Goal: Task Accomplishment & Management: Use online tool/utility

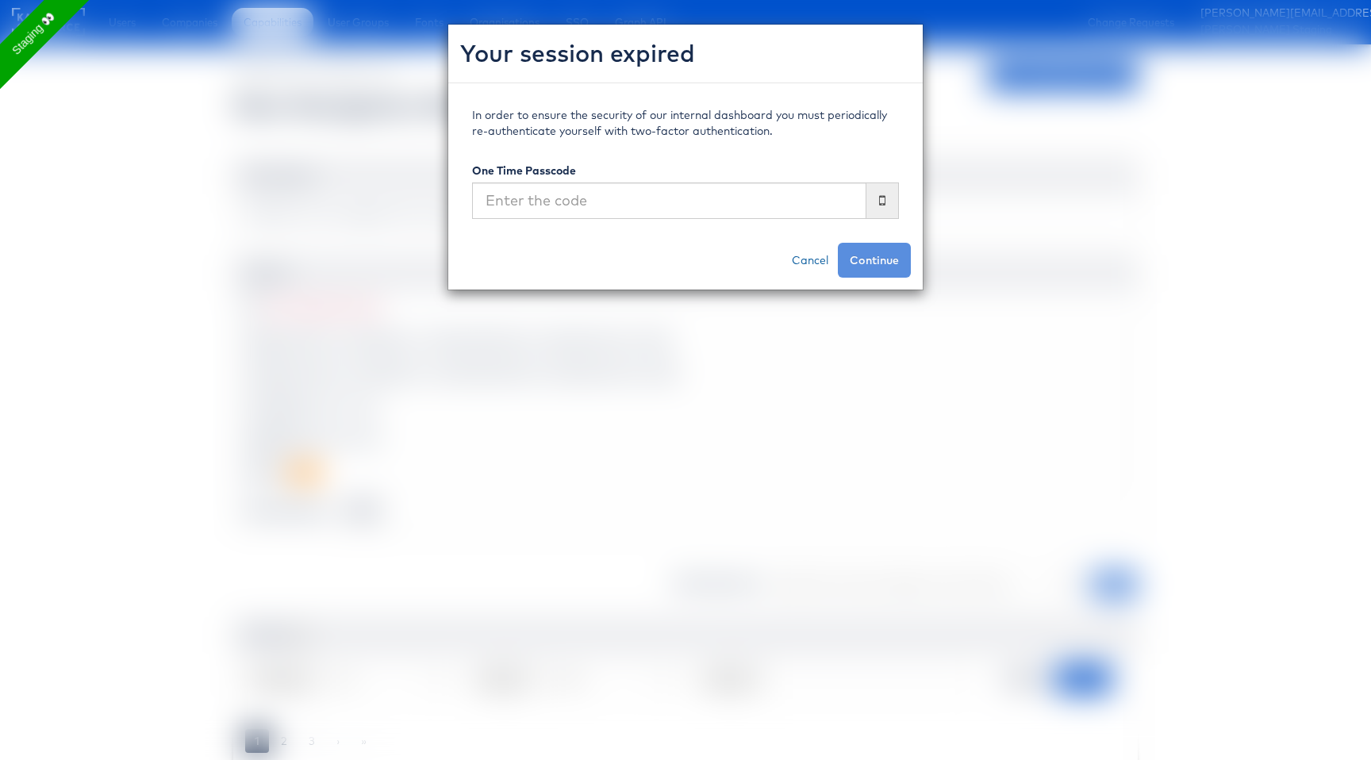
scroll to position [129, 0]
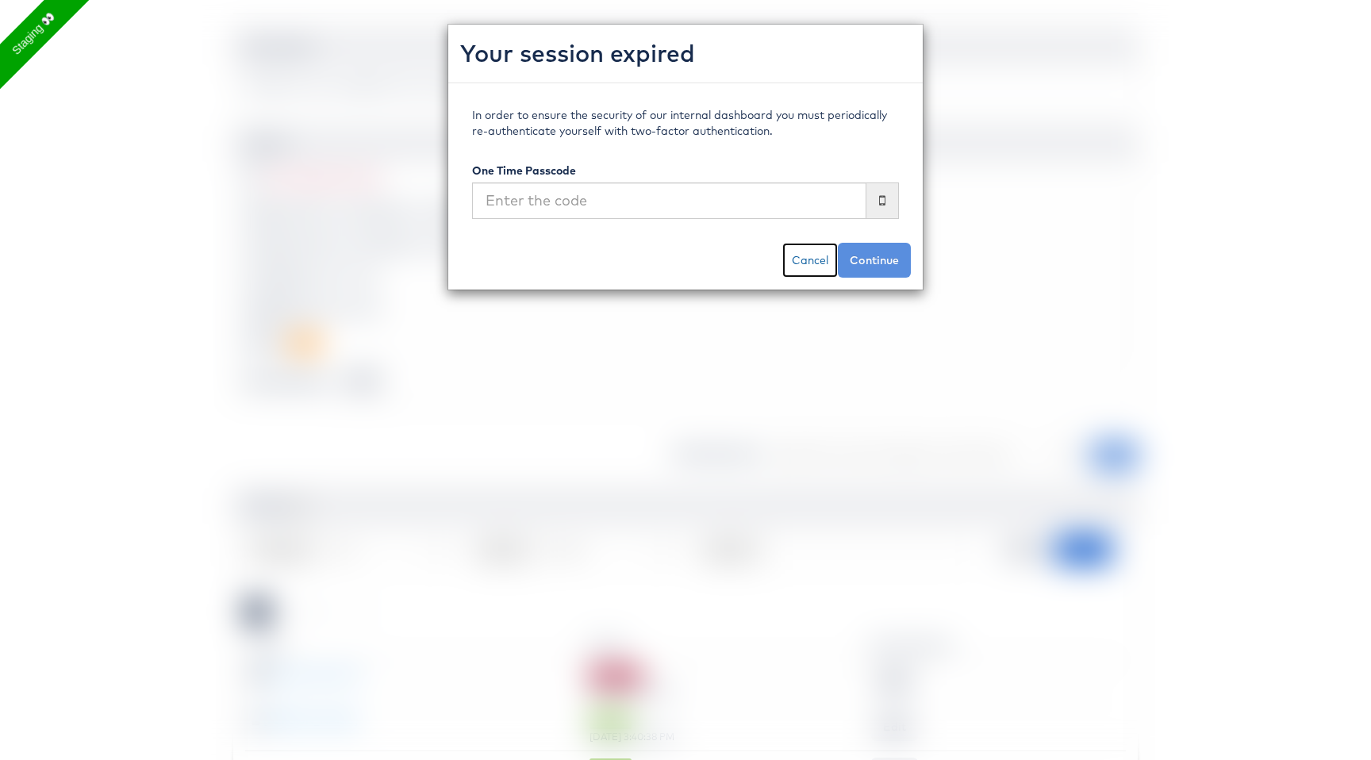
click at [811, 264] on link "Cancel" at bounding box center [810, 260] width 56 height 35
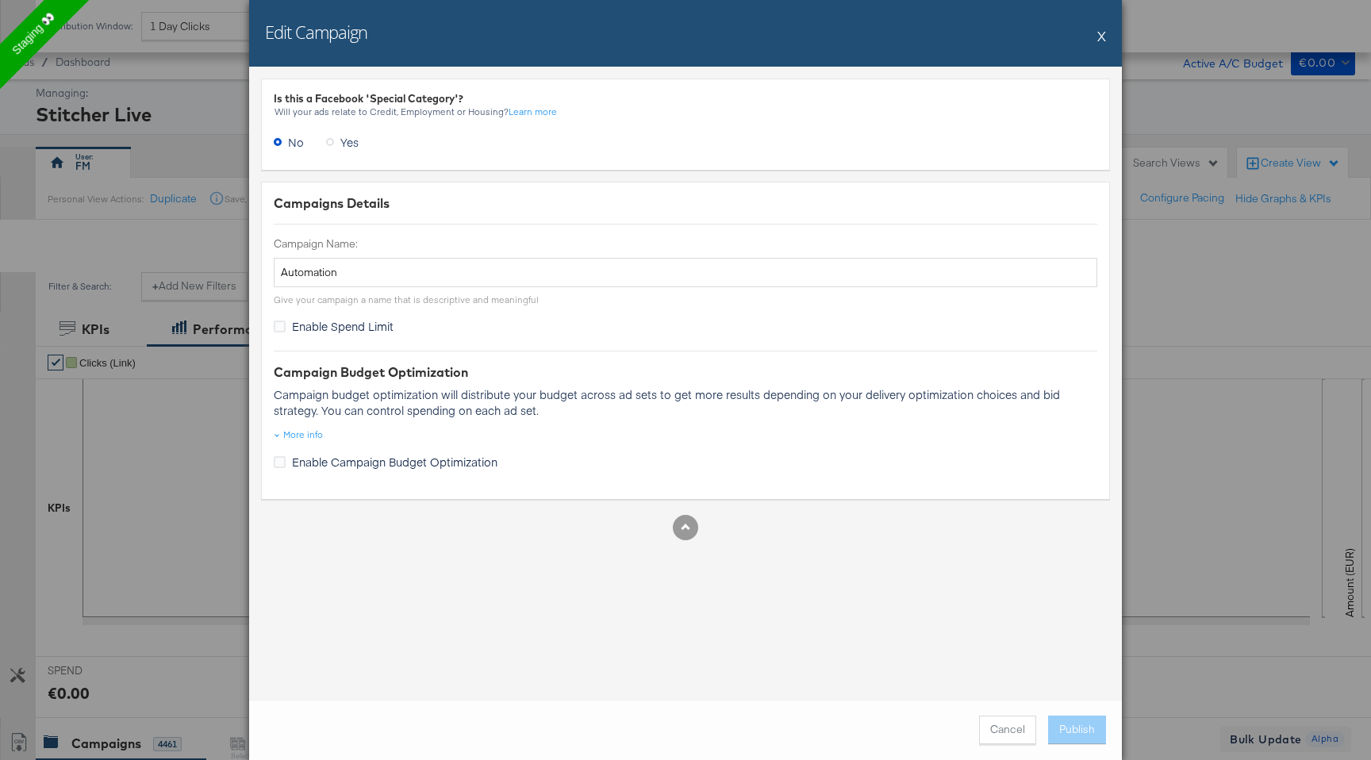
scroll to position [634, 0]
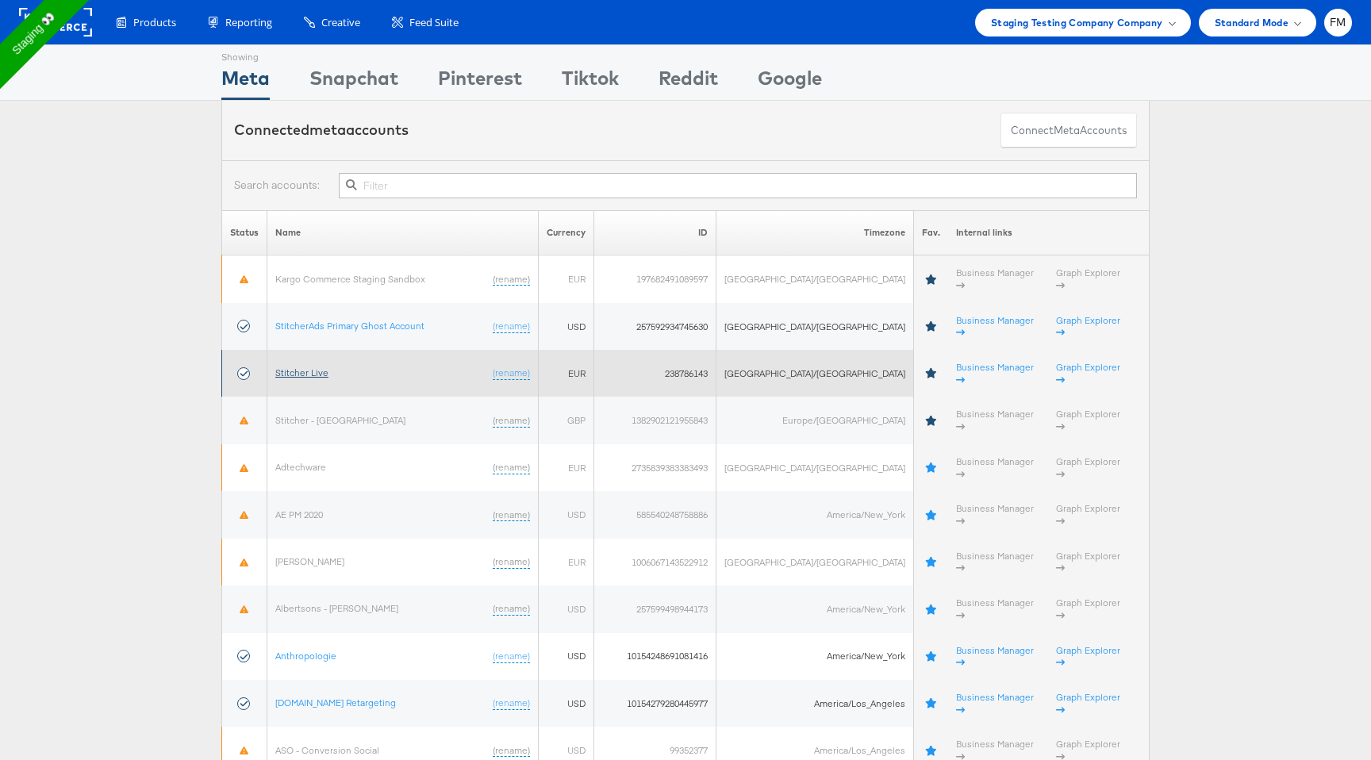
click at [317, 367] on link "Stitcher Live" at bounding box center [301, 373] width 53 height 12
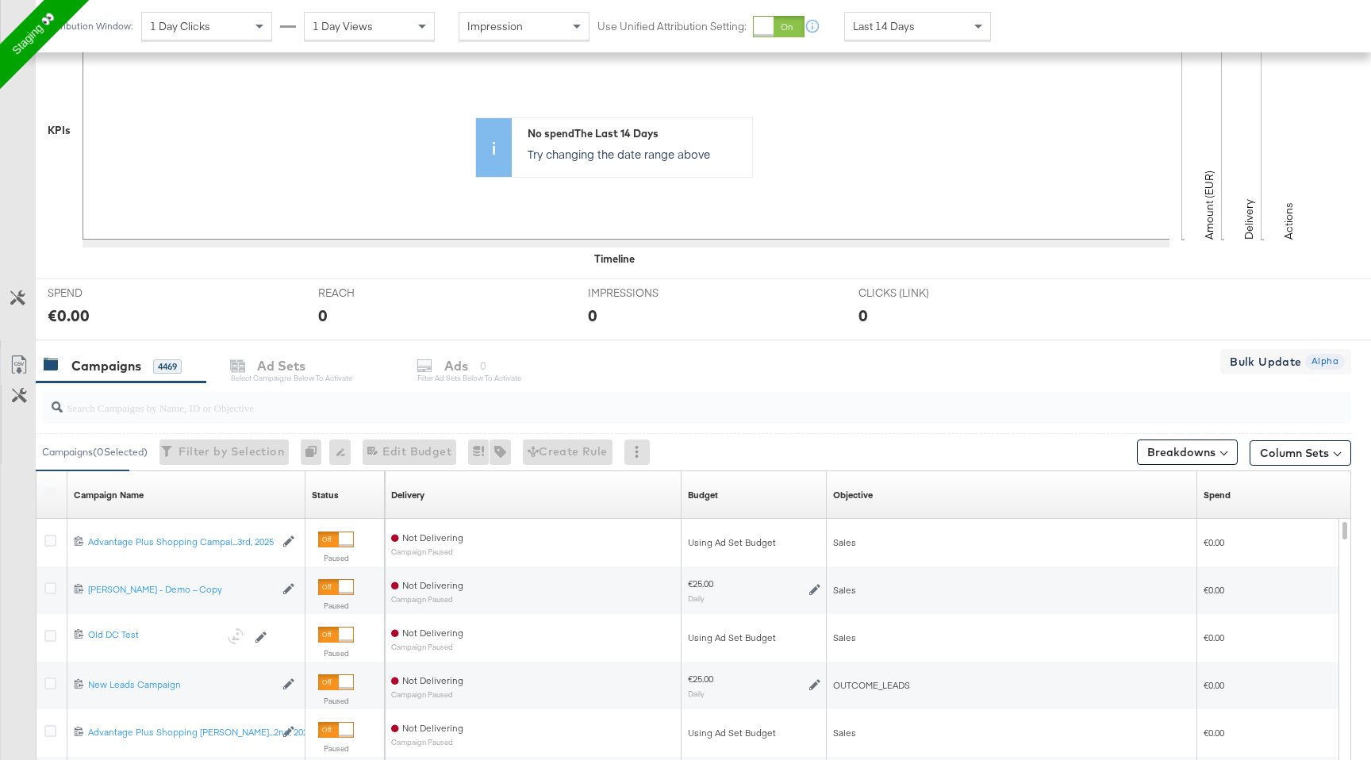
scroll to position [634, 0]
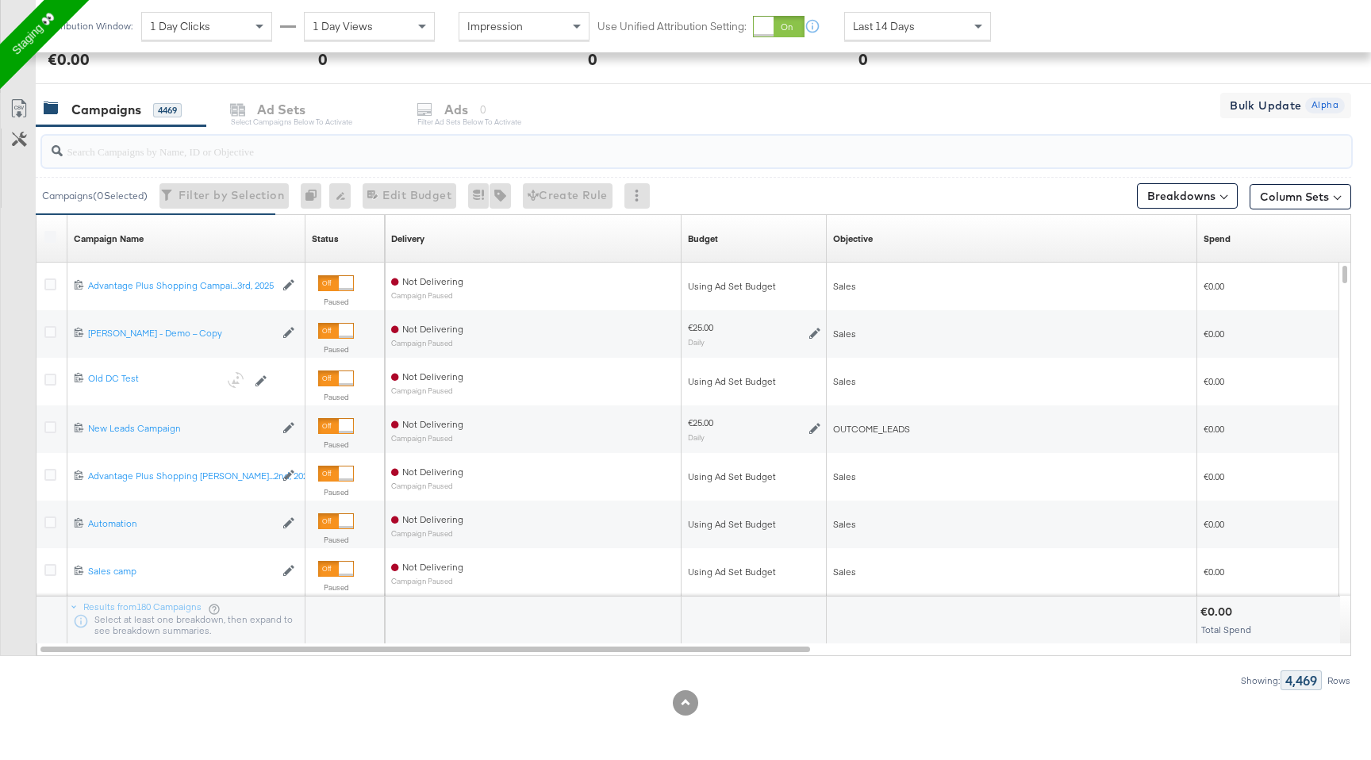
click at [306, 140] on input "search" at bounding box center [648, 144] width 1170 height 31
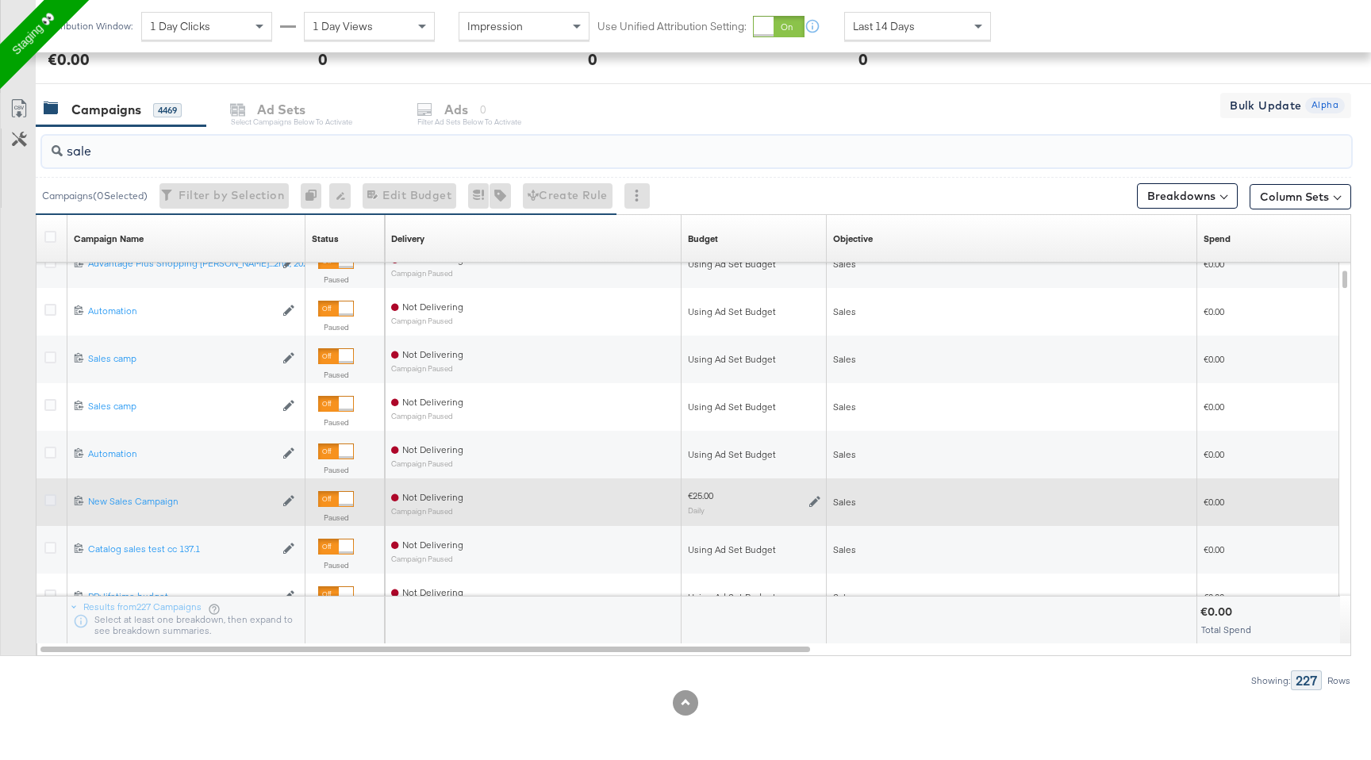
type input "sale"
click at [46, 497] on icon at bounding box center [50, 500] width 12 height 12
click at [0, 0] on input "checkbox" at bounding box center [0, 0] width 0 height 0
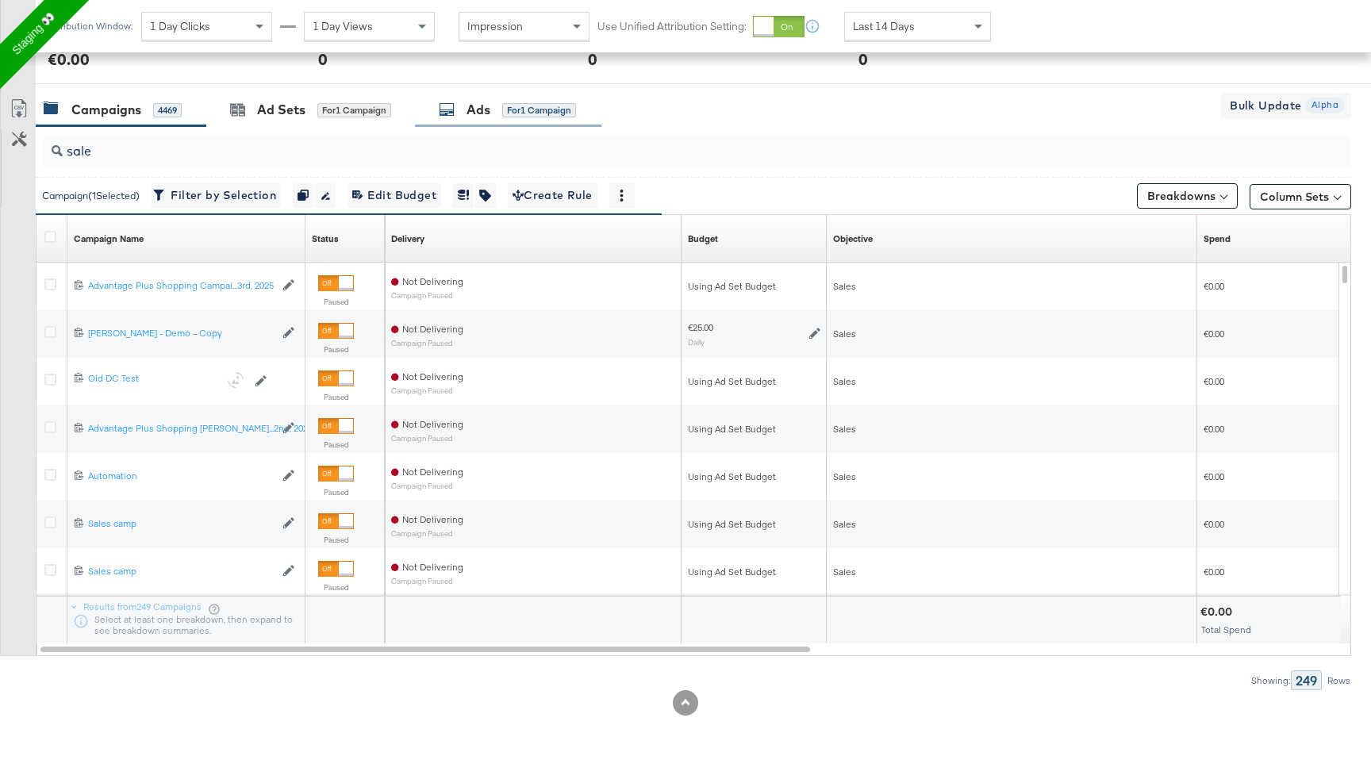
click at [503, 113] on div "Ads for 1 Campaign" at bounding box center [507, 110] width 137 height 18
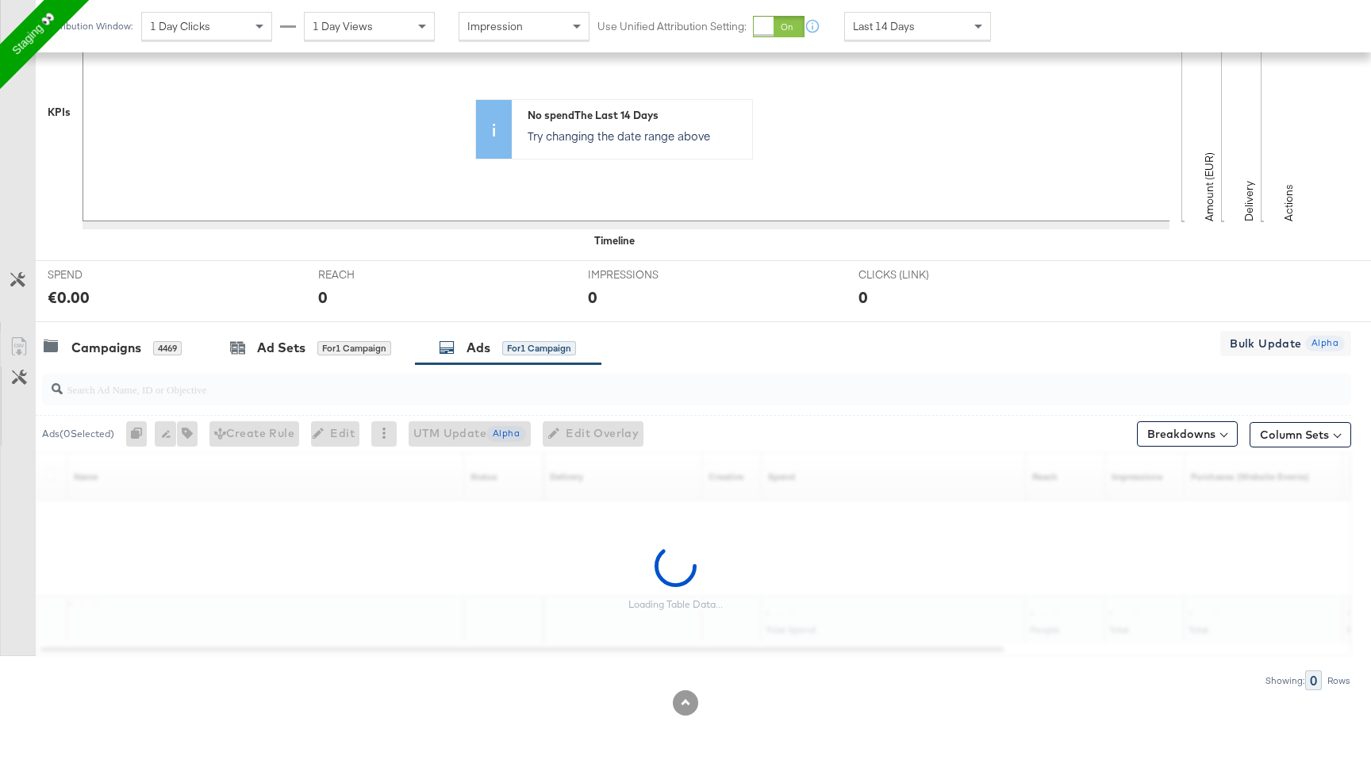
scroll to position [396, 0]
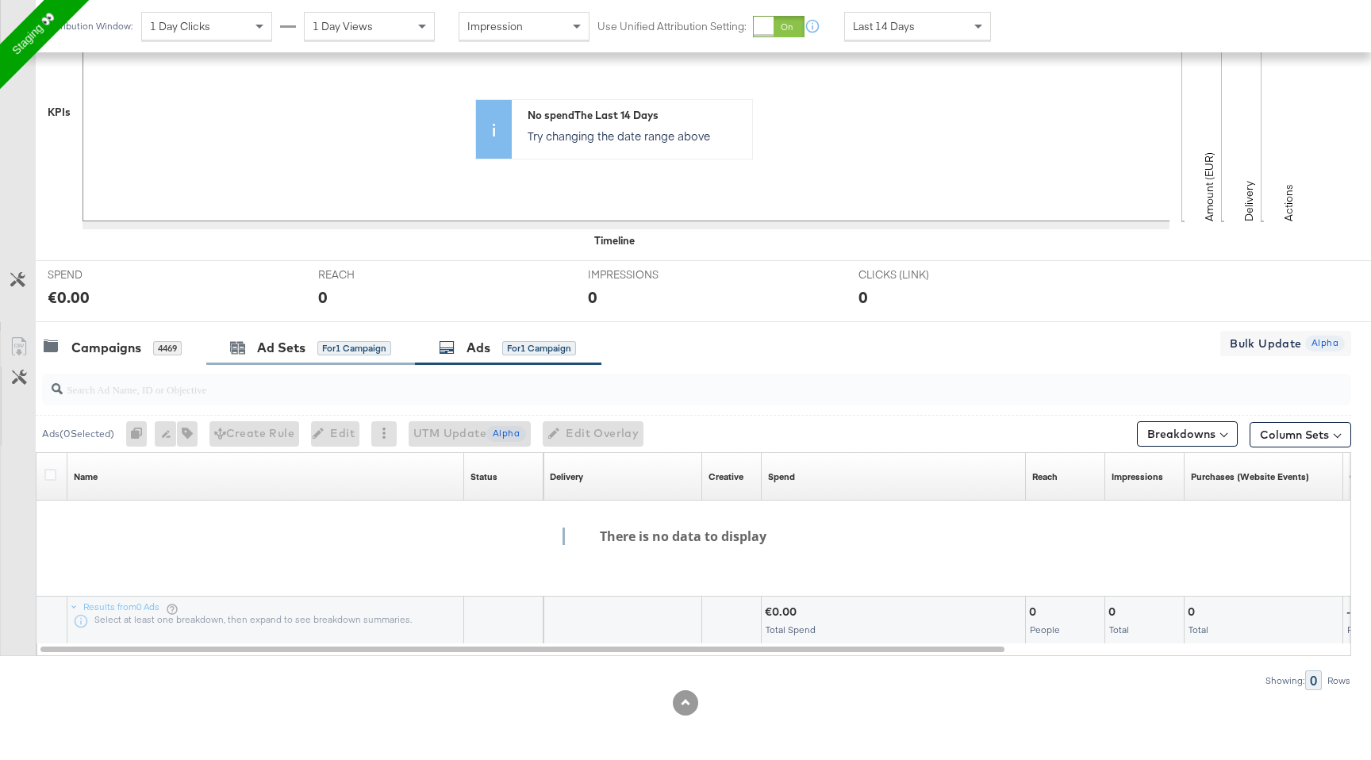
click at [310, 362] on div "Ad Sets for 1 Campaign" at bounding box center [310, 348] width 209 height 34
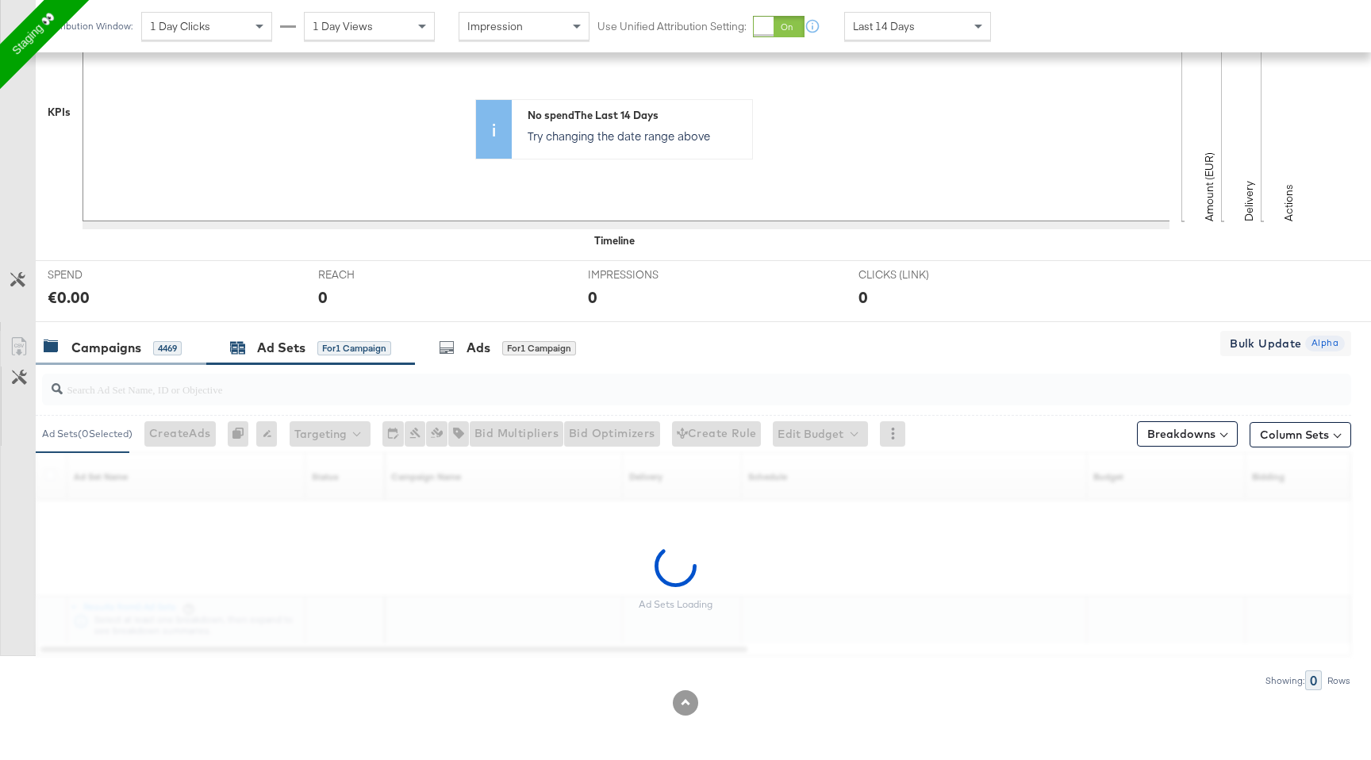
click at [83, 331] on div "Campaigns 4469" at bounding box center [121, 348] width 171 height 34
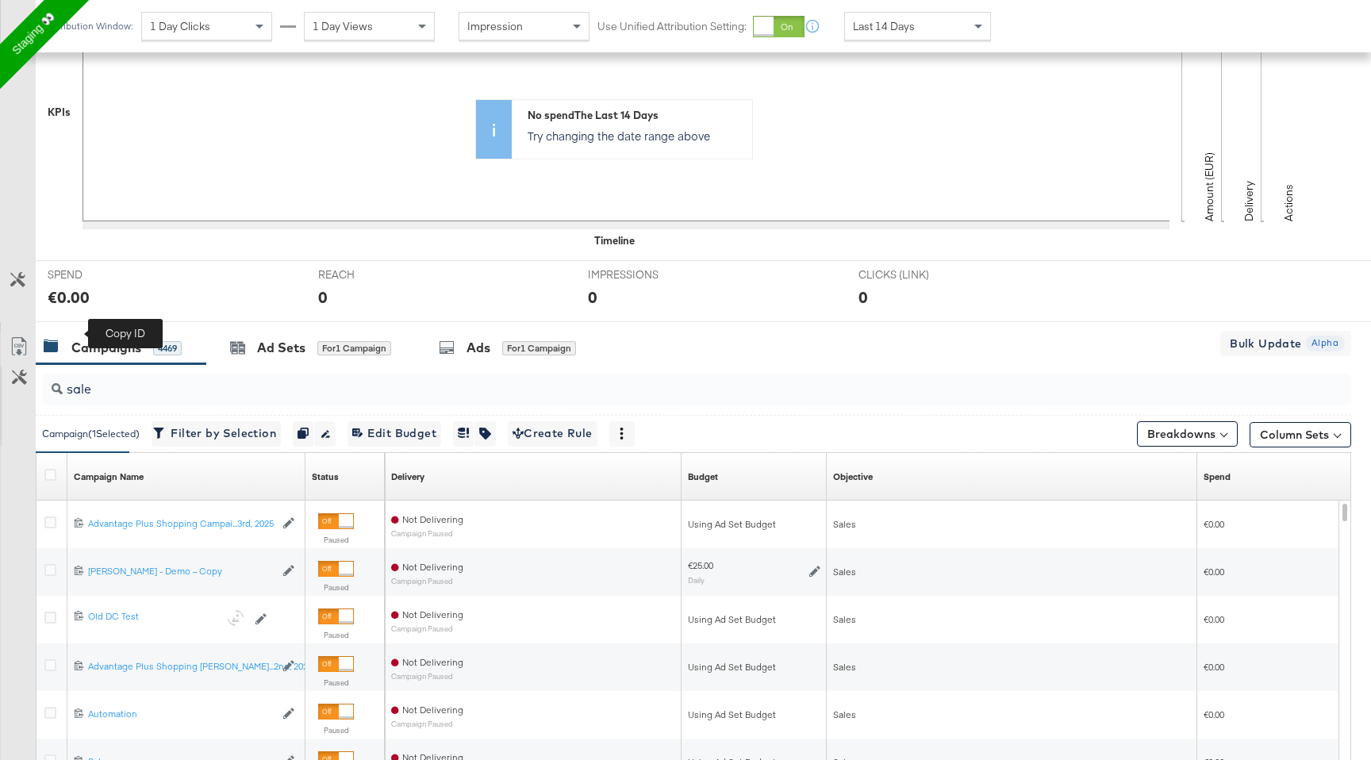
scroll to position [634, 0]
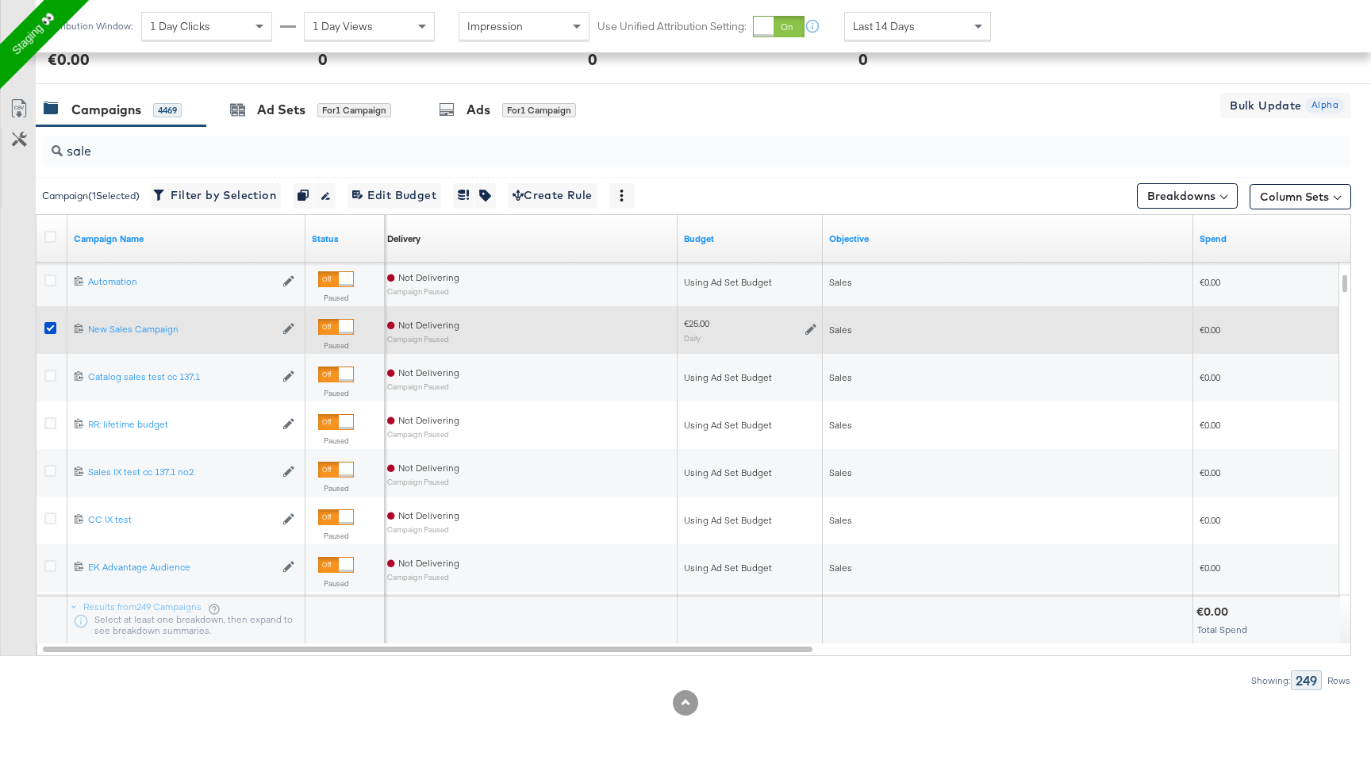
click at [38, 330] on div at bounding box center [52, 330] width 29 height 29
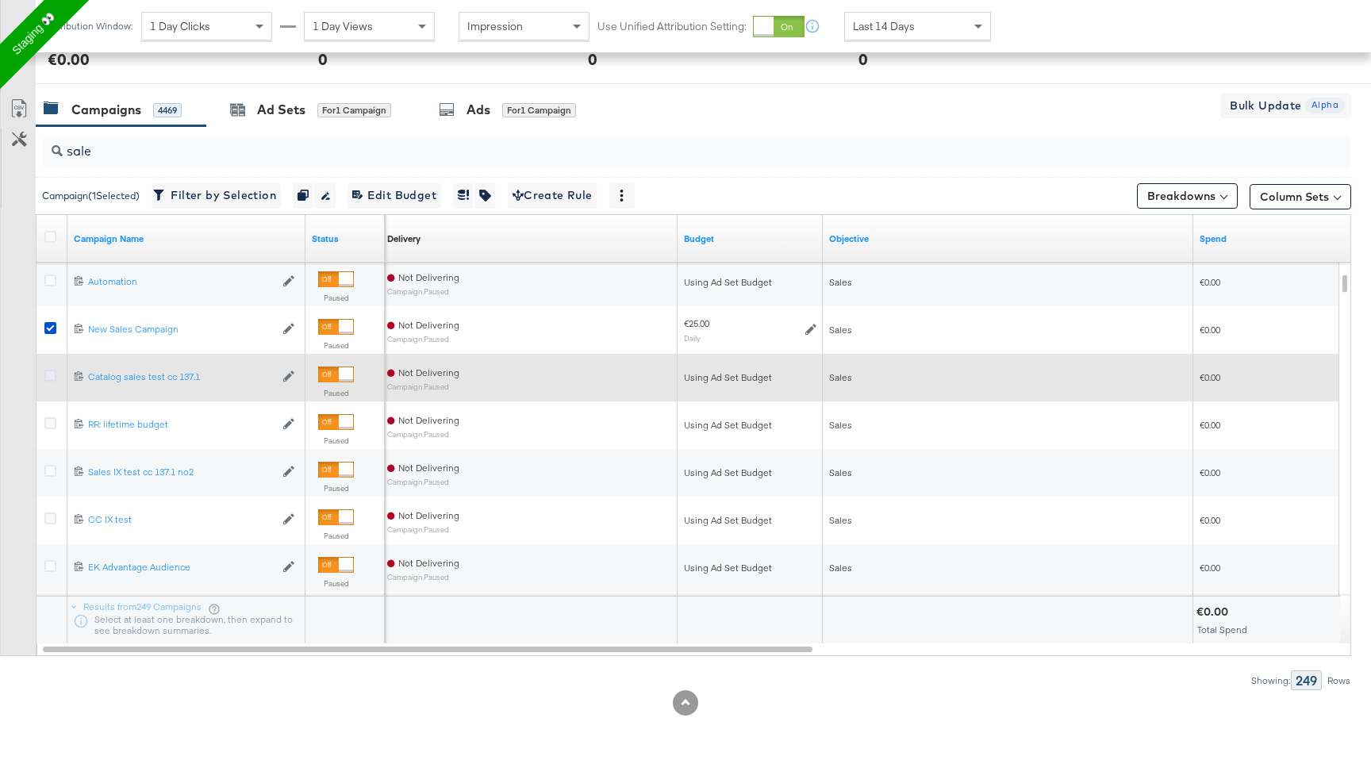
click at [49, 372] on icon at bounding box center [50, 376] width 12 height 12
click at [0, 0] on input "checkbox" at bounding box center [0, 0] width 0 height 0
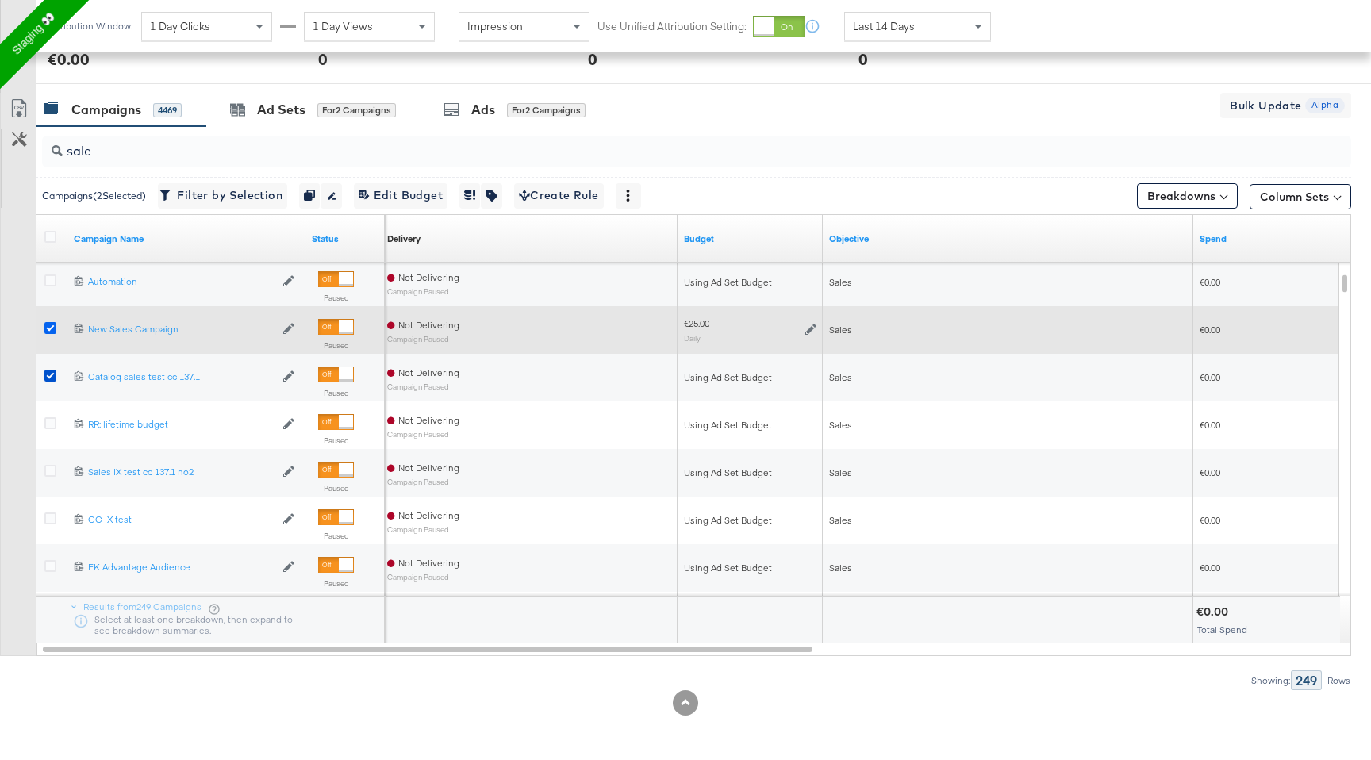
click at [48, 332] on icon at bounding box center [50, 328] width 12 height 12
click at [0, 0] on input "checkbox" at bounding box center [0, 0] width 0 height 0
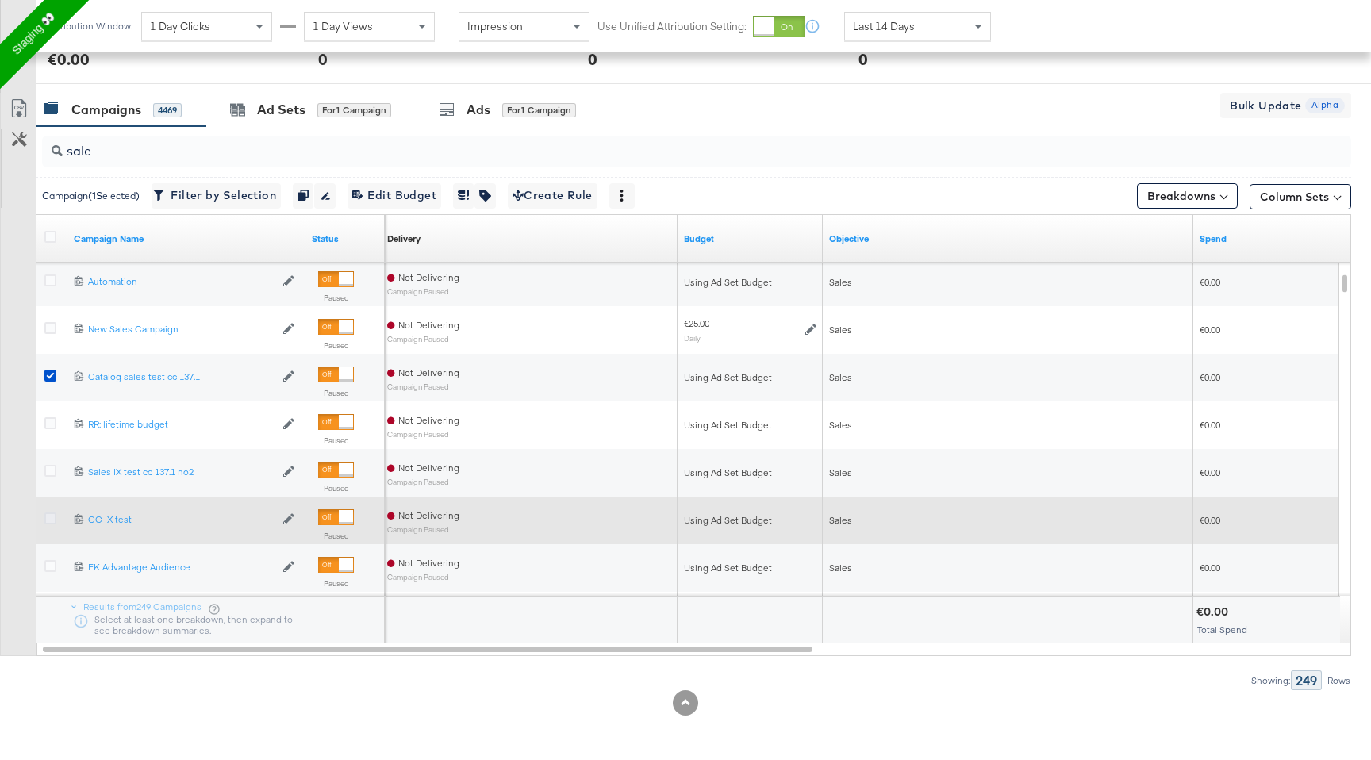
click at [45, 513] on icon at bounding box center [50, 519] width 12 height 12
click at [0, 0] on input "checkbox" at bounding box center [0, 0] width 0 height 0
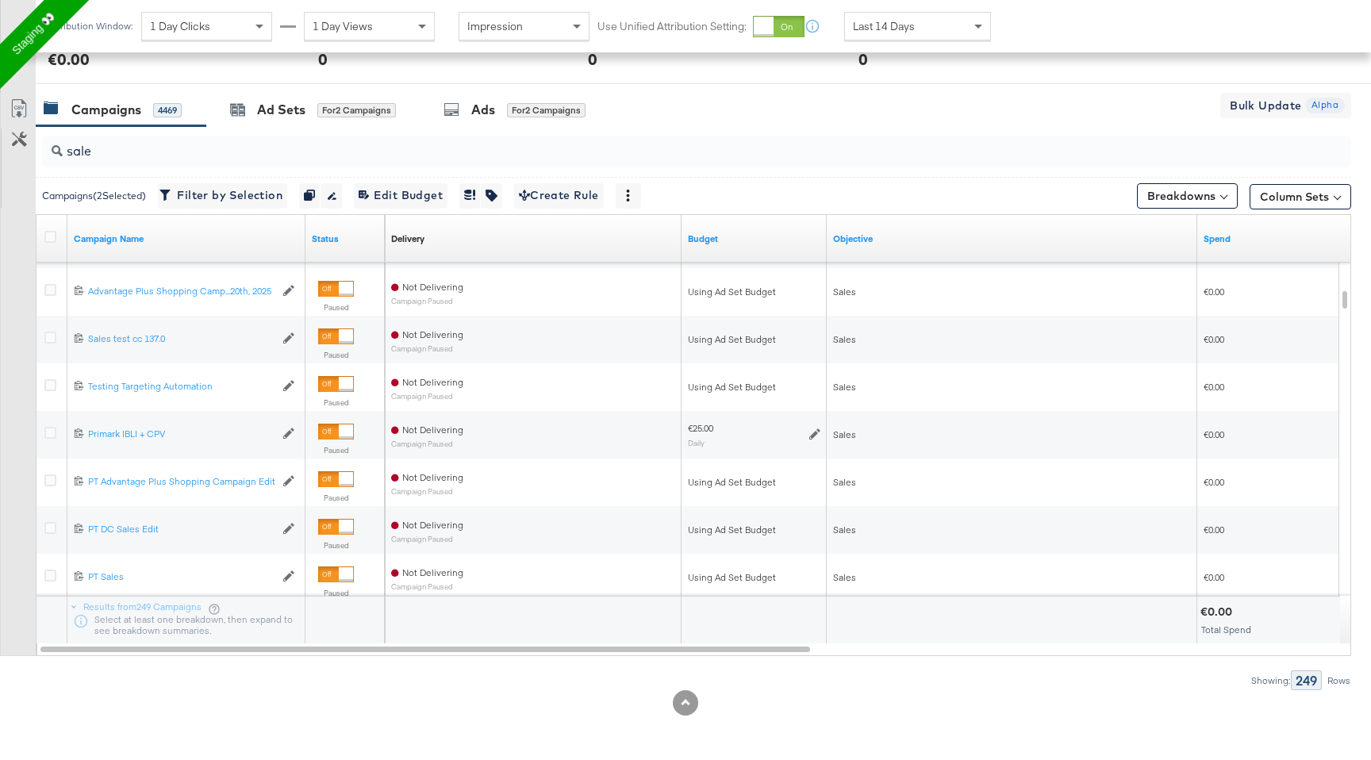
click at [122, 140] on input "sale" at bounding box center [648, 144] width 1170 height 31
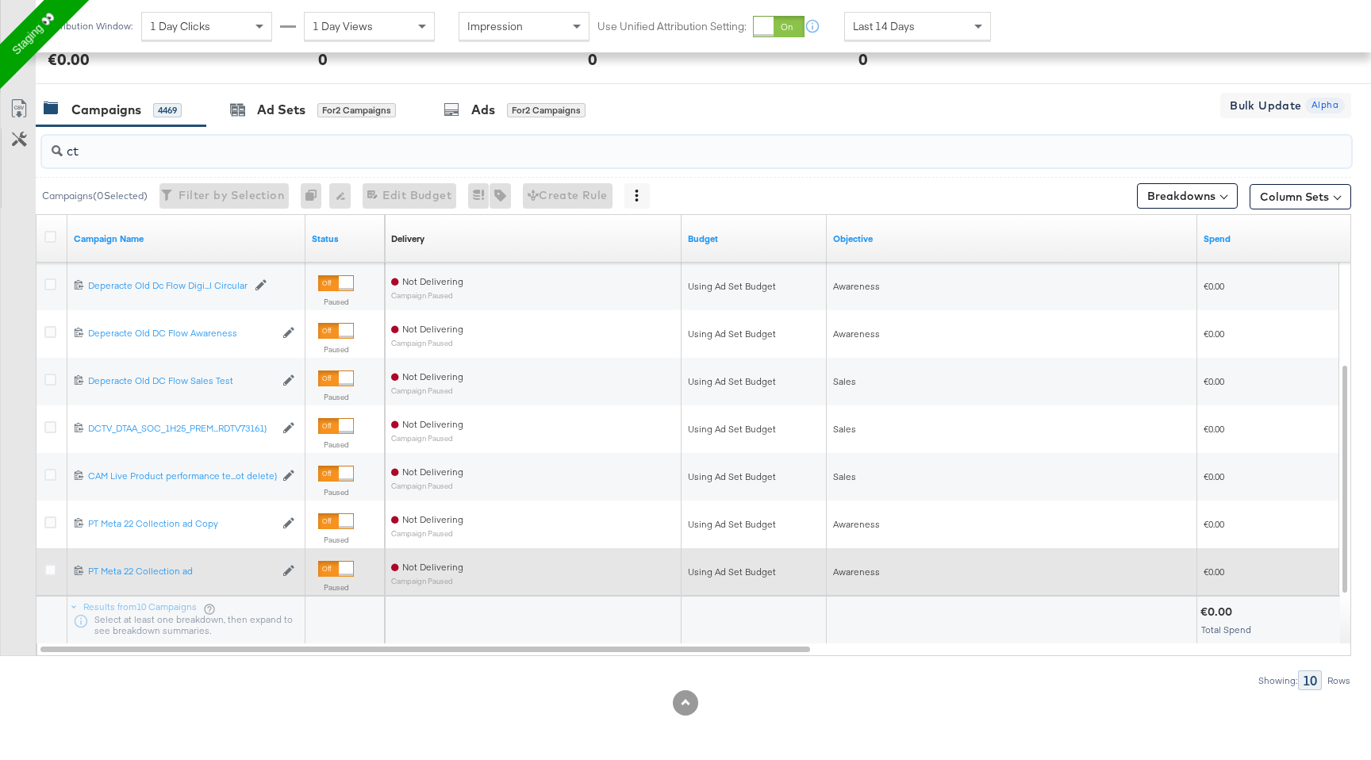
type input "ct"
click at [49, 562] on div at bounding box center [52, 572] width 29 height 29
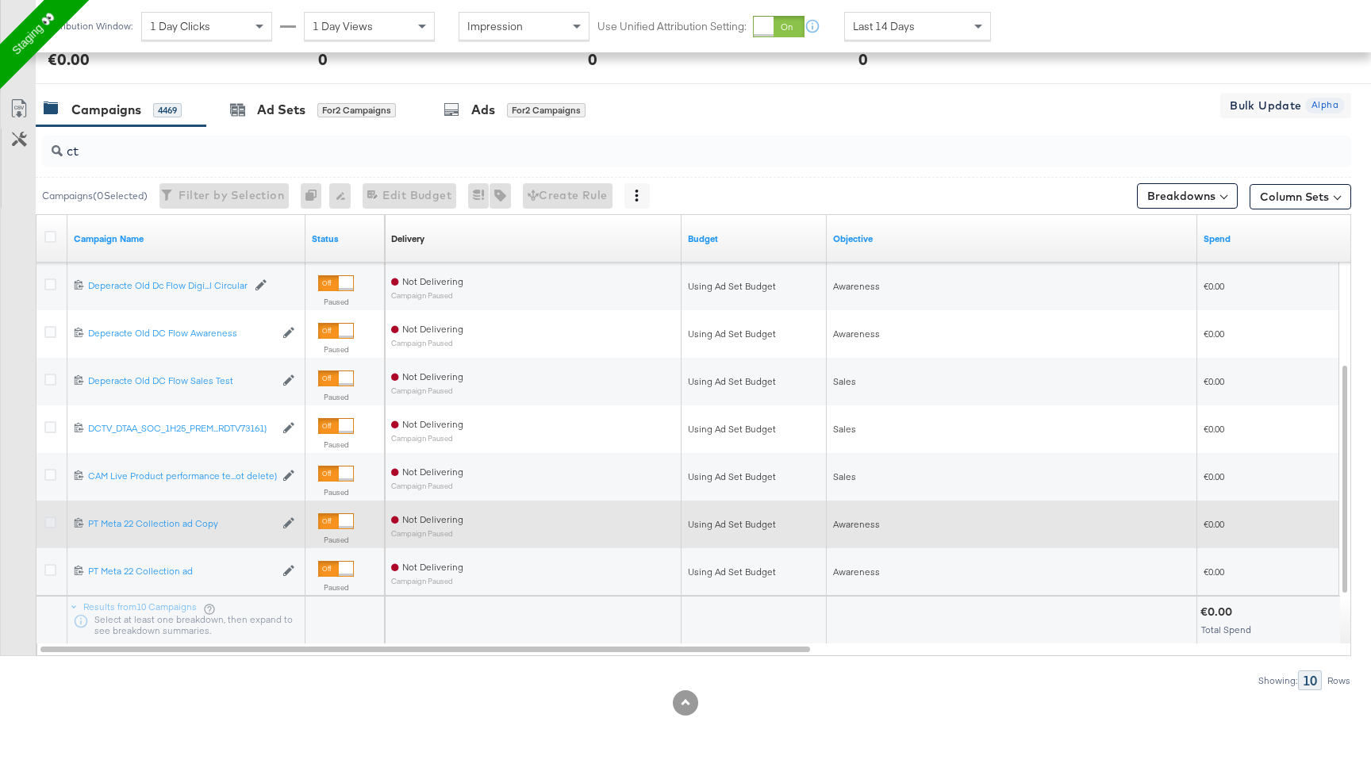
click at [50, 522] on icon at bounding box center [50, 523] width 12 height 12
click at [0, 0] on input "checkbox" at bounding box center [0, 0] width 0 height 0
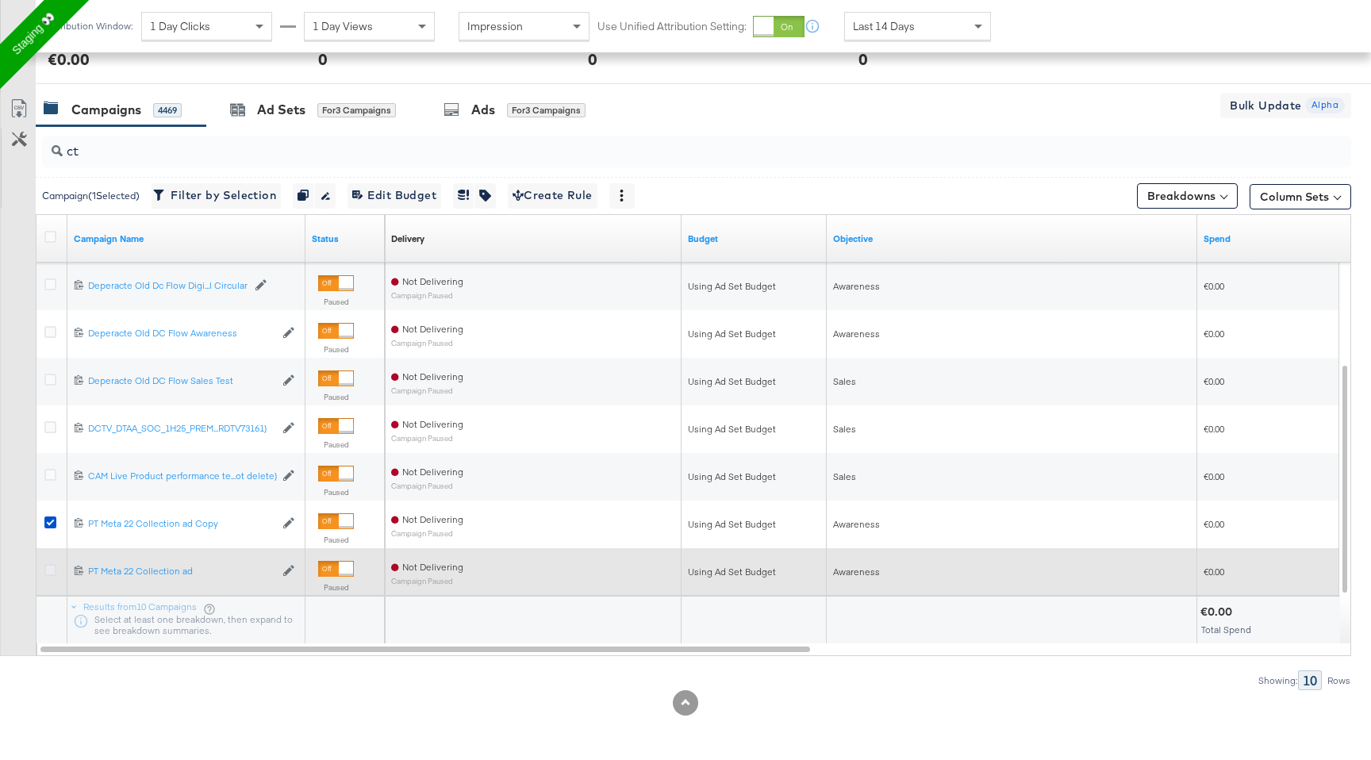
click at [51, 567] on icon at bounding box center [50, 570] width 12 height 12
click at [0, 0] on input "checkbox" at bounding box center [0, 0] width 0 height 0
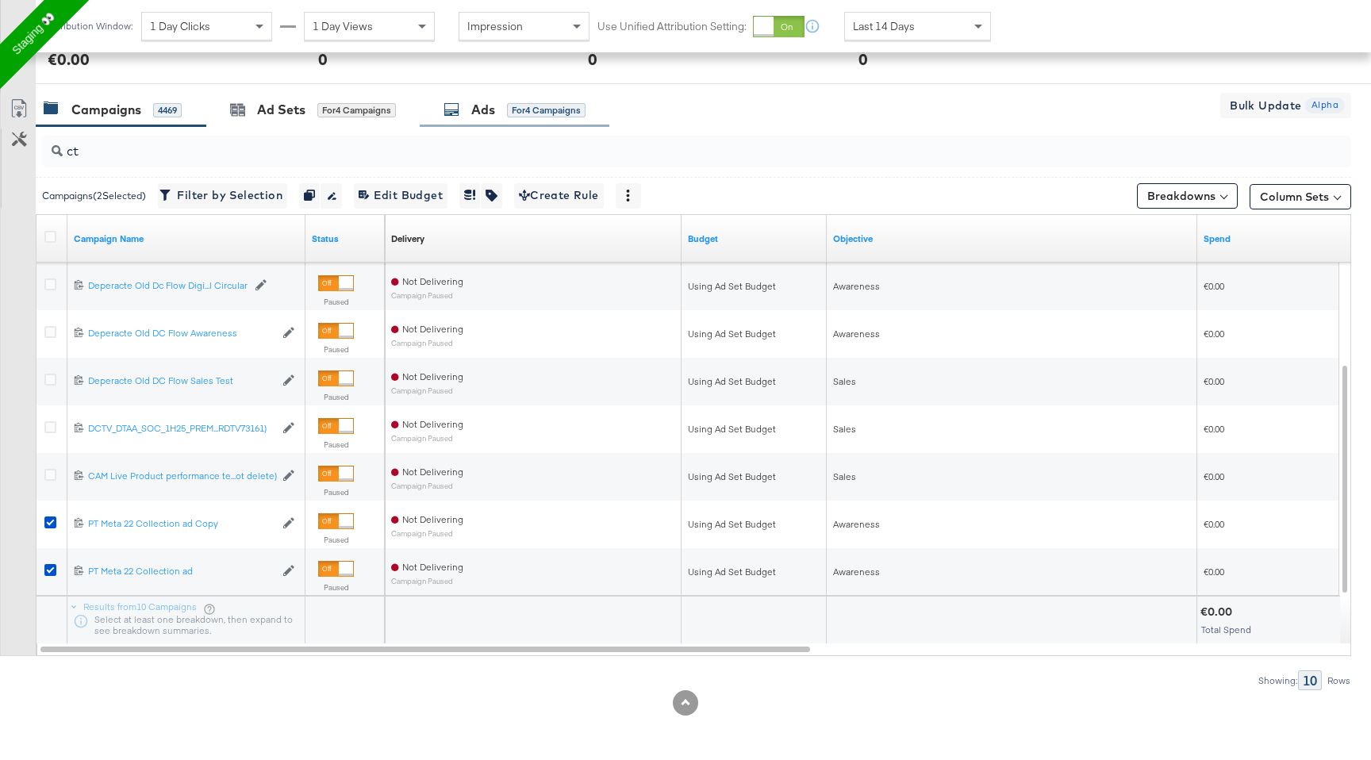
click at [538, 109] on div "for 4 Campaigns" at bounding box center [546, 110] width 79 height 14
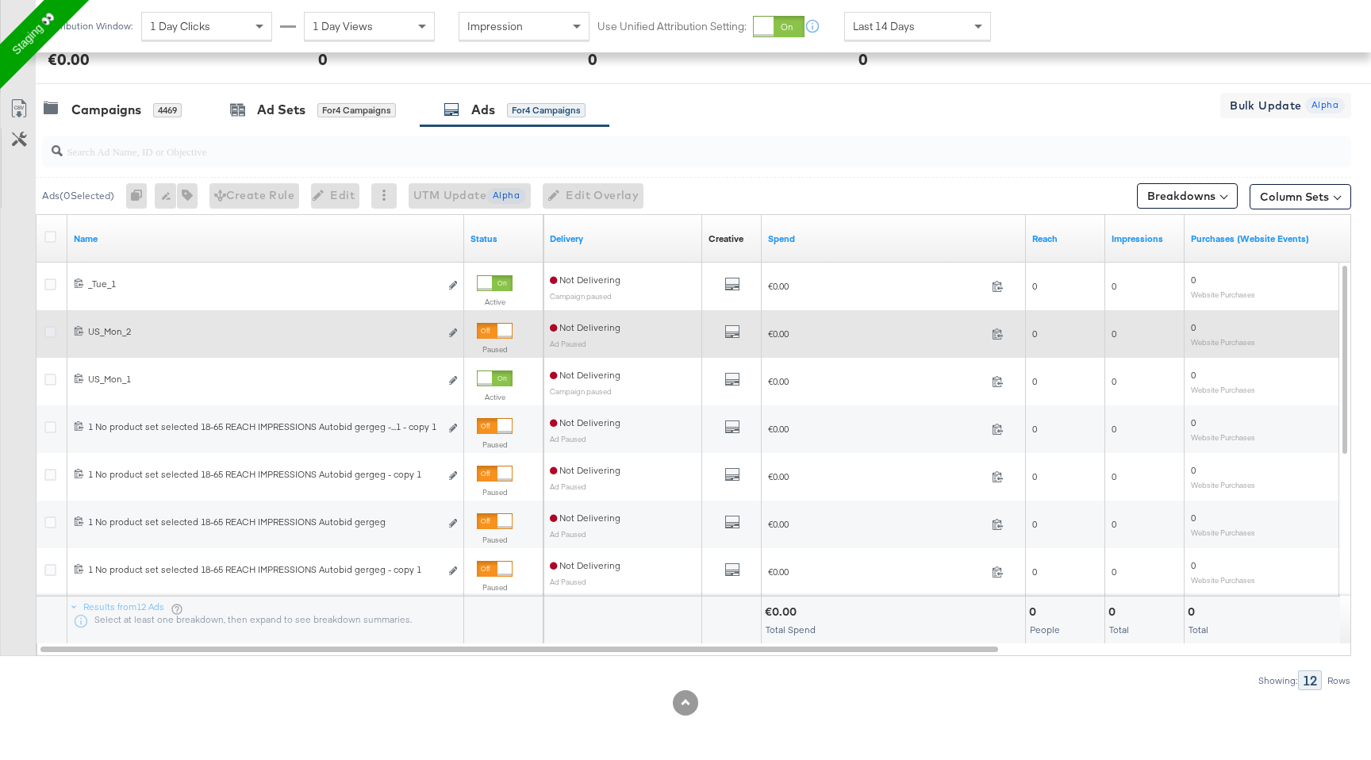
click at [47, 329] on icon at bounding box center [50, 332] width 12 height 12
click at [0, 0] on input "checkbox" at bounding box center [0, 0] width 0 height 0
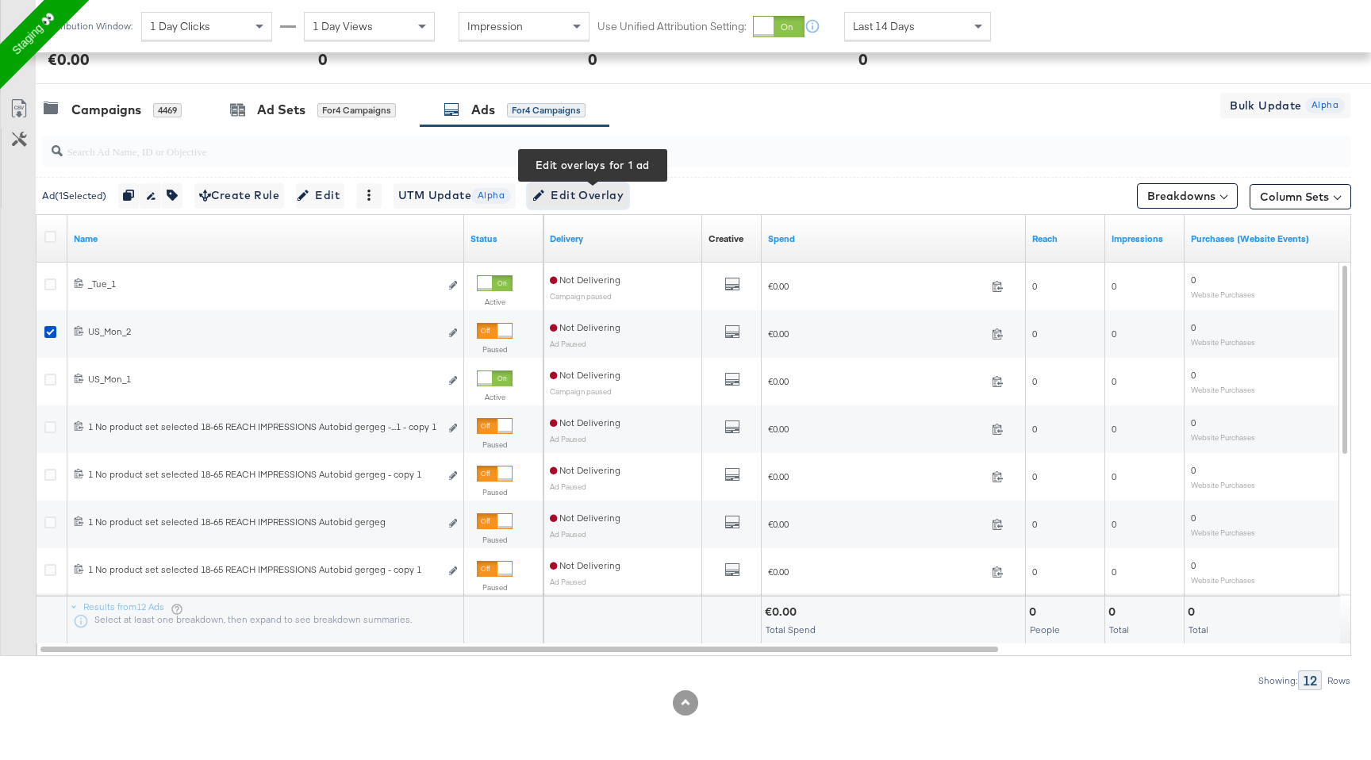
click at [576, 198] on span "Edit Overlay Edit overlays for 1 ad" at bounding box center [577, 196] width 91 height 20
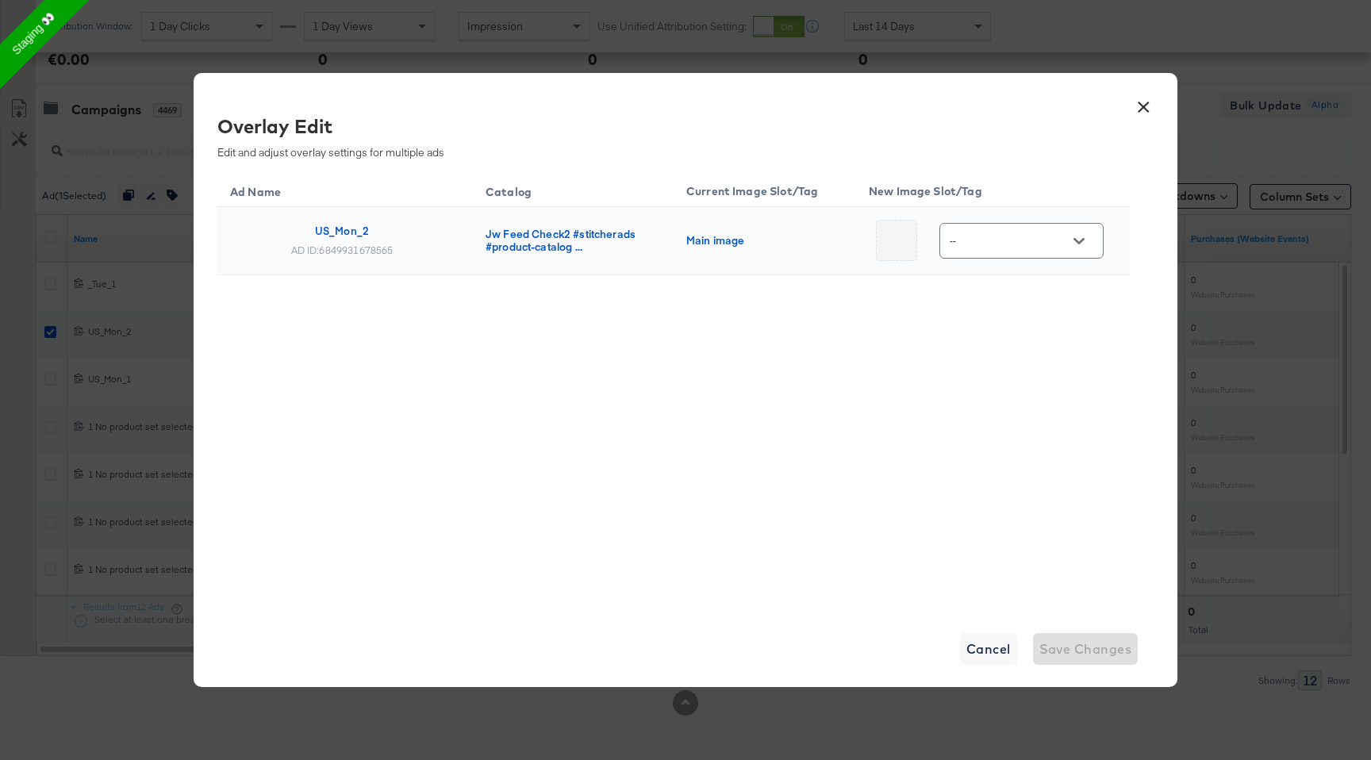
click at [1082, 240] on button "Open" at bounding box center [1079, 241] width 24 height 24
click at [1143, 110] on button "×" at bounding box center [1143, 103] width 29 height 29
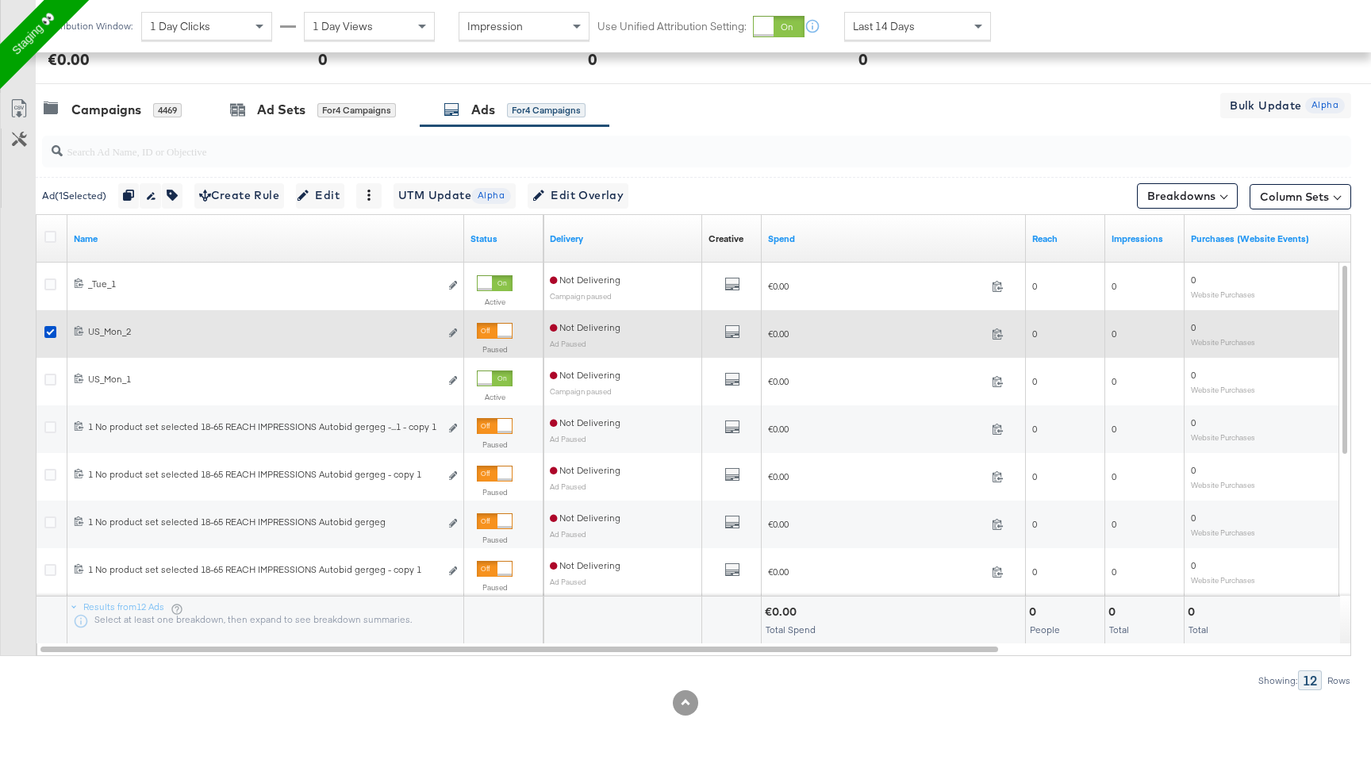
click at [47, 325] on div at bounding box center [52, 334] width 29 height 29
drag, startPoint x: 49, startPoint y: 329, endPoint x: 49, endPoint y: 349, distance: 20.6
click at [49, 329] on icon at bounding box center [50, 332] width 12 height 12
click at [0, 0] on input "checkbox" at bounding box center [0, 0] width 0 height 0
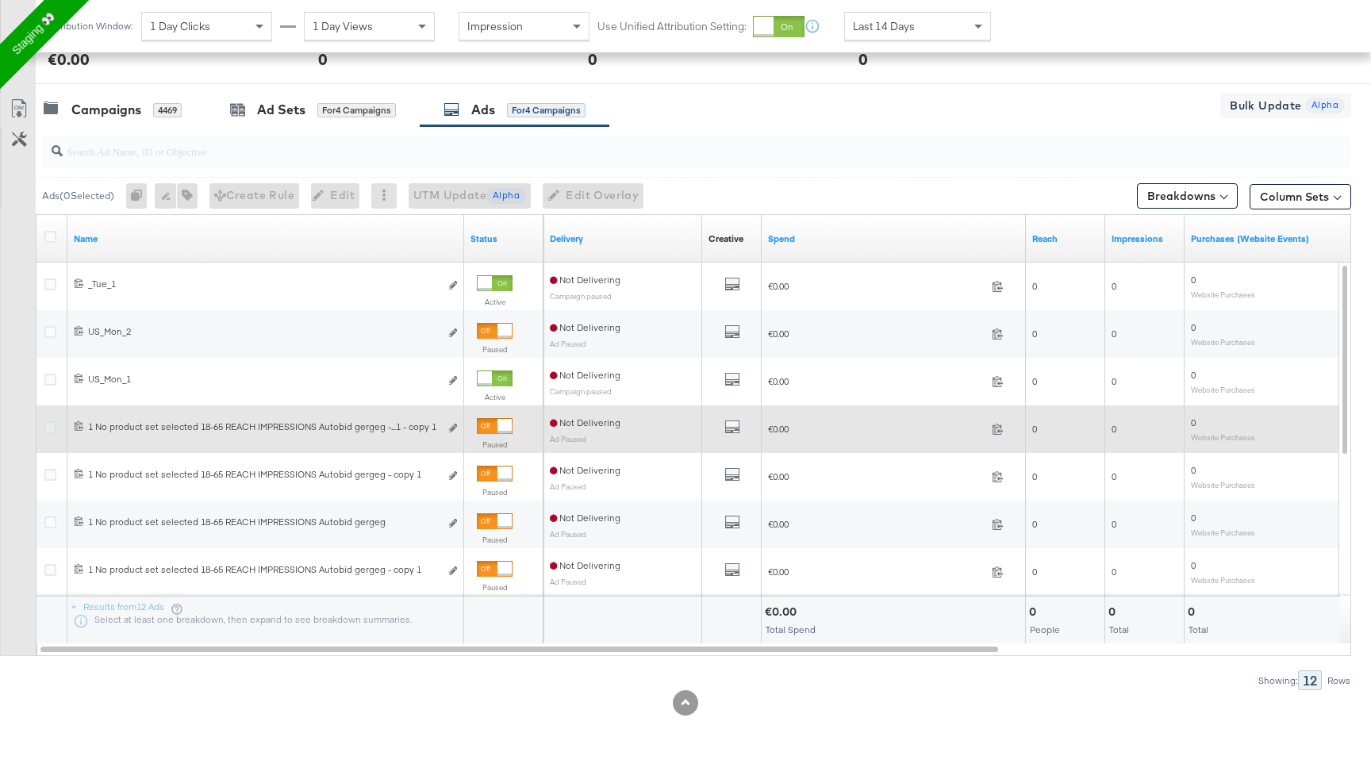
click at [53, 423] on icon at bounding box center [50, 427] width 12 height 12
click at [0, 0] on input "checkbox" at bounding box center [0, 0] width 0 height 0
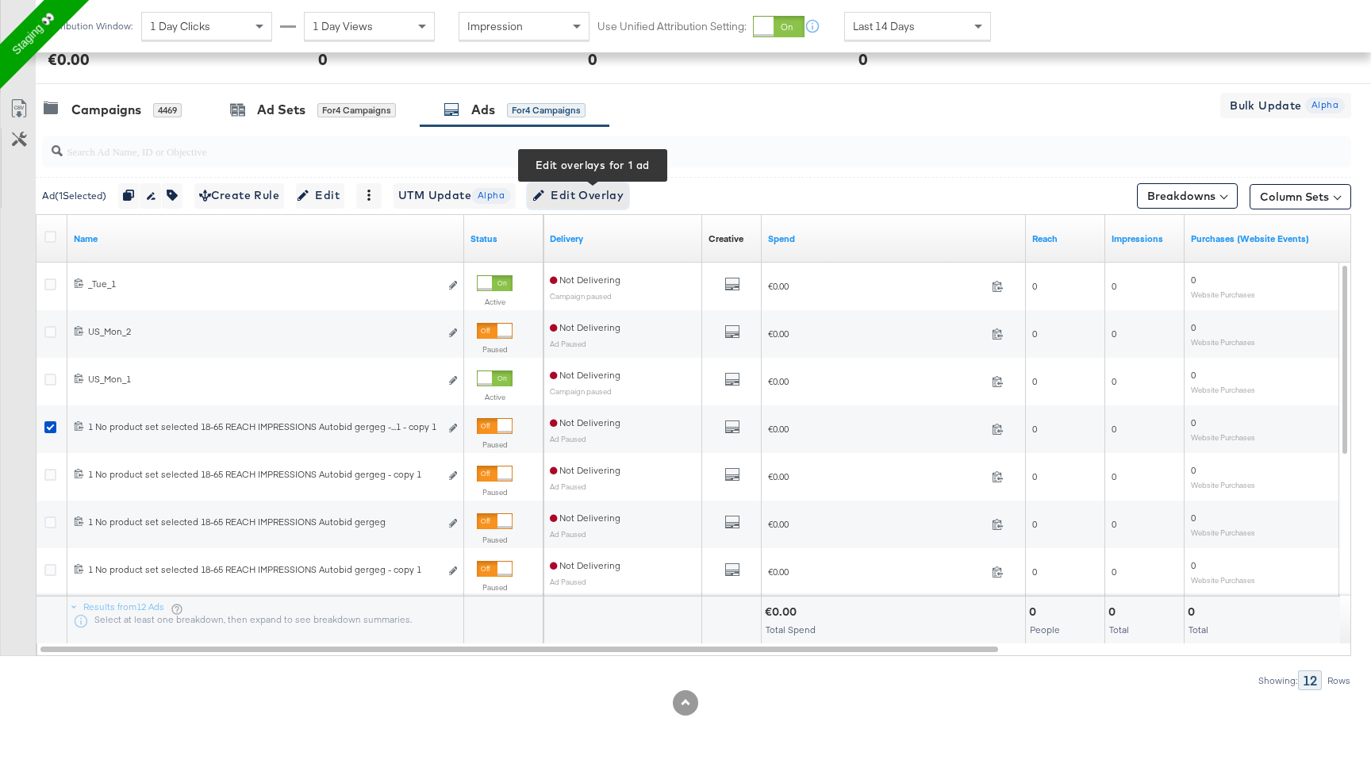
click at [588, 195] on span "Edit Overlay Edit overlays for 1 ad" at bounding box center [577, 196] width 91 height 20
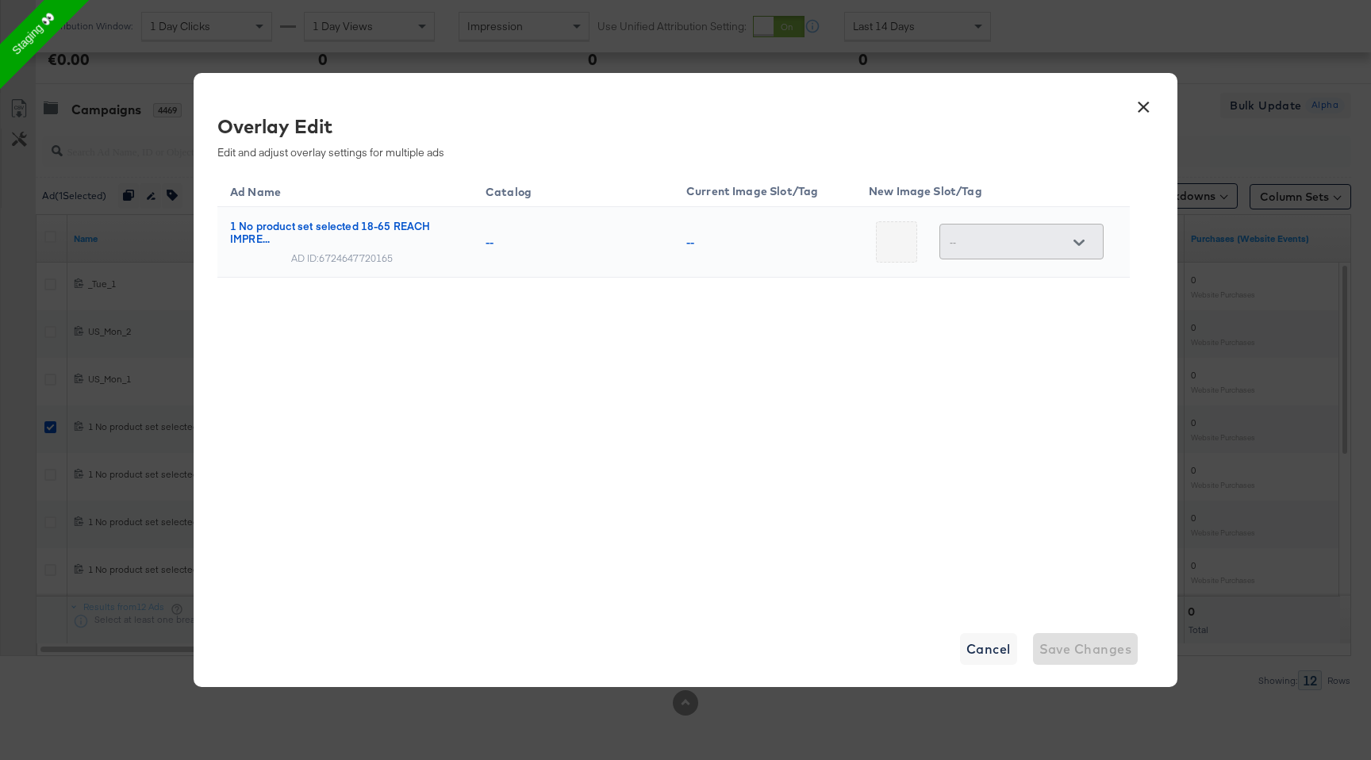
click at [1070, 238] on div at bounding box center [1079, 243] width 33 height 24
click at [1076, 242] on div at bounding box center [1079, 243] width 33 height 24
click at [1134, 109] on button "×" at bounding box center [1143, 103] width 29 height 29
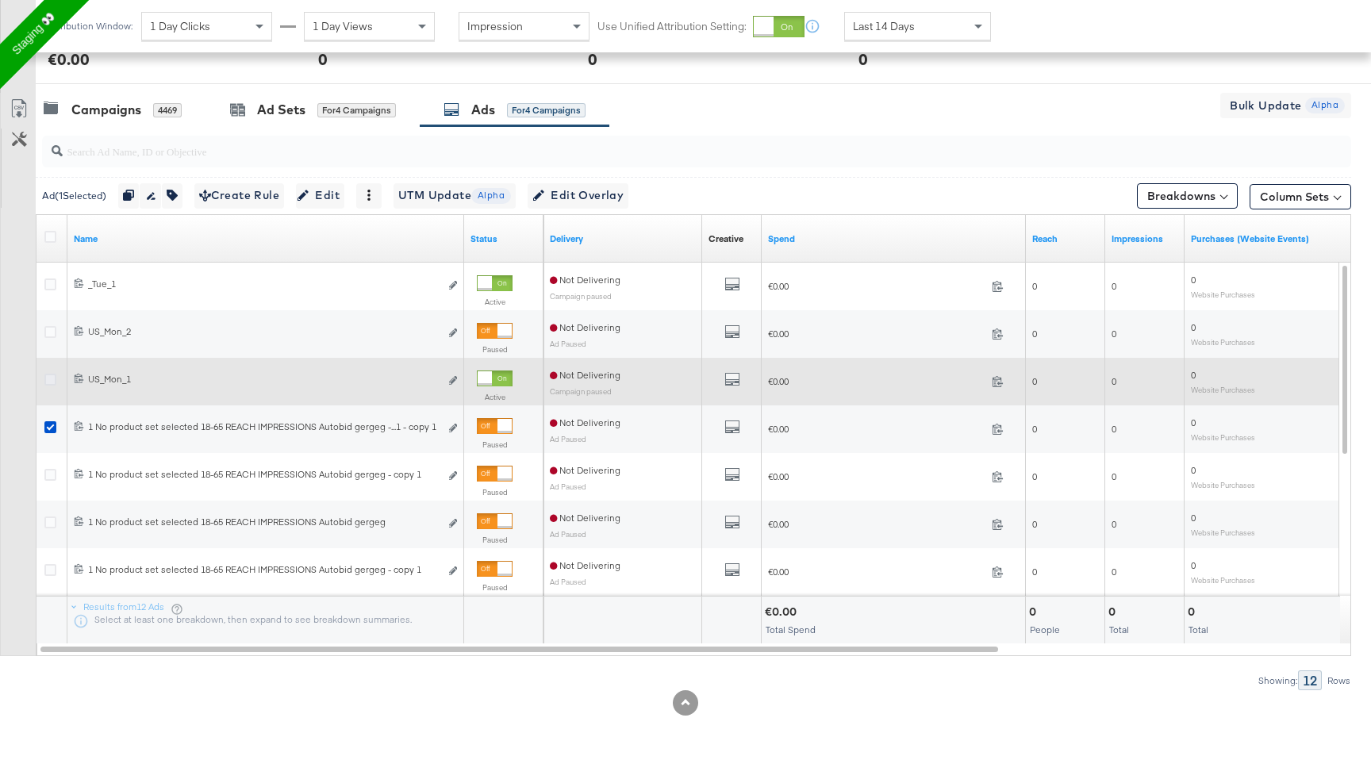
click at [50, 375] on icon at bounding box center [50, 380] width 12 height 12
click at [0, 0] on input "checkbox" at bounding box center [0, 0] width 0 height 0
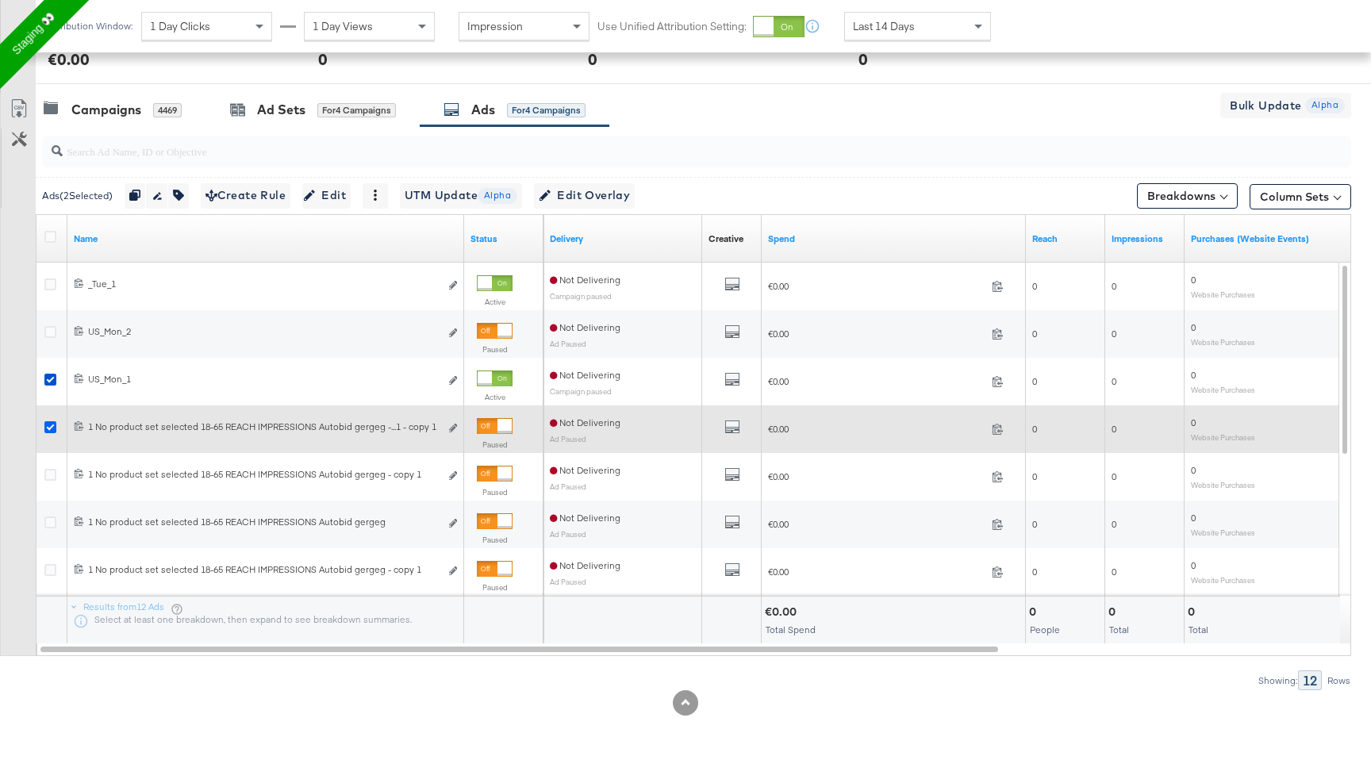
click at [47, 422] on icon at bounding box center [50, 427] width 12 height 12
click at [0, 0] on input "checkbox" at bounding box center [0, 0] width 0 height 0
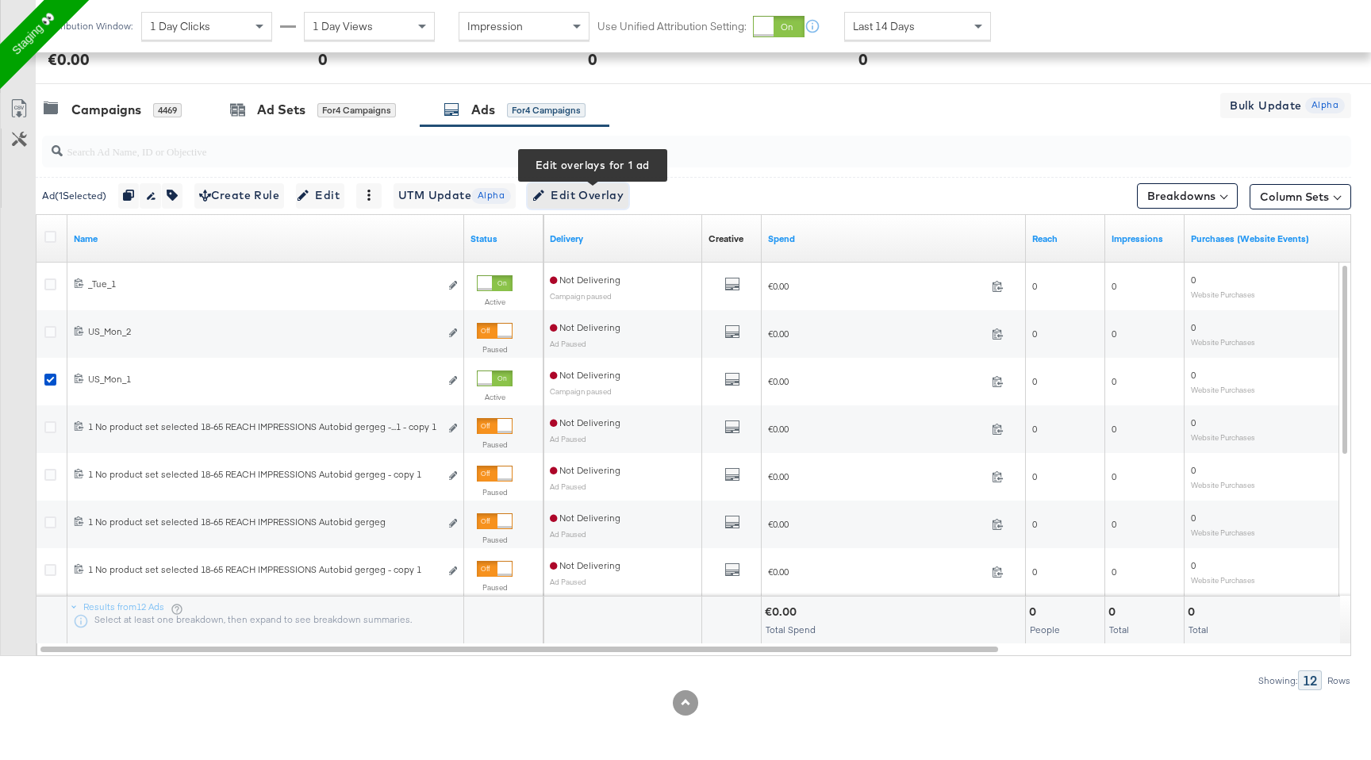
click at [591, 194] on span "Edit Overlay Edit overlays for 1 ad" at bounding box center [577, 196] width 91 height 20
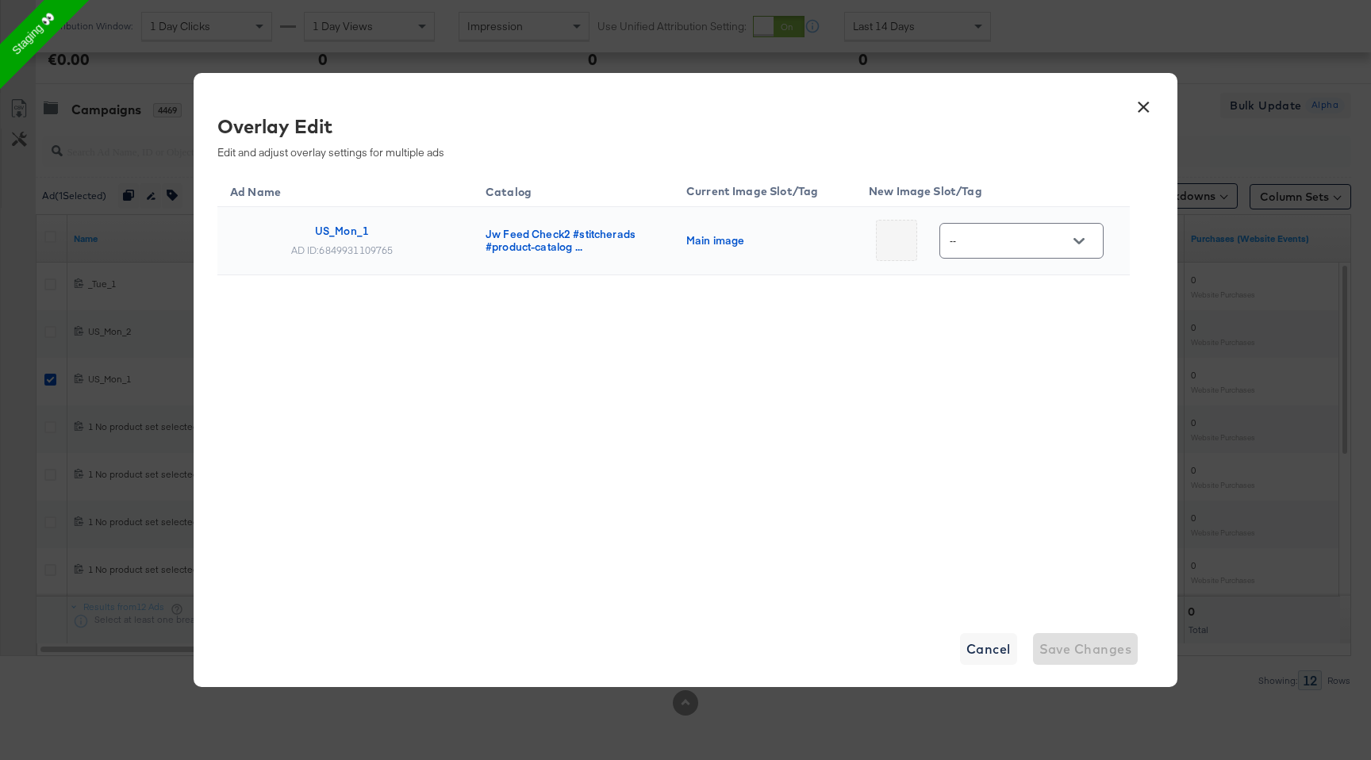
click at [1081, 244] on button "Open" at bounding box center [1079, 241] width 24 height 24
click at [1026, 375] on div "Slot_2" at bounding box center [1026, 362] width 117 height 29
type input "Slot_2"
click at [1086, 647] on span "Save Changes" at bounding box center [1086, 649] width 93 height 22
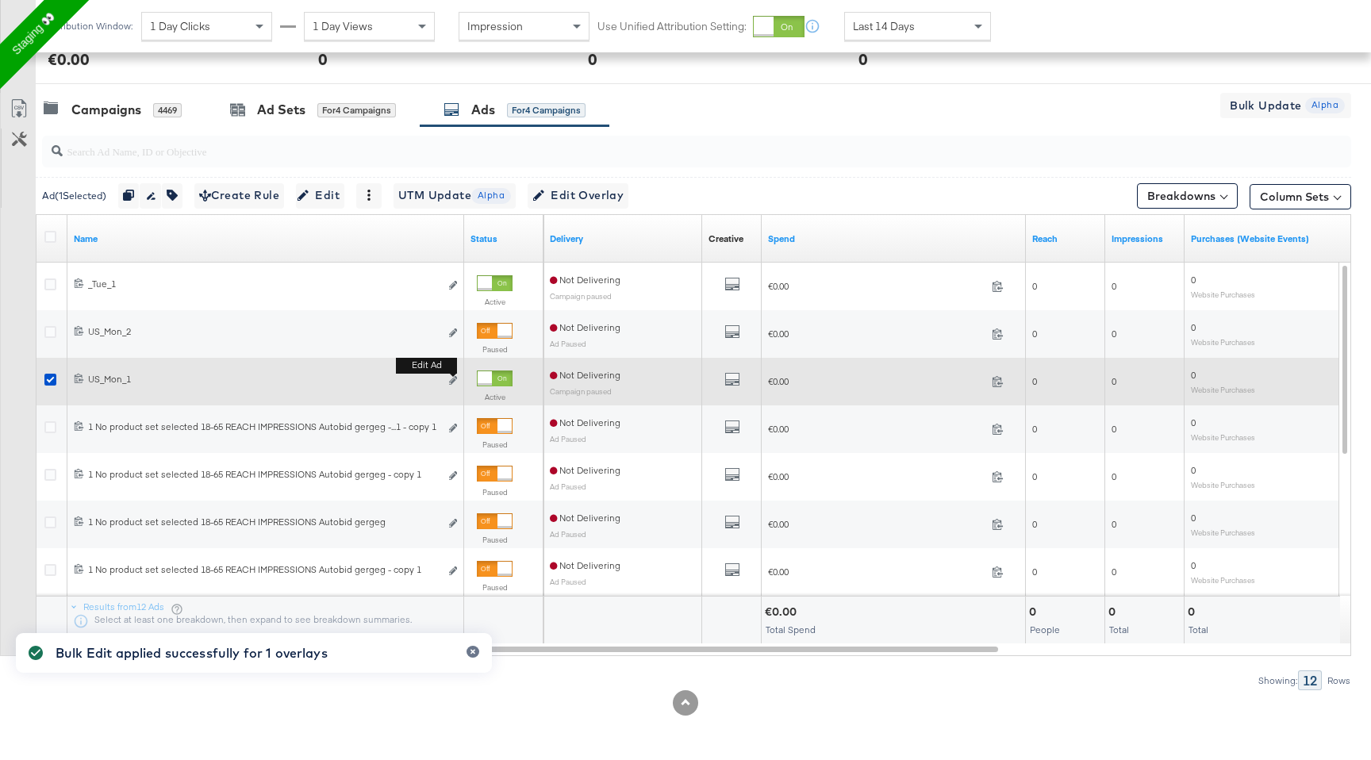
click at [457, 381] on button "Edit ad" at bounding box center [453, 381] width 10 height 17
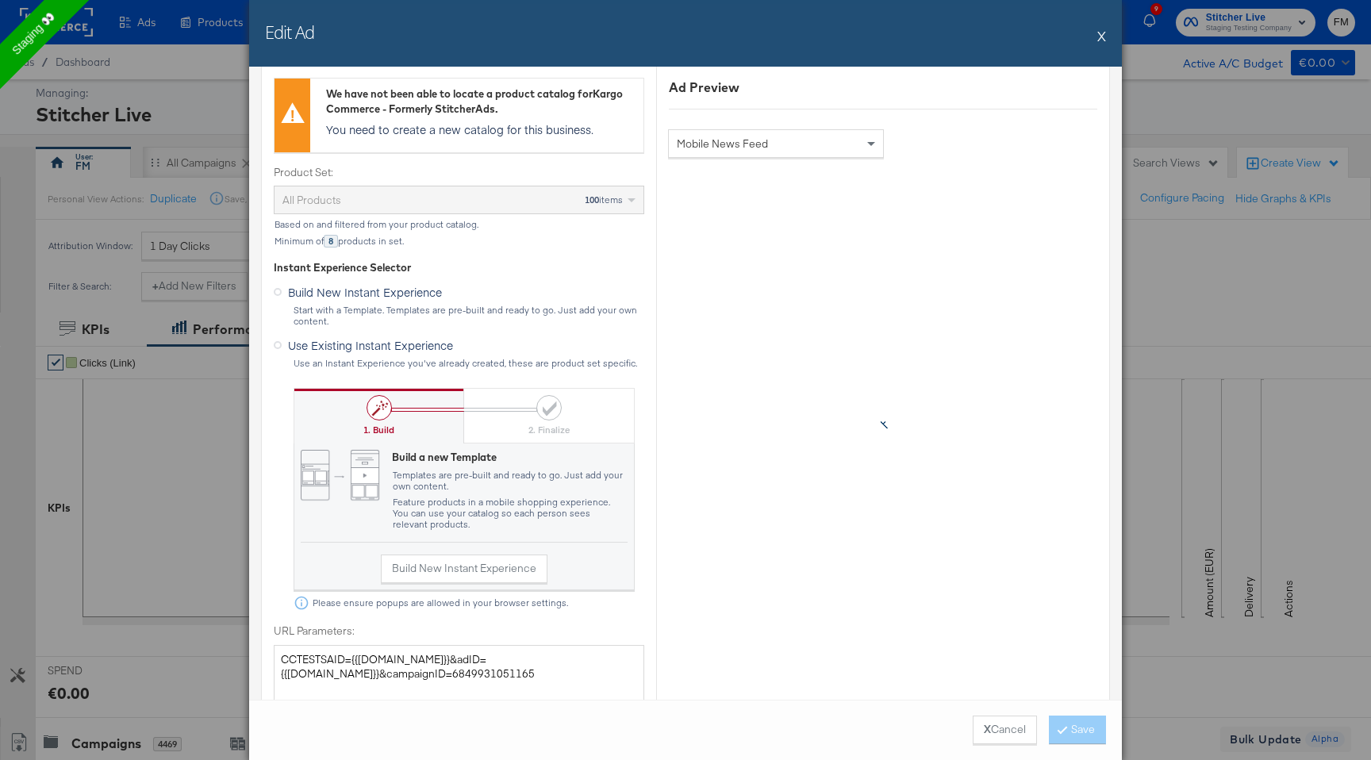
scroll to position [437, 0]
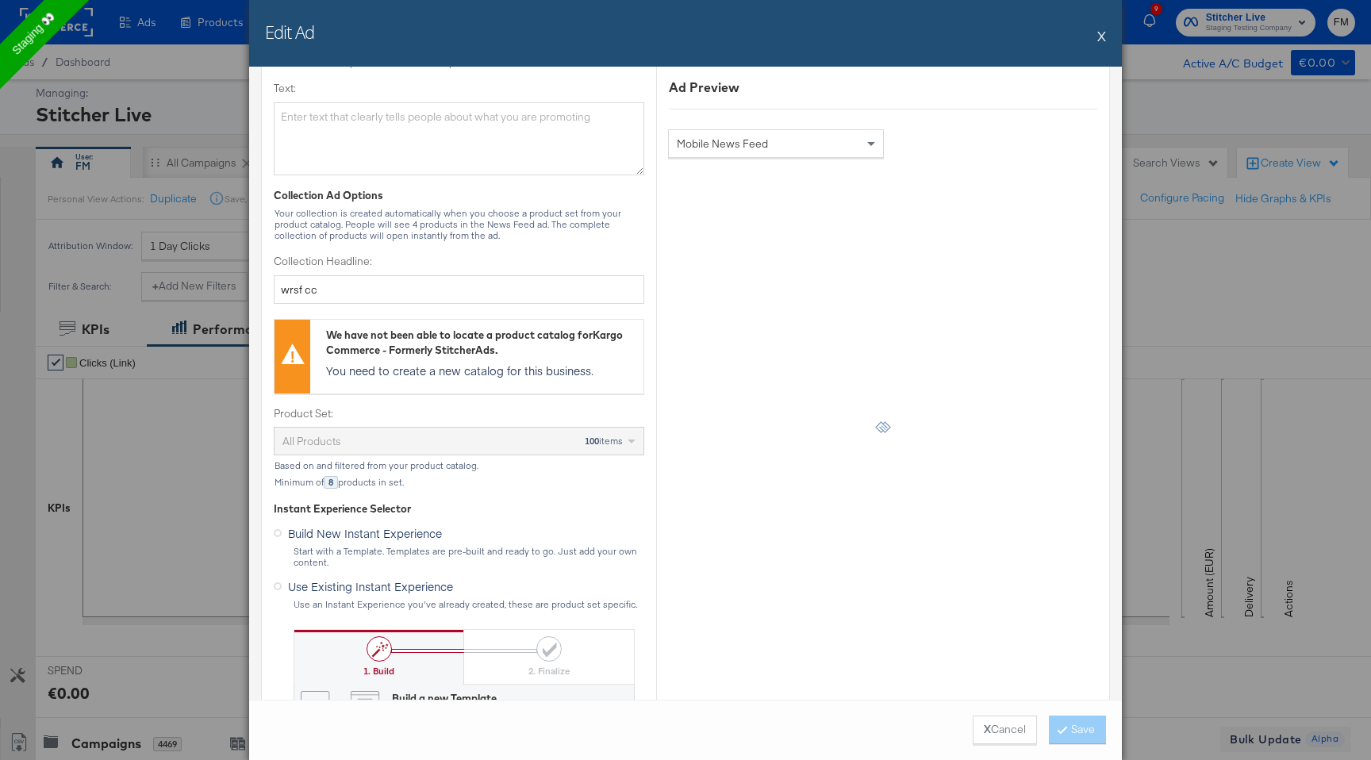
click at [1102, 37] on button "X" at bounding box center [1101, 36] width 9 height 32
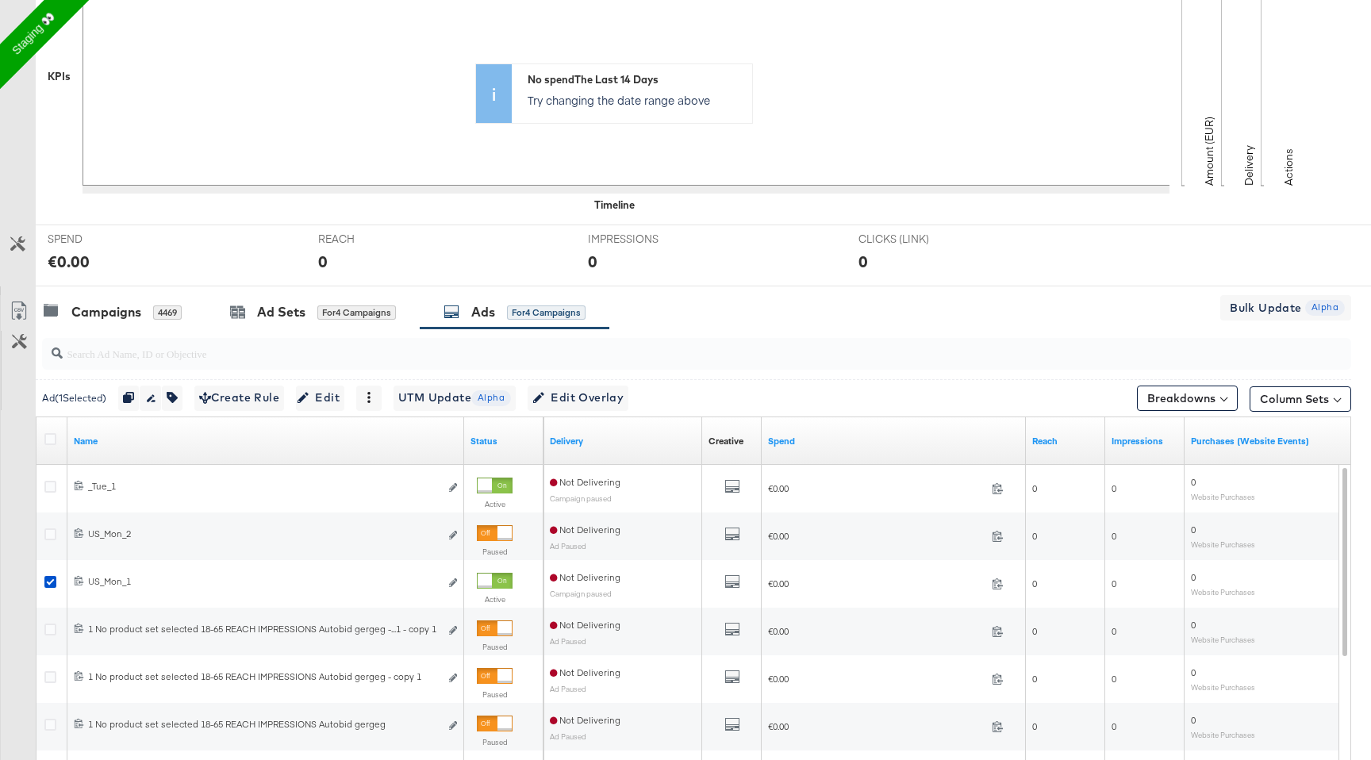
scroll to position [634, 0]
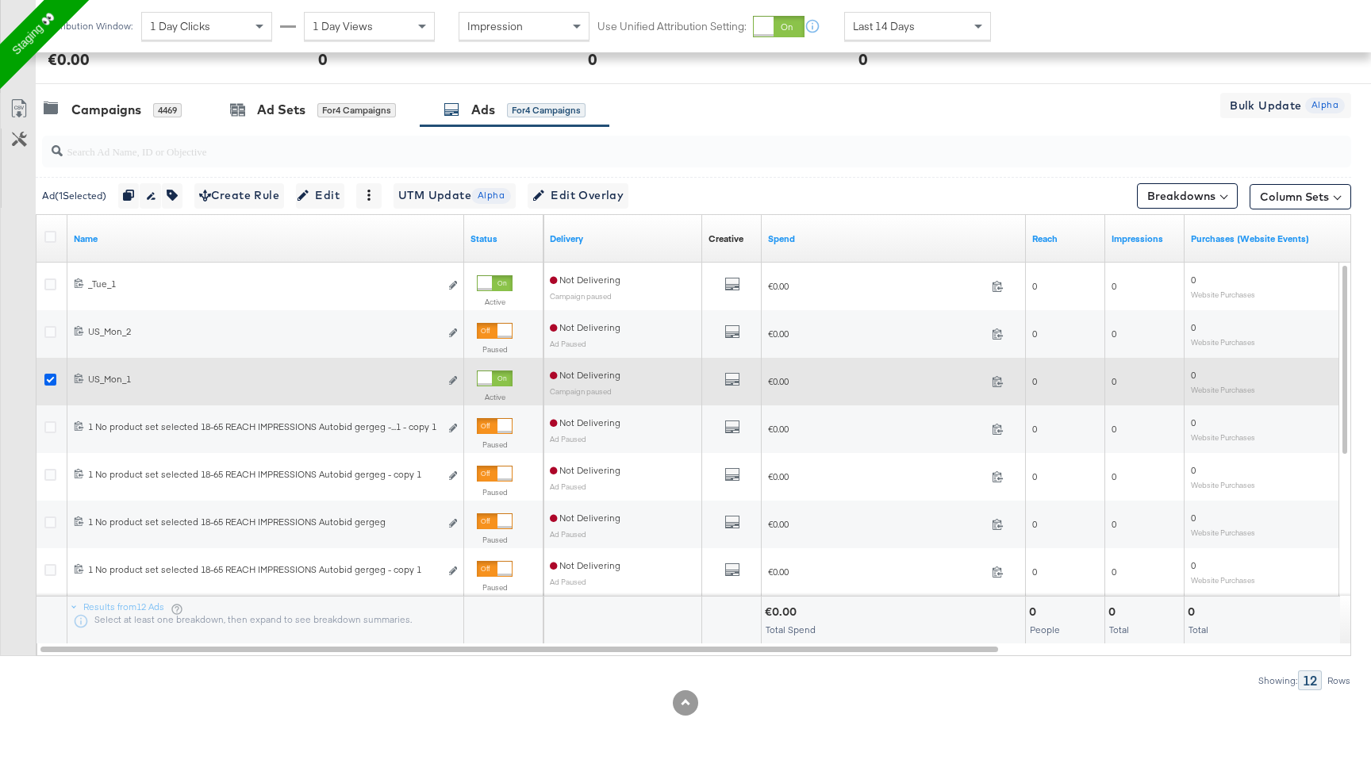
click at [56, 382] on icon at bounding box center [50, 380] width 12 height 12
click at [0, 0] on input "checkbox" at bounding box center [0, 0] width 0 height 0
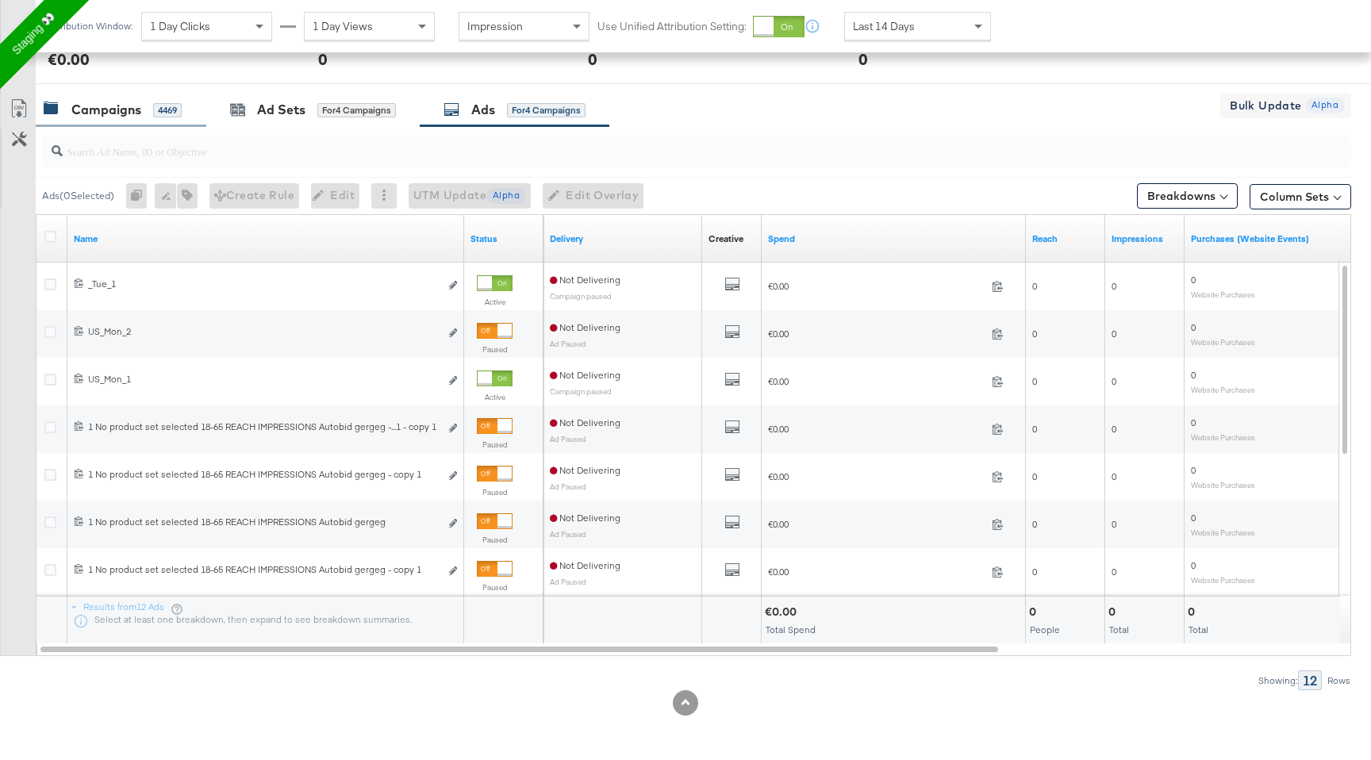
click at [121, 98] on div "Campaigns 4469" at bounding box center [121, 110] width 171 height 34
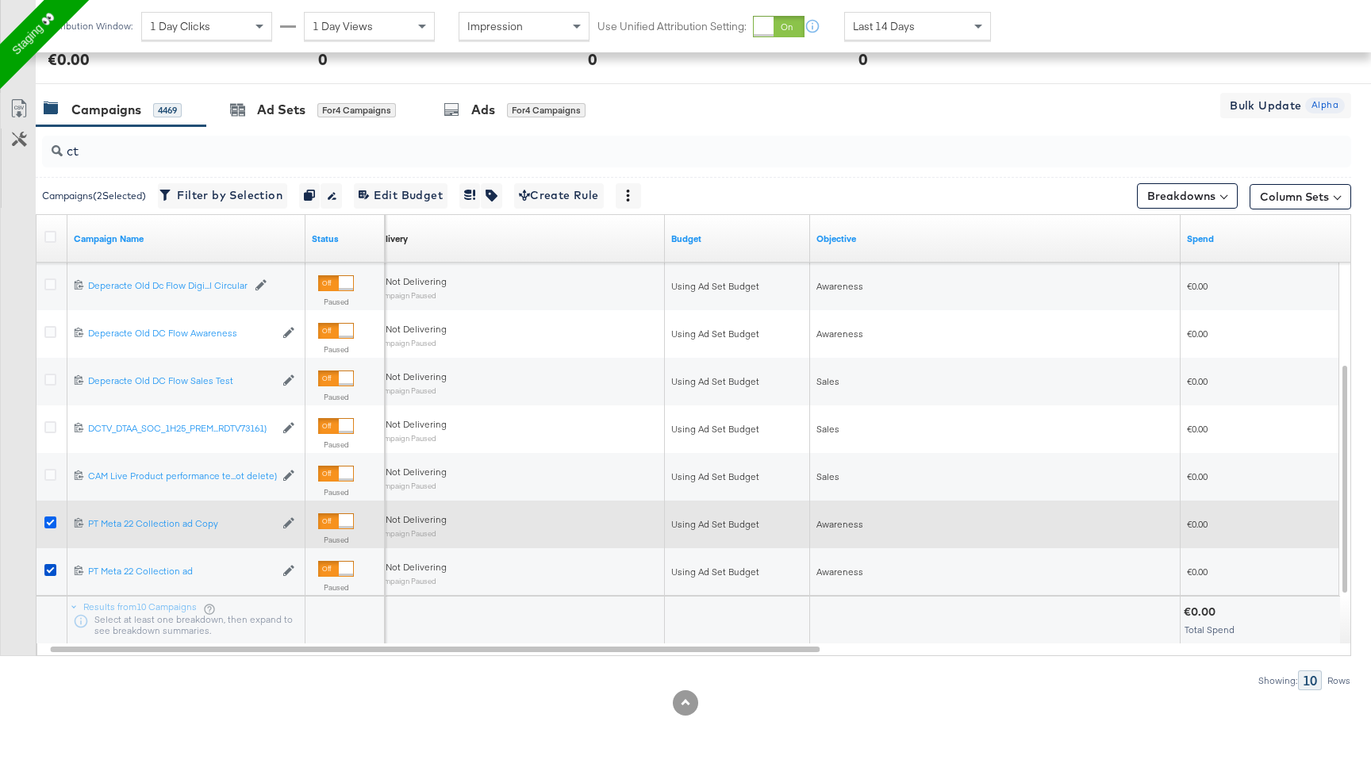
click at [48, 520] on icon at bounding box center [50, 523] width 12 height 12
click at [0, 0] on input "checkbox" at bounding box center [0, 0] width 0 height 0
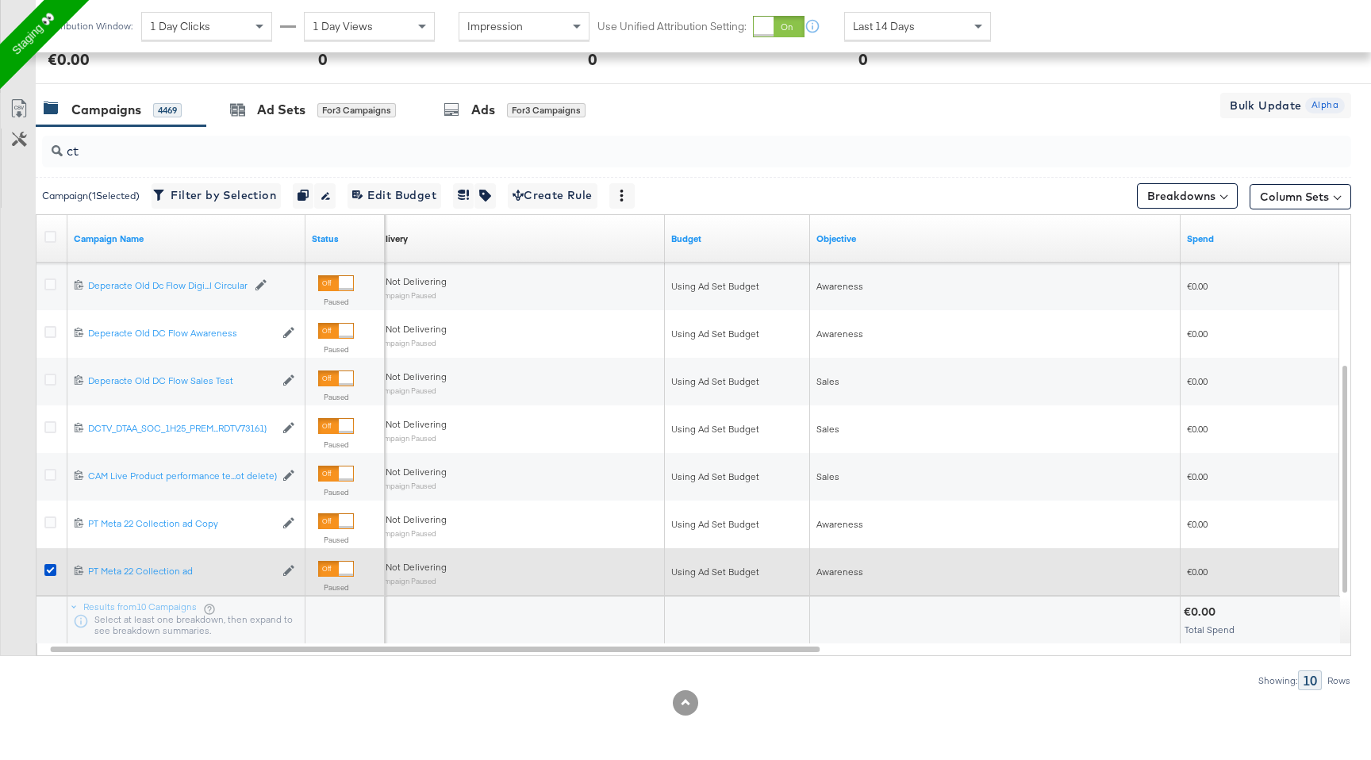
click at [48, 559] on div at bounding box center [52, 572] width 29 height 29
click at [48, 563] on div at bounding box center [52, 572] width 29 height 29
click at [51, 571] on icon at bounding box center [50, 570] width 12 height 12
click at [0, 0] on input "checkbox" at bounding box center [0, 0] width 0 height 0
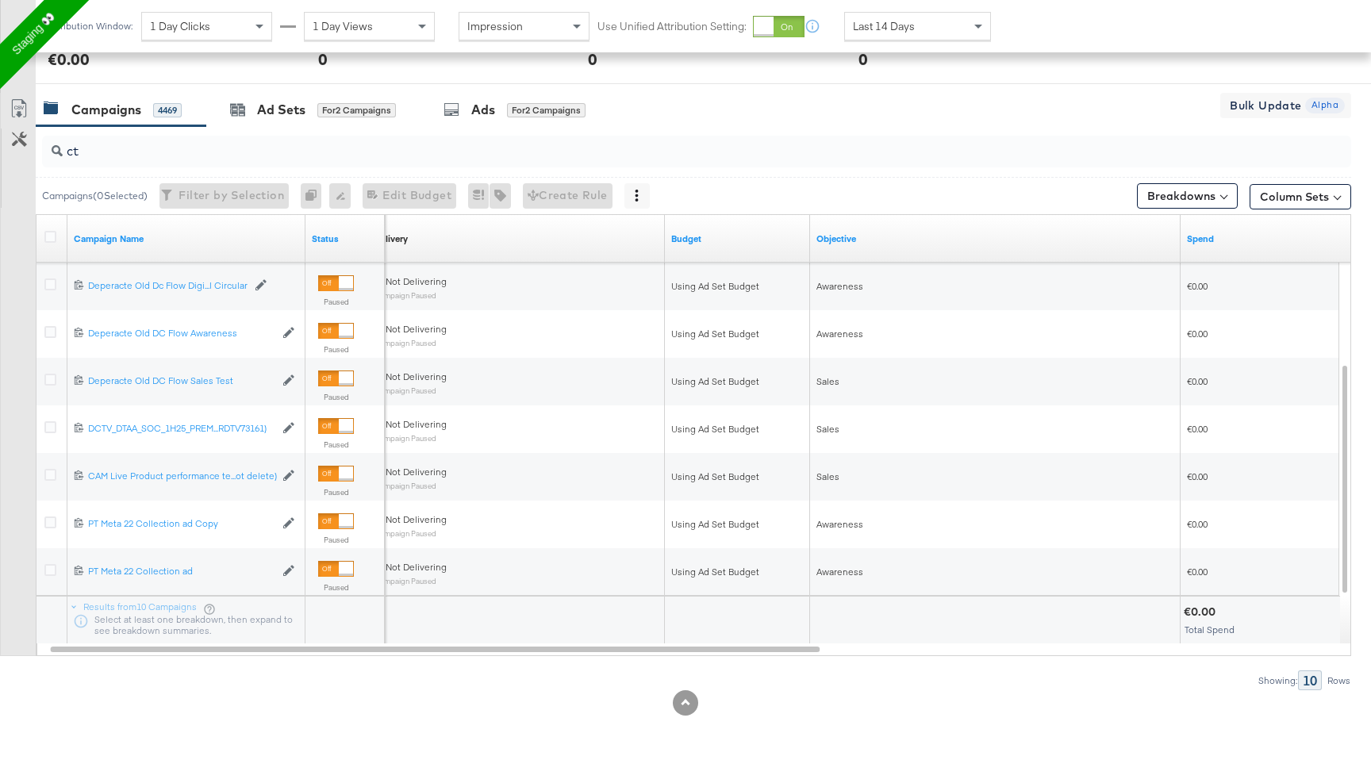
click at [90, 147] on input "ct" at bounding box center [648, 144] width 1170 height 31
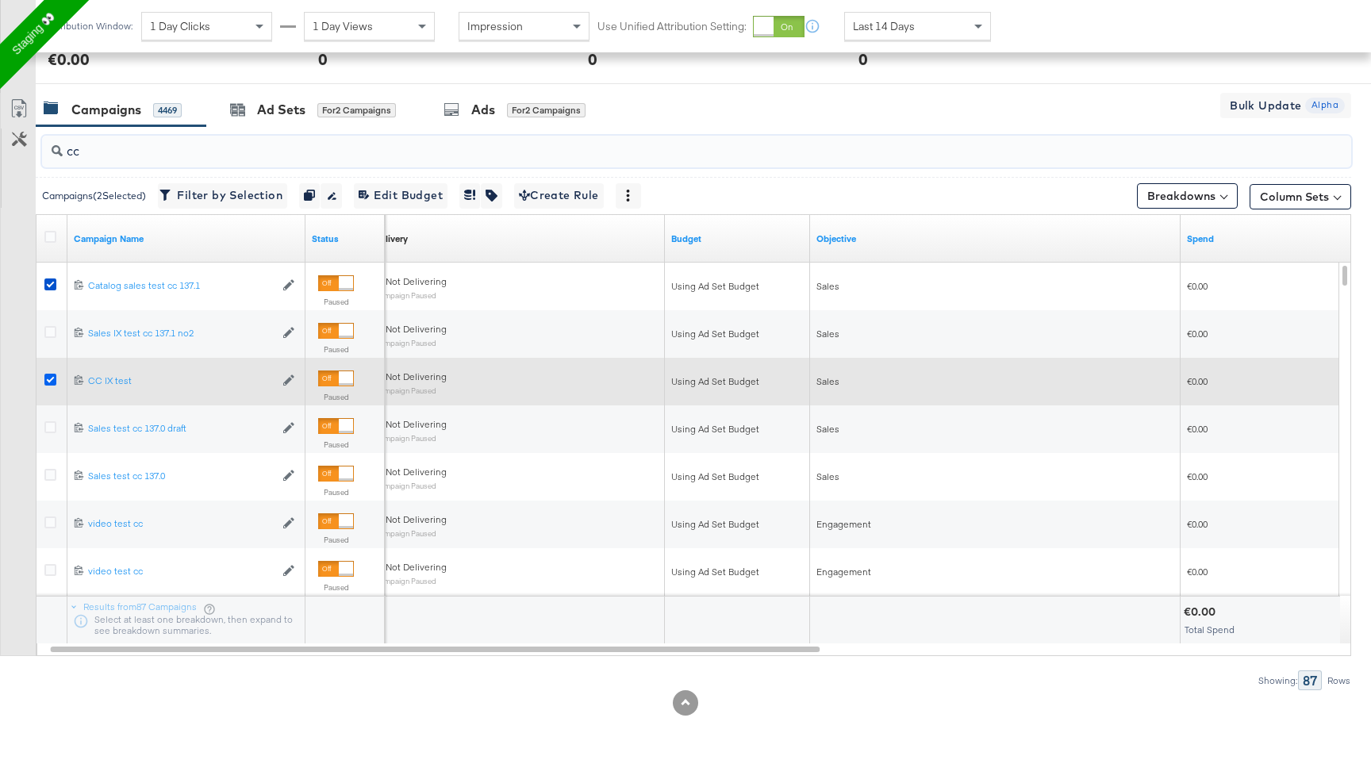
type input "cc"
click at [51, 375] on icon at bounding box center [50, 380] width 12 height 12
click at [0, 0] on input "checkbox" at bounding box center [0, 0] width 0 height 0
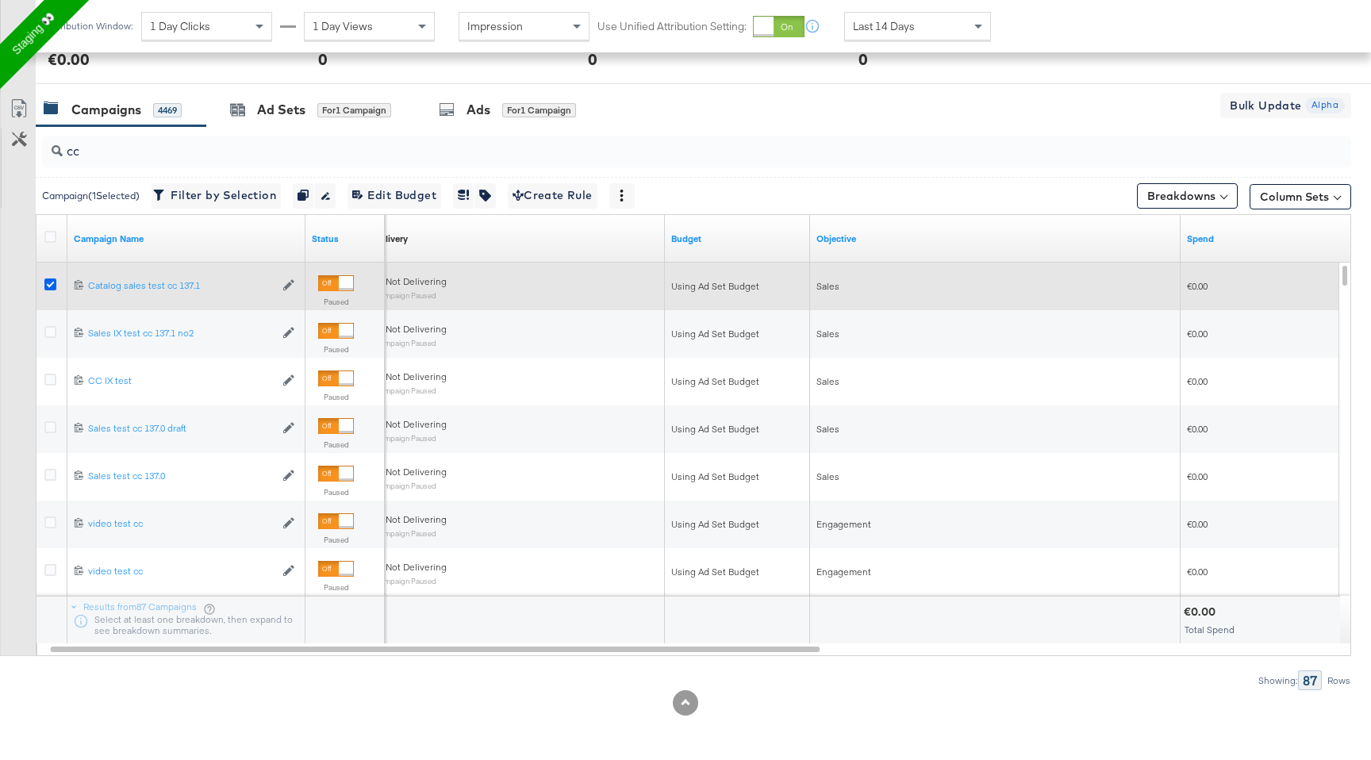
click at [46, 285] on icon at bounding box center [50, 285] width 12 height 12
click at [0, 0] on input "checkbox" at bounding box center [0, 0] width 0 height 0
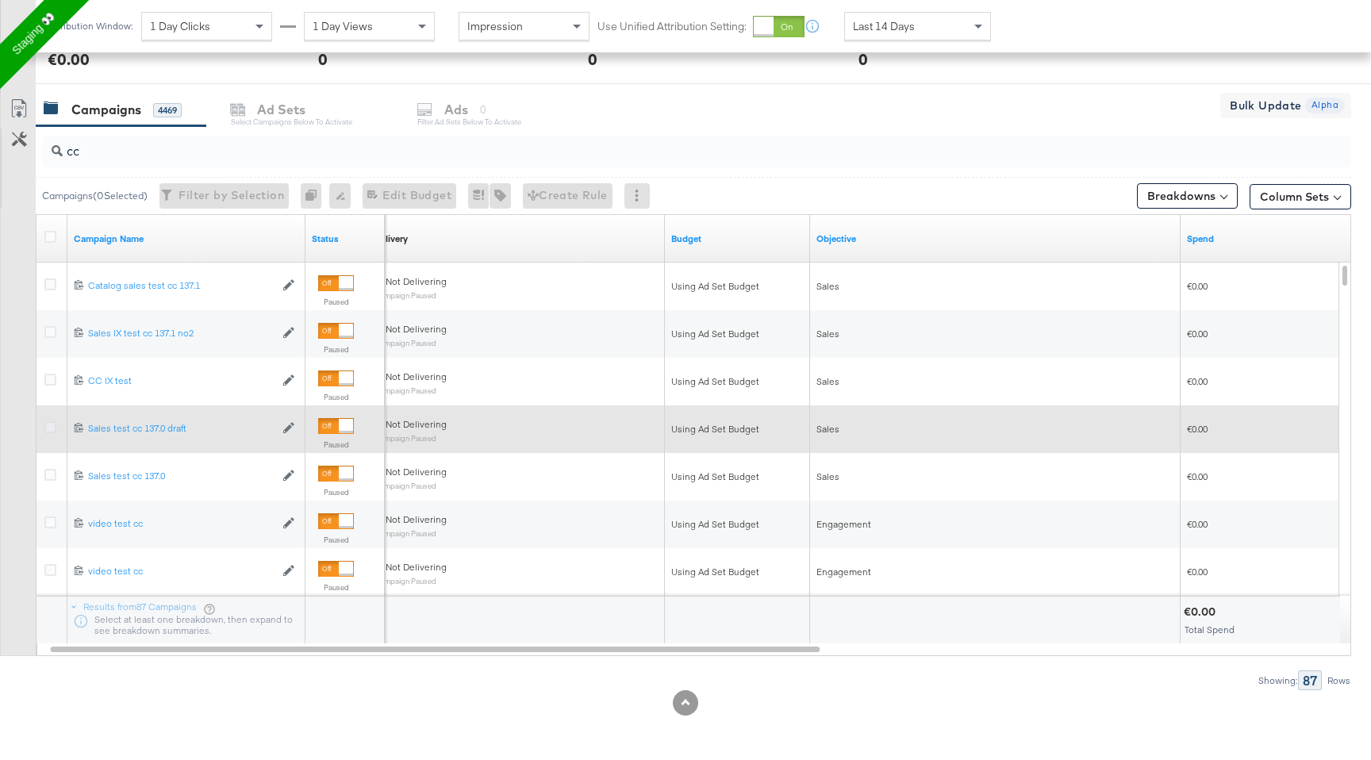
click at [51, 422] on icon at bounding box center [50, 427] width 12 height 12
click at [0, 0] on input "checkbox" at bounding box center [0, 0] width 0 height 0
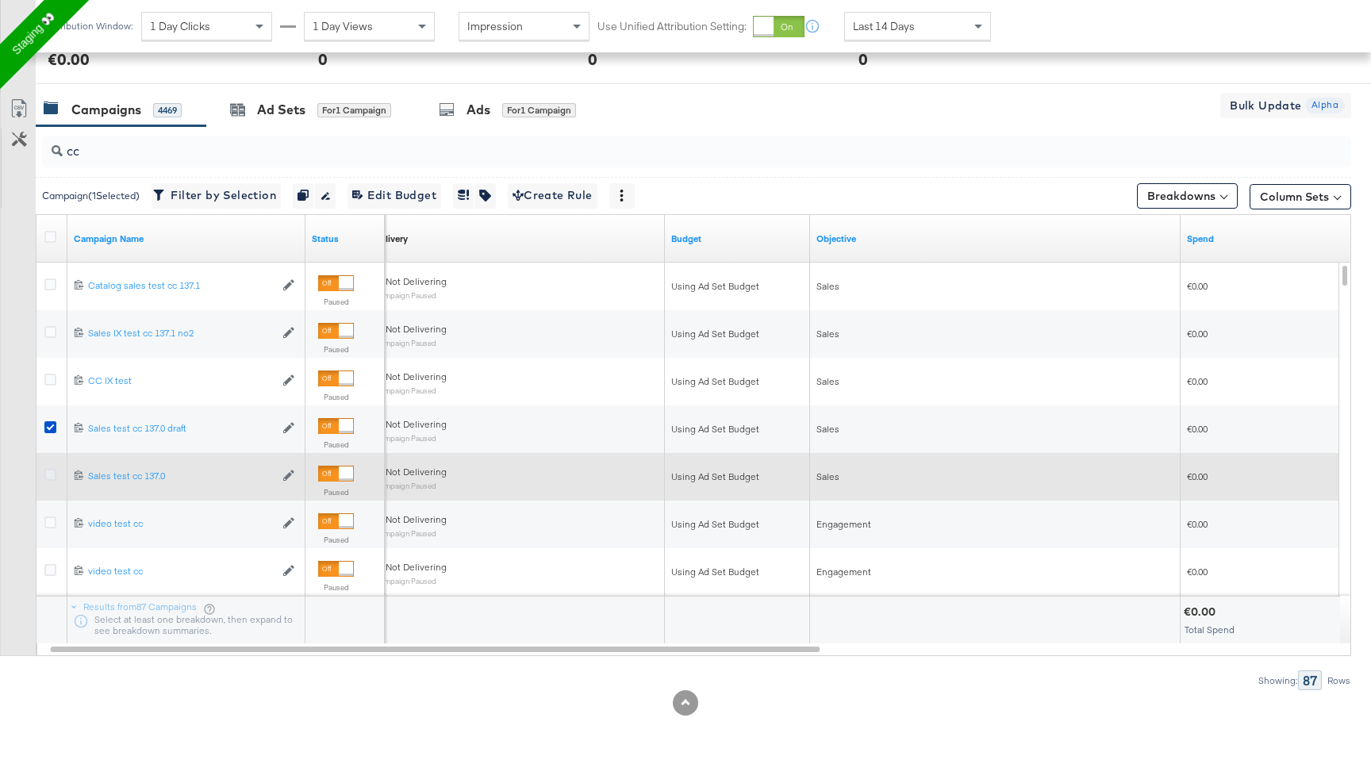
click at [52, 471] on icon at bounding box center [50, 475] width 12 height 12
click at [0, 0] on input "checkbox" at bounding box center [0, 0] width 0 height 0
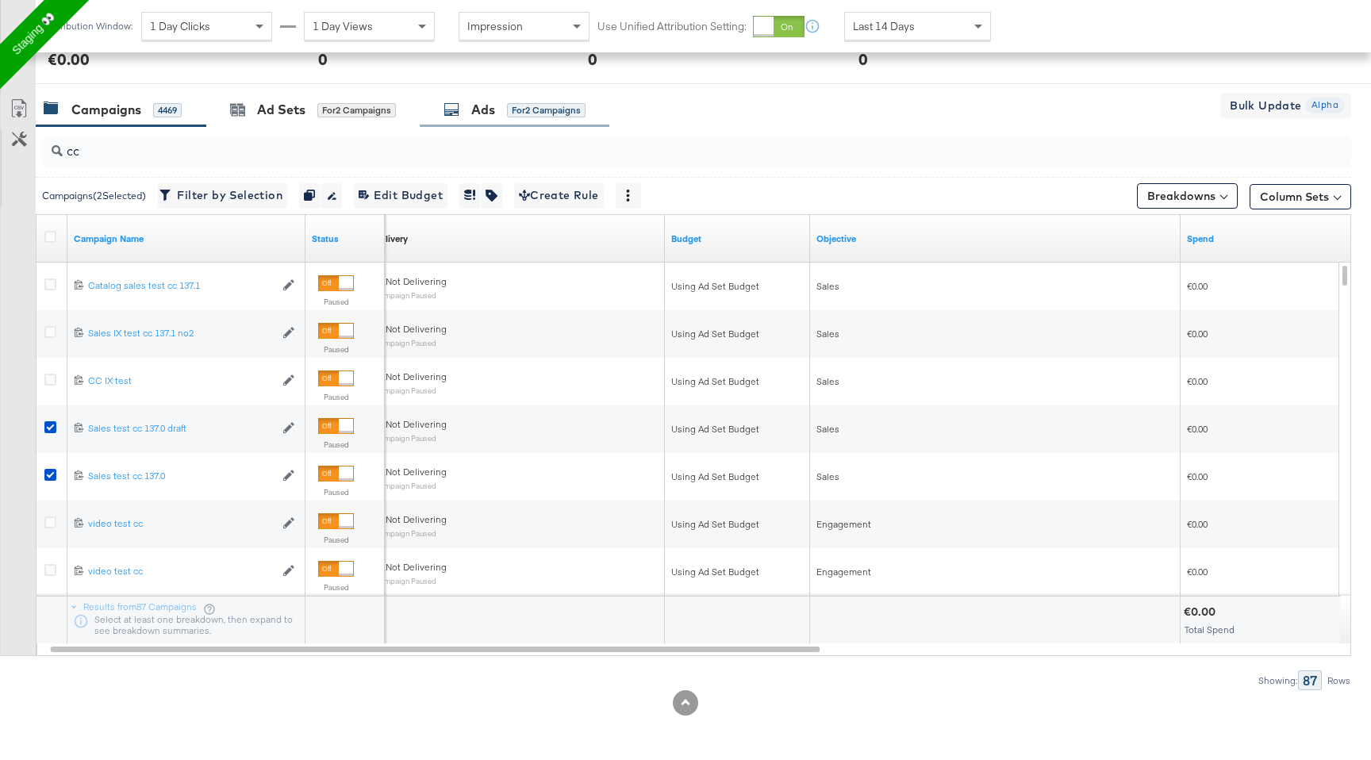
click at [490, 104] on div "Ads" at bounding box center [483, 110] width 24 height 18
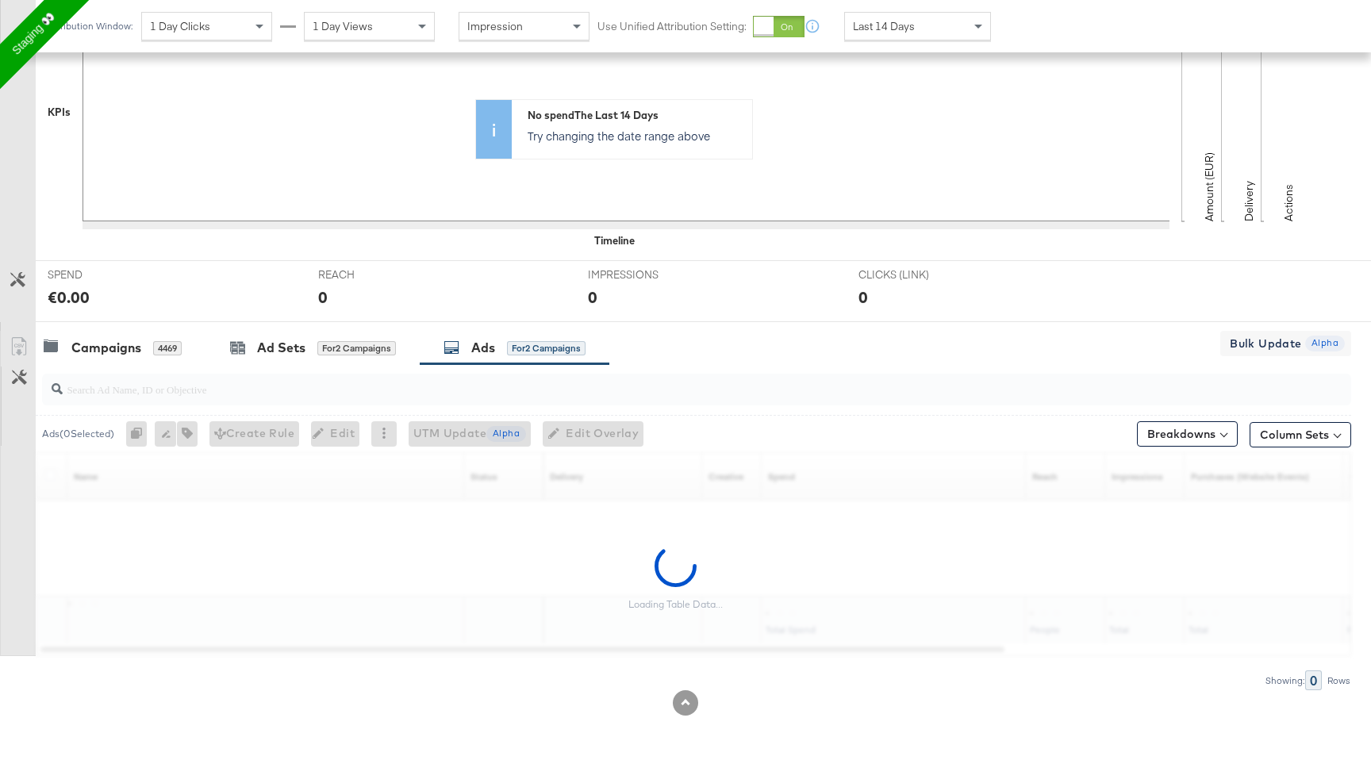
scroll to position [539, 0]
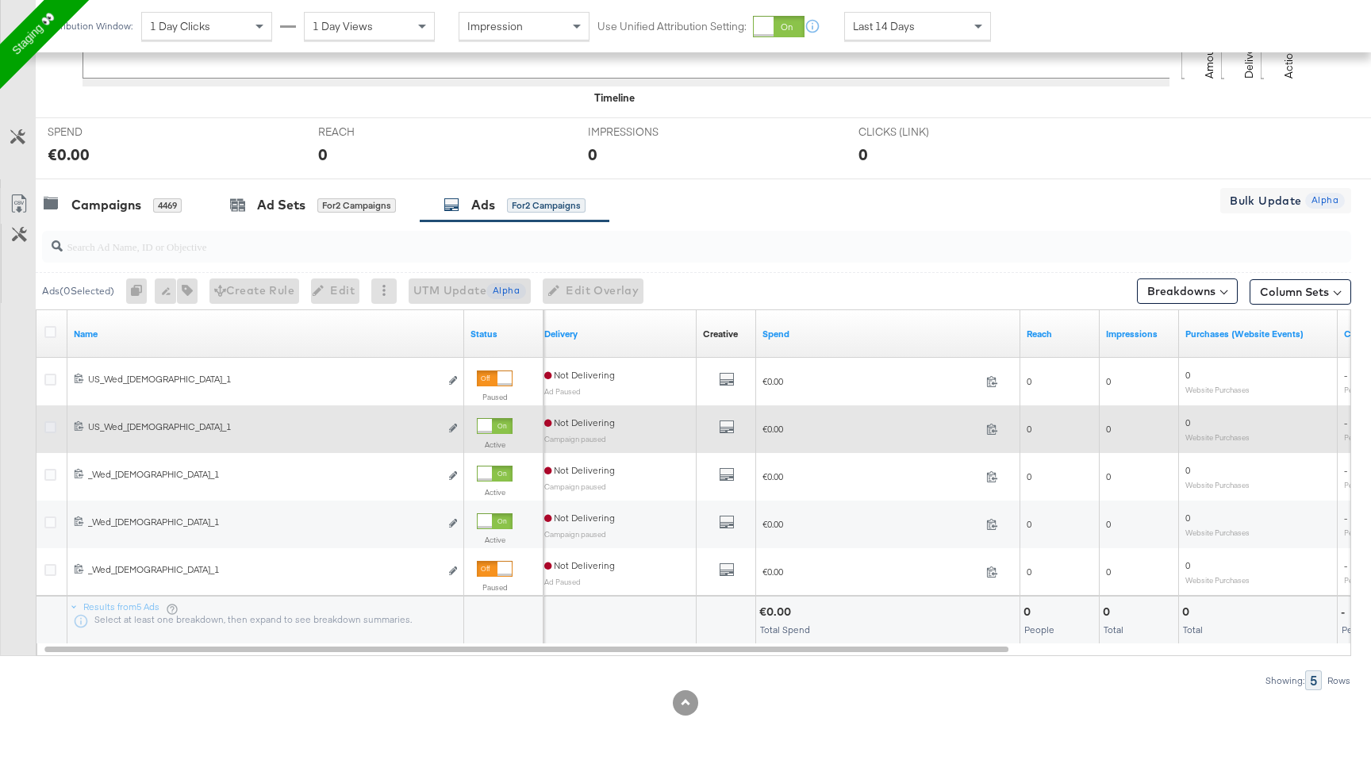
click at [45, 421] on icon at bounding box center [50, 427] width 12 height 12
click at [0, 0] on input "checkbox" at bounding box center [0, 0] width 0 height 0
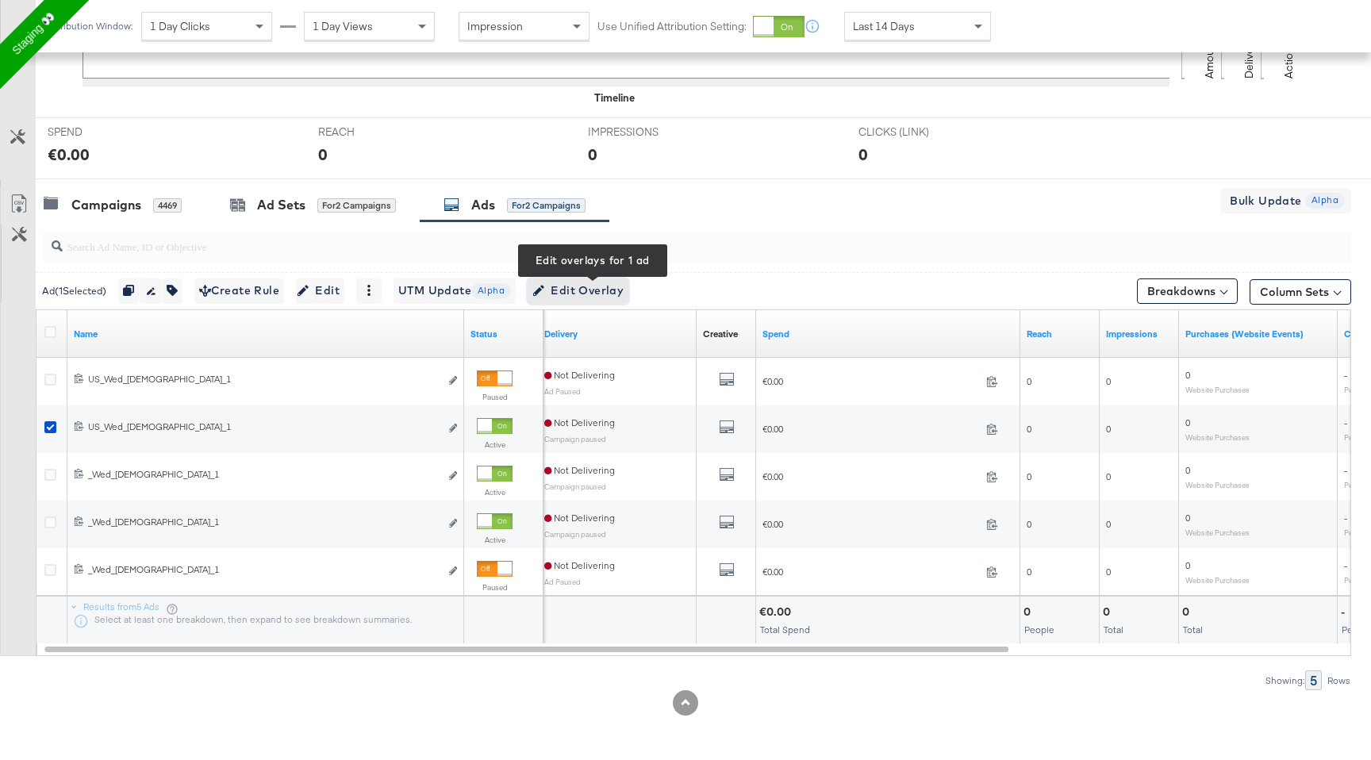
click at [583, 294] on span "Edit Overlay Edit overlays for 1 ad" at bounding box center [577, 291] width 91 height 20
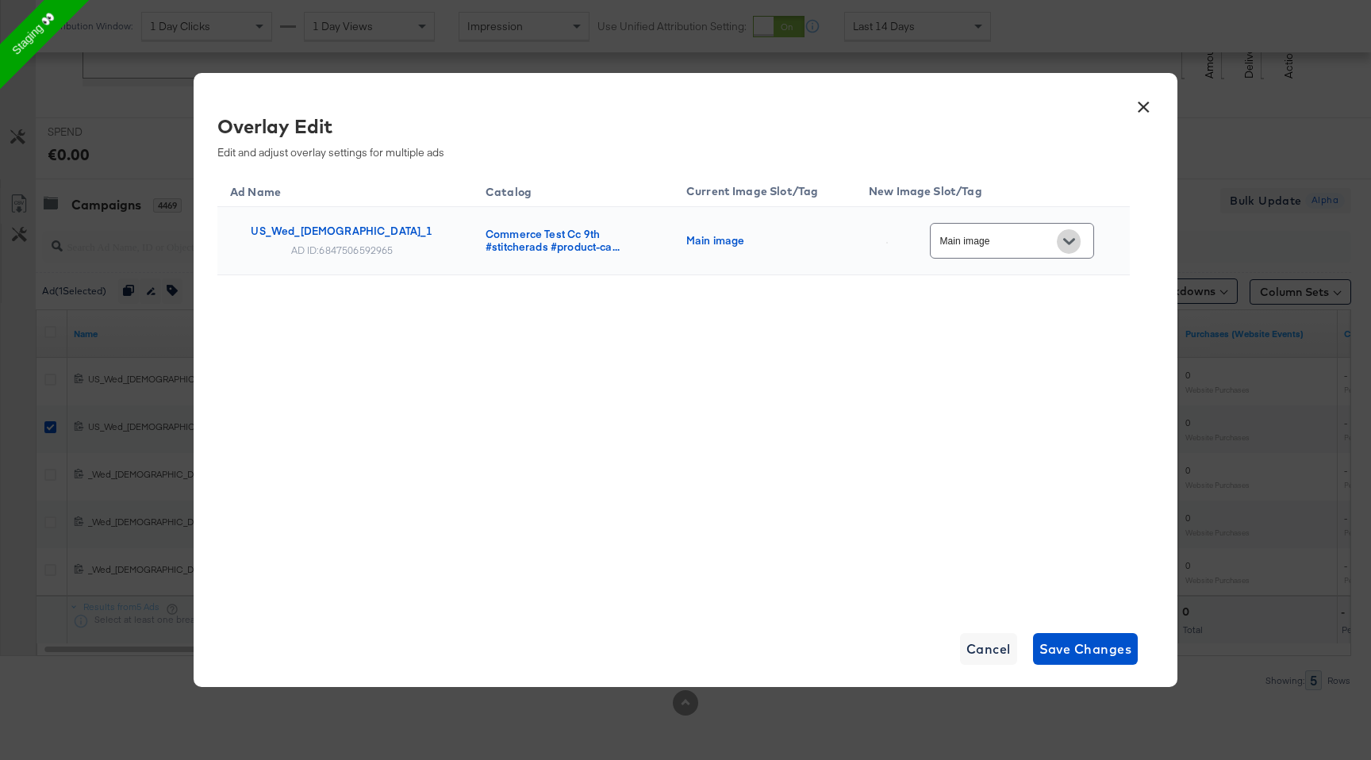
click at [1073, 243] on icon "Open" at bounding box center [1068, 241] width 11 height 11
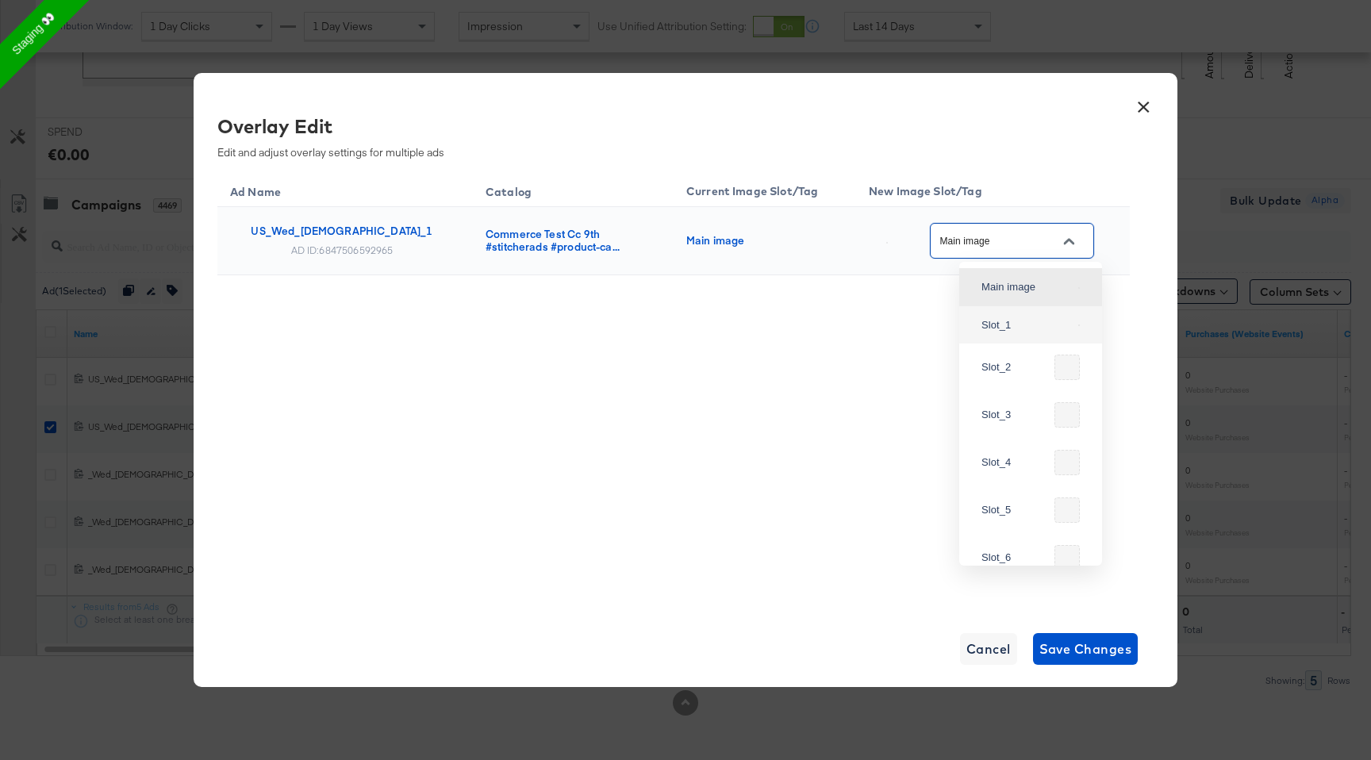
click at [1045, 333] on div "Slot_1" at bounding box center [1027, 325] width 90 height 16
type input "Slot_1"
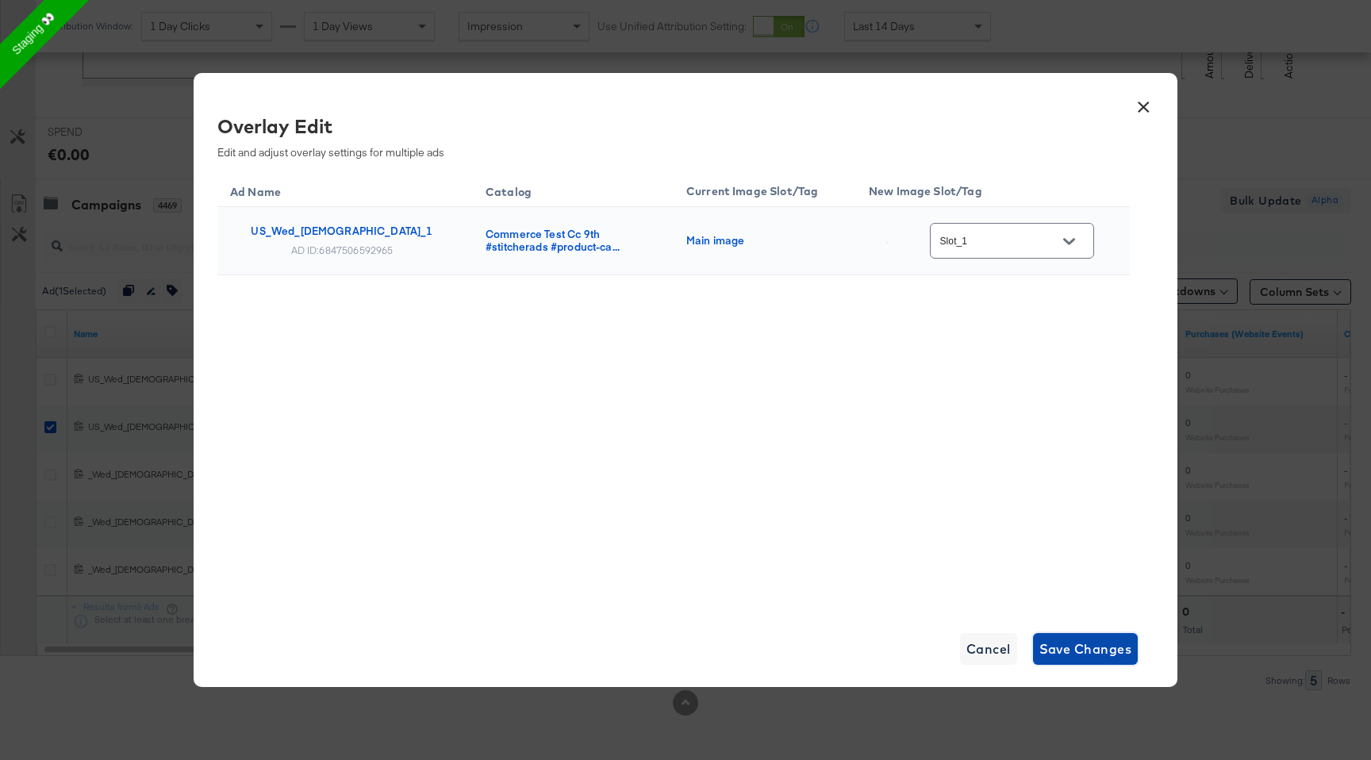
click at [1099, 656] on span "Save Changes" at bounding box center [1086, 649] width 93 height 22
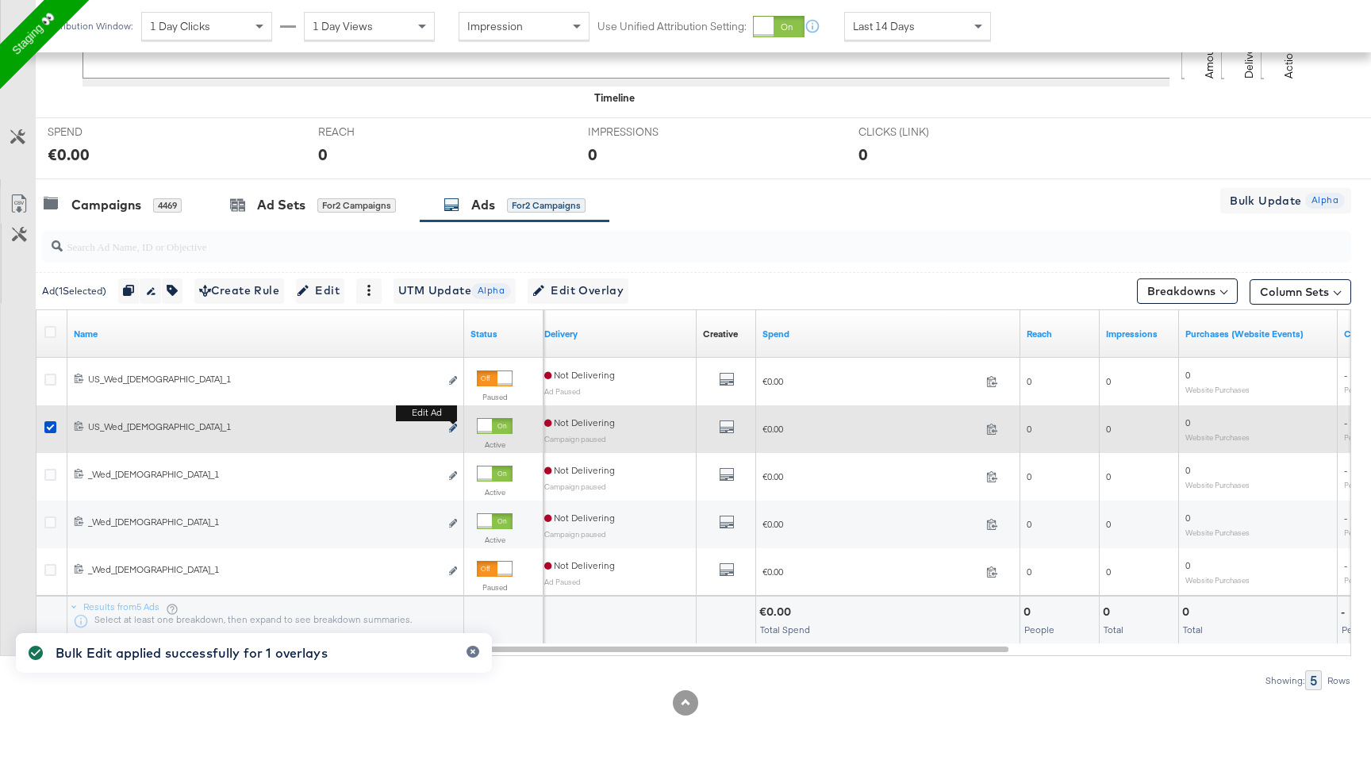
click at [455, 428] on icon "link" at bounding box center [453, 428] width 8 height 9
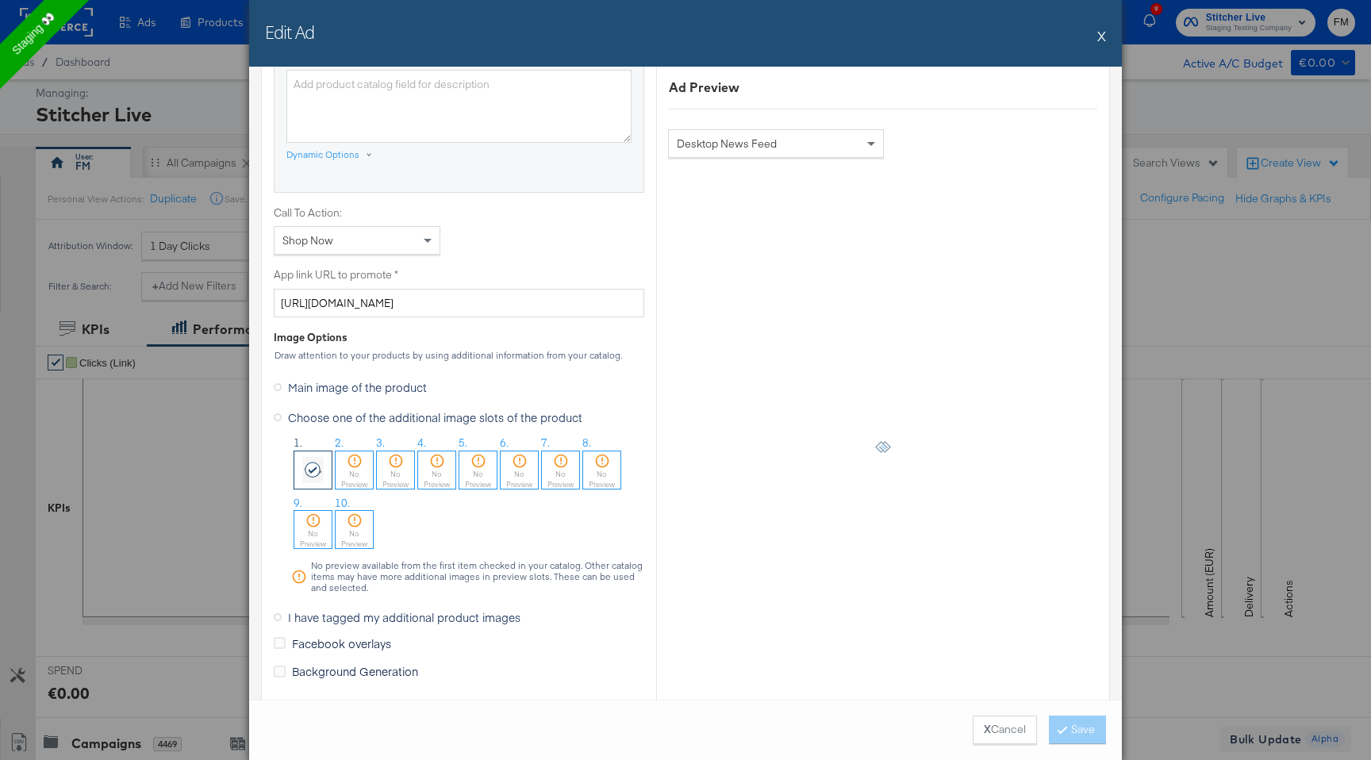
scroll to position [1080, 0]
click at [136, 534] on div "Edit Ad X Ad Name US_Wed_Male_1 Give your ad a name that is descriptive and mea…" at bounding box center [685, 380] width 1371 height 760
click at [1097, 33] on div "Edit Ad X" at bounding box center [685, 33] width 873 height 67
click at [1104, 47] on button "X" at bounding box center [1101, 36] width 9 height 32
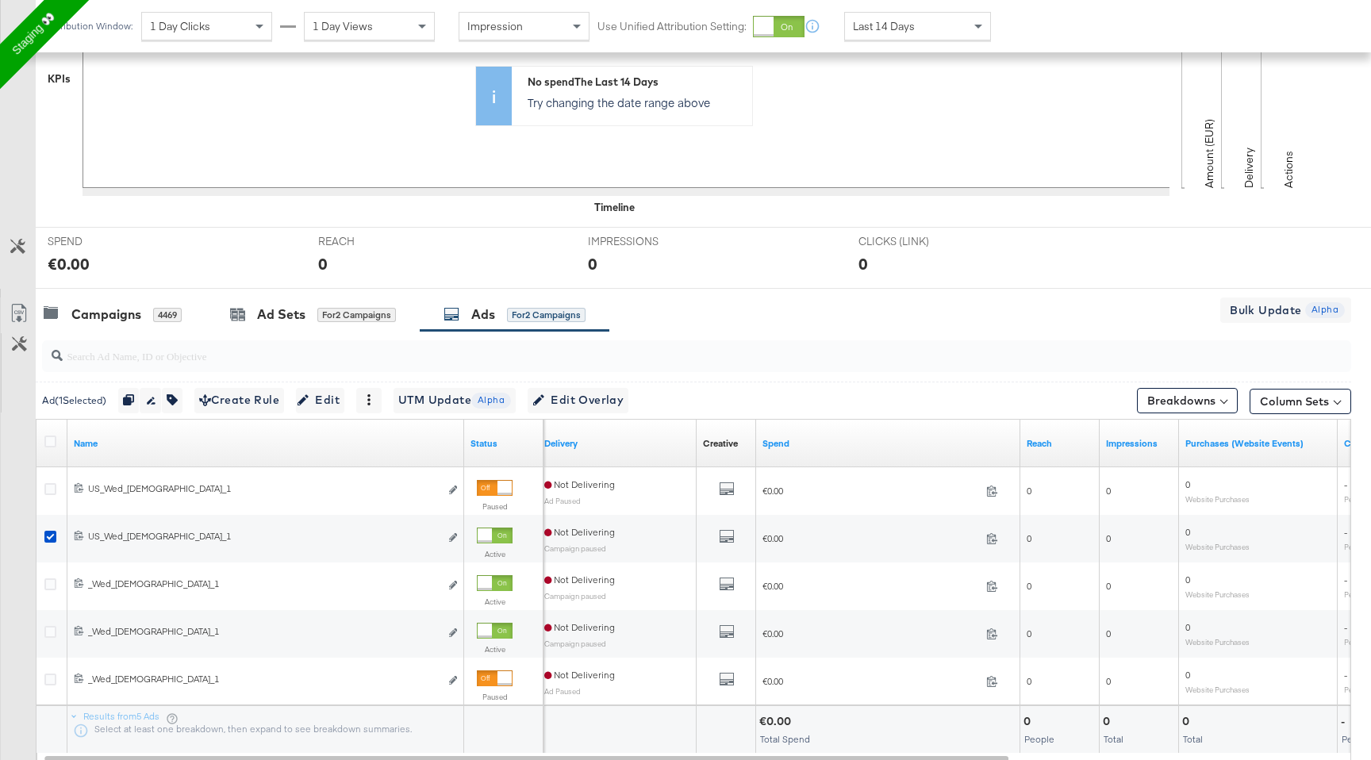
scroll to position [539, 0]
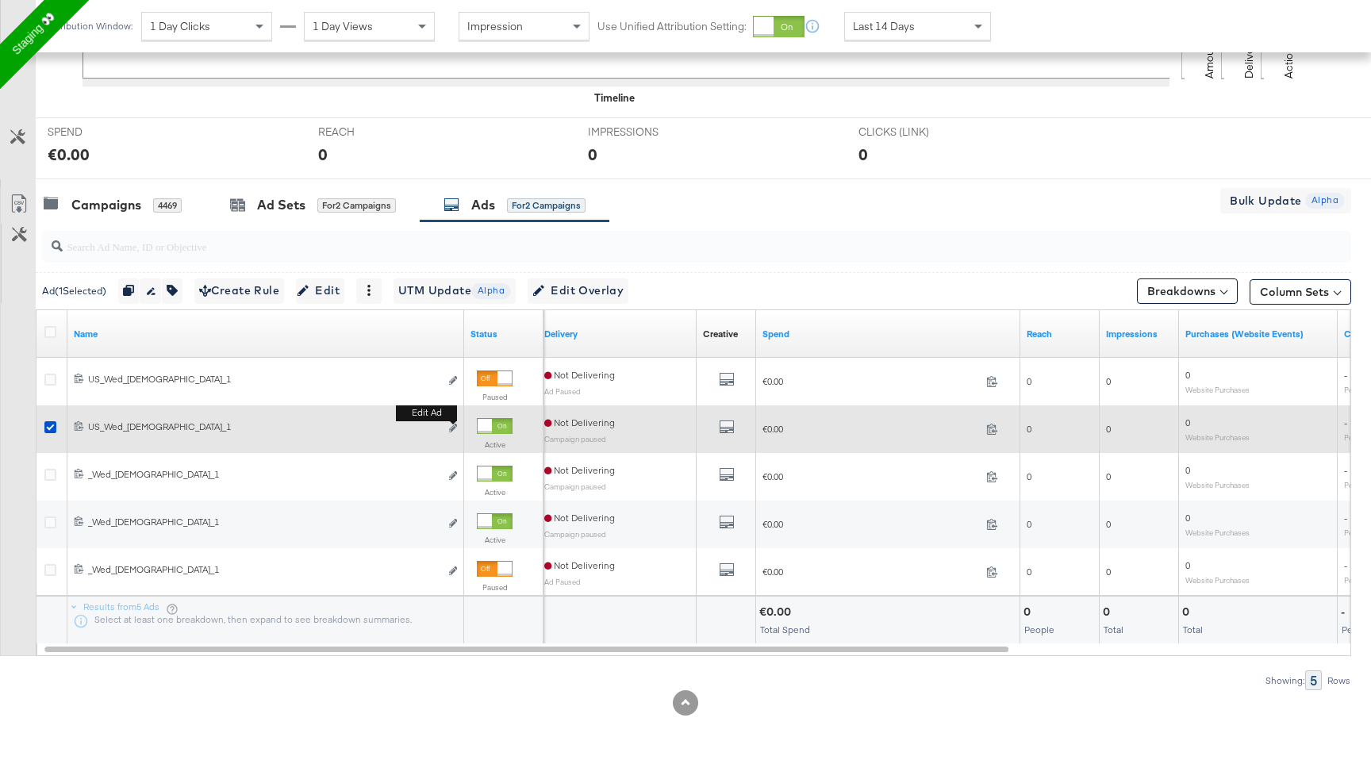
click at [451, 425] on button "Edit ad" at bounding box center [453, 429] width 10 height 17
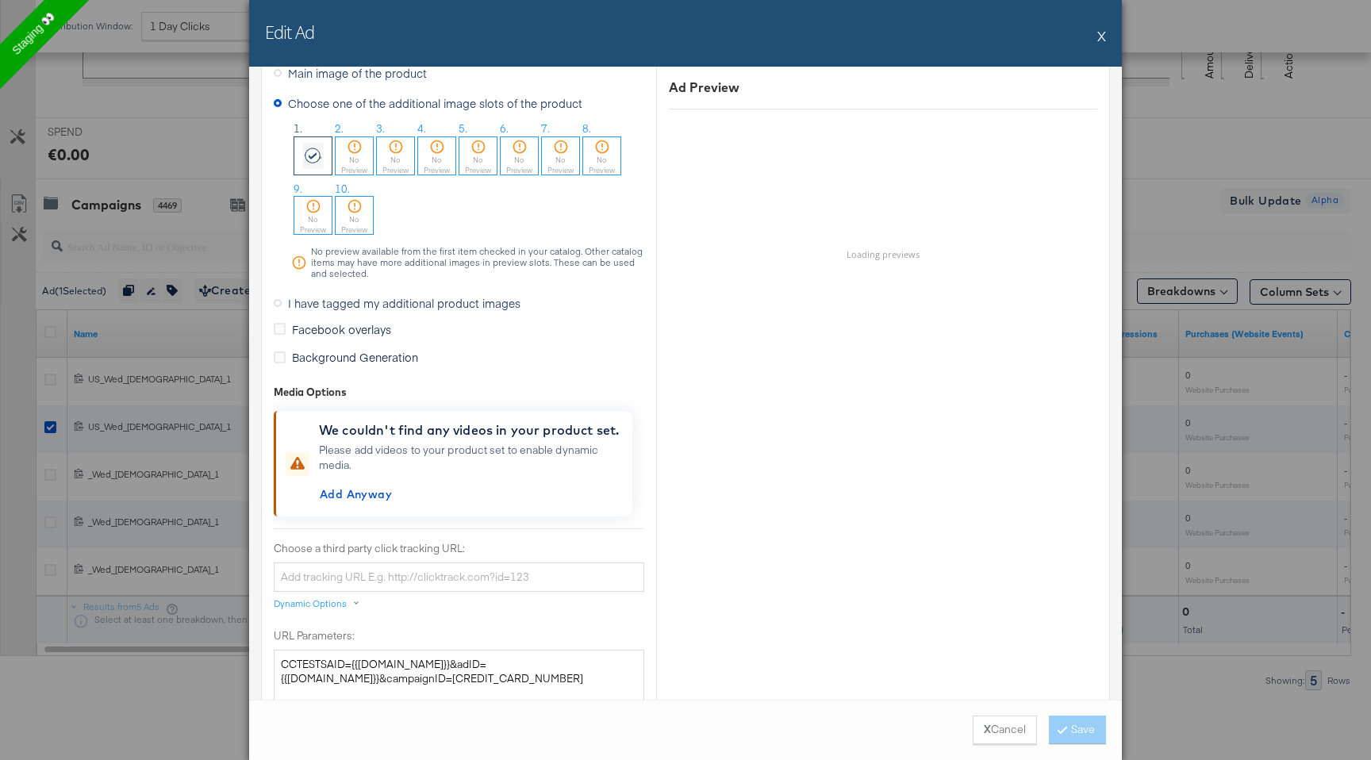
scroll to position [1393, 0]
click at [326, 78] on span "Main image of the product" at bounding box center [357, 72] width 139 height 16
click at [0, 0] on input "Main image of the product" at bounding box center [0, 0] width 0 height 0
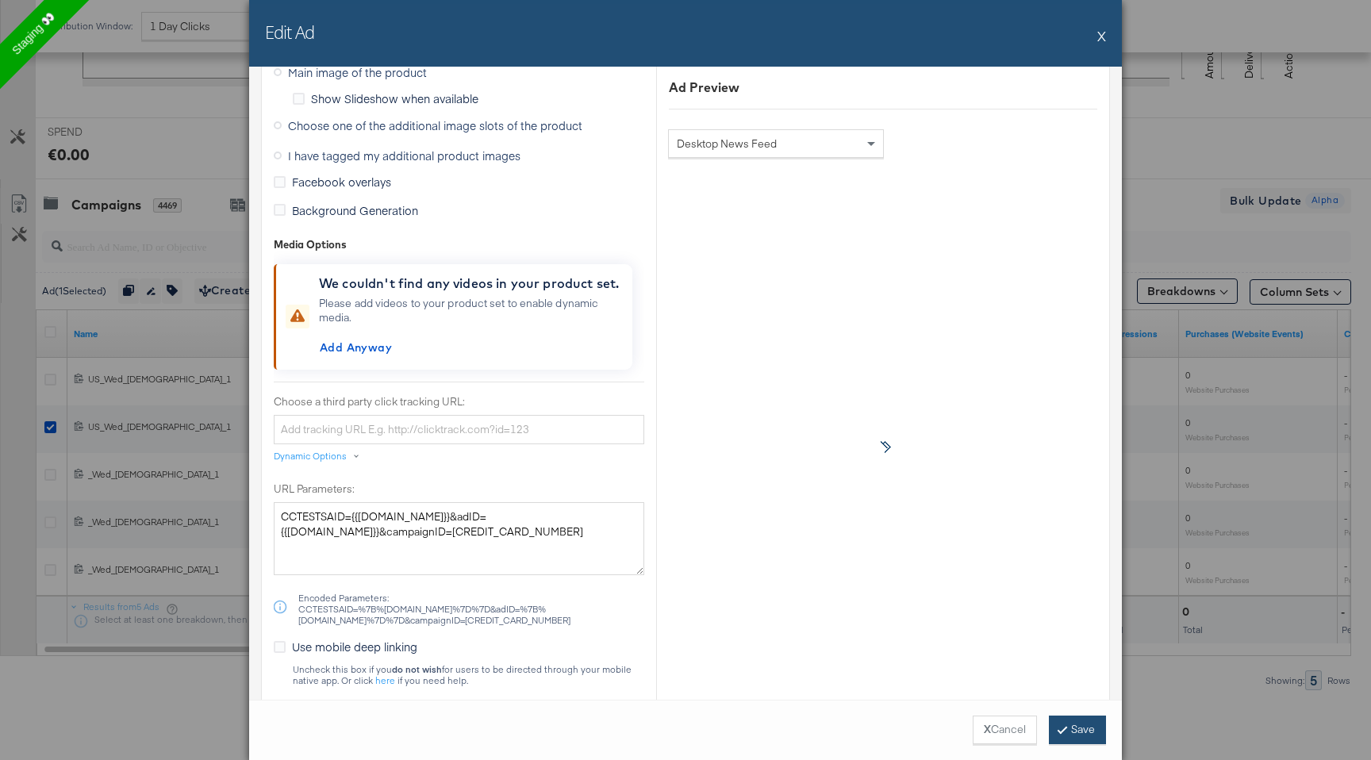
click at [1081, 728] on button "Save" at bounding box center [1077, 730] width 57 height 29
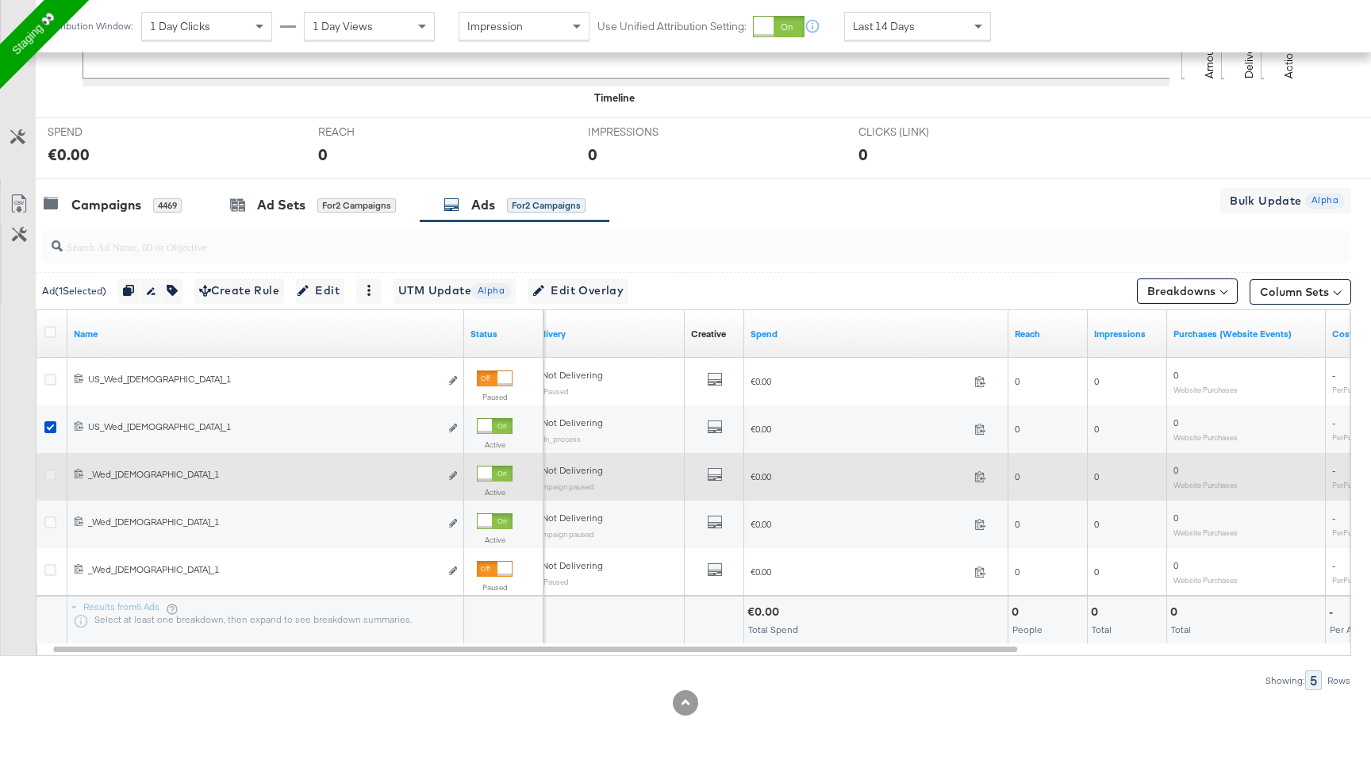
click at [49, 476] on icon at bounding box center [50, 475] width 12 height 12
click at [0, 0] on input "checkbox" at bounding box center [0, 0] width 0 height 0
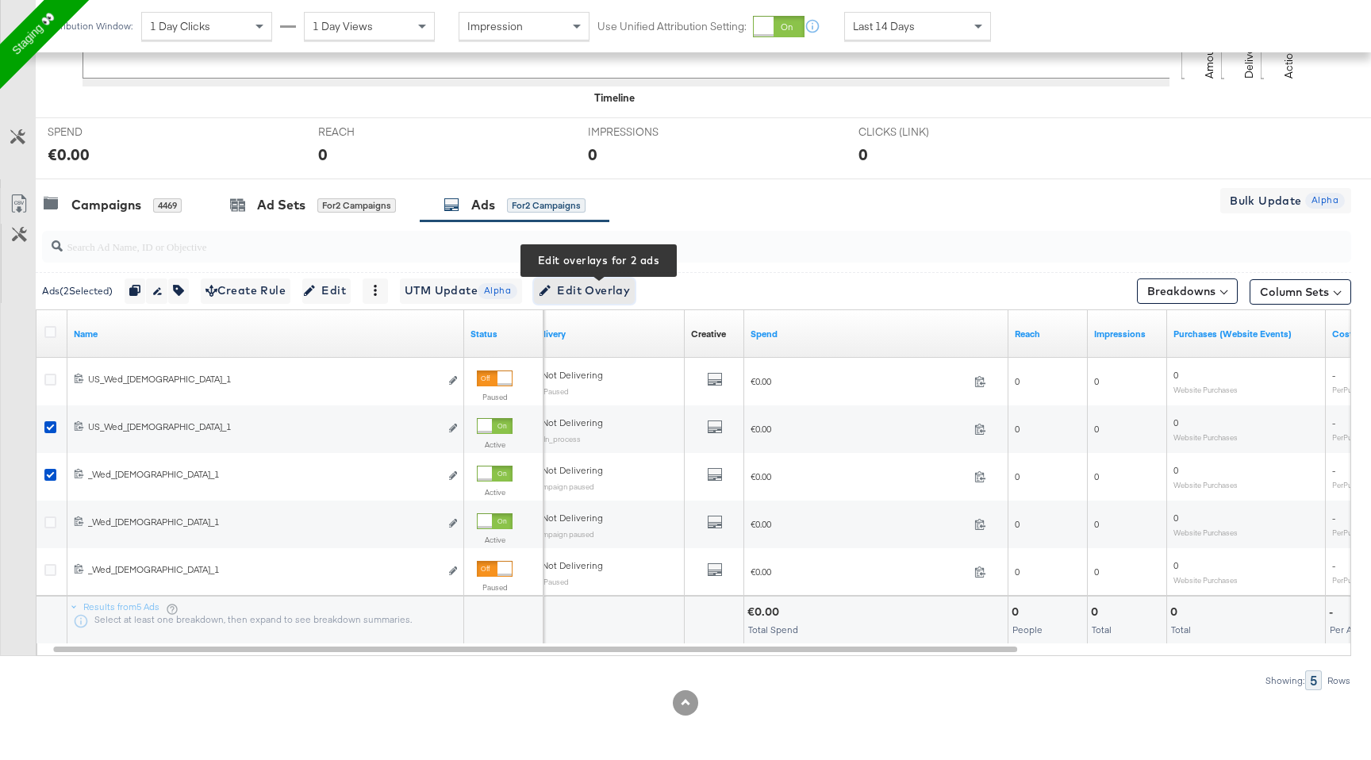
click at [595, 286] on span "Edit Overlay Edit overlays for 2 ads" at bounding box center [584, 291] width 91 height 20
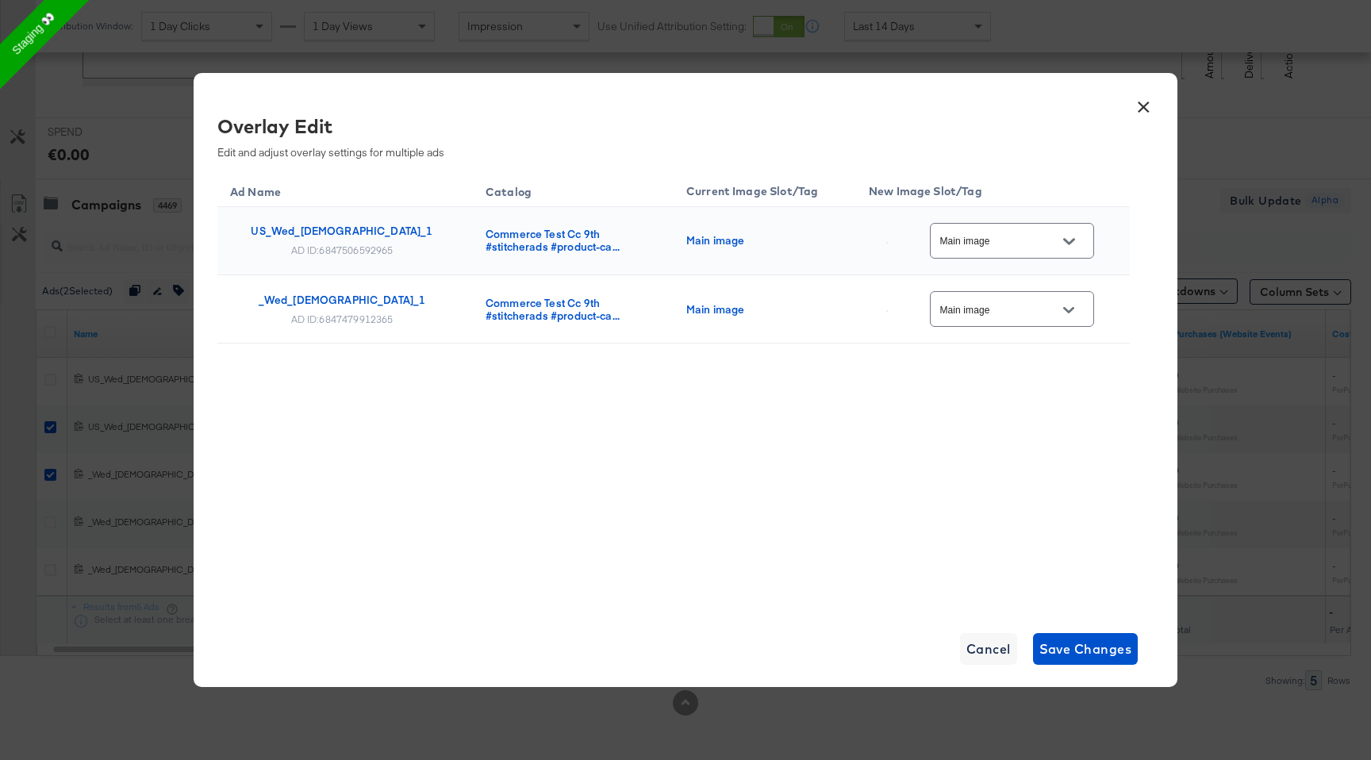
click at [1074, 313] on icon "Open" at bounding box center [1068, 310] width 11 height 11
click at [1140, 126] on div "Overlay Edit Edit and adjust overlay settings for multiple ads Ad Name Catalog …" at bounding box center [685, 360] width 936 height 495
click at [1138, 108] on button "×" at bounding box center [1143, 103] width 29 height 29
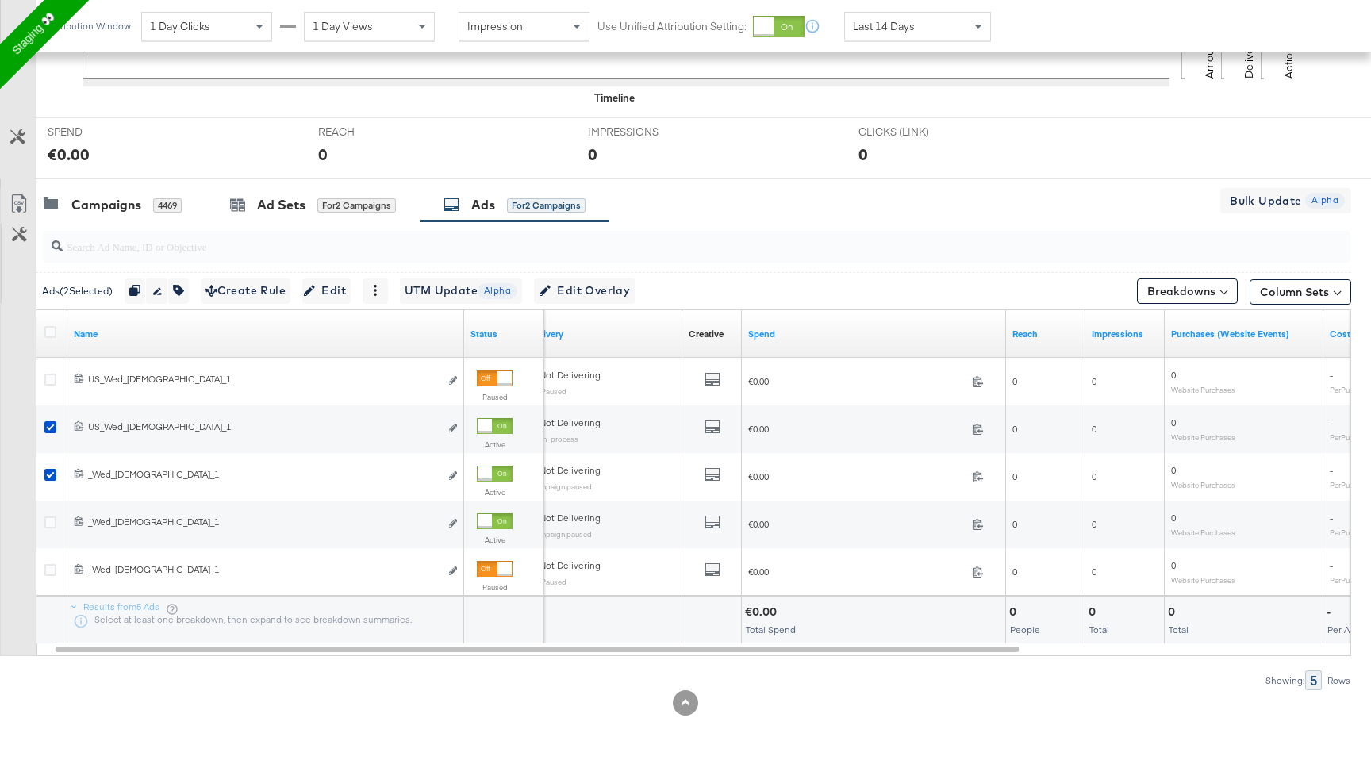
click at [96, 294] on div "Ads ( 2 Selected)" at bounding box center [77, 291] width 71 height 14
click at [279, 183] on div at bounding box center [685, 185] width 1371 height 13
click at [279, 205] on div "Ad Sets" at bounding box center [281, 205] width 48 height 18
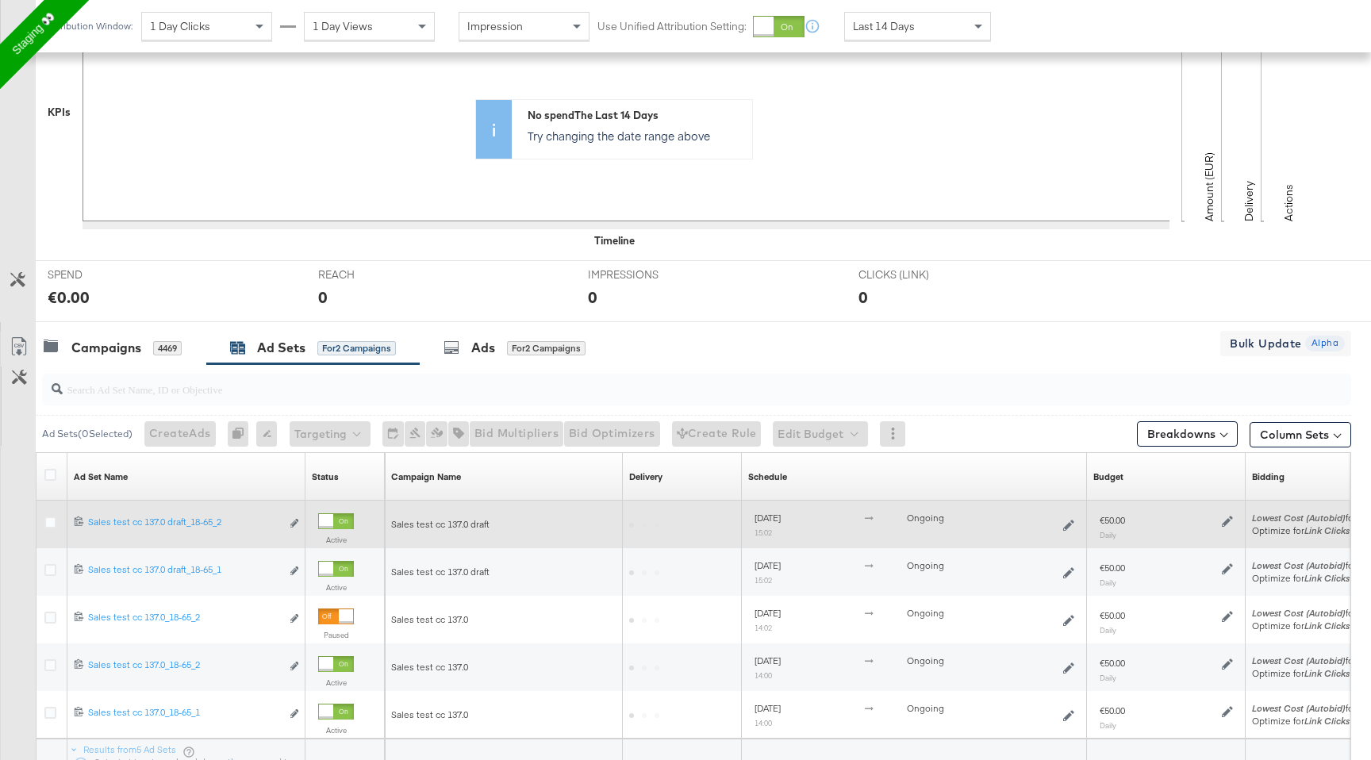
scroll to position [539, 0]
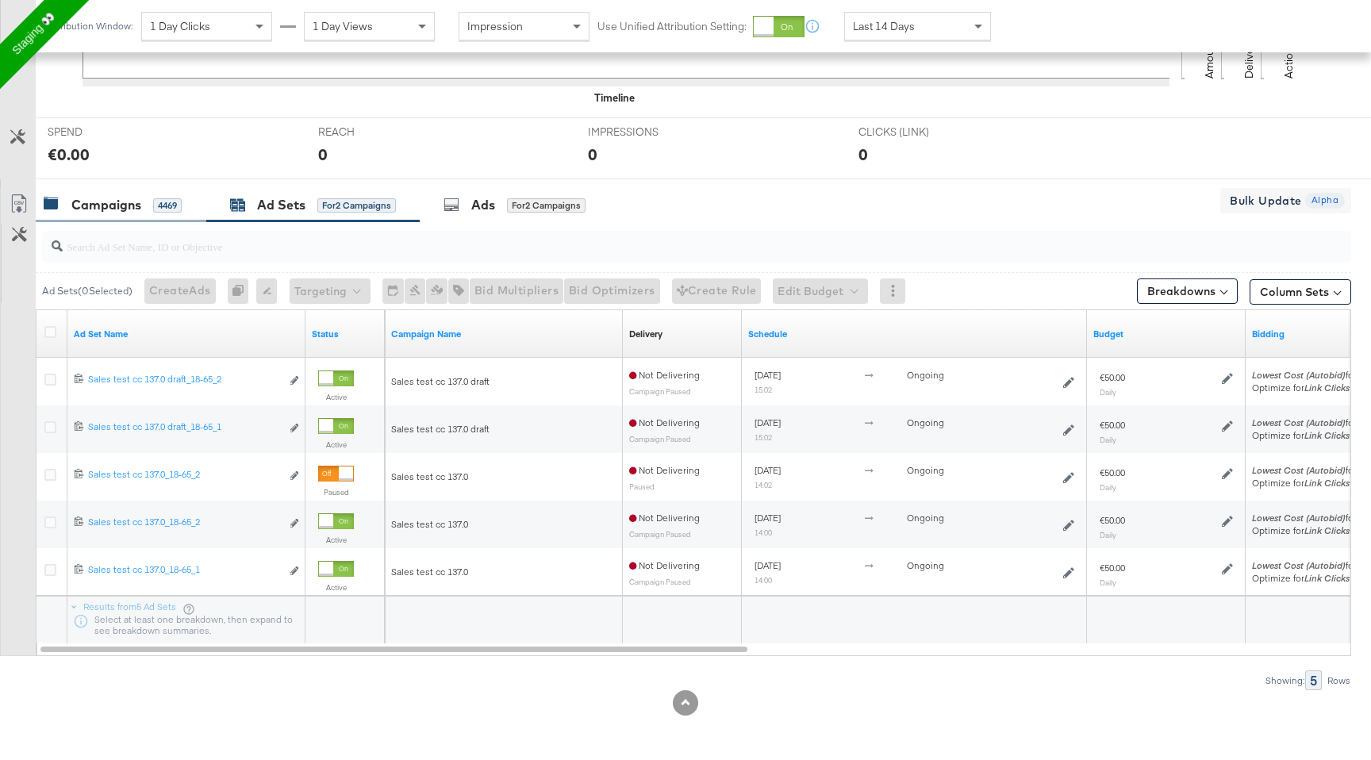
click at [122, 205] on div "Campaigns" at bounding box center [106, 205] width 70 height 18
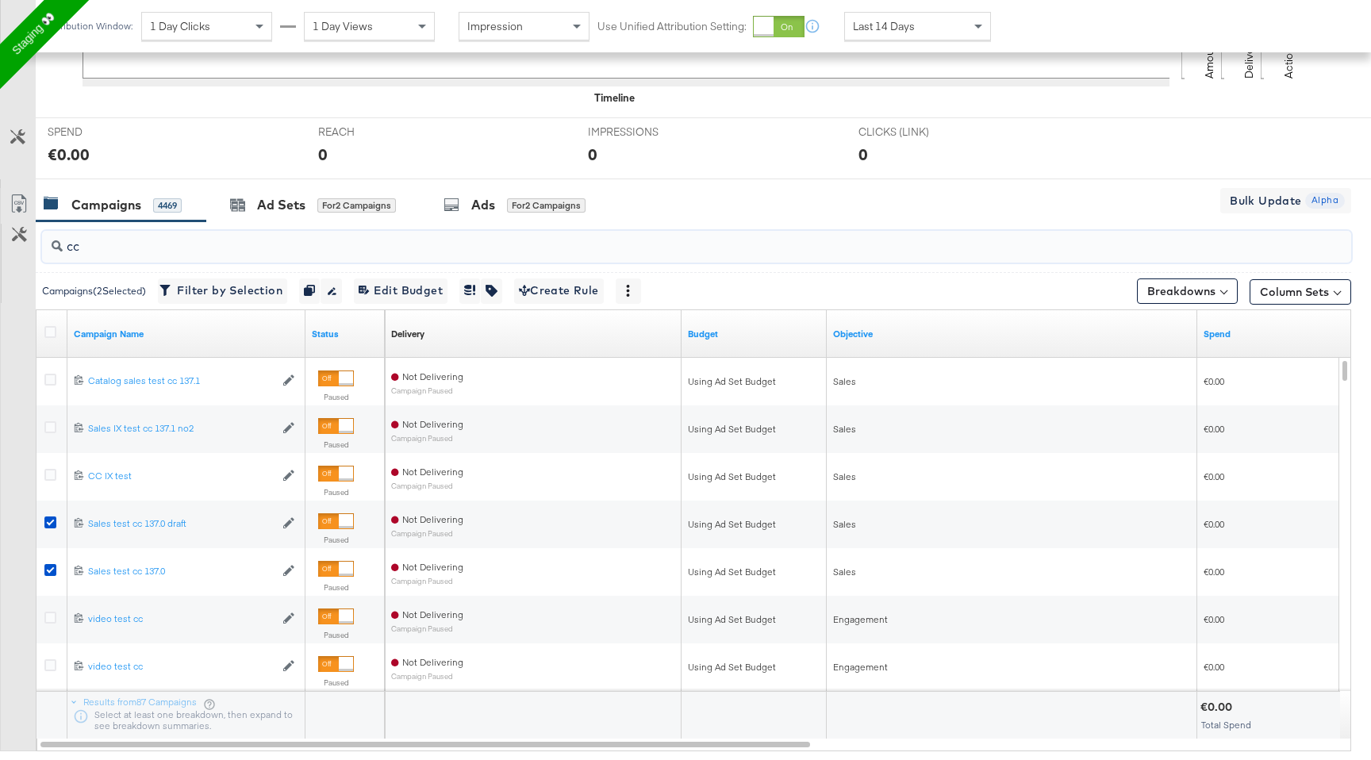
click at [113, 248] on input "cc" at bounding box center [648, 240] width 1170 height 31
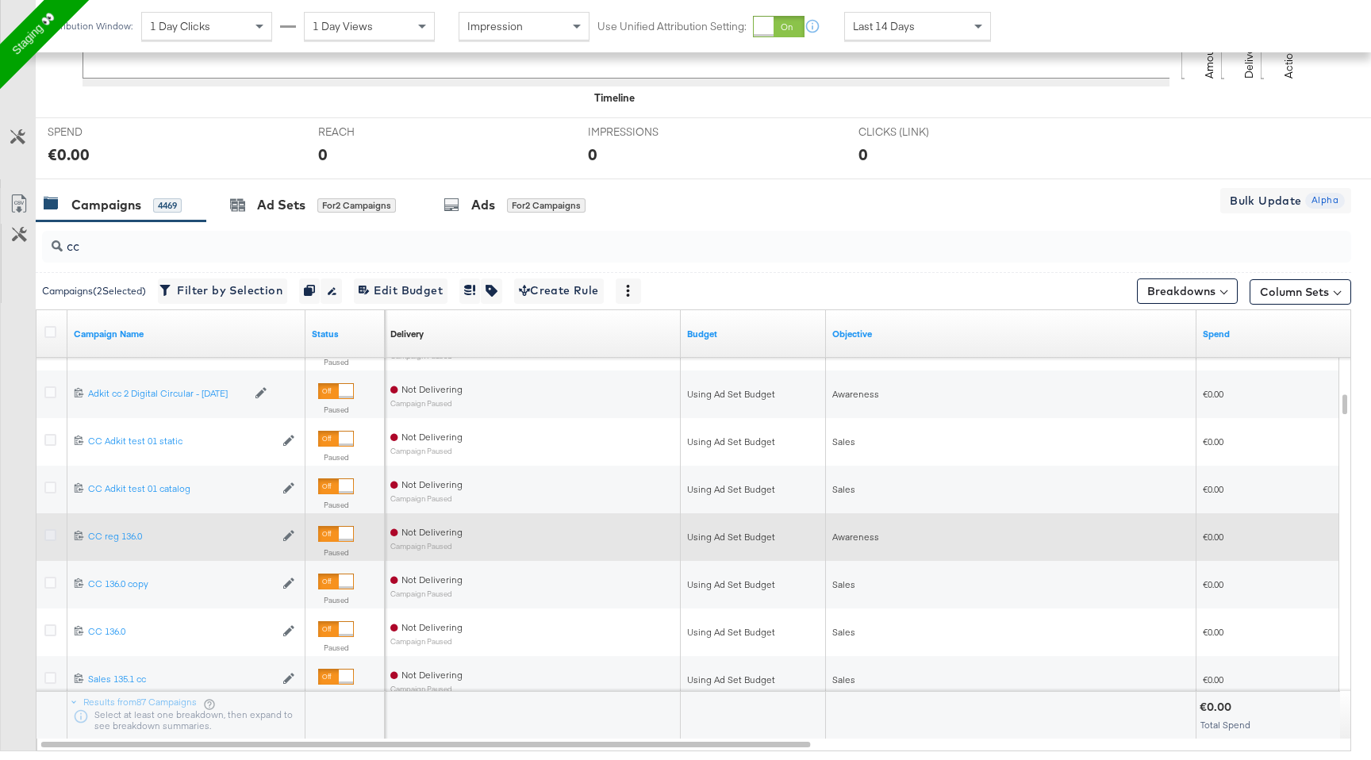
click at [51, 539] on icon at bounding box center [50, 535] width 12 height 12
click at [0, 0] on input "checkbox" at bounding box center [0, 0] width 0 height 0
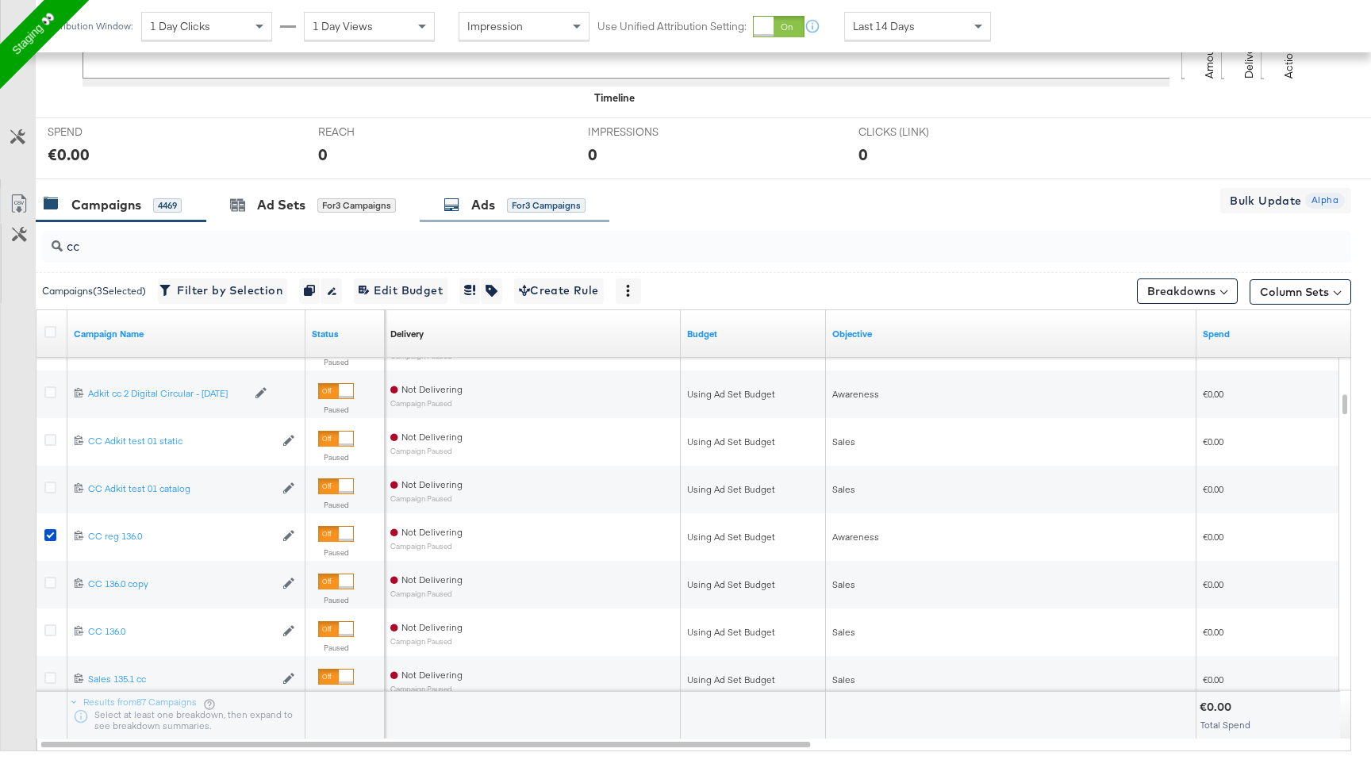
click at [486, 221] on div "Ads for 3 Campaigns" at bounding box center [515, 205] width 190 height 34
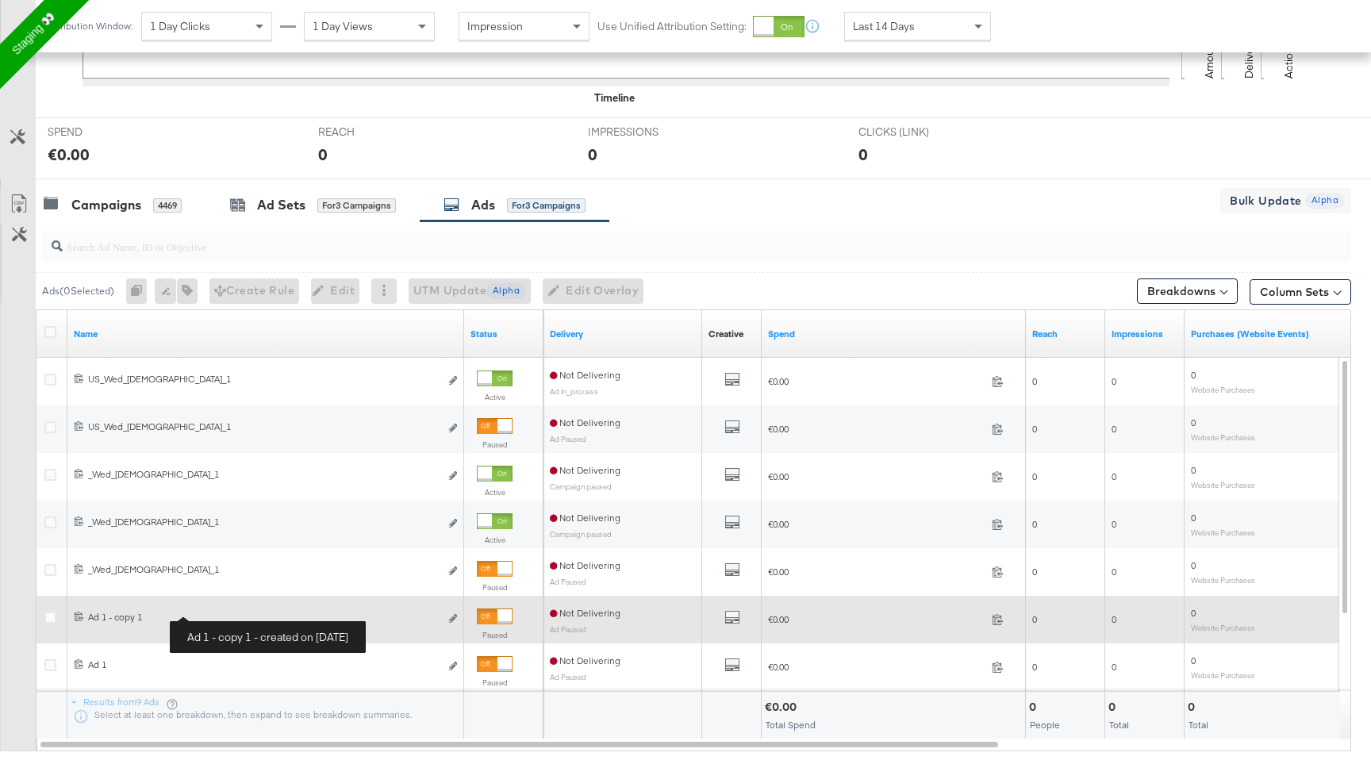
scroll to position [634, 0]
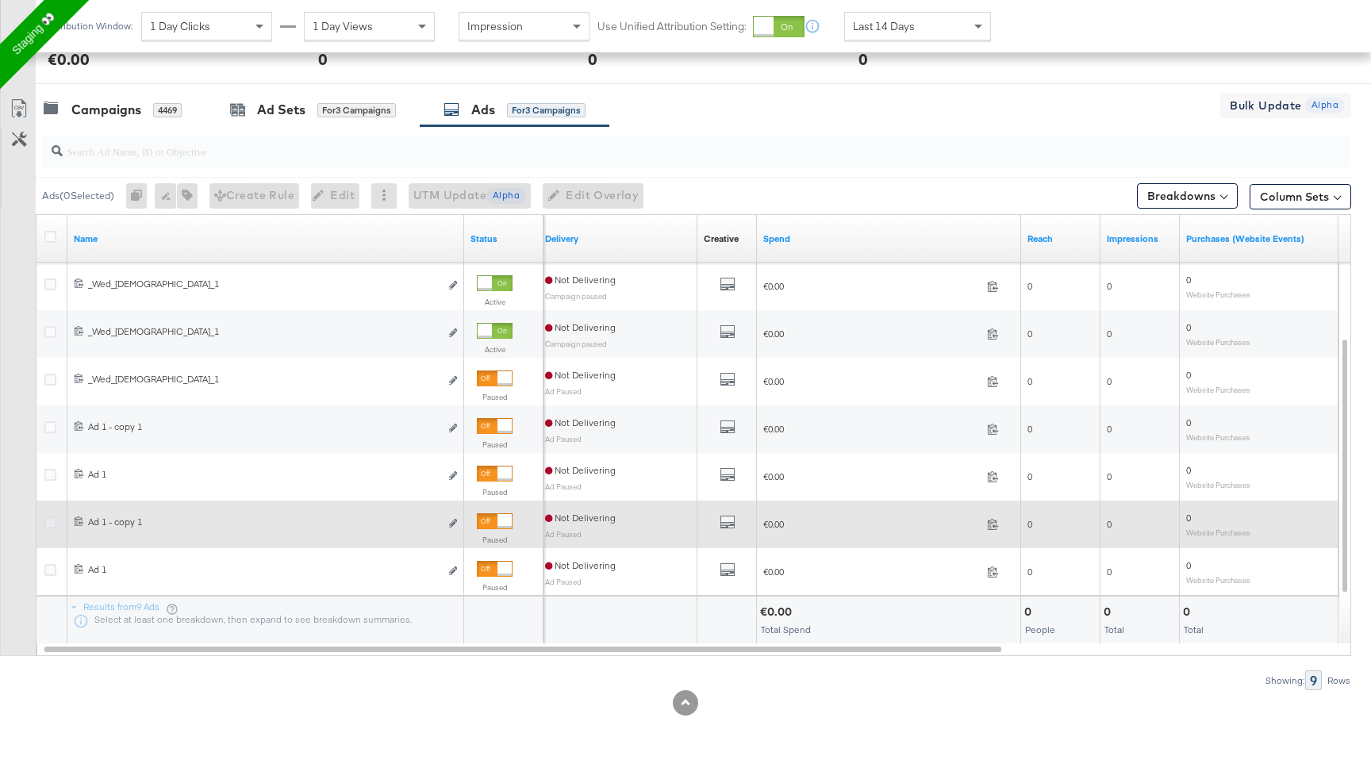
click at [49, 525] on icon at bounding box center [50, 523] width 12 height 12
click at [0, 0] on input "checkbox" at bounding box center [0, 0] width 0 height 0
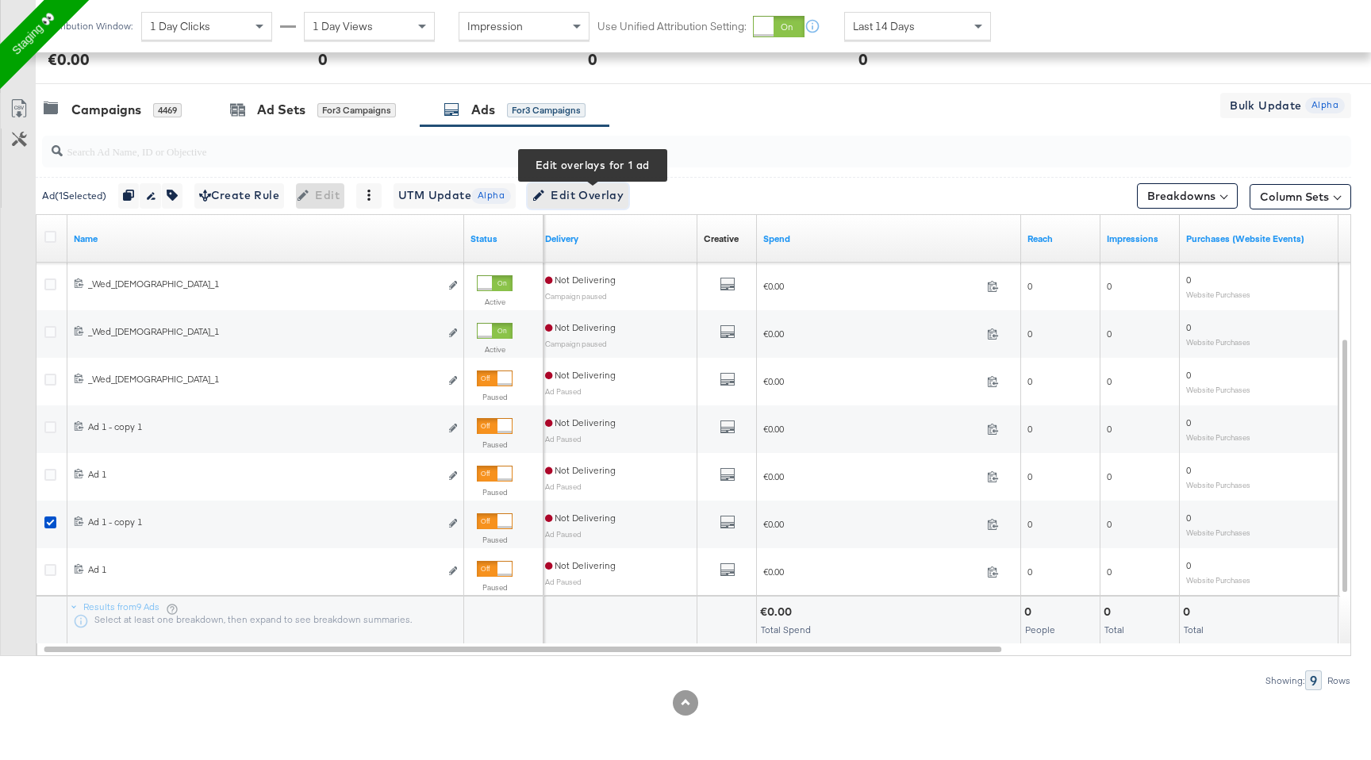
click at [584, 190] on span "Edit Overlay Edit overlays for 1 ad" at bounding box center [577, 196] width 91 height 20
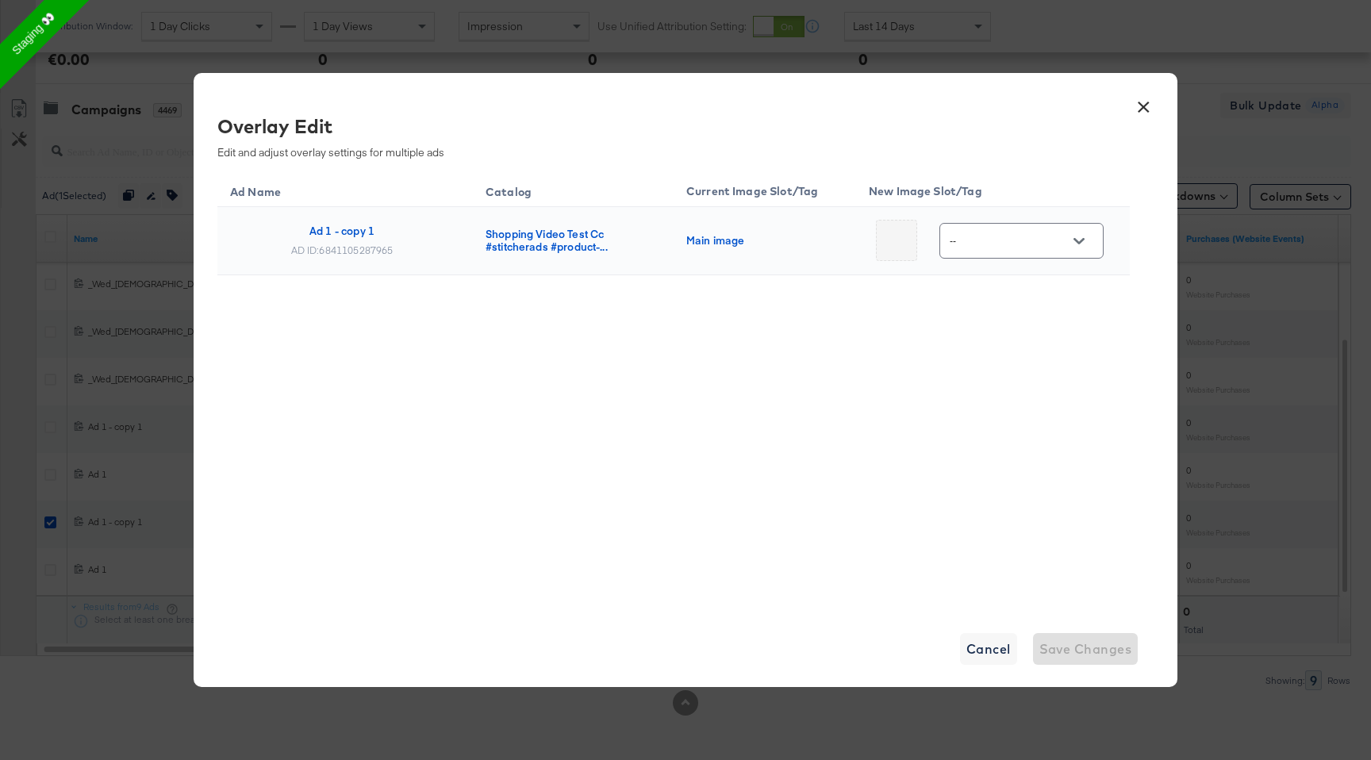
click at [1077, 243] on icon "Open" at bounding box center [1079, 241] width 11 height 11
click at [1215, 336] on div "× Overlay Edit Edit and adjust overlay settings for multiple ads Ad Name Catalo…" at bounding box center [685, 380] width 1371 height 760
click at [1221, 336] on div "× Overlay Edit Edit and adjust overlay settings for multiple ads Ad Name Catalo…" at bounding box center [685, 380] width 1371 height 760
click at [1145, 109] on button "×" at bounding box center [1143, 103] width 29 height 29
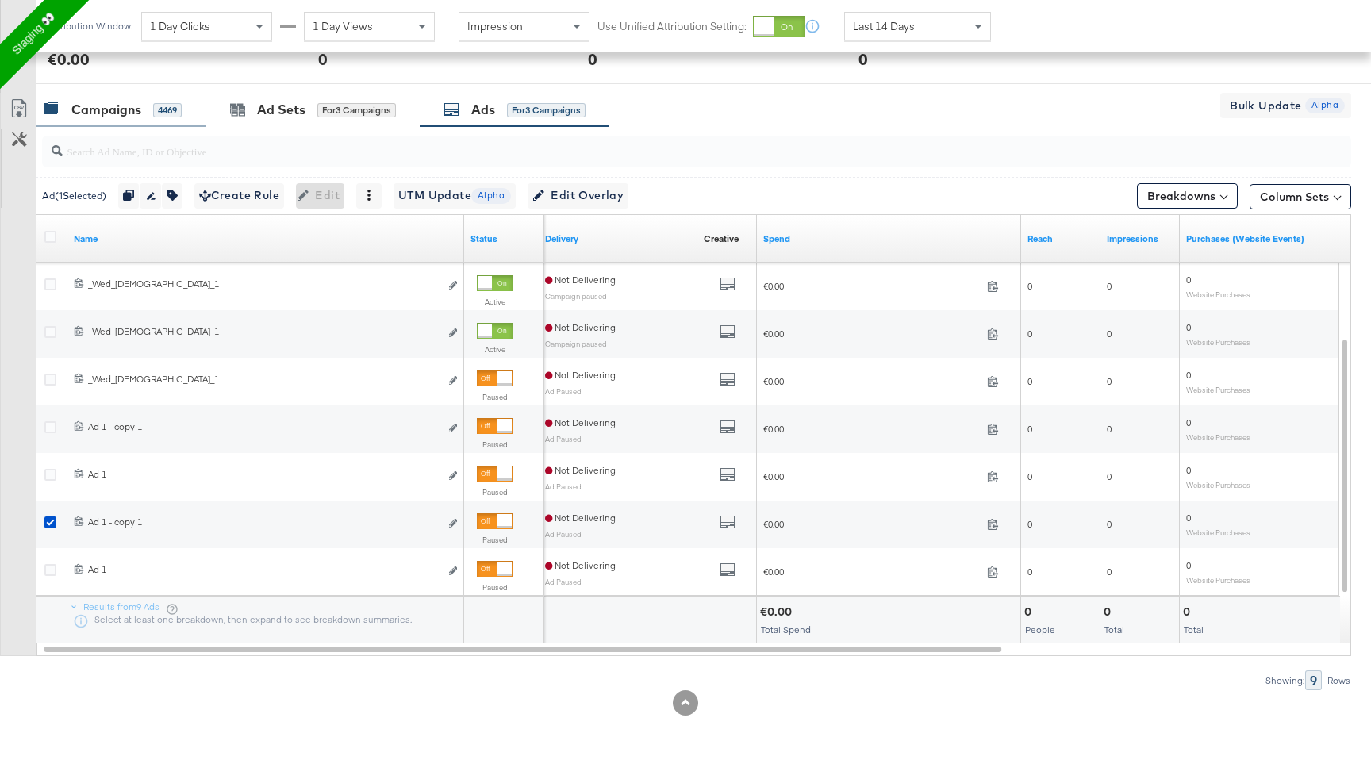
click at [122, 115] on div "Campaigns" at bounding box center [106, 110] width 70 height 18
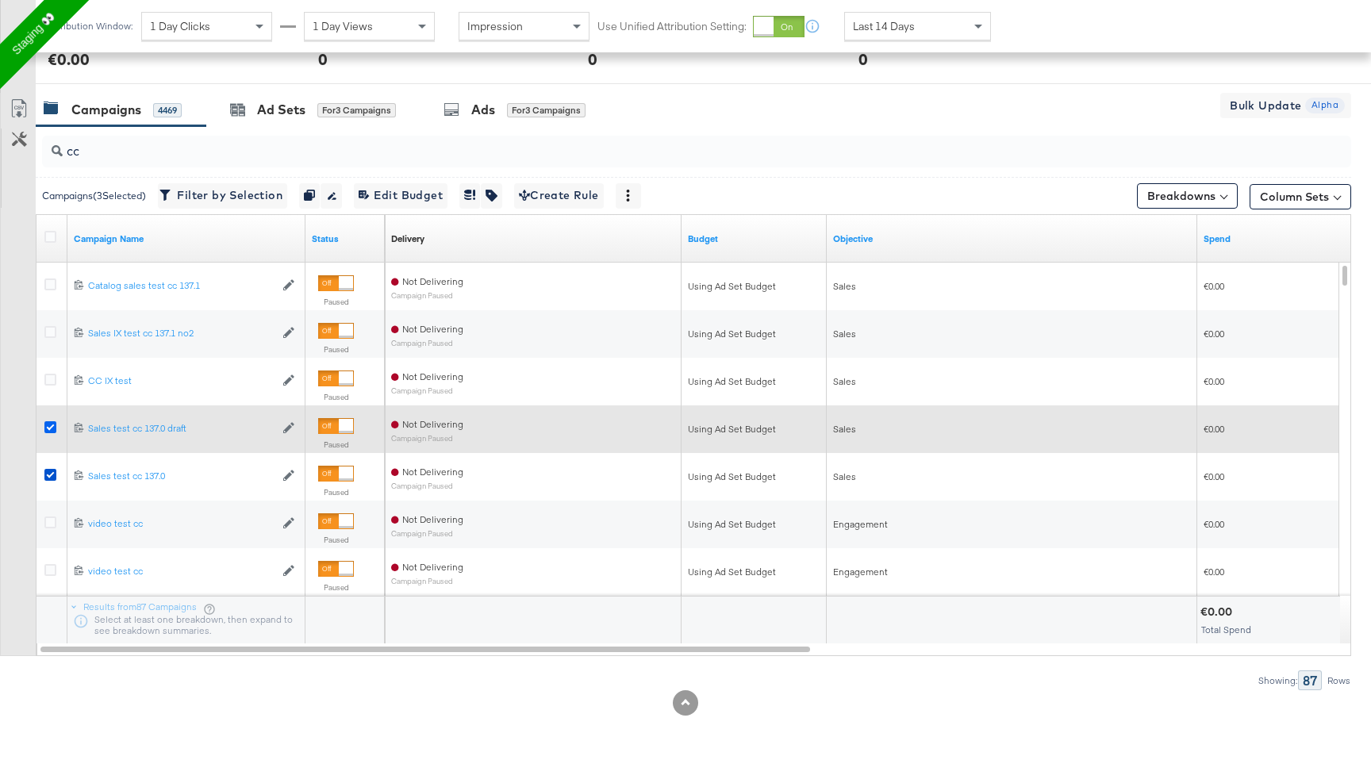
click at [47, 425] on icon at bounding box center [50, 427] width 12 height 12
click at [0, 0] on input "checkbox" at bounding box center [0, 0] width 0 height 0
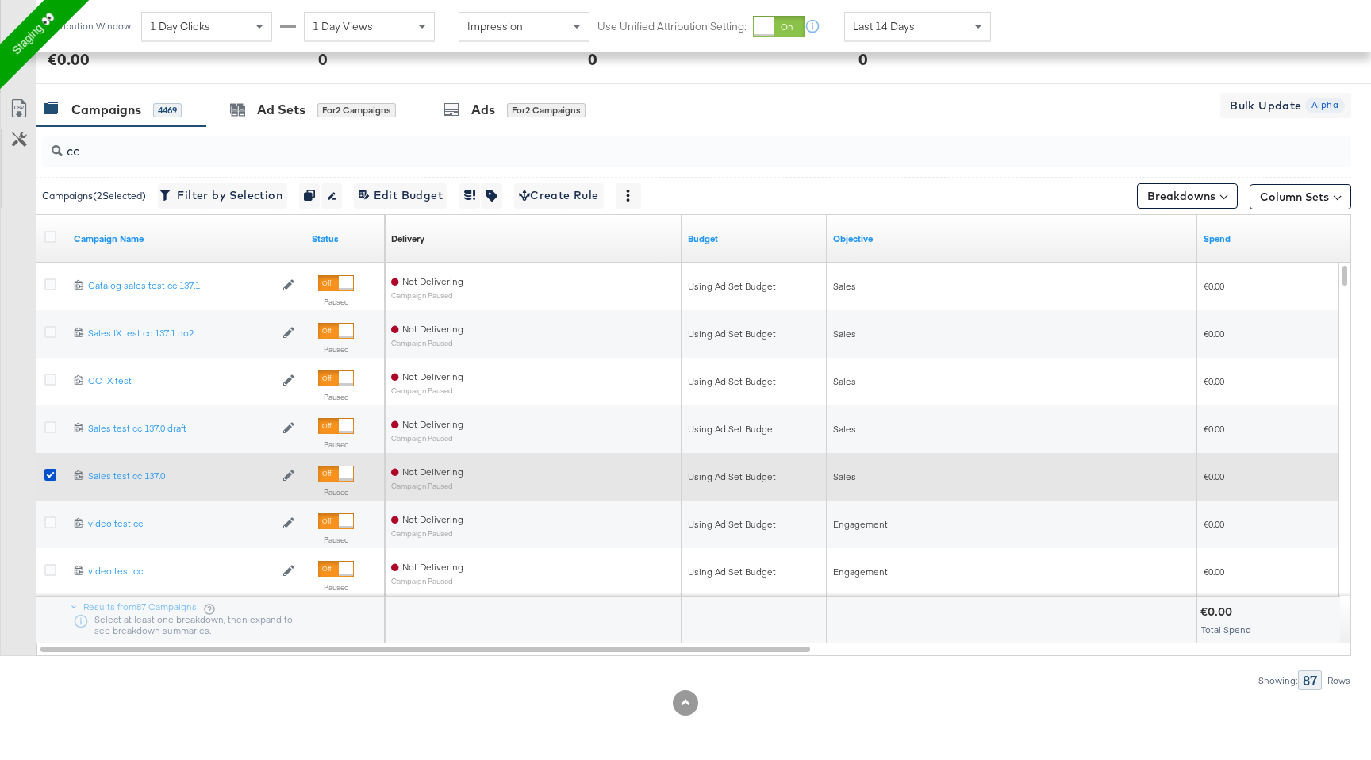
click at [49, 458] on div at bounding box center [52, 477] width 29 height 48
click at [51, 470] on icon at bounding box center [50, 475] width 12 height 12
click at [0, 0] on input "checkbox" at bounding box center [0, 0] width 0 height 0
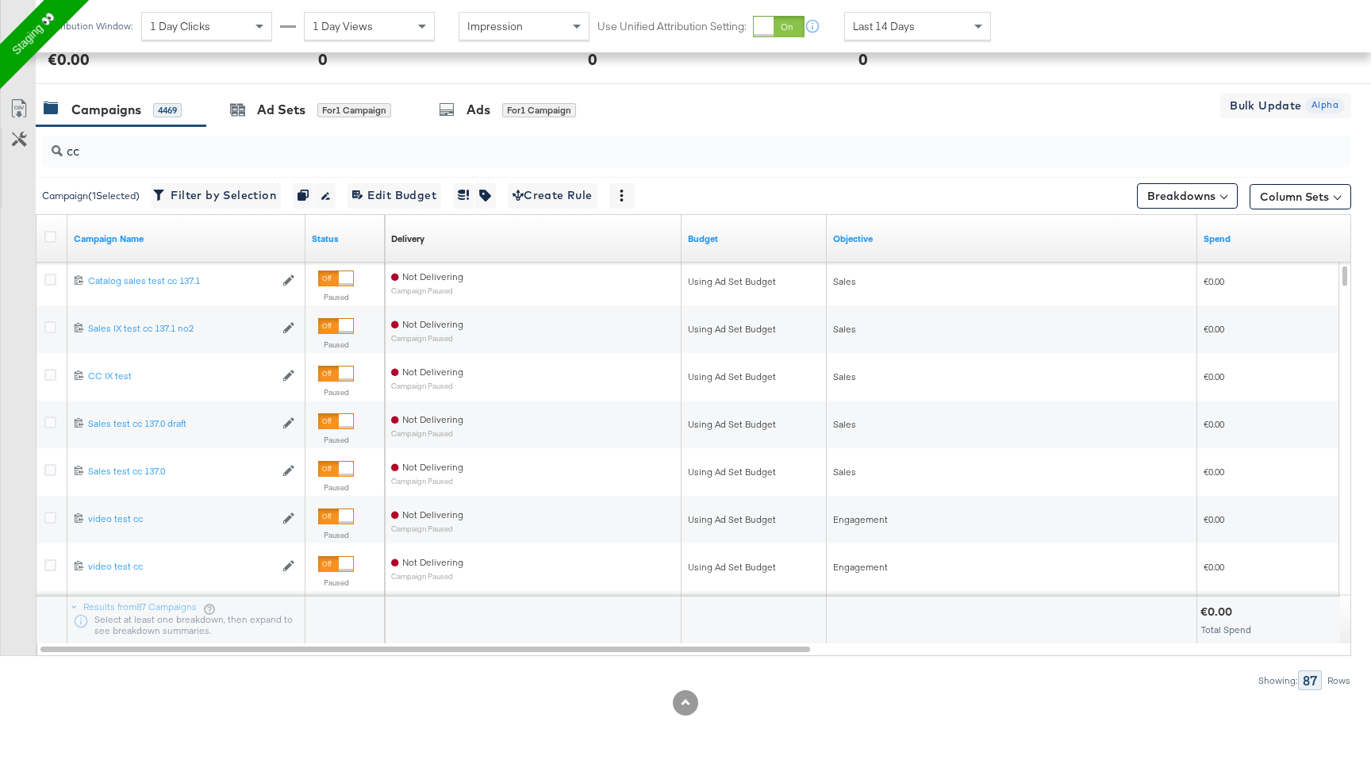
click at [158, 154] on input "cc" at bounding box center [648, 144] width 1170 height 31
type input "c"
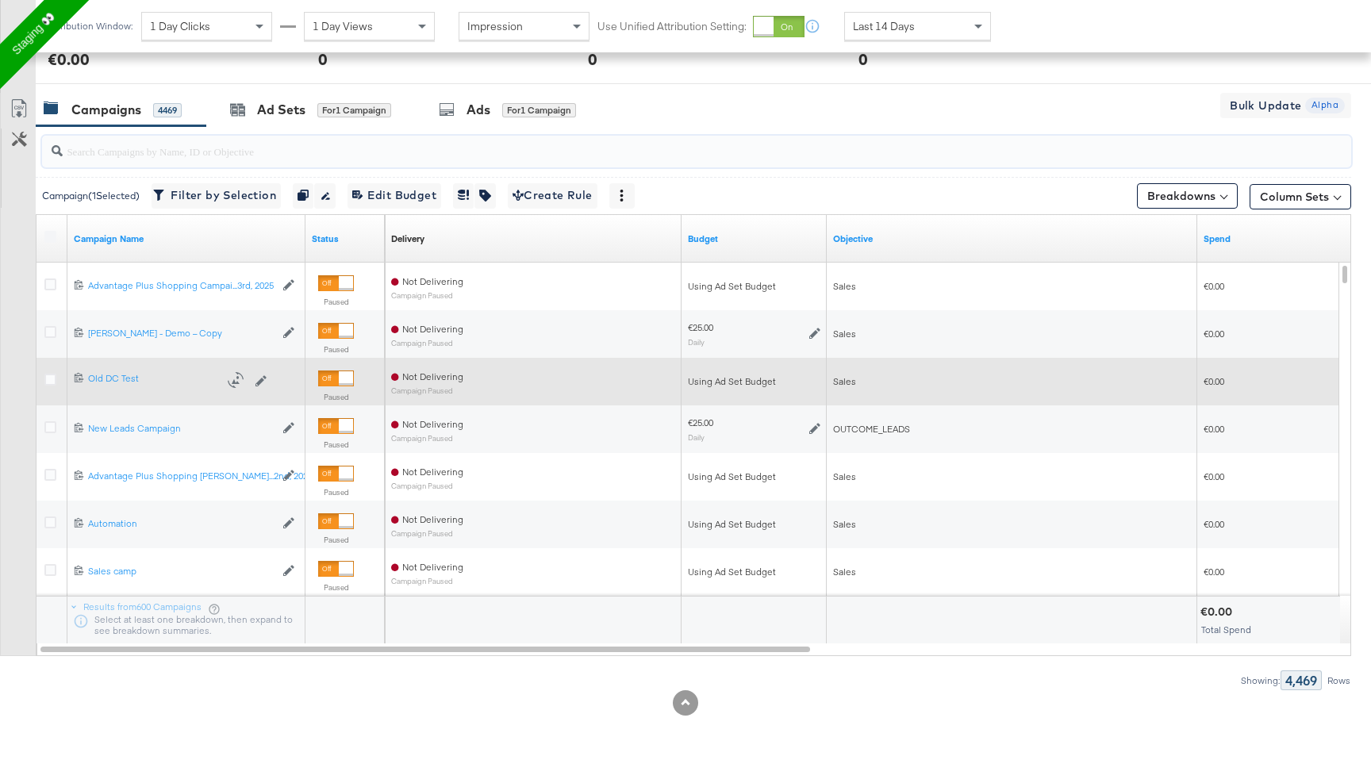
scroll to position [624, 0]
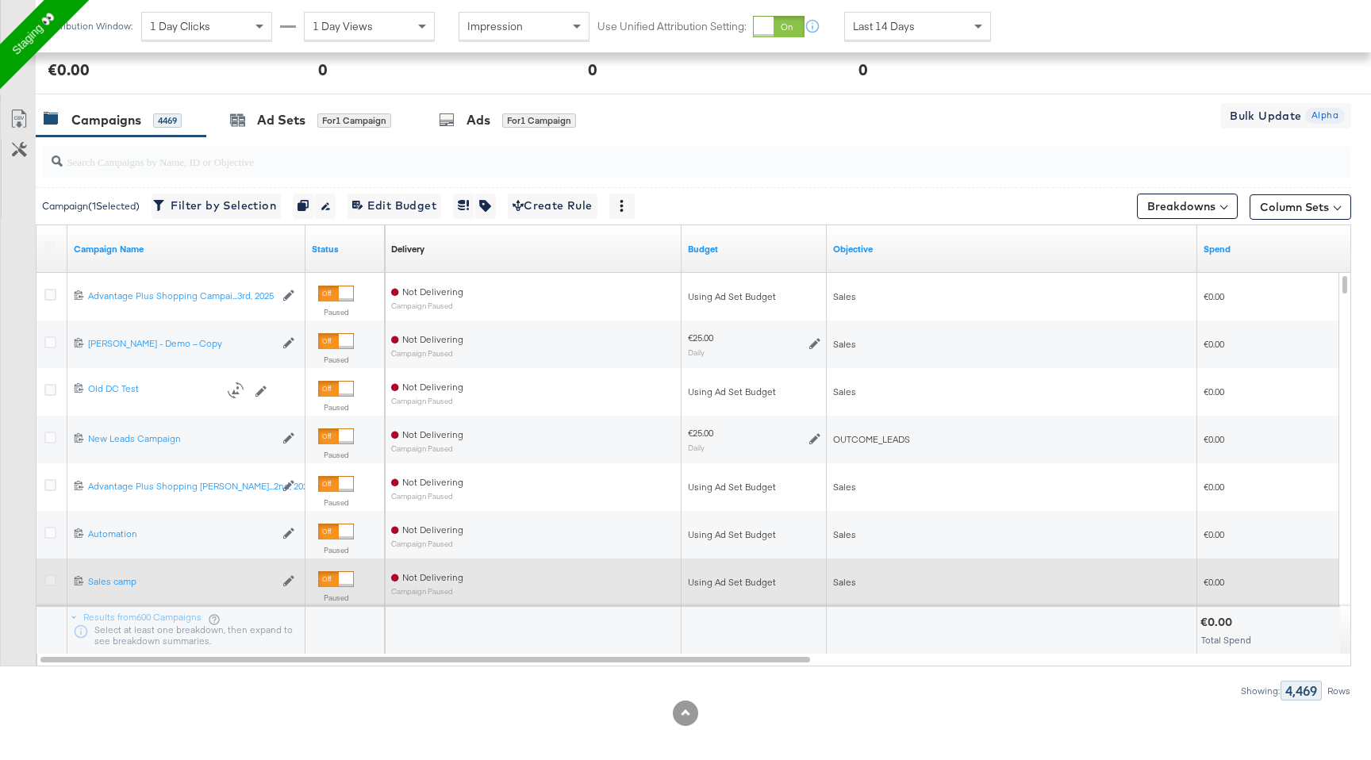
click at [47, 578] on icon at bounding box center [50, 581] width 12 height 12
click at [0, 0] on input "checkbox" at bounding box center [0, 0] width 0 height 0
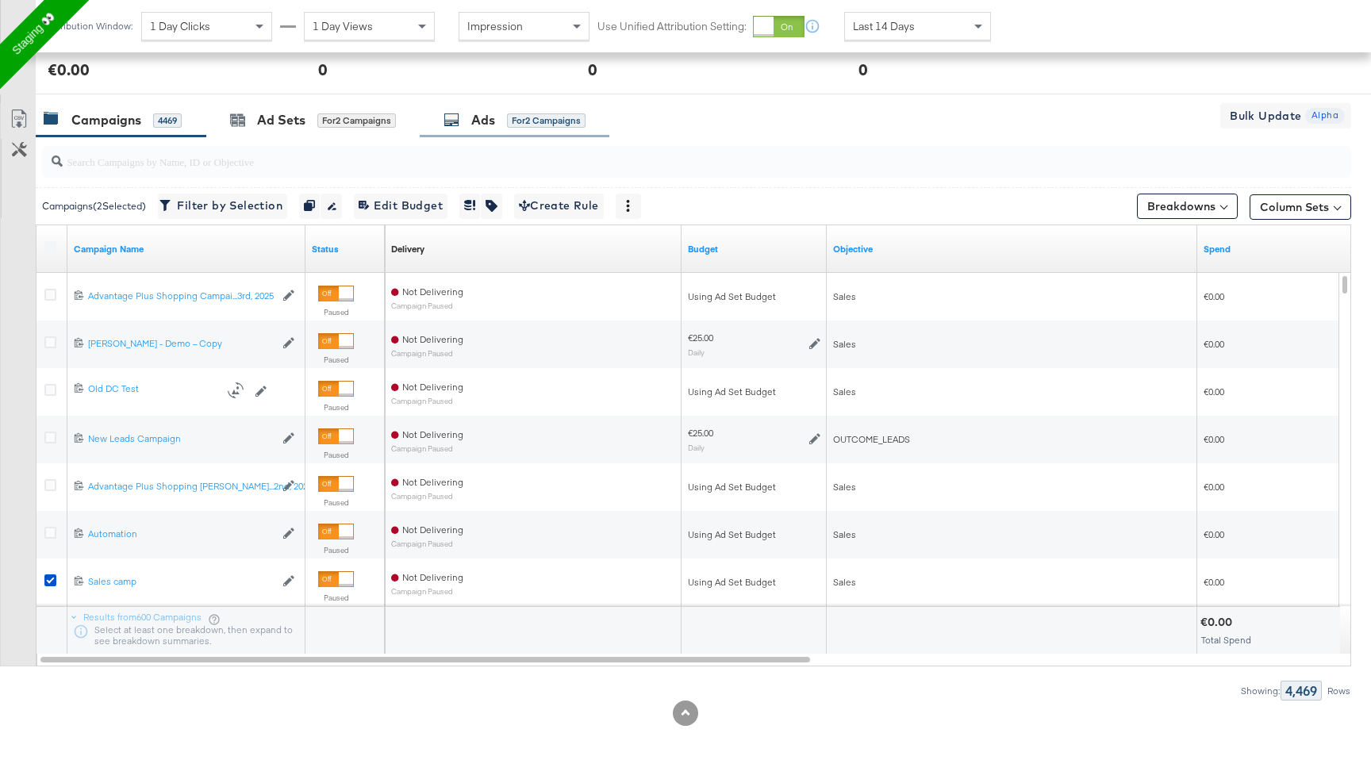
click at [503, 115] on div "Ads for 2 Campaigns" at bounding box center [515, 120] width 142 height 18
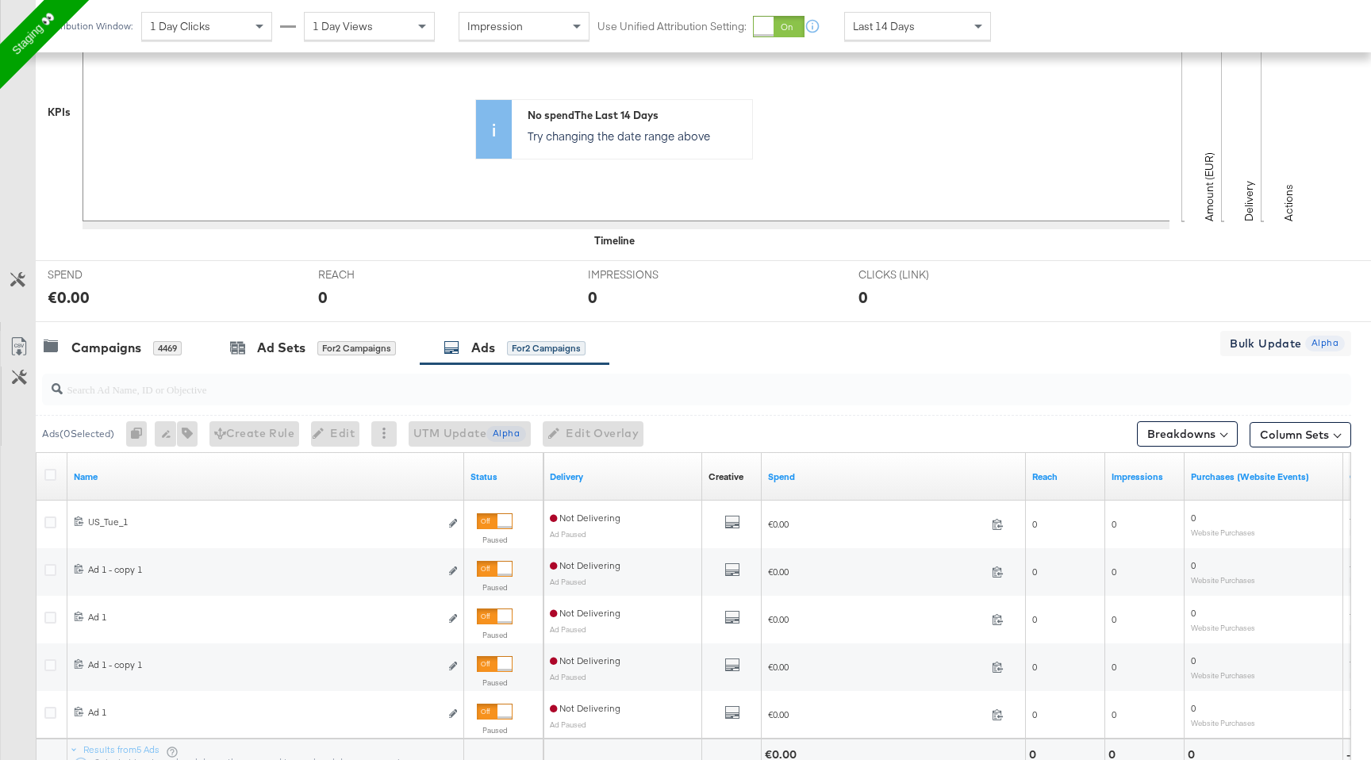
scroll to position [539, 0]
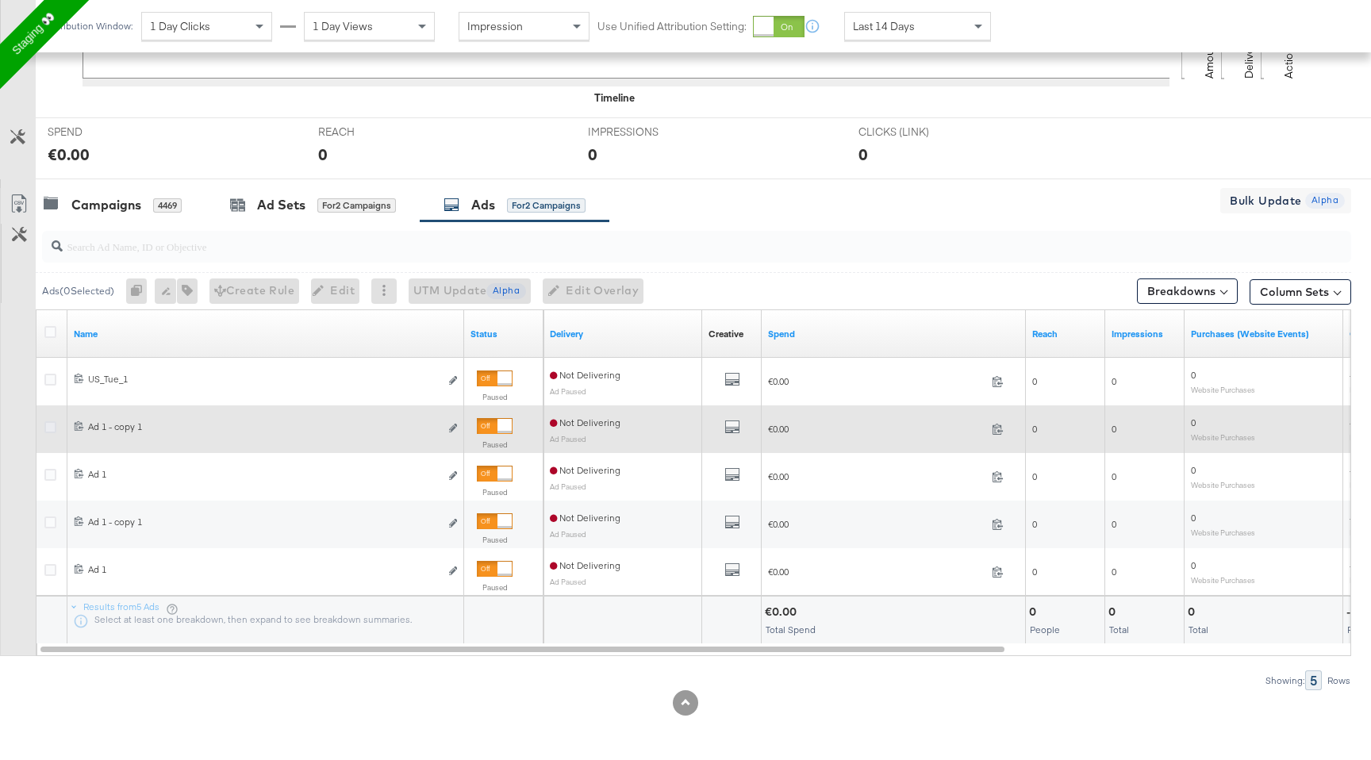
click at [48, 431] on icon at bounding box center [50, 427] width 12 height 12
click at [0, 0] on input "checkbox" at bounding box center [0, 0] width 0 height 0
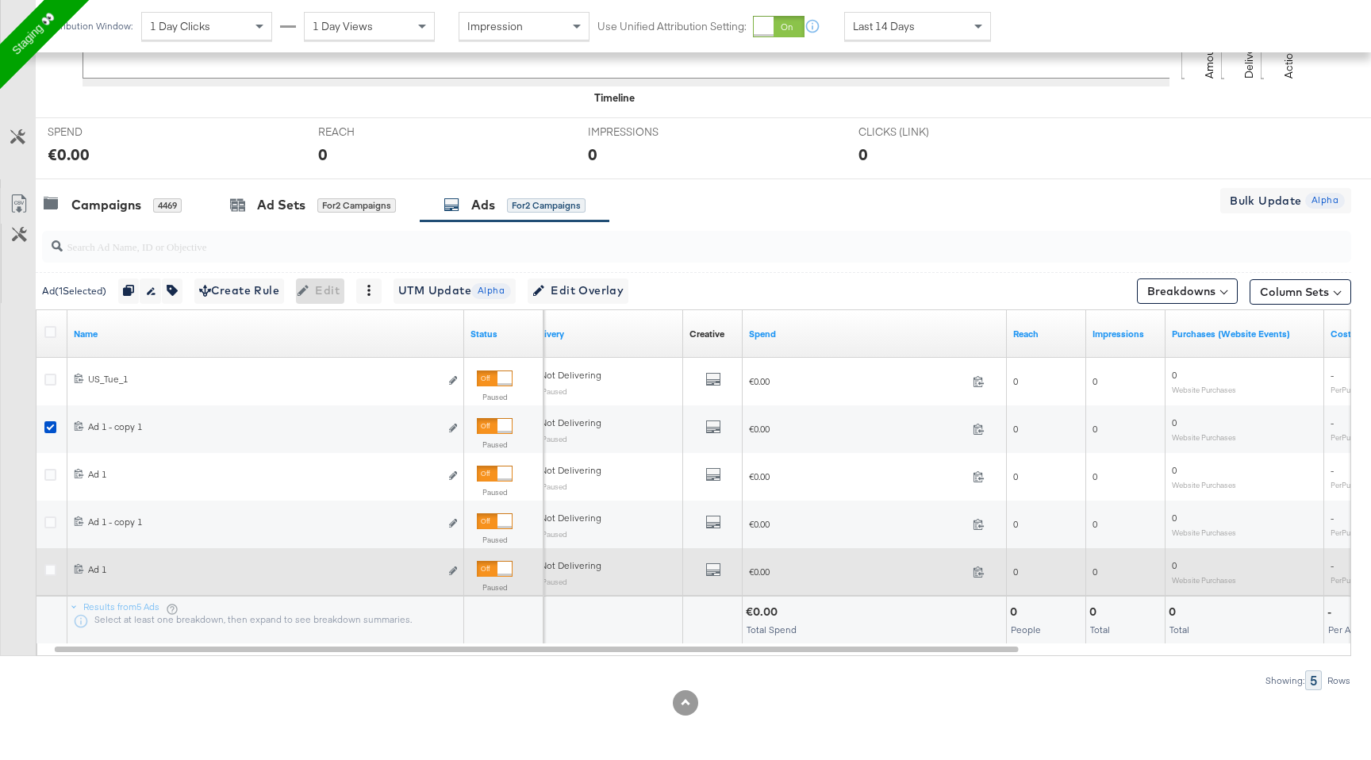
click at [55, 561] on div at bounding box center [52, 572] width 29 height 29
click at [51, 578] on div at bounding box center [52, 572] width 17 height 16
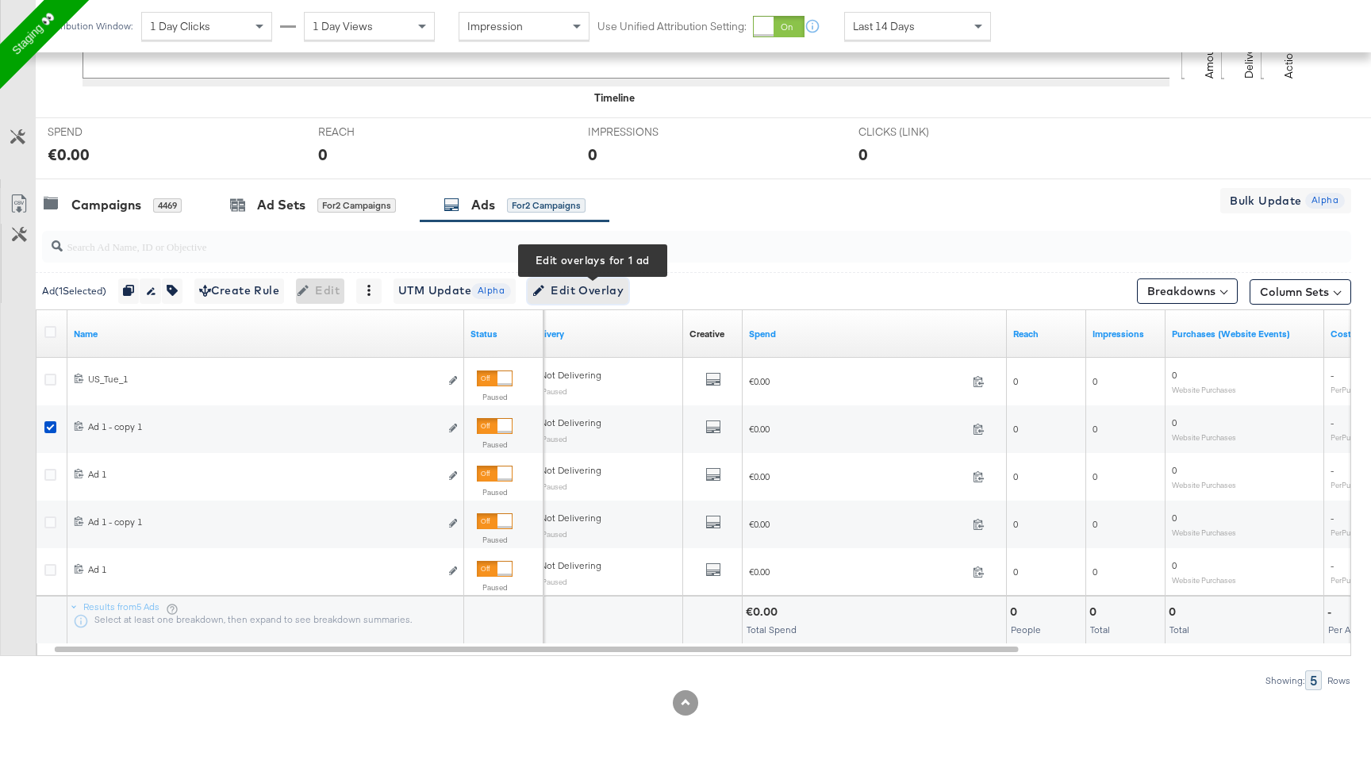
click at [568, 294] on span "Edit Overlay Edit overlays for 1 ad" at bounding box center [577, 291] width 91 height 20
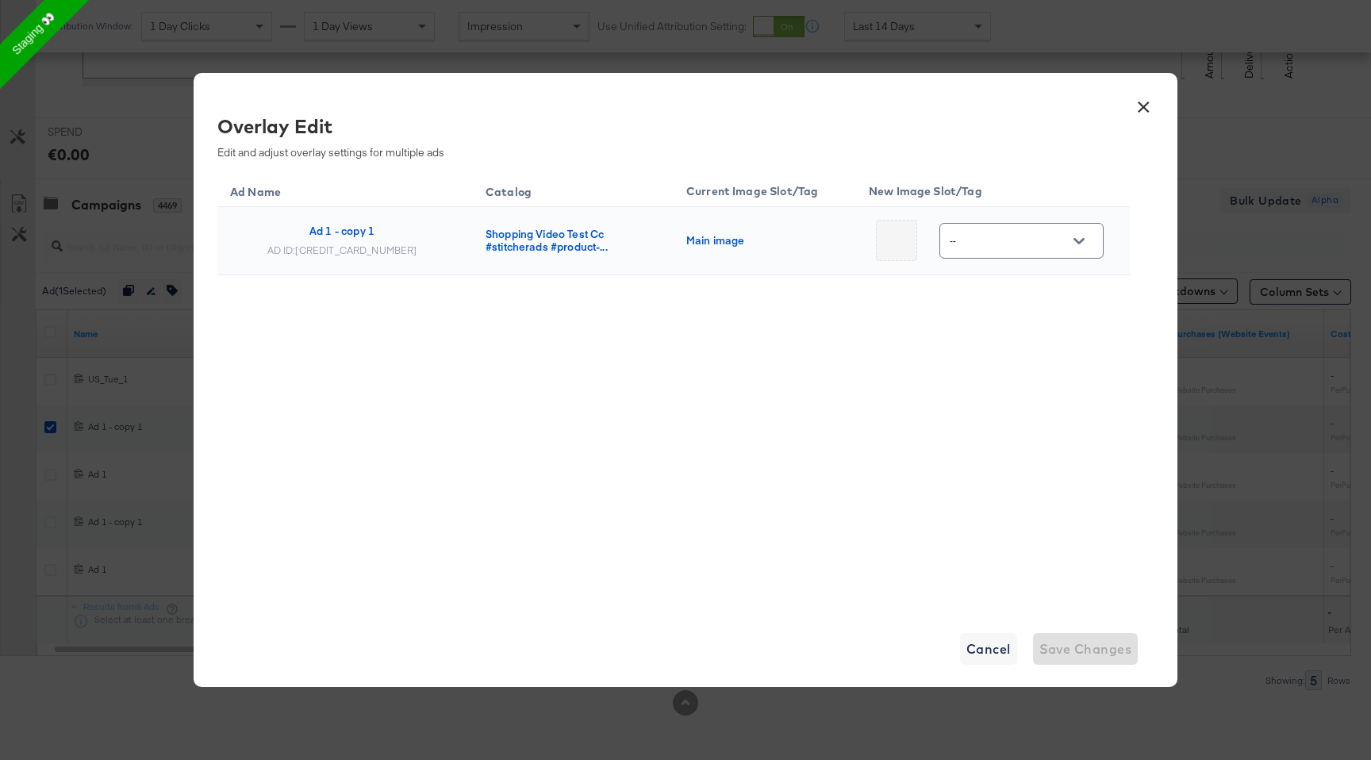
click at [1074, 239] on icon "Open" at bounding box center [1079, 241] width 11 height 11
click at [1047, 305] on div "Main image" at bounding box center [1026, 292] width 117 height 38
type input "Main image"
click at [1140, 103] on button "×" at bounding box center [1143, 103] width 29 height 29
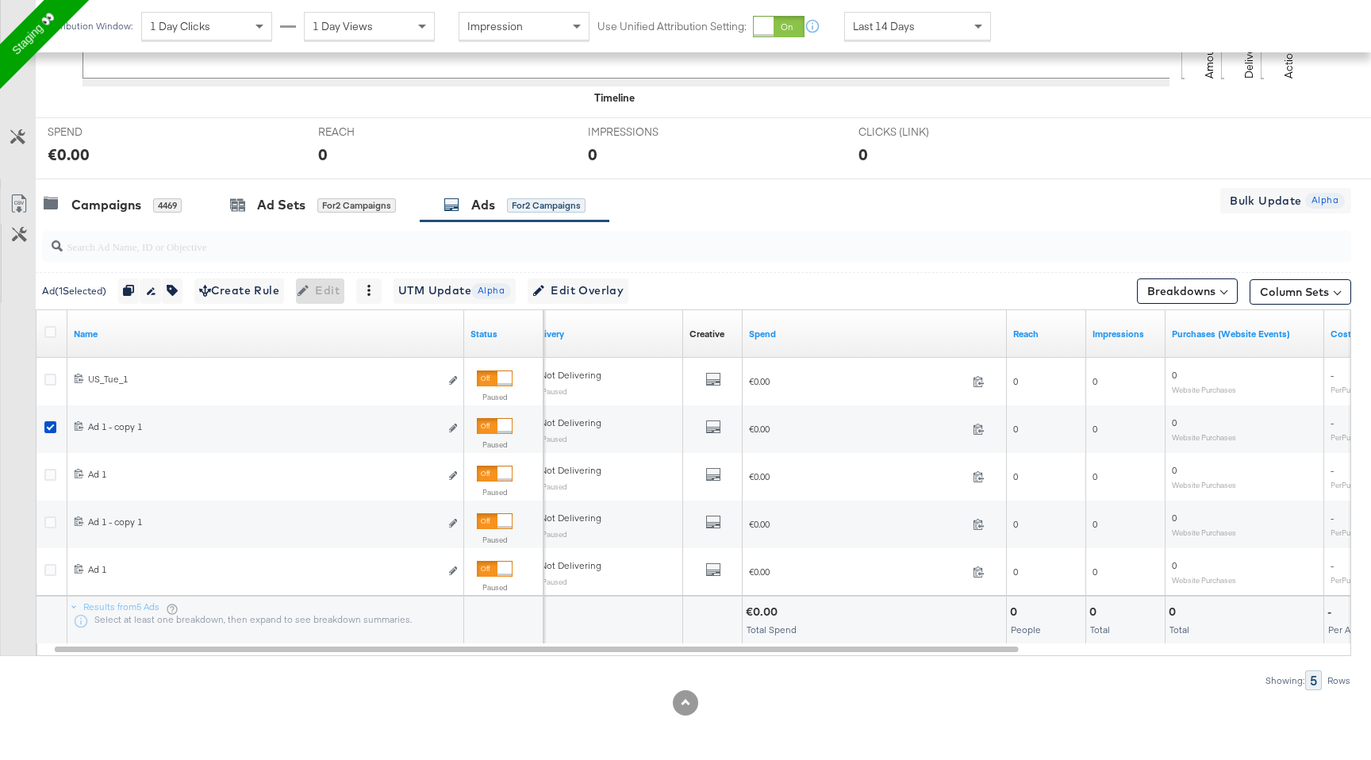
click at [149, 185] on div at bounding box center [685, 185] width 1371 height 13
click at [142, 206] on div "Campaigns 4469" at bounding box center [113, 205] width 138 height 18
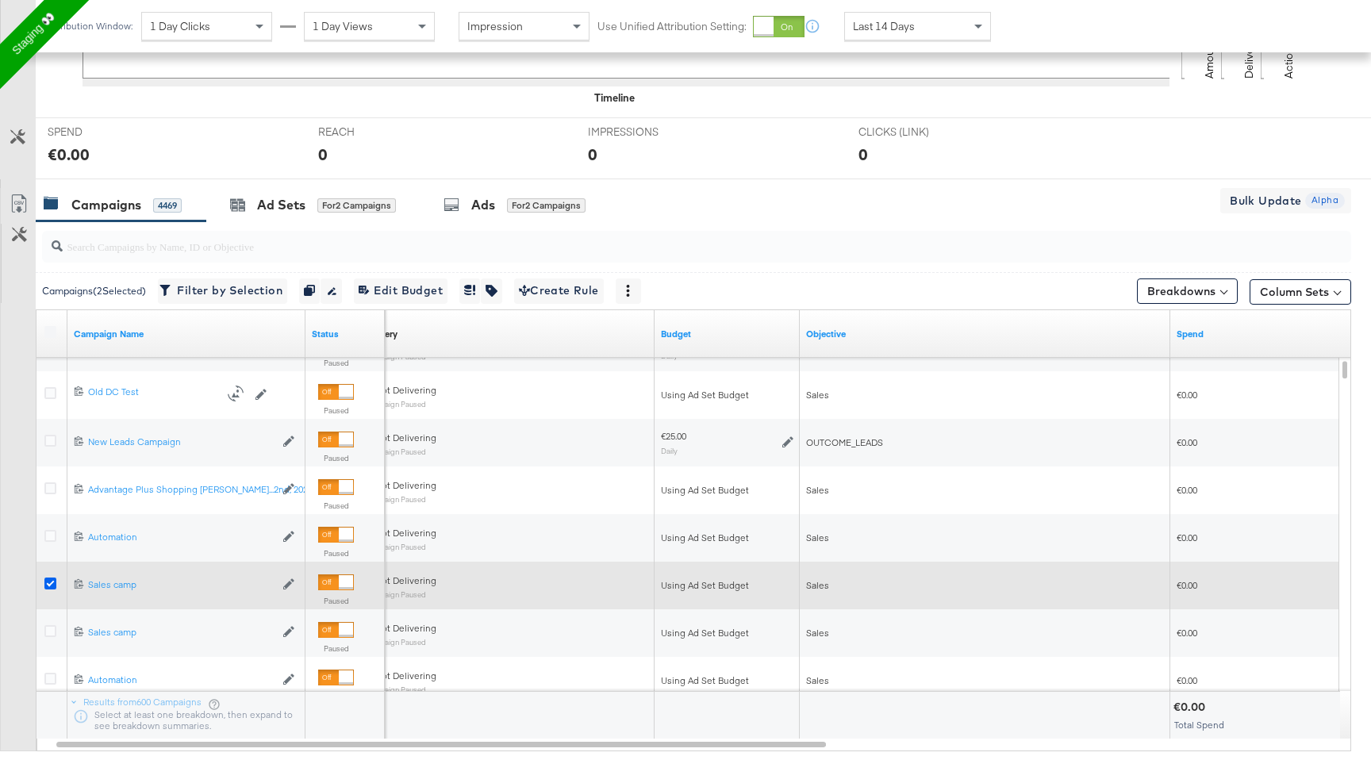
click at [44, 586] on icon at bounding box center [50, 584] width 12 height 12
click at [0, 0] on input "checkbox" at bounding box center [0, 0] width 0 height 0
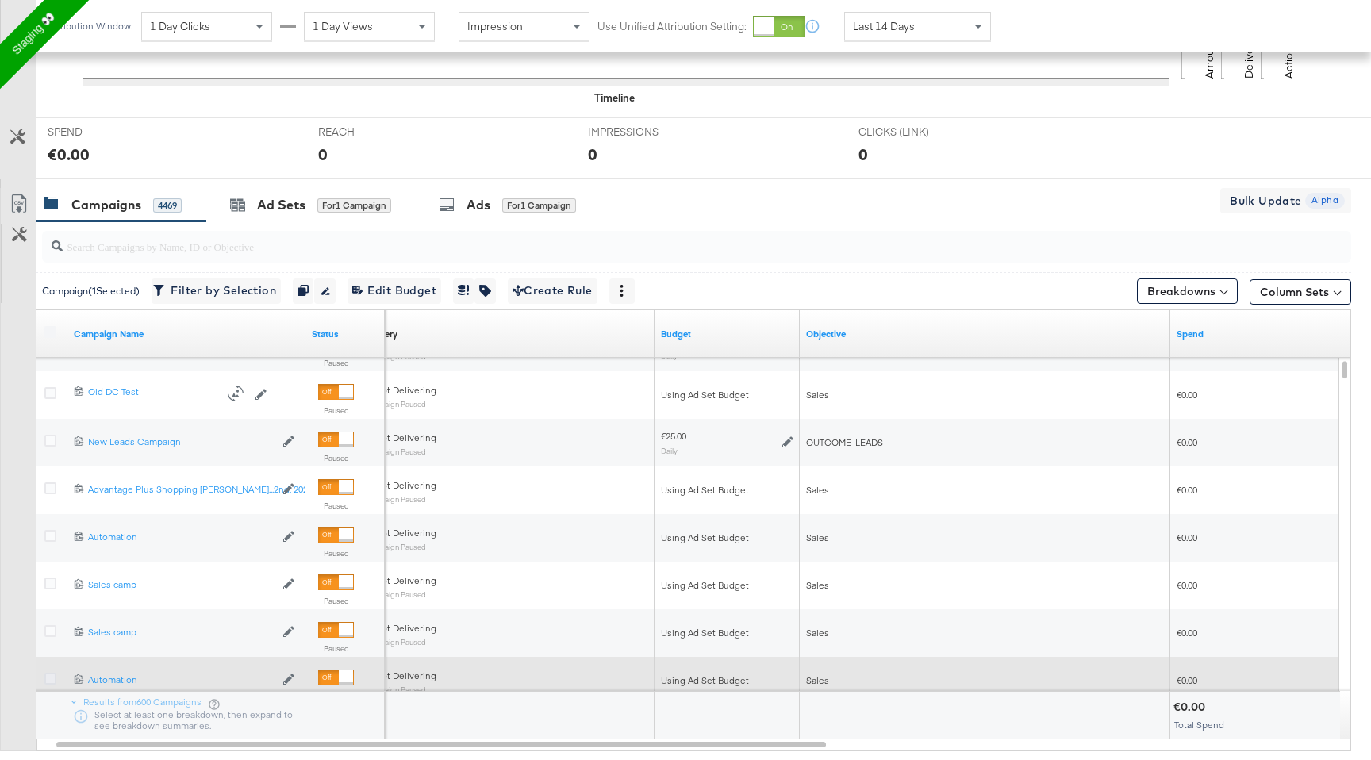
click at [47, 673] on icon at bounding box center [50, 679] width 12 height 12
click at [0, 0] on input "checkbox" at bounding box center [0, 0] width 0 height 0
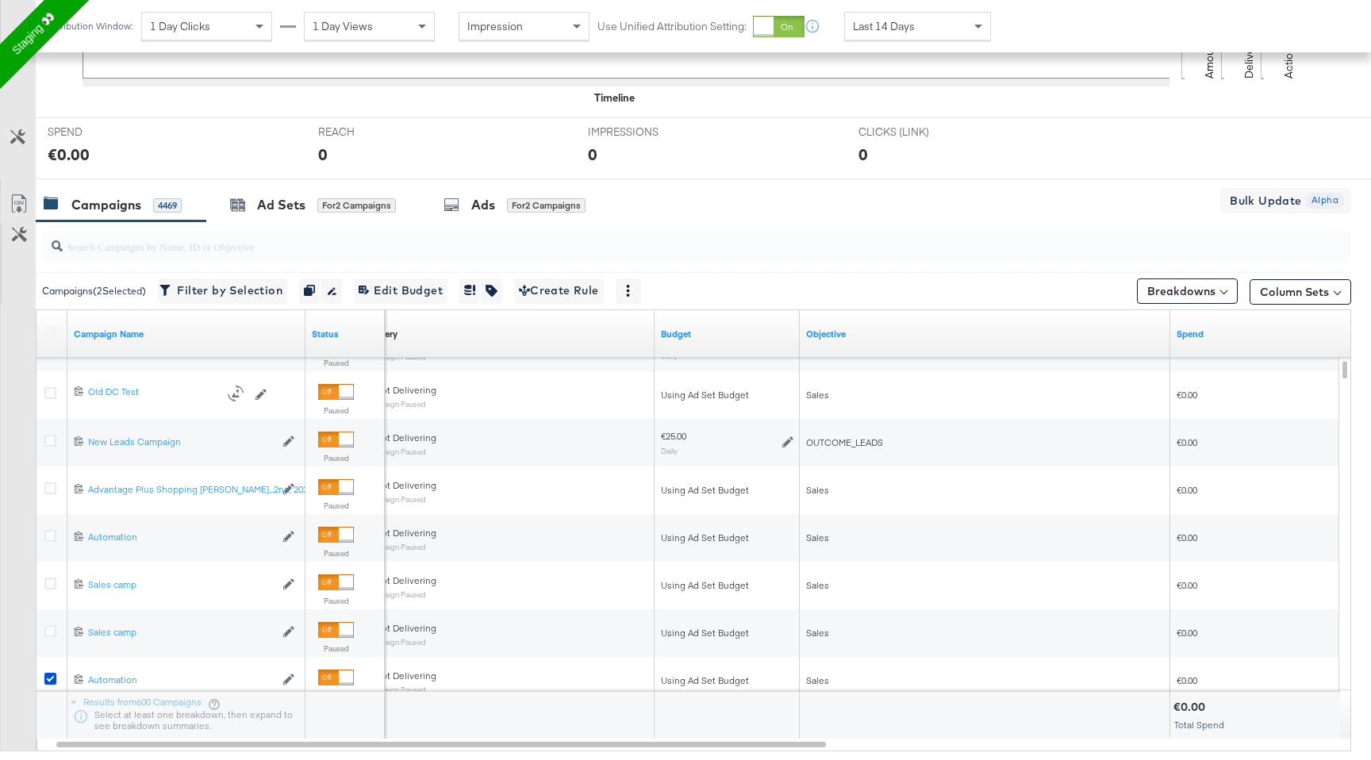
click at [86, 288] on div "Campaigns ( 2 Selected)" at bounding box center [94, 291] width 104 height 14
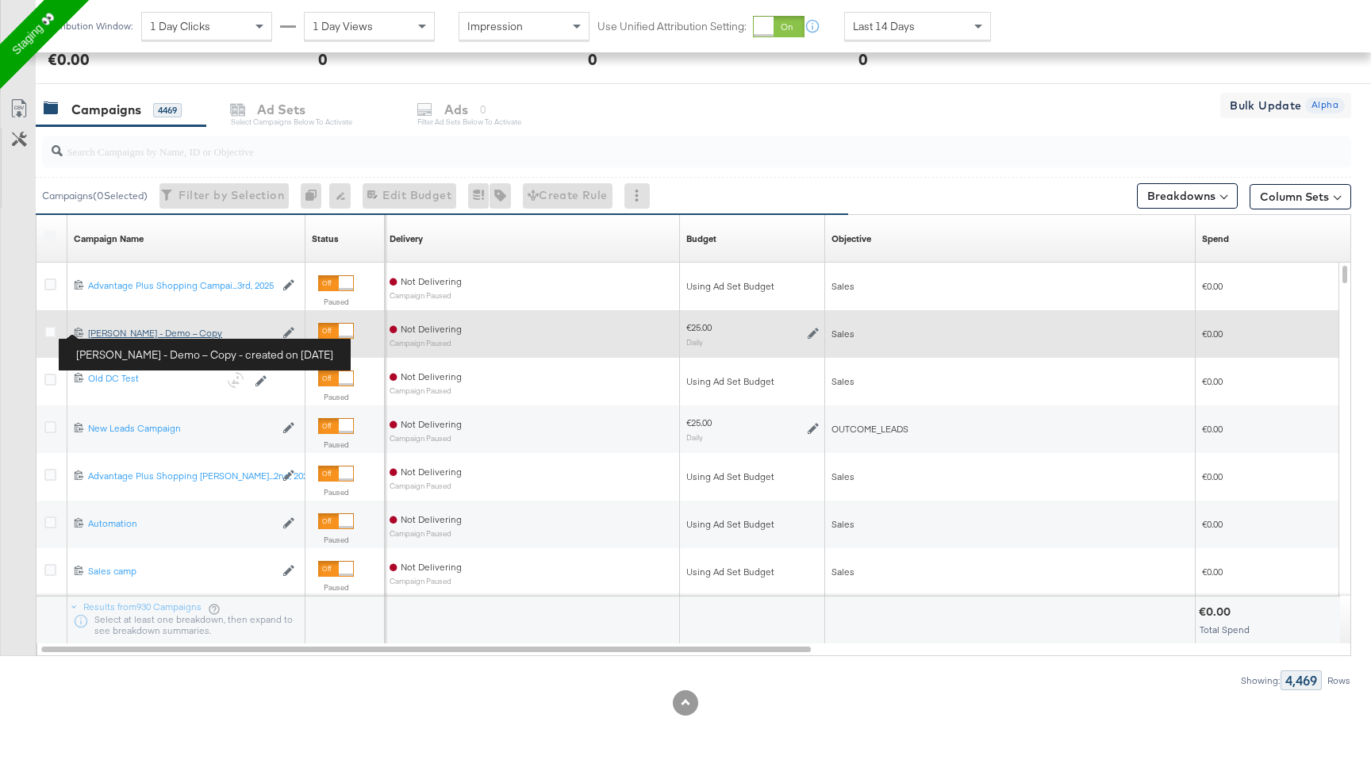
scroll to position [624, 0]
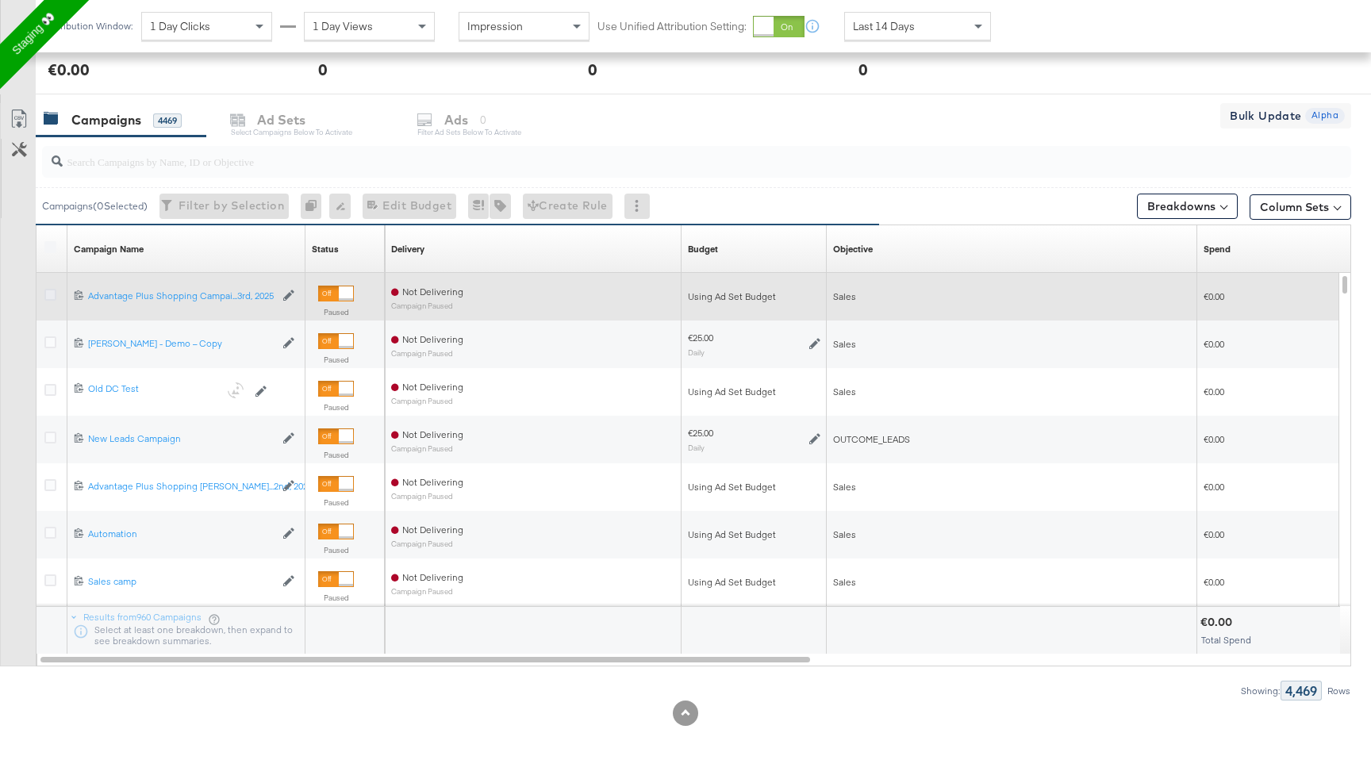
click at [48, 292] on icon at bounding box center [50, 295] width 12 height 12
click at [0, 0] on input "checkbox" at bounding box center [0, 0] width 0 height 0
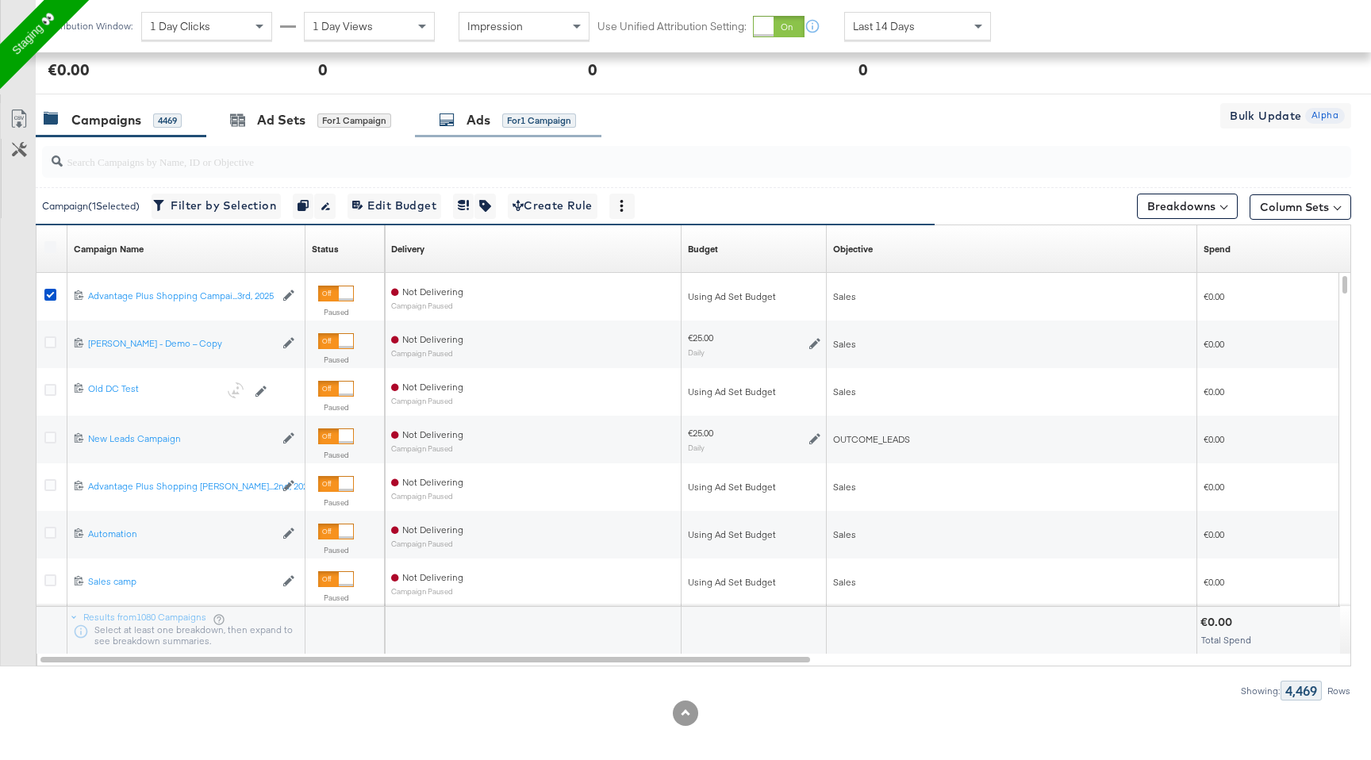
click at [527, 110] on div "Ads for 1 Campaign" at bounding box center [508, 120] width 186 height 34
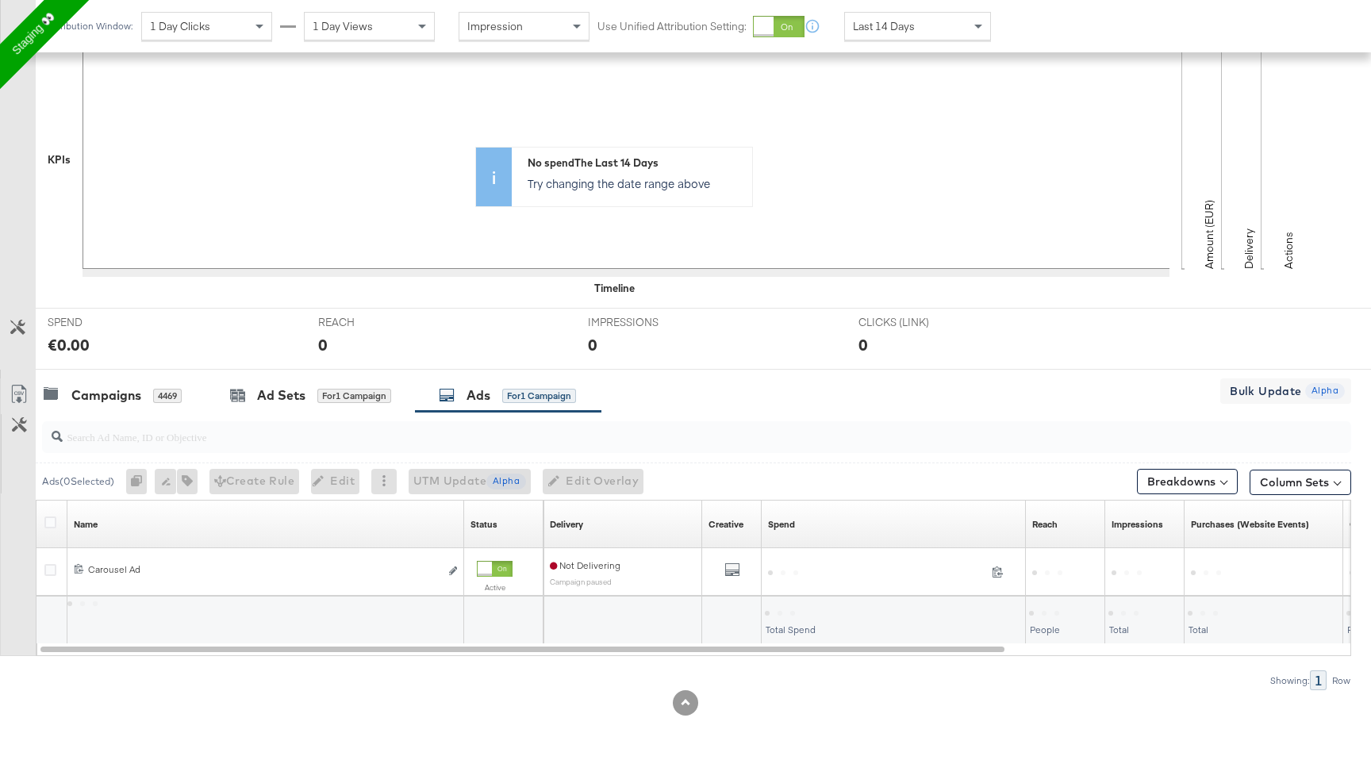
scroll to position [348, 0]
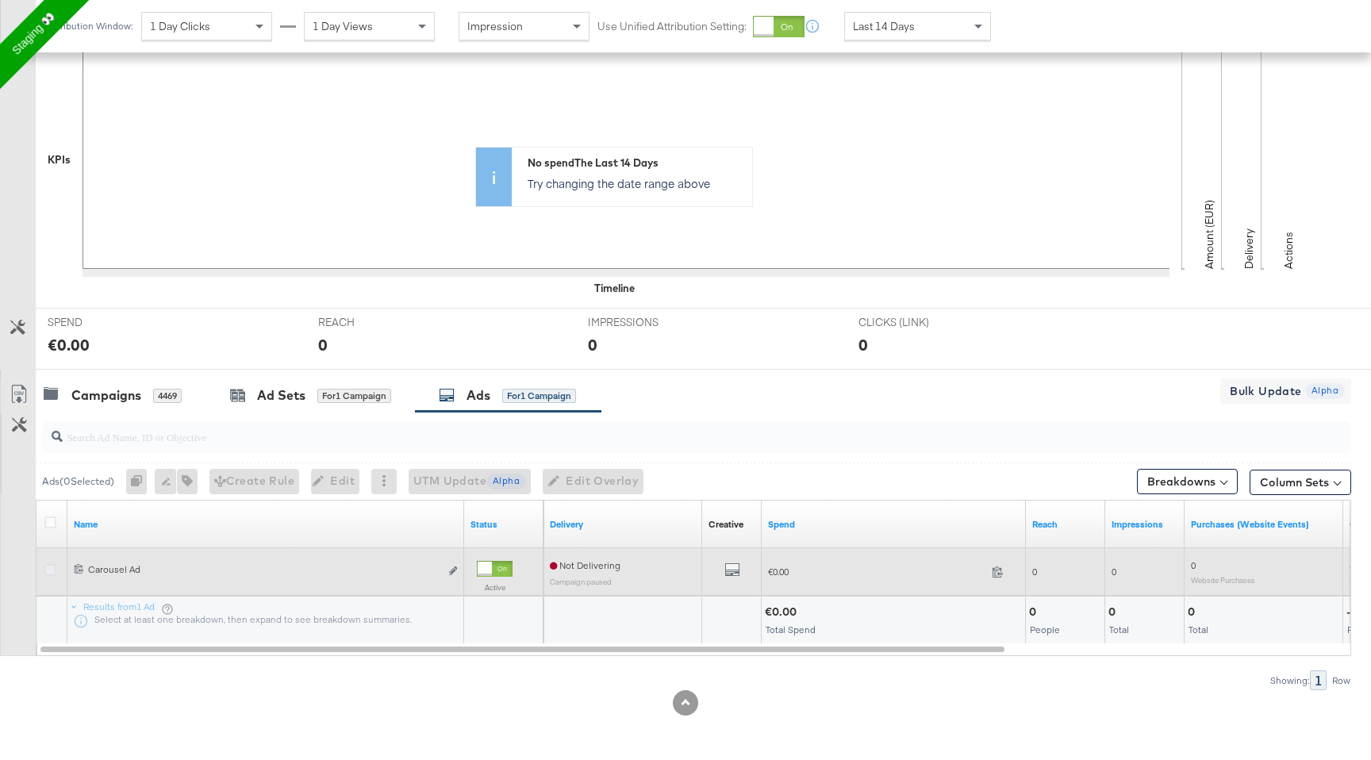
click at [49, 567] on icon at bounding box center [50, 570] width 12 height 12
click at [0, 0] on input "checkbox" at bounding box center [0, 0] width 0 height 0
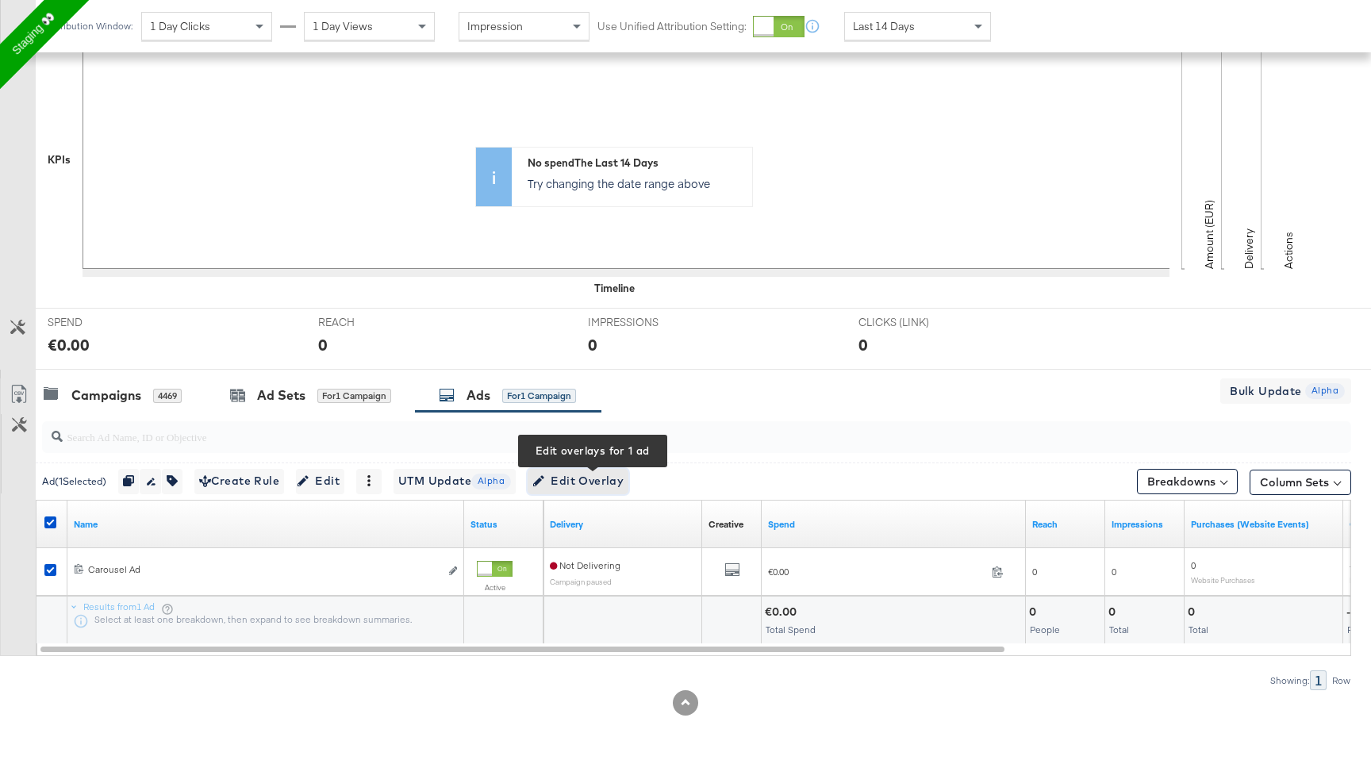
click at [624, 479] on span "Edit Overlay Edit overlays for 1 ad" at bounding box center [577, 481] width 91 height 20
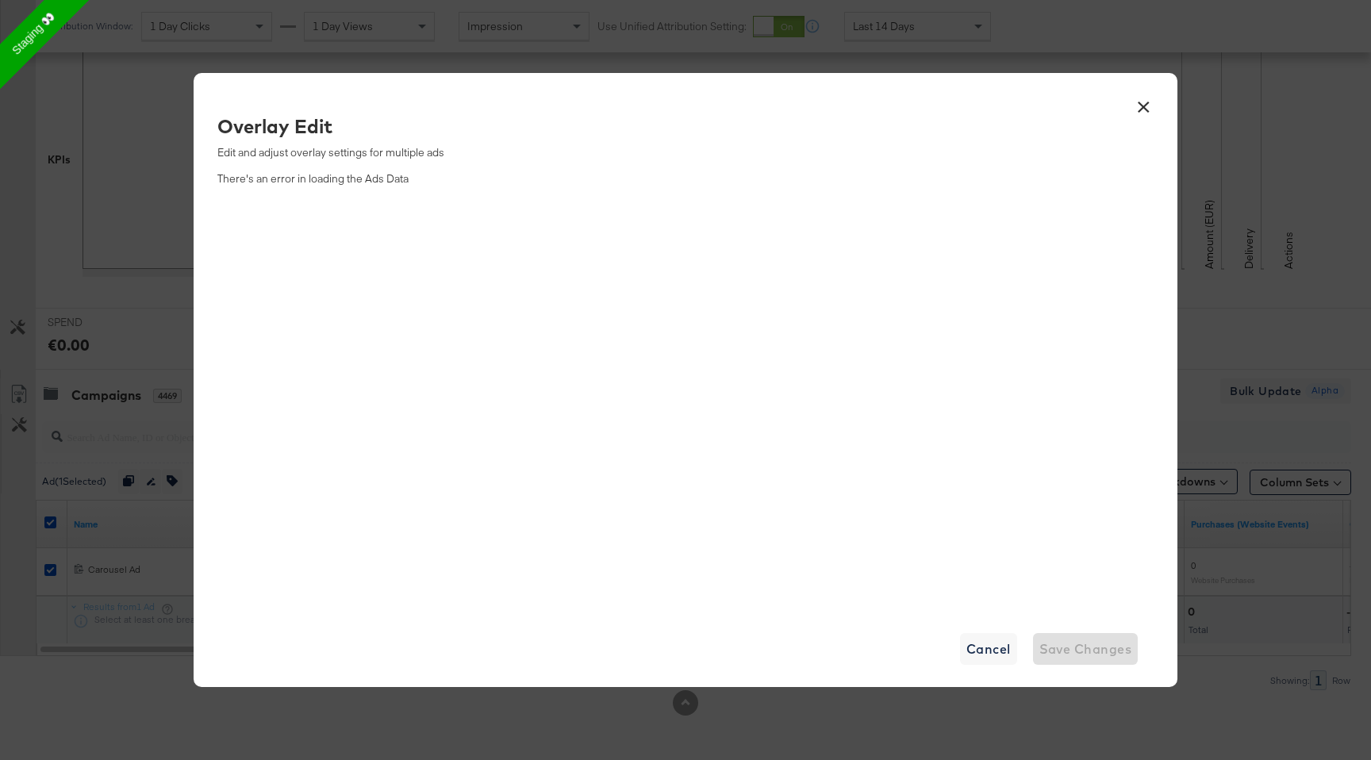
drag, startPoint x: 1144, startPoint y: 106, endPoint x: 444, endPoint y: 107, distance: 700.7
click at [1124, 108] on div "× Overlay Edit Edit and adjust overlay settings for multiple ads There's an err…" at bounding box center [686, 380] width 984 height 614
click at [1145, 102] on button "×" at bounding box center [1143, 103] width 29 height 29
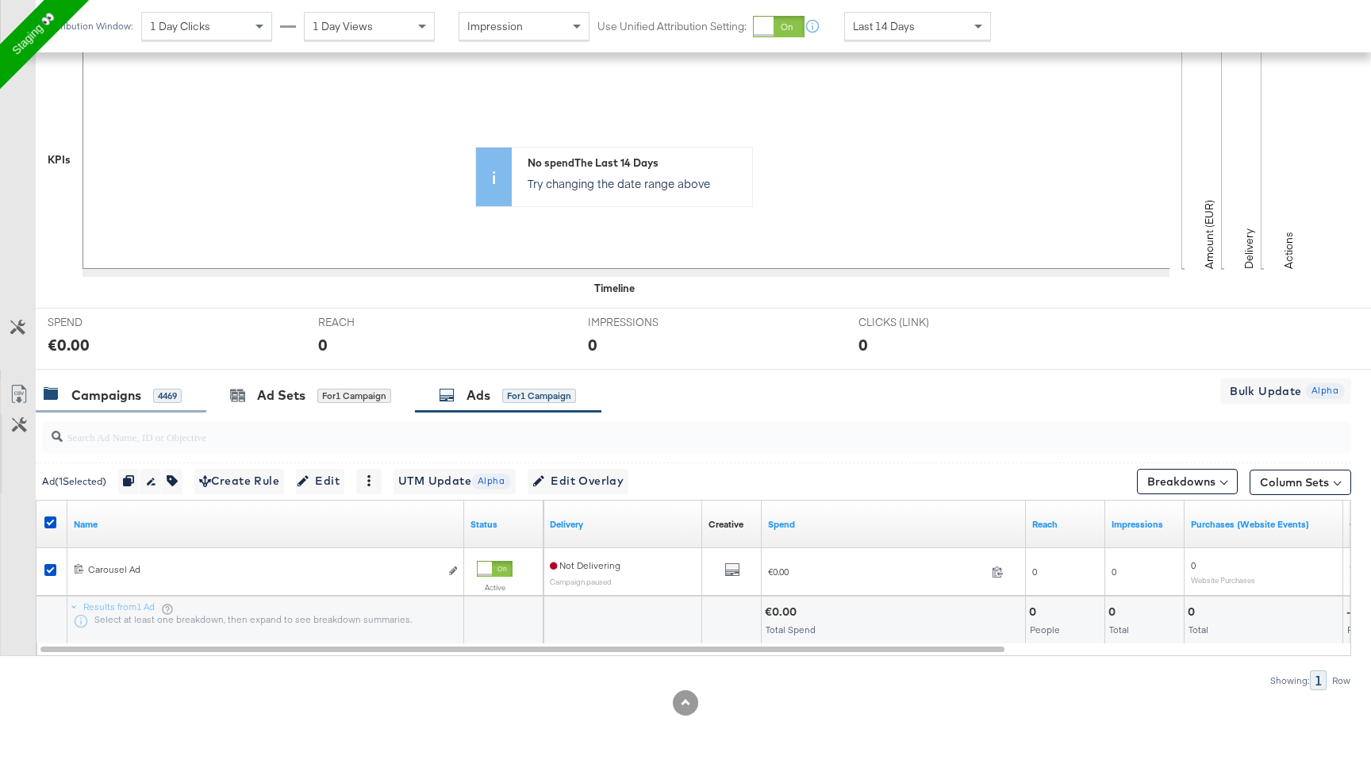
click at [87, 408] on div "Campaigns 4469" at bounding box center [121, 396] width 171 height 34
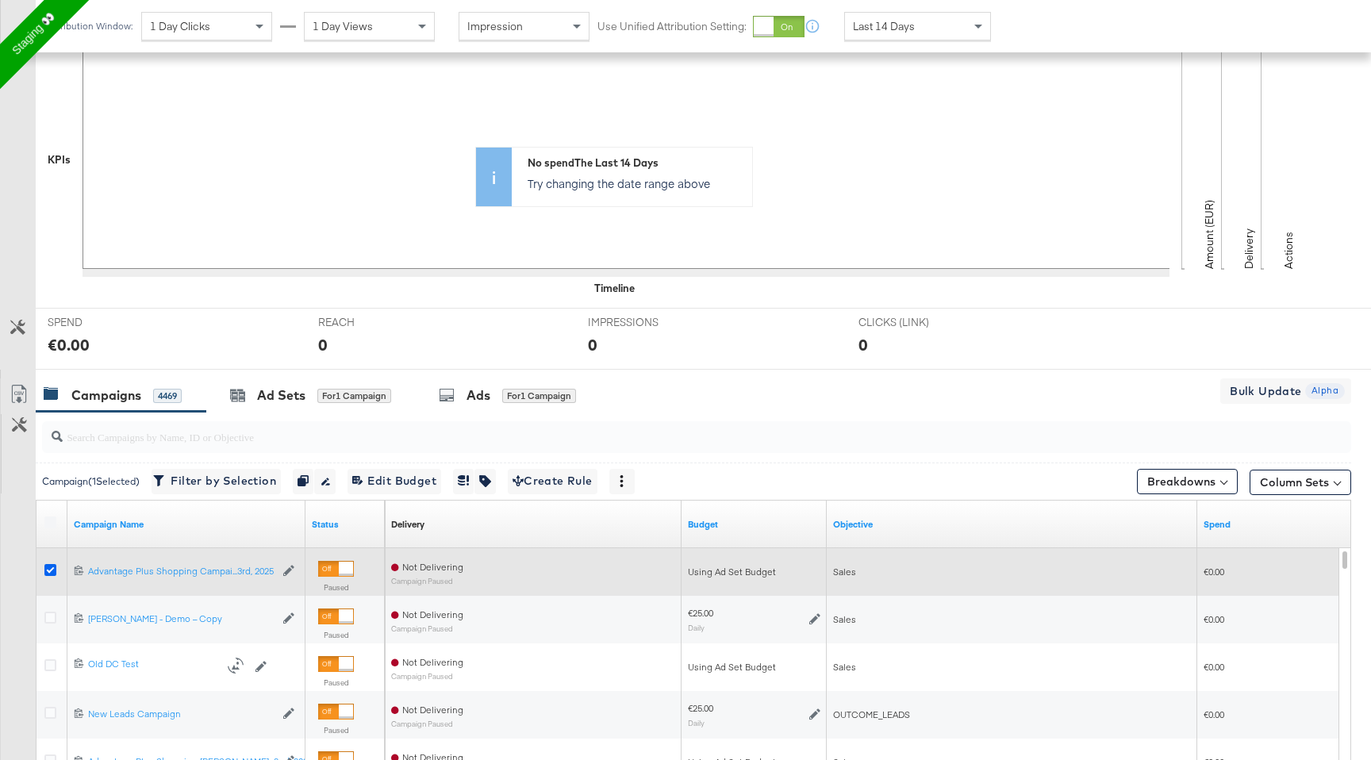
click at [52, 570] on icon at bounding box center [50, 570] width 12 height 12
click at [0, 0] on input "checkbox" at bounding box center [0, 0] width 0 height 0
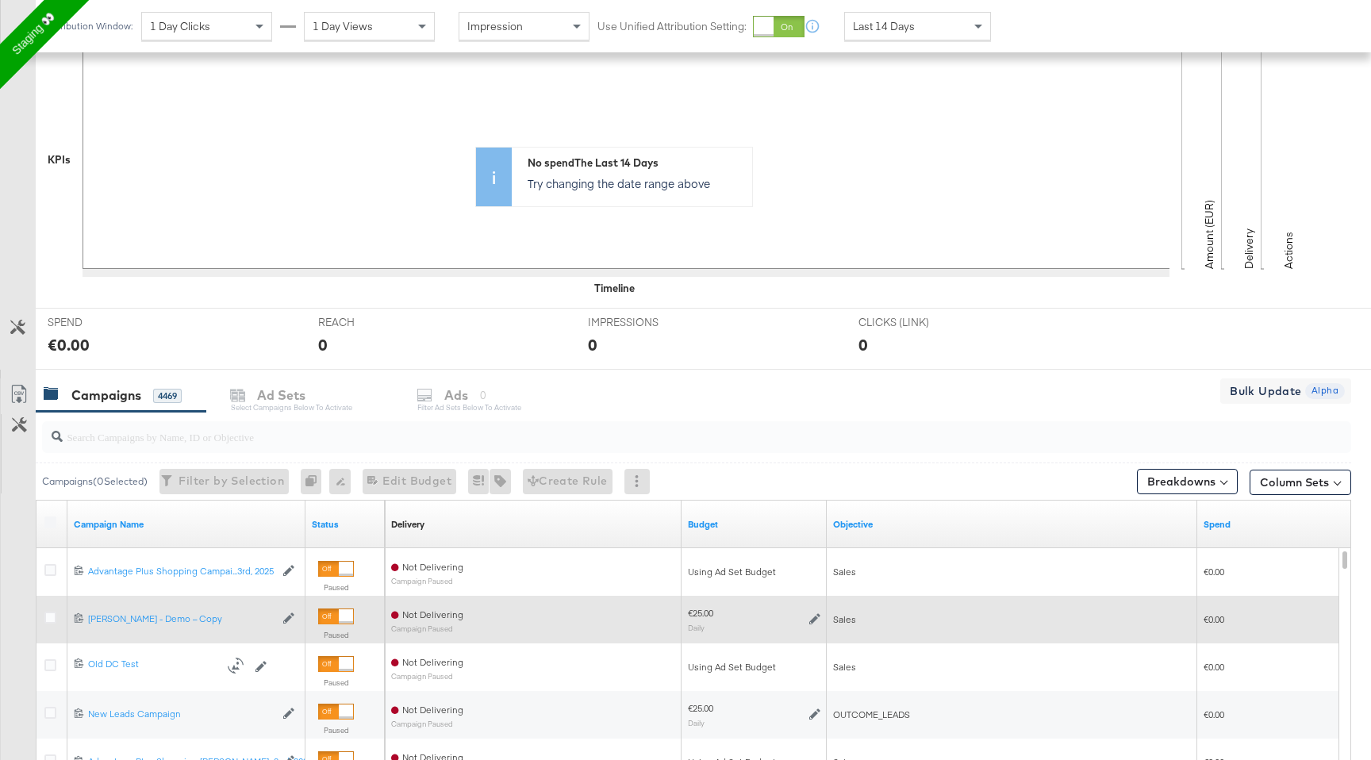
click at [50, 628] on div at bounding box center [52, 619] width 29 height 29
click at [51, 621] on icon at bounding box center [50, 618] width 12 height 12
click at [0, 0] on input "checkbox" at bounding box center [0, 0] width 0 height 0
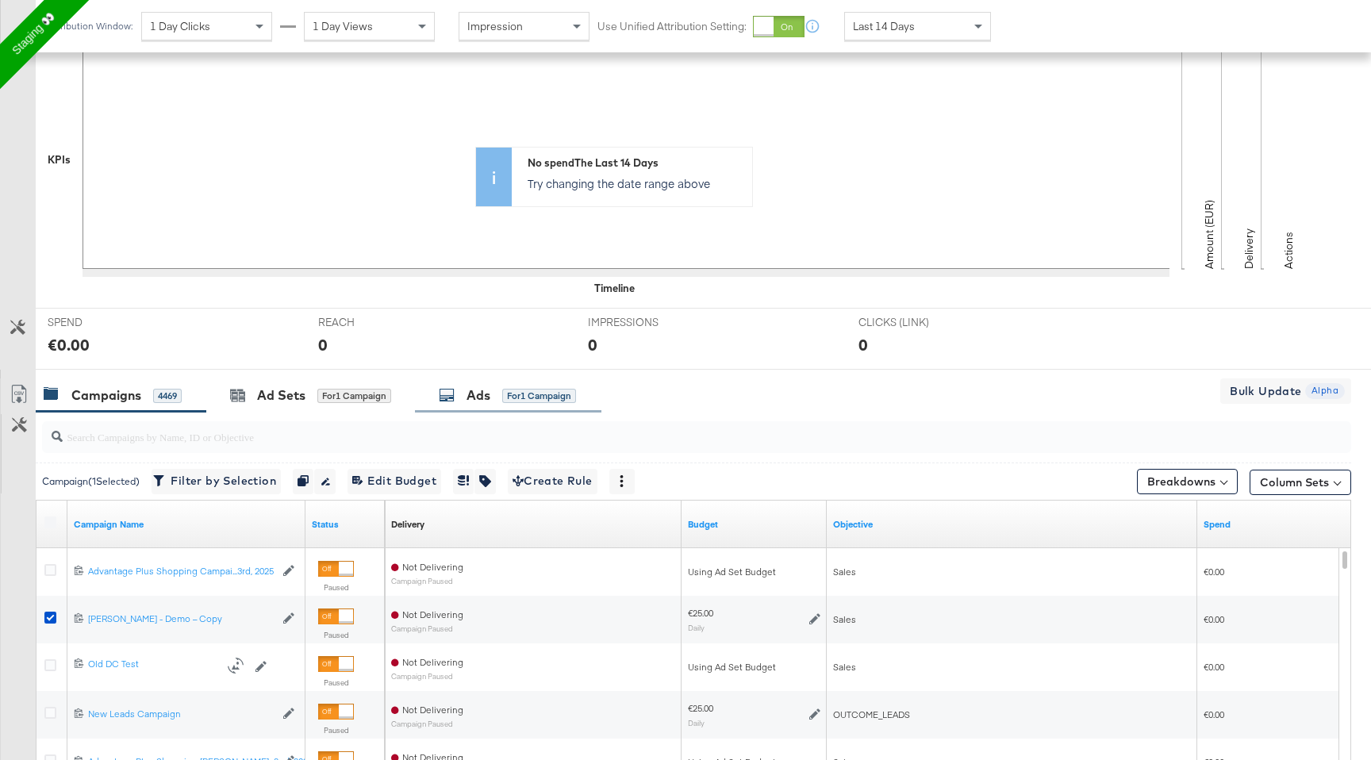
click at [544, 409] on div "Ads for 1 Campaign" at bounding box center [508, 396] width 186 height 34
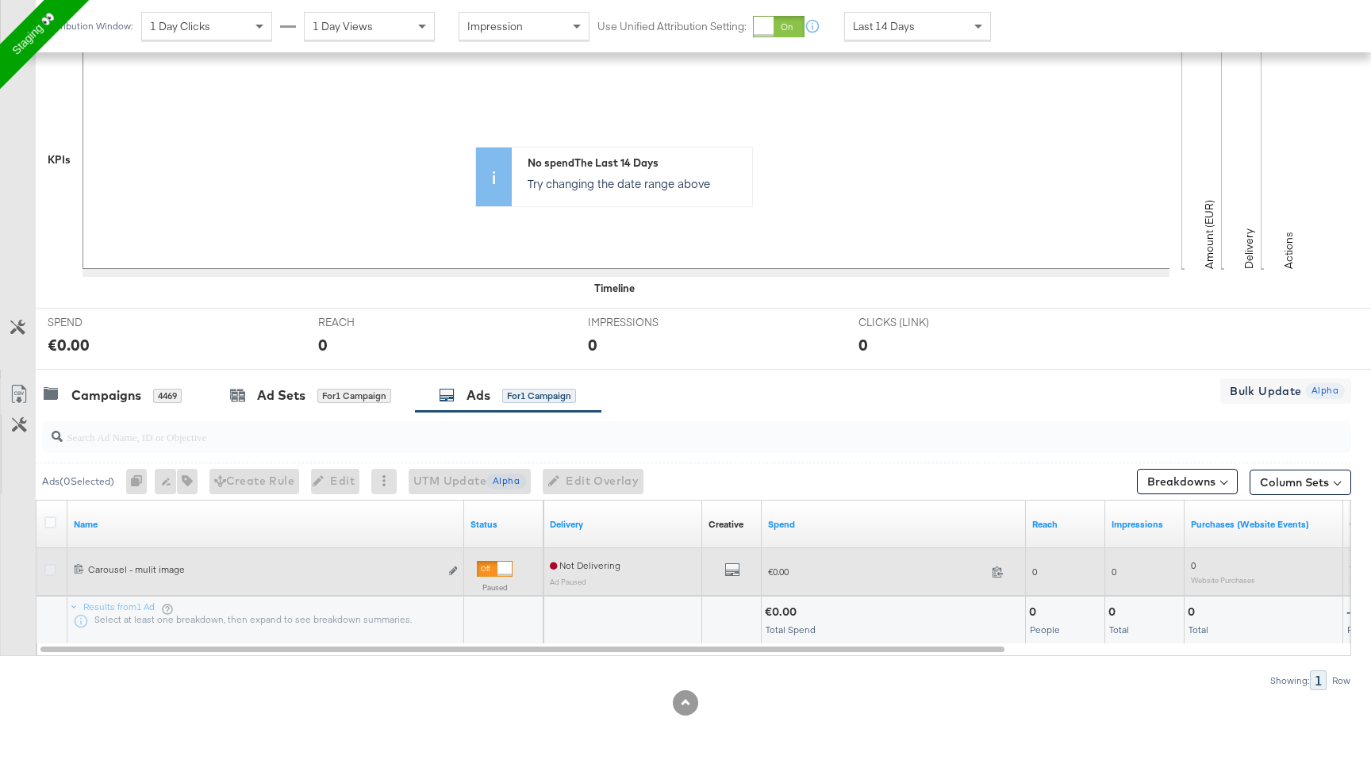
click at [53, 569] on icon at bounding box center [50, 570] width 12 height 12
click at [0, 0] on input "checkbox" at bounding box center [0, 0] width 0 height 0
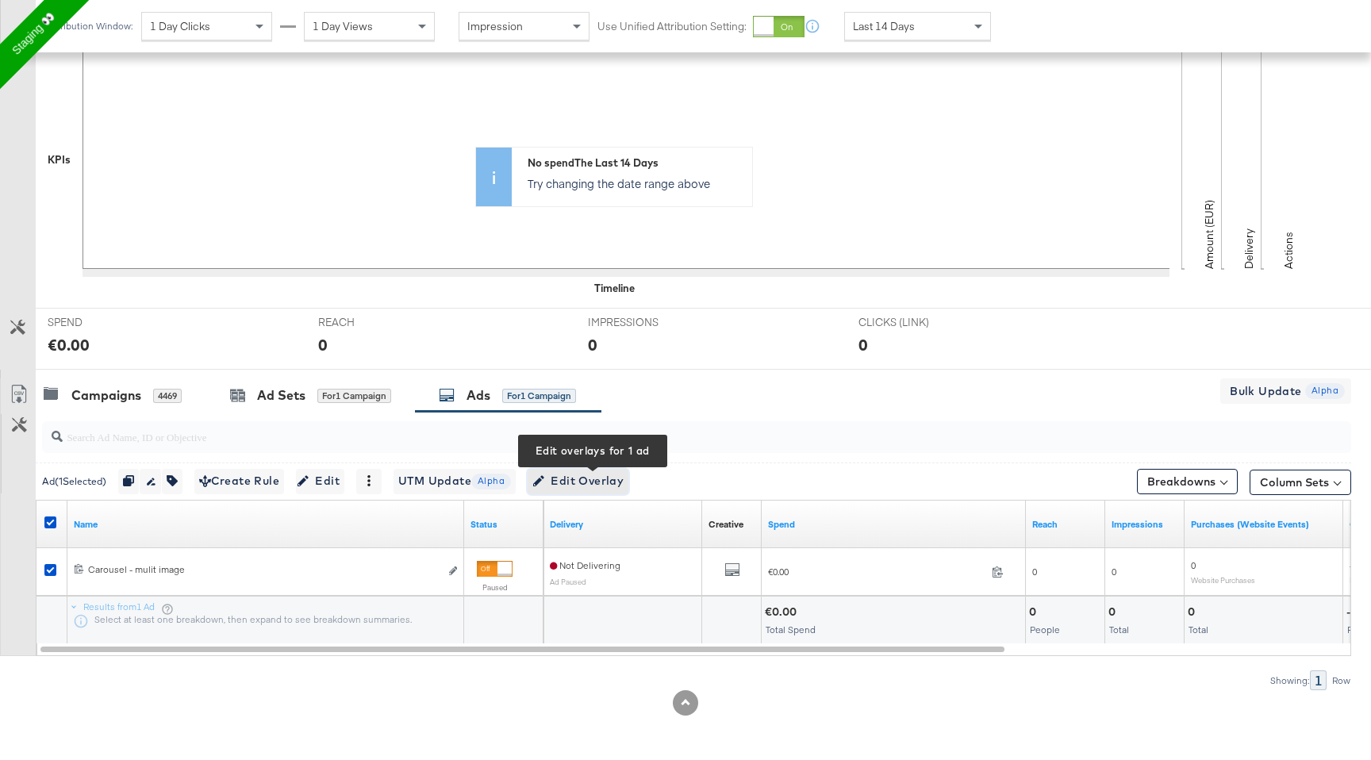
click at [614, 477] on span "Edit Overlay Edit overlays for 1 ad" at bounding box center [577, 481] width 91 height 20
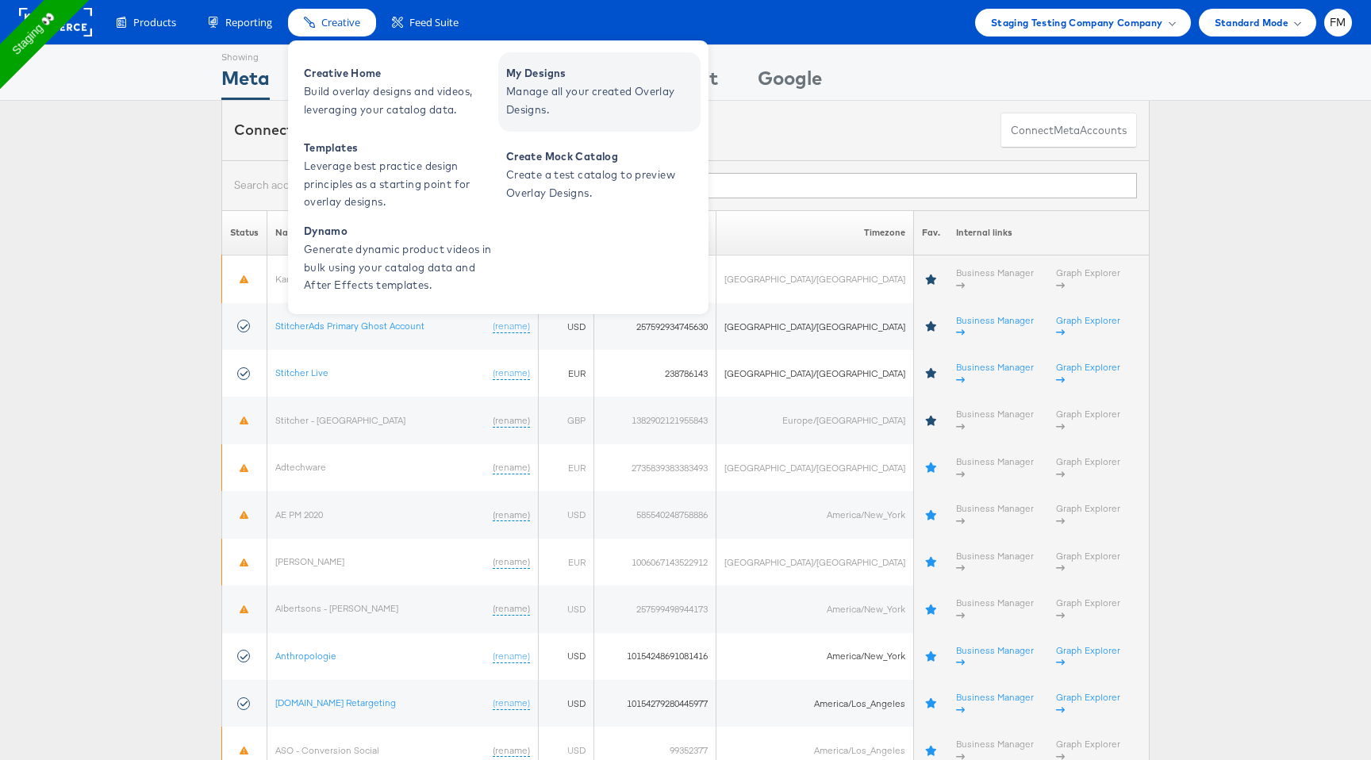
click at [572, 98] on span "Manage all your created Overlay Designs." at bounding box center [601, 101] width 190 height 37
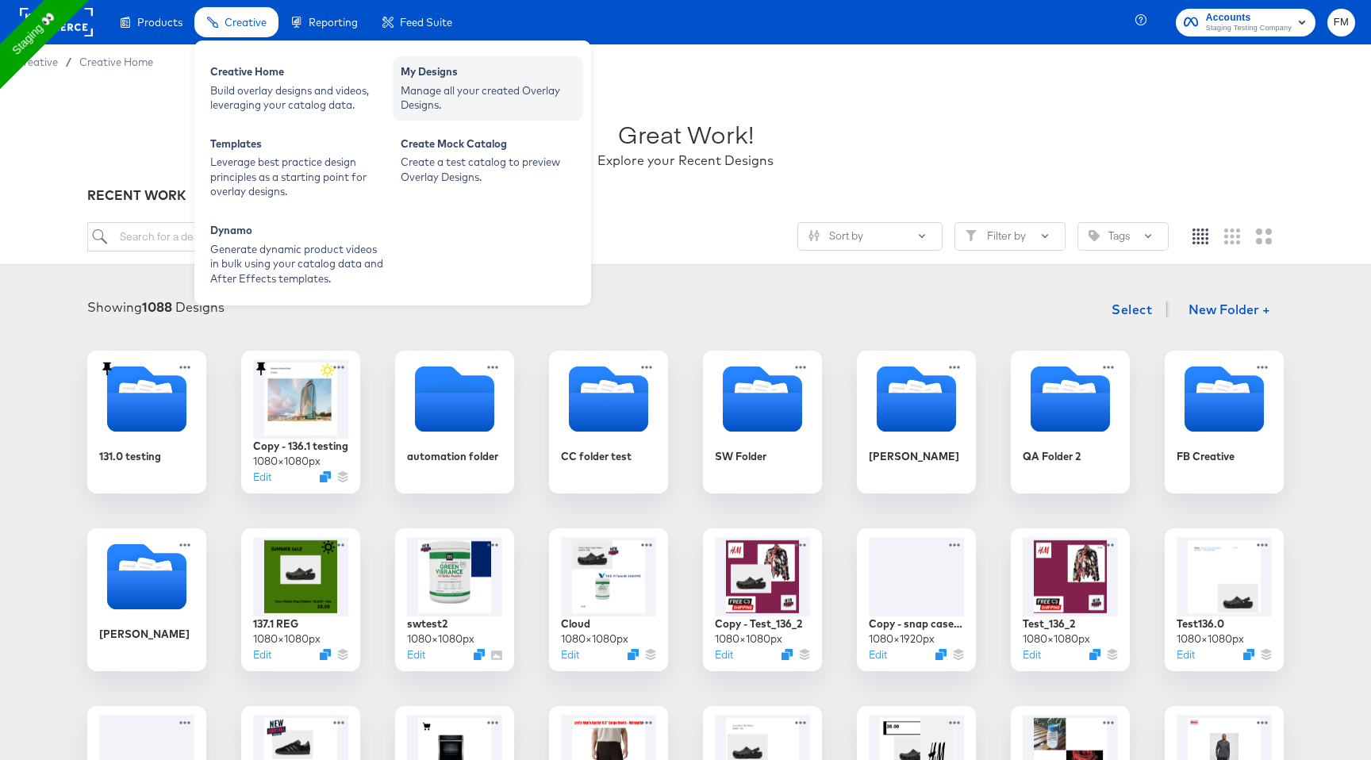
click at [428, 109] on div "Manage all your created Overlay Designs." at bounding box center [488, 97] width 175 height 29
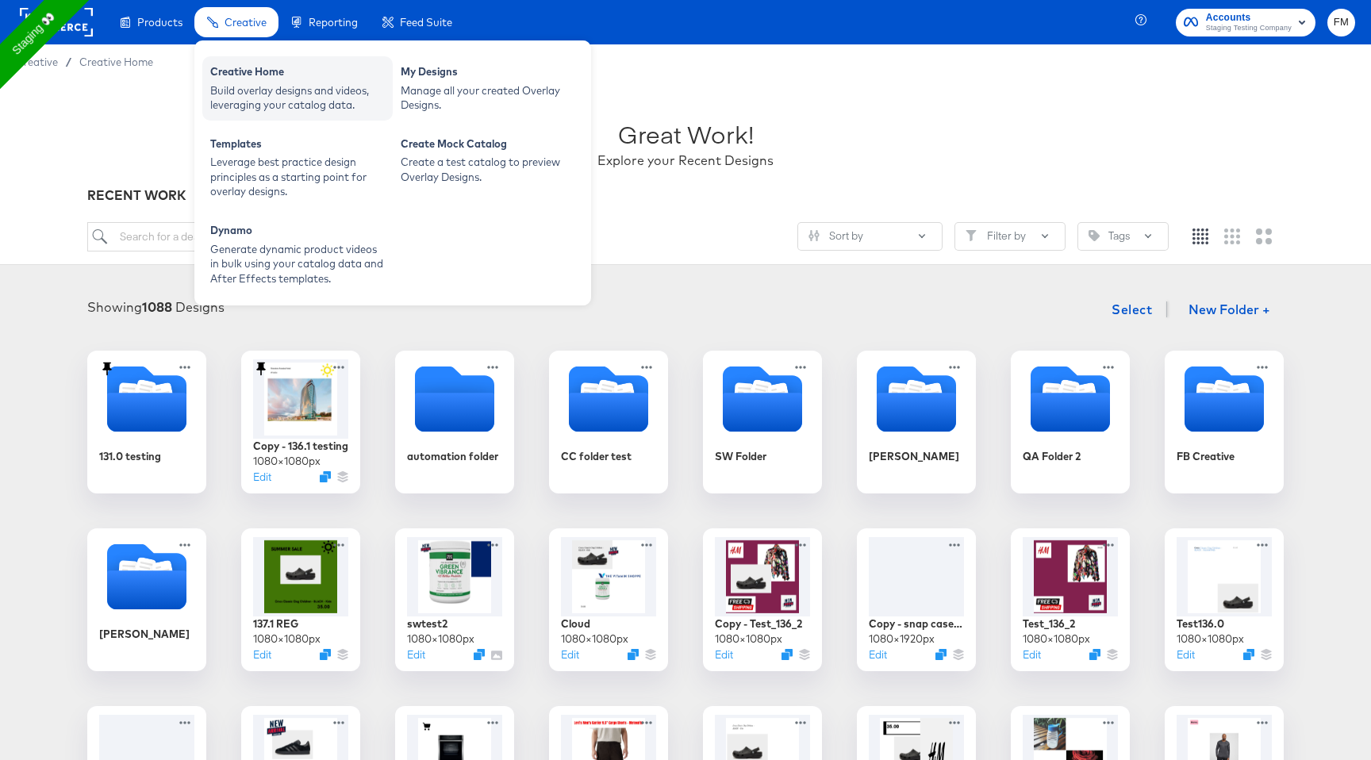
click at [289, 79] on div "Creative Home" at bounding box center [297, 73] width 175 height 19
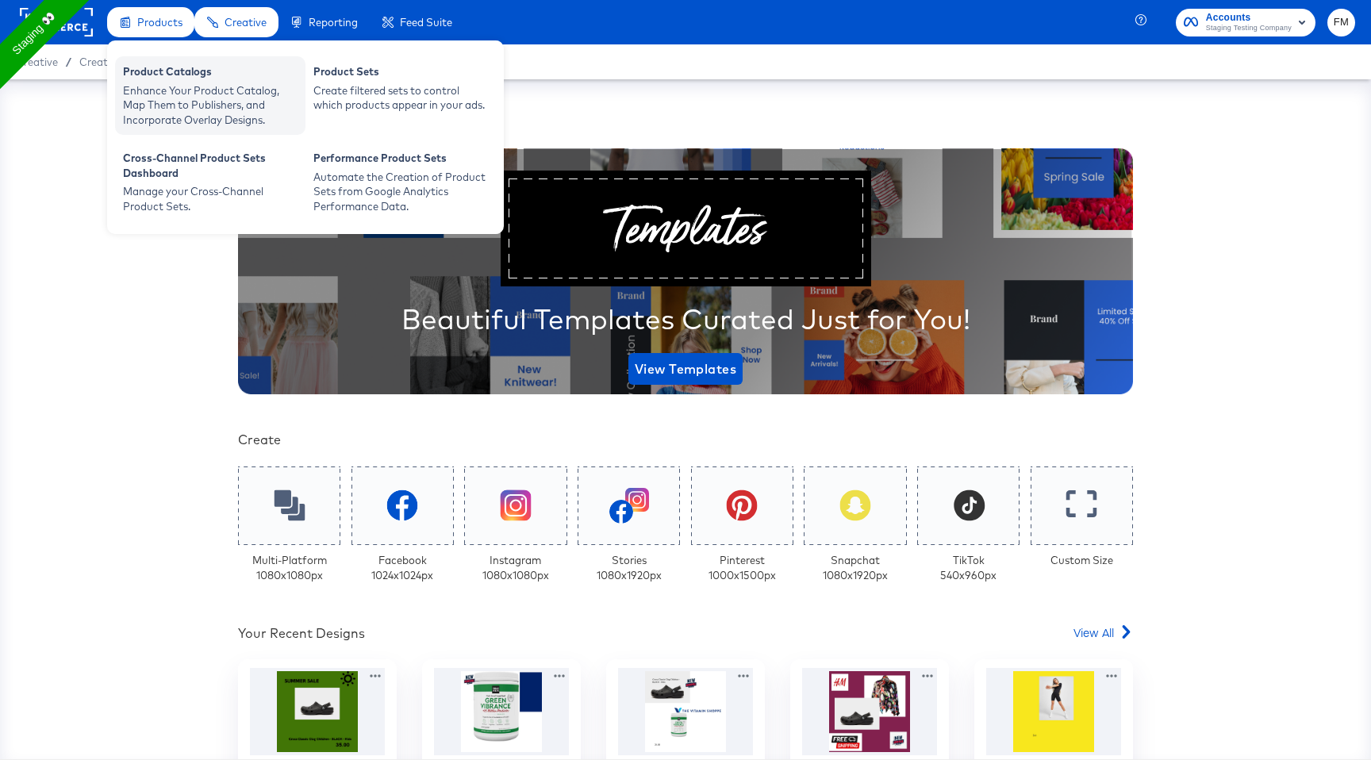
click at [177, 73] on div "Product Catalogs" at bounding box center [210, 73] width 175 height 19
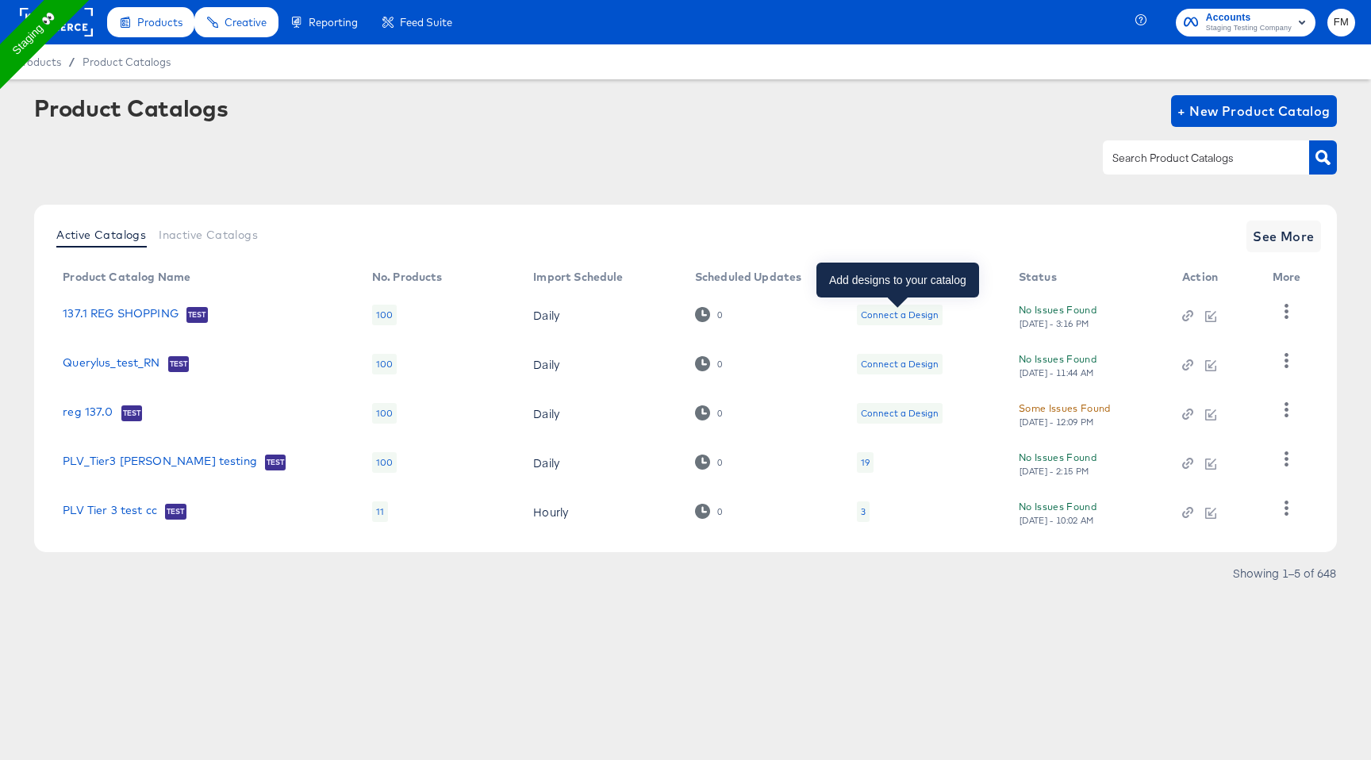
click at [897, 317] on div "Connect a Design" at bounding box center [900, 315] width 78 height 13
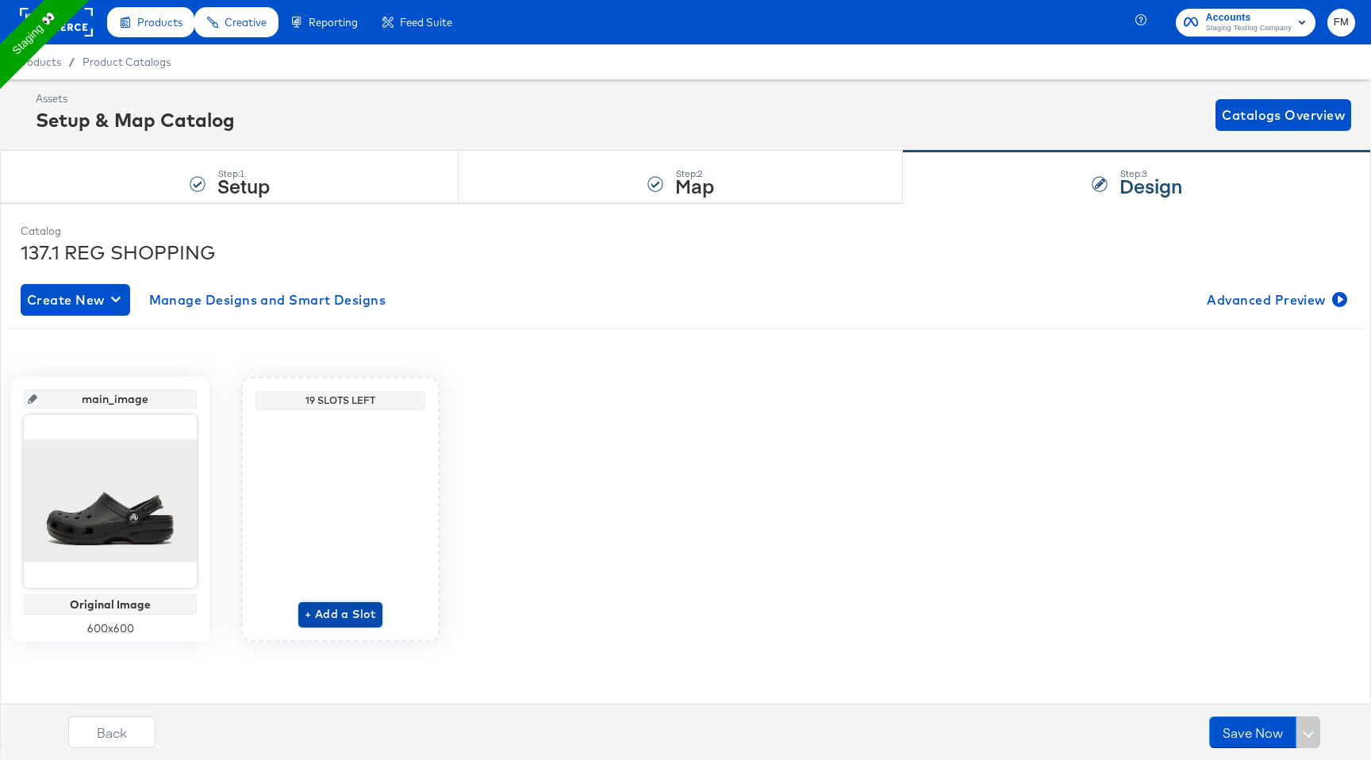
click at [344, 621] on span "+ Add a Slot" at bounding box center [340, 615] width 71 height 20
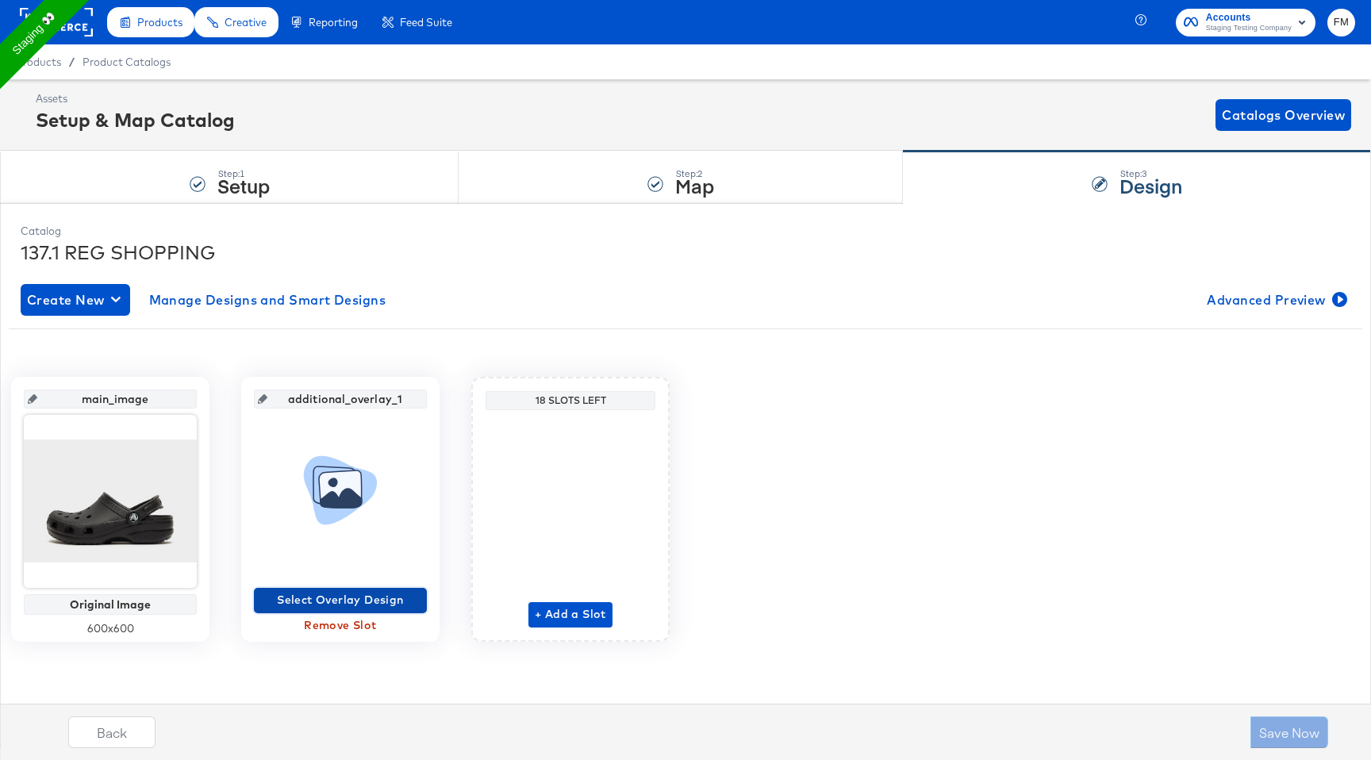
click at [363, 599] on span "Select Overlay Design" at bounding box center [340, 600] width 160 height 20
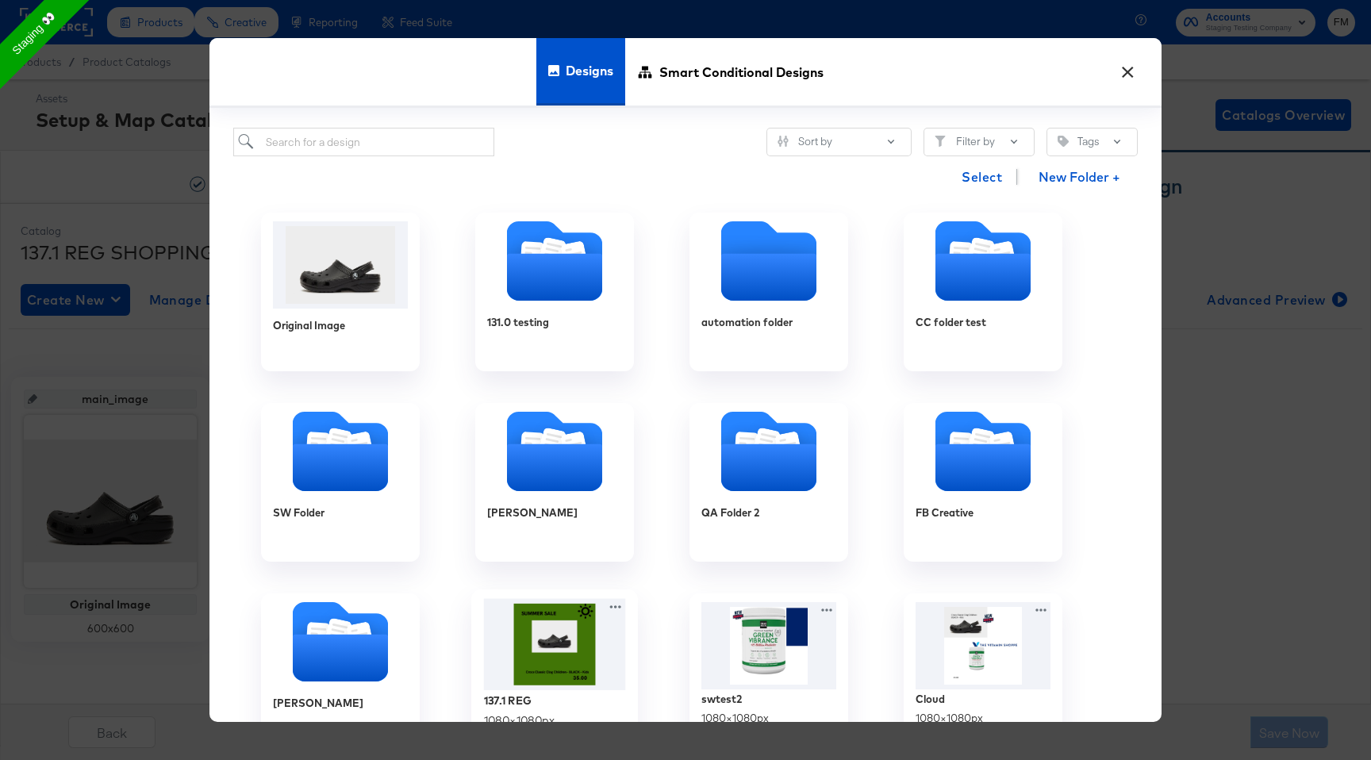
click at [569, 629] on img at bounding box center [555, 645] width 142 height 92
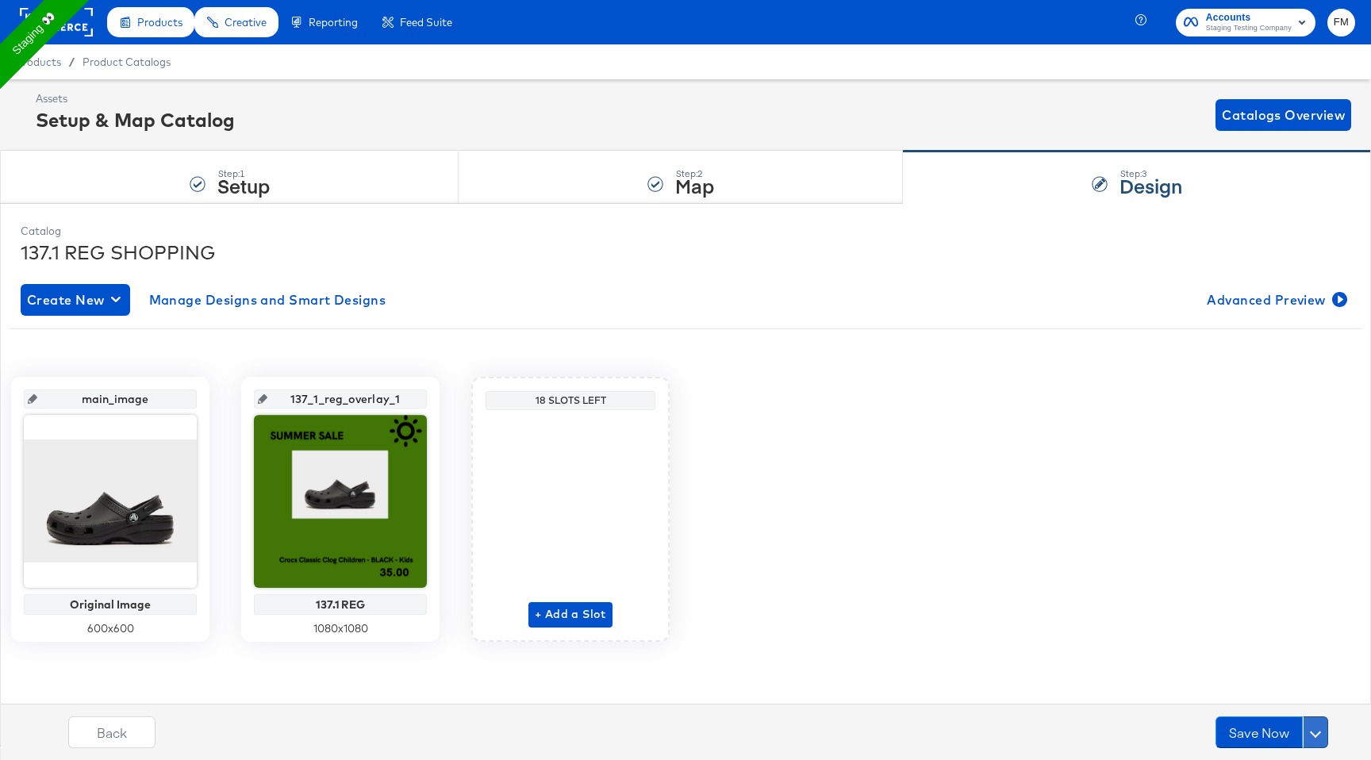
click at [1327, 727] on button at bounding box center [1315, 733] width 25 height 32
click at [1299, 699] on div "Schedule Save" at bounding box center [1278, 701] width 72 height 15
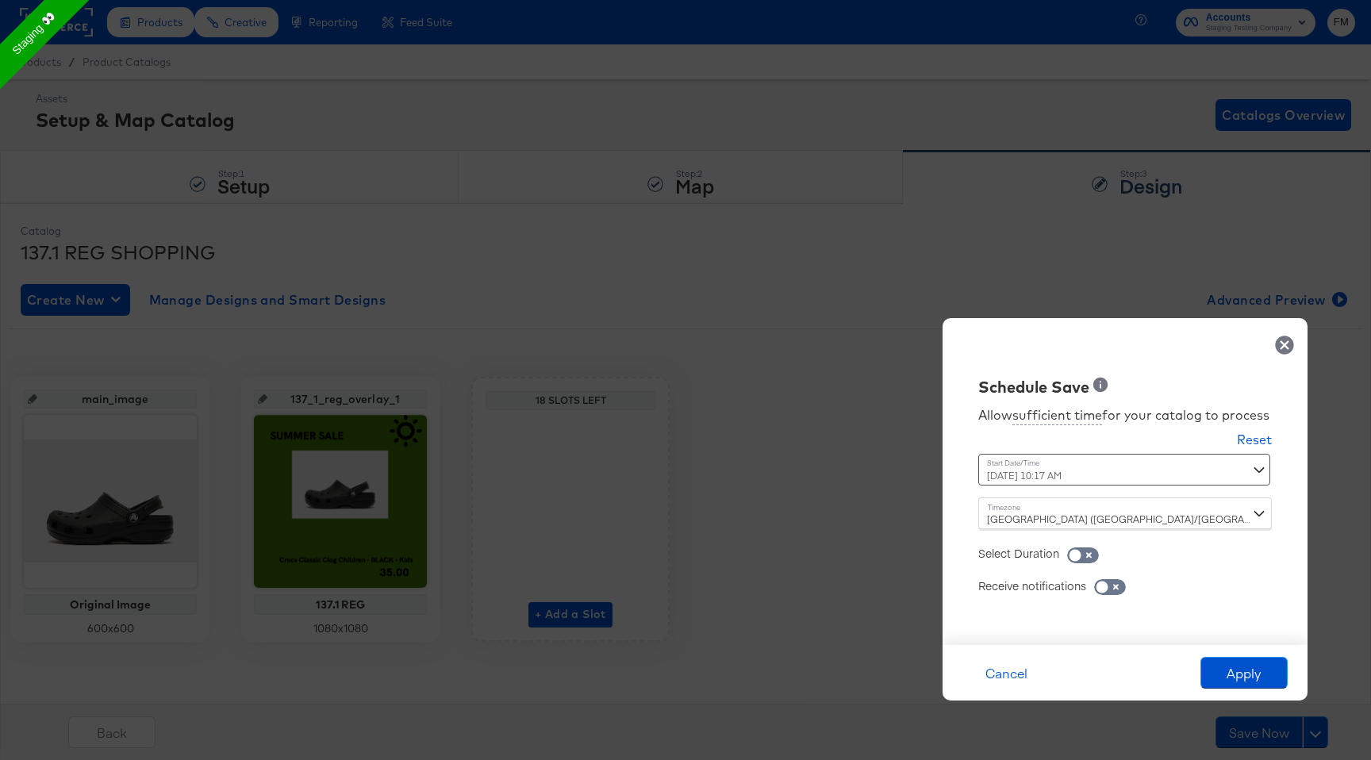
click at [1264, 469] on div "Time : September 4th 2025 10:17 AM ‹ September 2025 › Su Mo Tu We Th Fr Sa 31 1…" at bounding box center [1125, 476] width 294 height 44
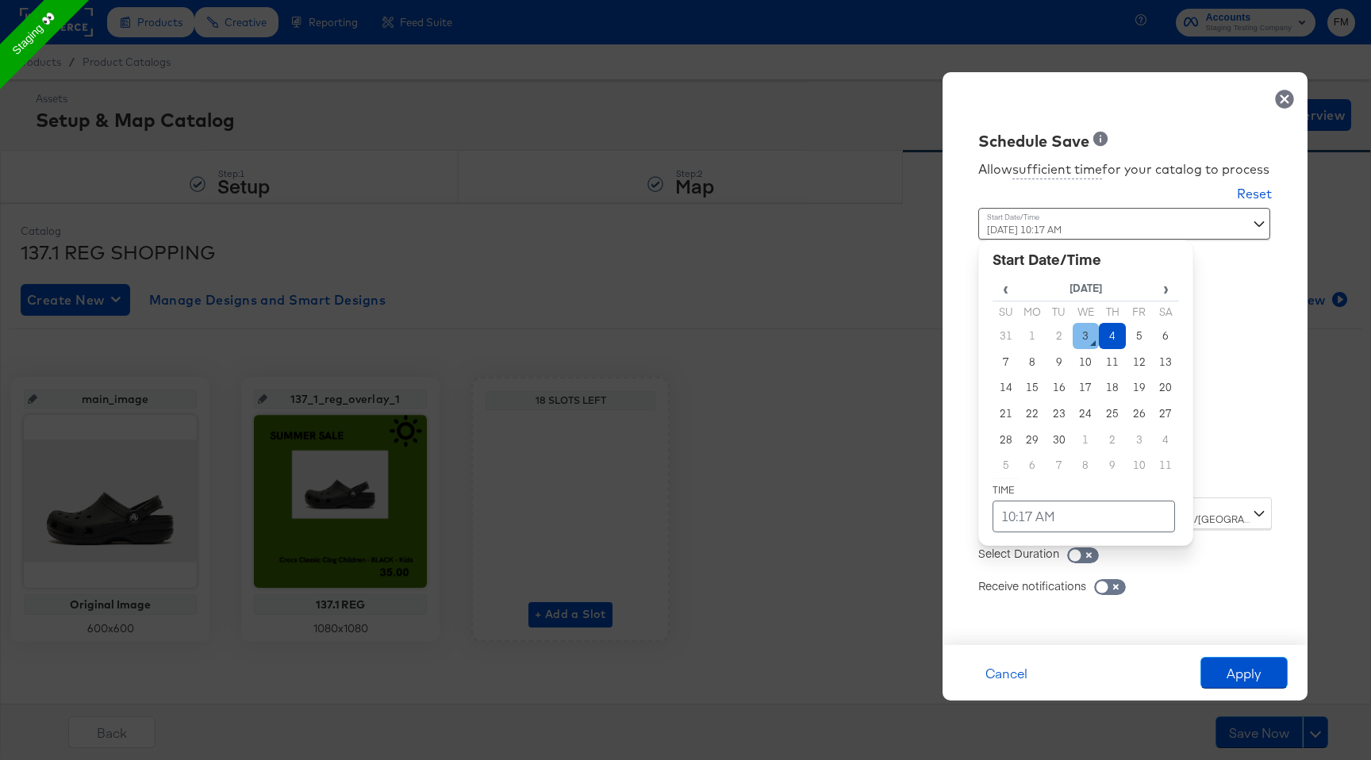
click at [1097, 340] on td "3" at bounding box center [1086, 336] width 27 height 26
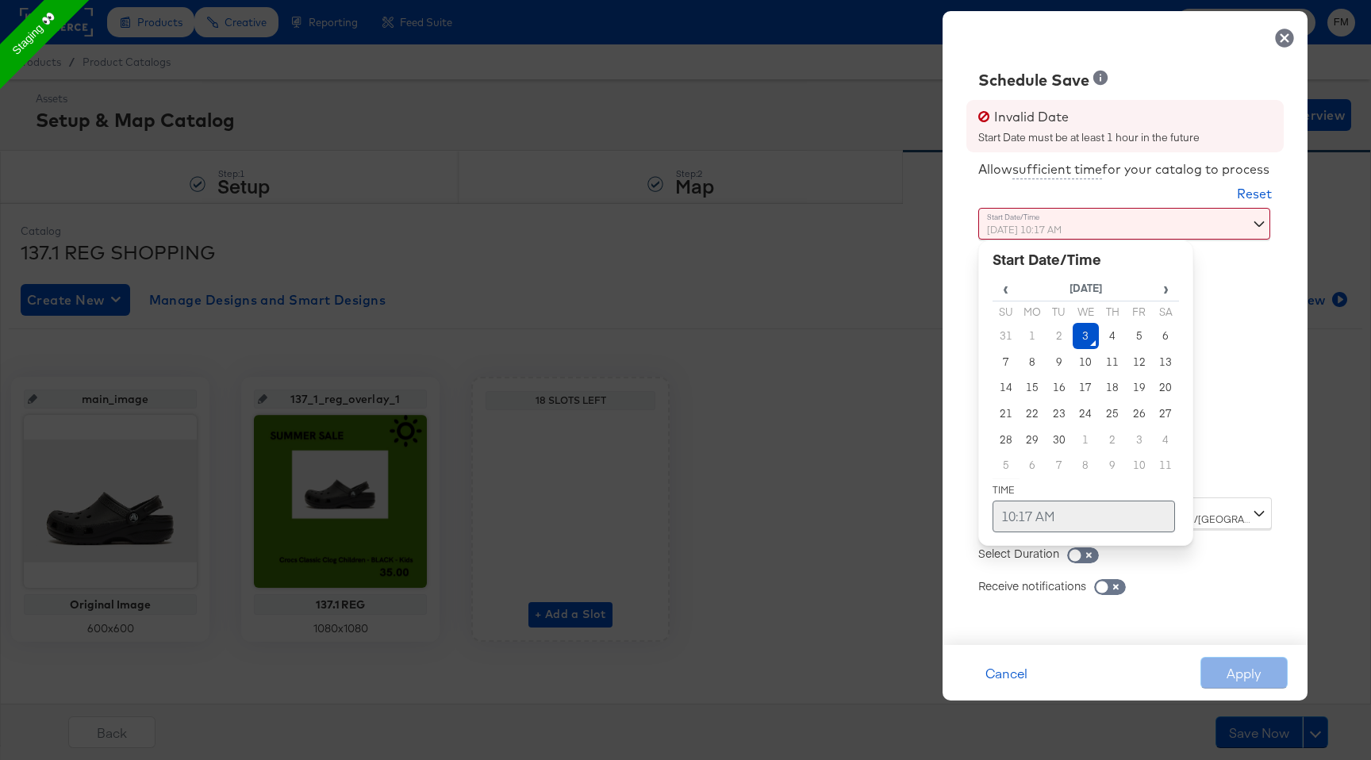
click at [1064, 523] on td "10:17 AM" at bounding box center [1084, 517] width 183 height 32
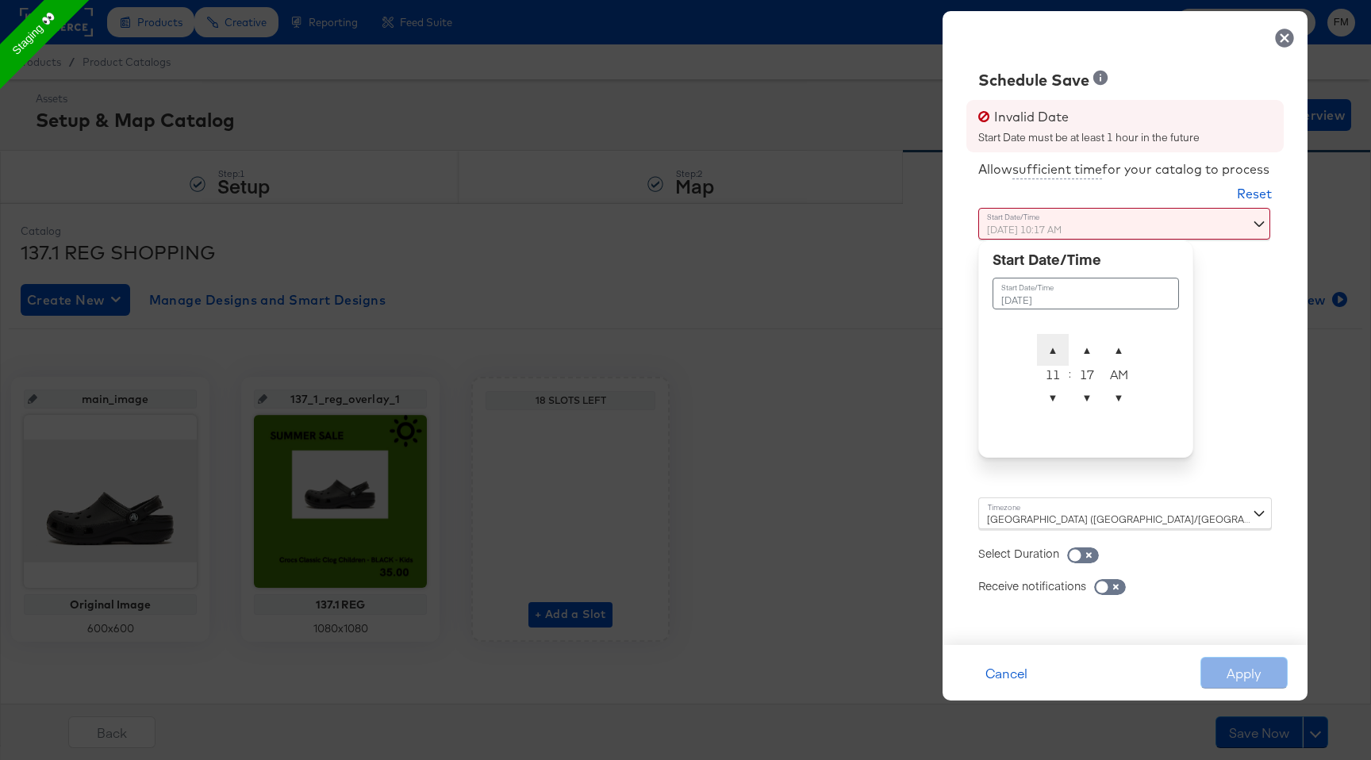
click at [1046, 336] on span "▲" at bounding box center [1053, 350] width 32 height 32
click at [1087, 351] on span "▲" at bounding box center [1087, 350] width 32 height 32
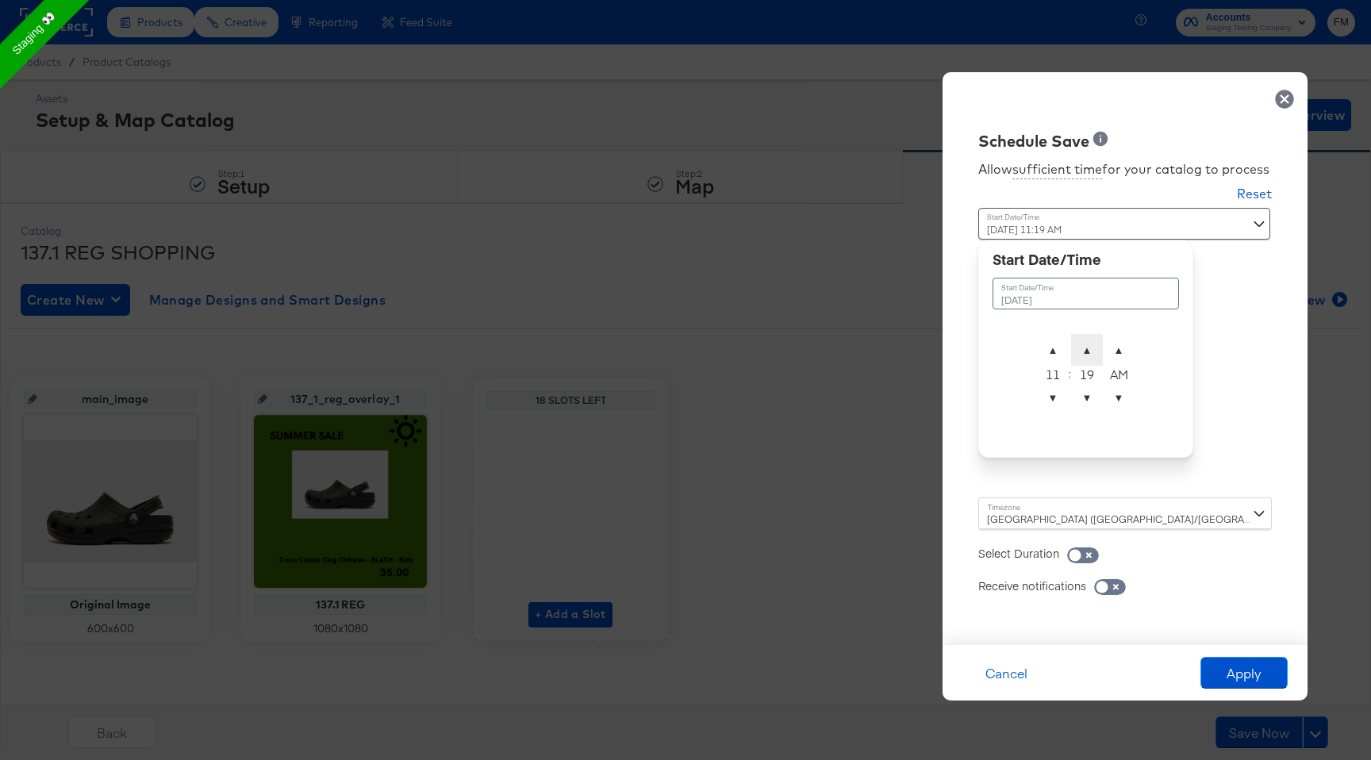
click at [1087, 351] on span "▲" at bounding box center [1087, 350] width 32 height 32
type input "September 3rd 2025 11:20 AM"
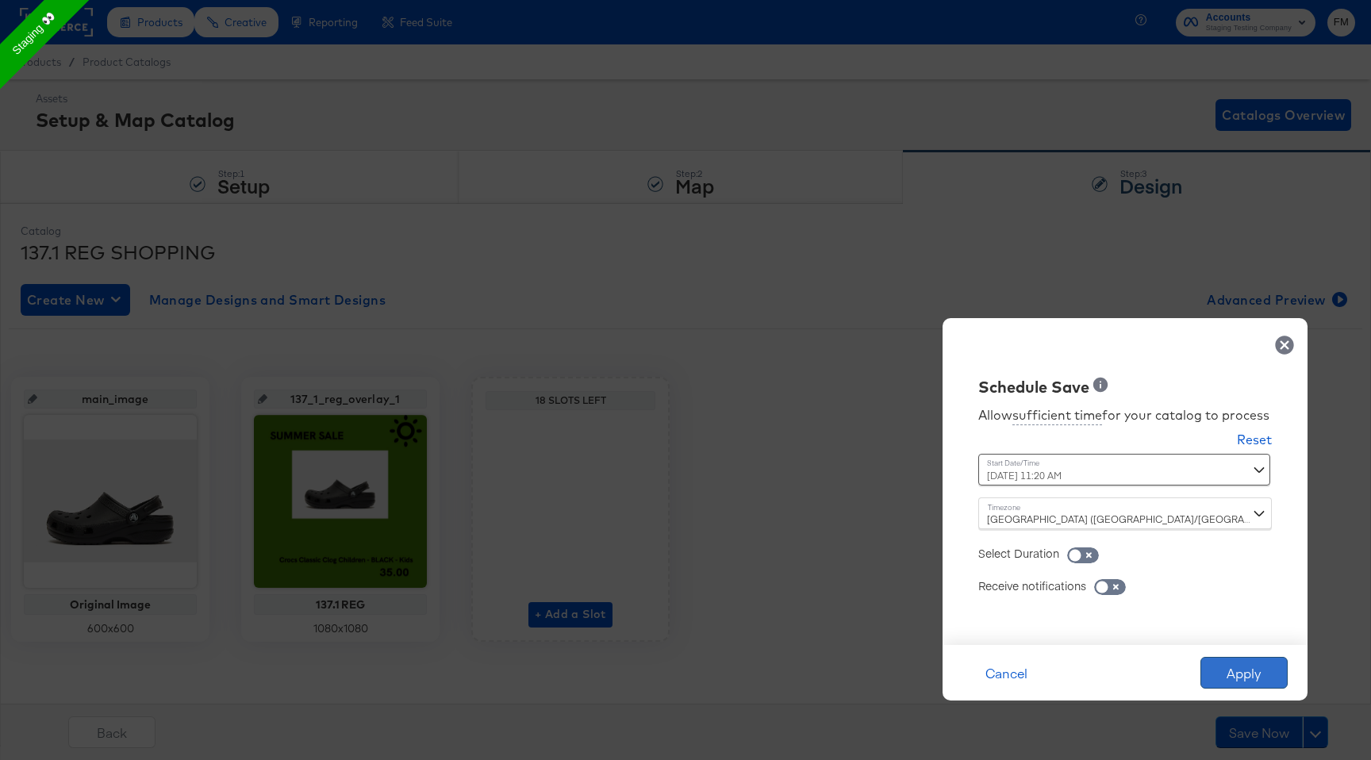
click at [1243, 674] on button "Apply" at bounding box center [1244, 673] width 87 height 32
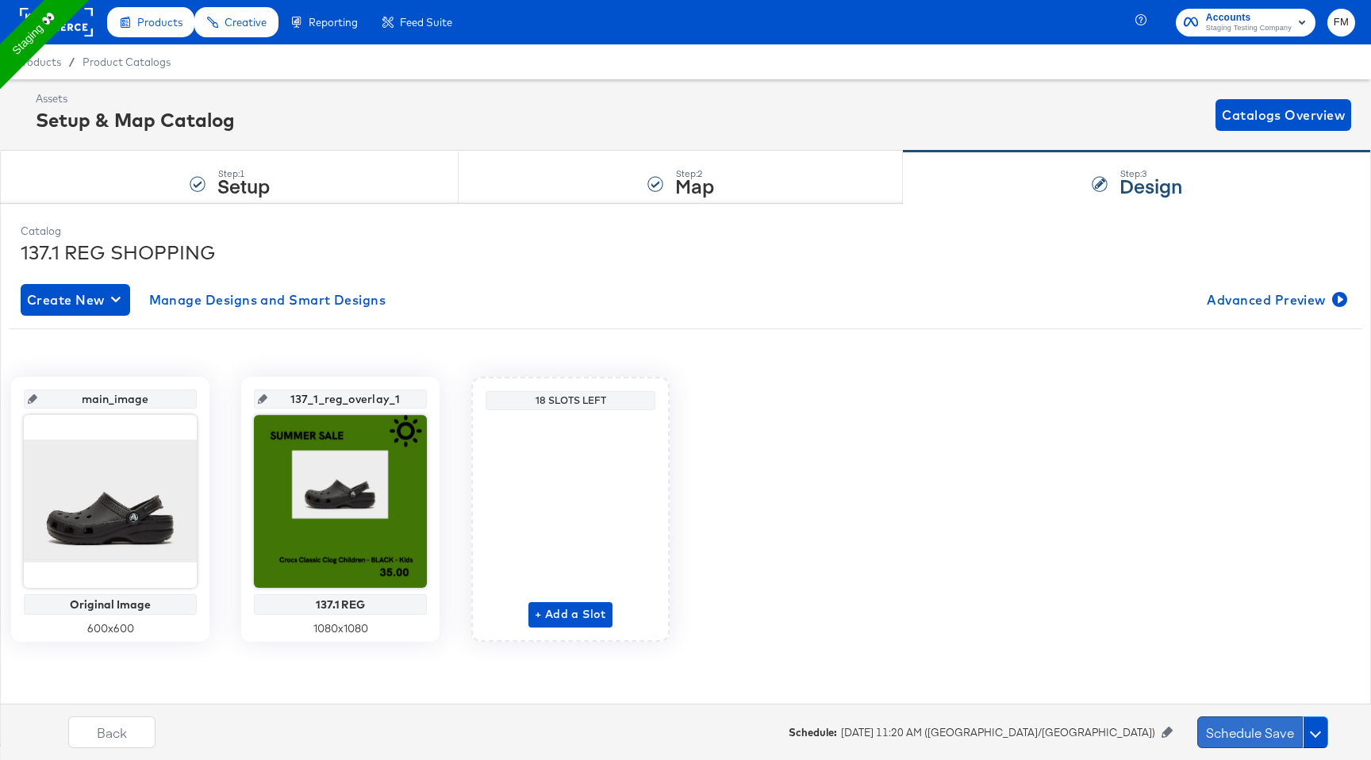
click at [1262, 736] on button "Schedule Save" at bounding box center [1250, 733] width 106 height 32
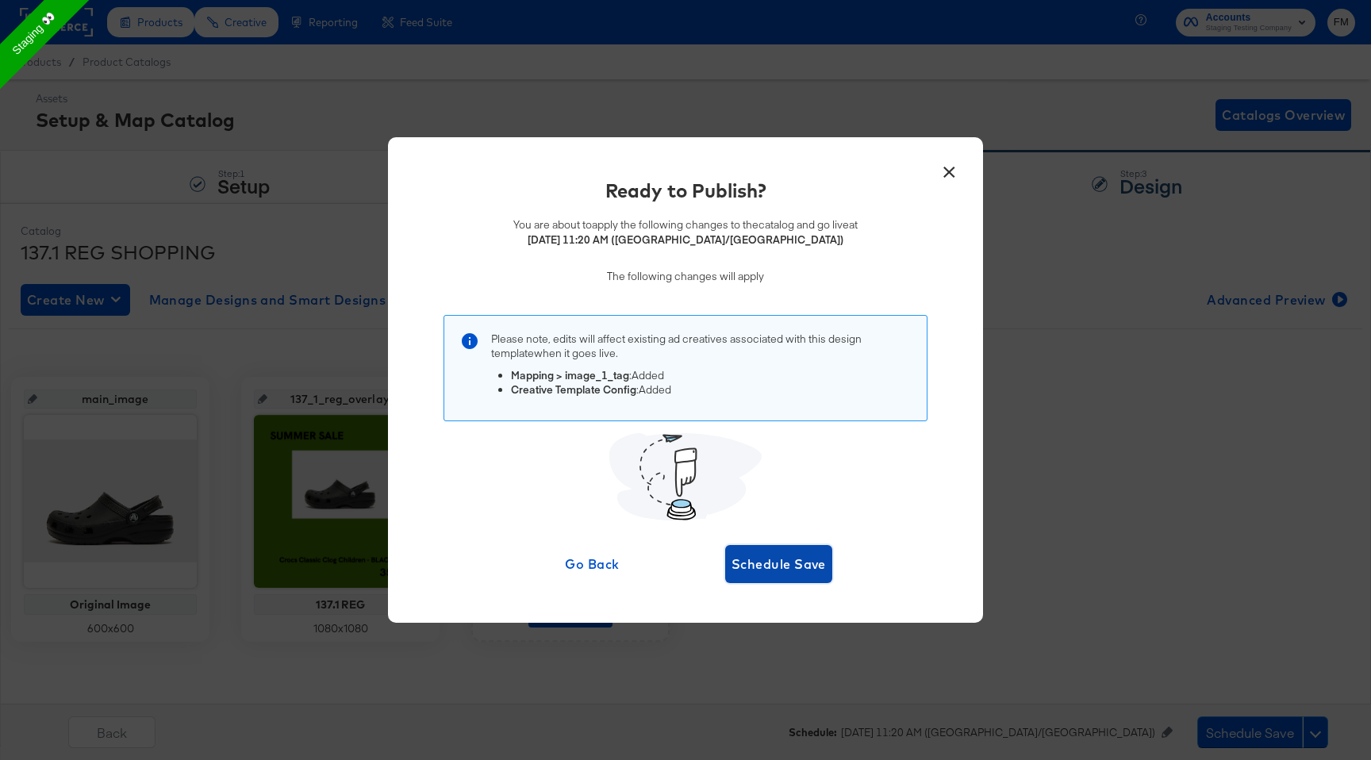
click at [752, 574] on span "Schedule Save" at bounding box center [779, 564] width 94 height 22
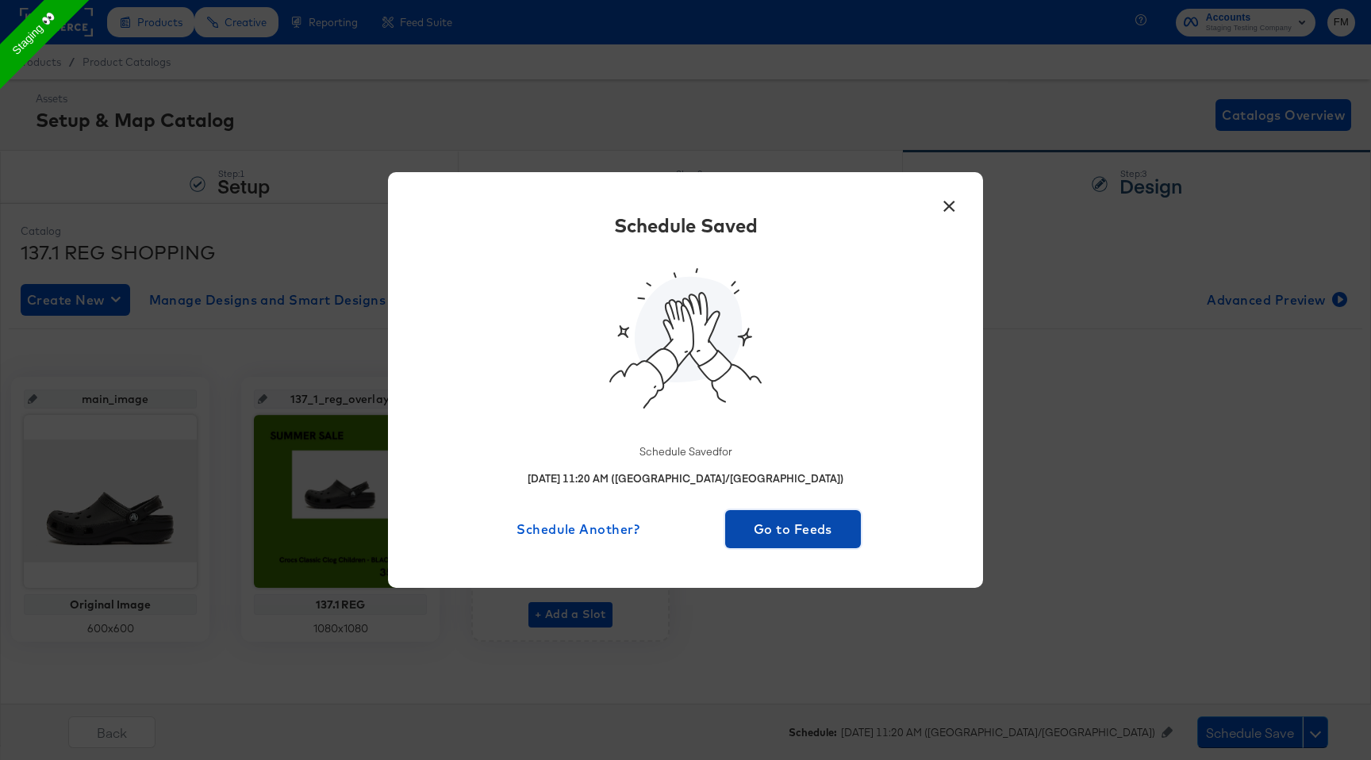
click at [782, 532] on span "Go to Feeds" at bounding box center [793, 529] width 123 height 22
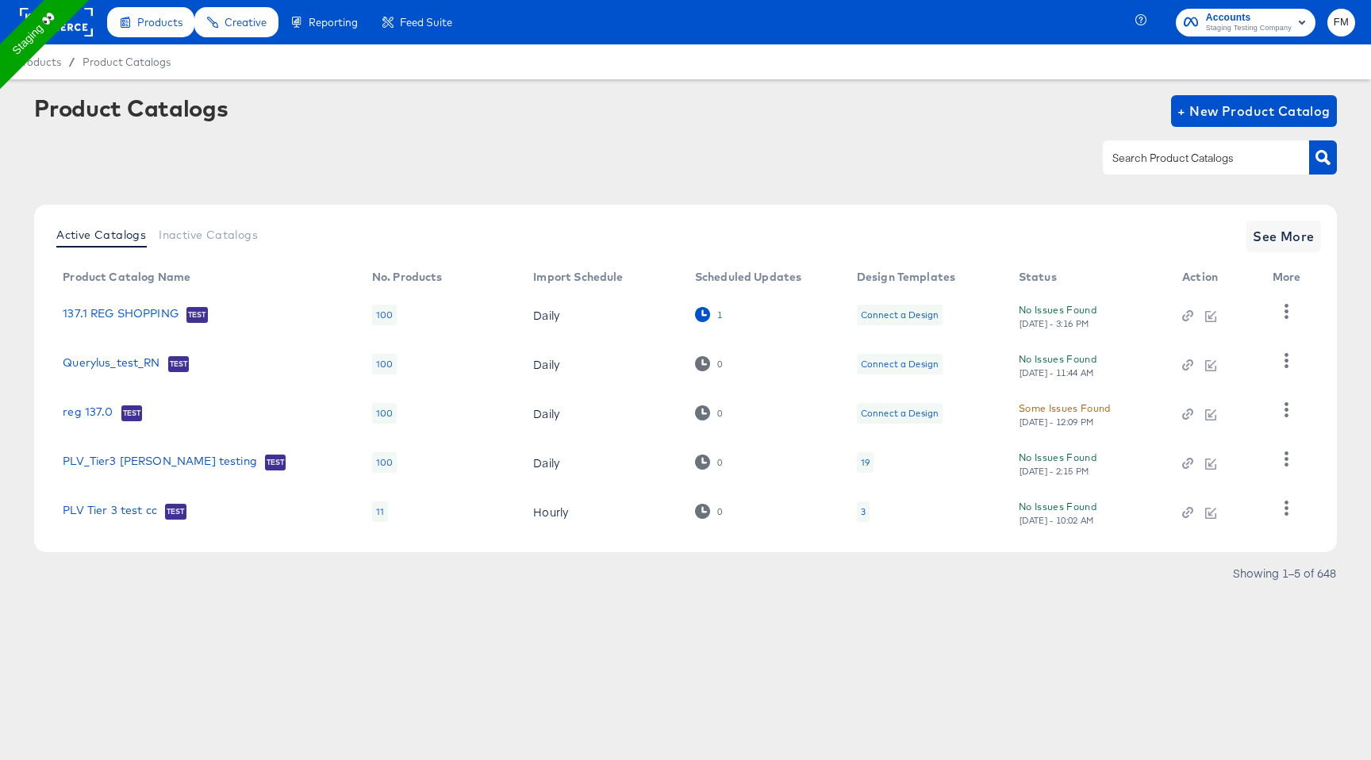
click at [697, 317] on icon at bounding box center [702, 314] width 15 height 15
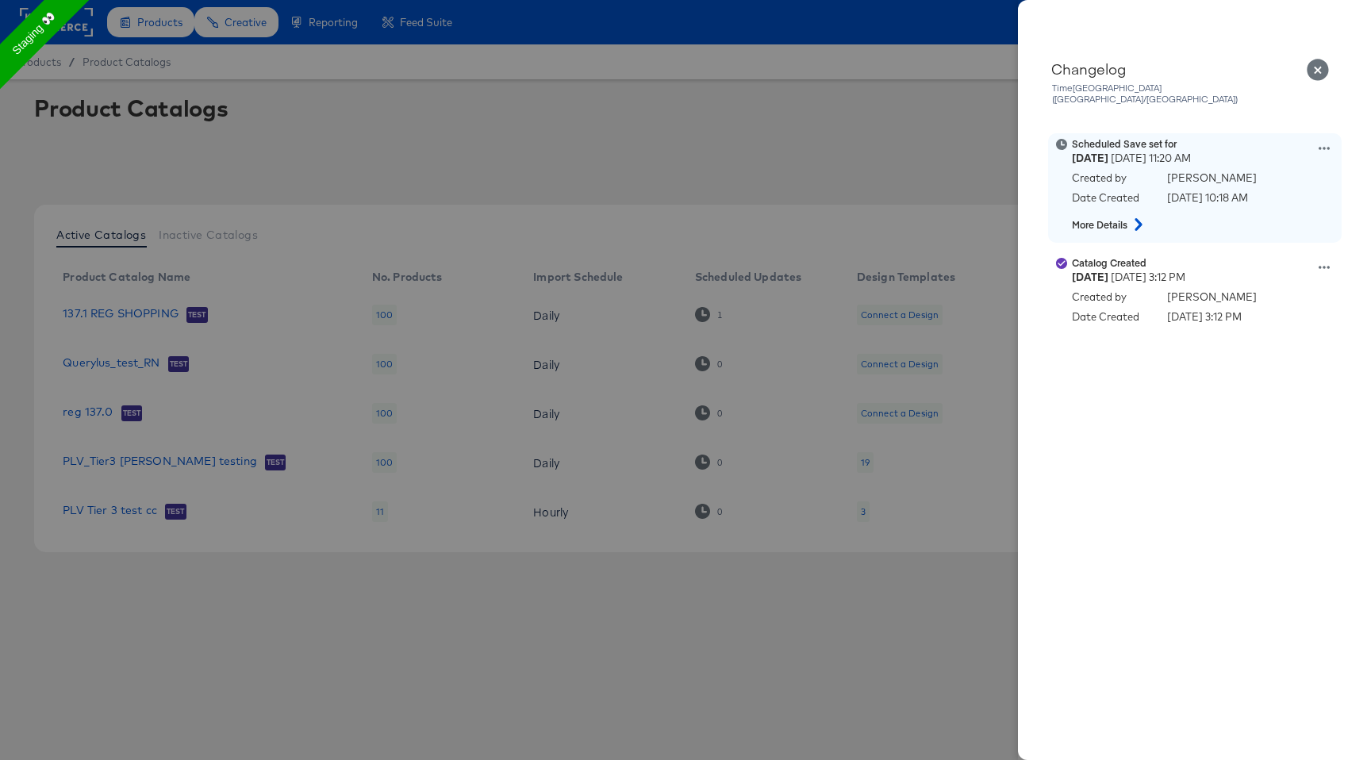
click at [1333, 137] on div "Scheduled Save set for Wednesday September 3rd 2025 11:20 AM Created by Fran Ma…" at bounding box center [1215, 188] width 286 height 102
click at [1331, 137] on div "Scheduled Save set for Wednesday September 3rd 2025 11:20 AM Created by Fran Ma…" at bounding box center [1215, 188] width 286 height 102
click at [1325, 143] on icon at bounding box center [1324, 148] width 11 height 11
drag, startPoint x: 1264, startPoint y: 182, endPoint x: 1252, endPoint y: 179, distance: 12.3
click at [1252, 179] on button "Edit scheduled version" at bounding box center [1250, 188] width 159 height 23
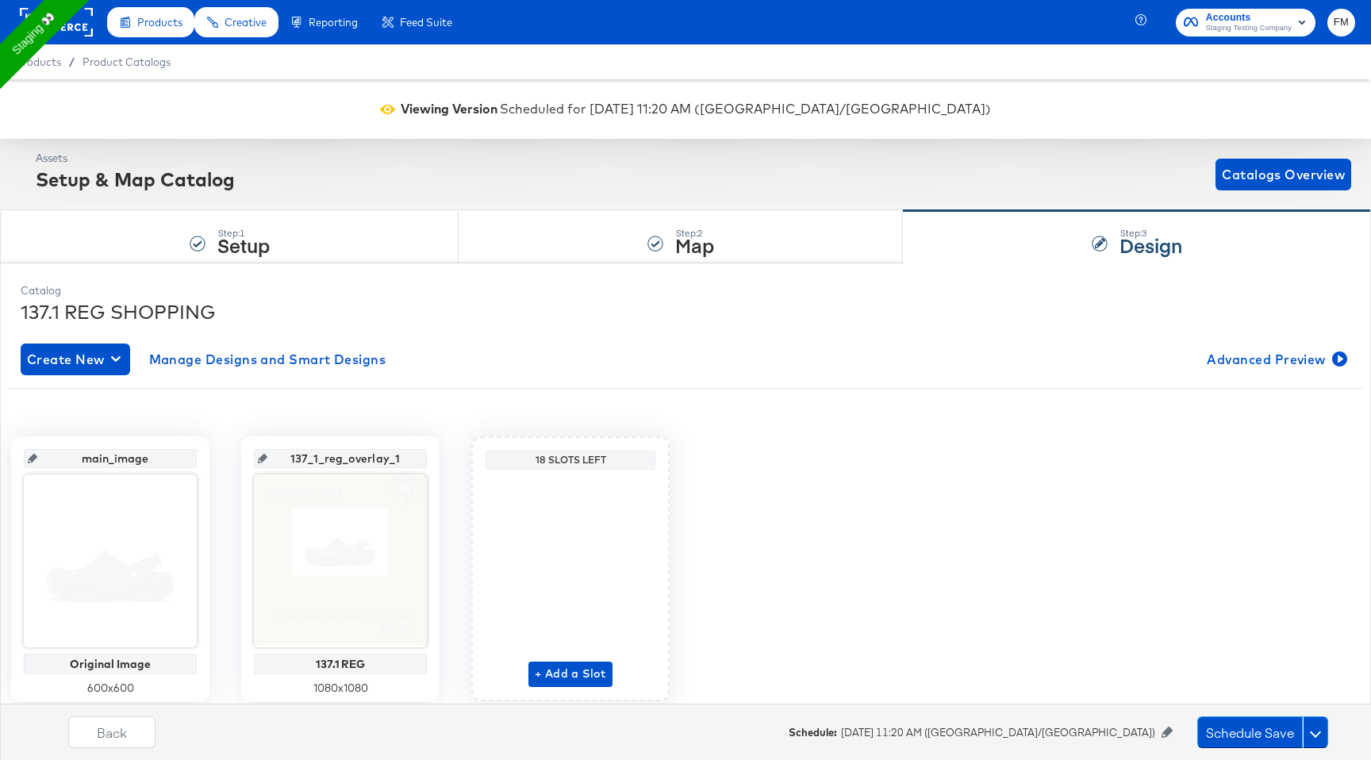
scroll to position [56, 0]
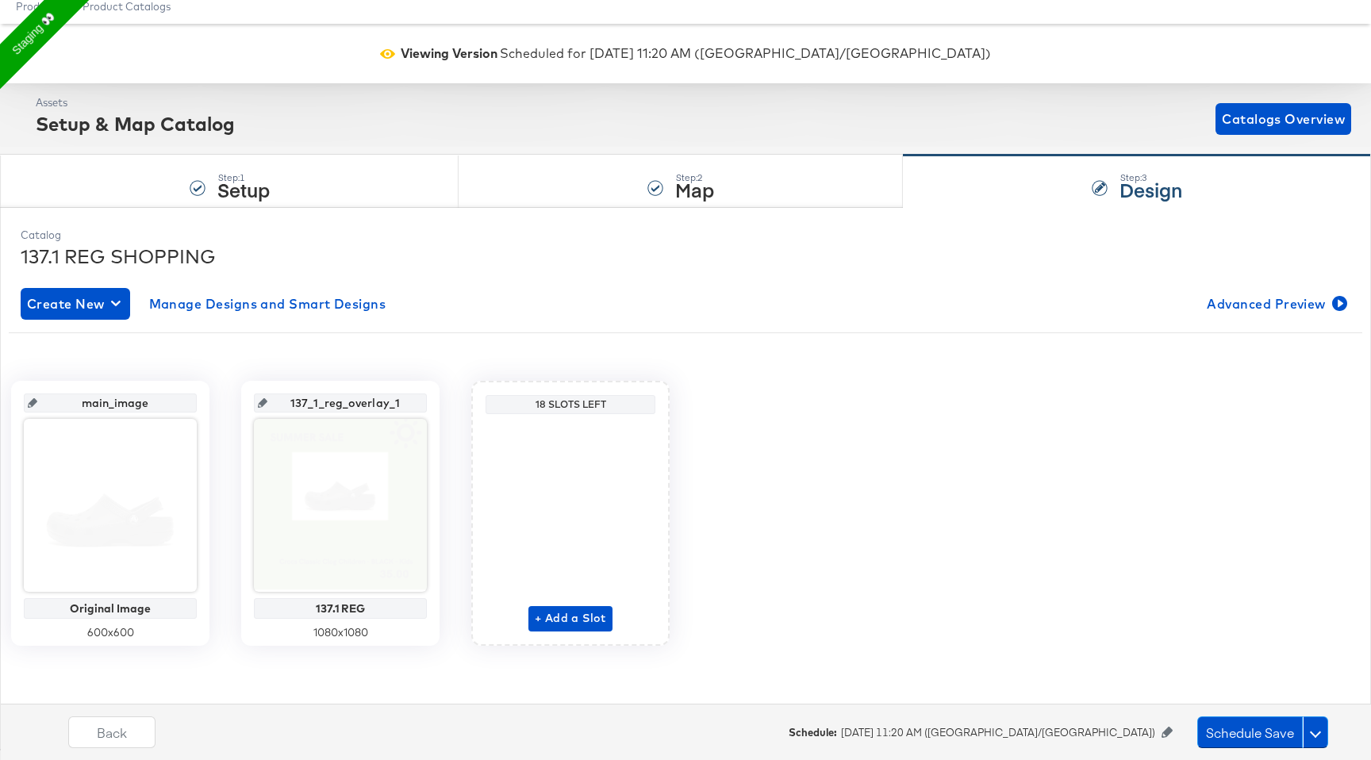
click at [1166, 734] on icon at bounding box center [1167, 732] width 11 height 11
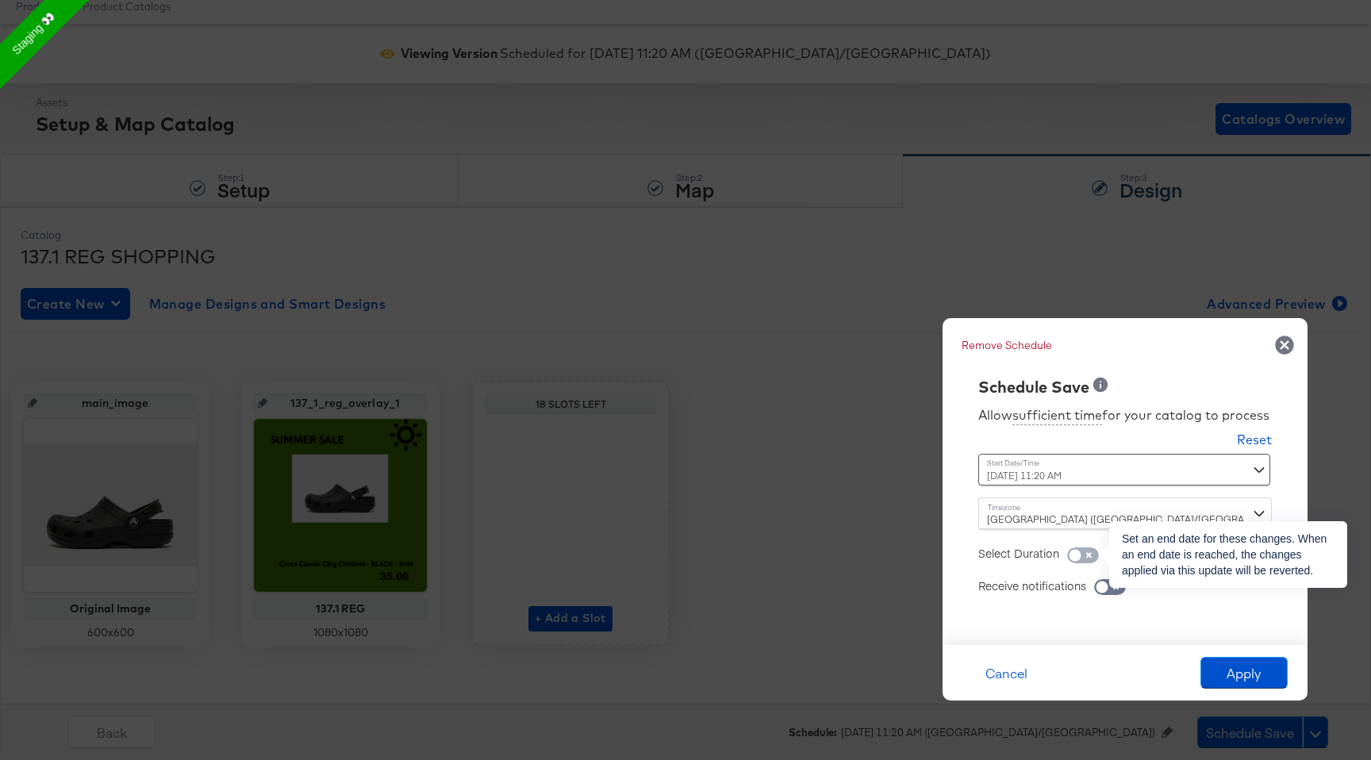
click at [1086, 556] on input "checkbox" at bounding box center [1075, 559] width 48 height 16
checkbox input "true"
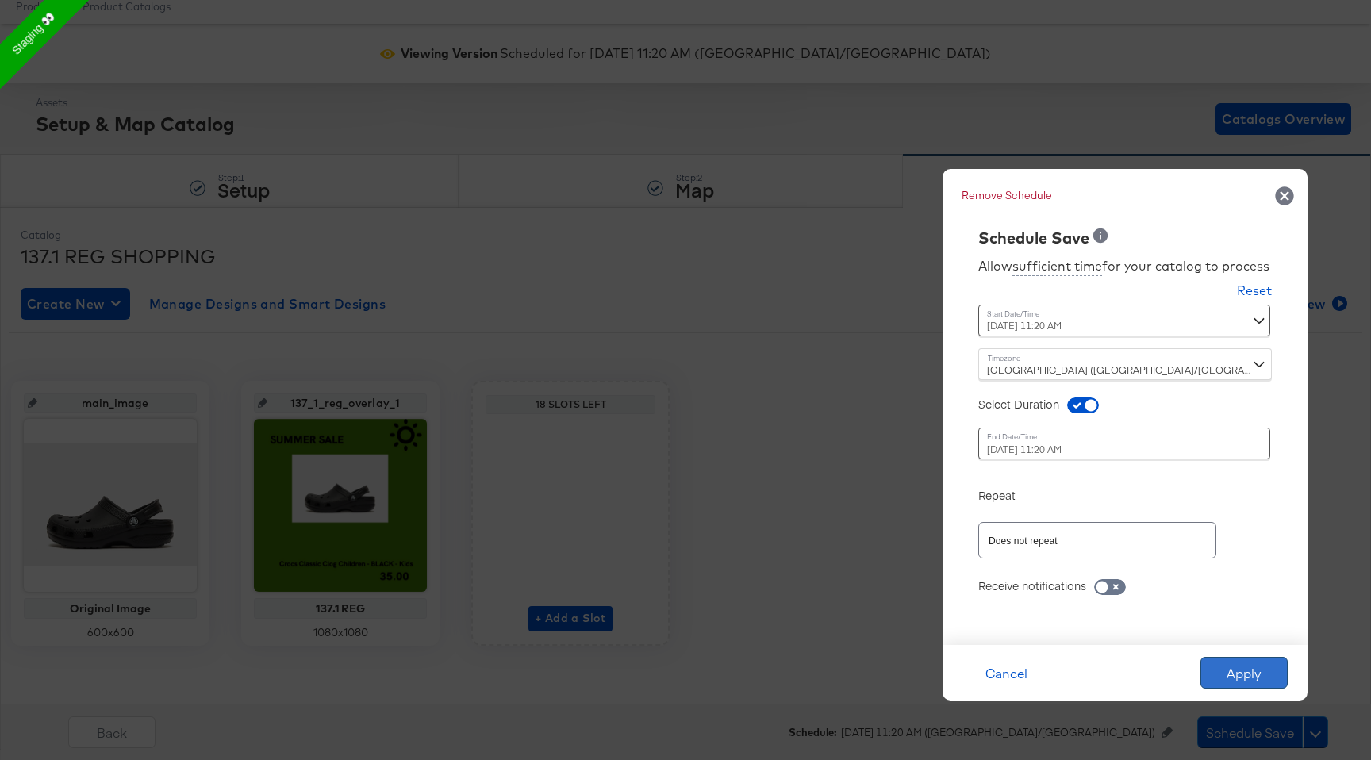
click at [1232, 677] on button "Apply" at bounding box center [1244, 673] width 87 height 32
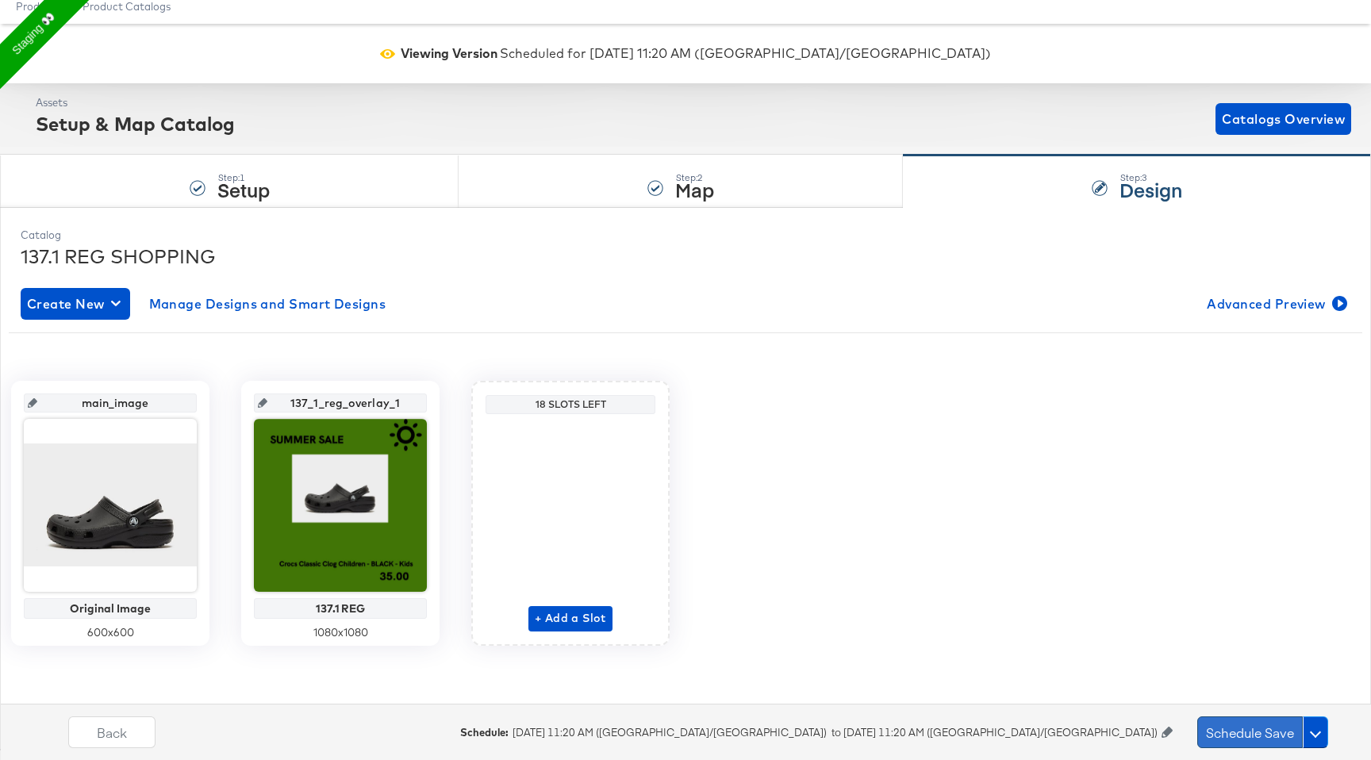
click at [1254, 742] on button "Schedule Save" at bounding box center [1250, 733] width 106 height 32
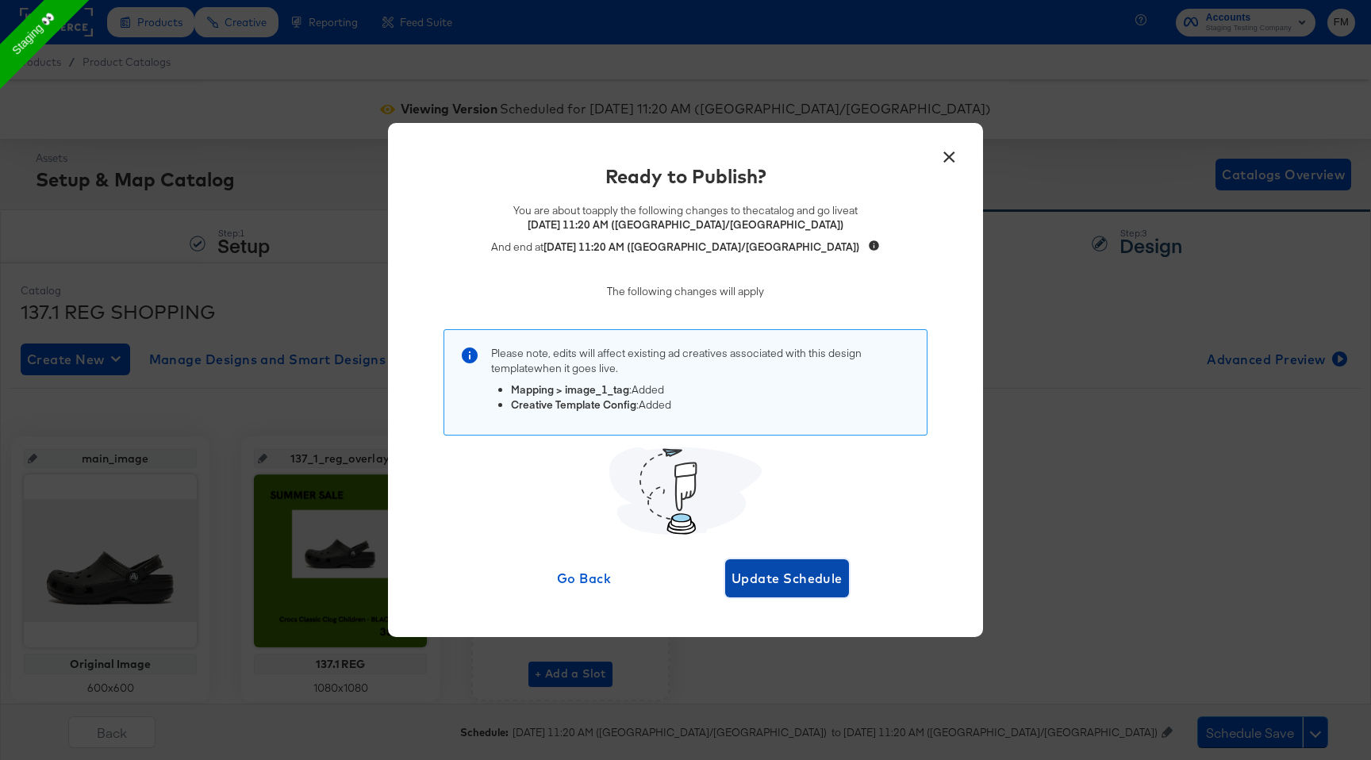
click at [788, 590] on button "Update Schedule" at bounding box center [787, 578] width 124 height 38
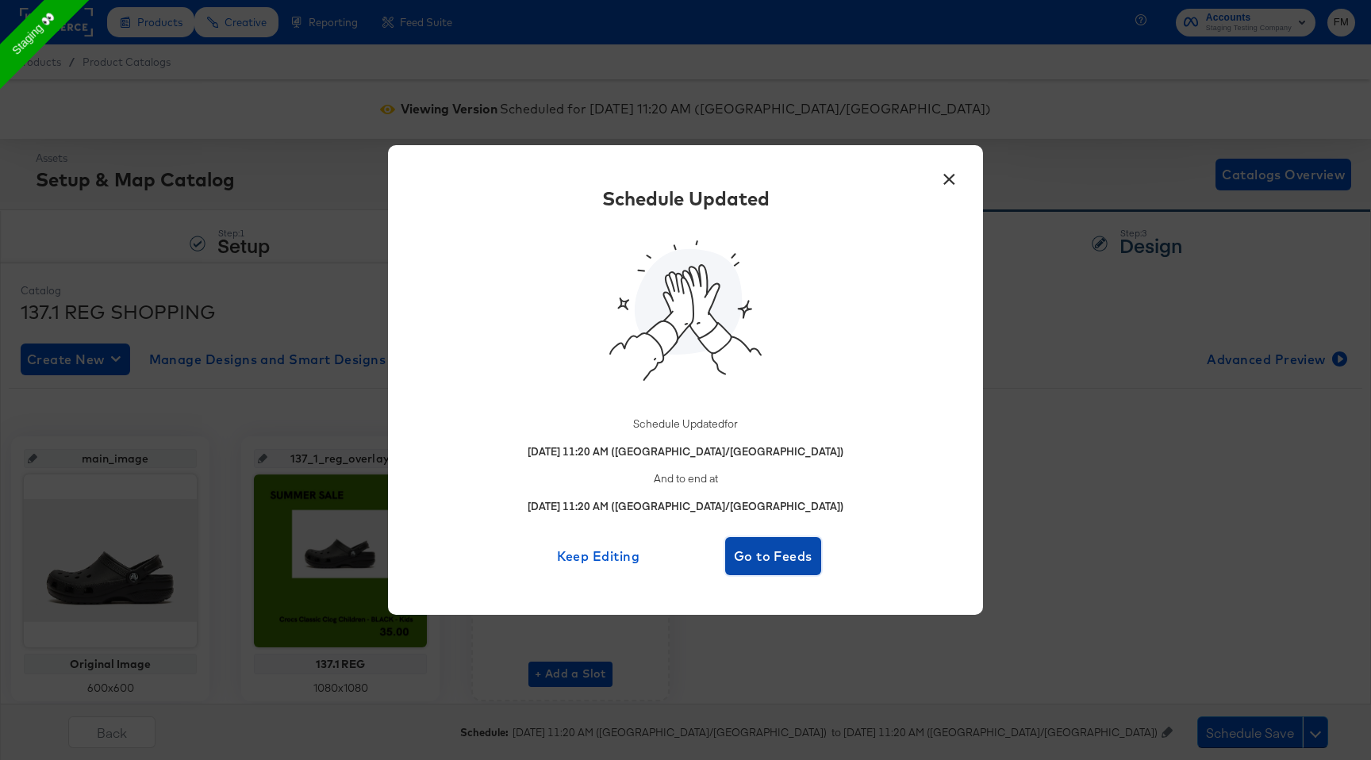
click at [792, 555] on span "Go to Feeds" at bounding box center [773, 556] width 83 height 22
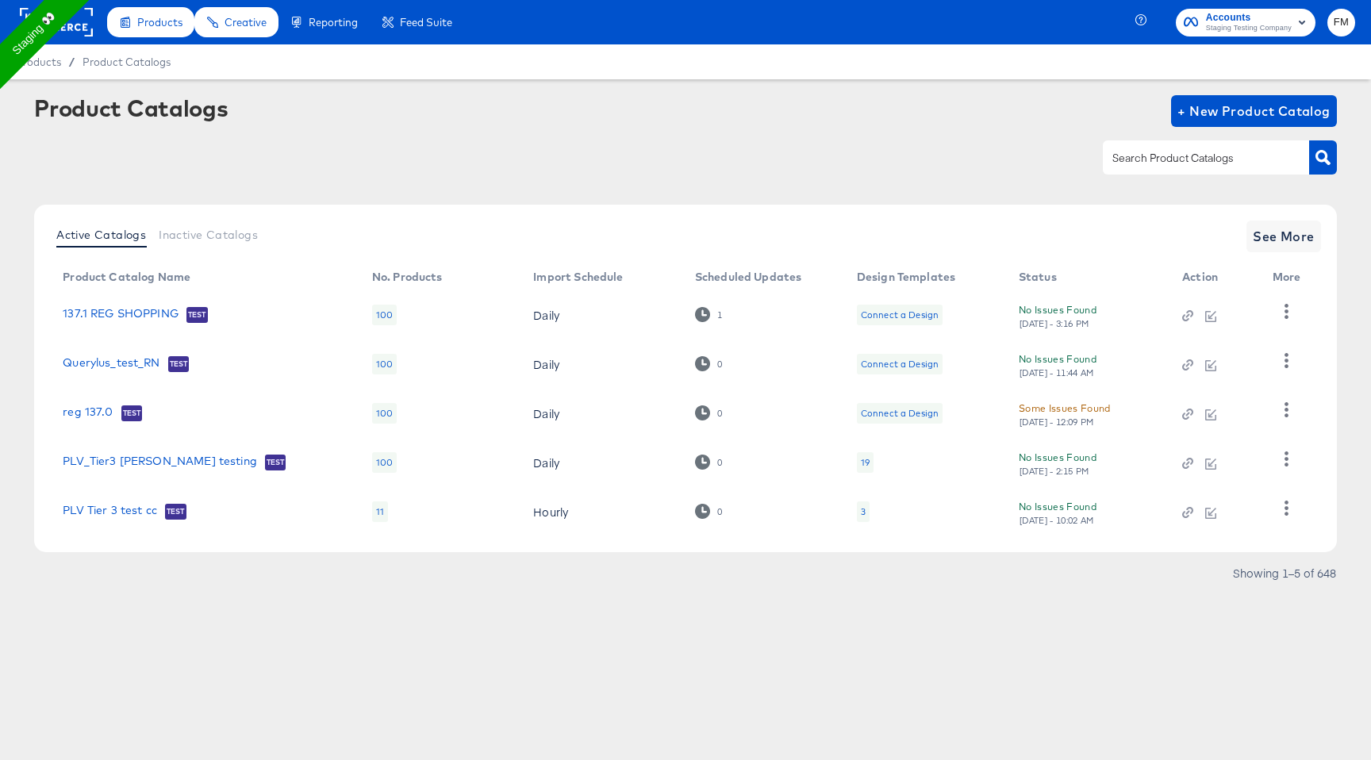
click at [89, 31] on rect at bounding box center [56, 22] width 73 height 29
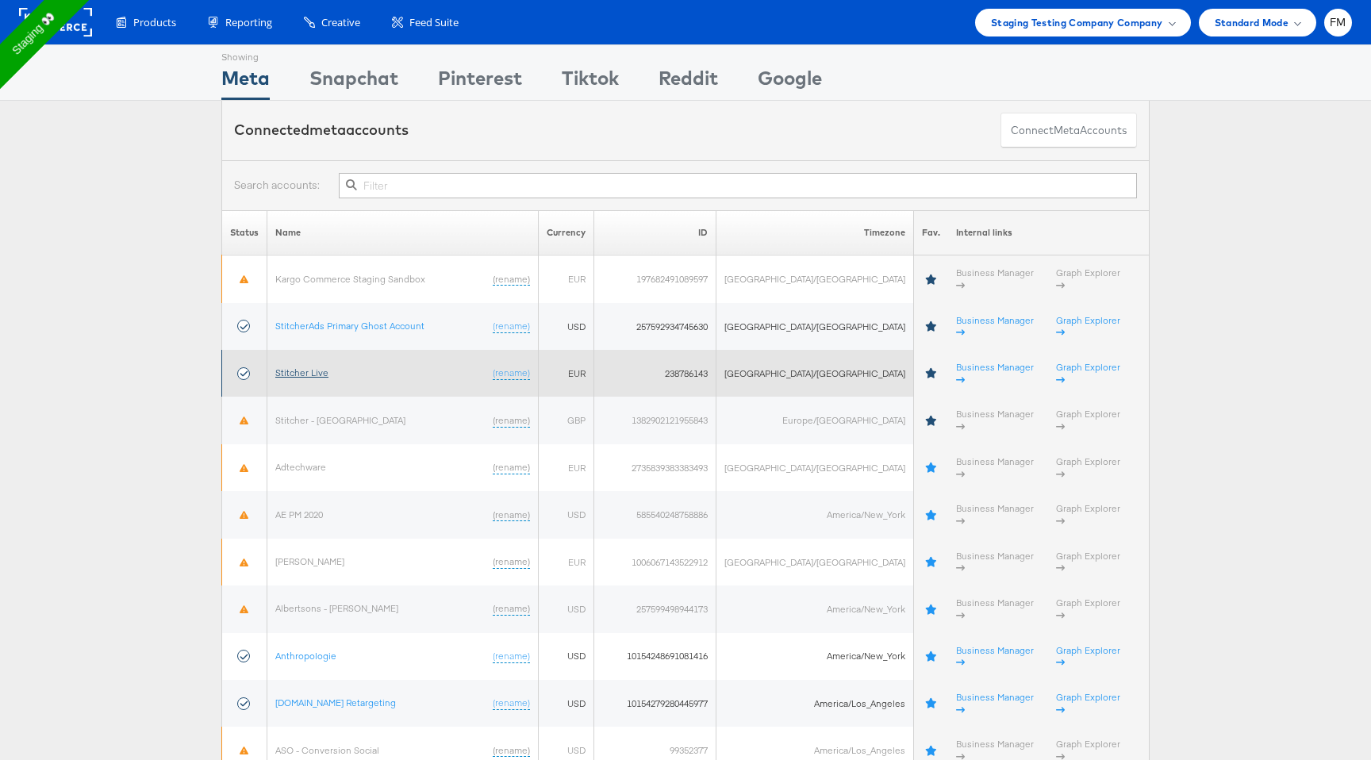
click at [313, 367] on link "Stitcher Live" at bounding box center [301, 373] width 53 height 12
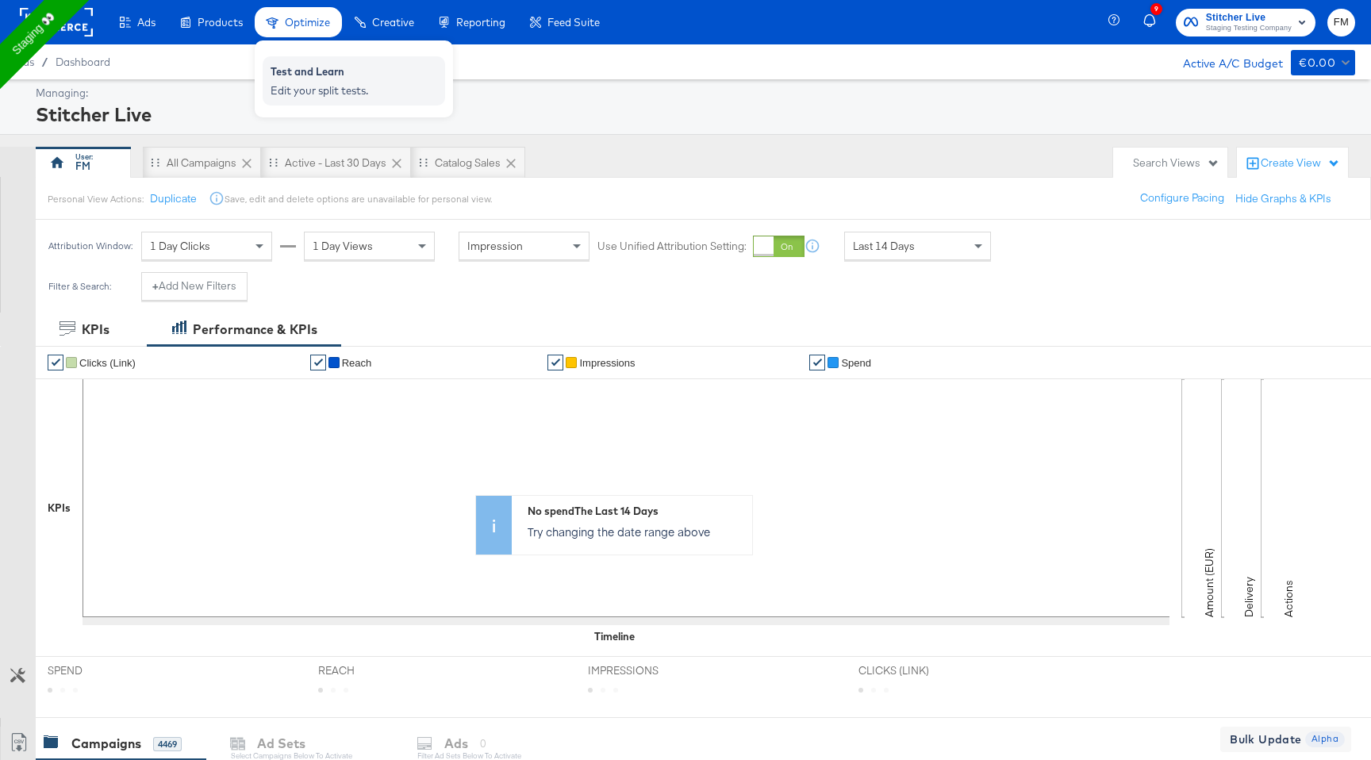
click at [326, 77] on div "Test and Learn" at bounding box center [354, 73] width 167 height 19
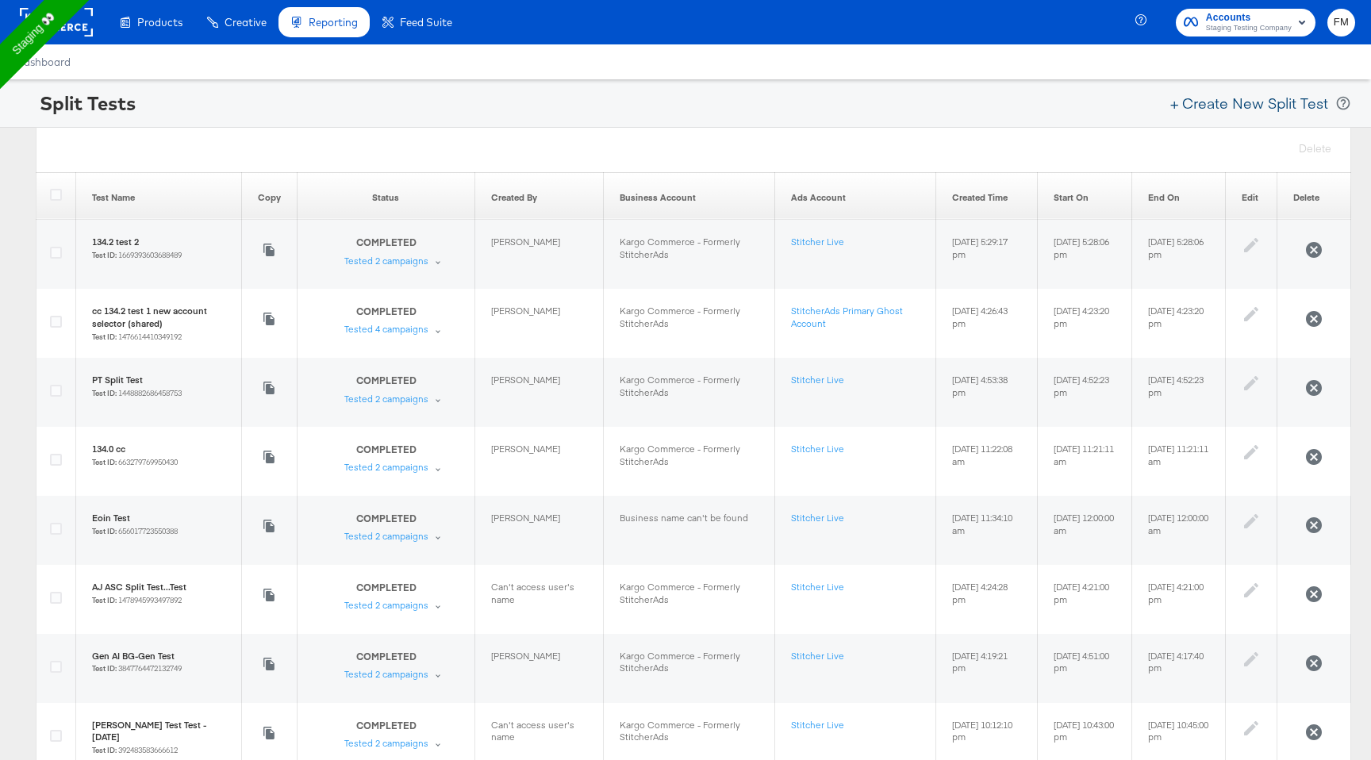
click at [1297, 104] on button "+ Create New Split Test" at bounding box center [1249, 103] width 172 height 35
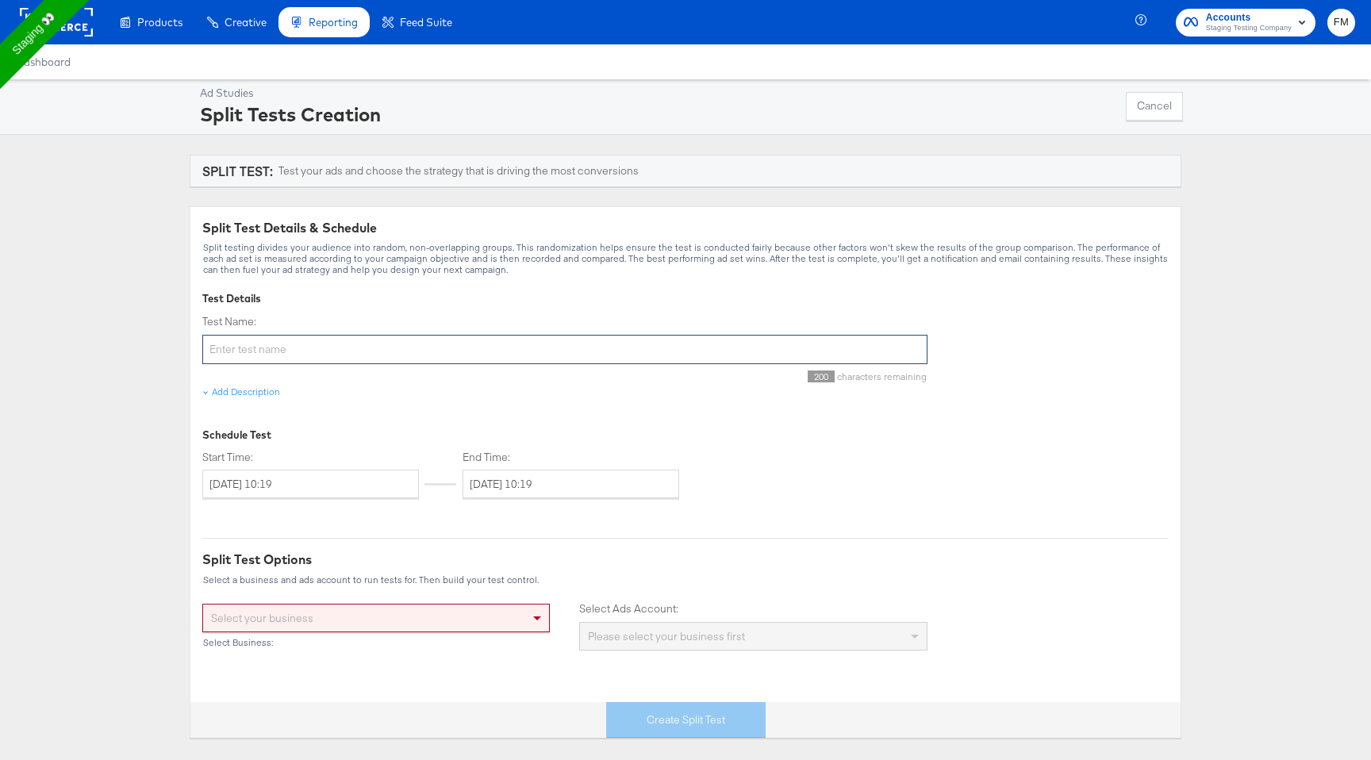
click at [528, 351] on input "Test Name:" at bounding box center [564, 349] width 725 height 29
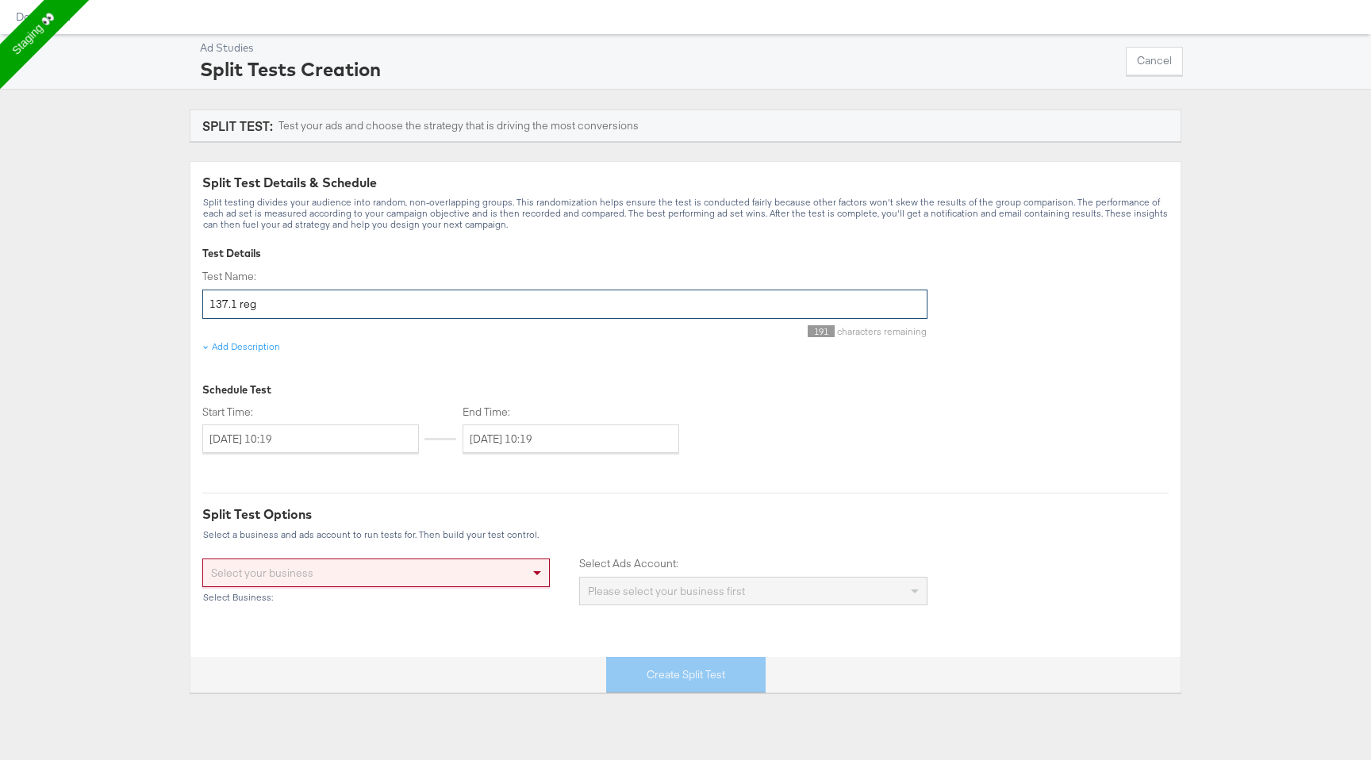
scroll to position [65, 0]
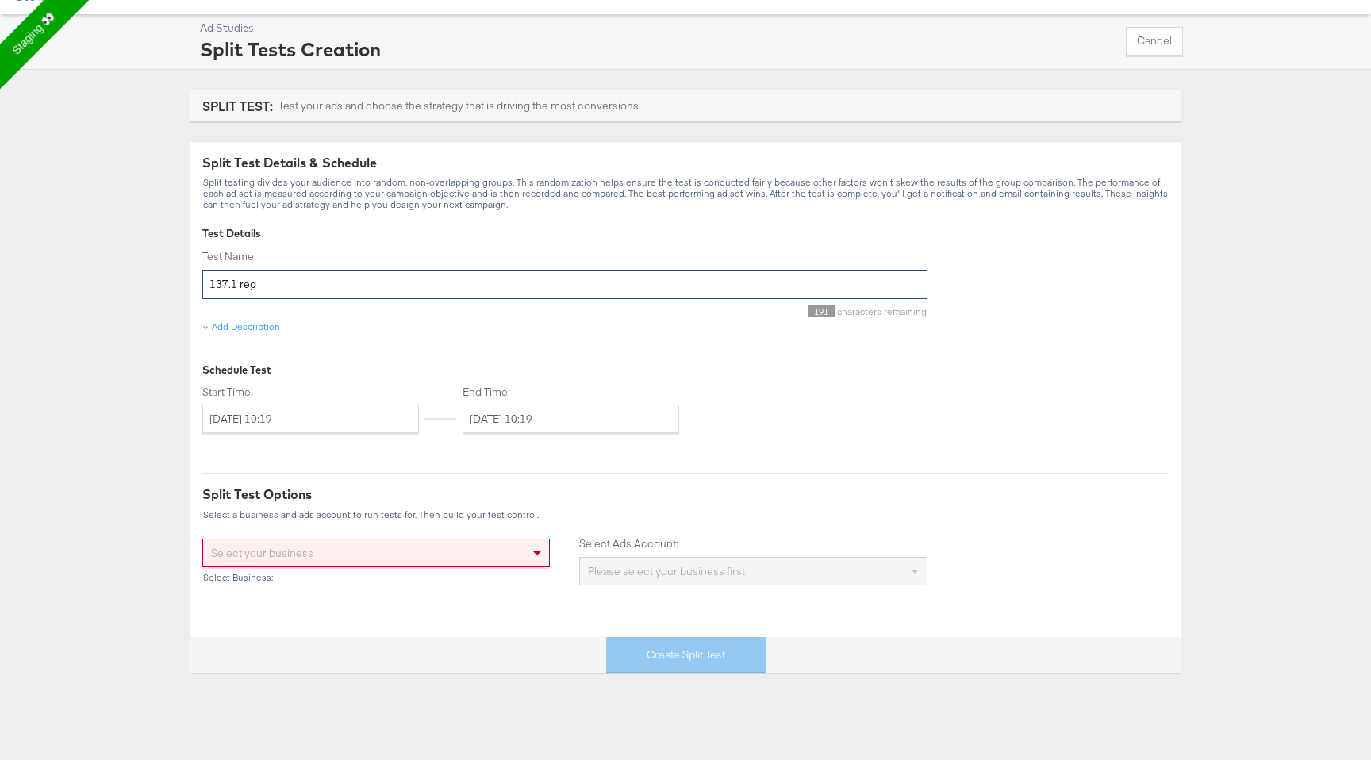
type input "137.1 reg"
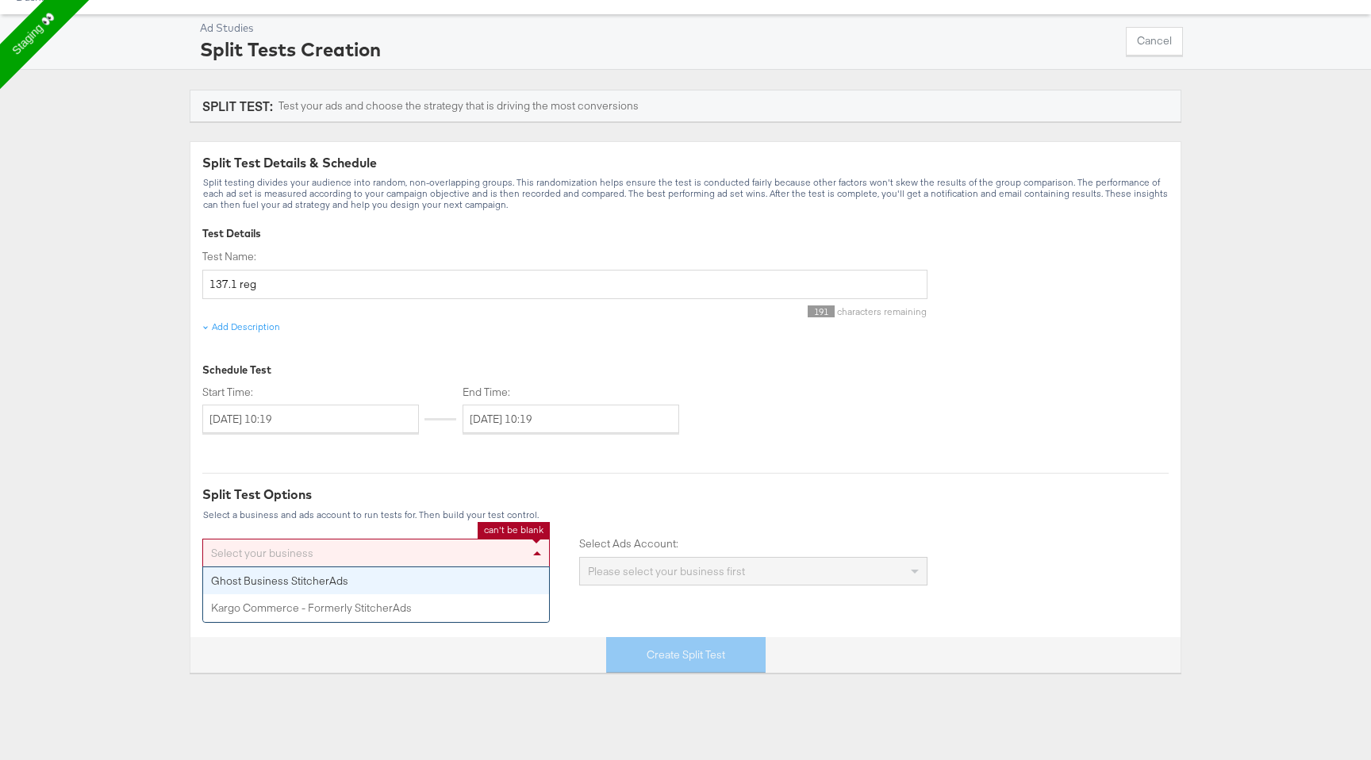
click at [492, 550] on div "Select your business" at bounding box center [376, 553] width 346 height 27
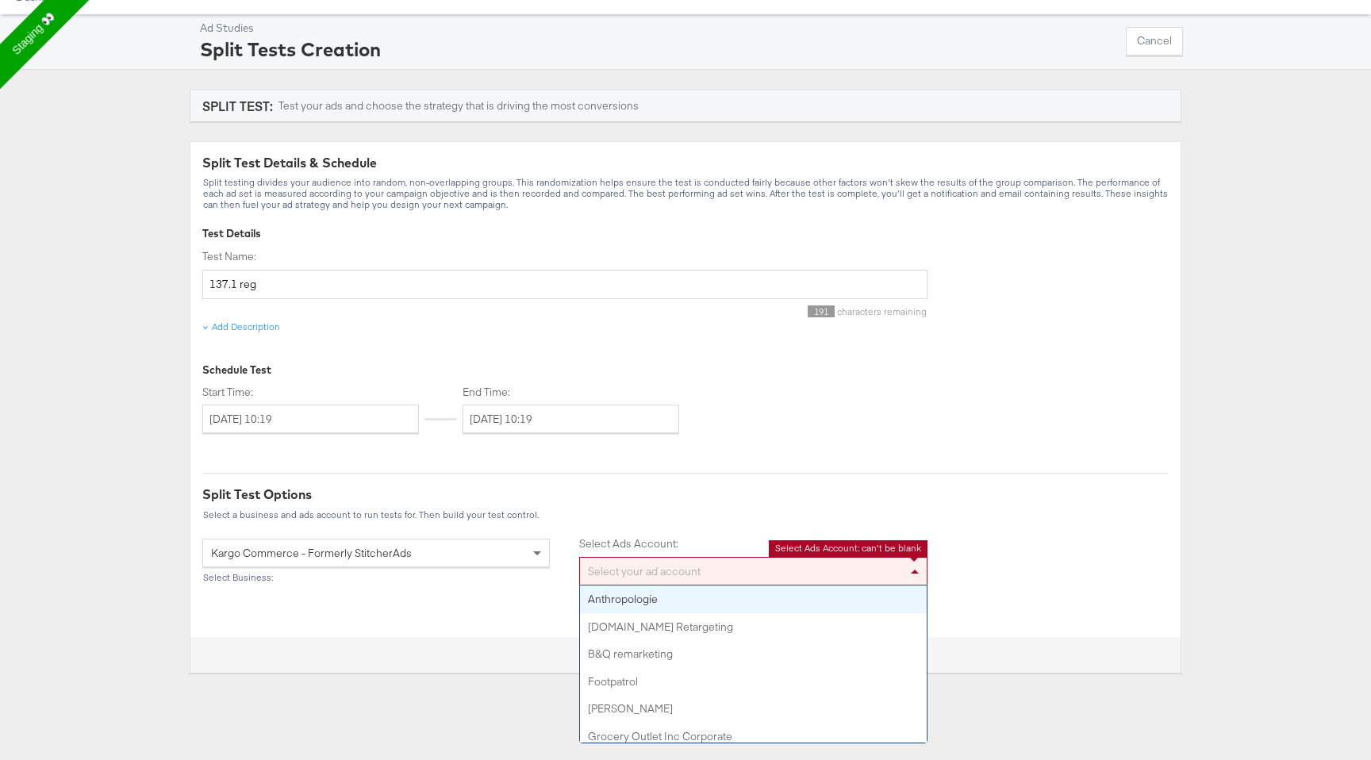
click at [628, 573] on div "Select your ad account" at bounding box center [753, 571] width 346 height 27
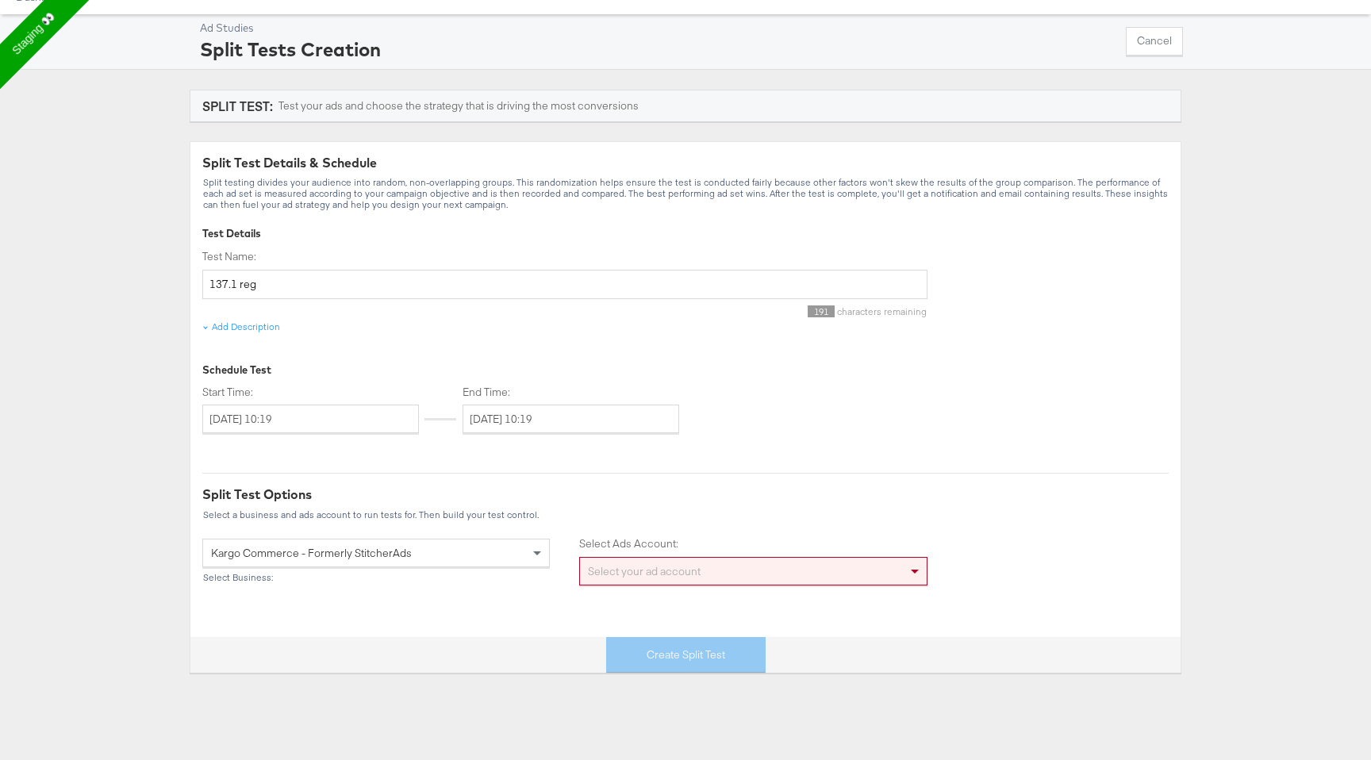
click at [647, 508] on div "Split Test Options Select a business and ads account to run tests for. Then bui…" at bounding box center [685, 503] width 967 height 34
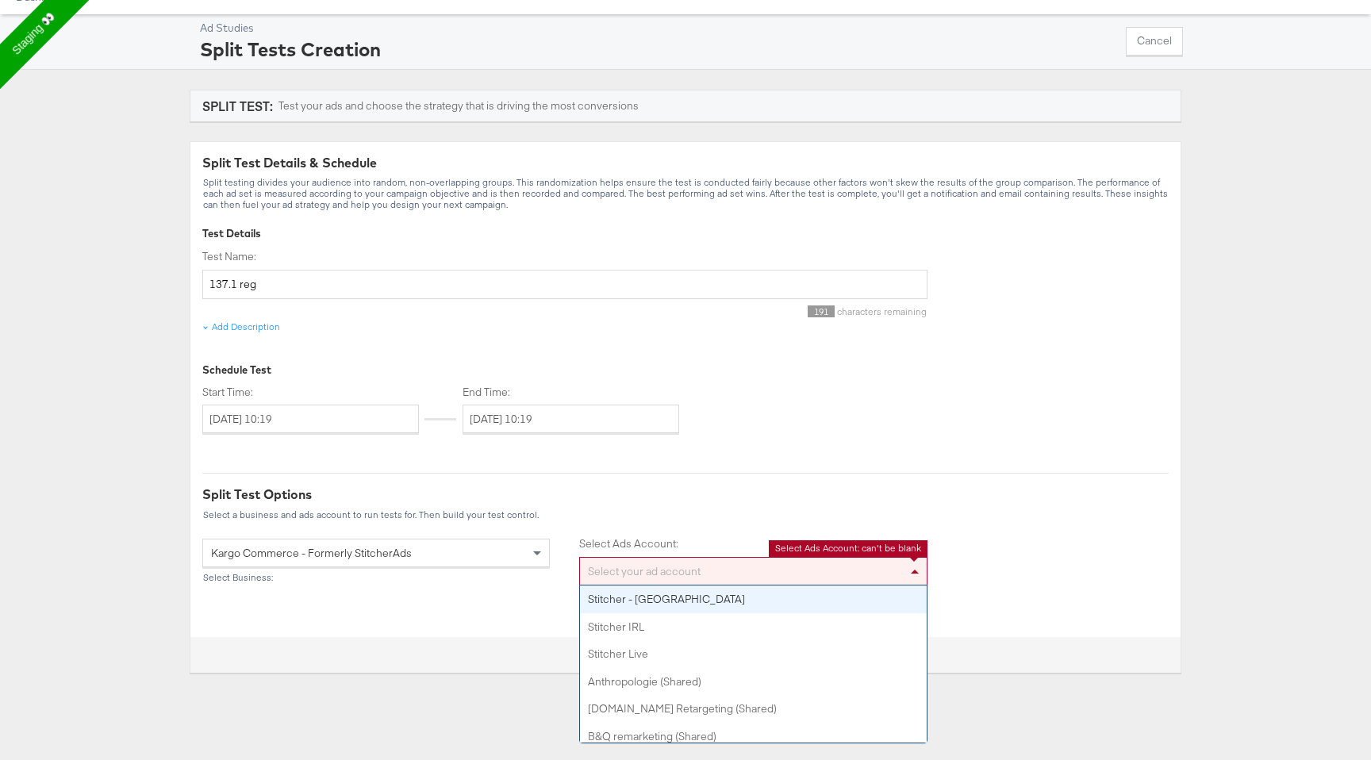
click at [661, 573] on div "Select your ad account" at bounding box center [753, 571] width 346 height 27
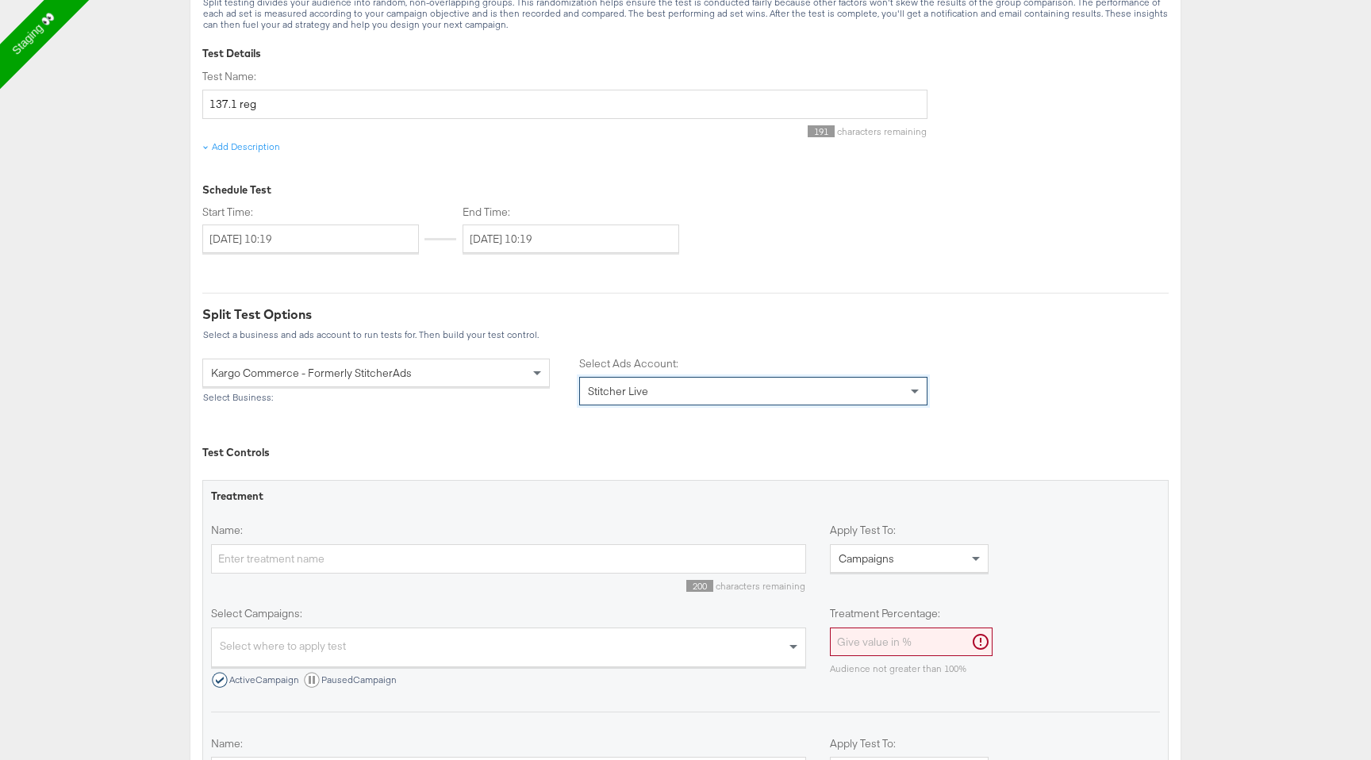
scroll to position [253, 0]
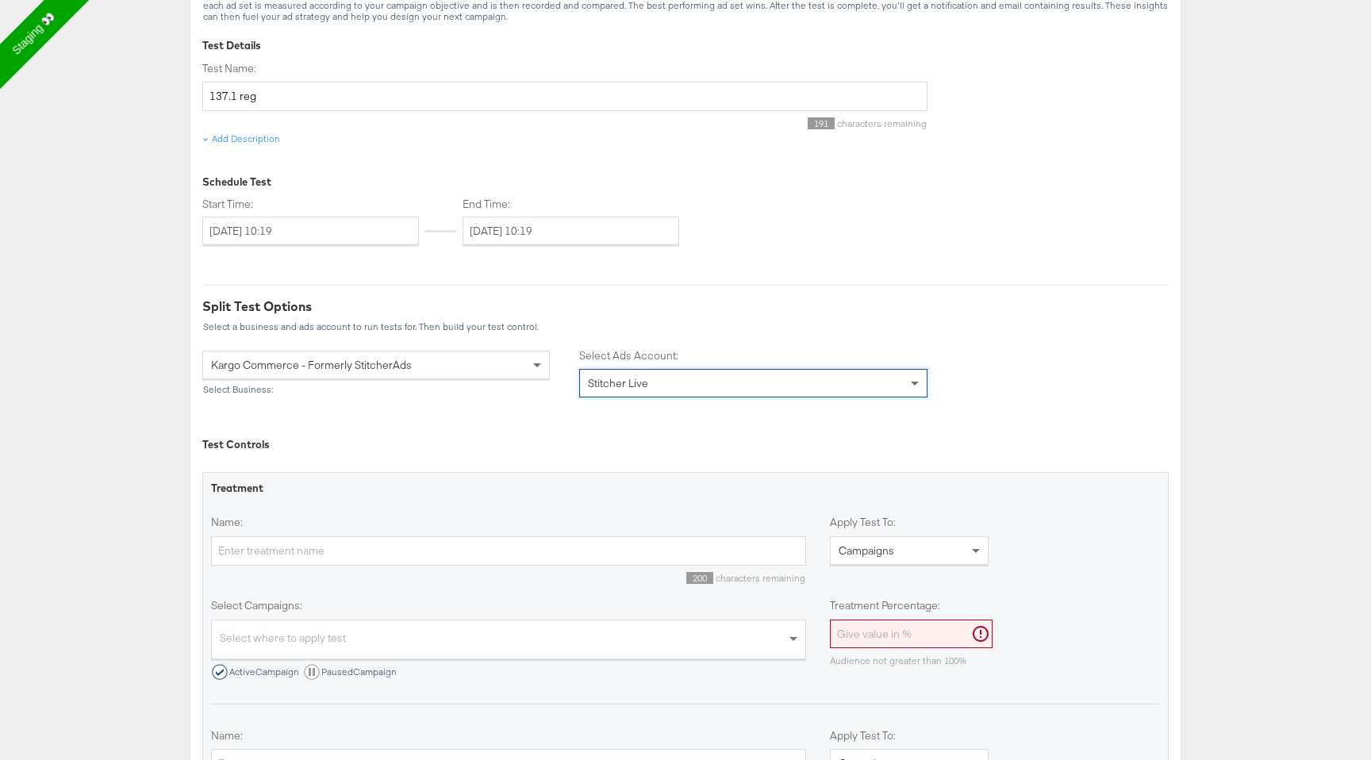
click at [715, 388] on div "Stitcher Live" at bounding box center [753, 383] width 346 height 27
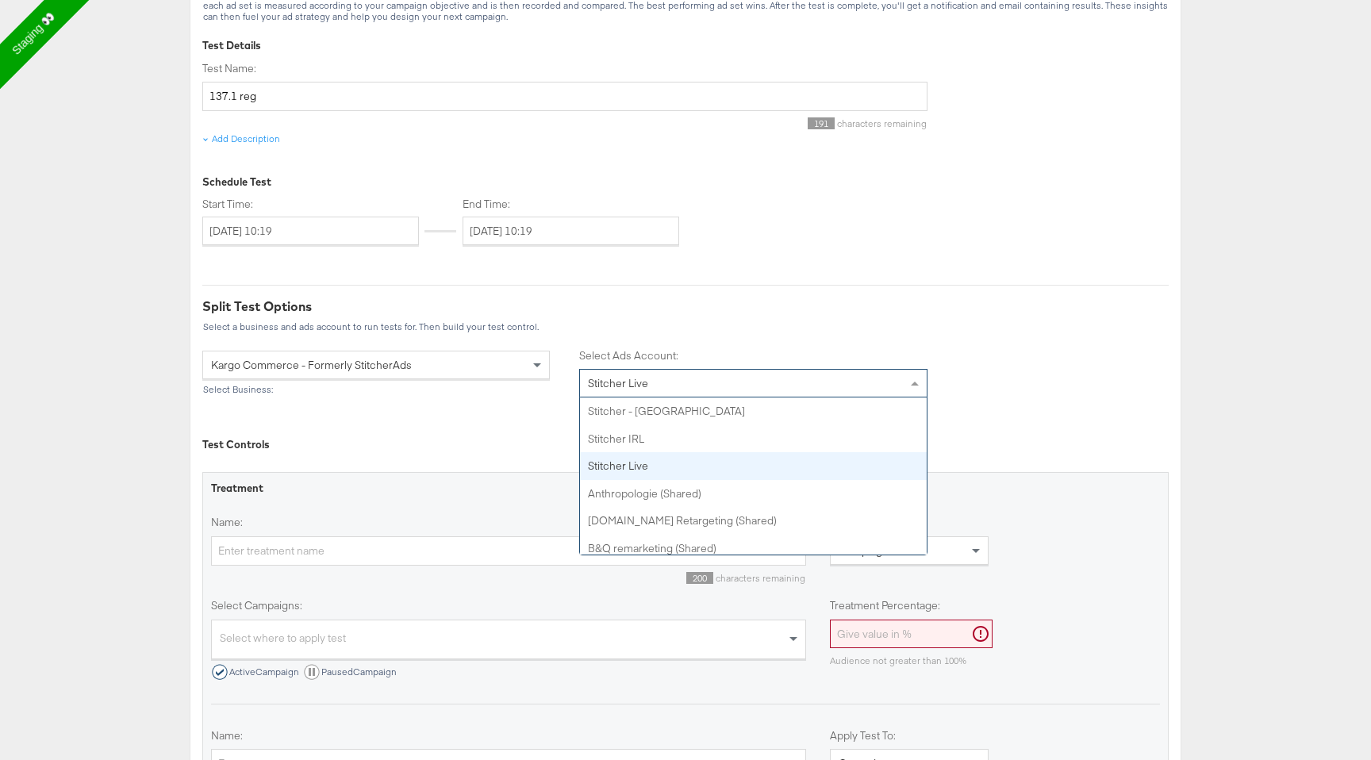
scroll to position [55, 0]
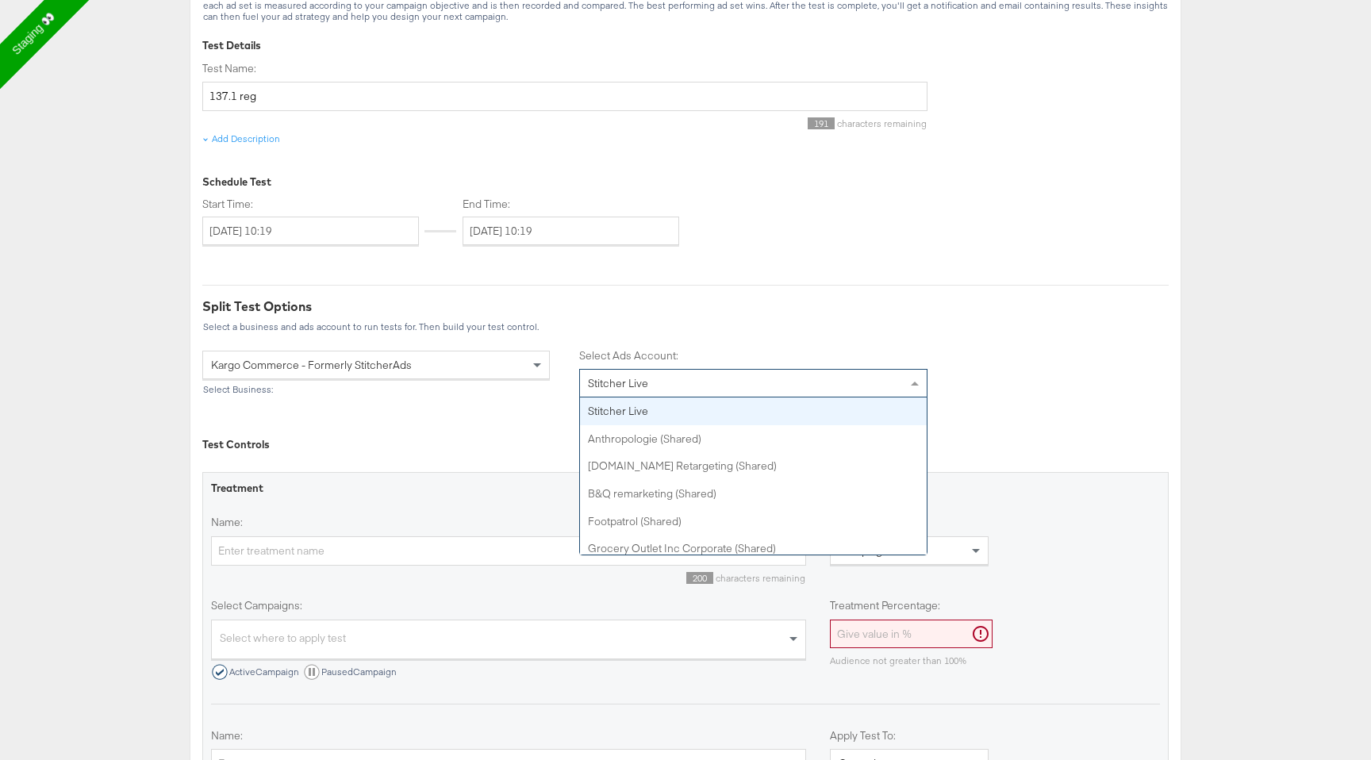
click at [632, 388] on span "Stitcher Live" at bounding box center [618, 383] width 60 height 14
click at [521, 408] on div "Split Test Details & Schedule Split testing divides your audience into random, …" at bounding box center [685, 201] width 967 height 471
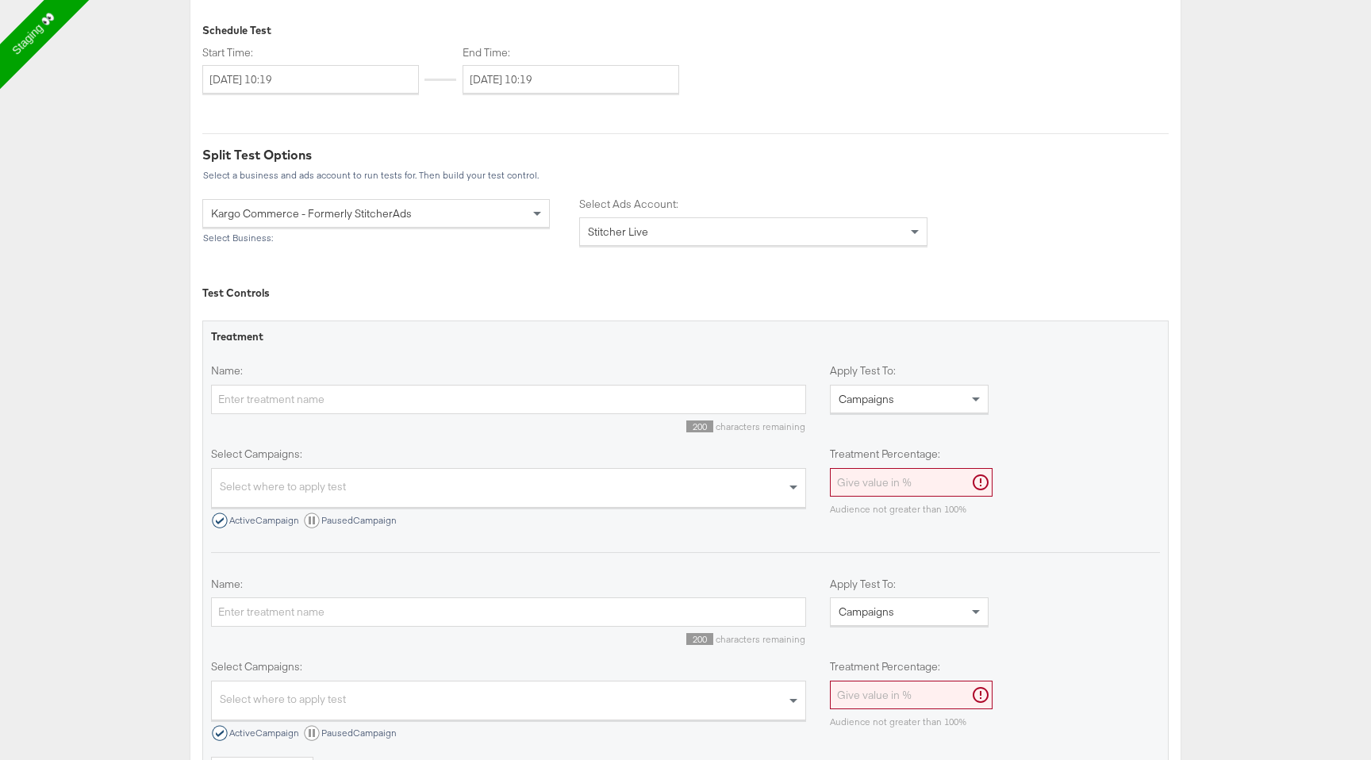
scroll to position [427, 0]
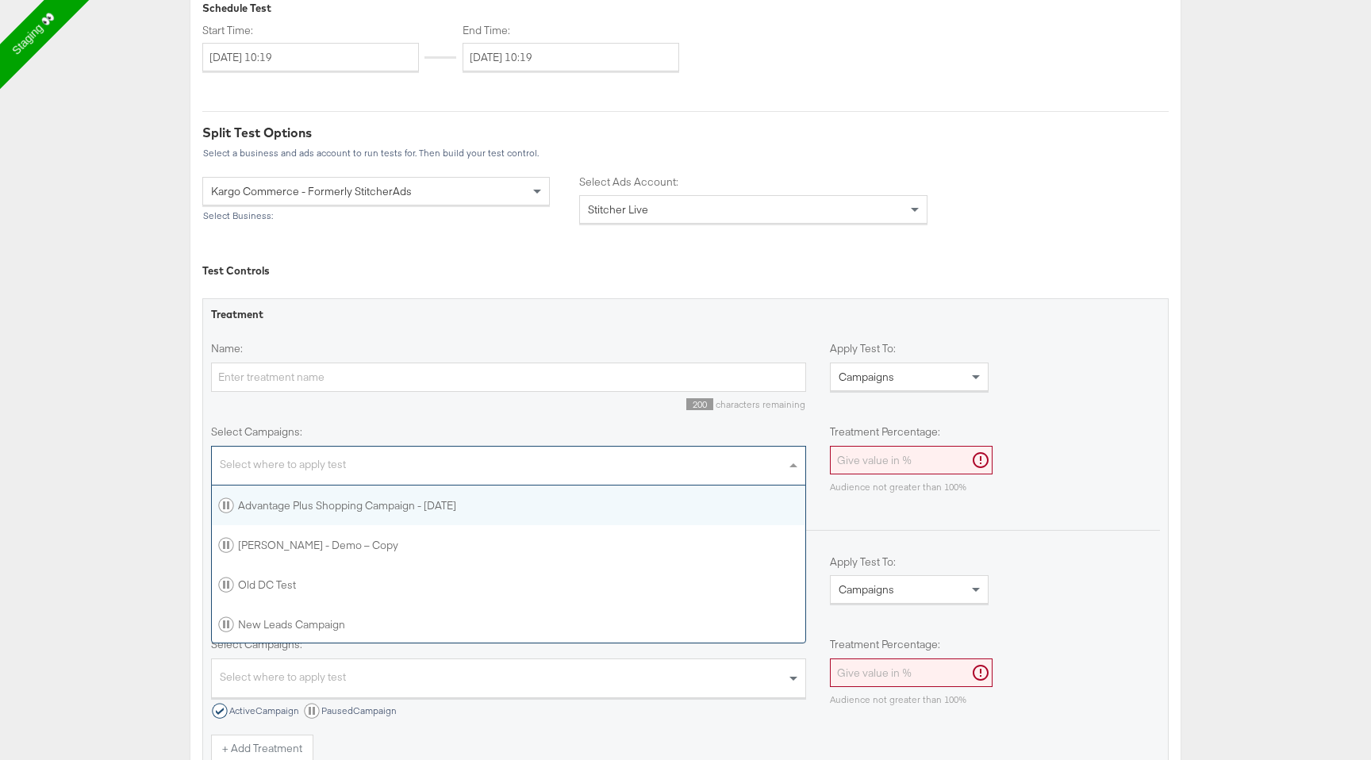
click at [400, 473] on div "Select where to apply test" at bounding box center [509, 468] width 594 height 34
click at [401, 503] on div "Advantage Plus Shopping Campaign - [DATE]" at bounding box center [337, 506] width 238 height 16
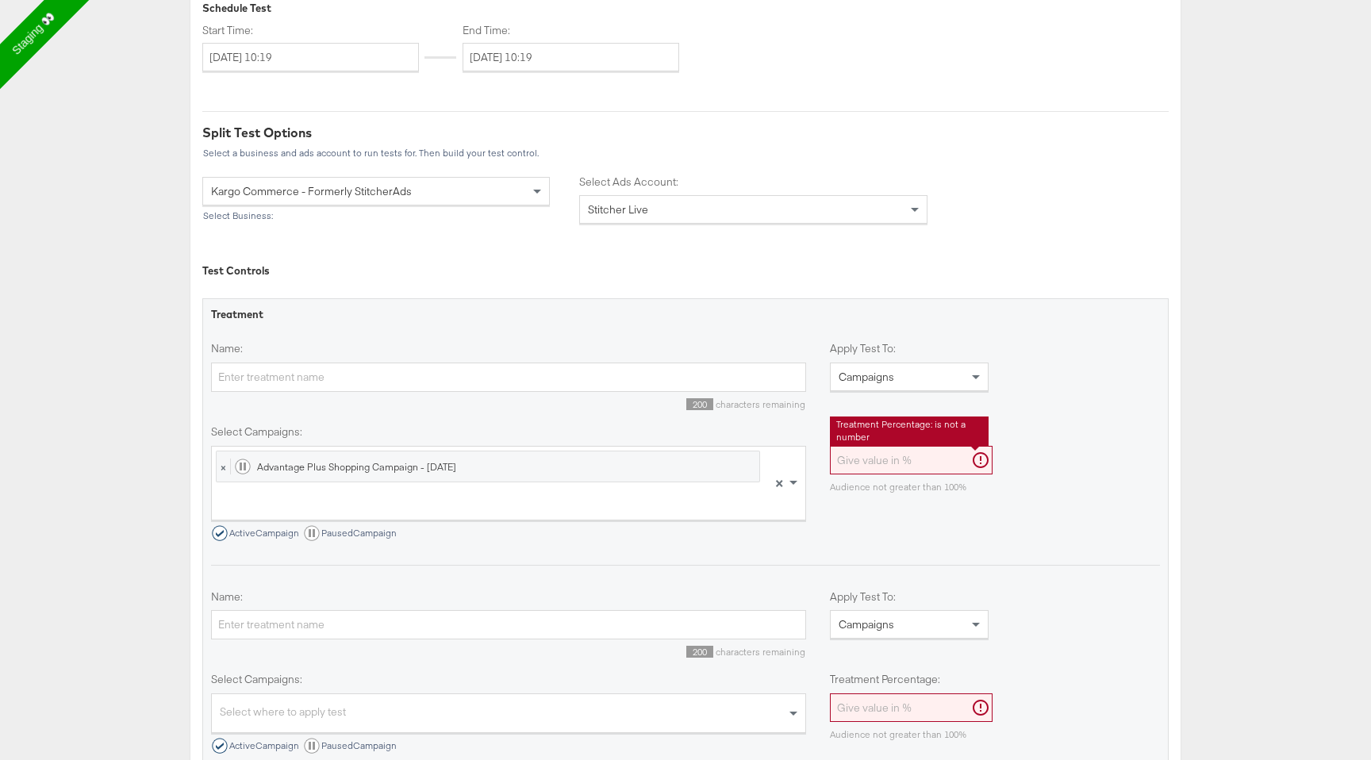
click at [899, 464] on input "Treatment Percentage:" at bounding box center [911, 460] width 163 height 29
type input "10"
click at [871, 545] on div "Name: 200 characters remaining Apply Test To: Campaigns Select campaigns: × Adv…" at bounding box center [685, 453] width 949 height 224
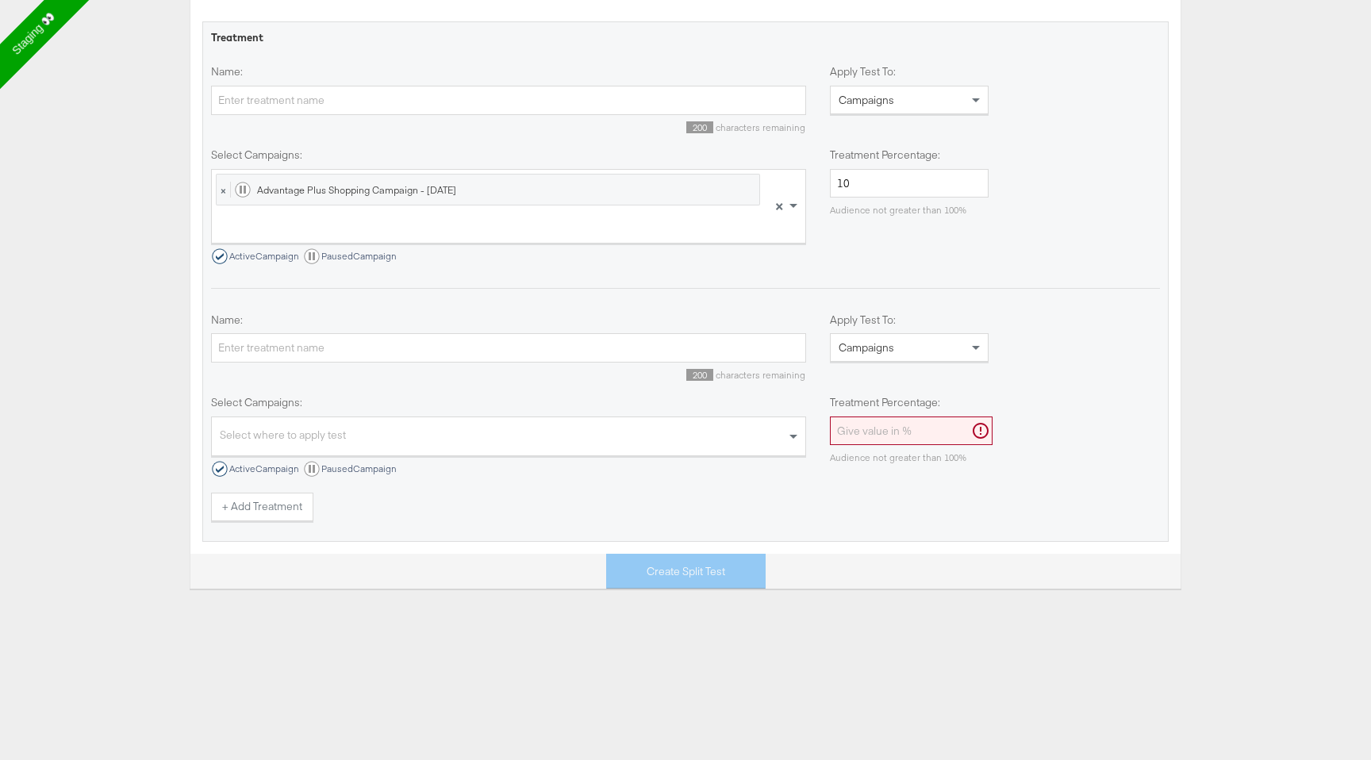
scroll to position [717, 0]
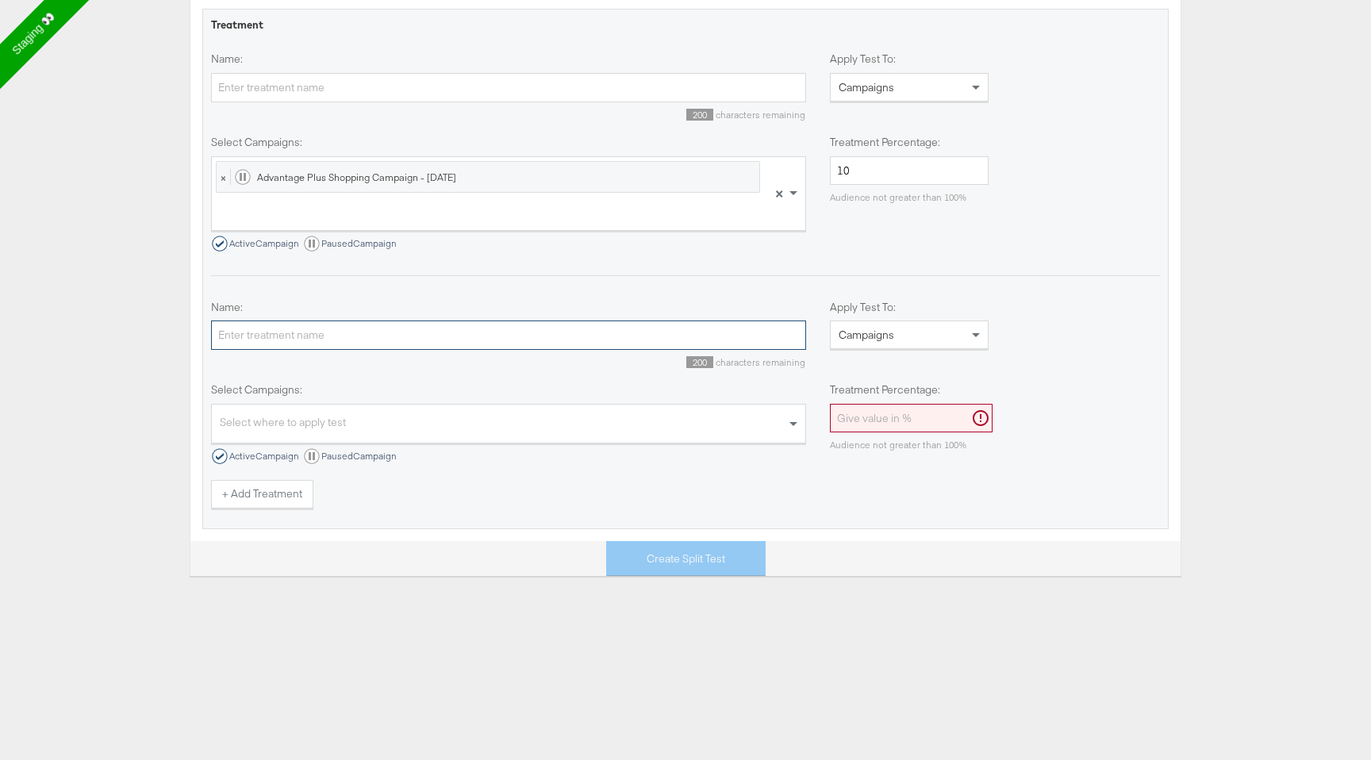
click at [552, 339] on input "Name:" at bounding box center [508, 335] width 595 height 29
click at [943, 336] on div "Campaigns" at bounding box center [909, 334] width 157 height 27
click at [929, 294] on div "Name: 200 characters remaining Apply Test To: Campaigns Select campaigns: × Adv…" at bounding box center [685, 258] width 949 height 413
click at [598, 309] on label "Name:" at bounding box center [508, 307] width 595 height 15
click at [598, 321] on input "Name:" at bounding box center [508, 335] width 595 height 29
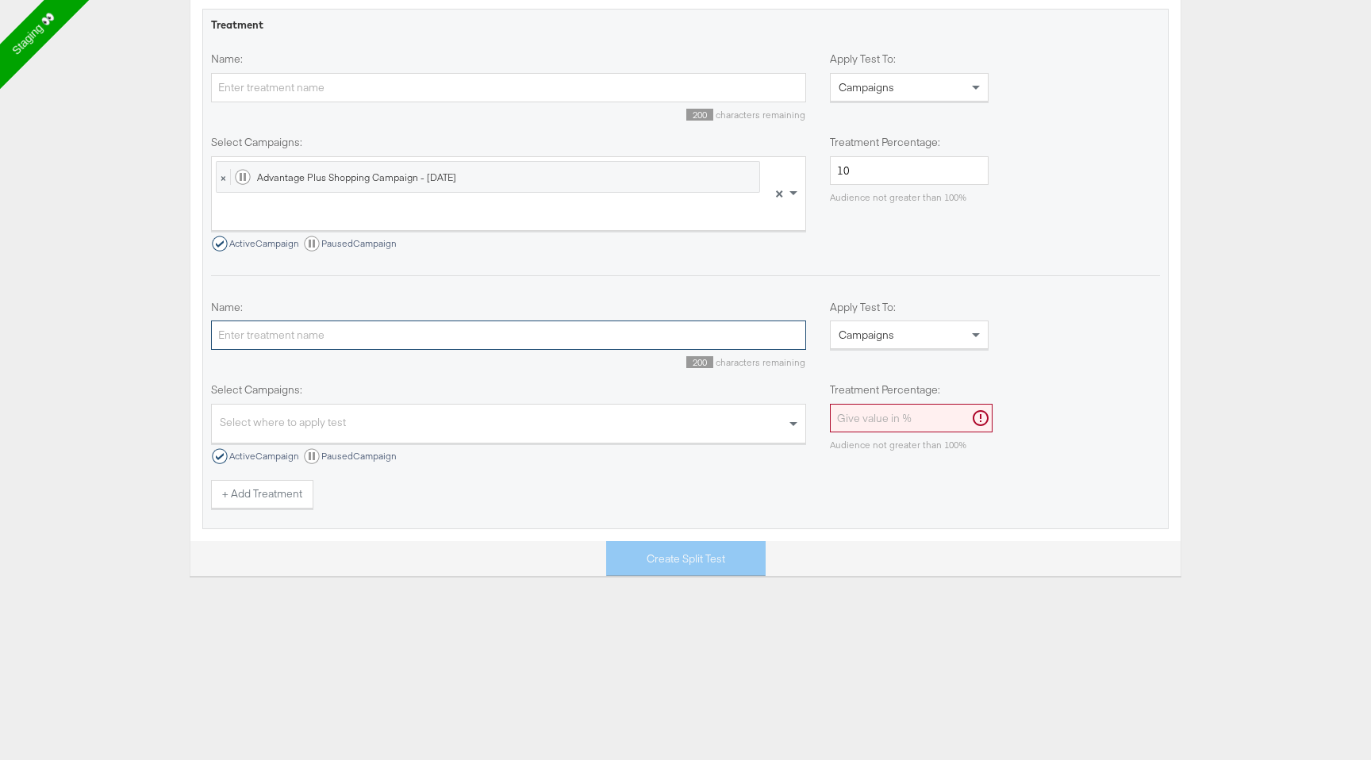
click at [598, 324] on input "Name:" at bounding box center [508, 335] width 595 height 29
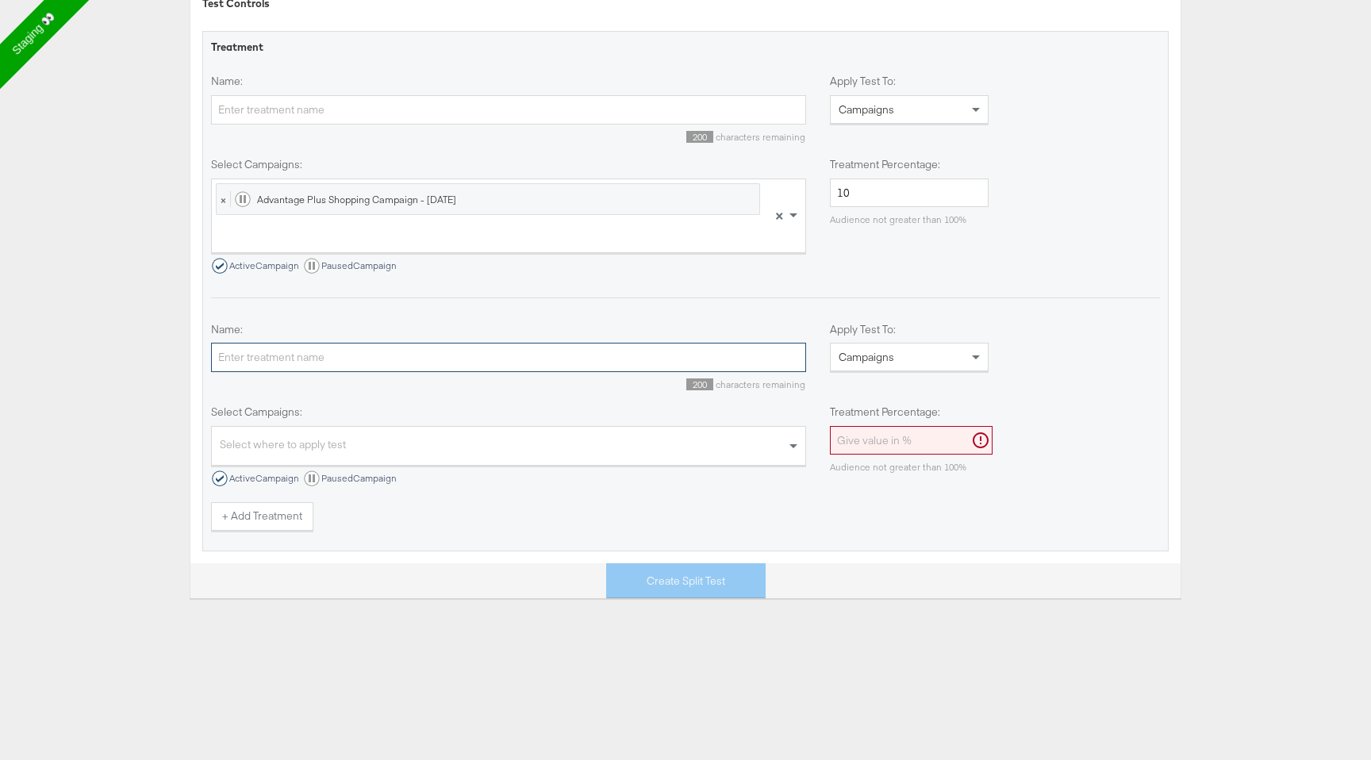
scroll to position [704, 0]
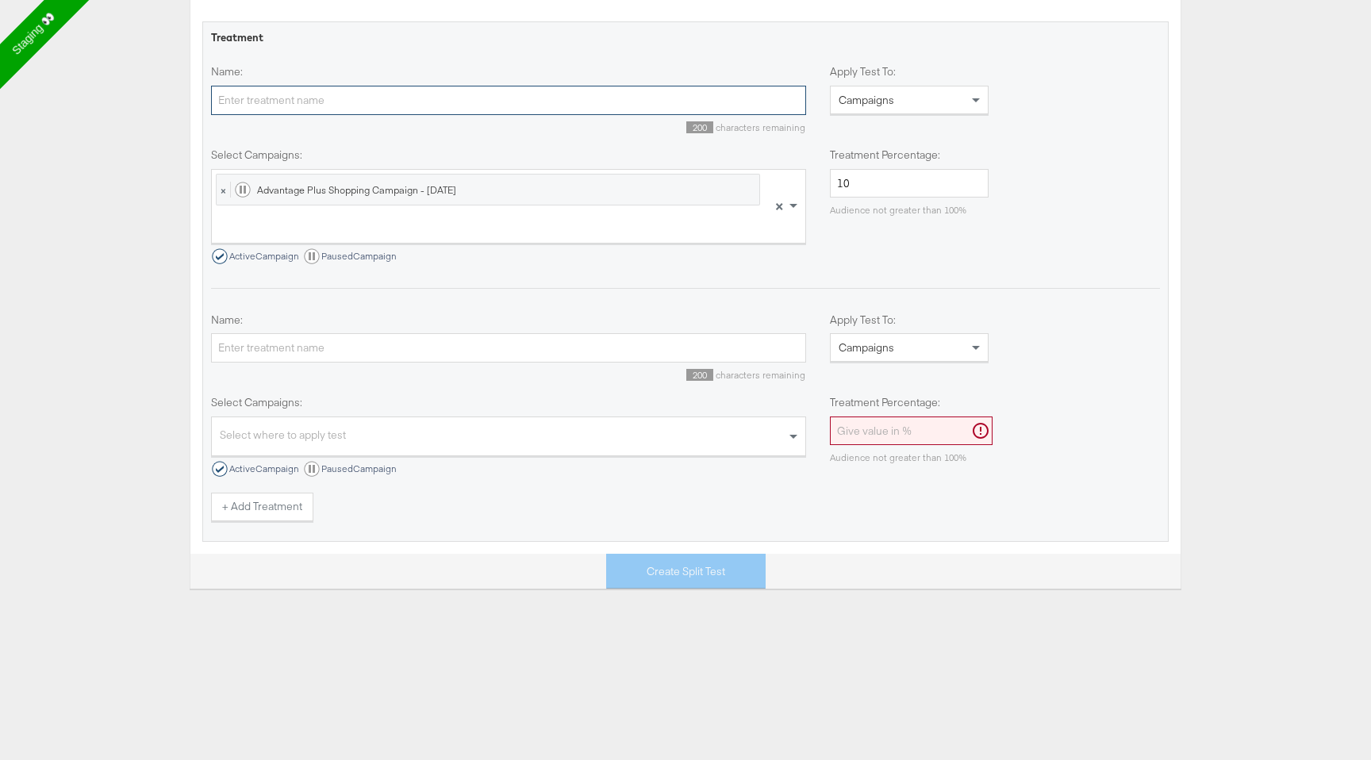
click at [619, 105] on input "Name:" at bounding box center [508, 100] width 595 height 29
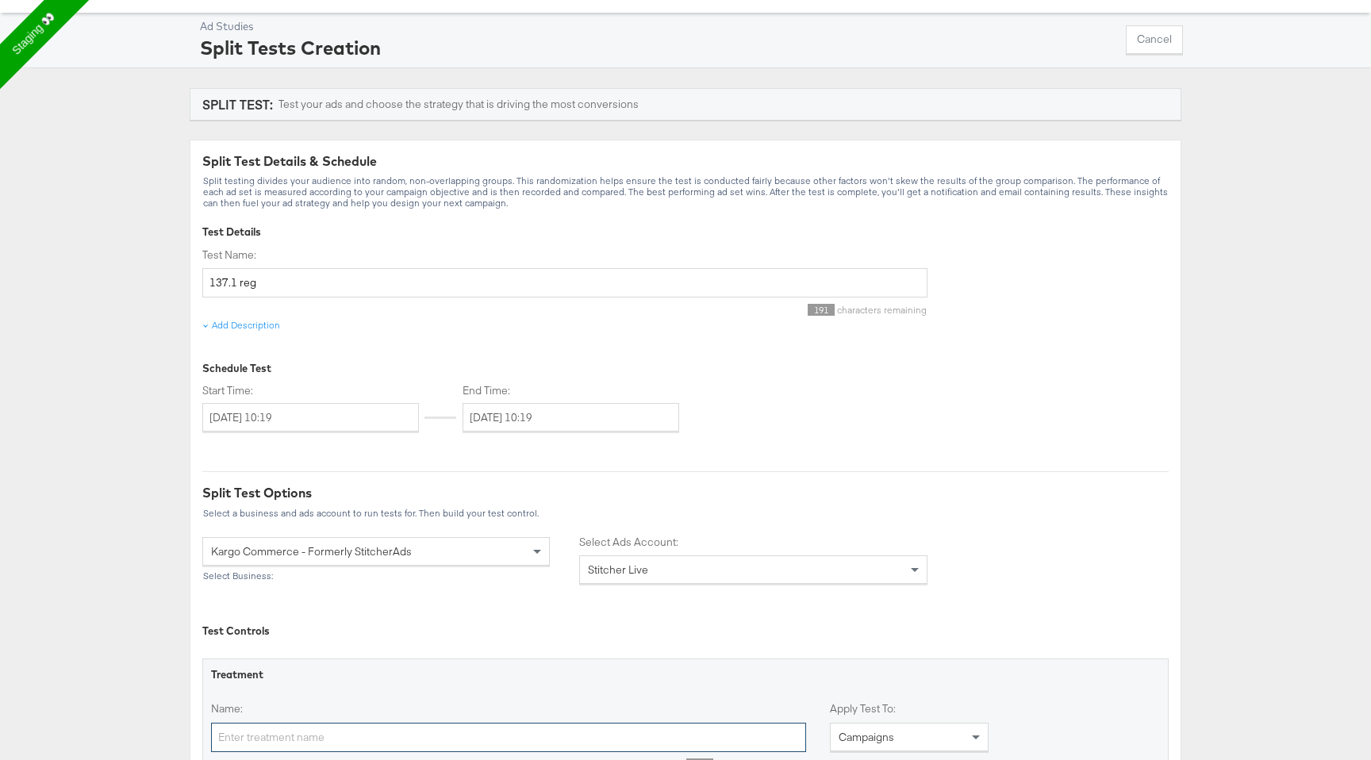
scroll to position [0, 0]
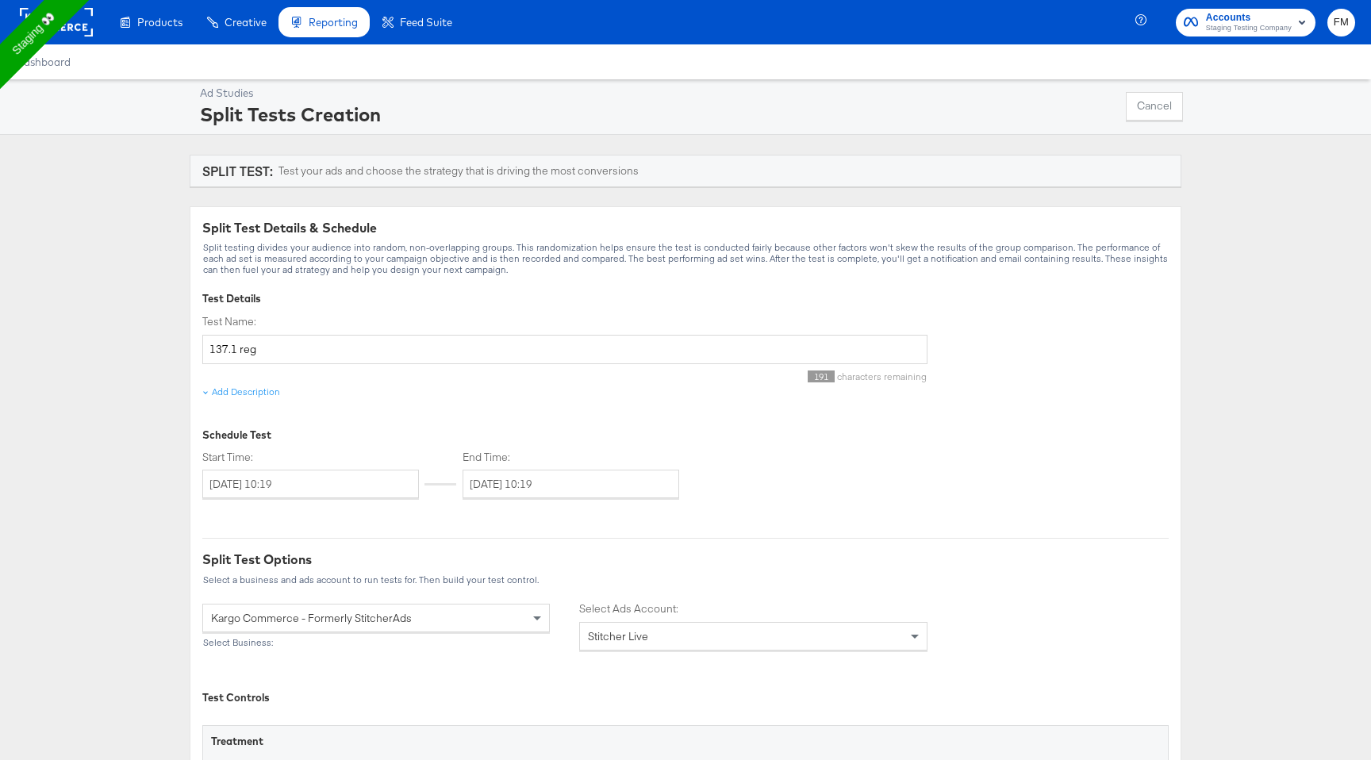
click at [81, 24] on rect at bounding box center [56, 22] width 73 height 29
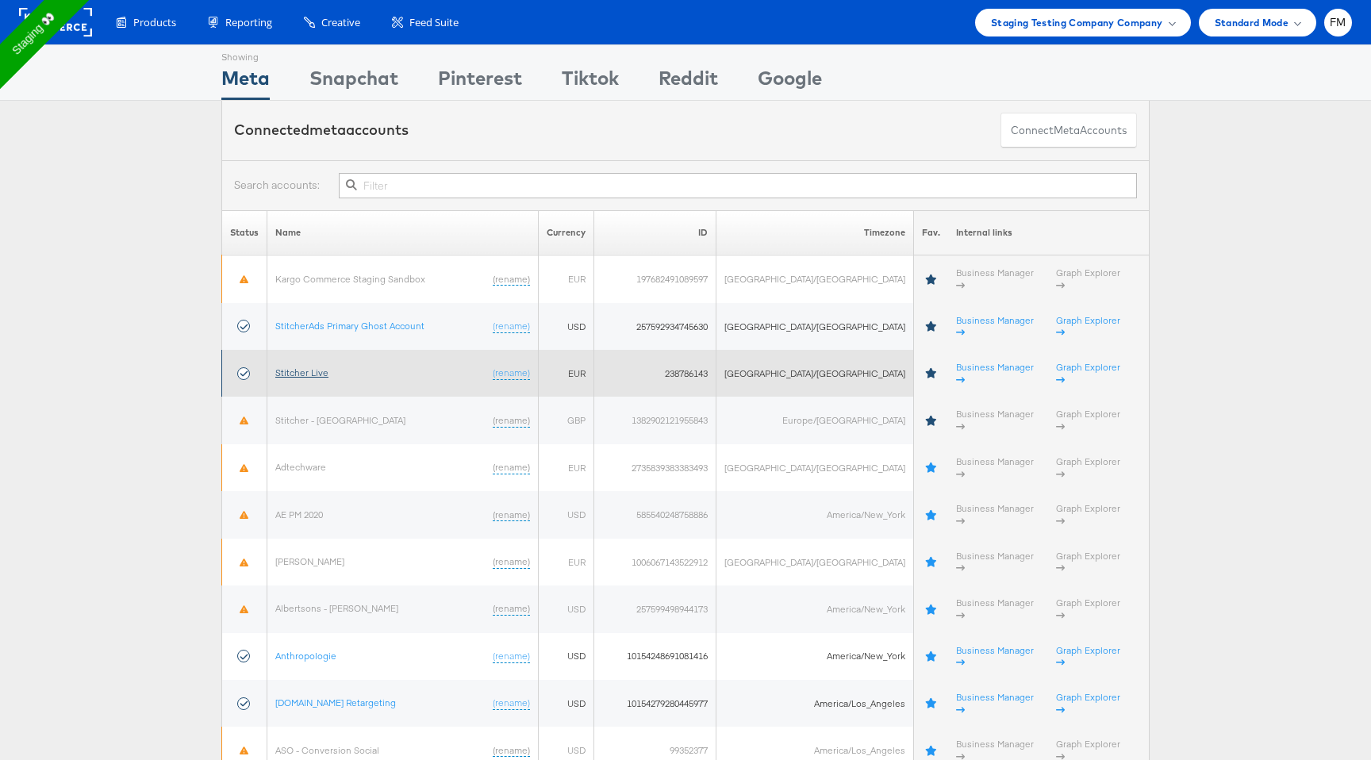
click at [319, 367] on link "Stitcher Live" at bounding box center [301, 373] width 53 height 12
click at [315, 367] on link "Stitcher Live" at bounding box center [301, 373] width 53 height 12
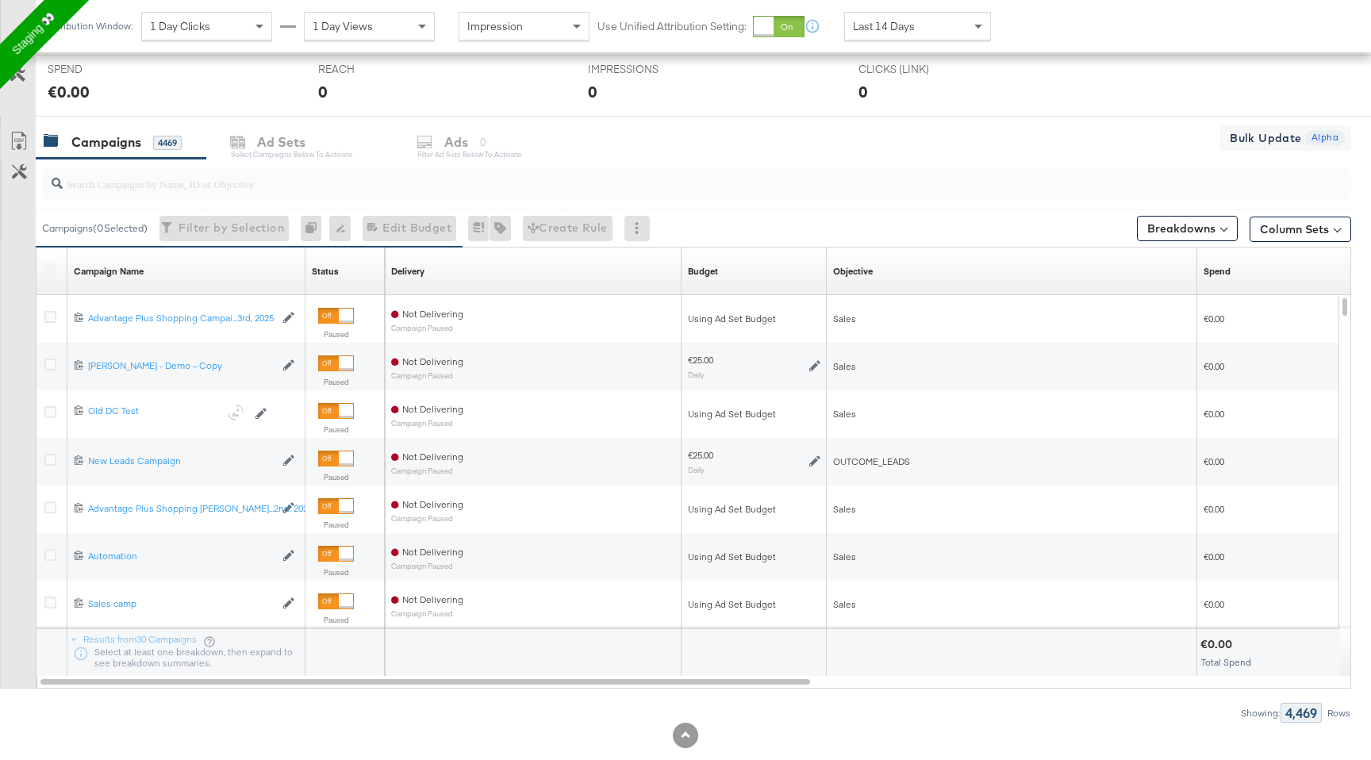
scroll to position [601, 0]
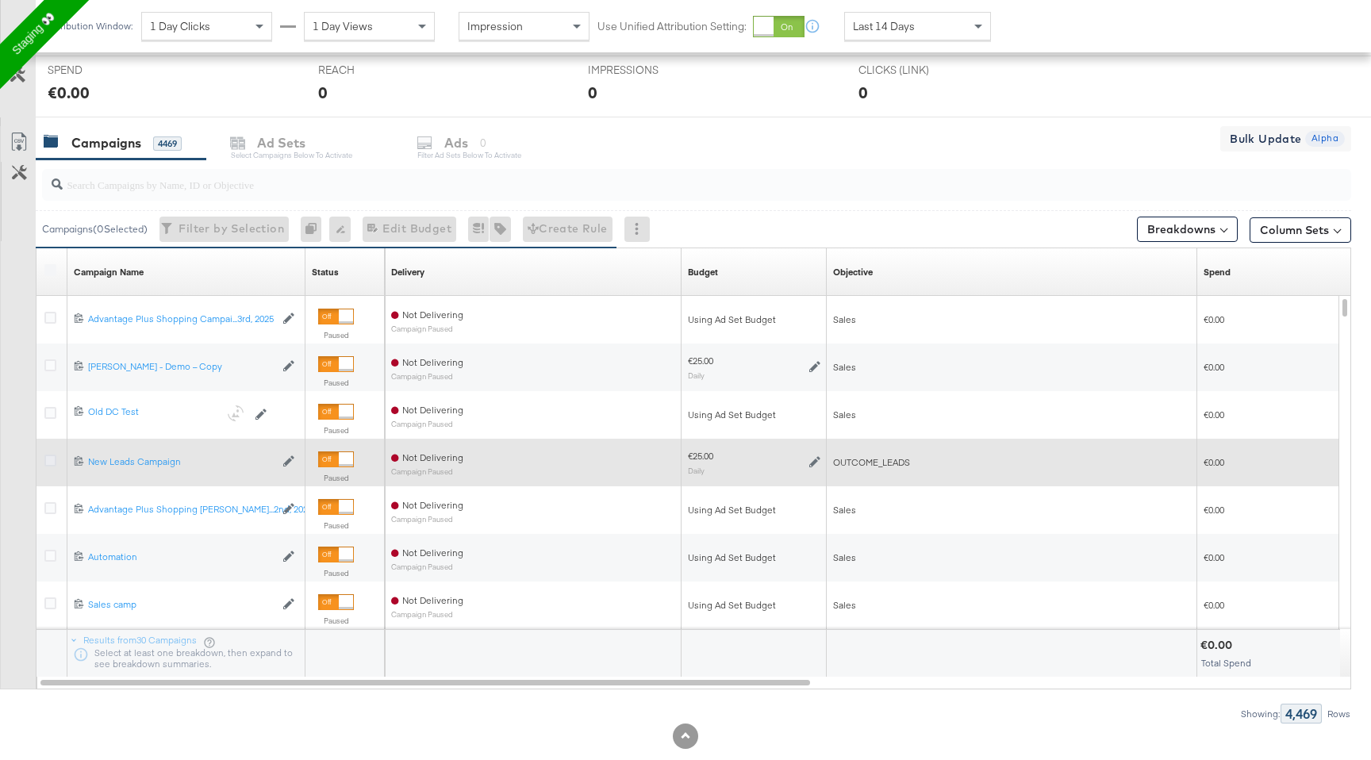
click at [51, 459] on icon at bounding box center [50, 461] width 12 height 12
click at [0, 0] on input "checkbox" at bounding box center [0, 0] width 0 height 0
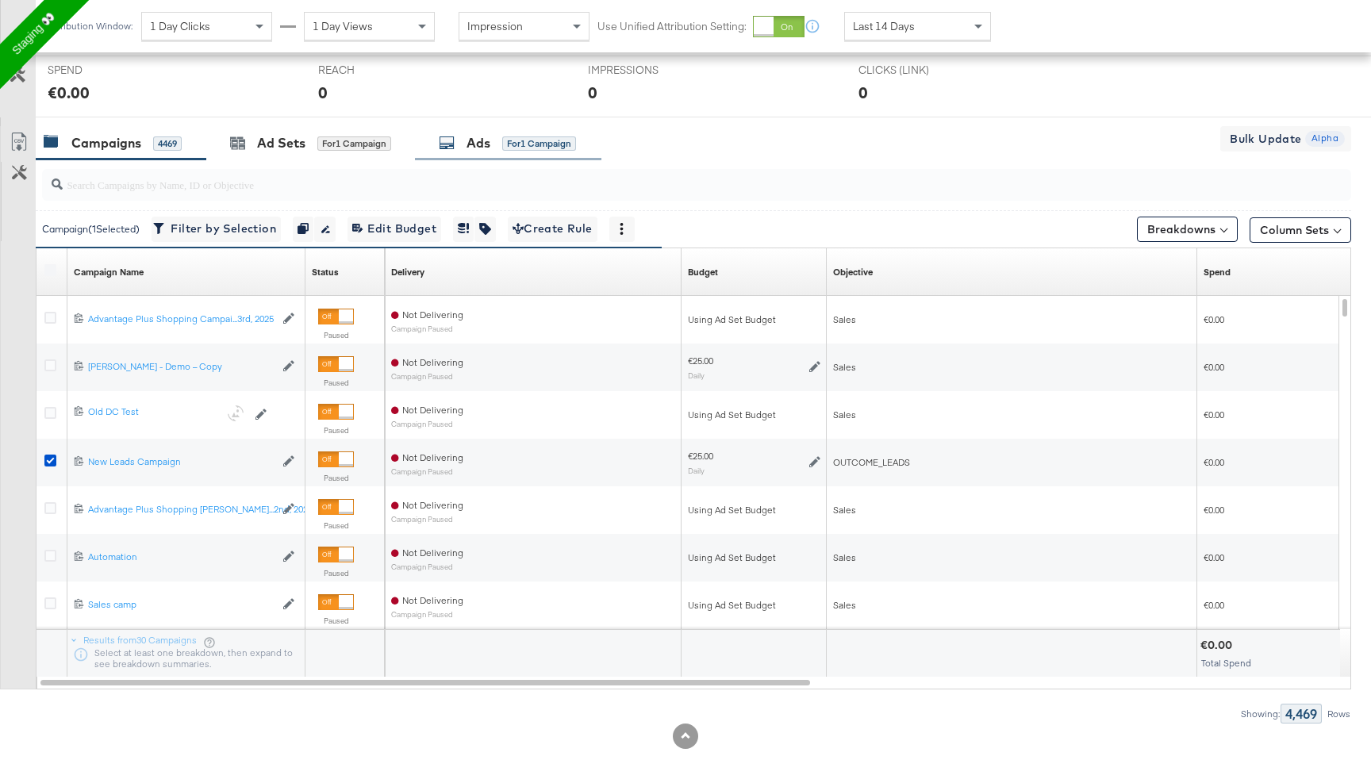
click at [505, 144] on div "for 1 Campaign" at bounding box center [539, 143] width 74 height 14
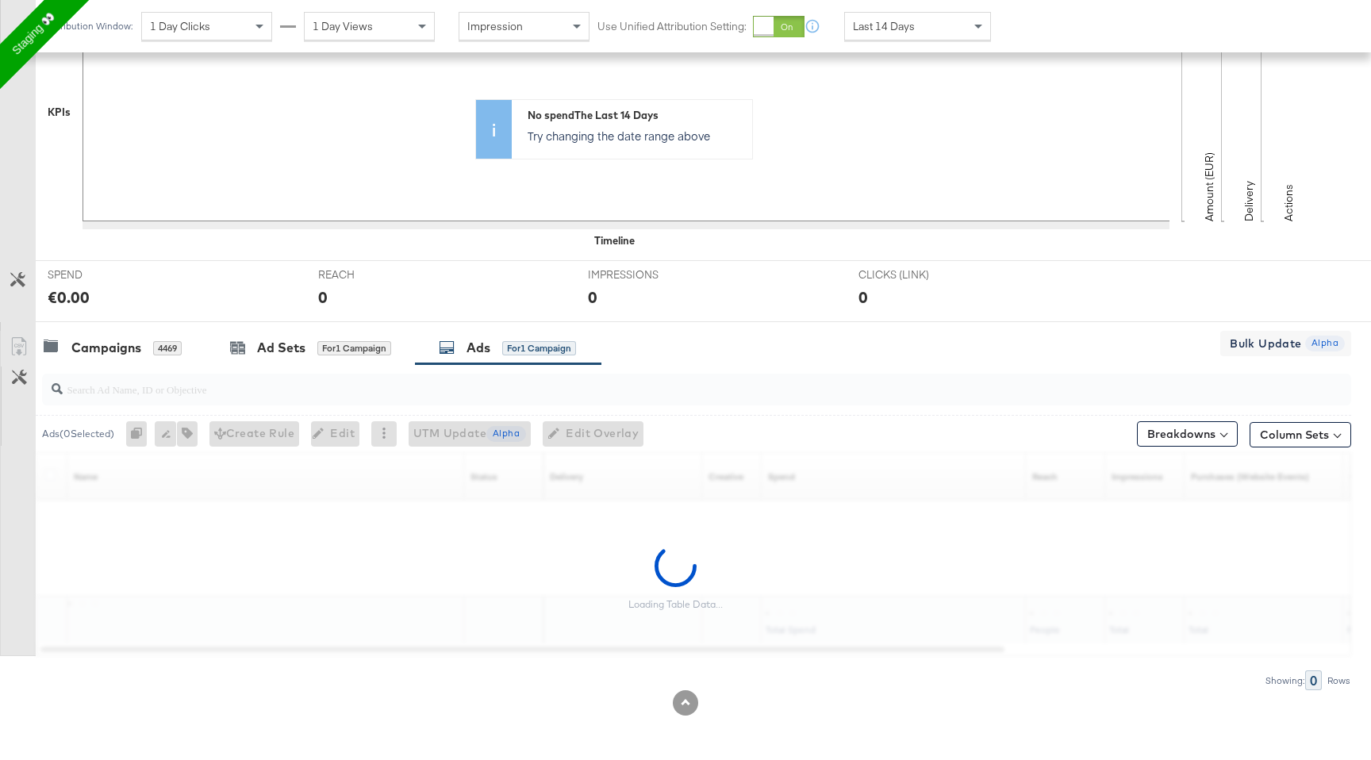
scroll to position [348, 0]
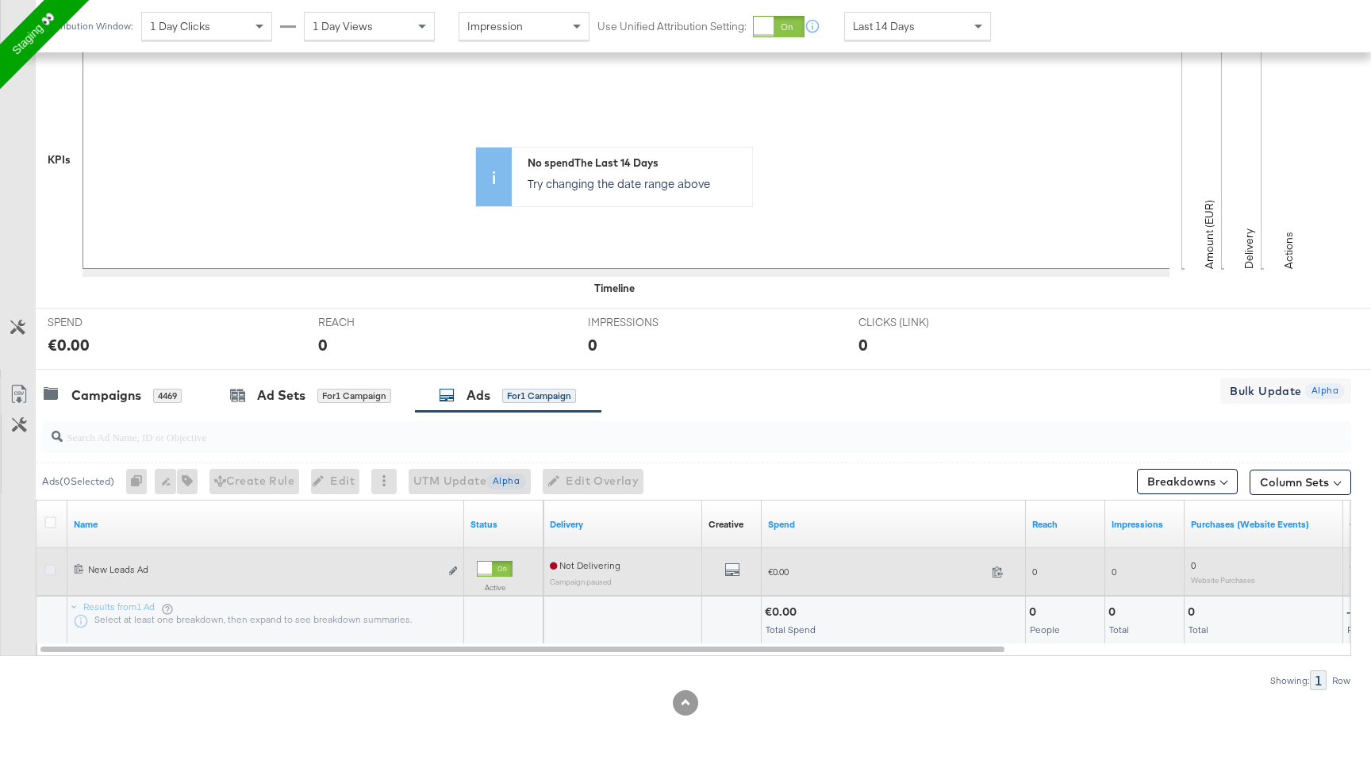
click at [48, 569] on icon at bounding box center [50, 570] width 12 height 12
click at [0, 0] on input "checkbox" at bounding box center [0, 0] width 0 height 0
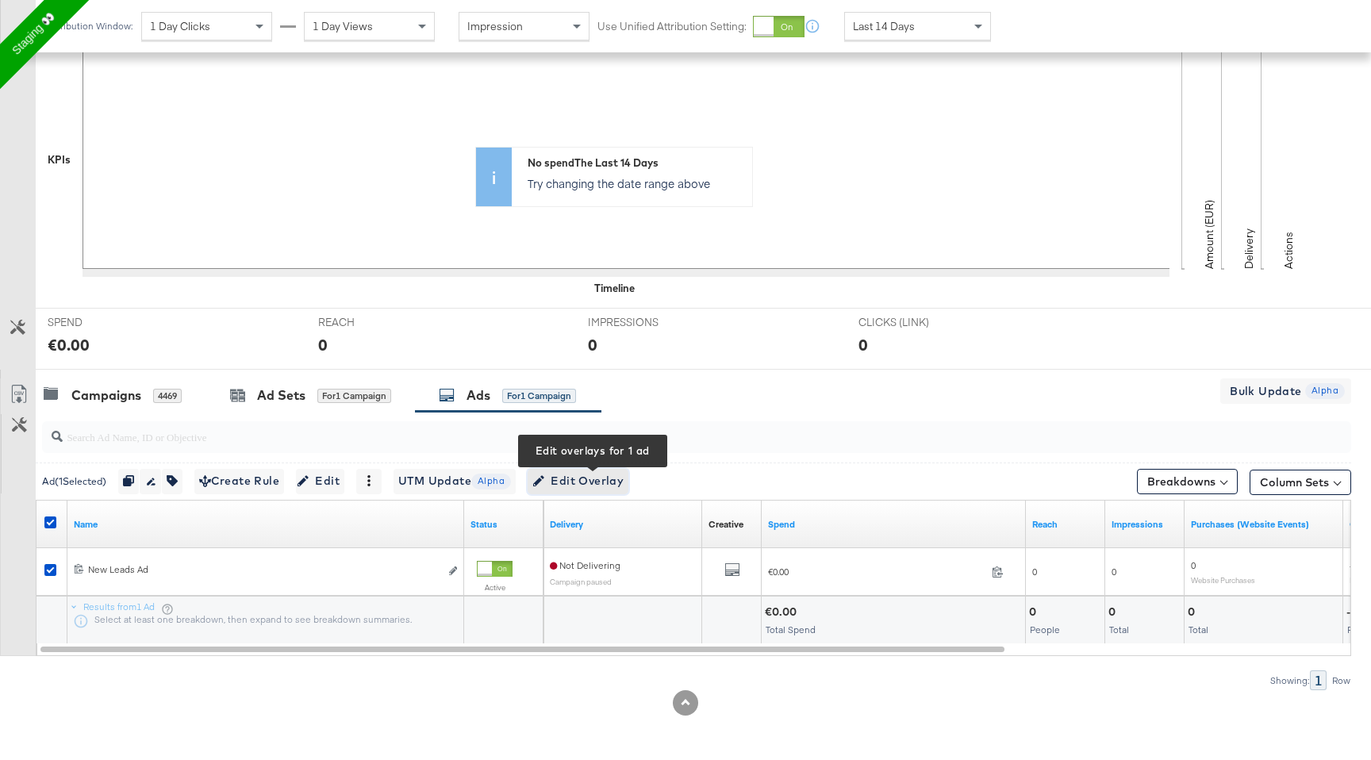
click at [608, 484] on span "Edit Overlay Edit overlays for 1 ad" at bounding box center [577, 481] width 91 height 20
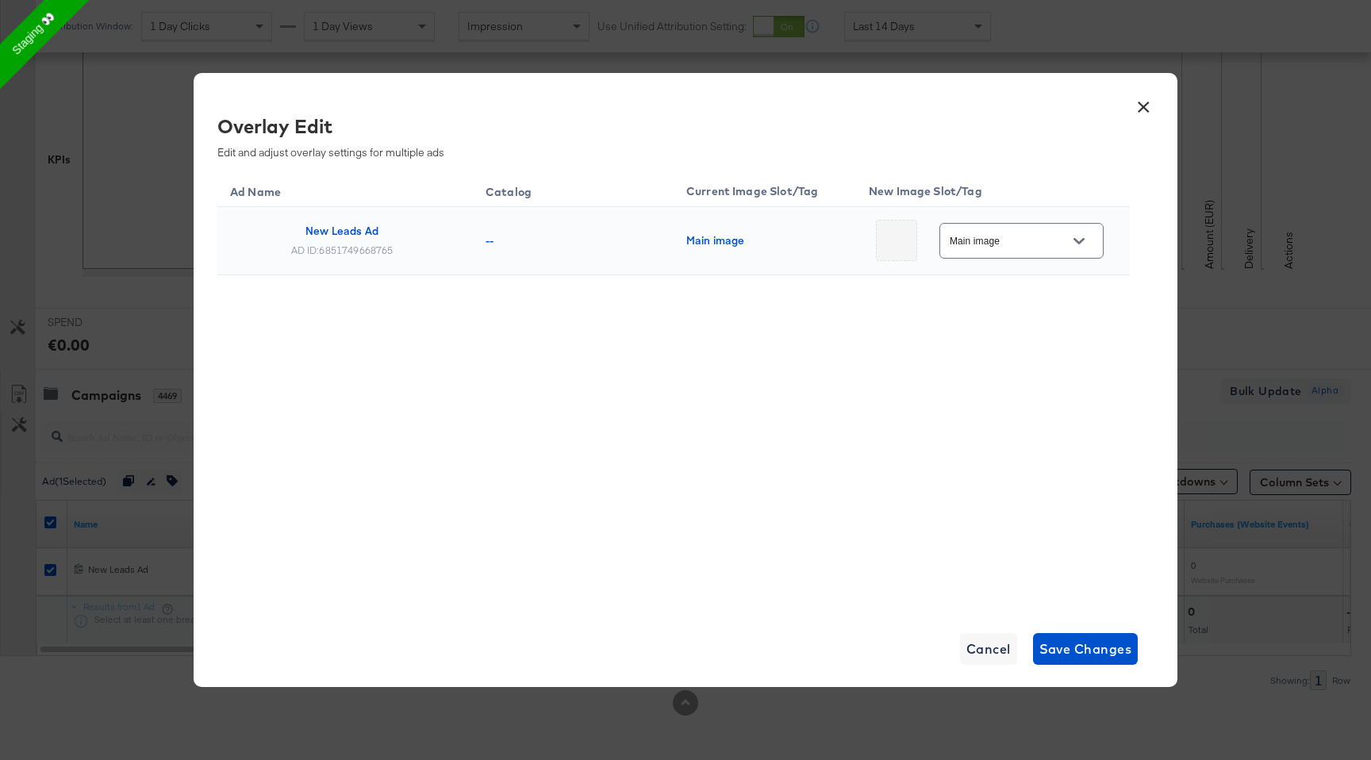
click at [1026, 242] on input "Main image" at bounding box center [1009, 242] width 125 height 18
click at [79, 136] on div "× Overlay Edit Edit and adjust overlay settings for multiple ads Ad Name Catalo…" at bounding box center [685, 380] width 1371 height 760
click at [1145, 111] on button "×" at bounding box center [1143, 103] width 29 height 29
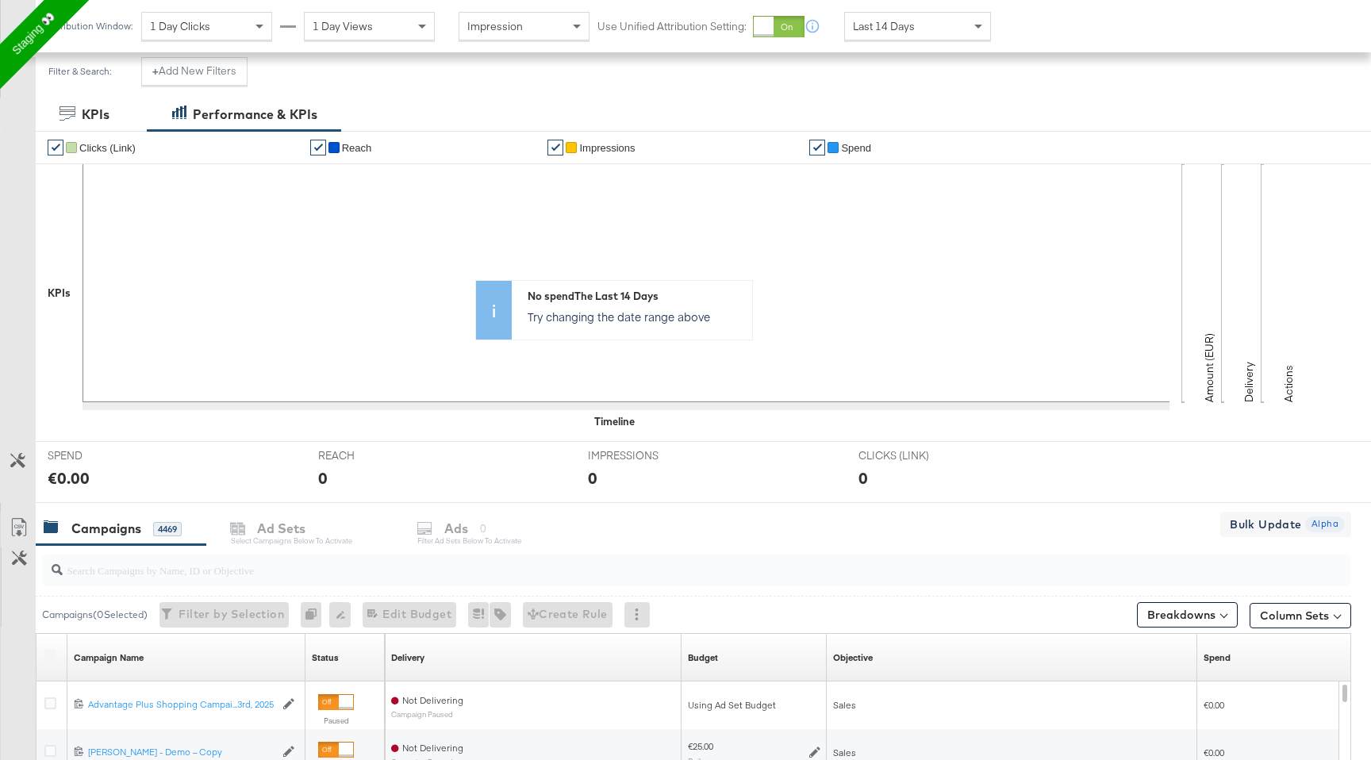
scroll to position [634, 0]
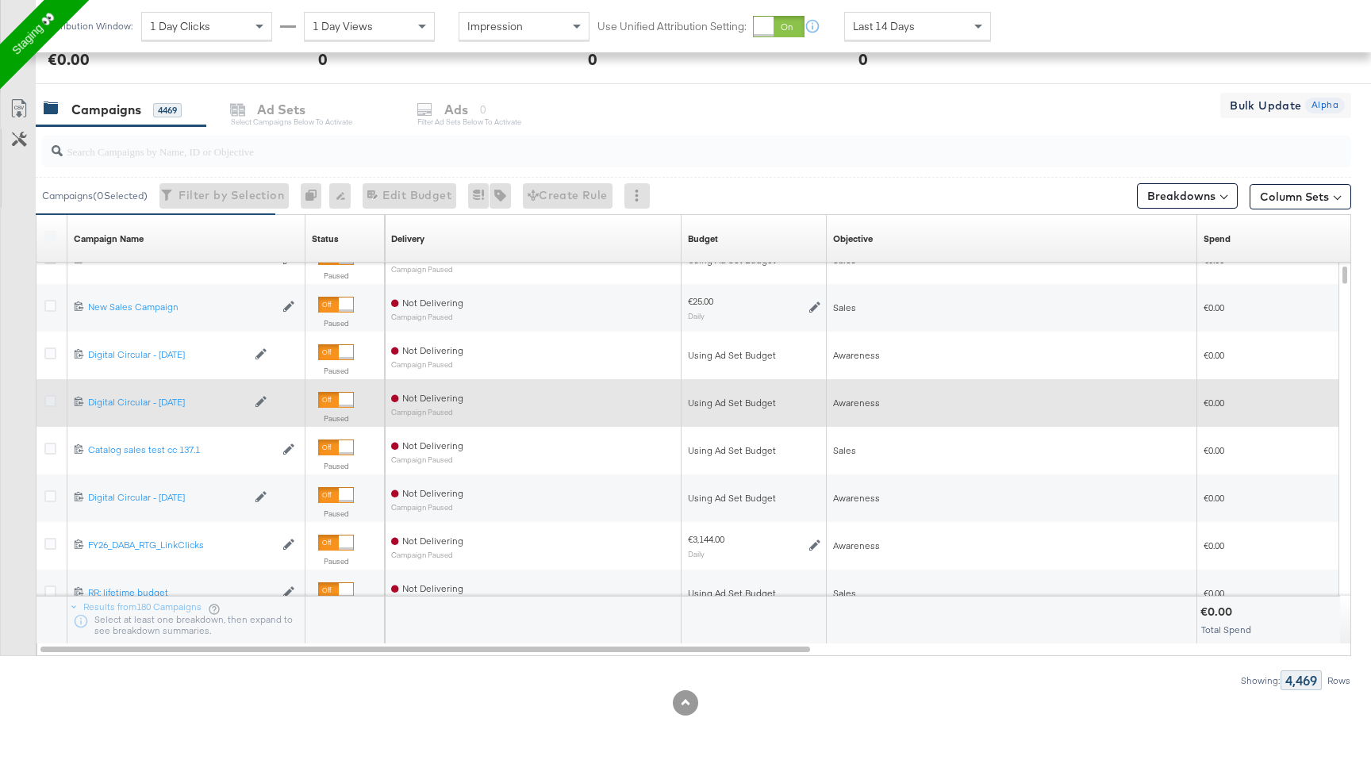
click at [52, 399] on icon at bounding box center [50, 401] width 12 height 12
click at [0, 0] on input "checkbox" at bounding box center [0, 0] width 0 height 0
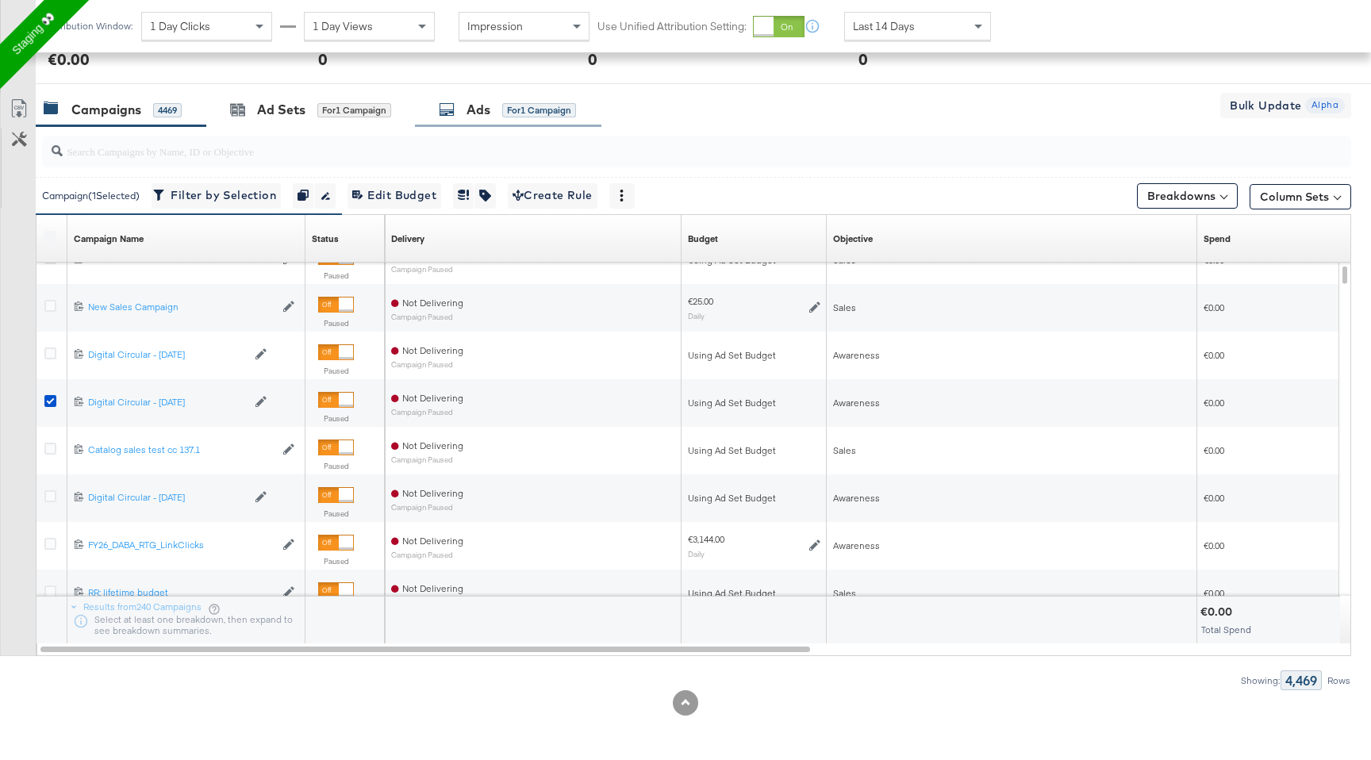
click at [567, 119] on div "Ads for 1 Campaign" at bounding box center [508, 110] width 186 height 34
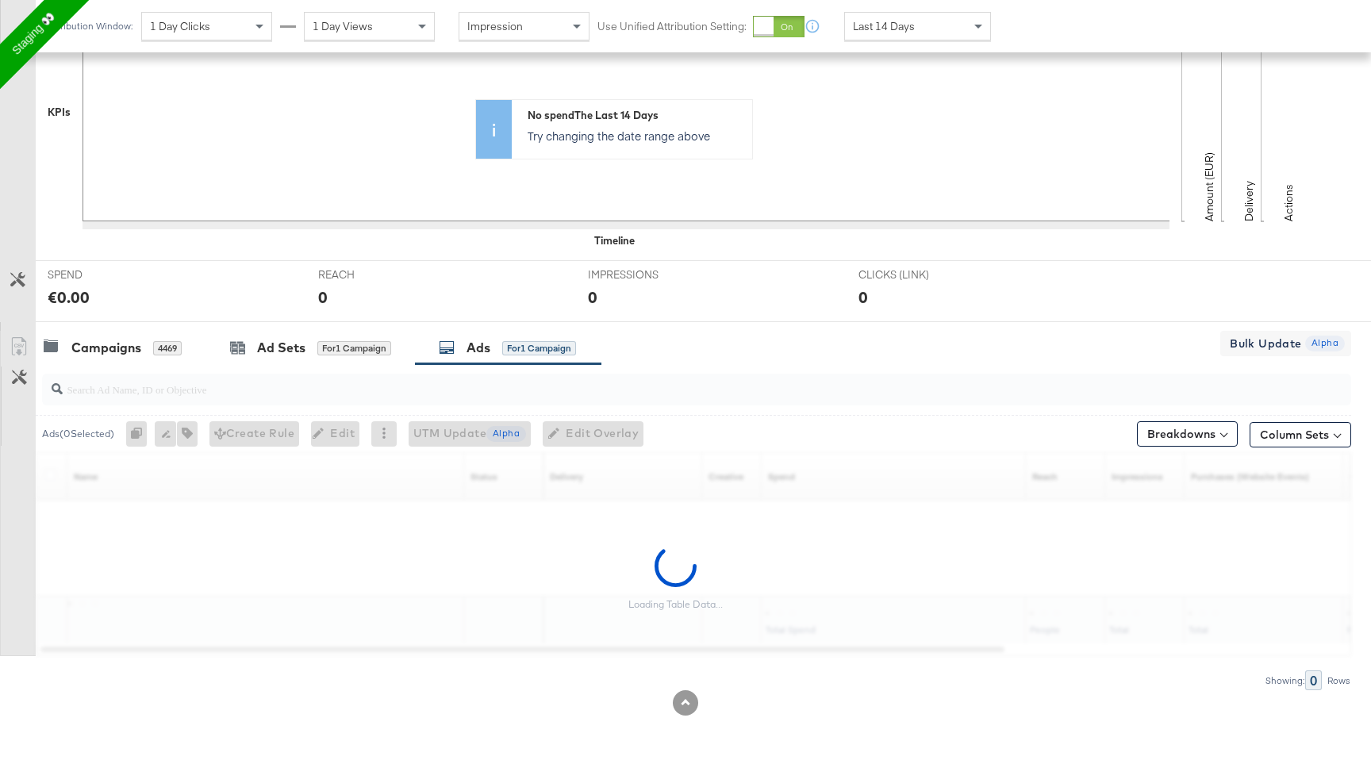
scroll to position [396, 0]
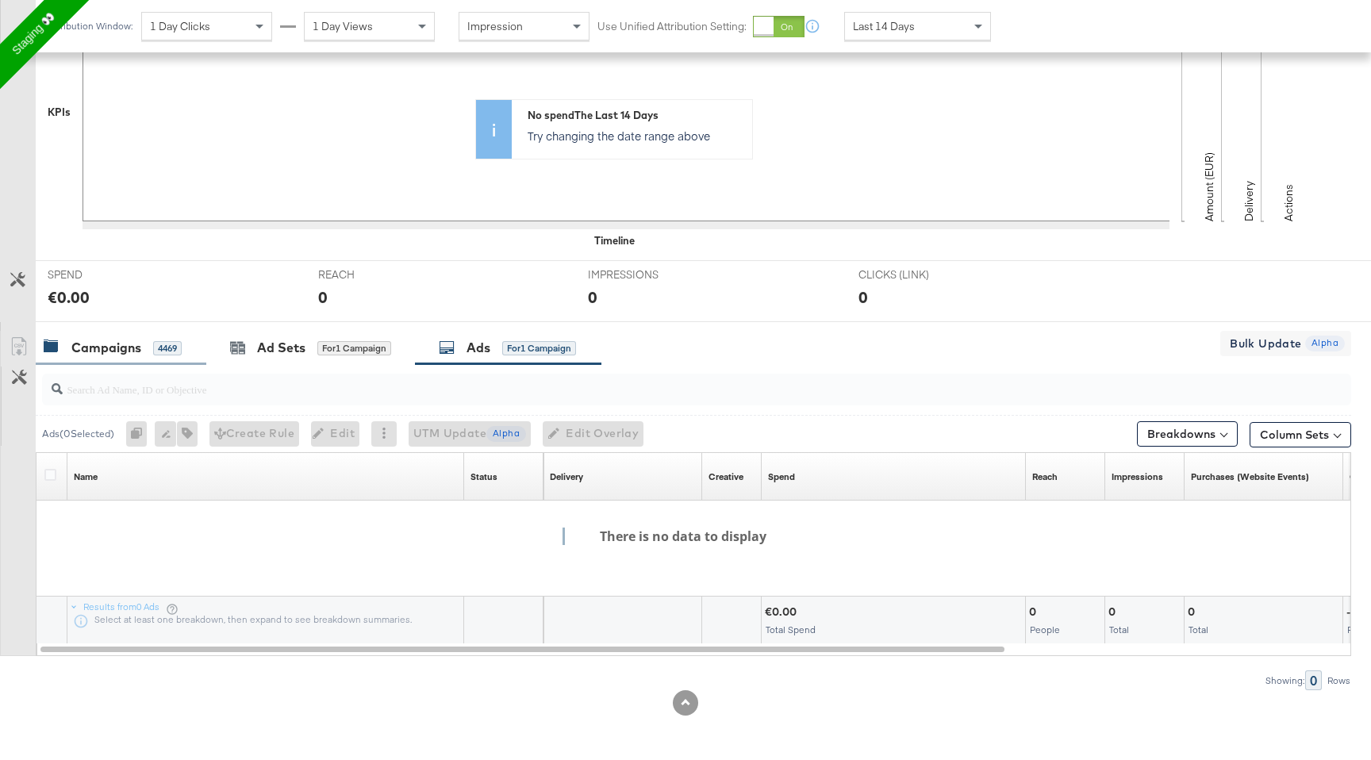
click at [110, 342] on div "Campaigns" at bounding box center [106, 348] width 70 height 18
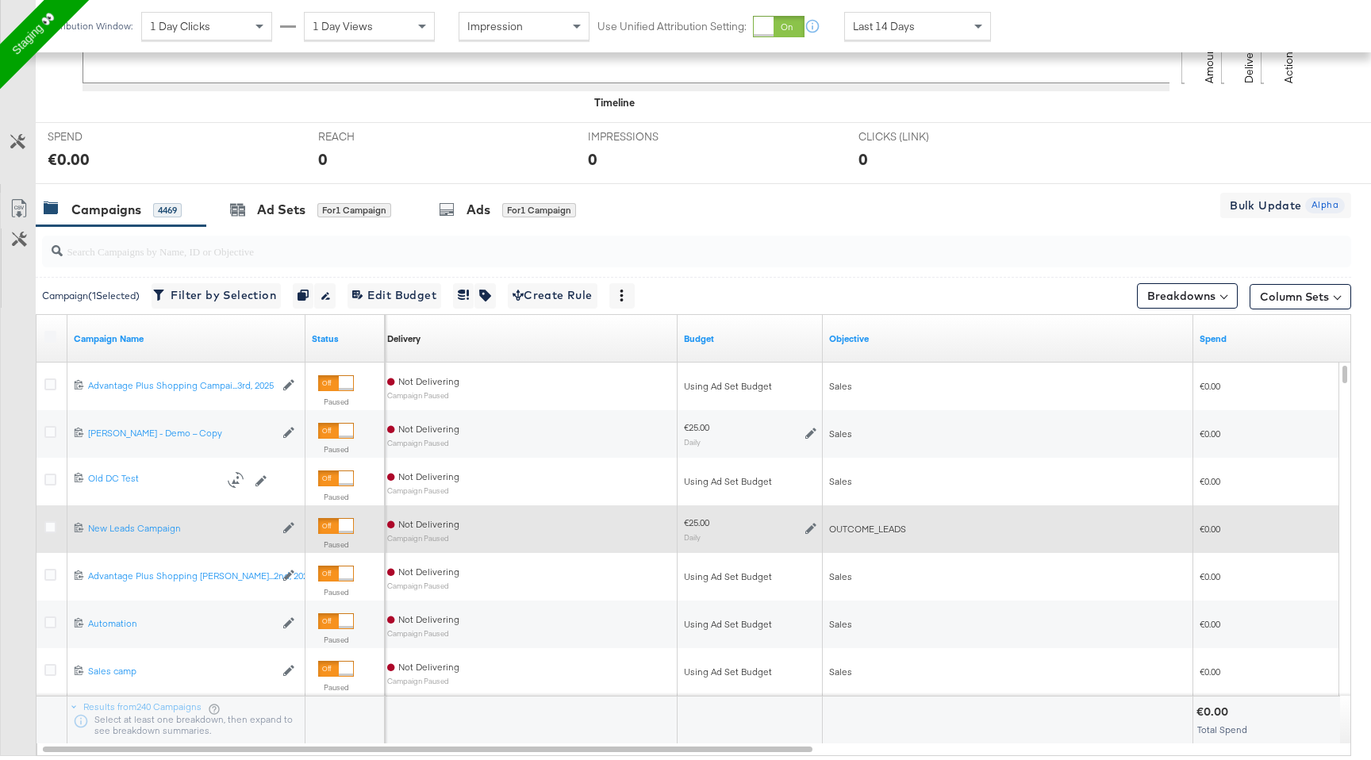
scroll to position [515, 0]
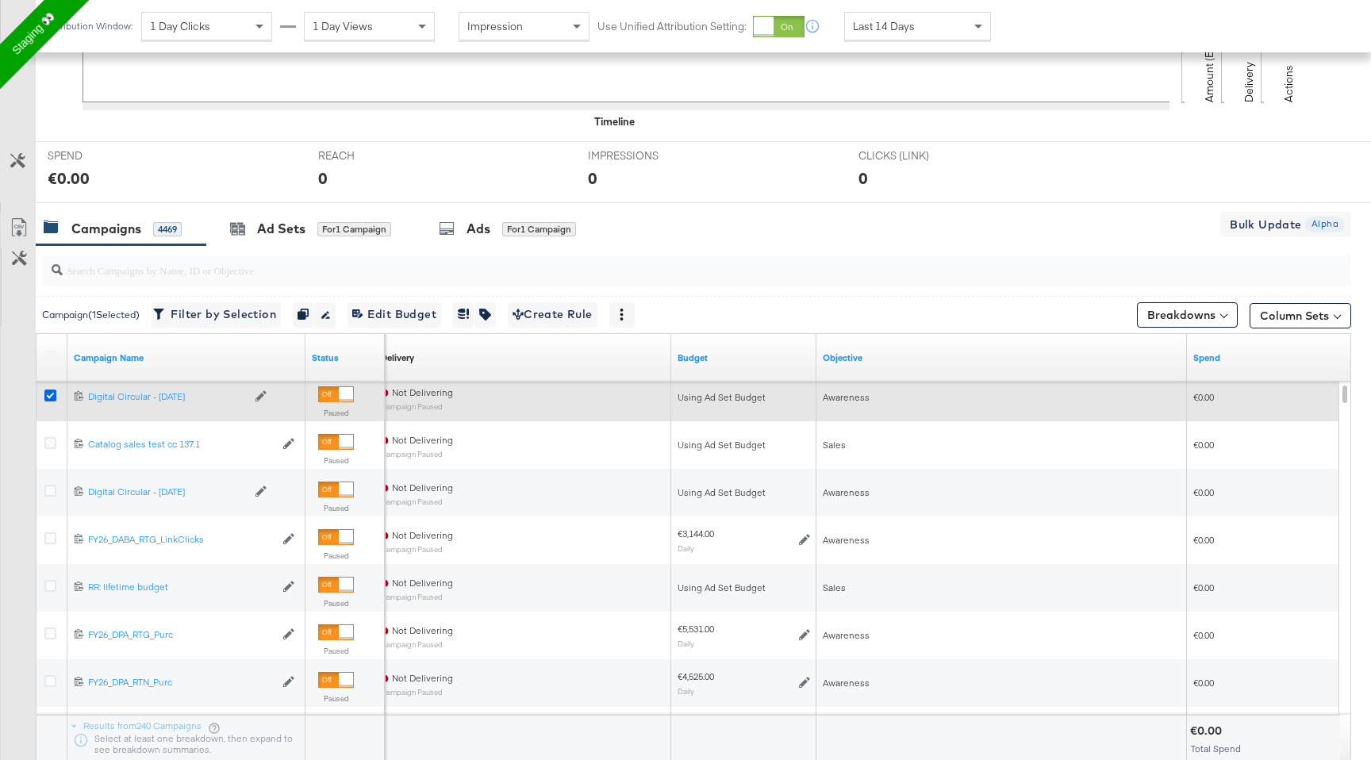
click at [50, 391] on icon at bounding box center [50, 396] width 12 height 12
click at [0, 0] on input "checkbox" at bounding box center [0, 0] width 0 height 0
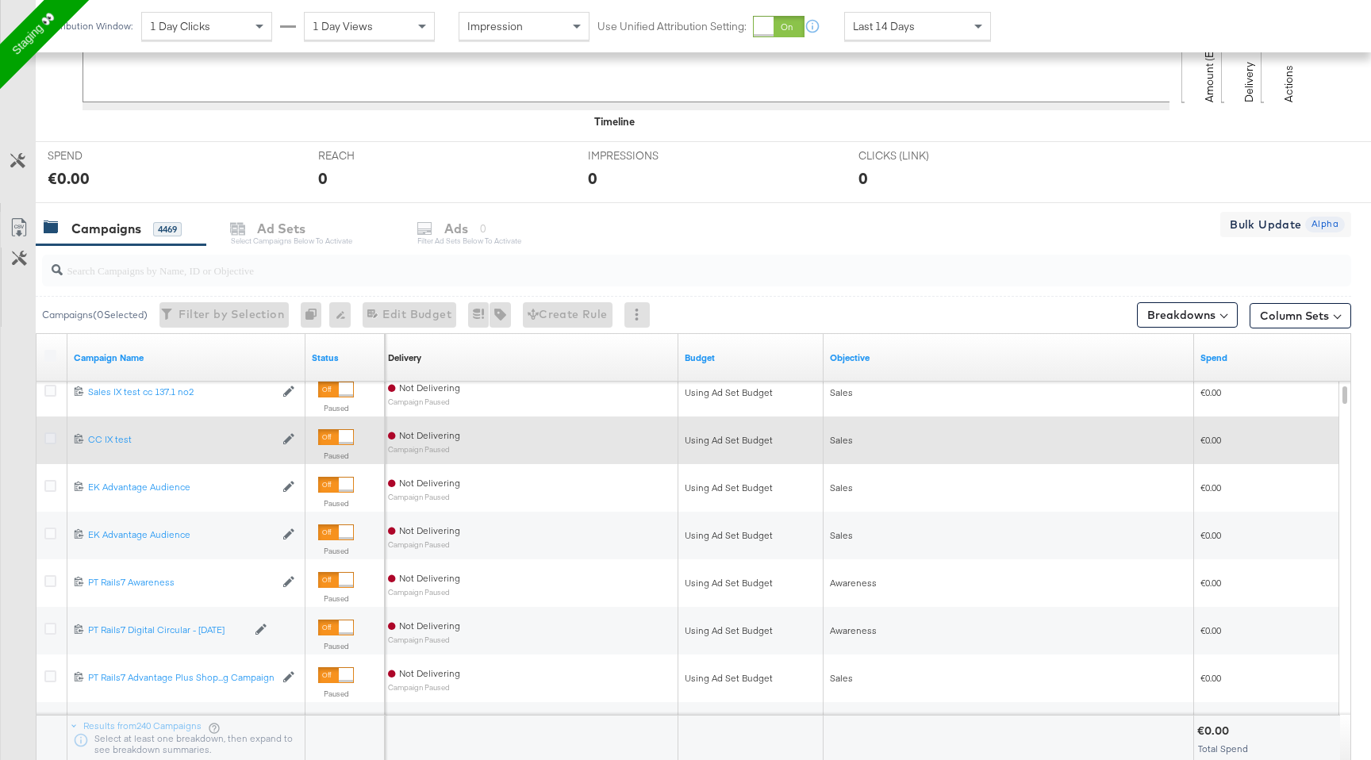
click at [52, 436] on icon at bounding box center [50, 438] width 12 height 12
click at [0, 0] on input "checkbox" at bounding box center [0, 0] width 0 height 0
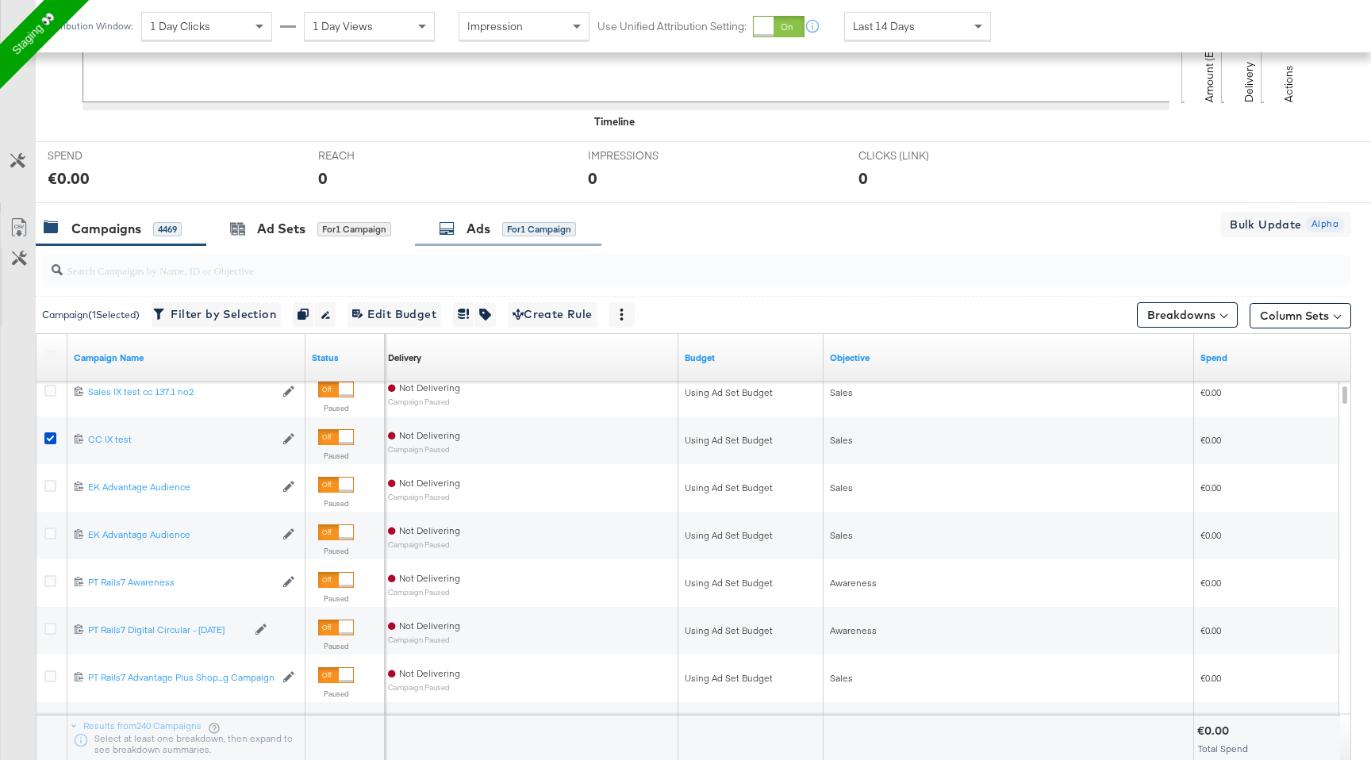
click at [572, 240] on div "Ads for 1 Campaign" at bounding box center [508, 229] width 186 height 34
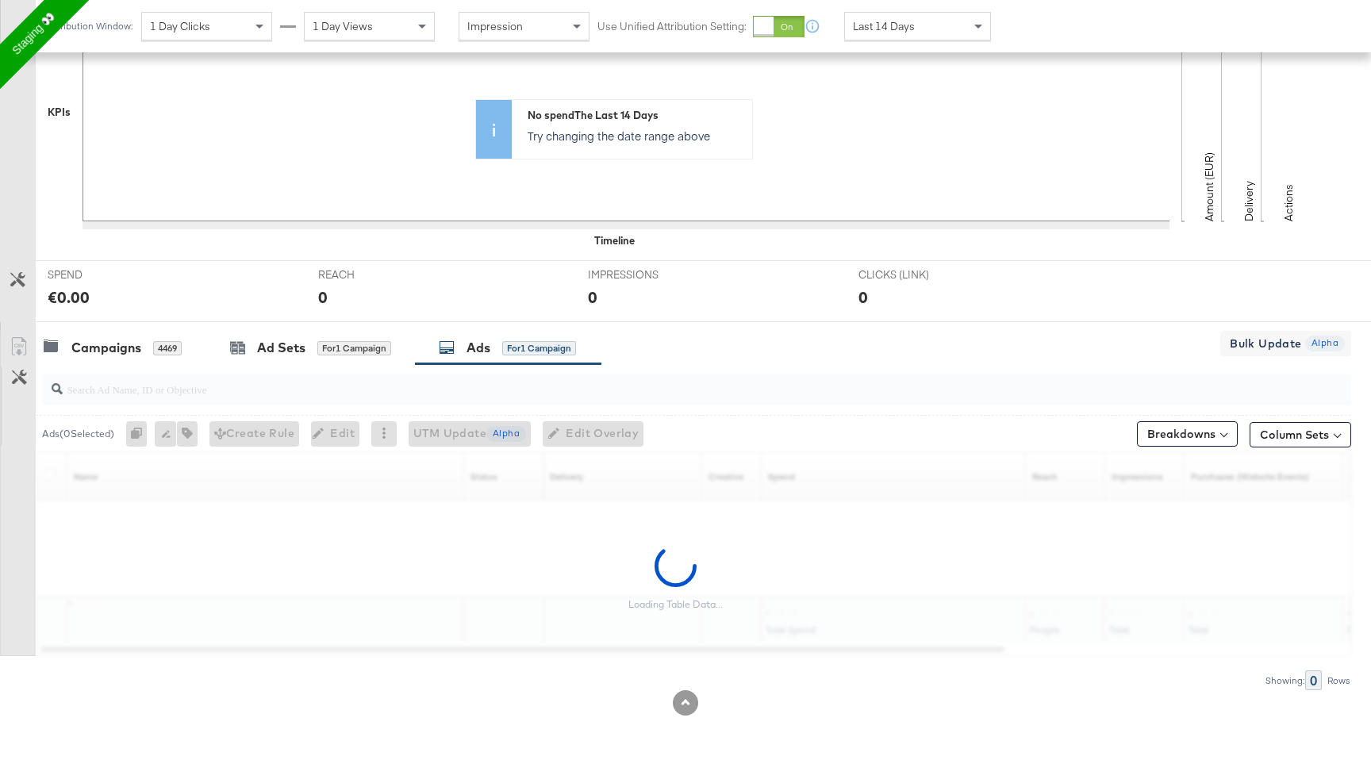
scroll to position [396, 0]
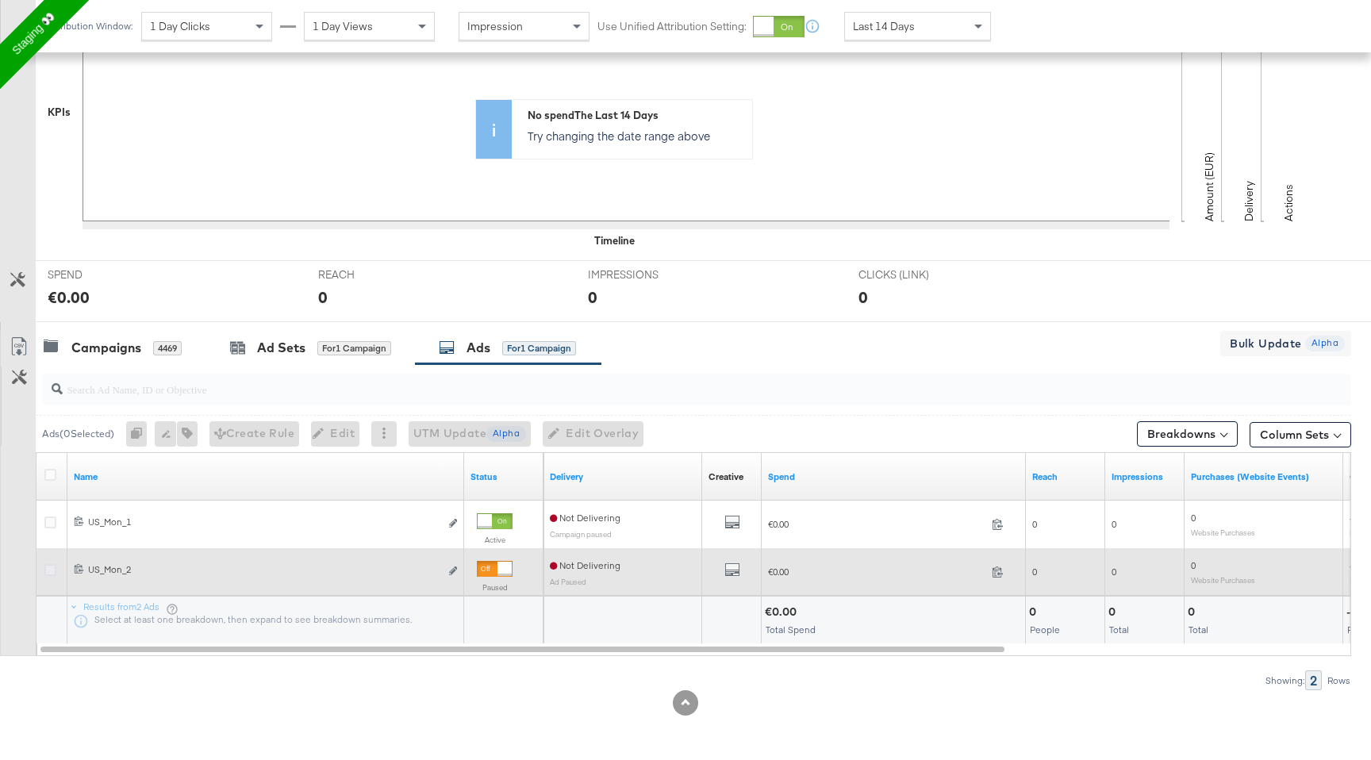
click at [48, 568] on icon at bounding box center [50, 570] width 12 height 12
click at [0, 0] on input "checkbox" at bounding box center [0, 0] width 0 height 0
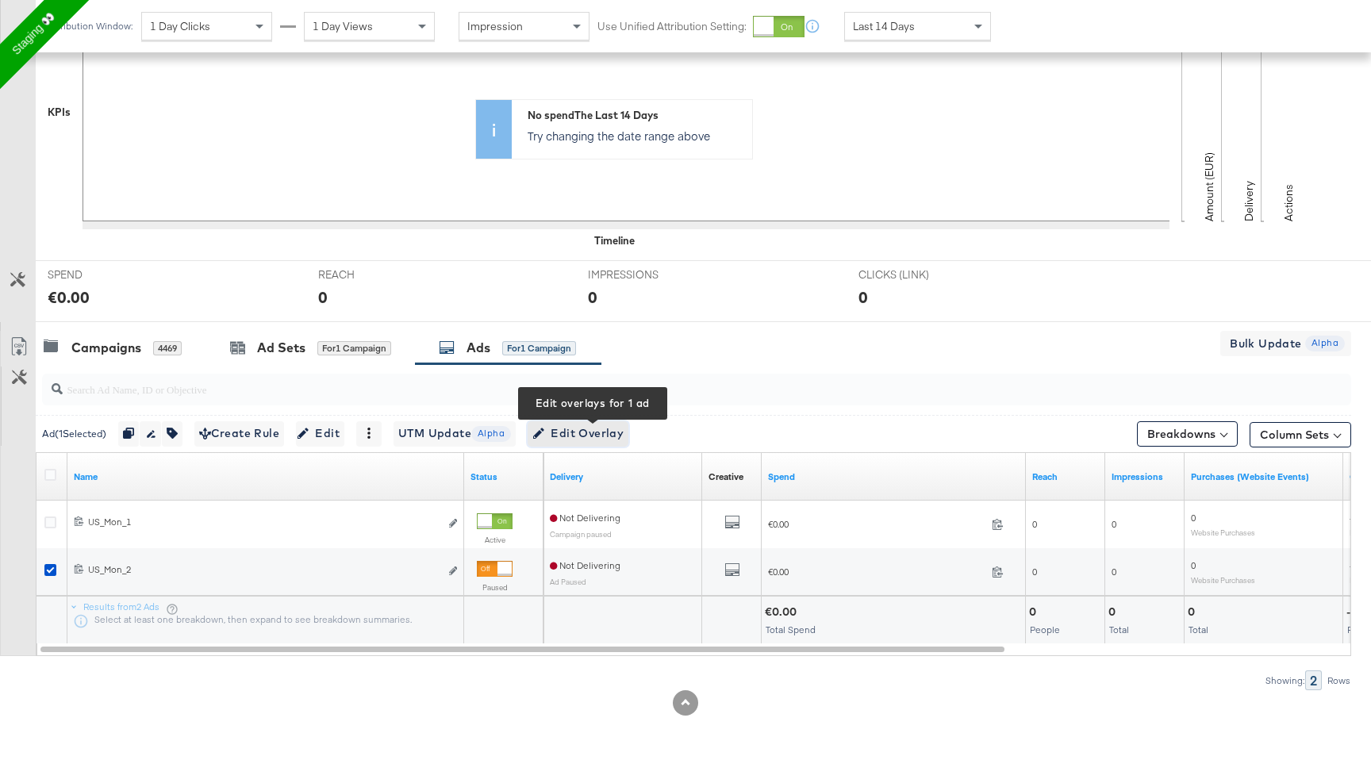
click at [608, 440] on span "Edit Overlay Edit overlays for 1 ad" at bounding box center [577, 434] width 91 height 20
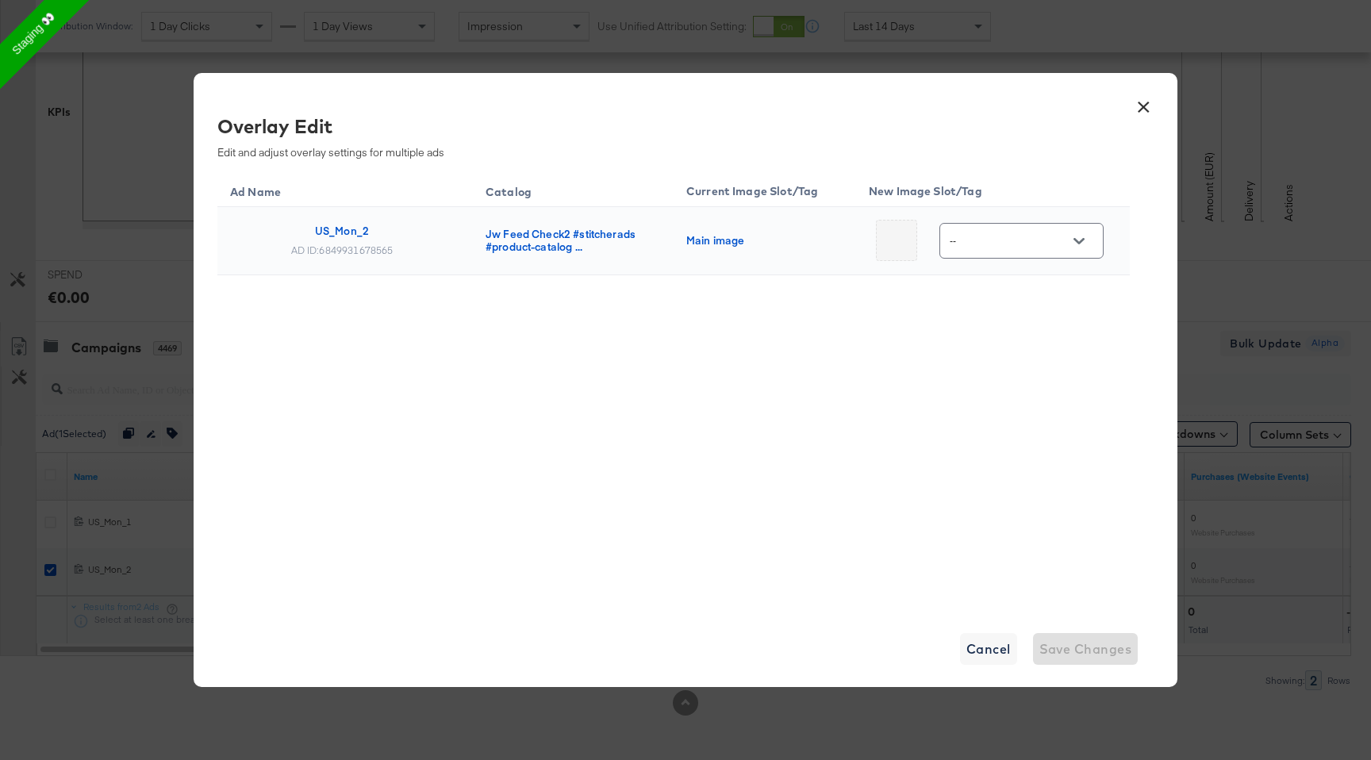
click at [1000, 235] on input "--" at bounding box center [1009, 242] width 125 height 18
click at [1043, 409] on div "Slot_3" at bounding box center [1023, 401] width 90 height 16
type input "Slot_3"
click at [1089, 655] on span "Save Changes" at bounding box center [1086, 649] width 93 height 22
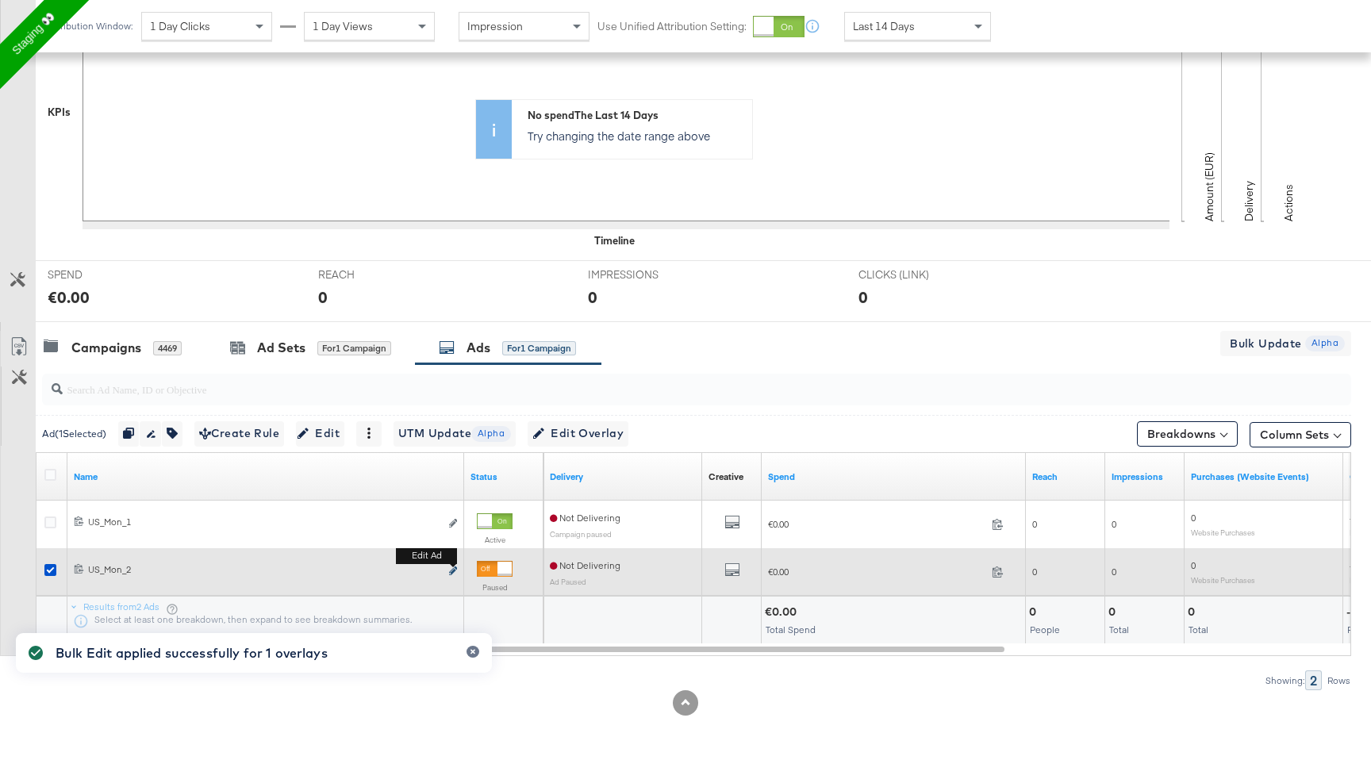
click at [453, 571] on icon "link" at bounding box center [453, 571] width 8 height 9
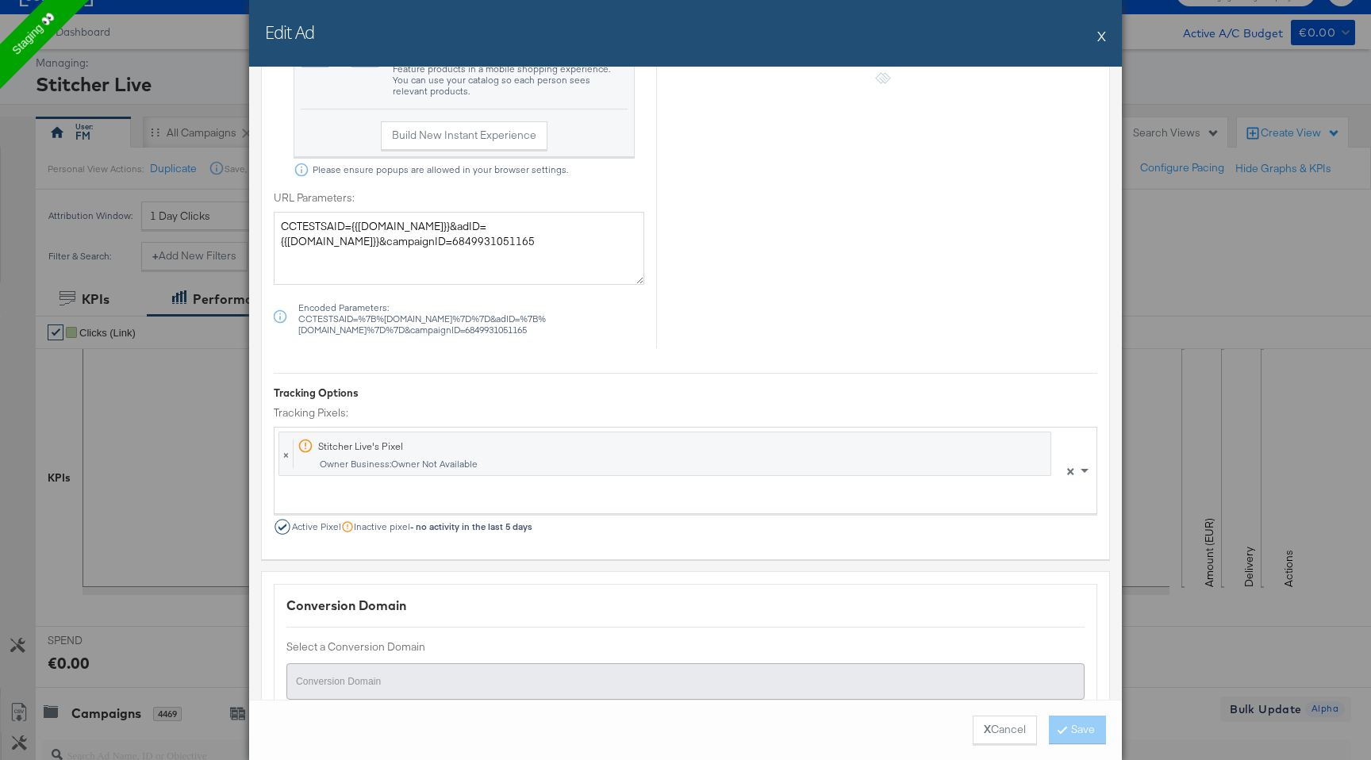
scroll to position [1025, 0]
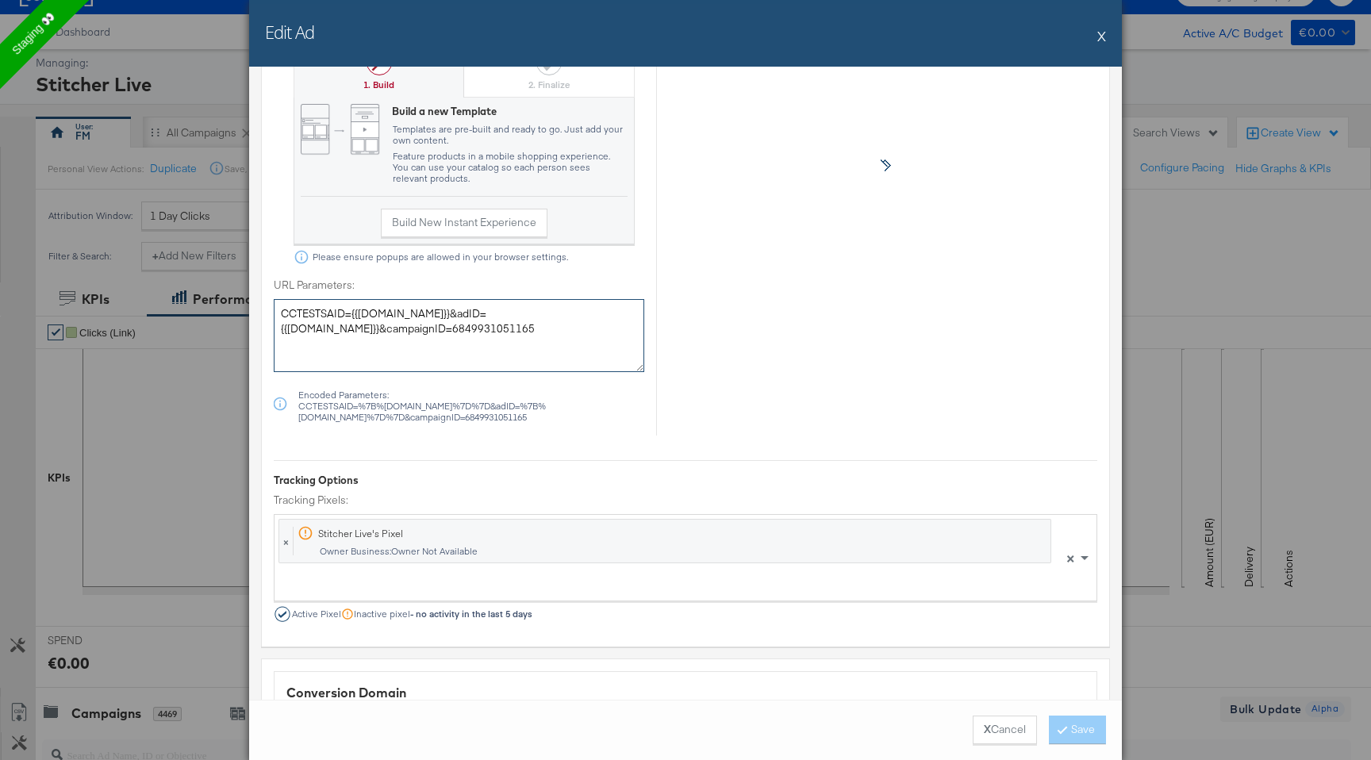
click at [506, 341] on textarea "CCTESTSAID={{ad.id}}&adID={{ad.id}}&campaignID=6849931051165" at bounding box center [459, 335] width 371 height 73
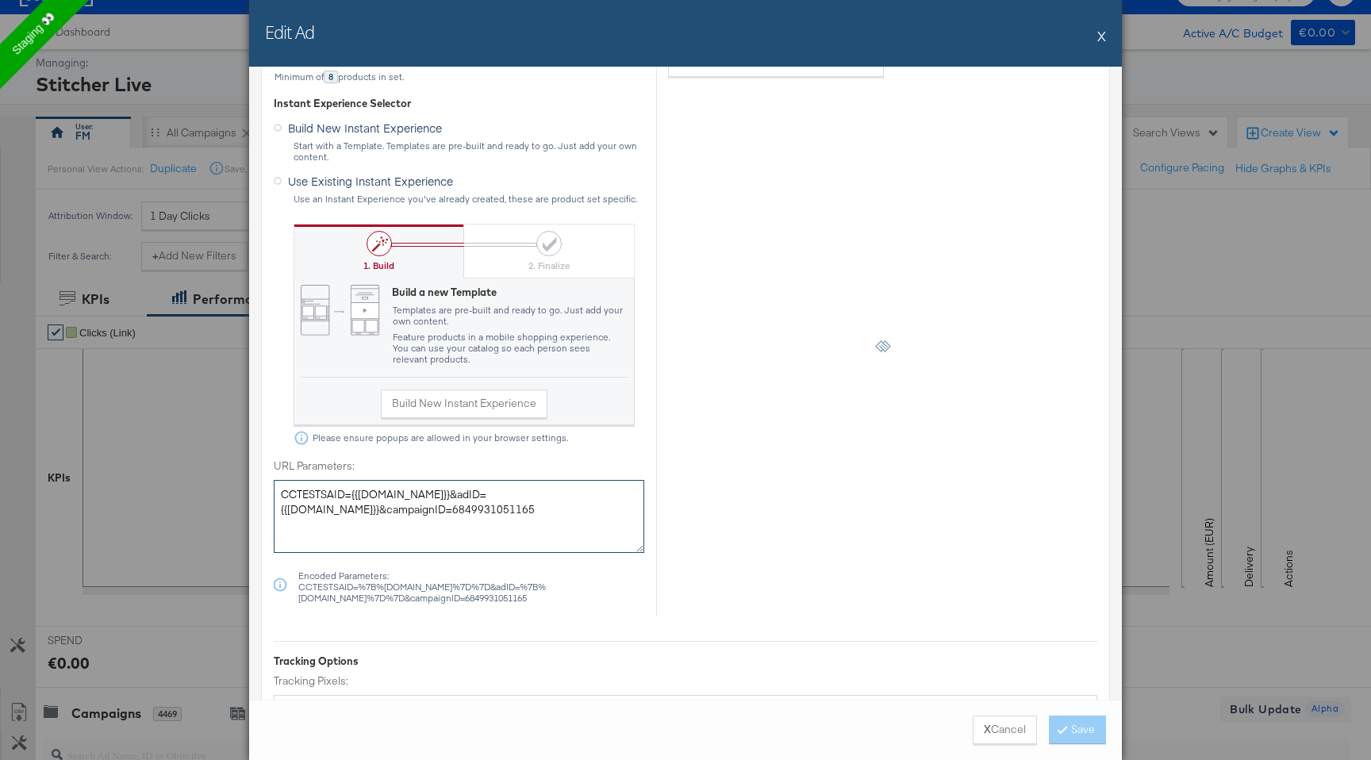
scroll to position [843, 0]
click at [554, 268] on div "2. Finalize" at bounding box center [548, 267] width 41 height 13
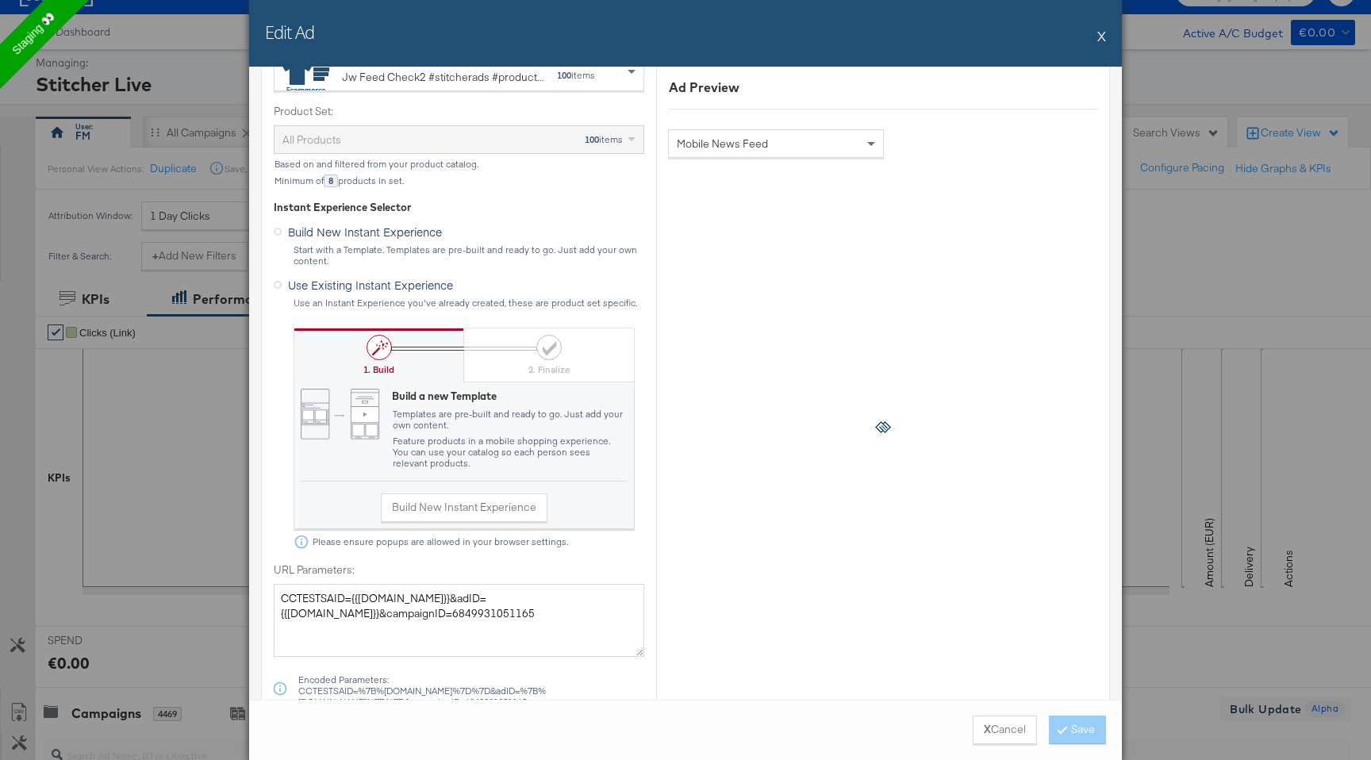
scroll to position [733, 0]
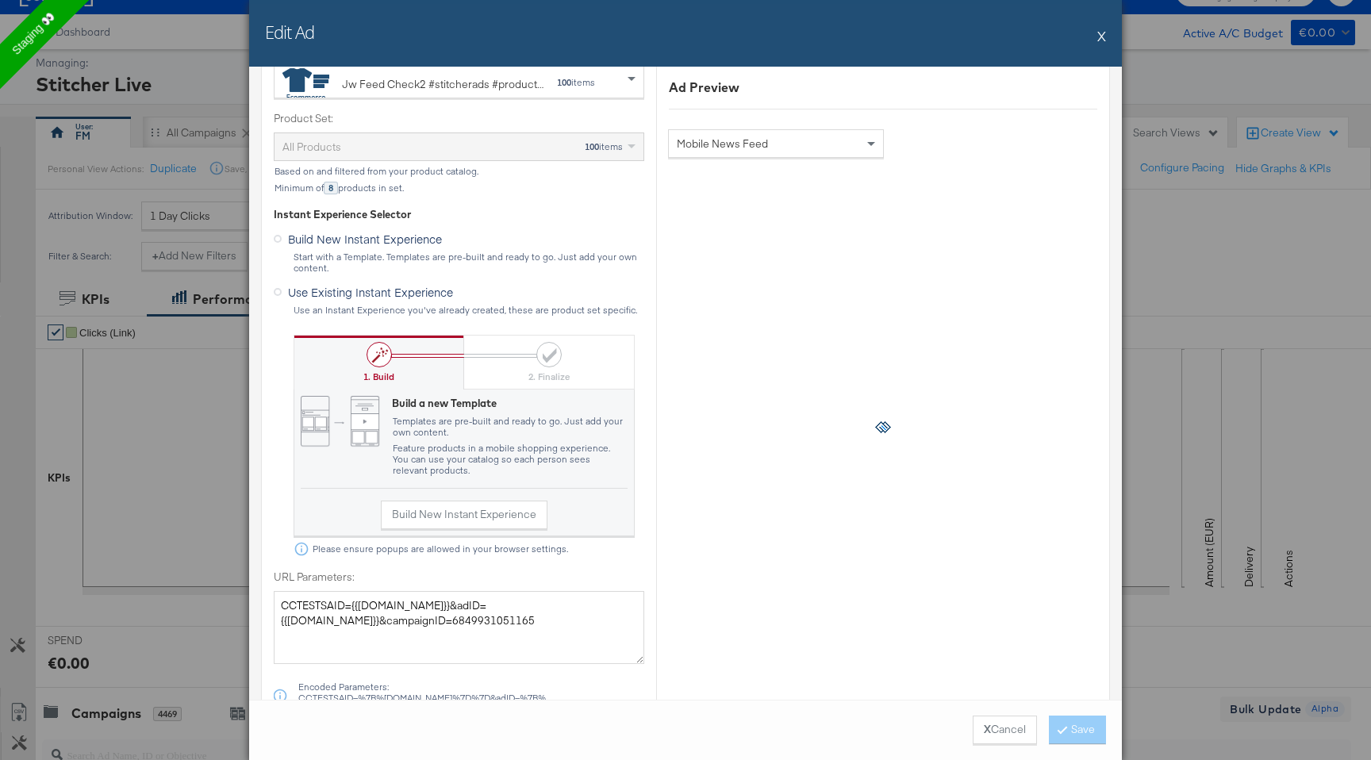
click at [453, 290] on label "Use Existing Instant Experience" at bounding box center [367, 290] width 186 height 20
click at [0, 0] on input "Use Existing Instant Experience" at bounding box center [0, 0] width 0 height 0
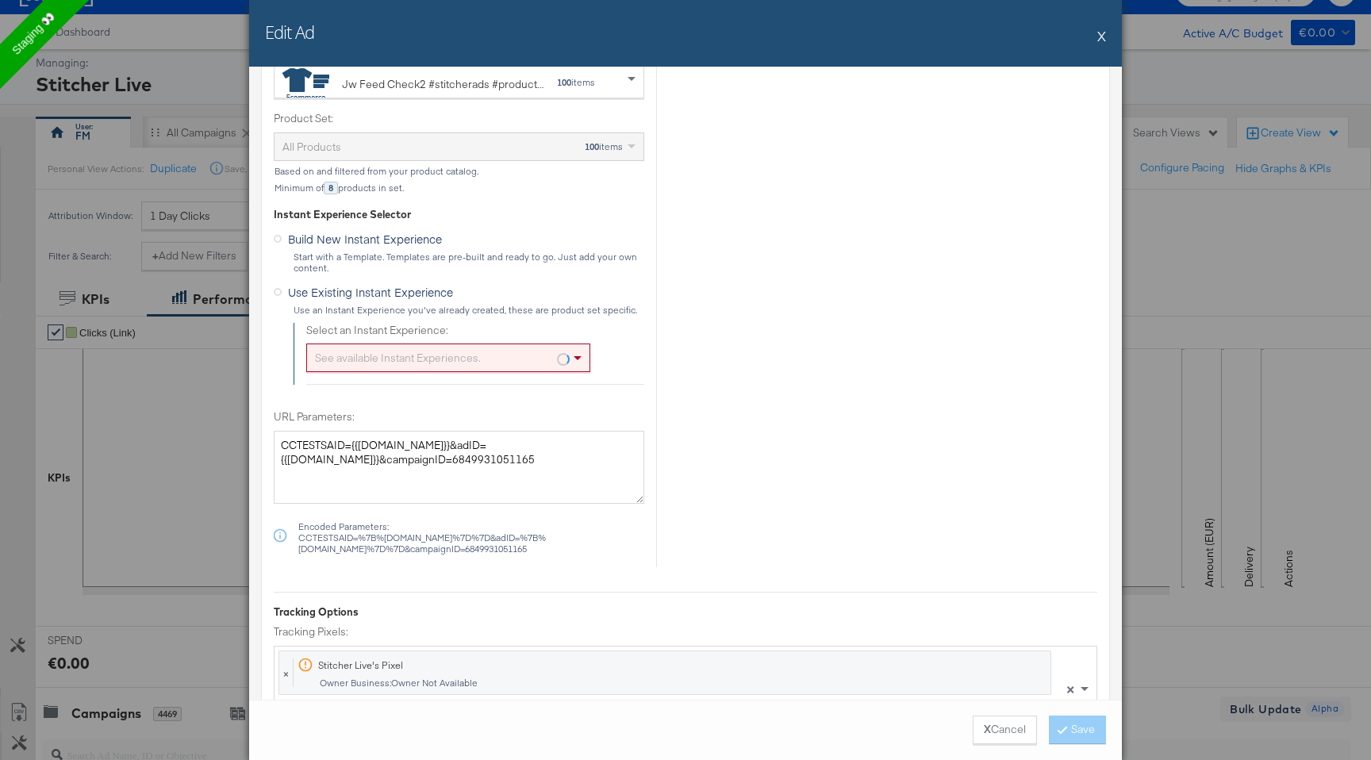
click at [457, 248] on div "Build New Instant Experience Start with a Template. Templates are pre-built and…" at bounding box center [459, 250] width 371 height 47
click at [381, 234] on span "Build New Instant Experience" at bounding box center [365, 239] width 154 height 16
click at [0, 0] on input "Build New Instant Experience" at bounding box center [0, 0] width 0 height 0
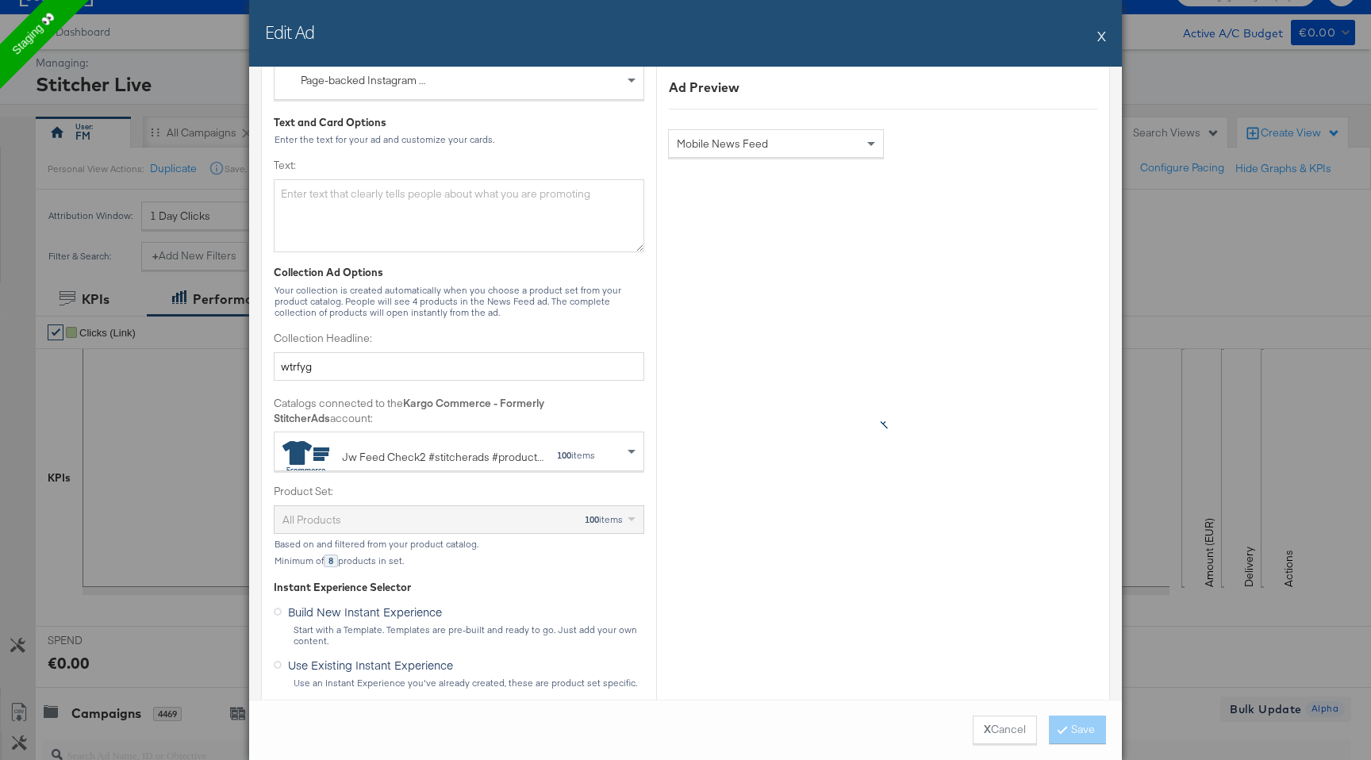
scroll to position [357, 0]
click at [435, 241] on textarea "Text:" at bounding box center [459, 219] width 371 height 73
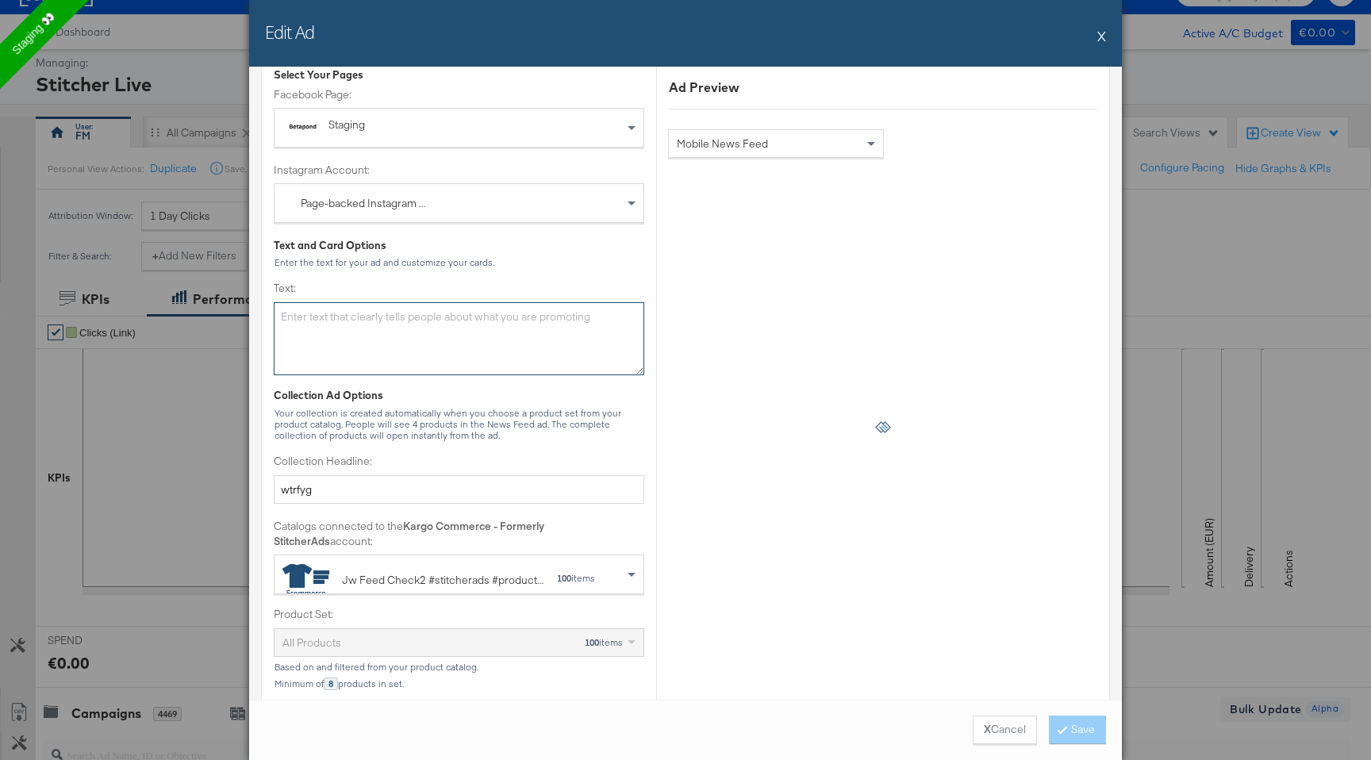
click at [419, 336] on textarea "Text:" at bounding box center [459, 338] width 371 height 73
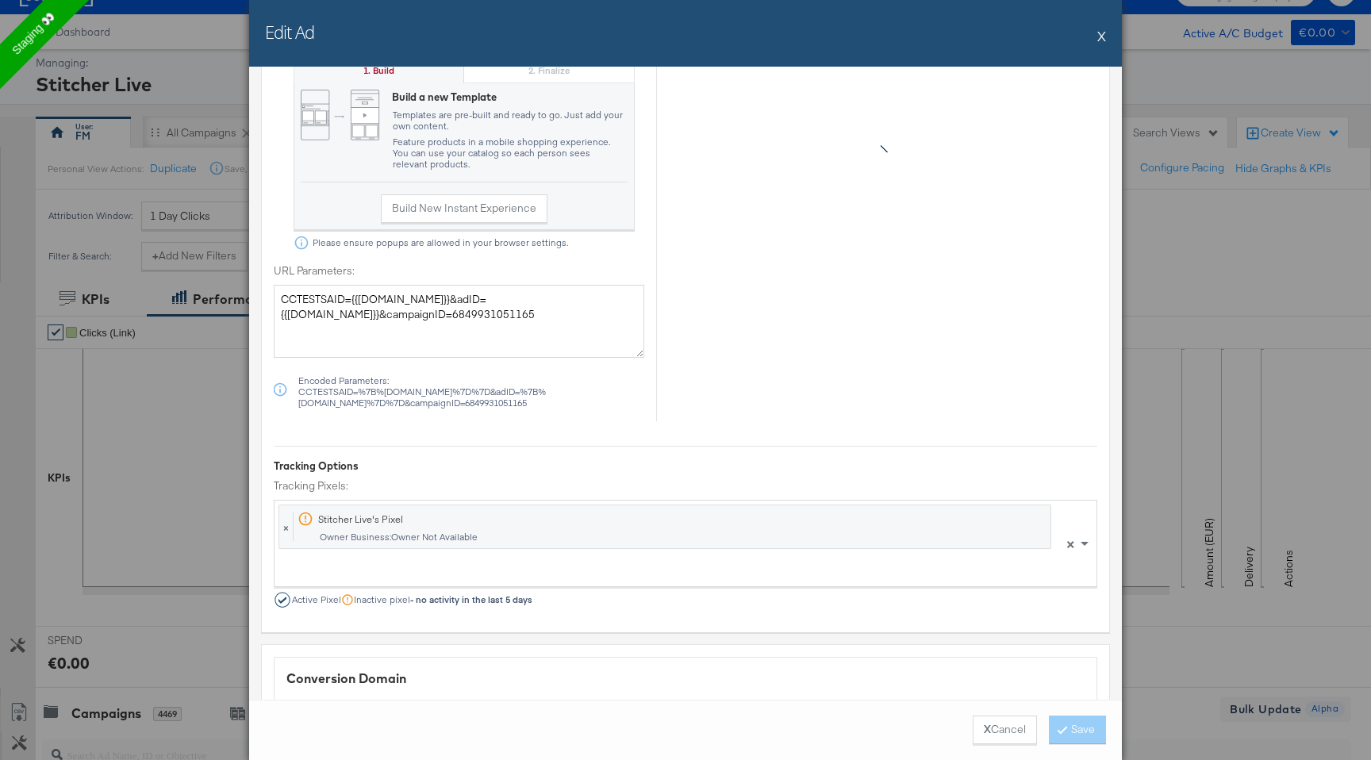
scroll to position [1231, 0]
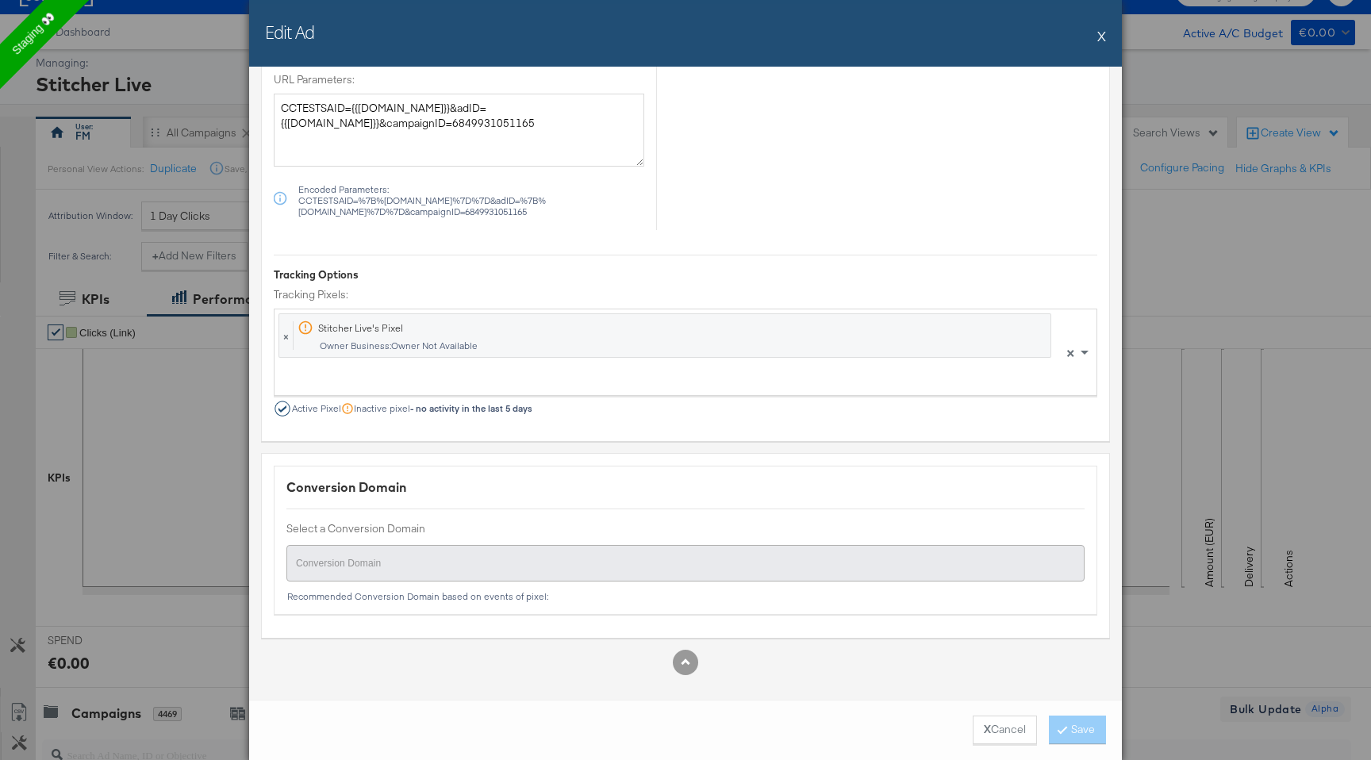
click at [62, 463] on div "Edit Ad X Ad Name US_Mon_2 Give your ad a name that is descriptive and meaningf…" at bounding box center [685, 380] width 1371 height 760
click at [1101, 35] on button "X" at bounding box center [1101, 36] width 9 height 32
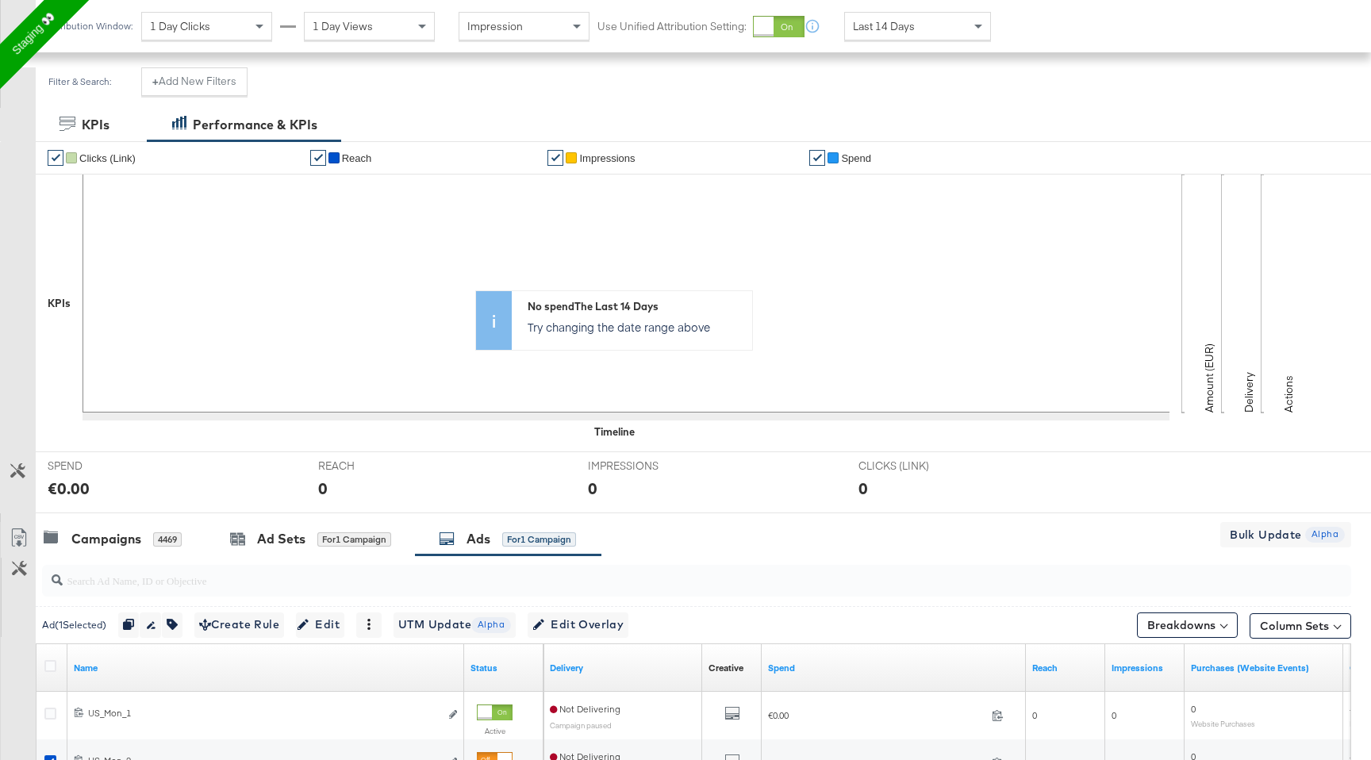
scroll to position [396, 0]
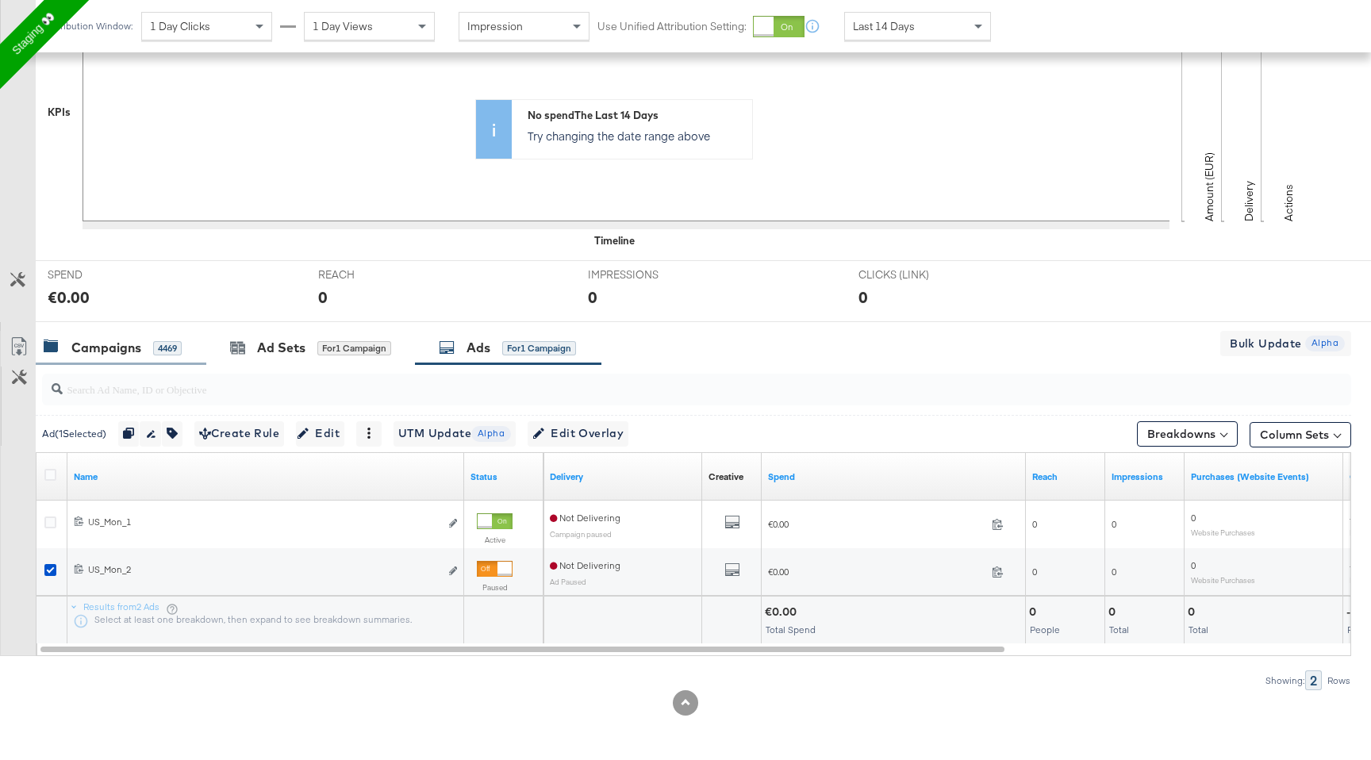
click at [122, 339] on div "Campaigns" at bounding box center [106, 348] width 70 height 18
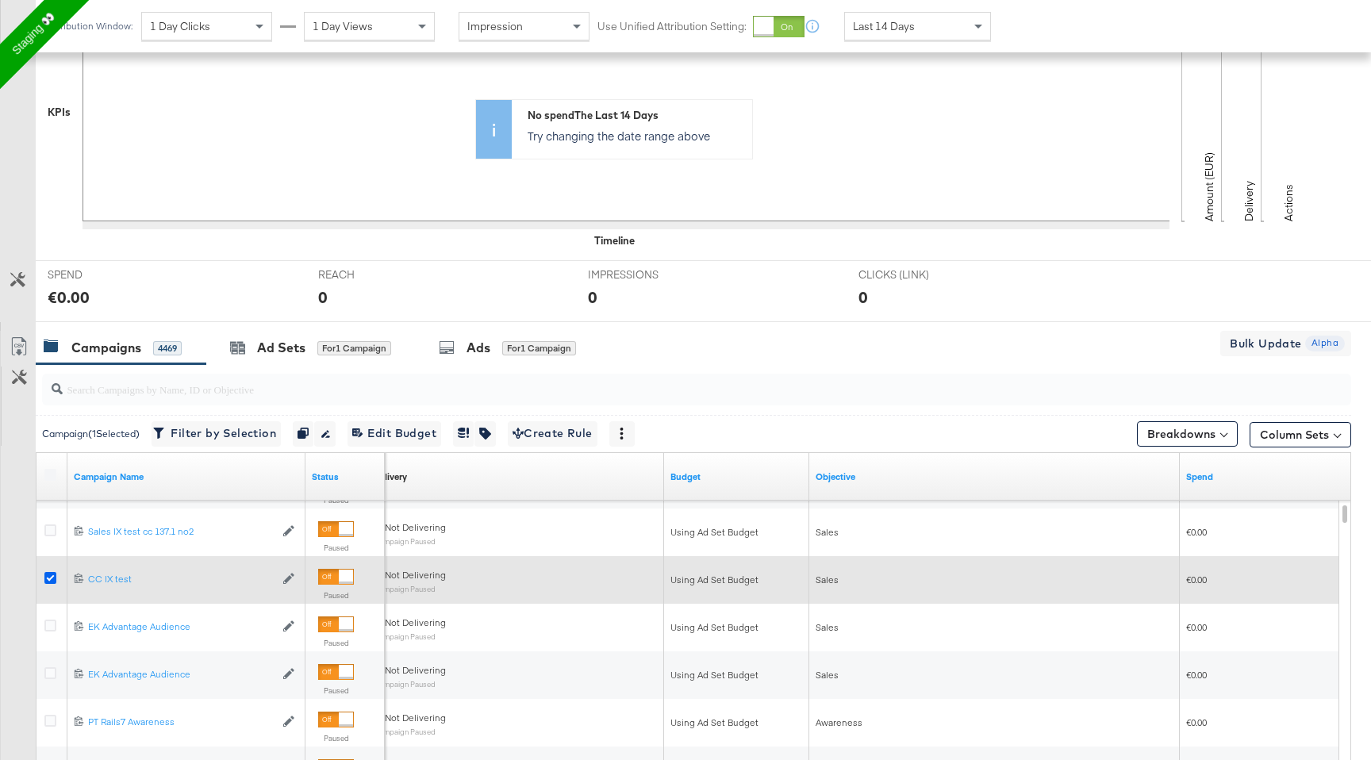
click at [47, 576] on icon at bounding box center [50, 578] width 12 height 12
click at [0, 0] on input "checkbox" at bounding box center [0, 0] width 0 height 0
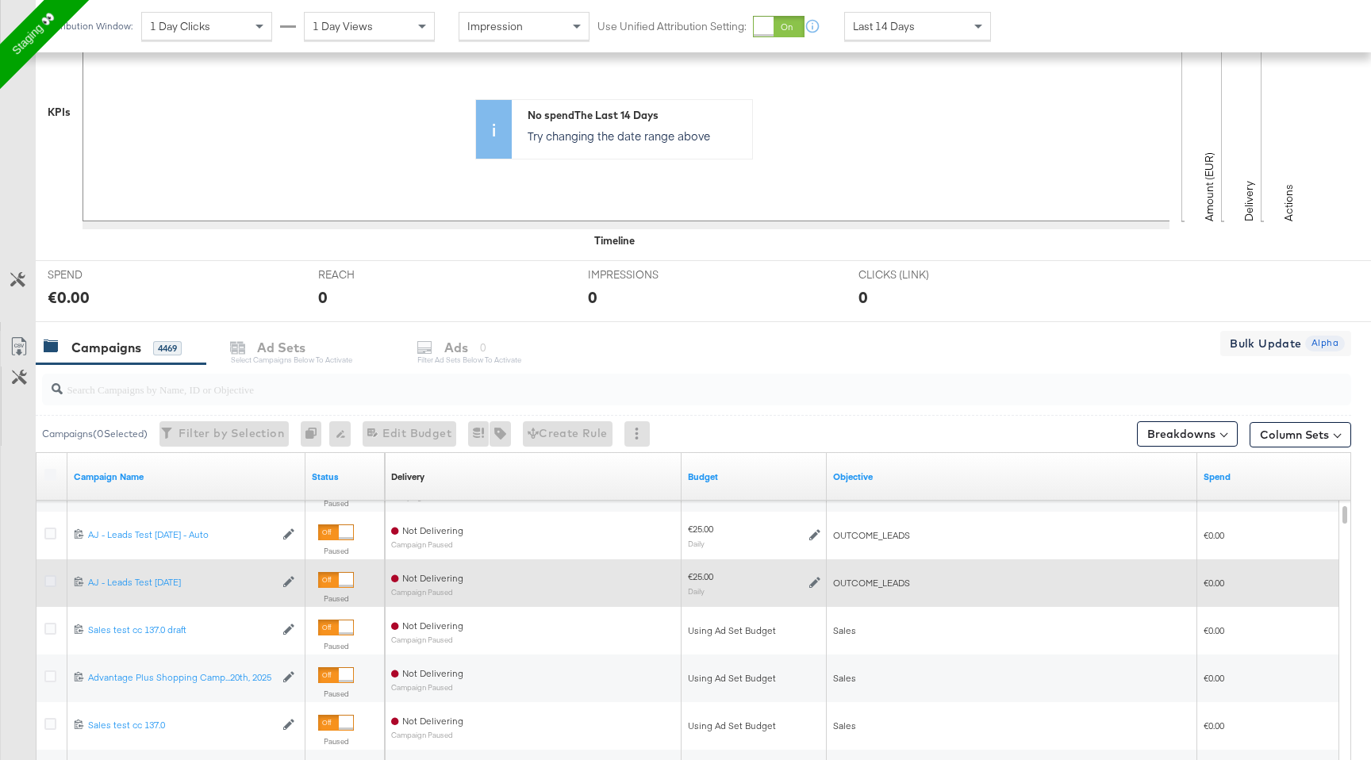
click at [47, 581] on icon at bounding box center [50, 581] width 12 height 12
click at [0, 0] on input "checkbox" at bounding box center [0, 0] width 0 height 0
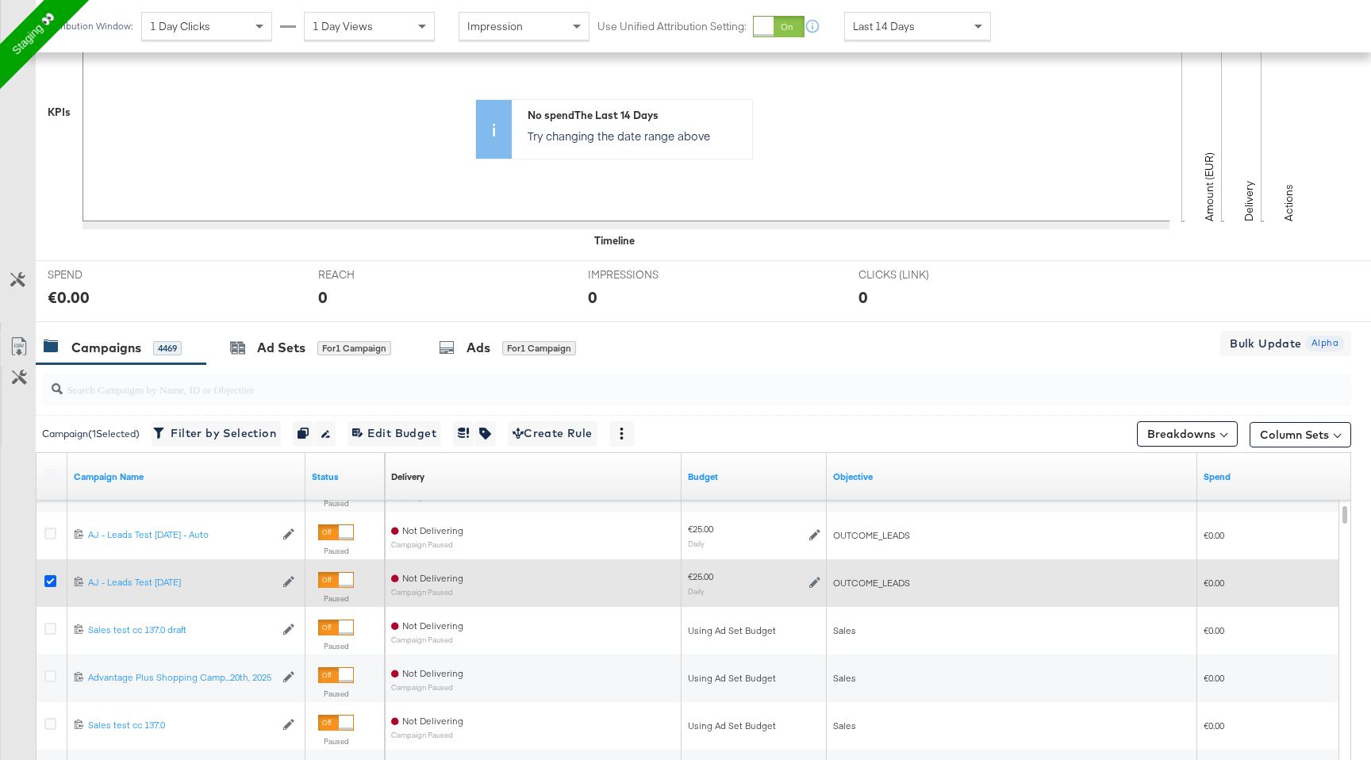
click at [49, 579] on icon at bounding box center [50, 581] width 12 height 12
click at [0, 0] on input "checkbox" at bounding box center [0, 0] width 0 height 0
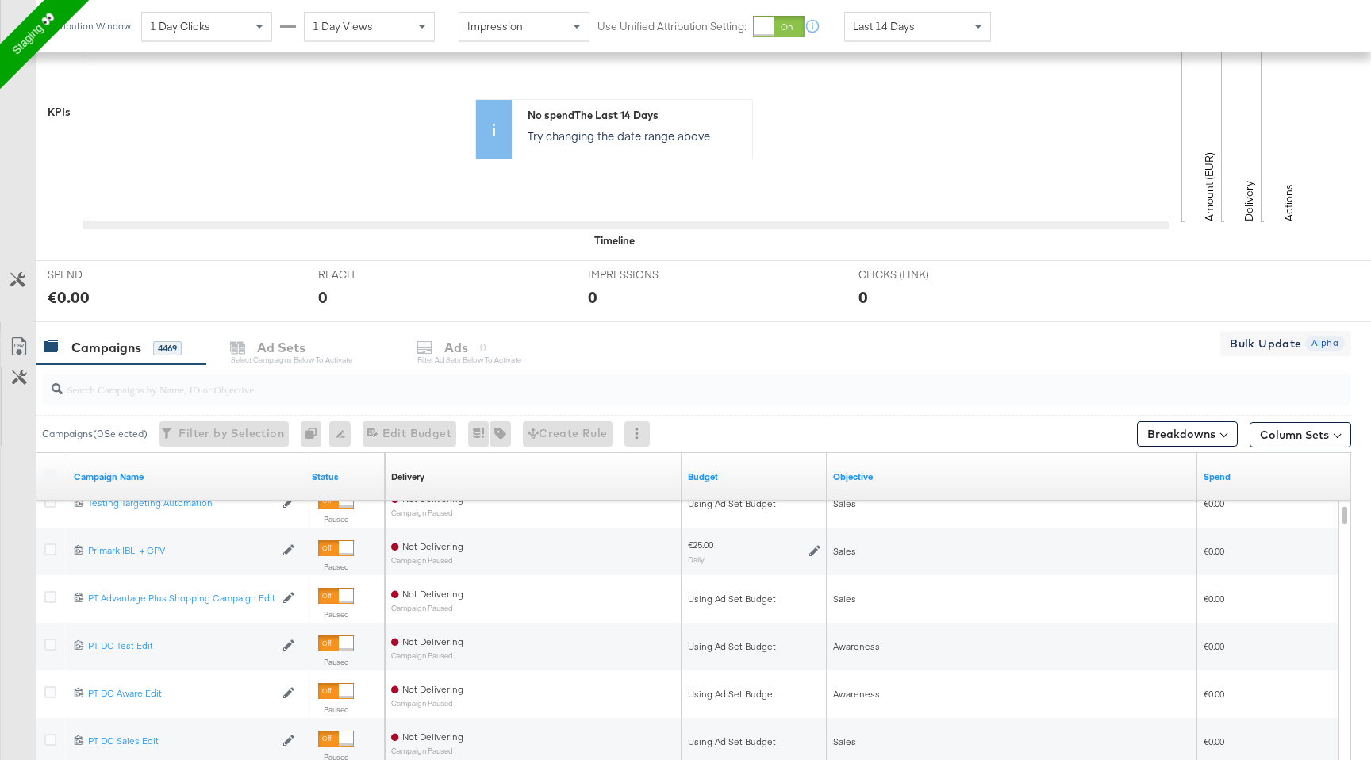
scroll to position [405, 0]
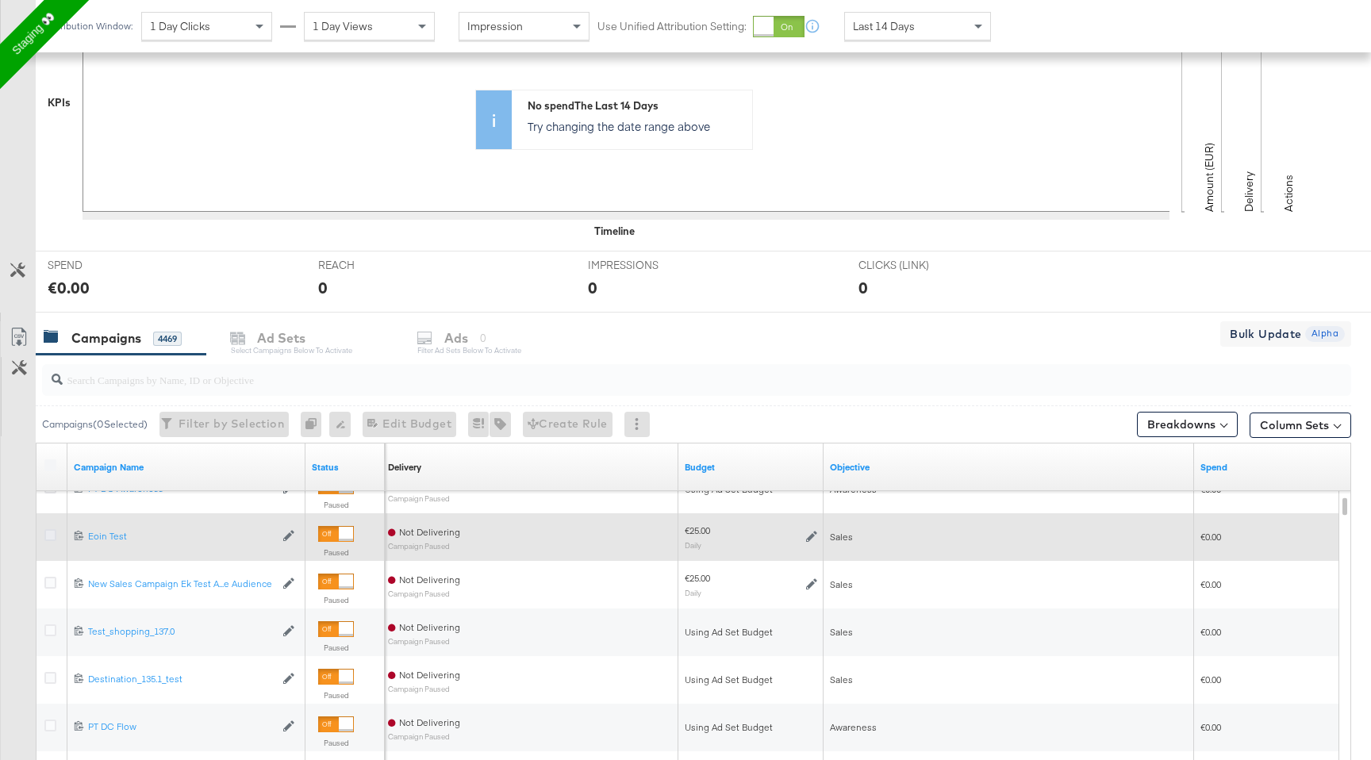
click at [48, 535] on icon at bounding box center [50, 535] width 12 height 12
click at [0, 0] on input "checkbox" at bounding box center [0, 0] width 0 height 0
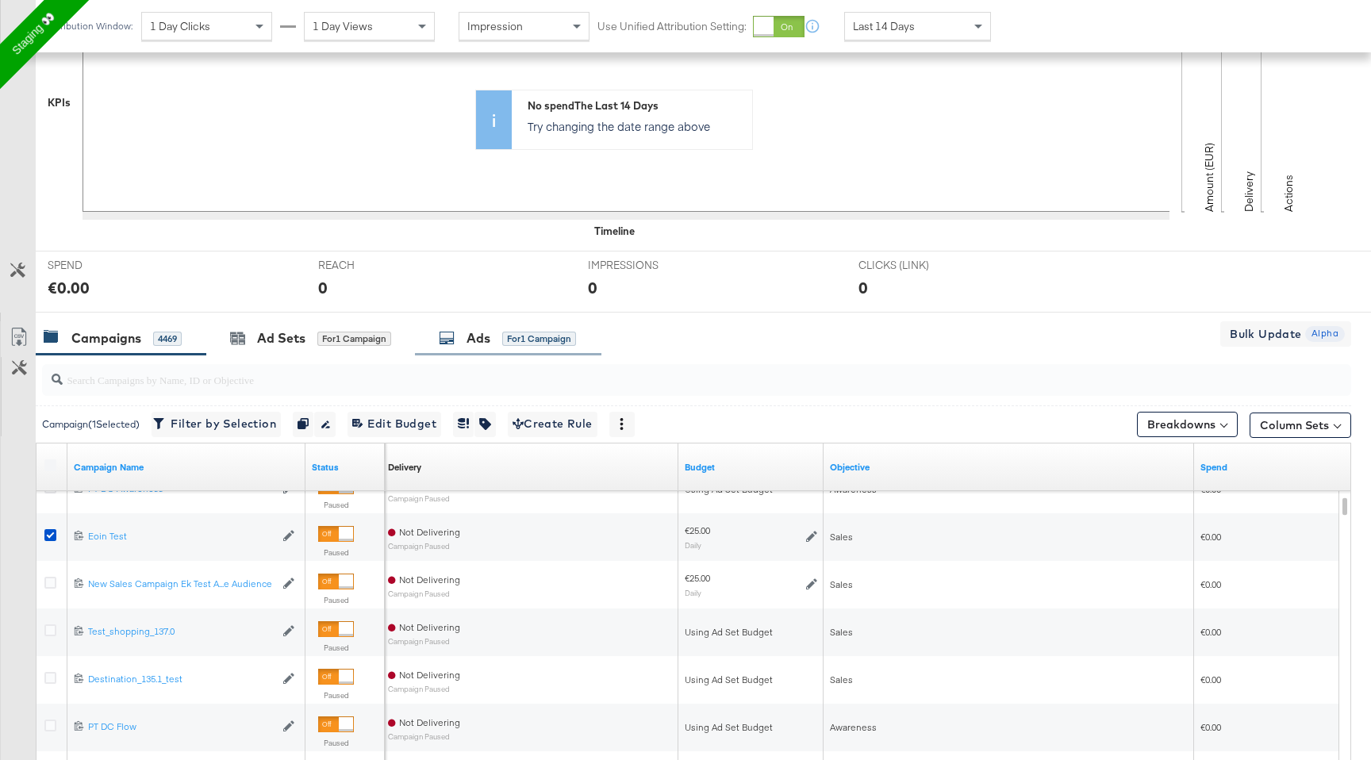
click at [566, 323] on div "Ads for 1 Campaign" at bounding box center [508, 338] width 186 height 34
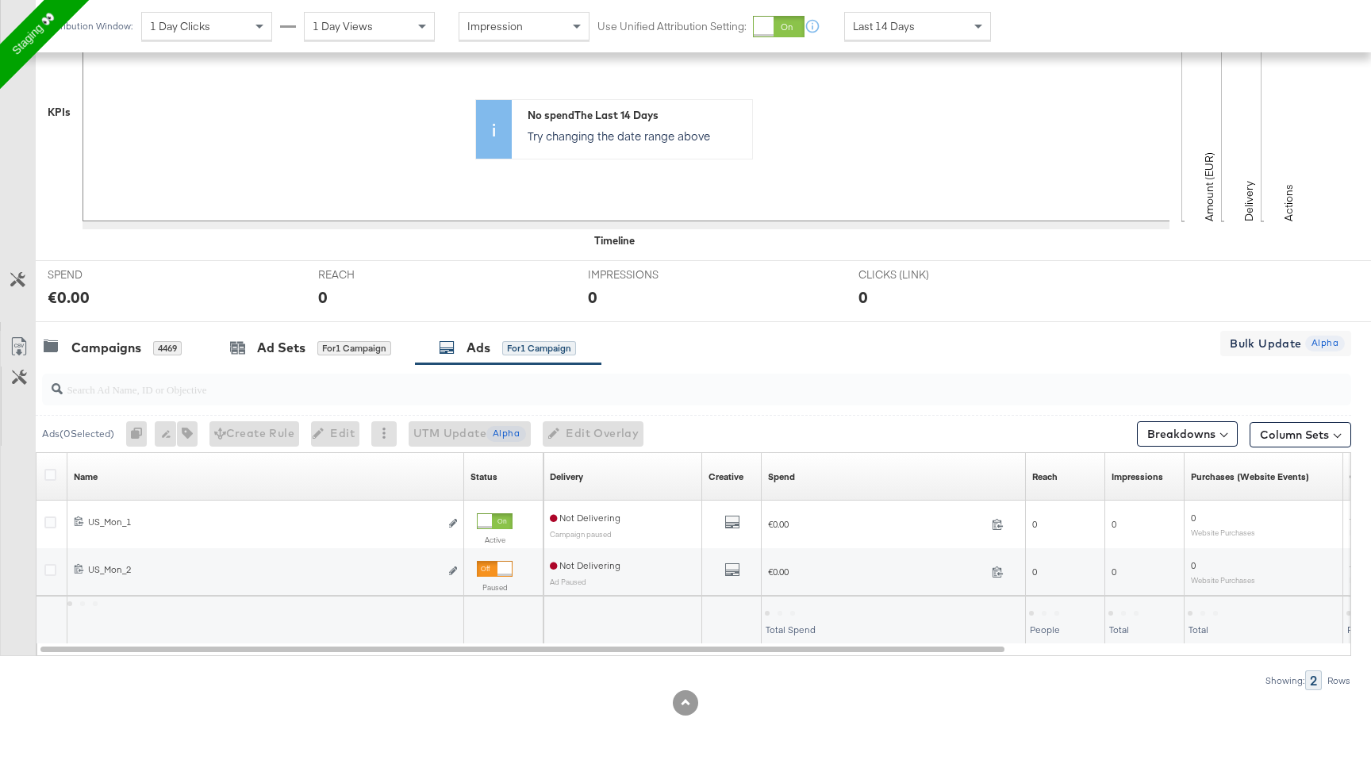
scroll to position [396, 0]
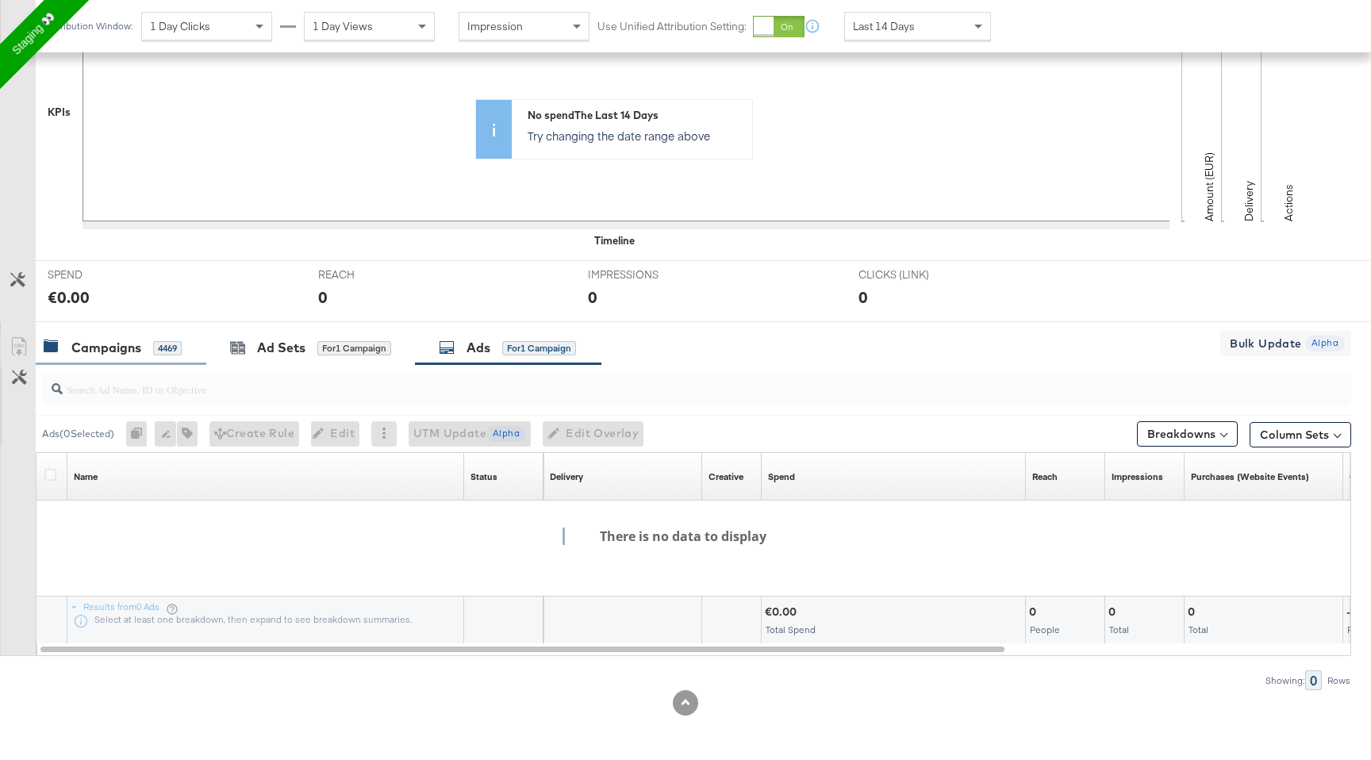
click at [163, 334] on div "Campaigns 4469" at bounding box center [121, 348] width 171 height 34
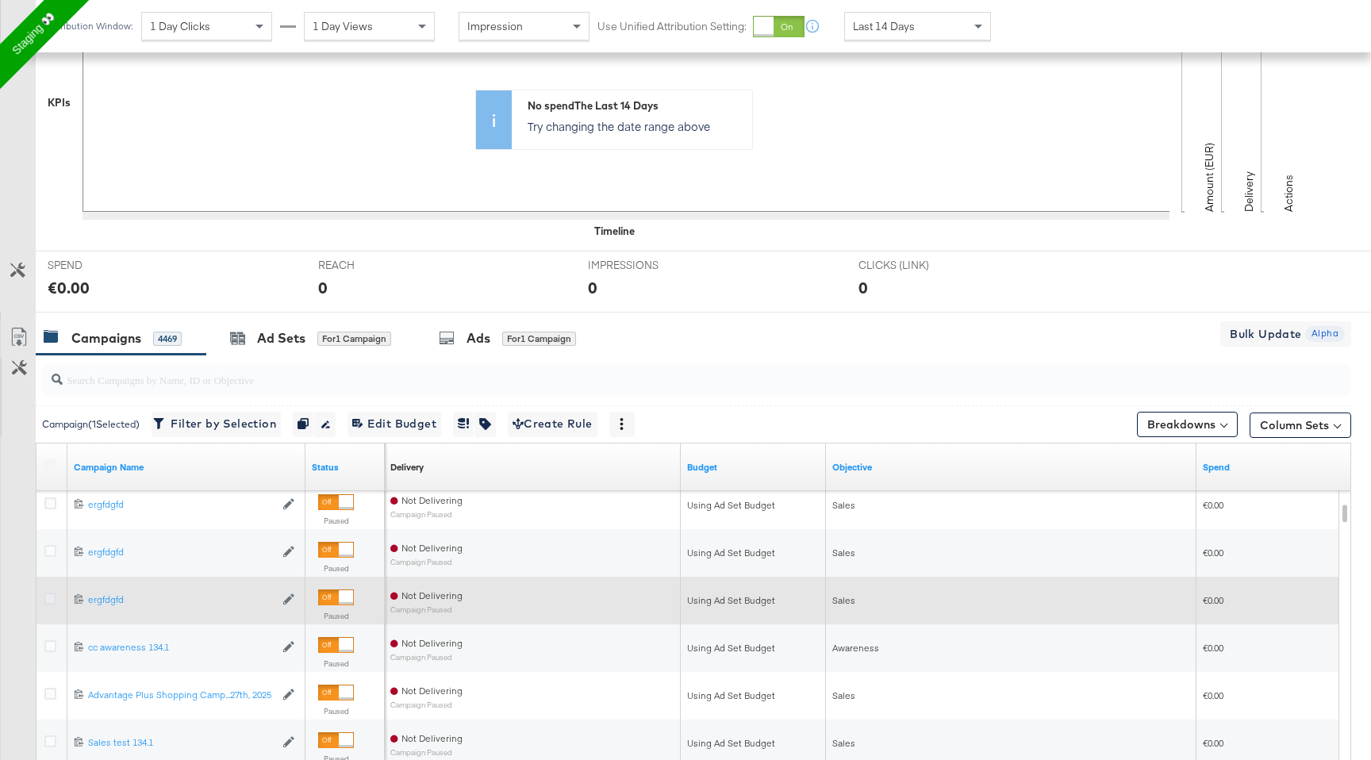
click at [47, 598] on icon at bounding box center [50, 599] width 12 height 12
click at [0, 0] on input "checkbox" at bounding box center [0, 0] width 0 height 0
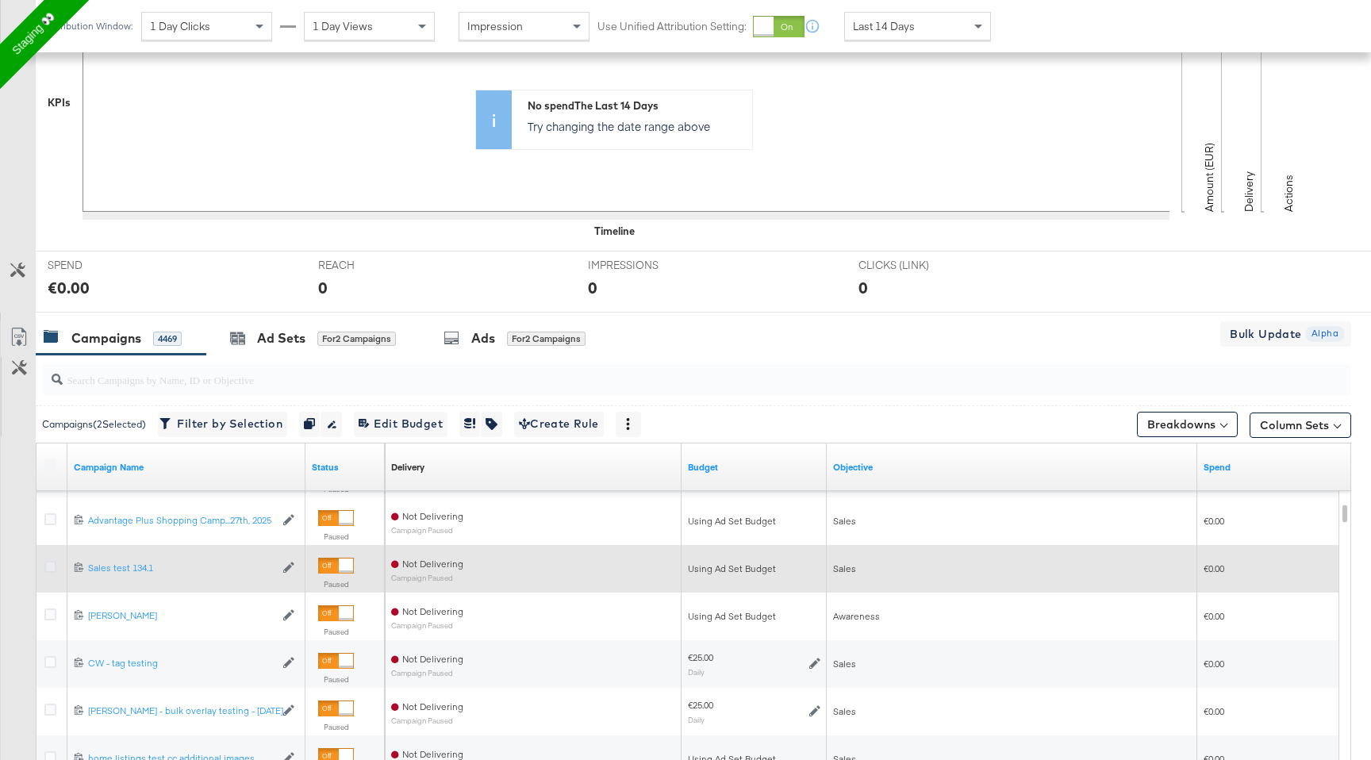
click at [47, 563] on icon at bounding box center [50, 567] width 12 height 12
click at [0, 0] on input "checkbox" at bounding box center [0, 0] width 0 height 0
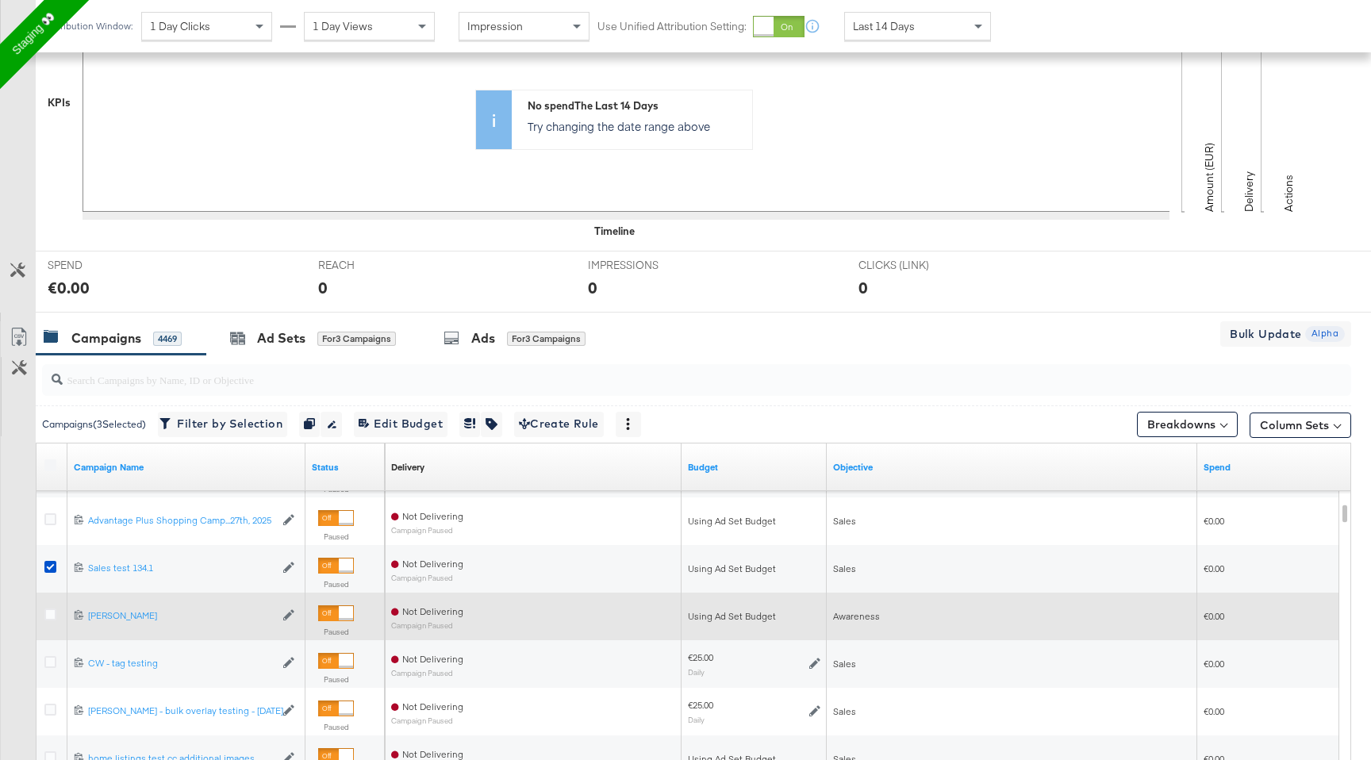
click at [58, 610] on div at bounding box center [52, 617] width 17 height 16
click at [51, 613] on icon at bounding box center [50, 615] width 12 height 12
click at [0, 0] on input "checkbox" at bounding box center [0, 0] width 0 height 0
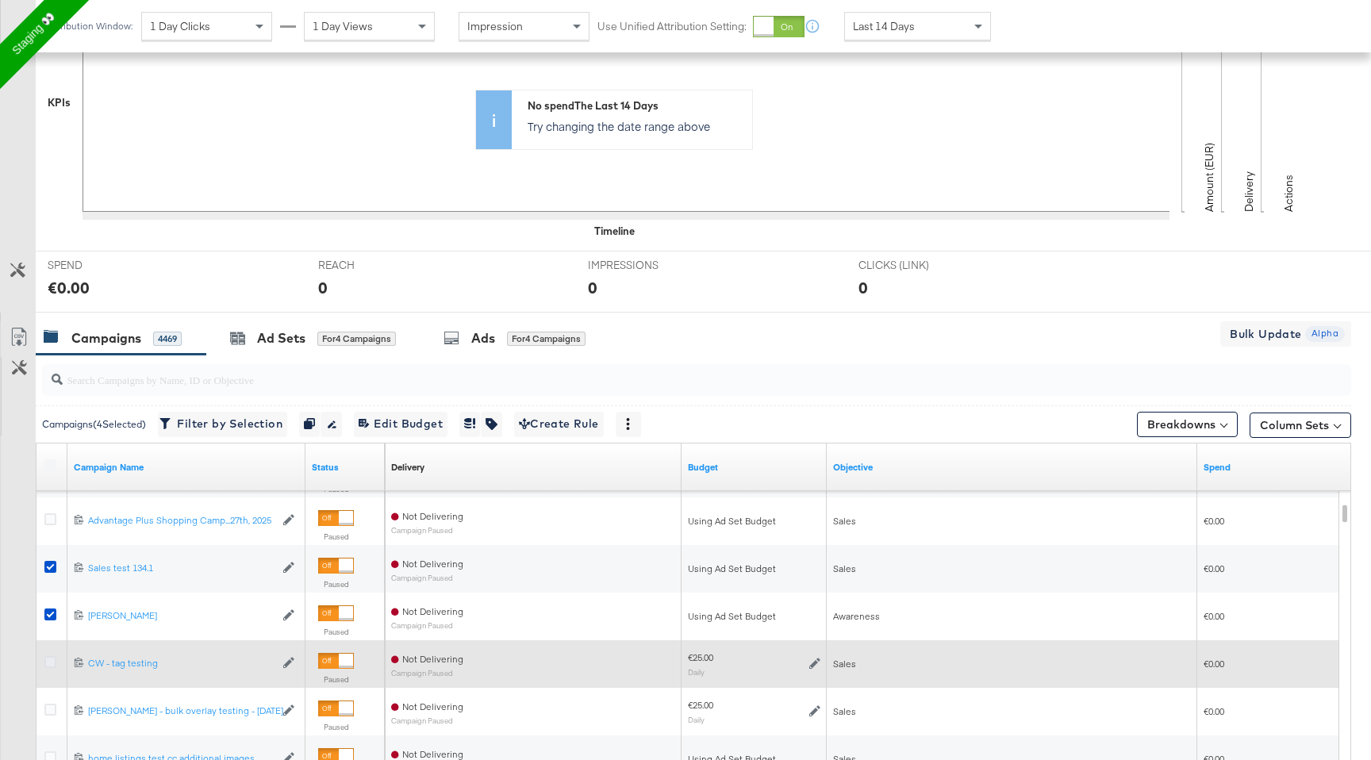
click at [52, 663] on icon at bounding box center [50, 662] width 12 height 12
click at [0, 0] on input "checkbox" at bounding box center [0, 0] width 0 height 0
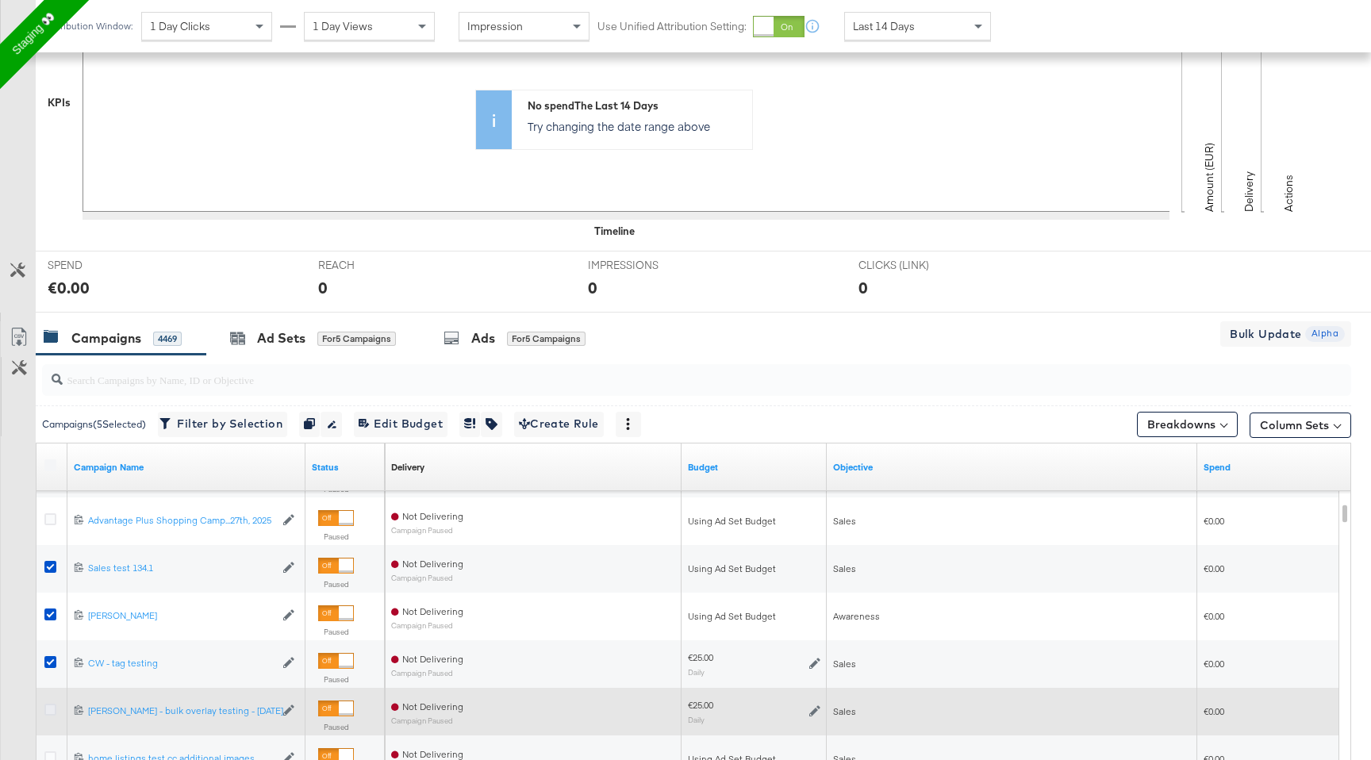
click at [47, 708] on icon at bounding box center [50, 710] width 12 height 12
click at [0, 0] on input "checkbox" at bounding box center [0, 0] width 0 height 0
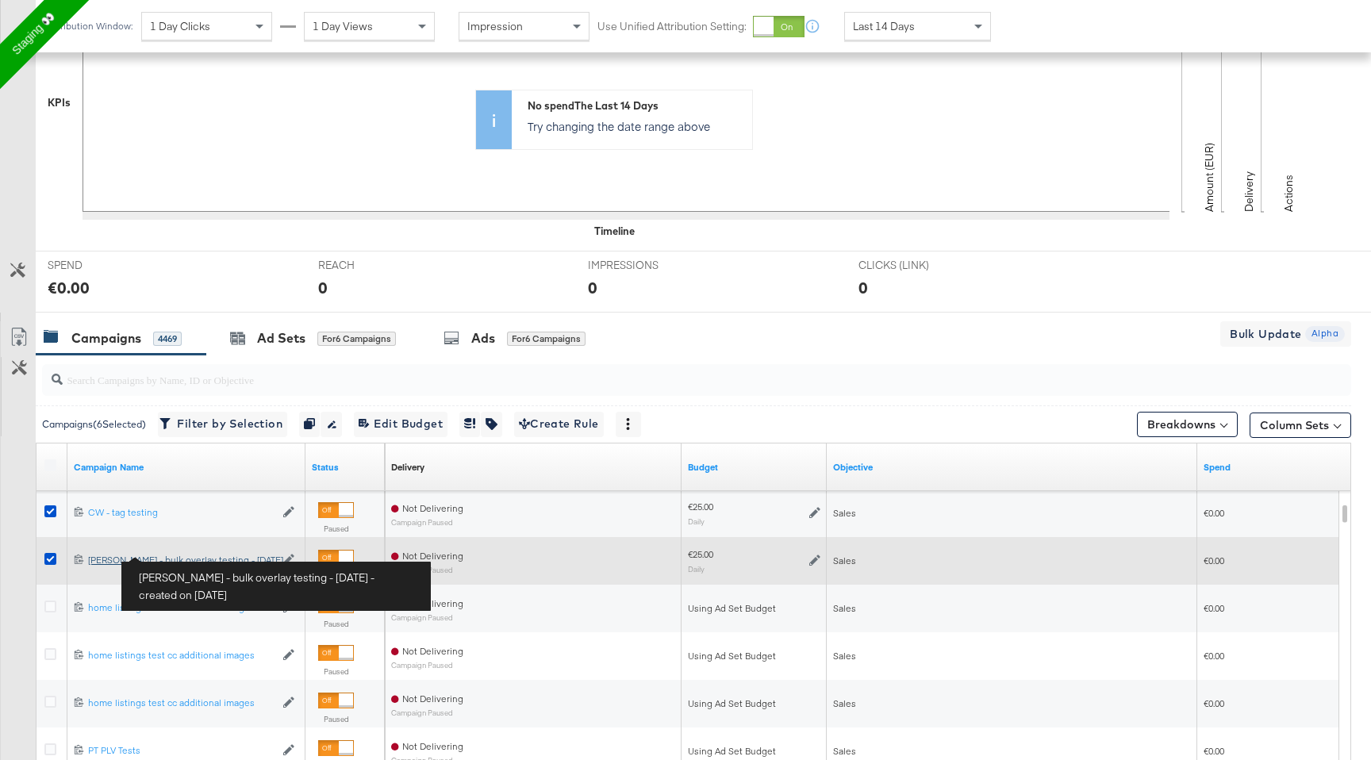
click at [104, 563] on div "Craig - bulk overlay testing - 26/05/25 Craig - bulk overlay testing - 26/05/25" at bounding box center [181, 560] width 186 height 13
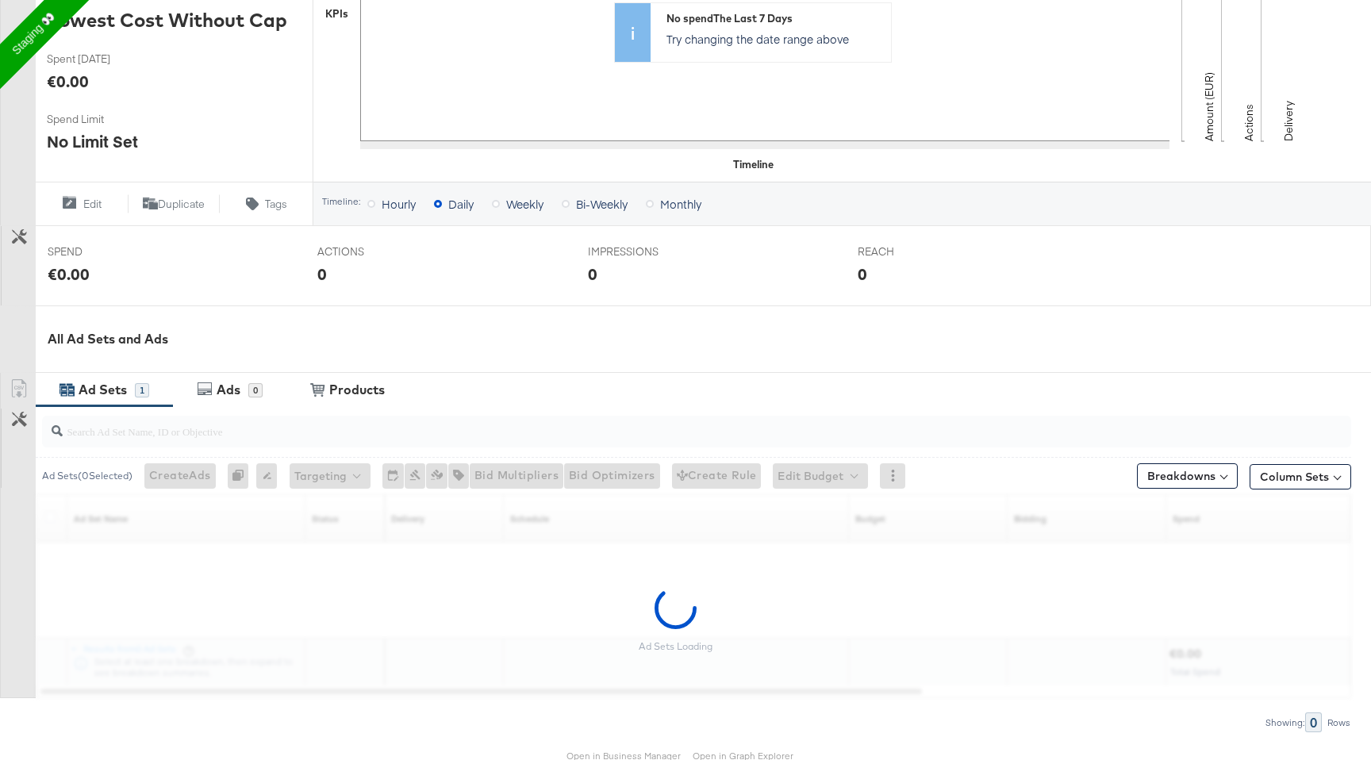
scroll to position [452, 0]
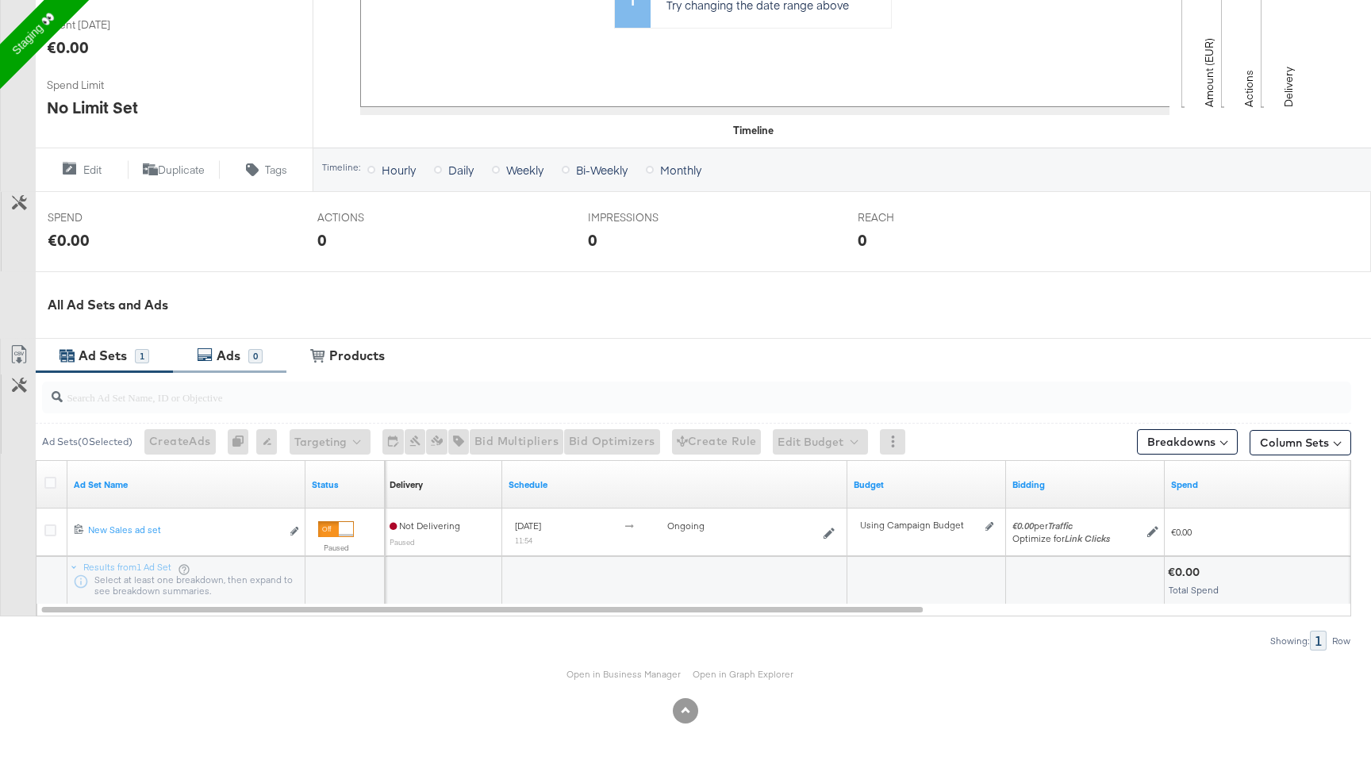
click at [240, 353] on div "Ads" at bounding box center [229, 356] width 24 height 18
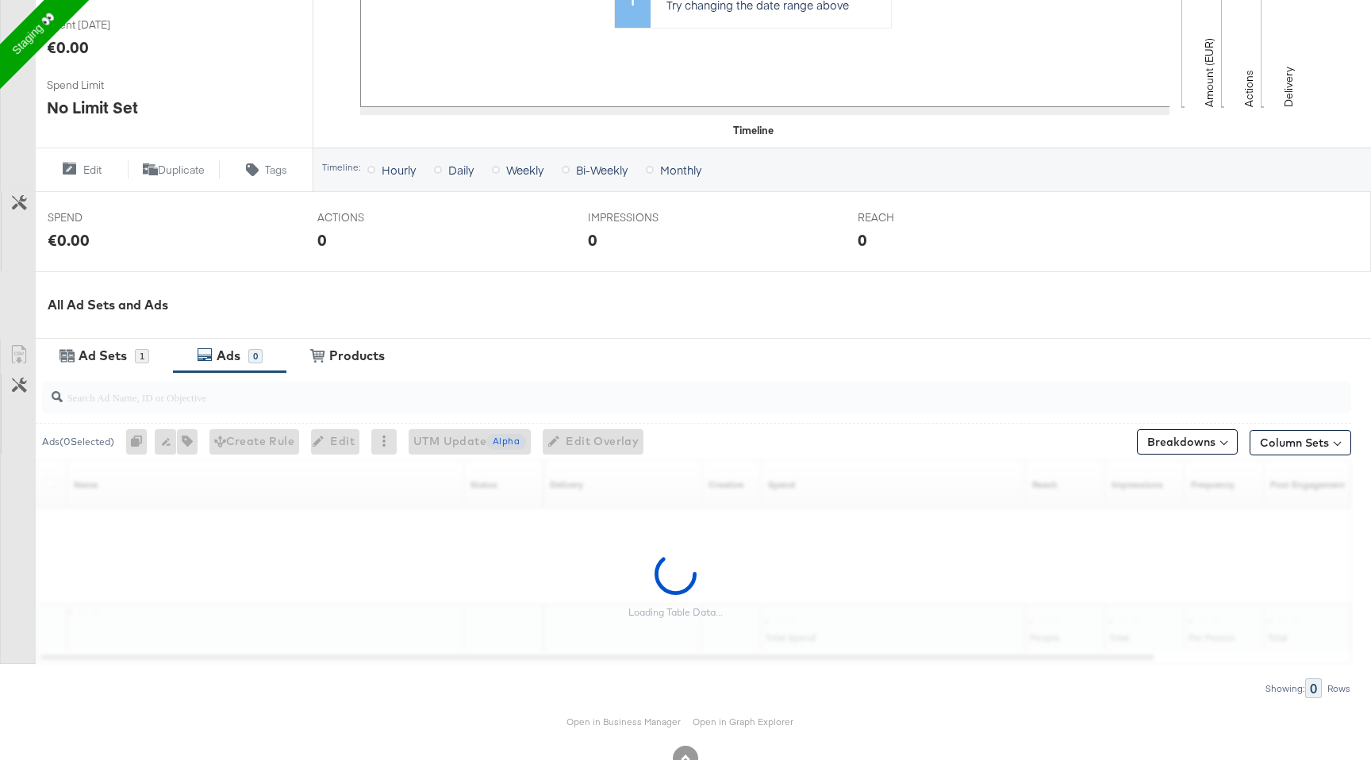
scroll to position [499, 0]
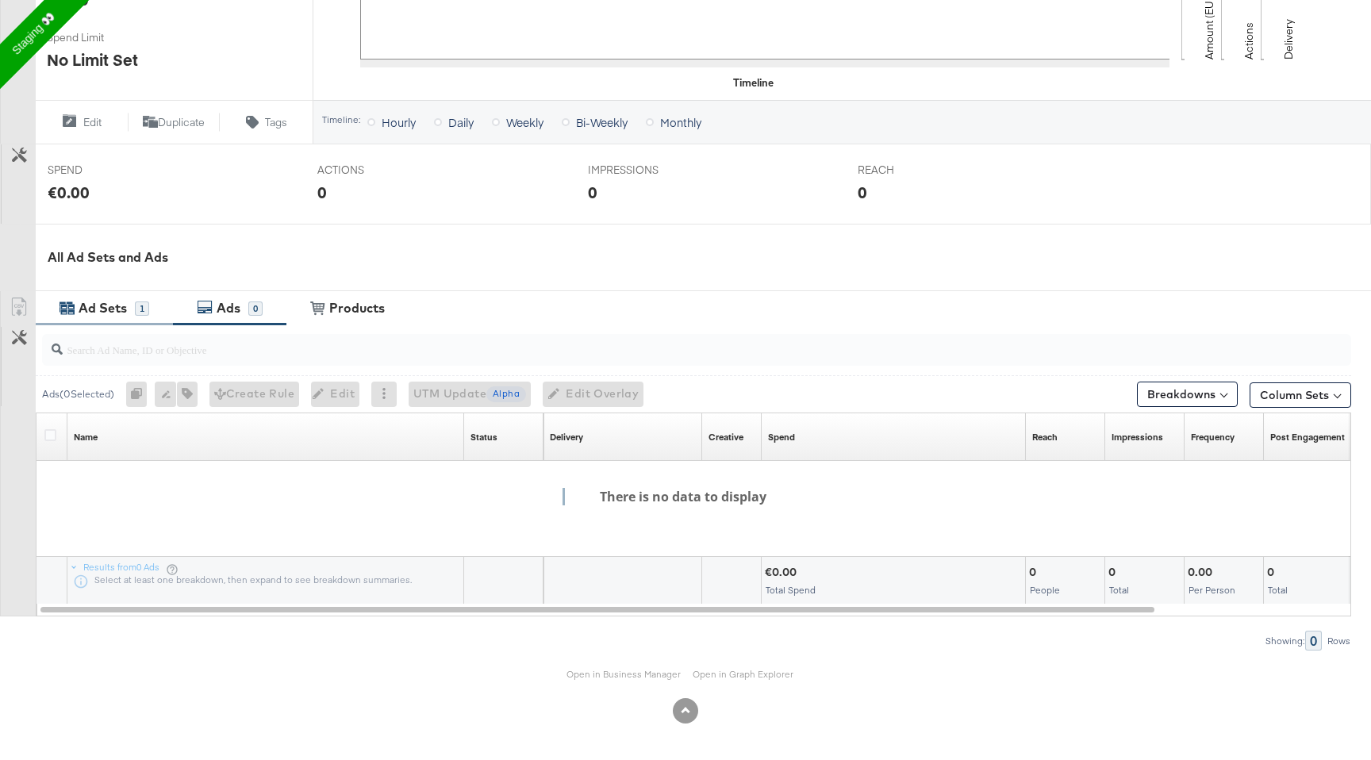
click at [98, 309] on div "Ad Sets" at bounding box center [103, 308] width 48 height 18
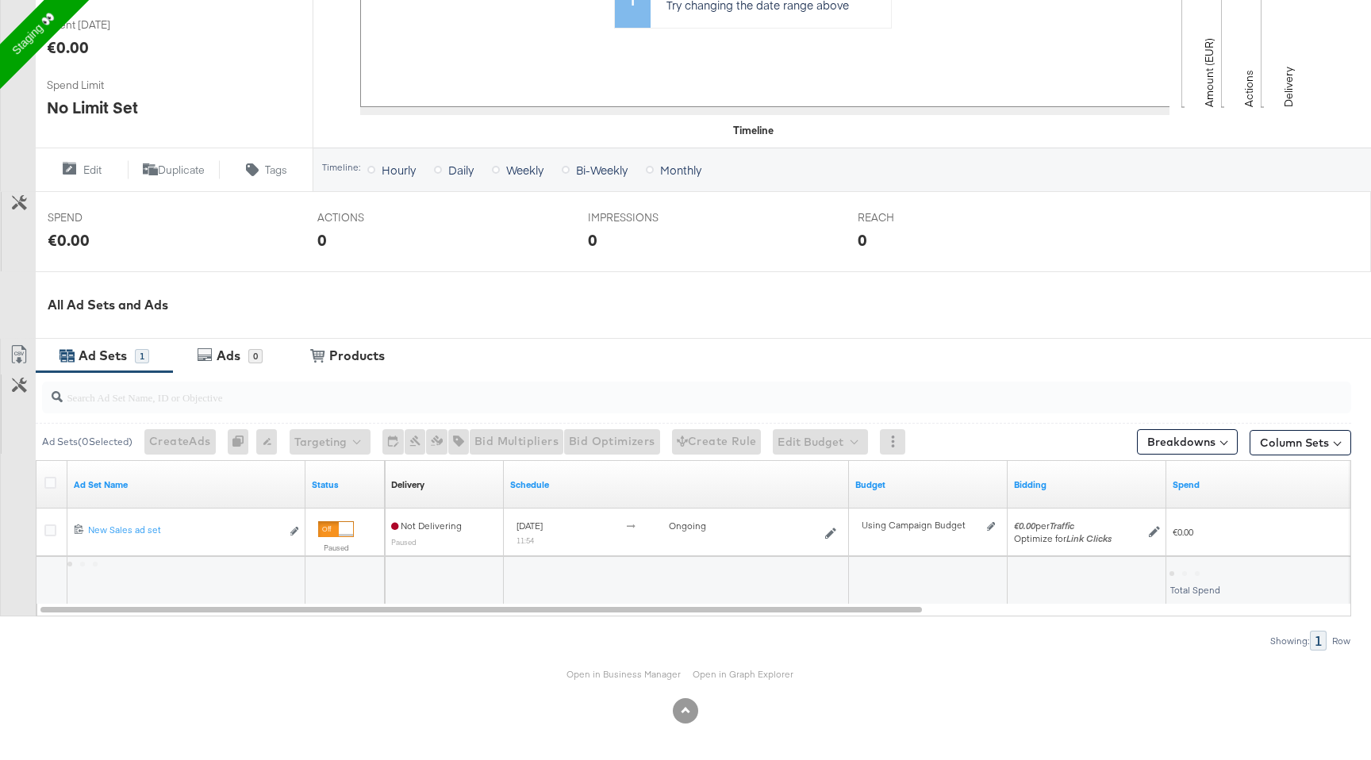
scroll to position [452, 0]
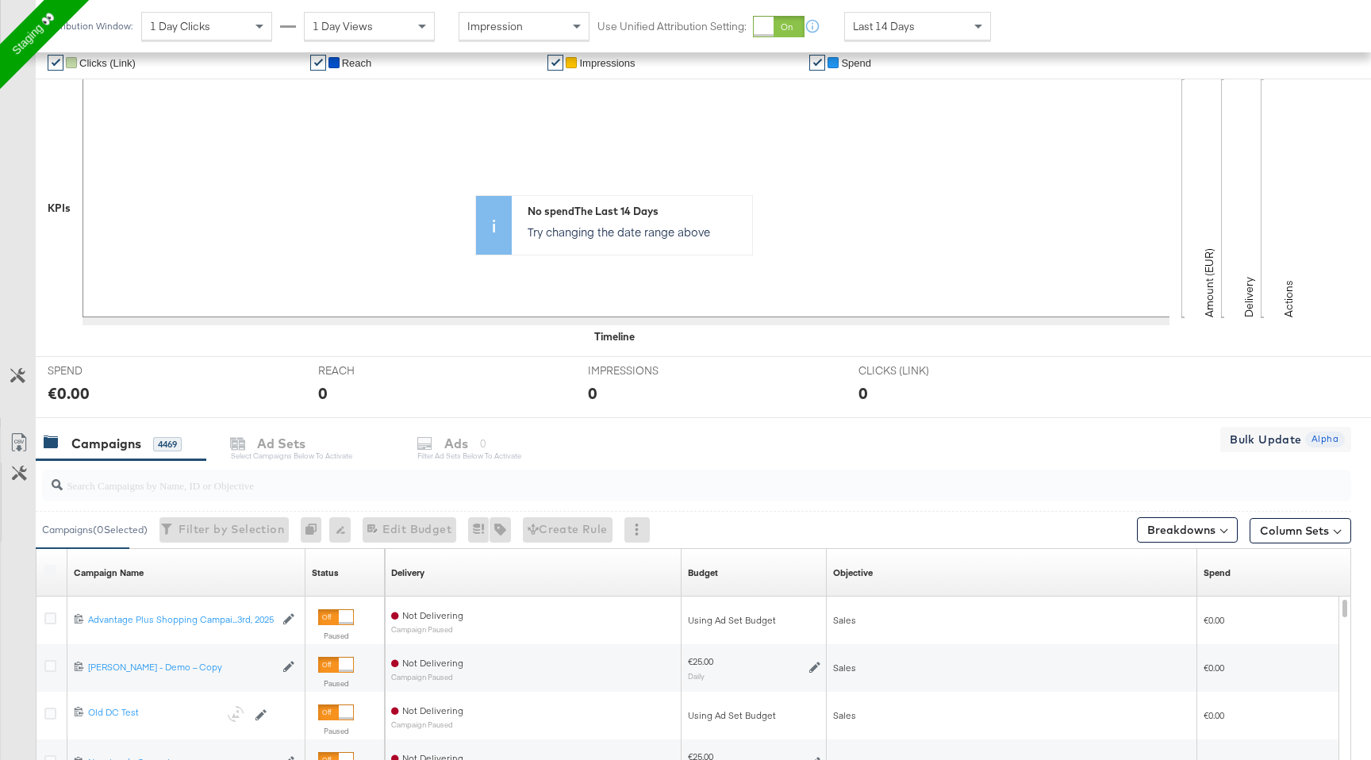
scroll to position [634, 0]
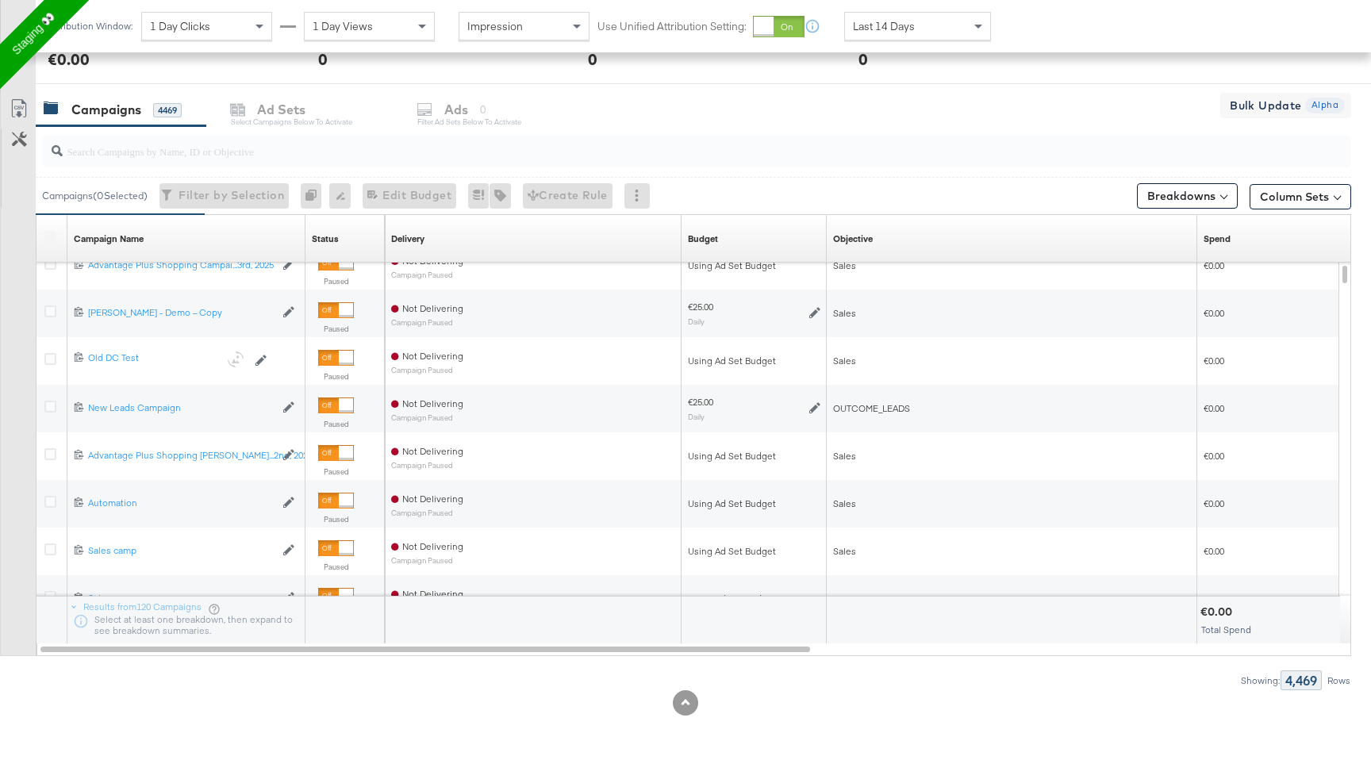
click at [189, 155] on input "search" at bounding box center [648, 144] width 1170 height 31
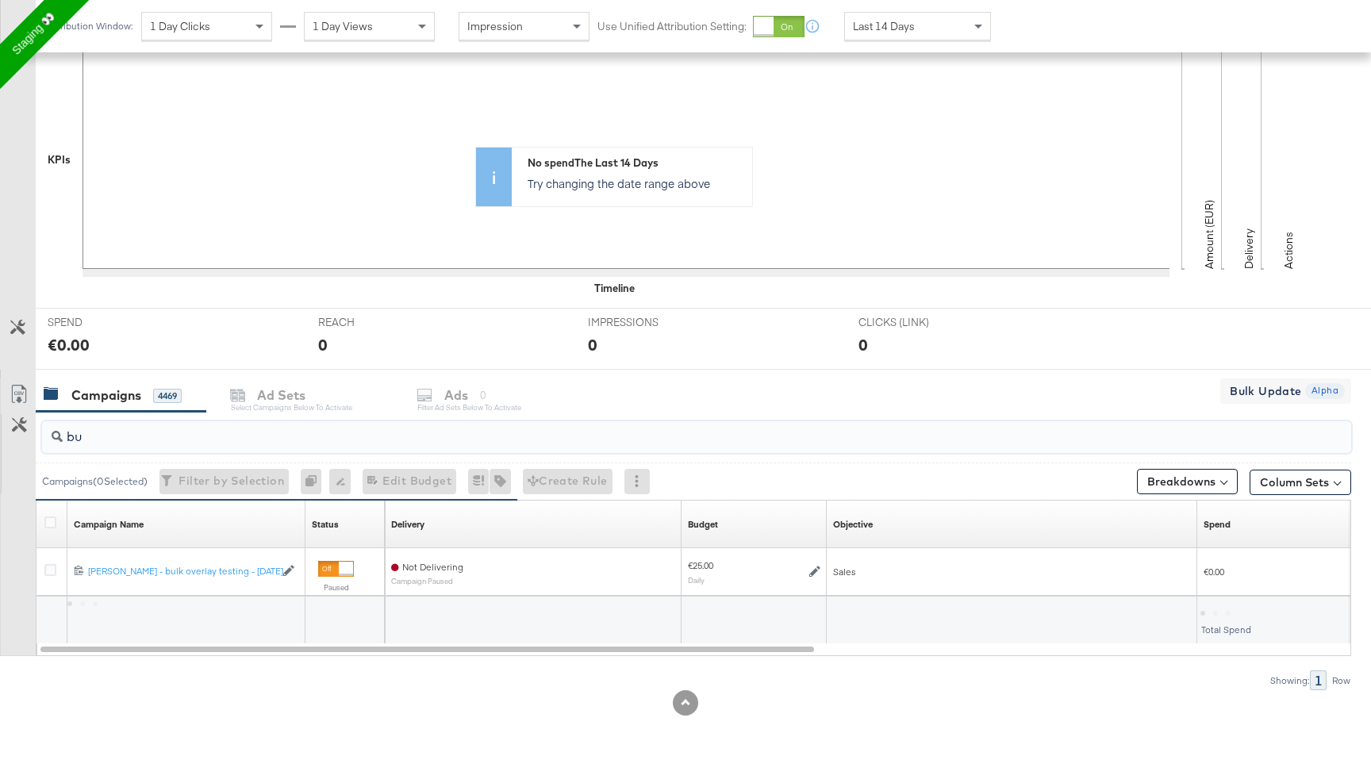
scroll to position [444, 0]
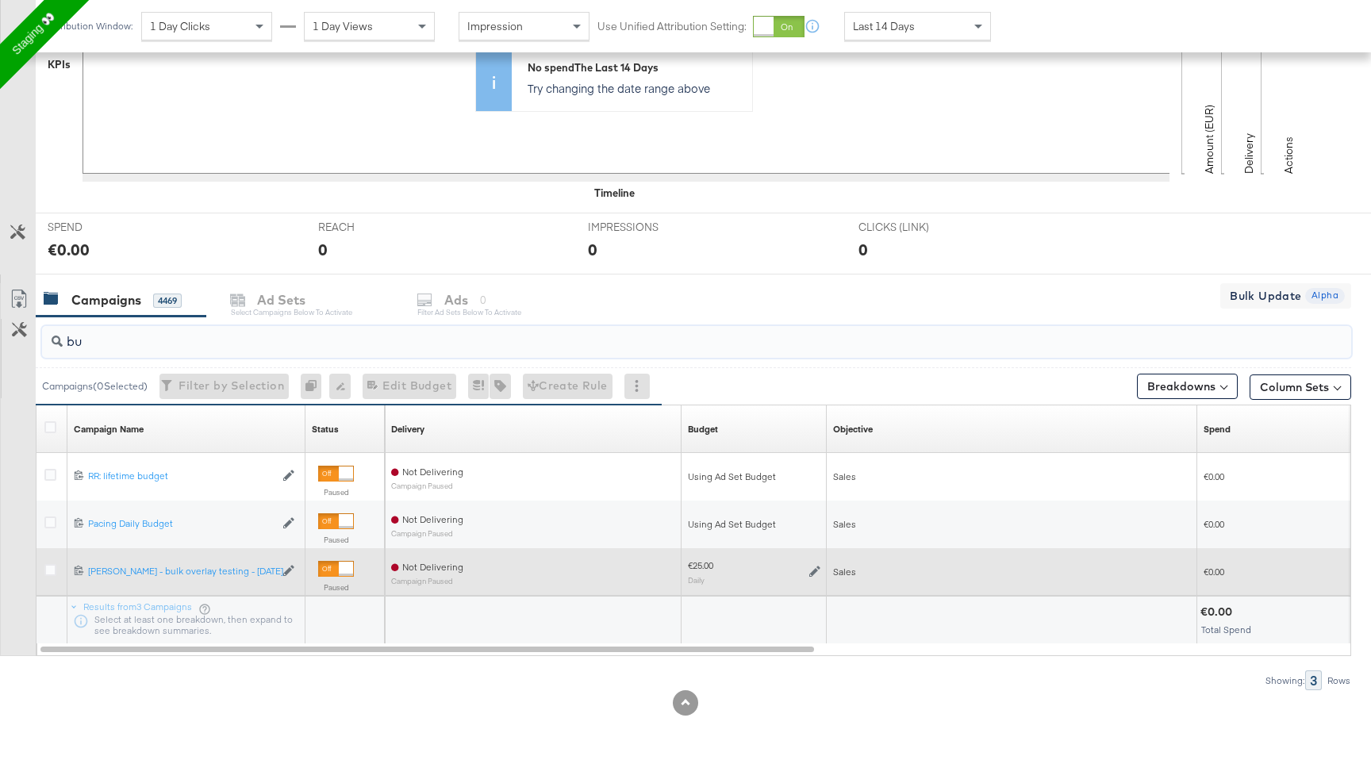
type input "bu"
click at [60, 572] on div at bounding box center [52, 572] width 17 height 16
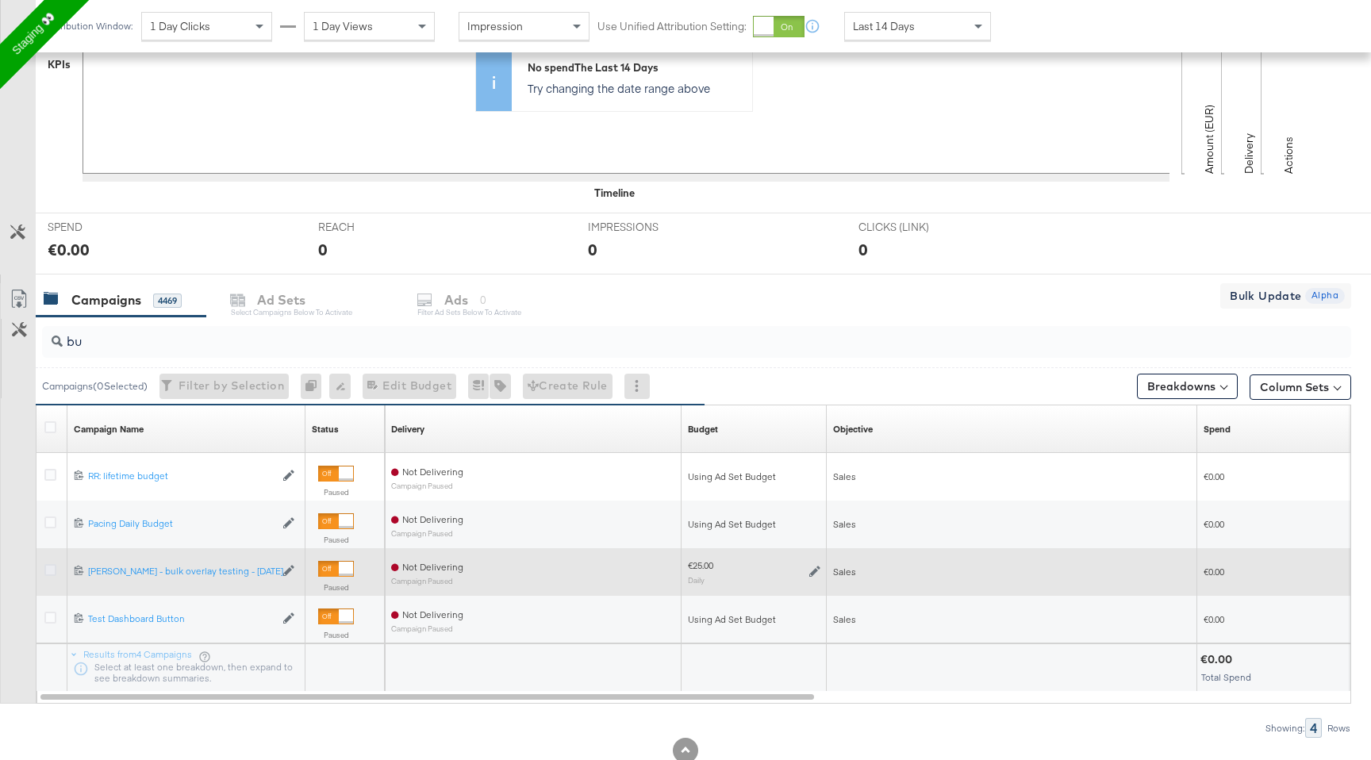
click at [44, 566] on icon at bounding box center [50, 570] width 12 height 12
click at [0, 0] on input "checkbox" at bounding box center [0, 0] width 0 height 0
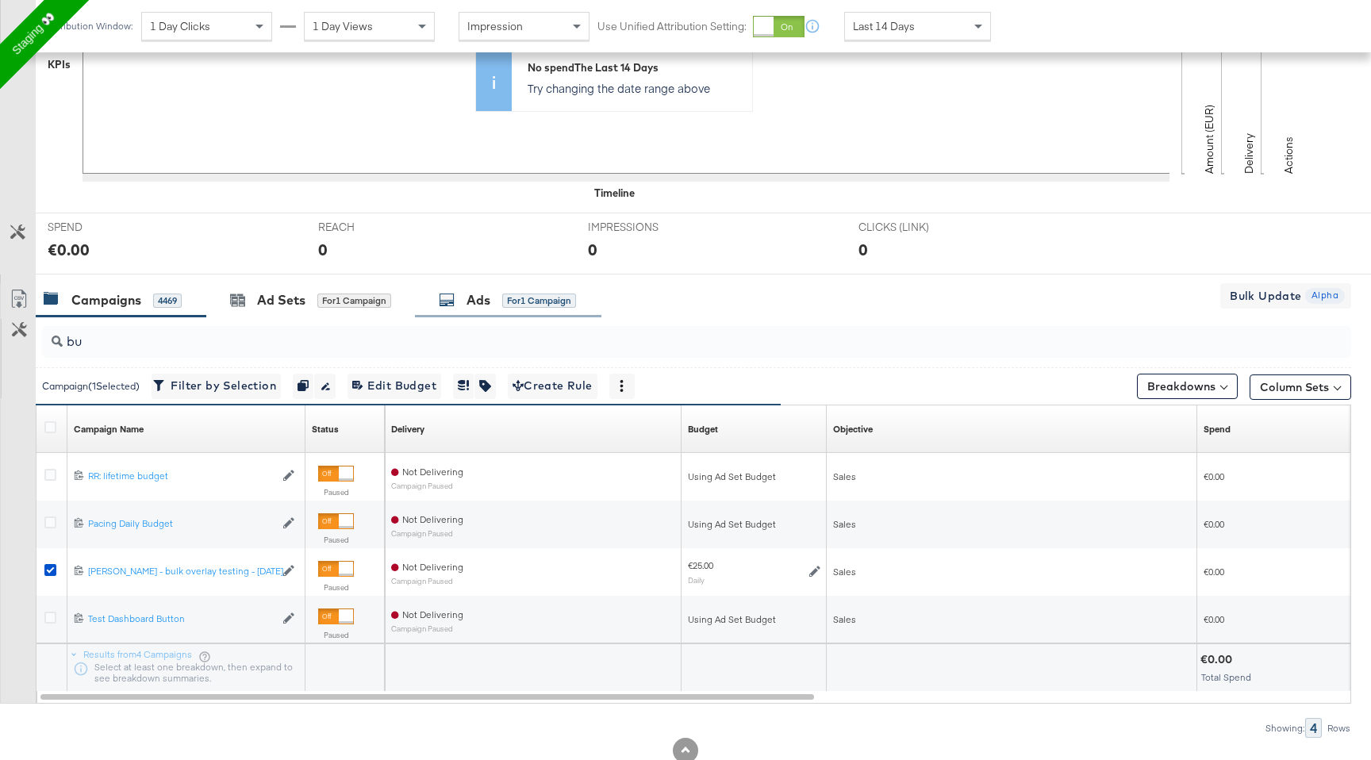
click at [538, 313] on div "Ads for 1 Campaign" at bounding box center [508, 300] width 186 height 34
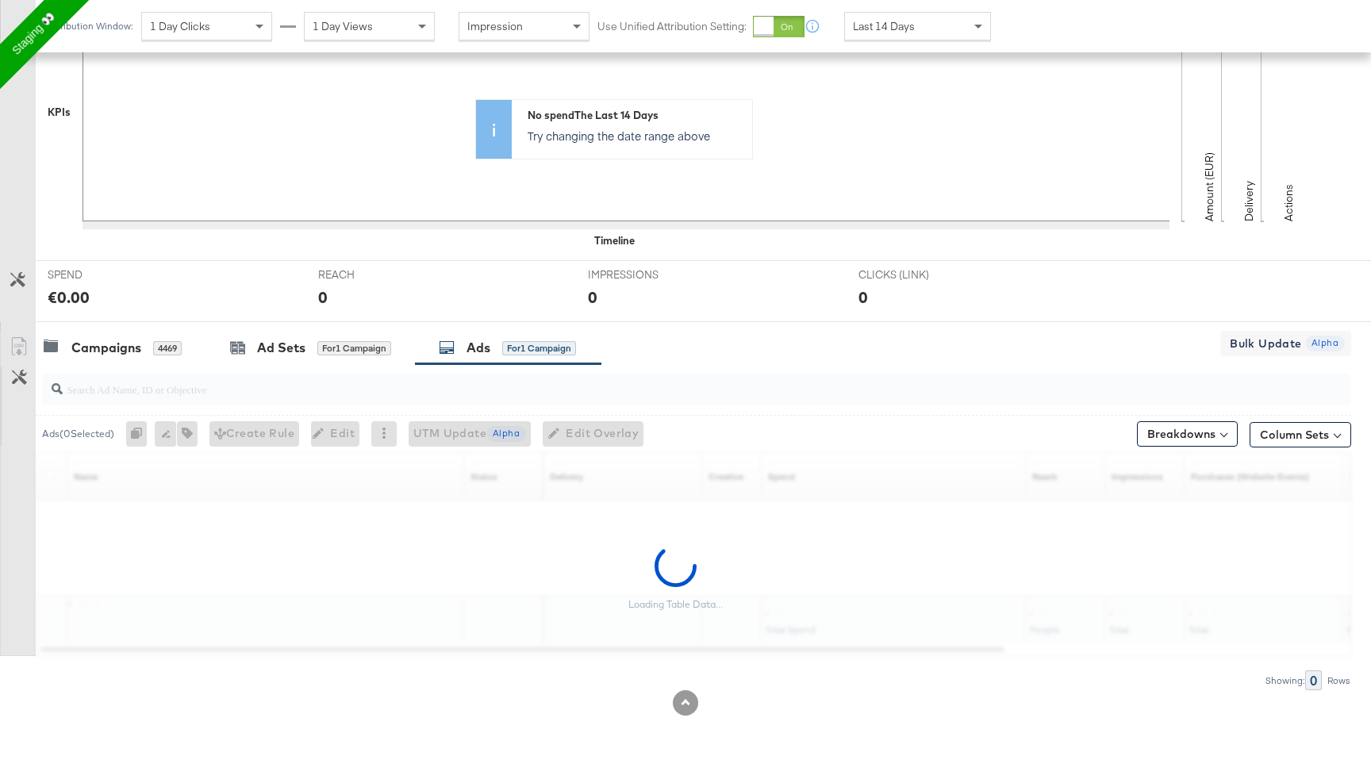
scroll to position [396, 0]
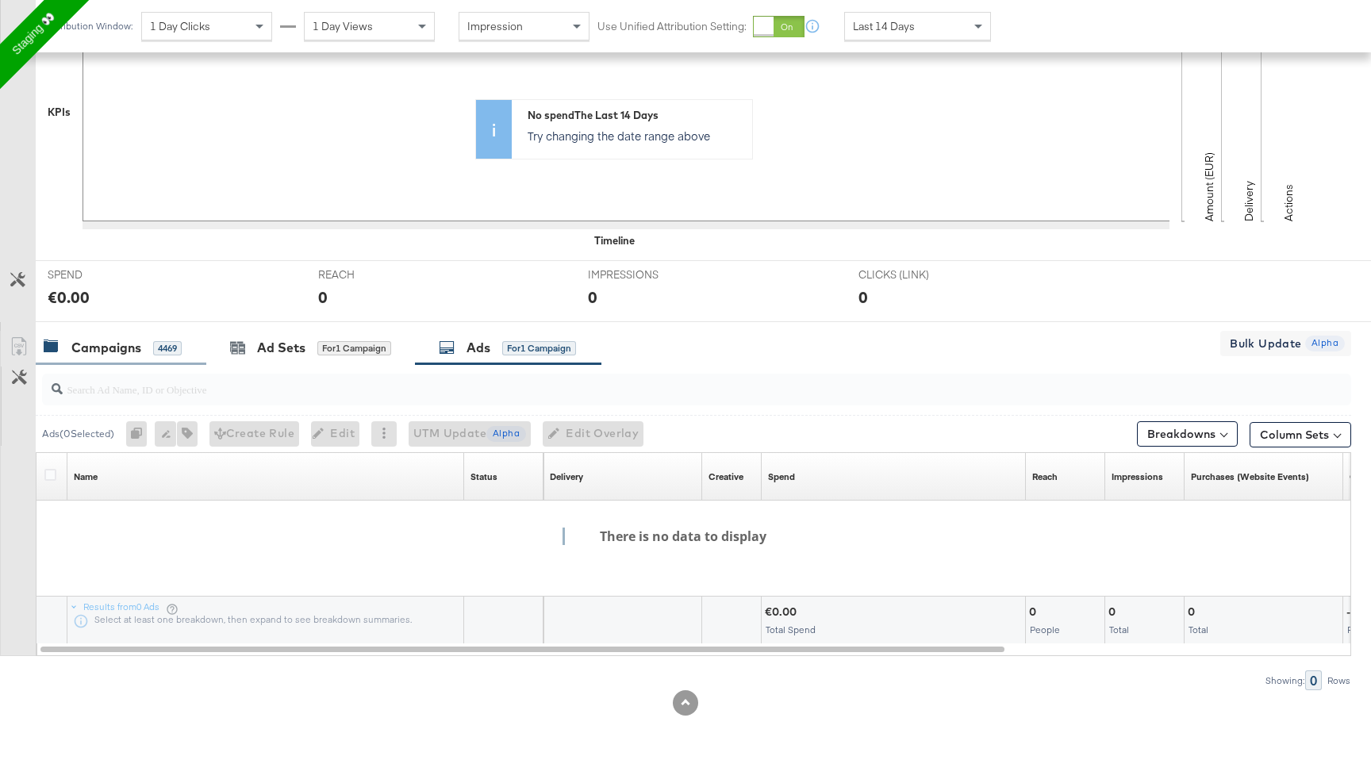
click at [122, 357] on div "Campaigns 4469" at bounding box center [121, 348] width 171 height 34
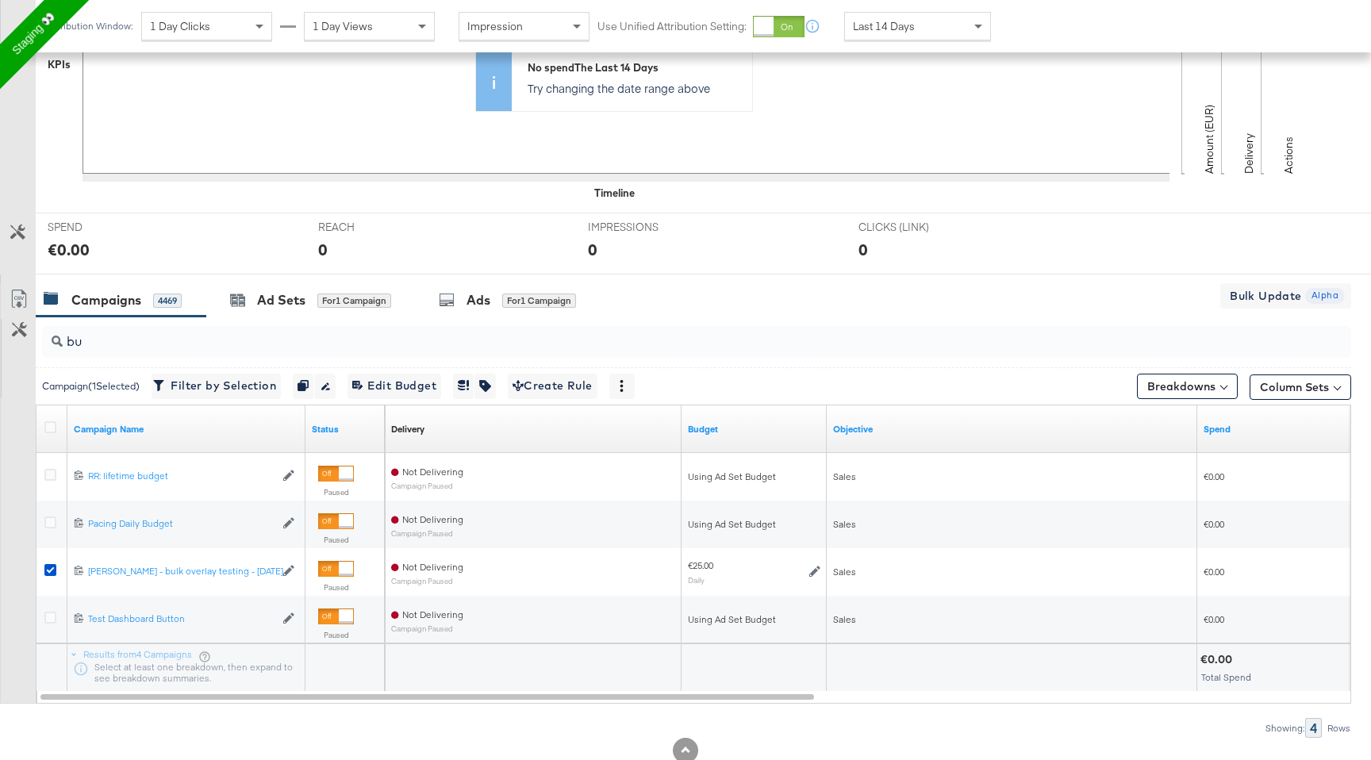
click at [94, 341] on input "bu" at bounding box center [648, 335] width 1170 height 31
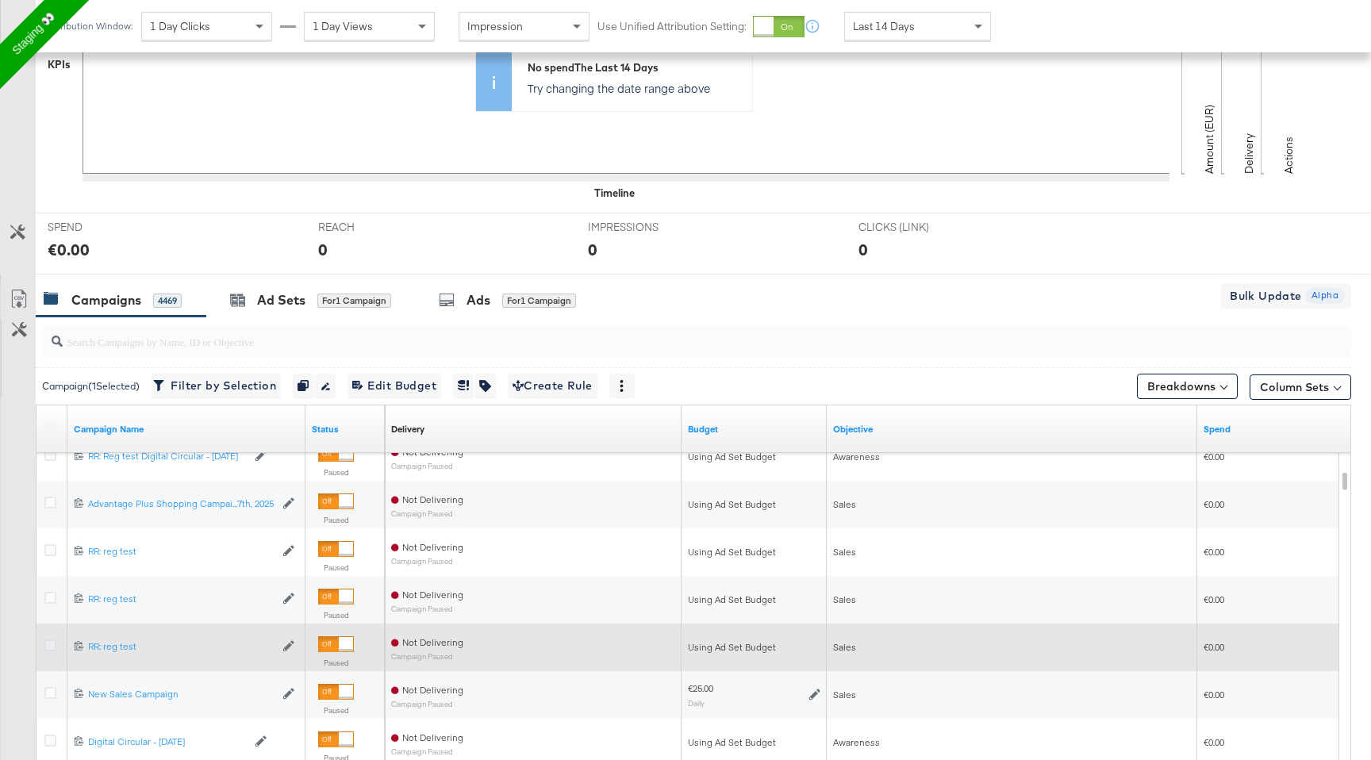
click at [49, 650] on icon at bounding box center [50, 646] width 12 height 12
click at [0, 0] on input "checkbox" at bounding box center [0, 0] width 0 height 0
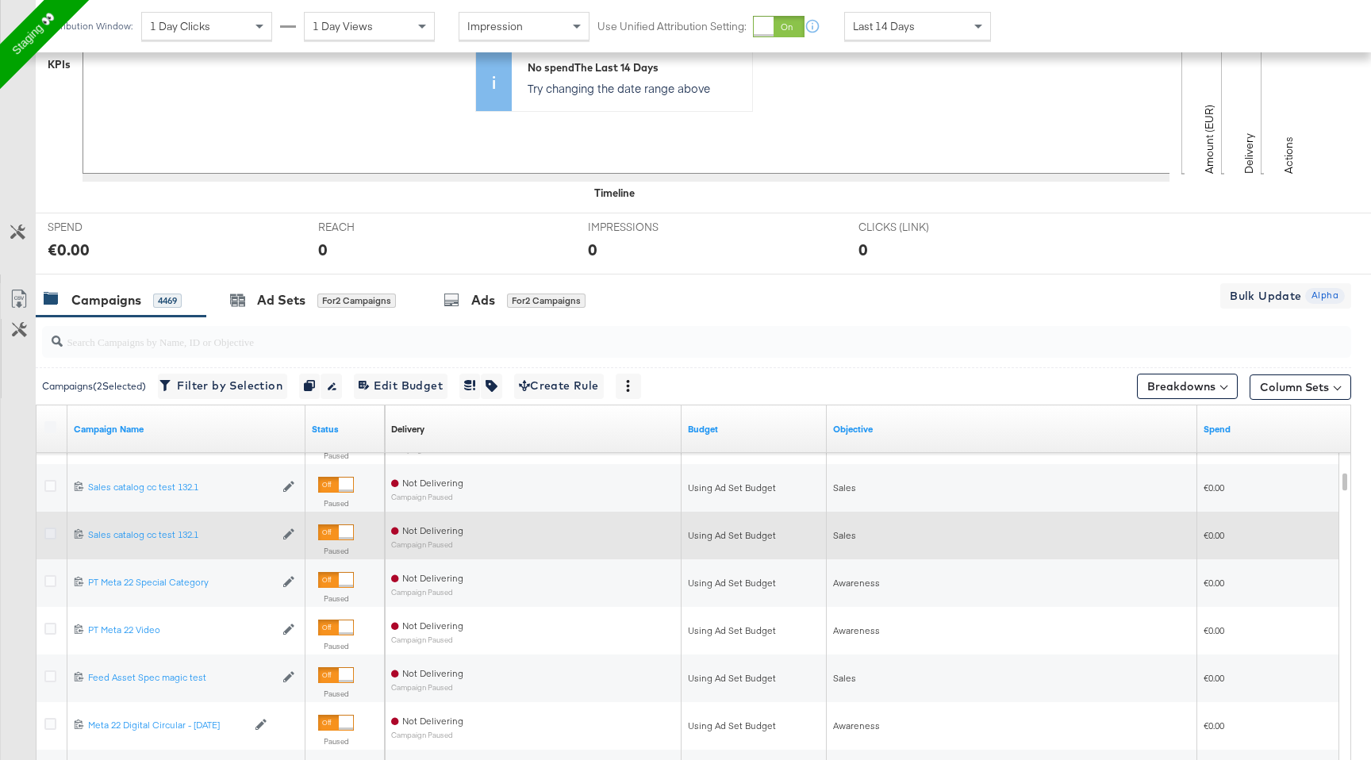
click at [47, 528] on icon at bounding box center [50, 534] width 12 height 12
click at [0, 0] on input "checkbox" at bounding box center [0, 0] width 0 height 0
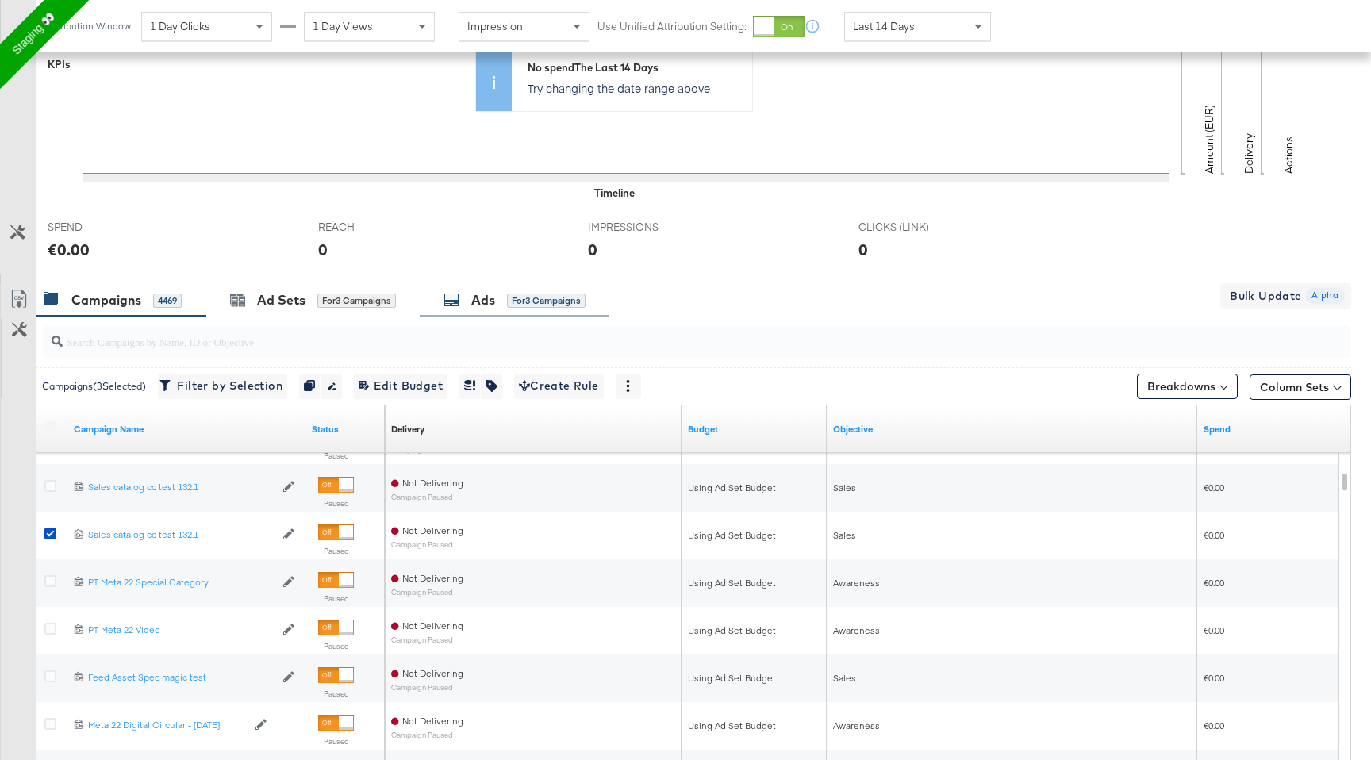
click at [560, 300] on div "for 3 Campaigns" at bounding box center [546, 301] width 79 height 14
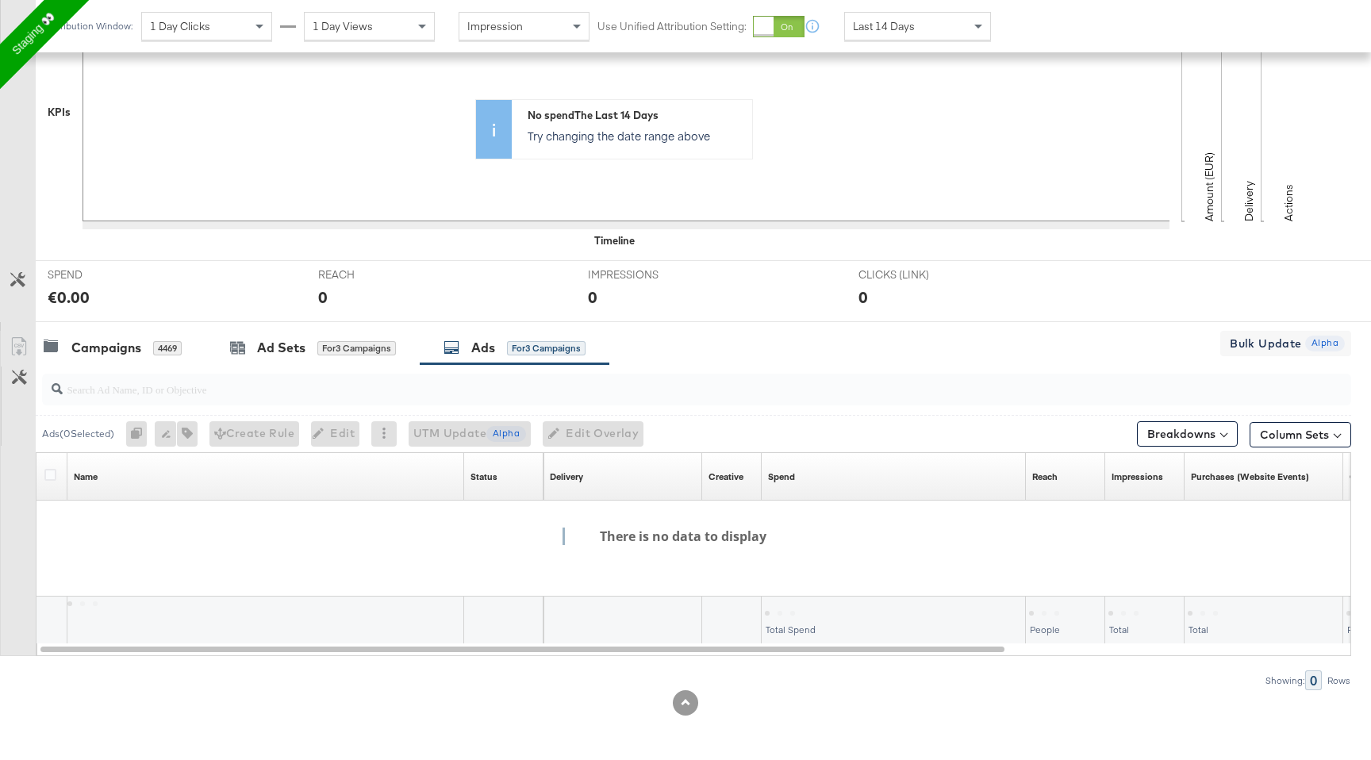
scroll to position [396, 0]
click at [119, 344] on div "Campaigns" at bounding box center [106, 348] width 70 height 18
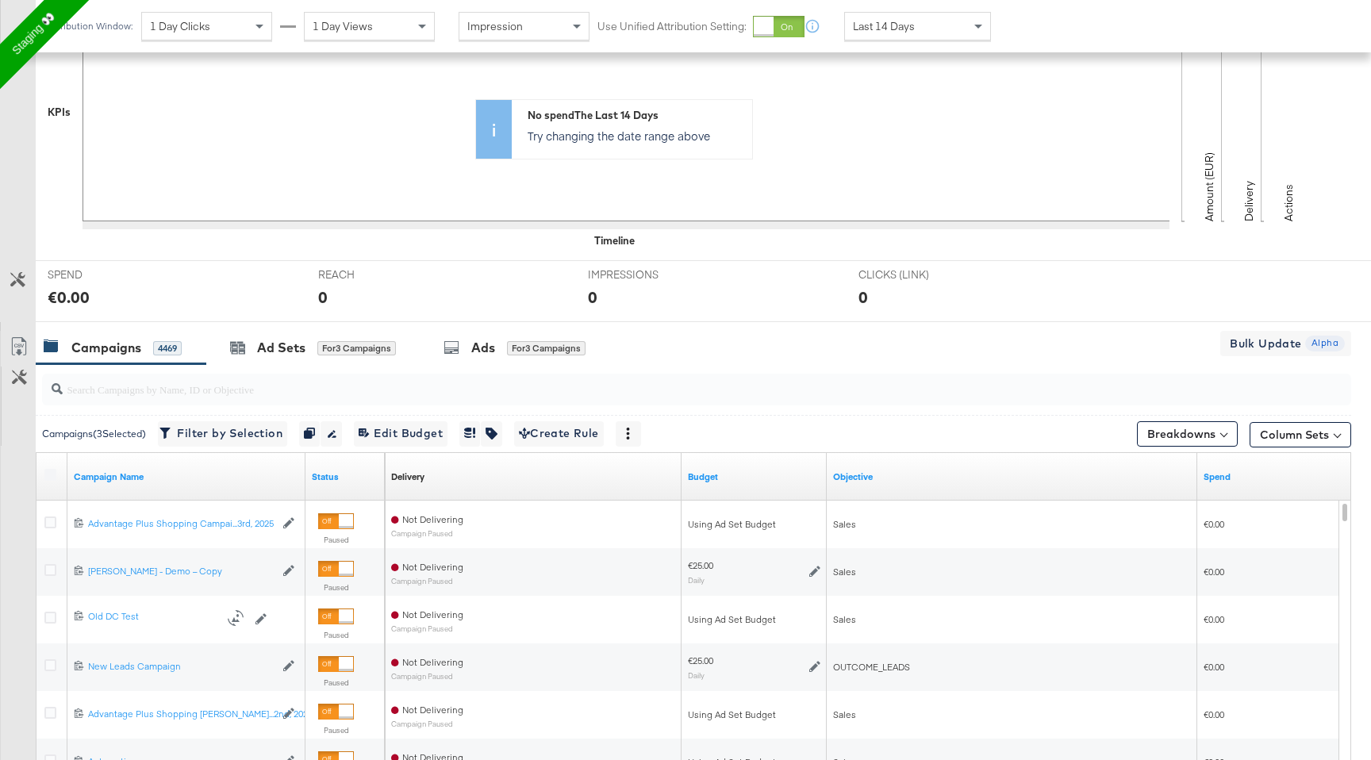
scroll to position [444, 0]
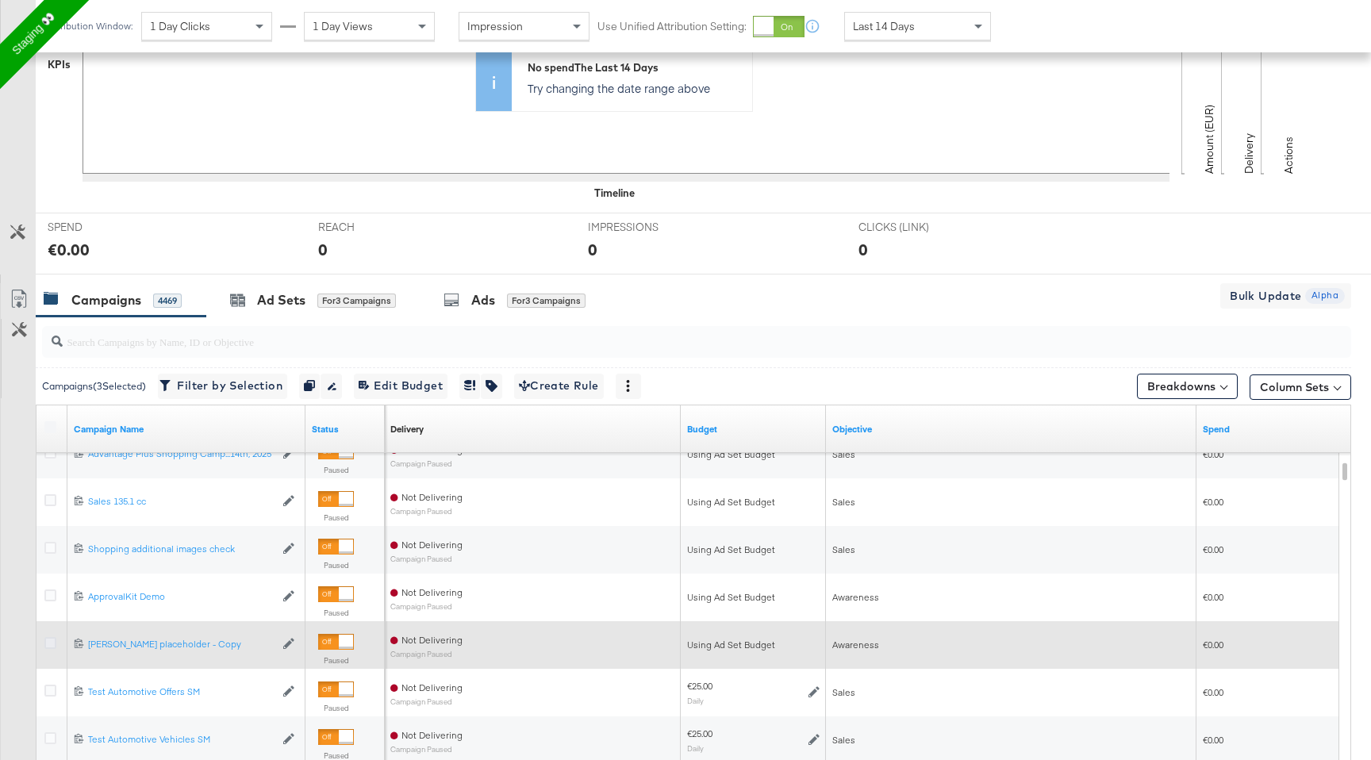
click at [44, 644] on icon at bounding box center [50, 643] width 12 height 12
click at [0, 0] on input "checkbox" at bounding box center [0, 0] width 0 height 0
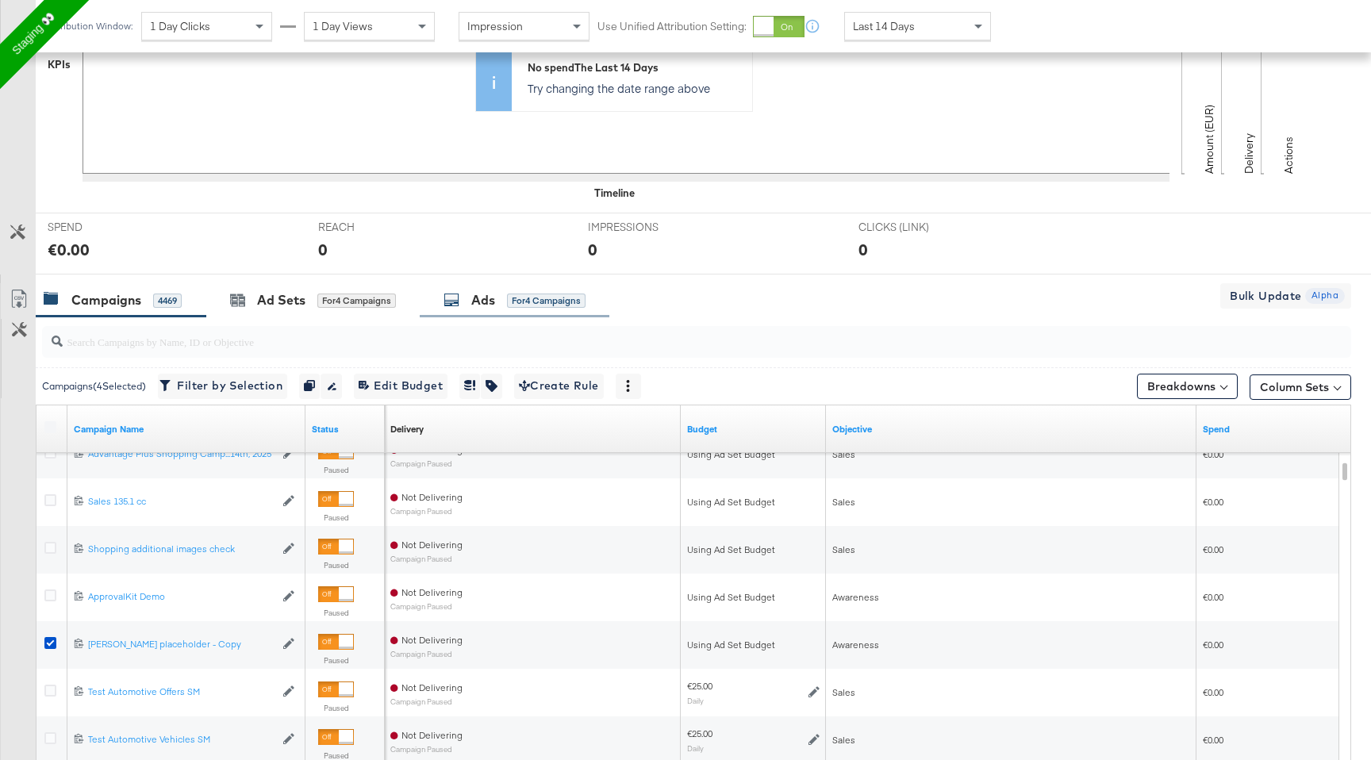
click at [529, 302] on div "for 4 Campaigns" at bounding box center [546, 301] width 79 height 14
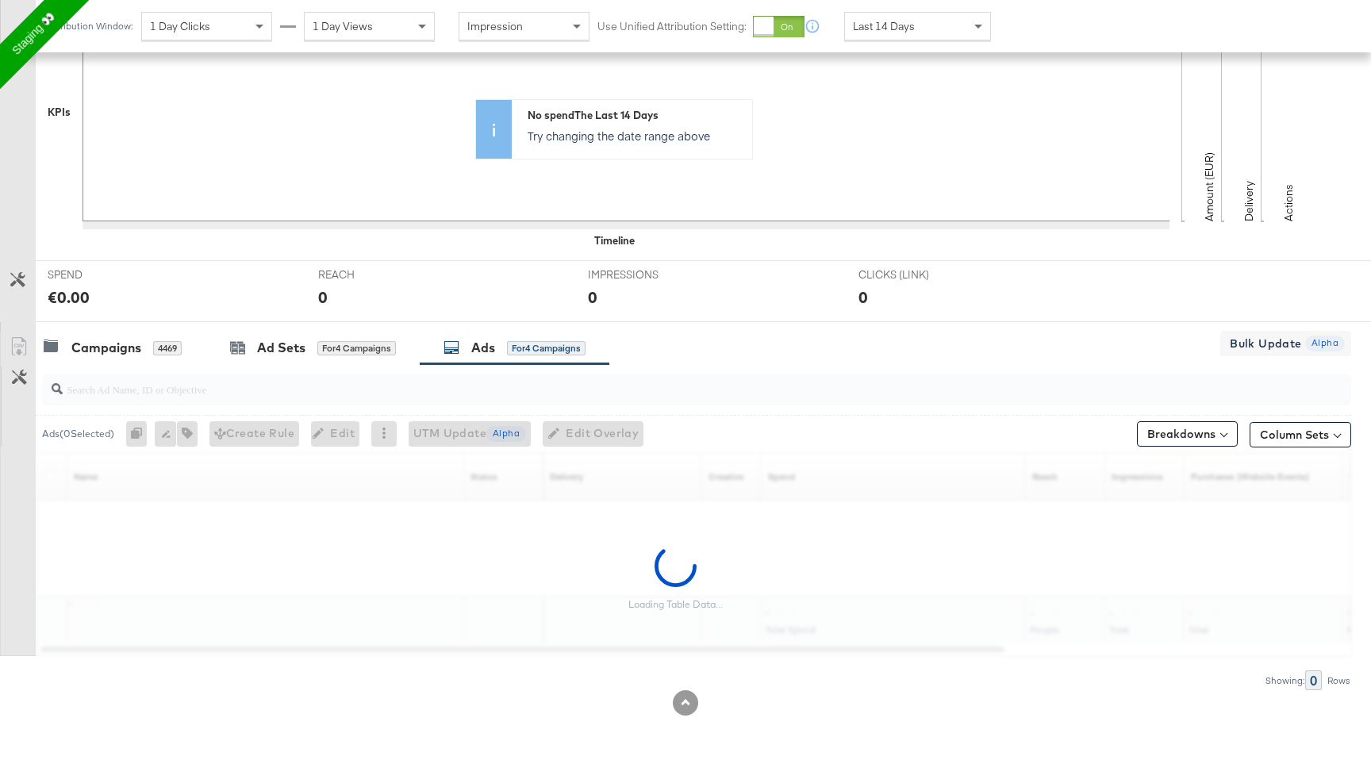
scroll to position [396, 0]
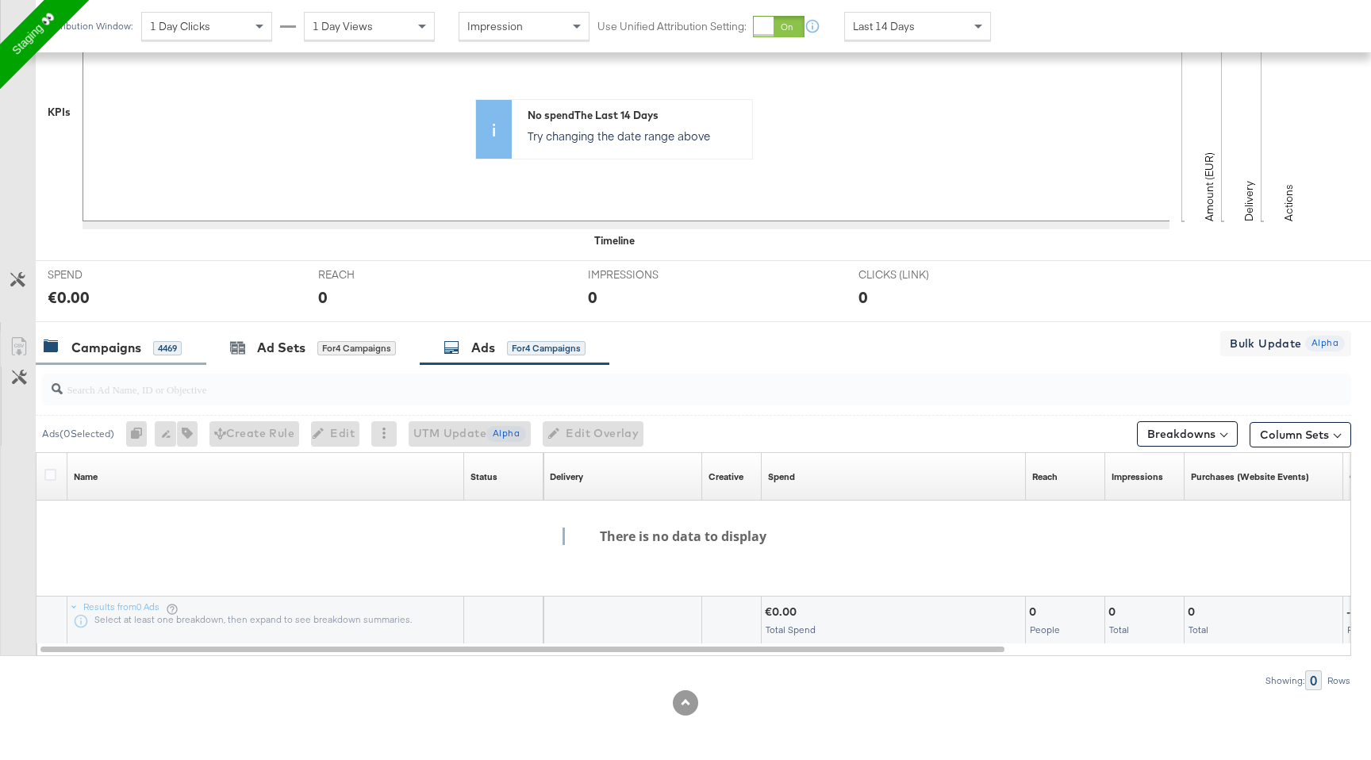
click at [149, 350] on div "Campaigns 4469" at bounding box center [113, 348] width 138 height 18
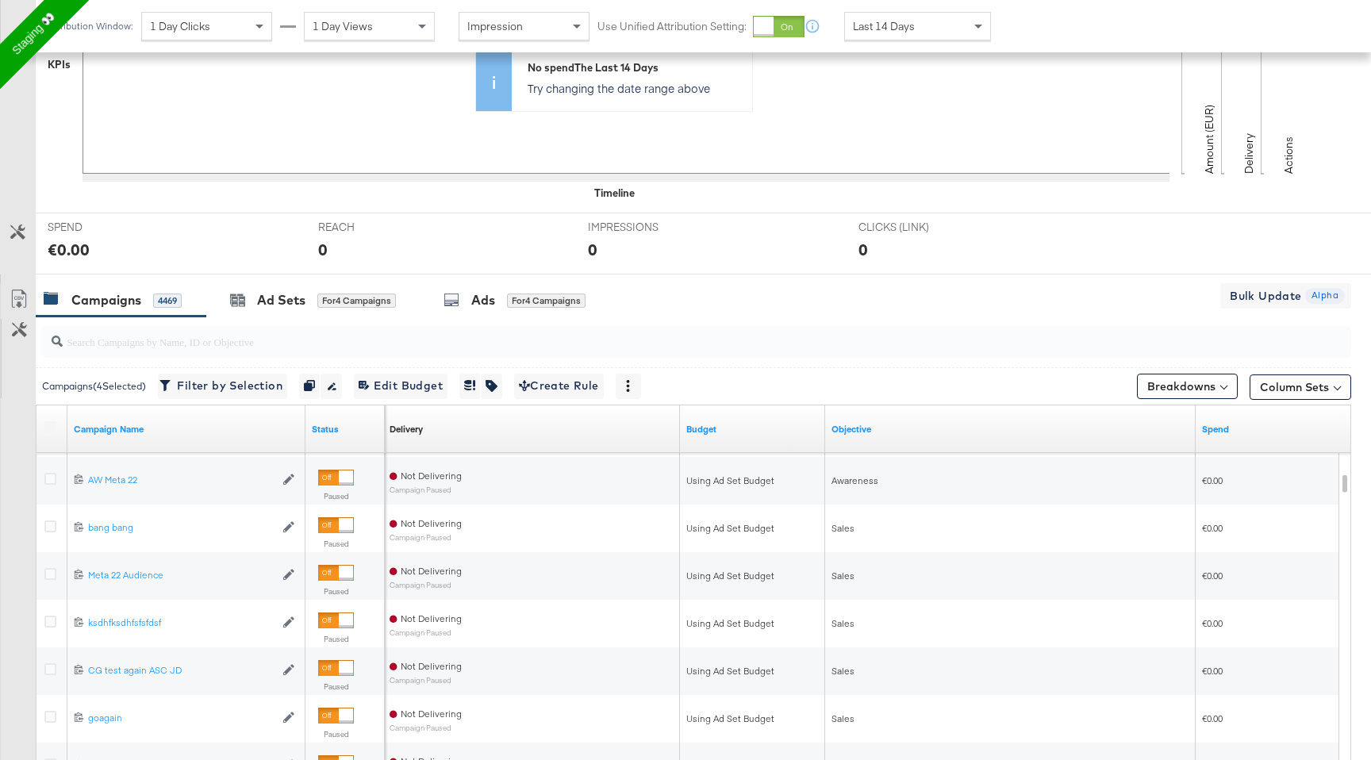
click at [47, 423] on label at bounding box center [50, 427] width 12 height 12
click at [52, 432] on label at bounding box center [50, 427] width 12 height 12
click at [52, 428] on label at bounding box center [50, 427] width 12 height 12
click at [48, 427] on label at bounding box center [50, 427] width 12 height 12
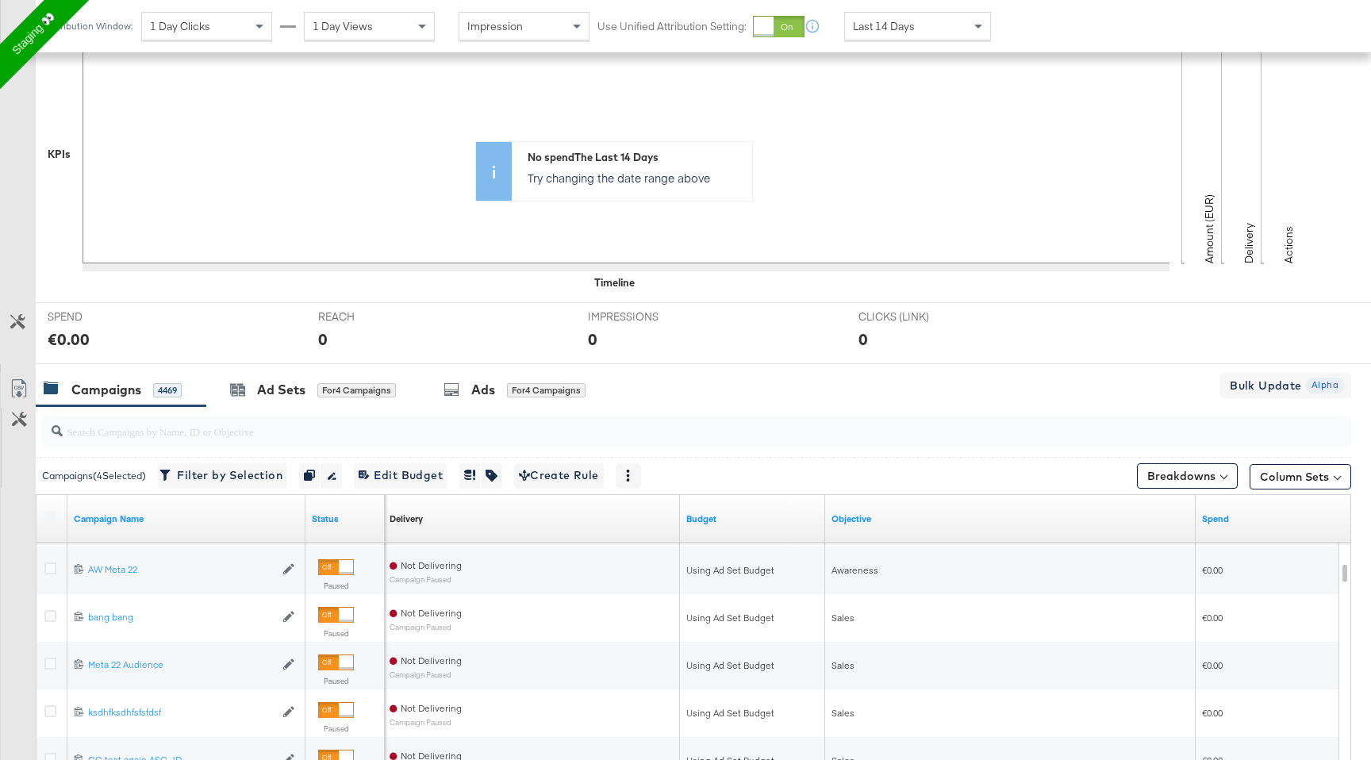
scroll to position [634, 0]
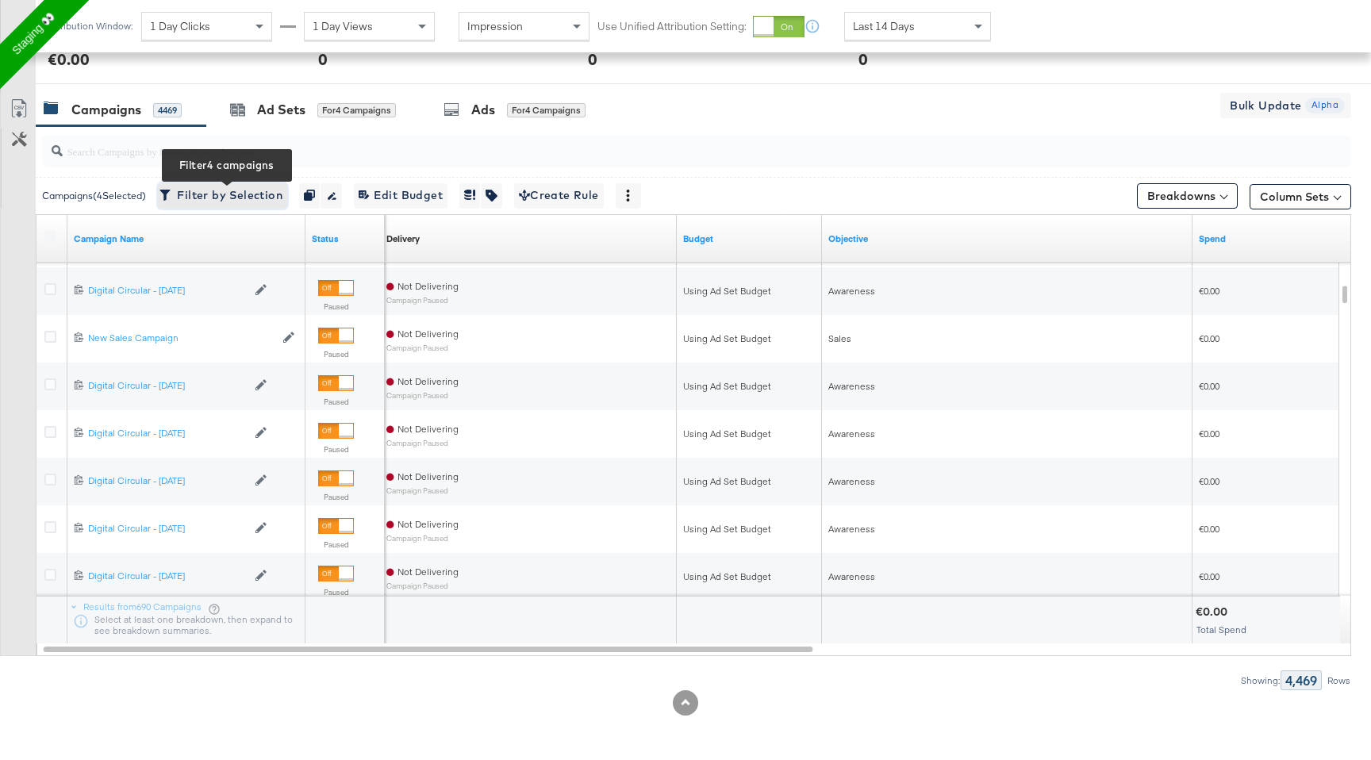
click at [236, 198] on span "Filter by Selection Filter 4 campaigns" at bounding box center [223, 196] width 120 height 20
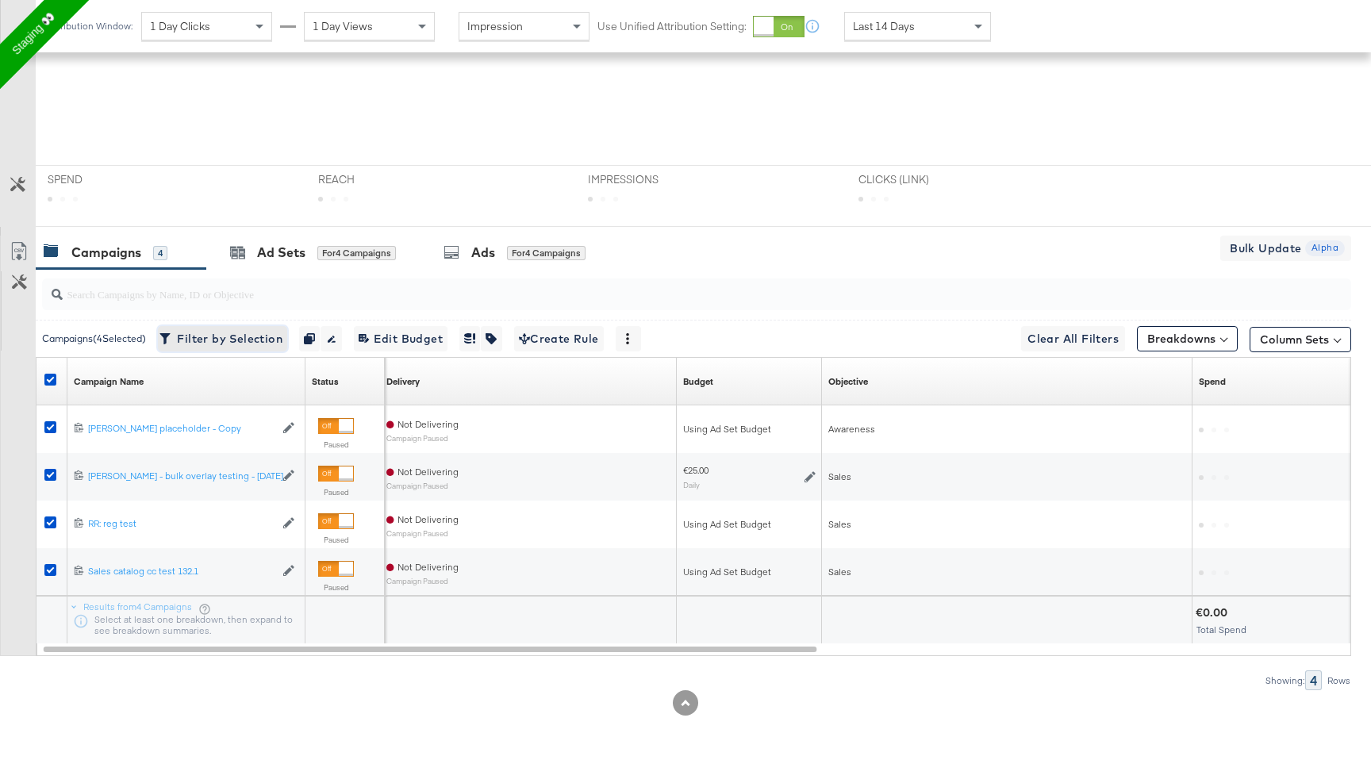
scroll to position [528, 0]
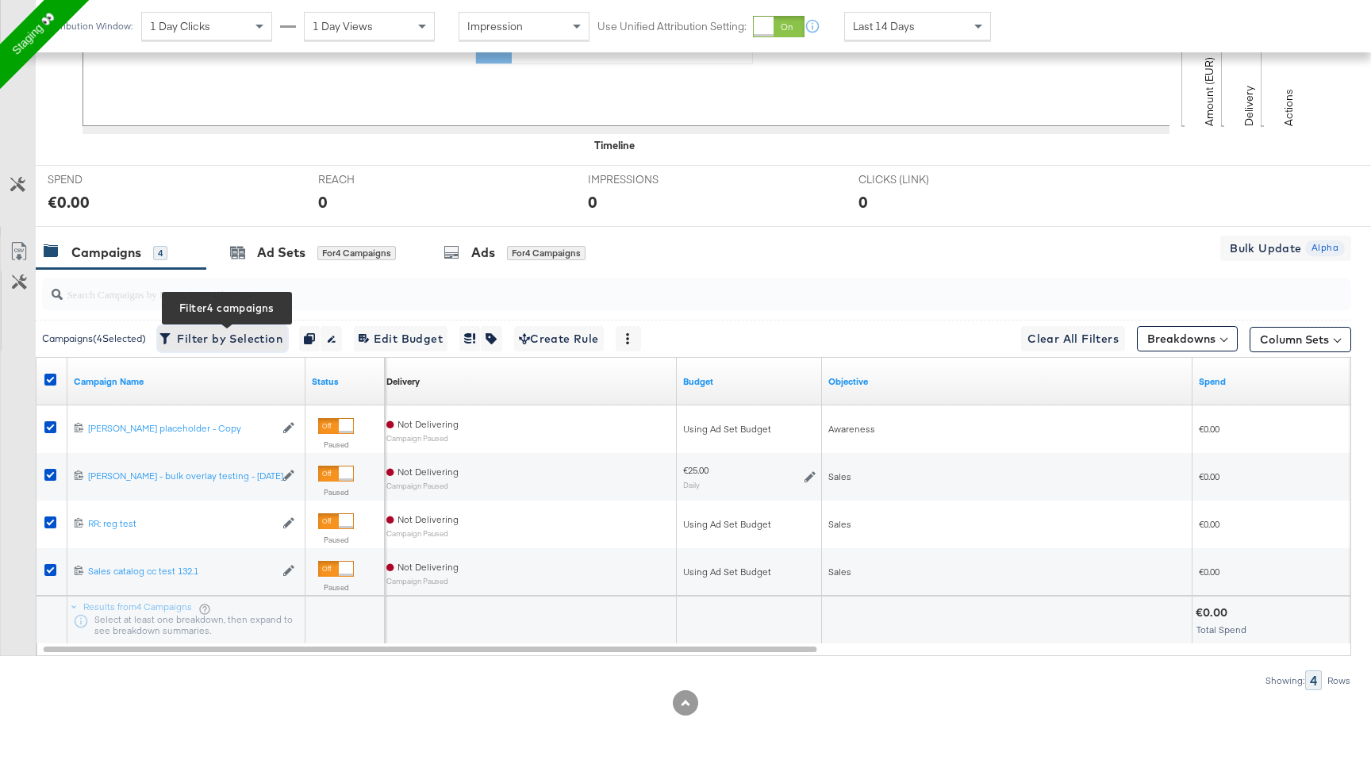
click at [233, 337] on span "Filter by Selection Filter 4 campaigns" at bounding box center [223, 339] width 120 height 20
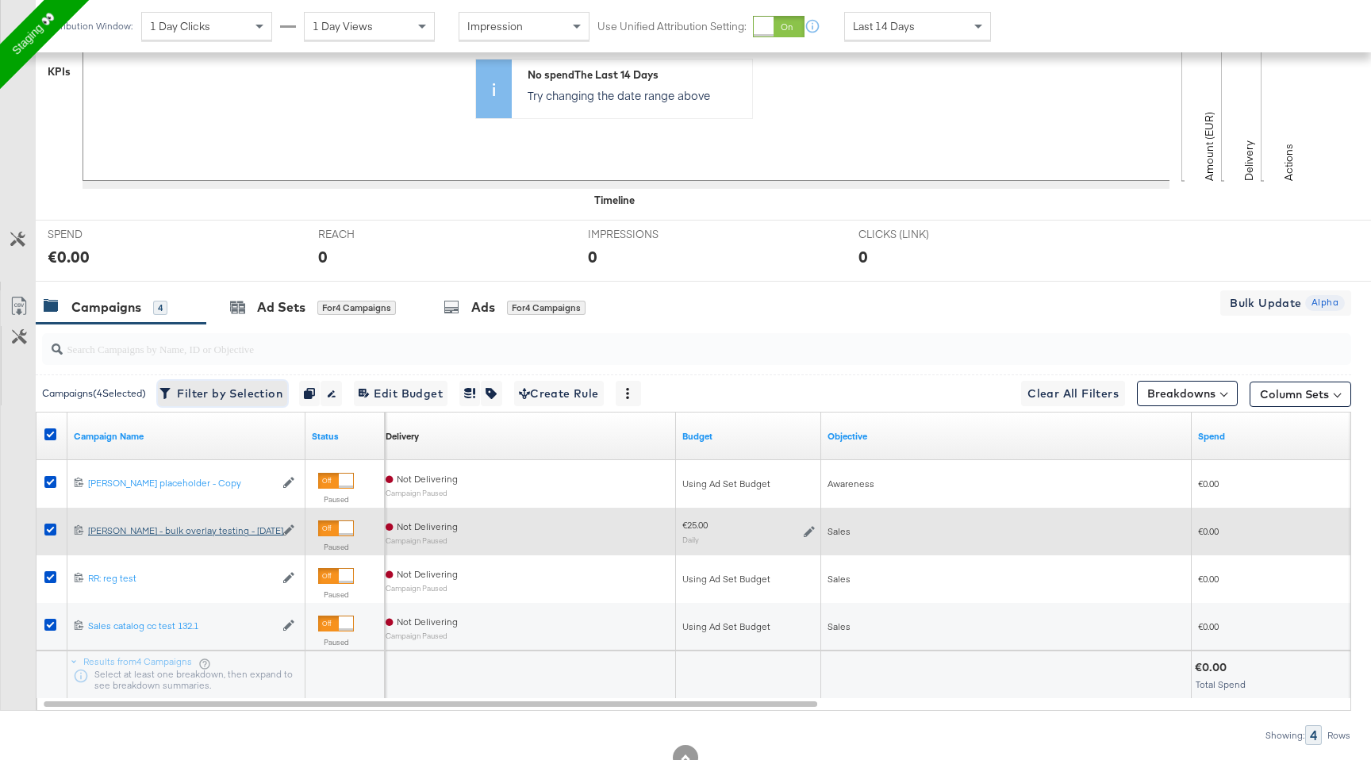
scroll to position [459, 0]
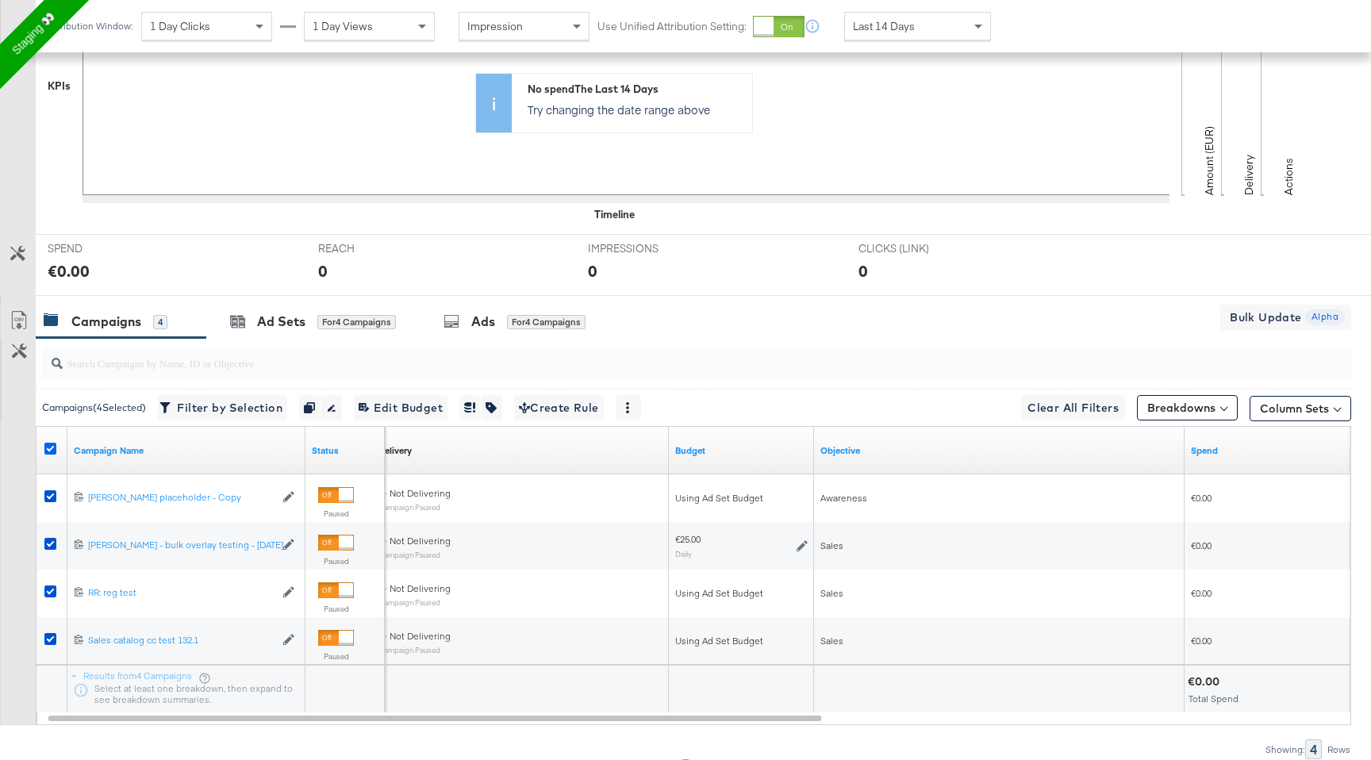
click at [50, 448] on icon at bounding box center [50, 449] width 12 height 12
click at [0, 0] on input "checkbox" at bounding box center [0, 0] width 0 height 0
click at [141, 321] on div "Campaigns 4" at bounding box center [106, 322] width 124 height 18
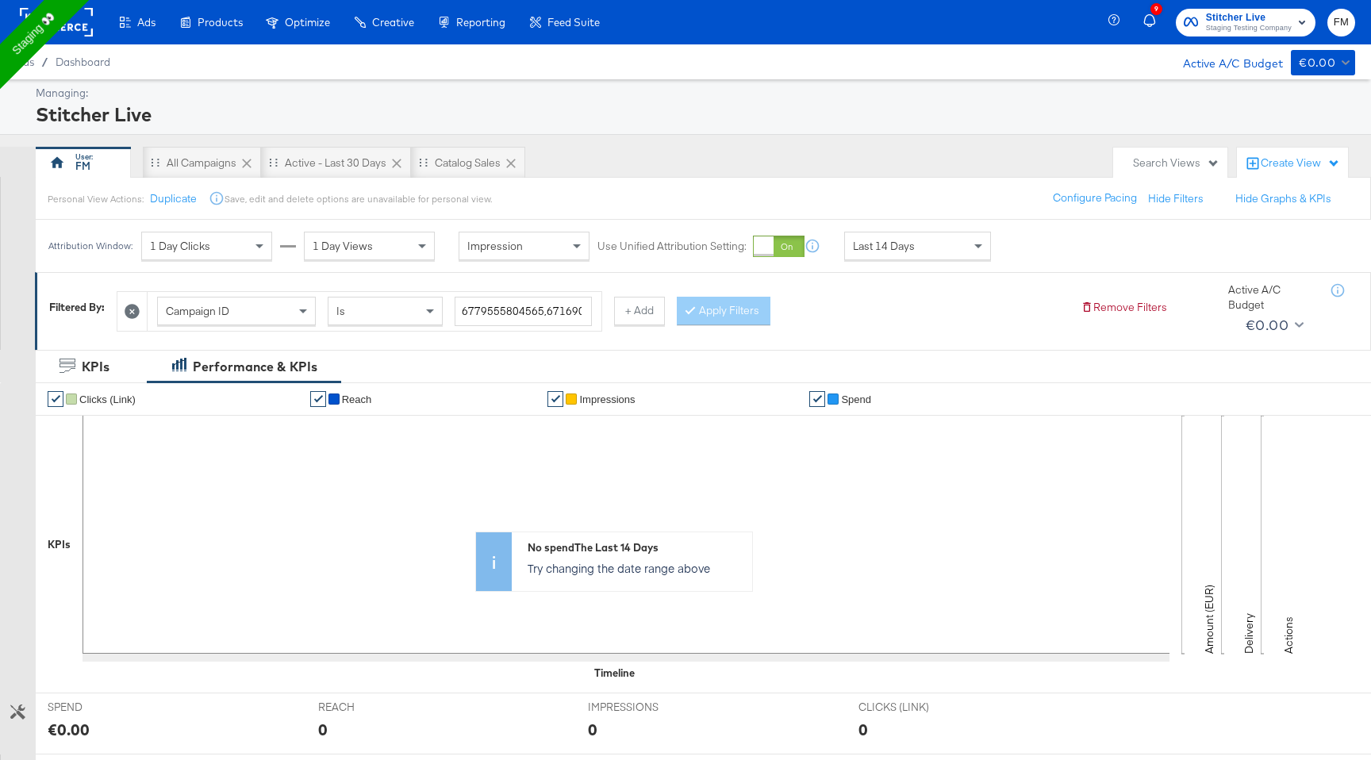
scroll to position [528, 0]
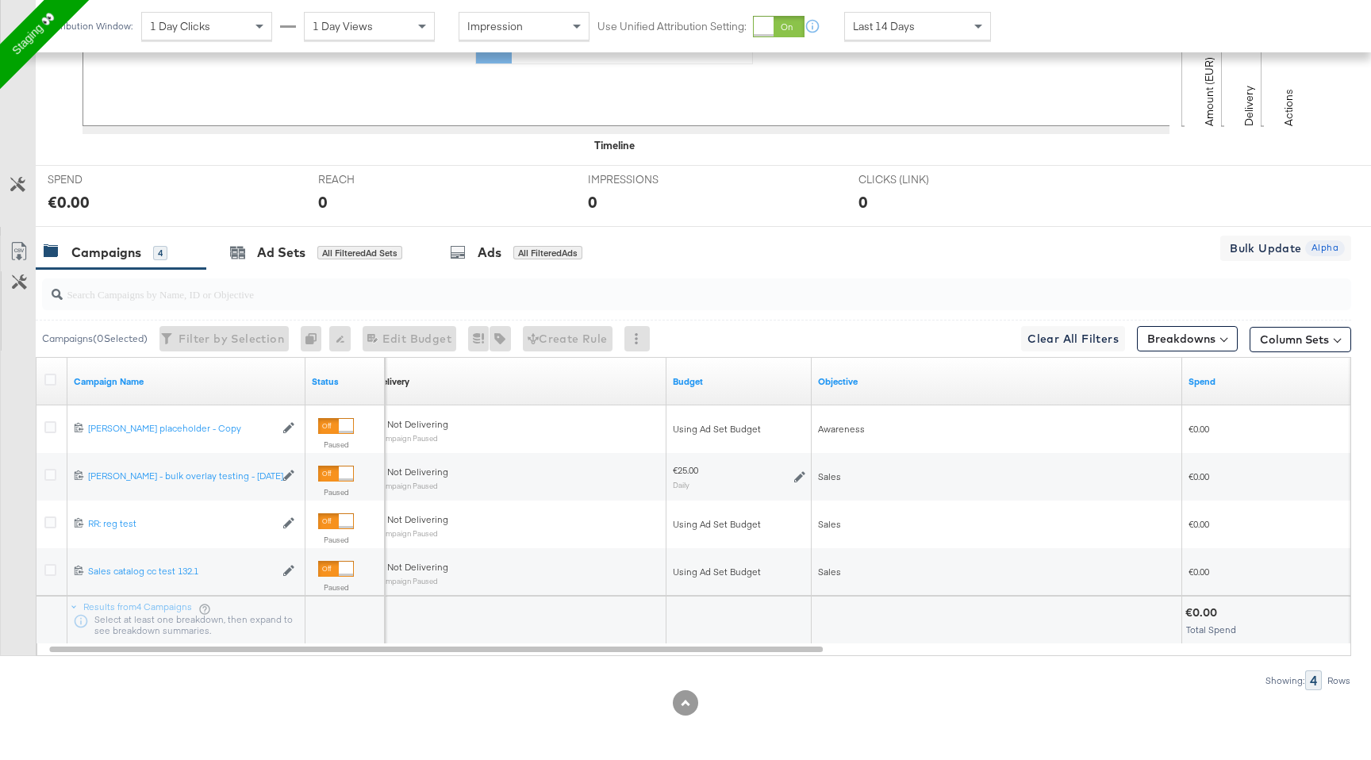
click at [251, 340] on div "Filter by Selection Filter 0 campaigns" at bounding box center [223, 338] width 129 height 25
click at [1078, 337] on span "Clear All Filters This clears all applied filters" at bounding box center [1073, 339] width 91 height 20
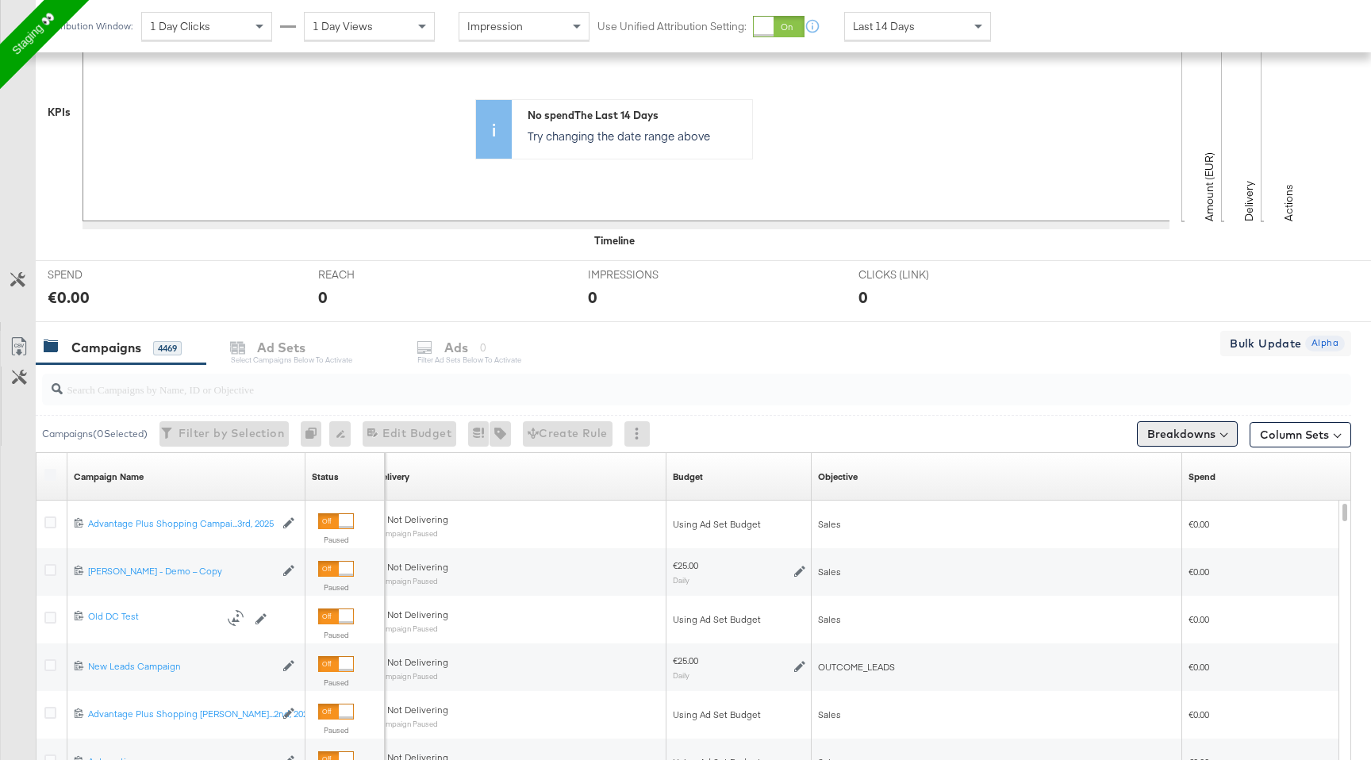
scroll to position [491, 0]
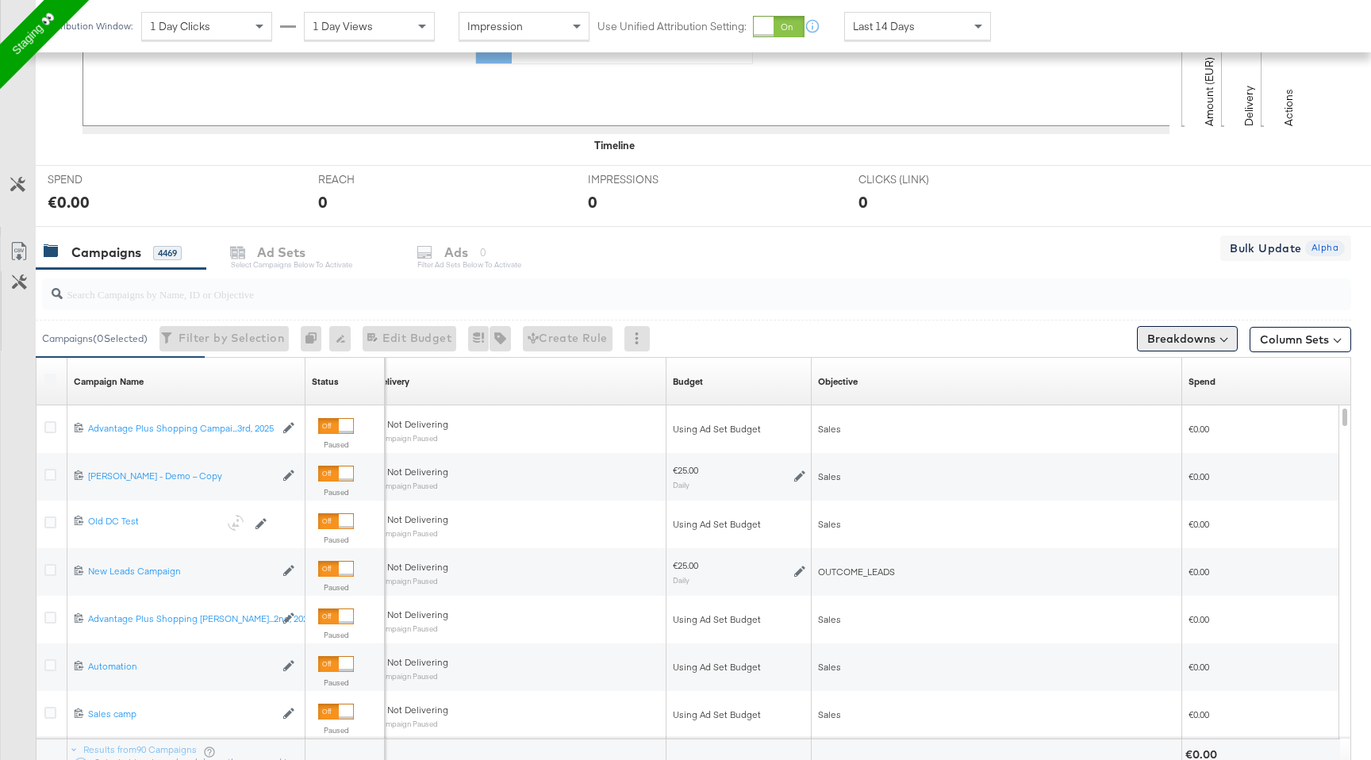
click at [1198, 346] on button "Breakdowns" at bounding box center [1187, 338] width 101 height 25
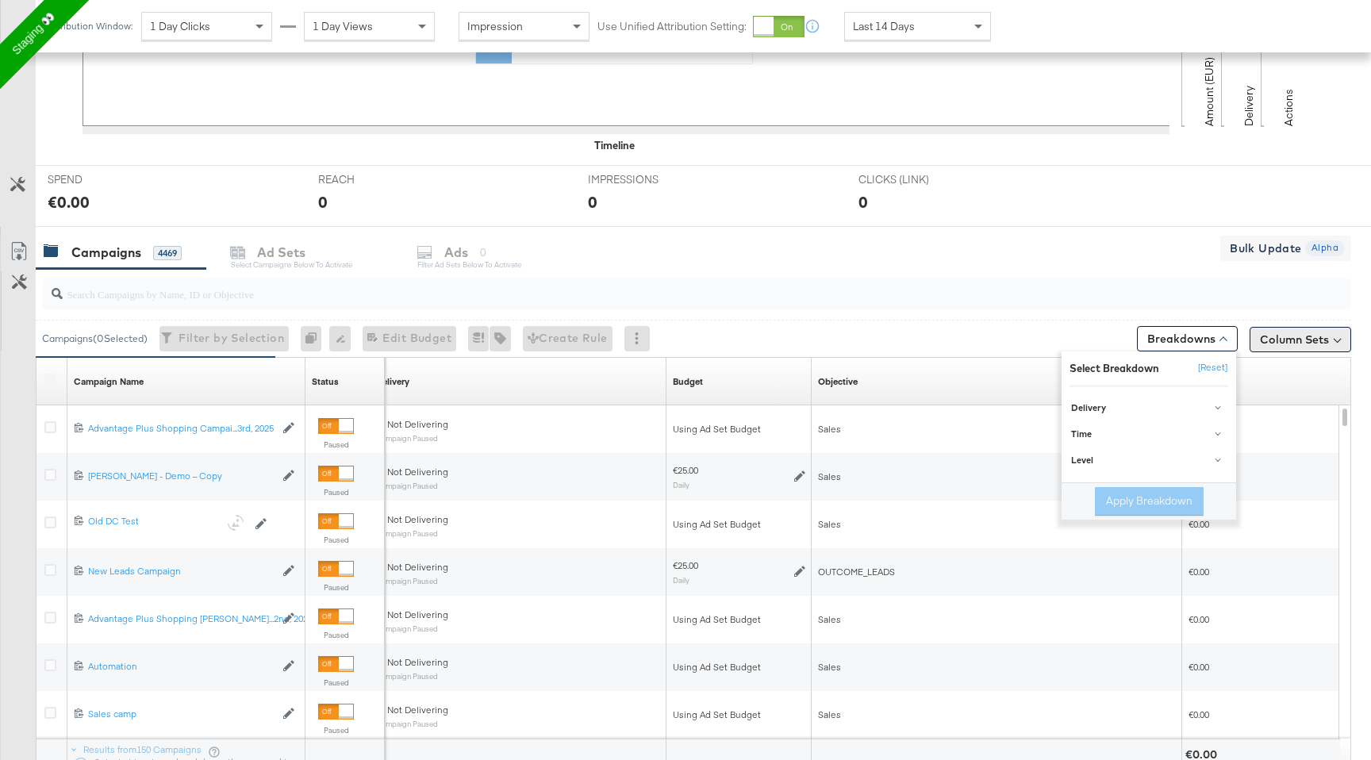
click at [1301, 335] on button "Column Sets" at bounding box center [1301, 339] width 102 height 25
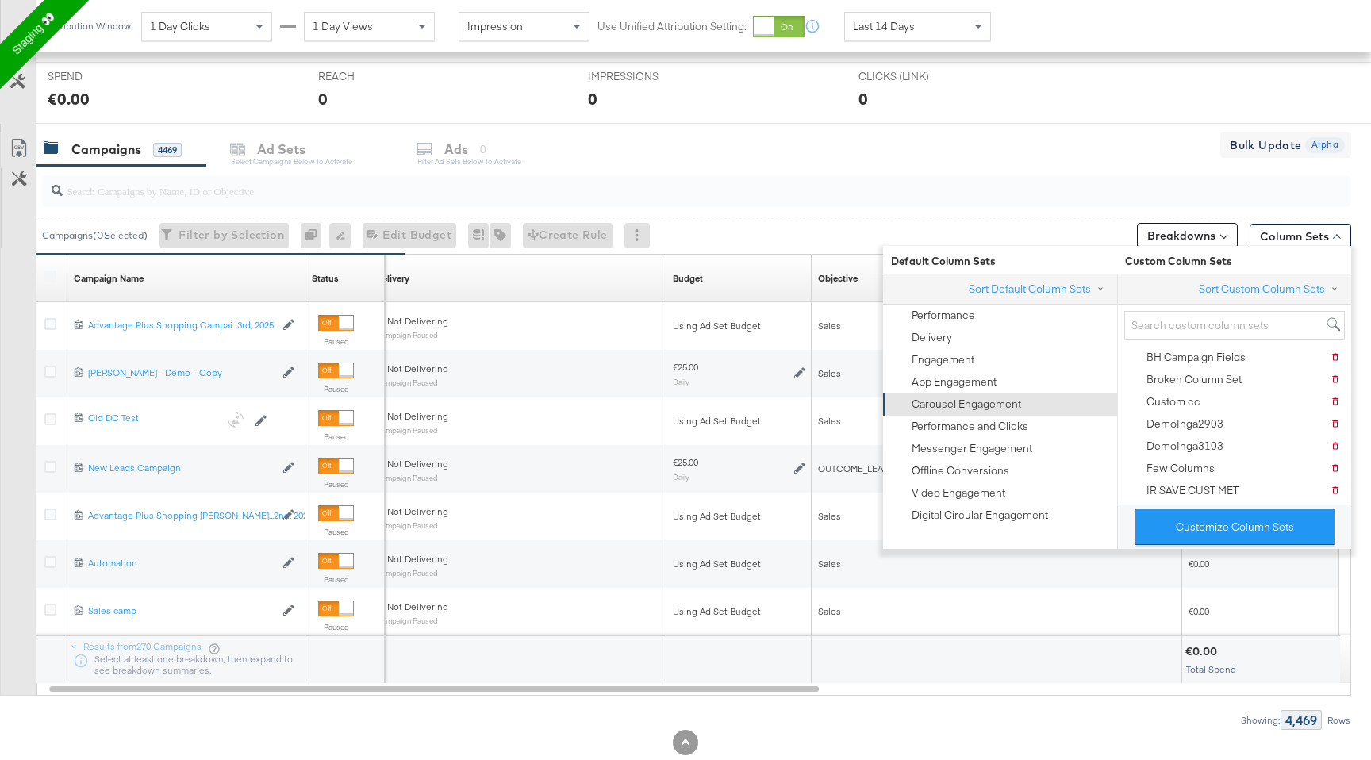
scroll to position [597, 0]
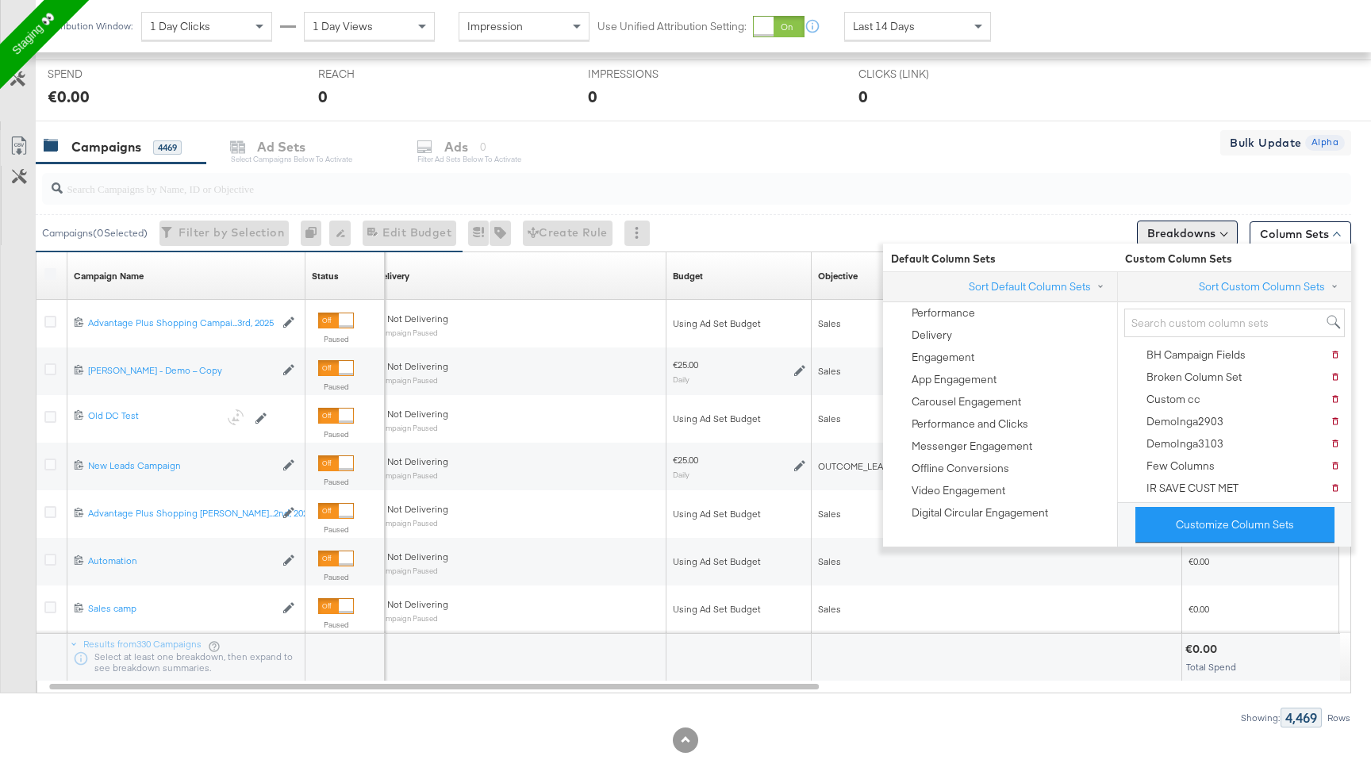
click at [1170, 234] on button "Breakdowns" at bounding box center [1187, 233] width 101 height 25
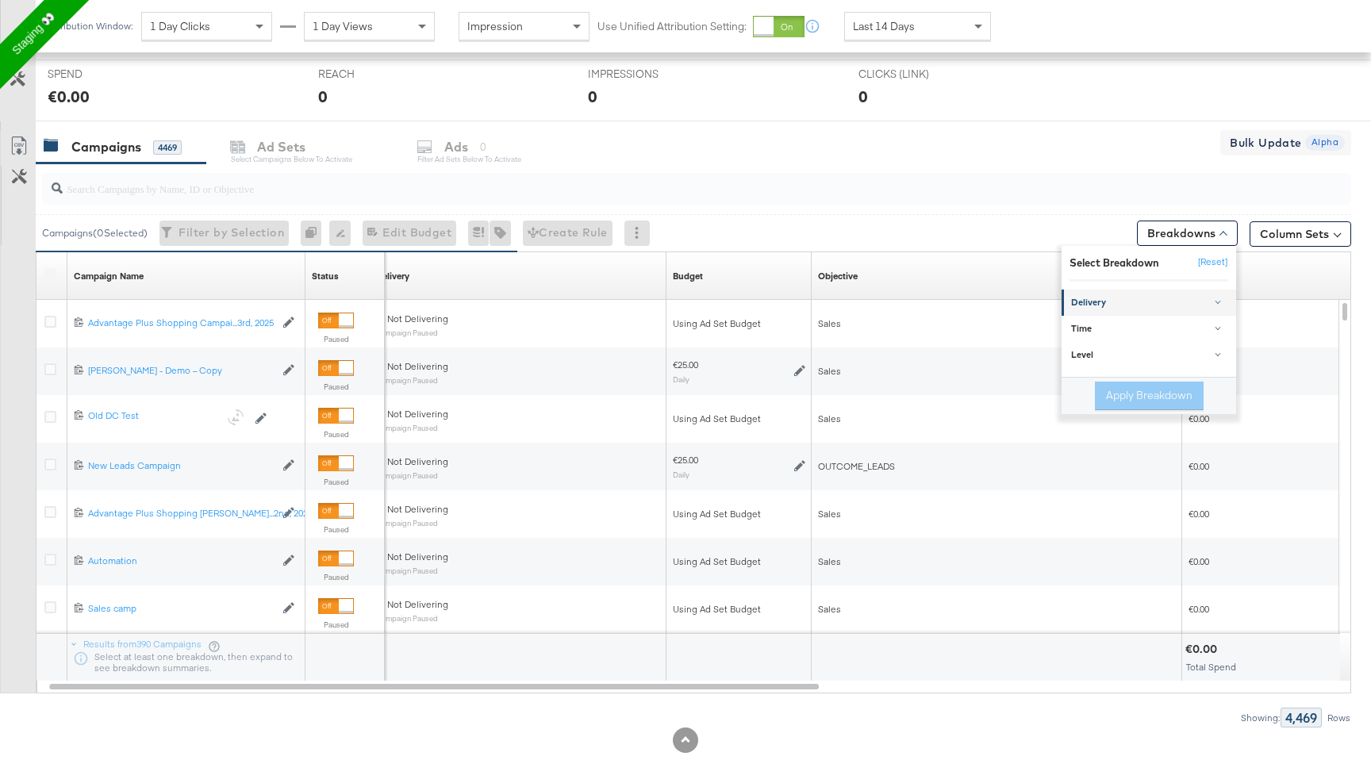
scroll to position [634, 0]
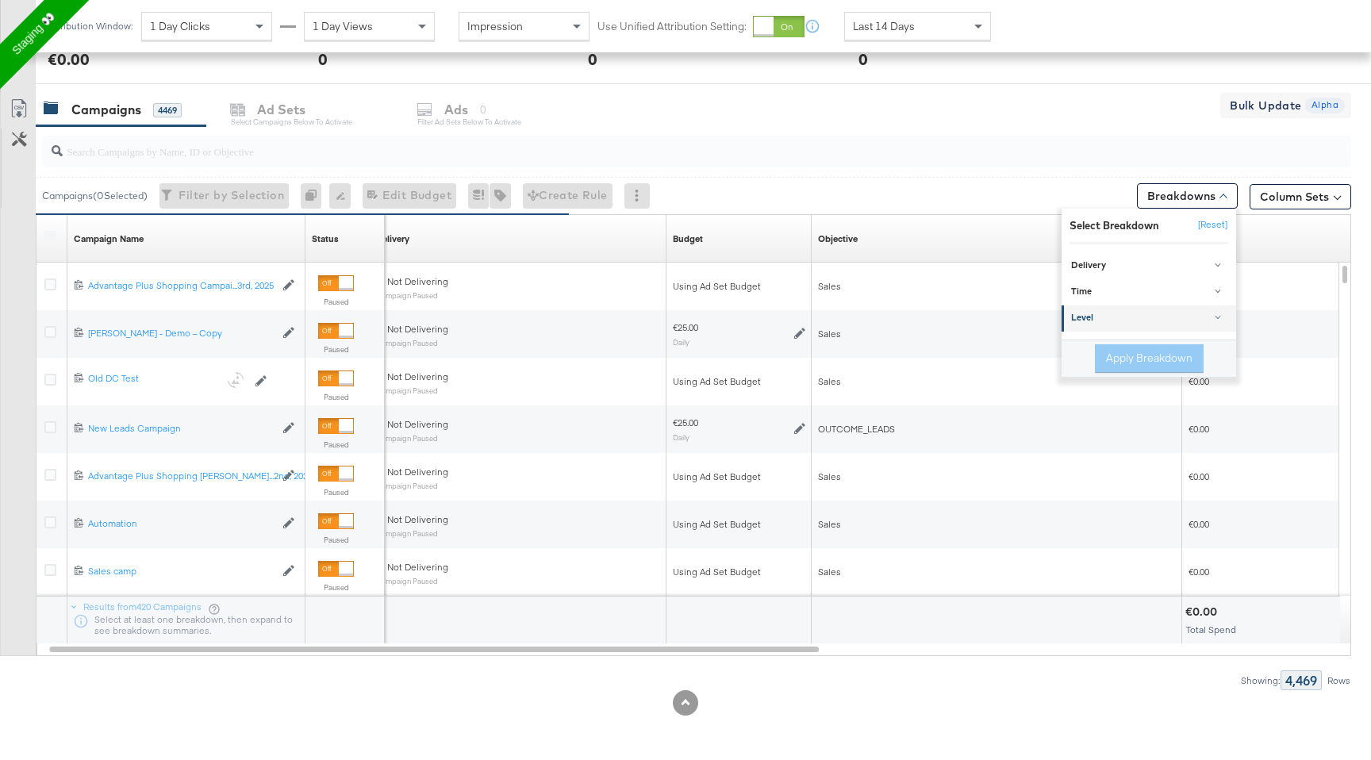
click at [1154, 315] on div "Level" at bounding box center [1150, 319] width 158 height 13
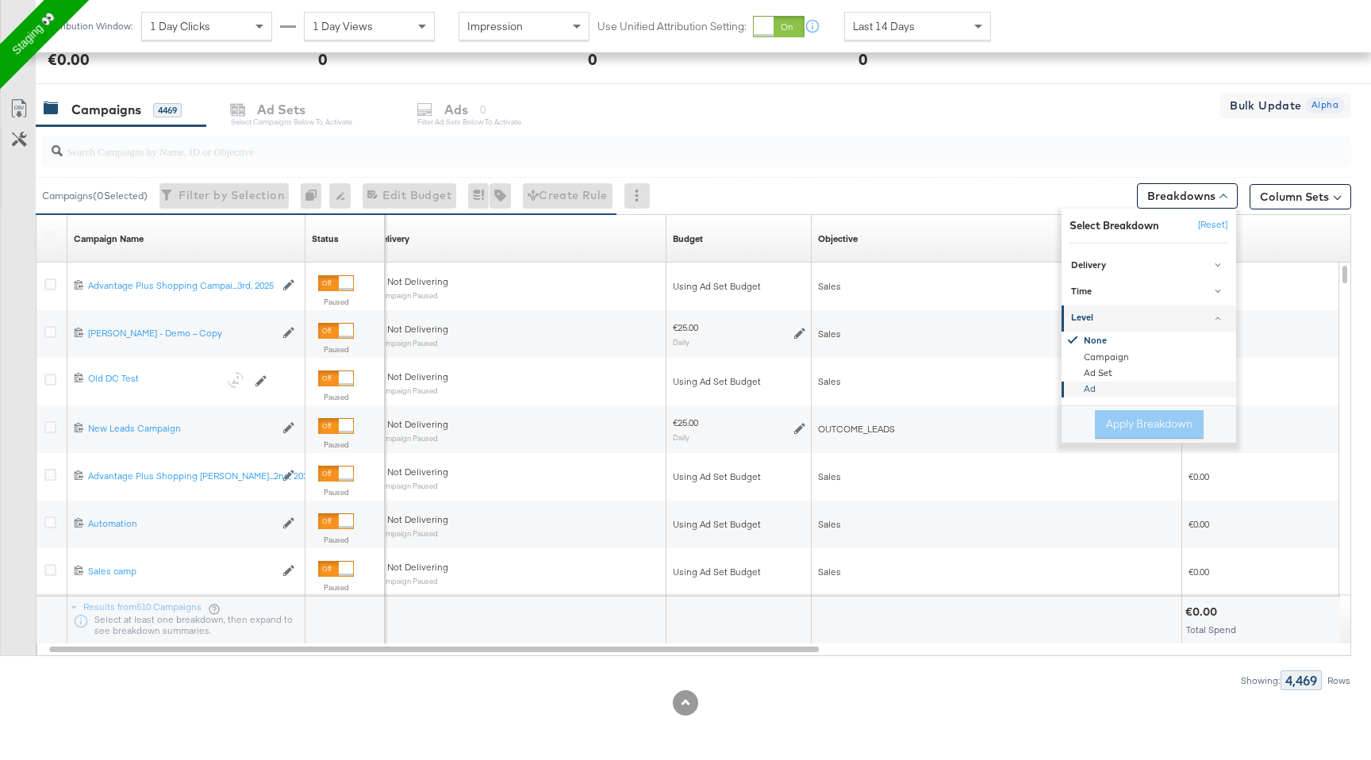
click at [1128, 392] on div "Ad" at bounding box center [1150, 390] width 172 height 16
click at [1139, 420] on button "Apply Breakdown" at bounding box center [1149, 424] width 109 height 29
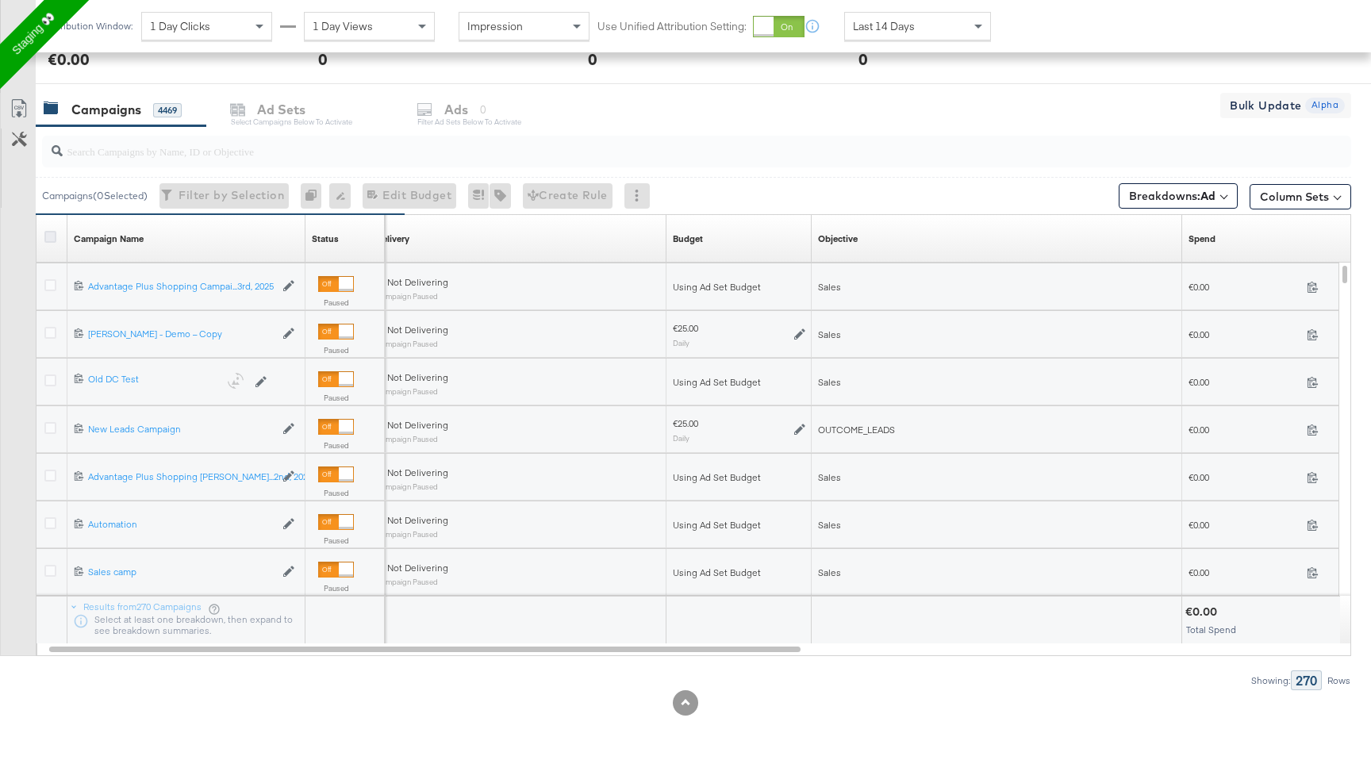
click at [52, 231] on icon at bounding box center [50, 237] width 12 height 12
click at [0, 0] on input "checkbox" at bounding box center [0, 0] width 0 height 0
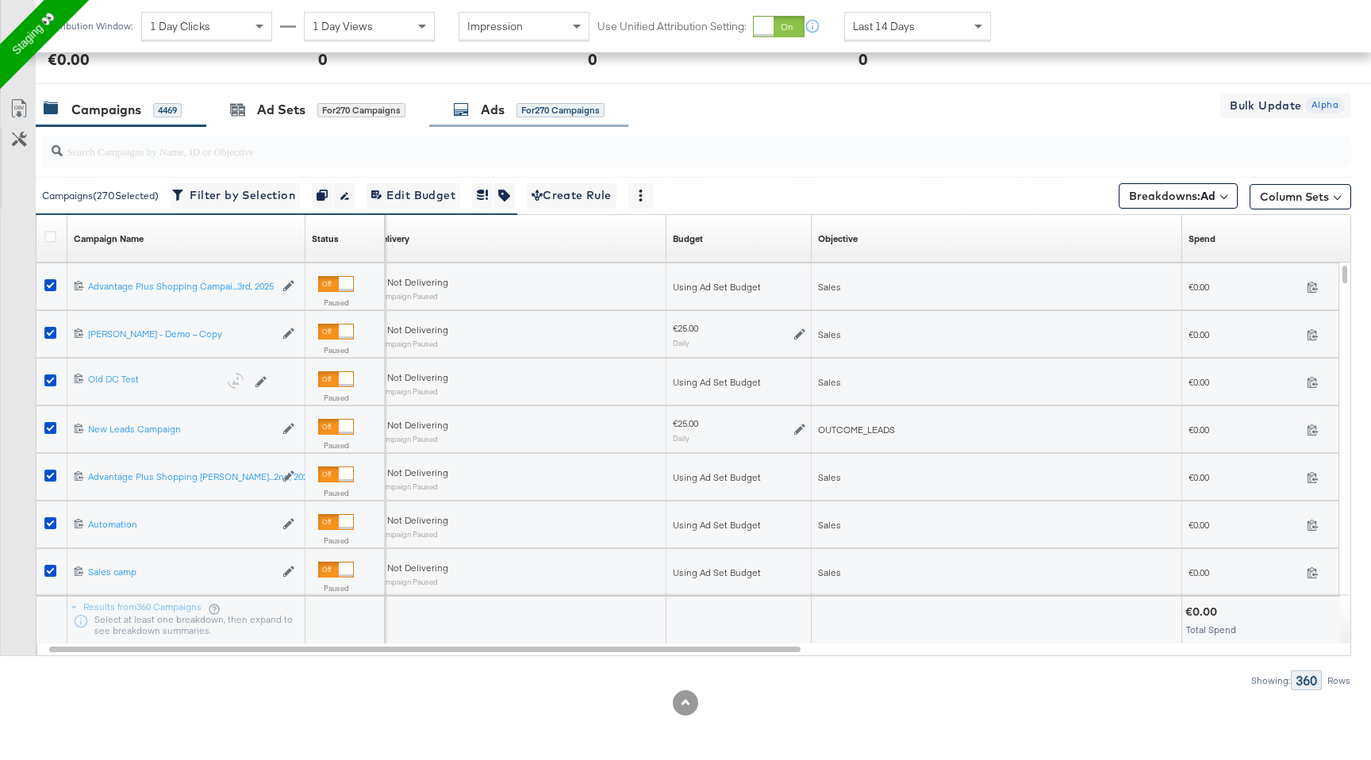
click at [489, 113] on div "Ads" at bounding box center [493, 110] width 24 height 18
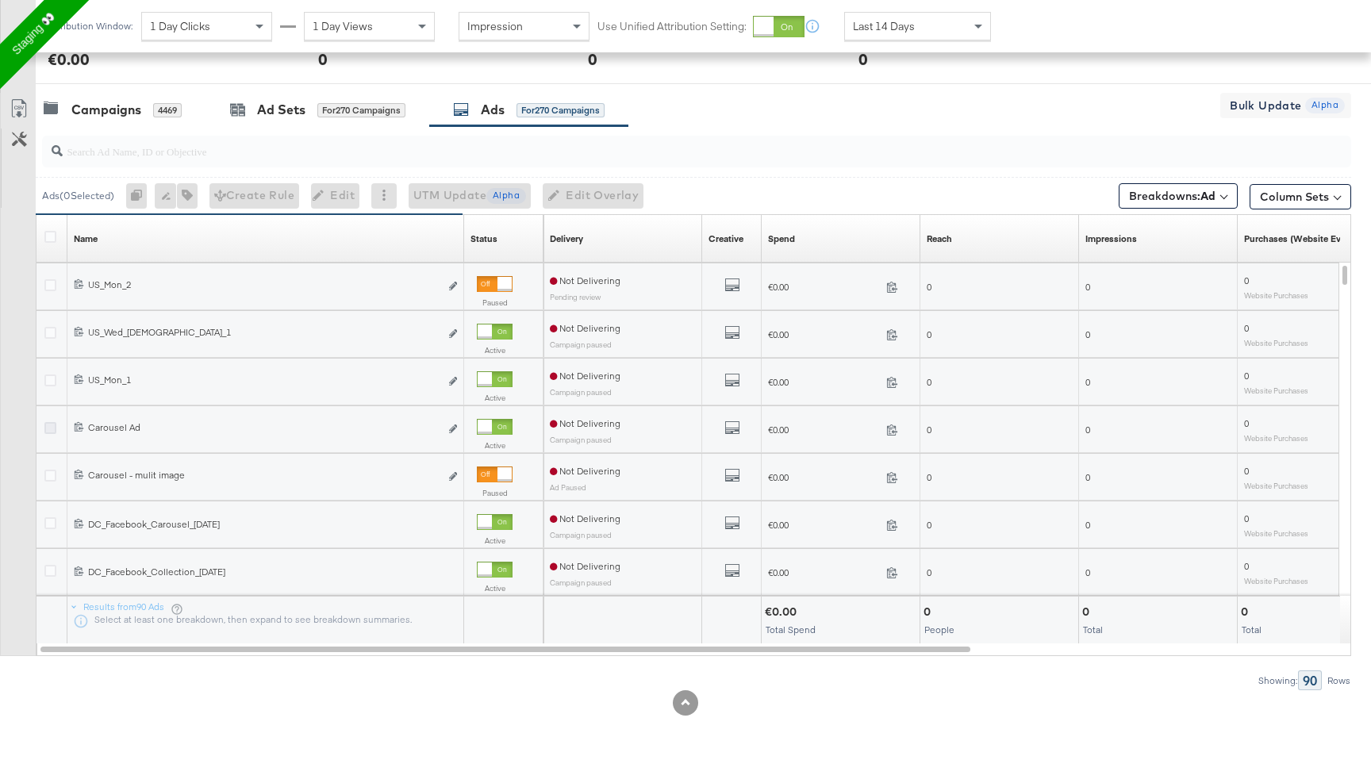
click at [51, 429] on icon at bounding box center [50, 428] width 12 height 12
click at [0, 0] on input "checkbox" at bounding box center [0, 0] width 0 height 0
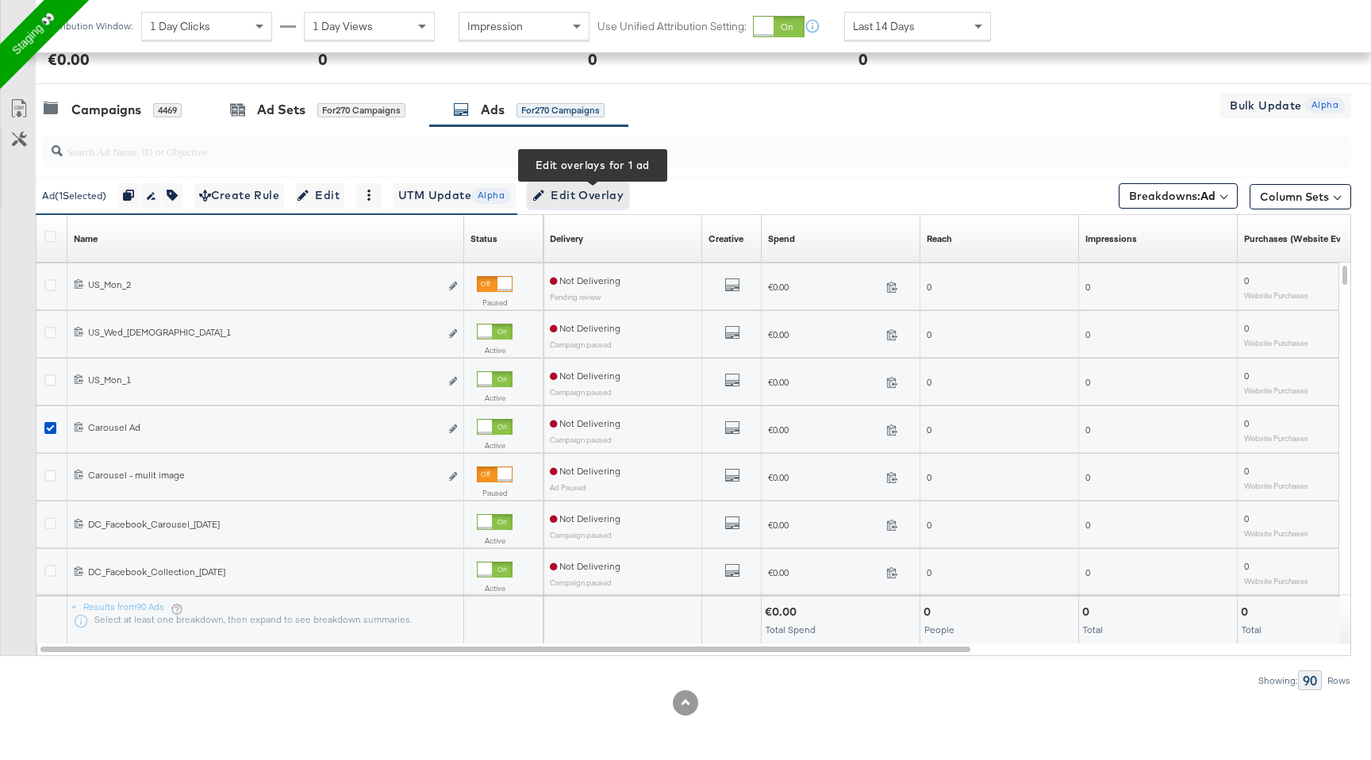
click at [624, 194] on span "Edit Overlay Edit overlays for 1 ad" at bounding box center [577, 196] width 91 height 20
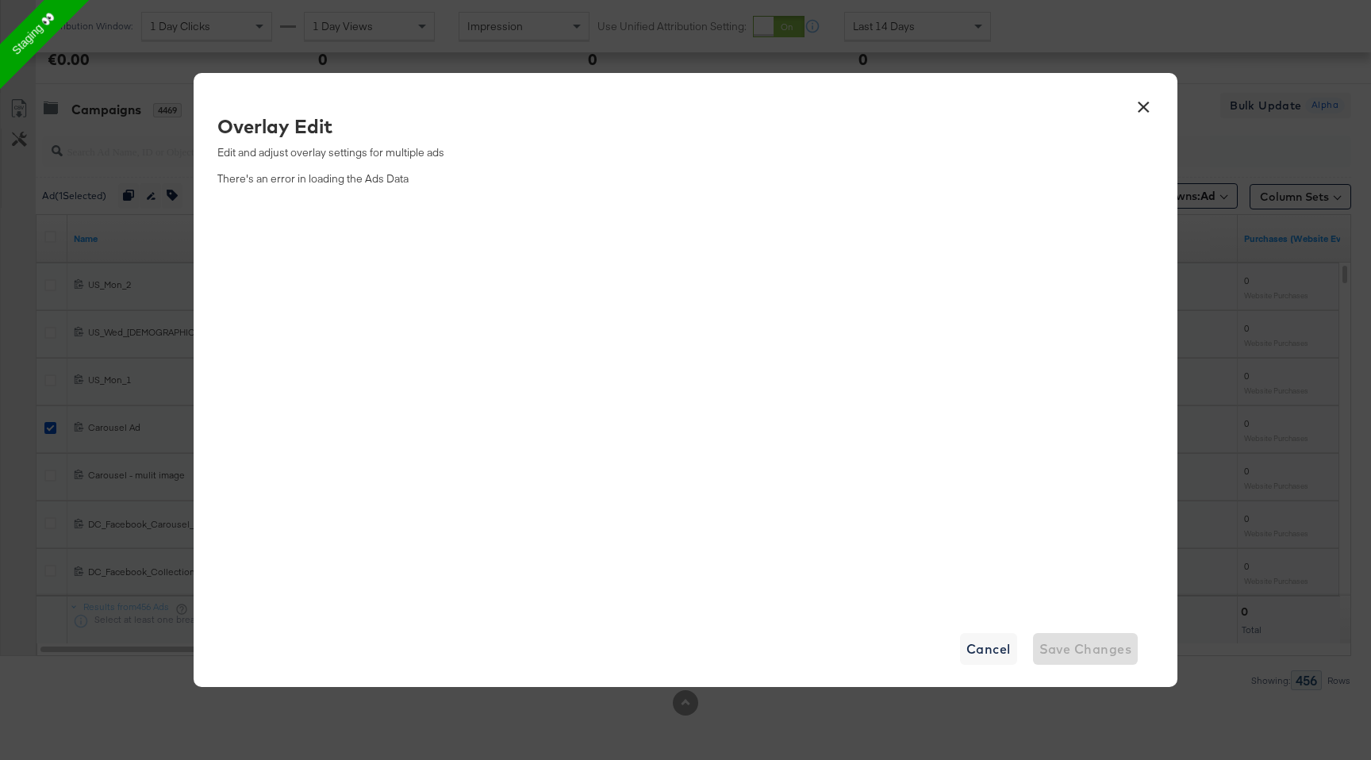
click at [1303, 209] on div "× Overlay Edit Edit and adjust overlay settings for multiple ads There's an err…" at bounding box center [685, 380] width 1371 height 760
click at [1140, 110] on button "×" at bounding box center [1143, 103] width 29 height 29
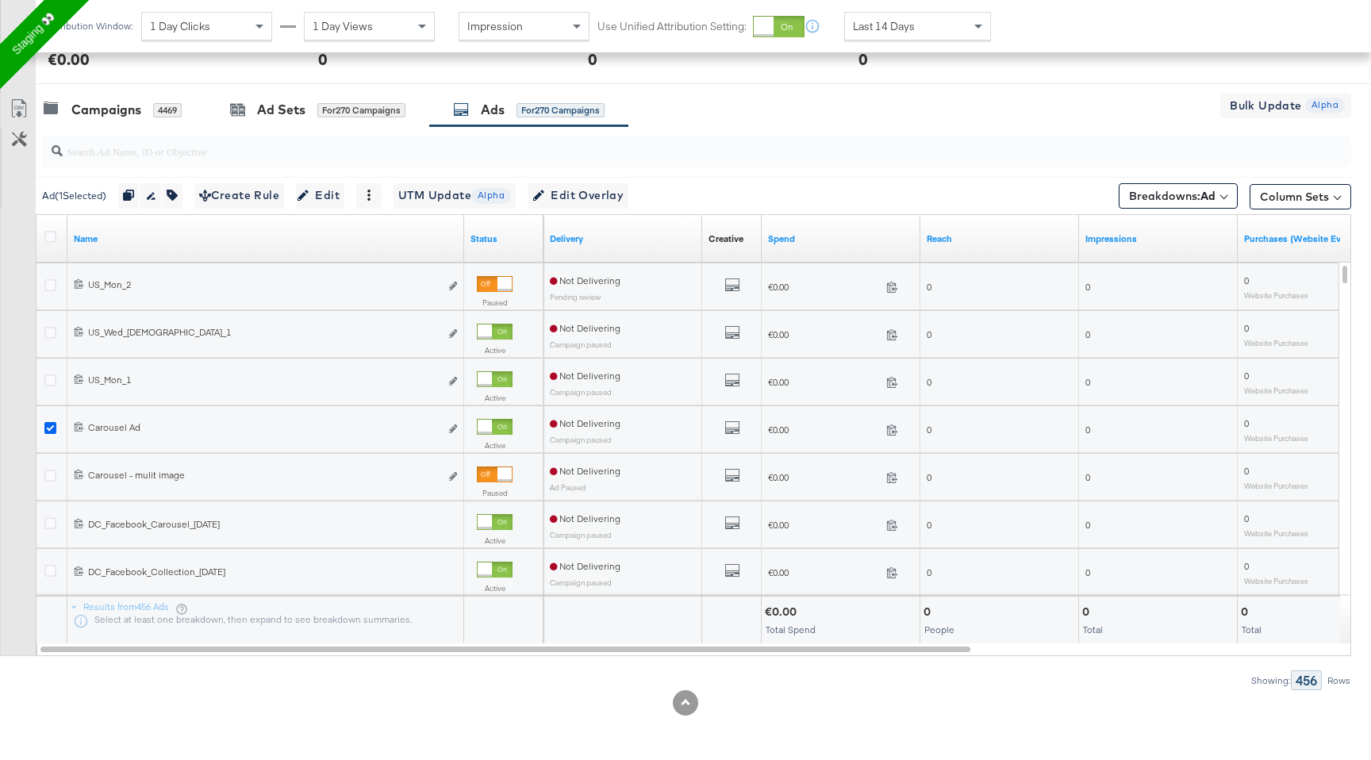
click at [52, 426] on icon at bounding box center [50, 428] width 12 height 12
click at [0, 0] on input "checkbox" at bounding box center [0, 0] width 0 height 0
click at [49, 471] on icon at bounding box center [50, 476] width 12 height 12
click at [0, 0] on input "checkbox" at bounding box center [0, 0] width 0 height 0
click at [594, 186] on span "Edit Overlay Edit overlays for 1 ad" at bounding box center [577, 196] width 91 height 20
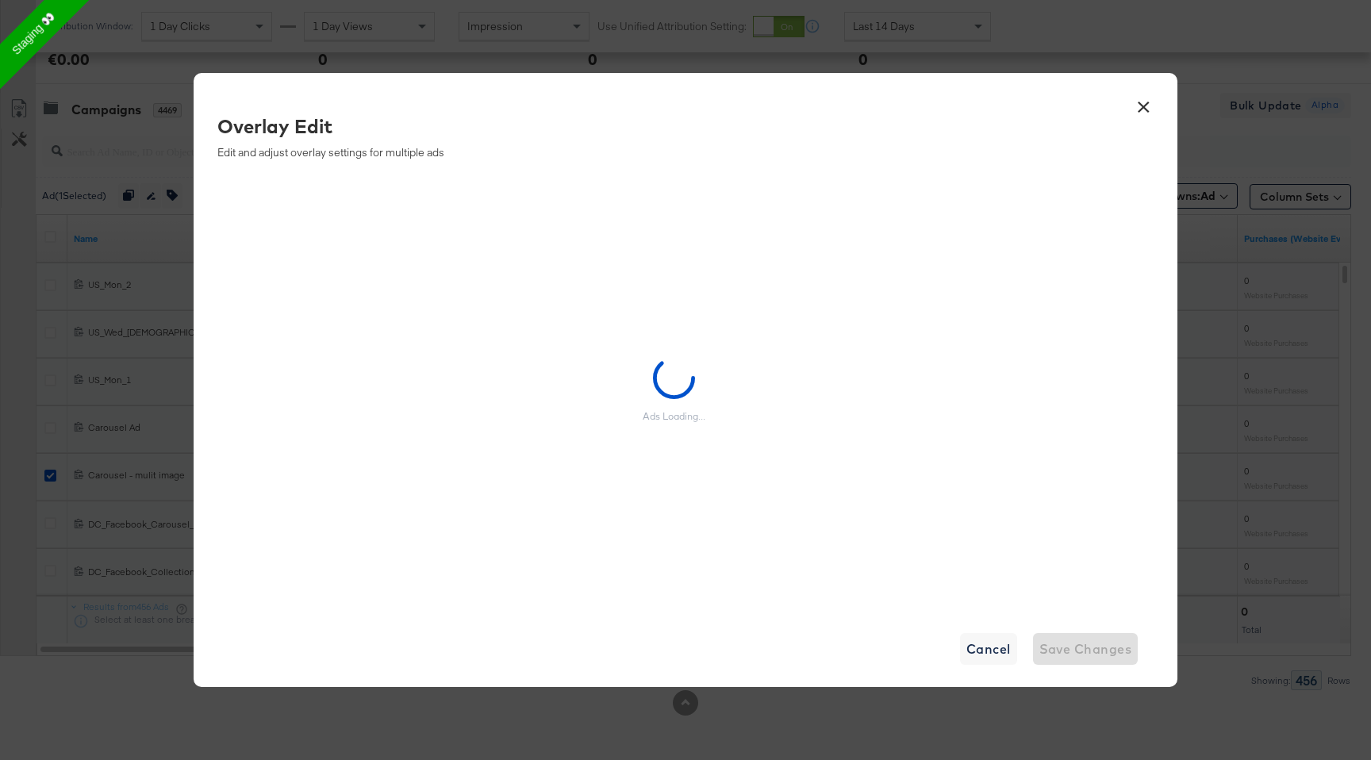
drag, startPoint x: 1138, startPoint y: 110, endPoint x: 671, endPoint y: 176, distance: 472.0
click at [1134, 111] on button "×" at bounding box center [1143, 103] width 29 height 29
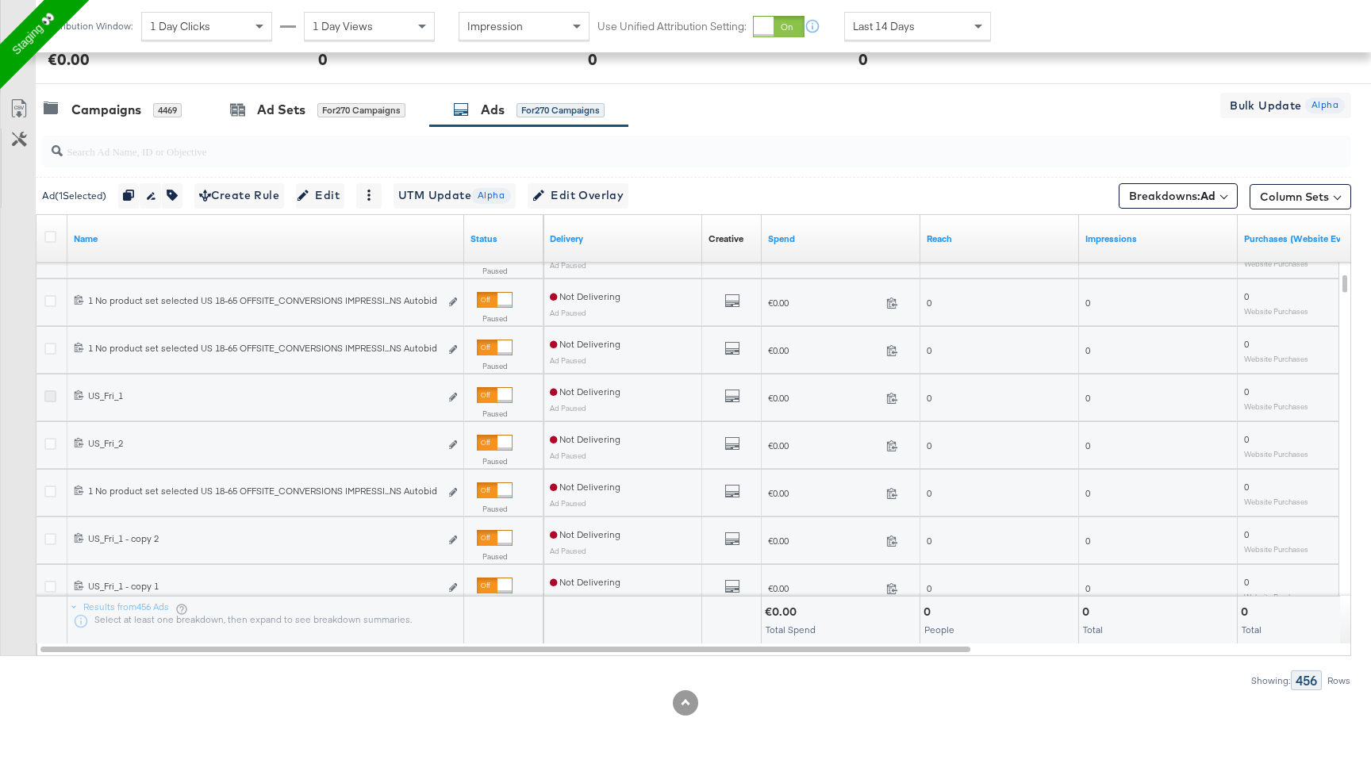
click at [49, 401] on icon at bounding box center [50, 396] width 12 height 12
click at [0, 0] on input "checkbox" at bounding box center [0, 0] width 0 height 0
click at [586, 197] on span "Edit Overlay Edit overlays for 2 ads" at bounding box center [584, 196] width 91 height 20
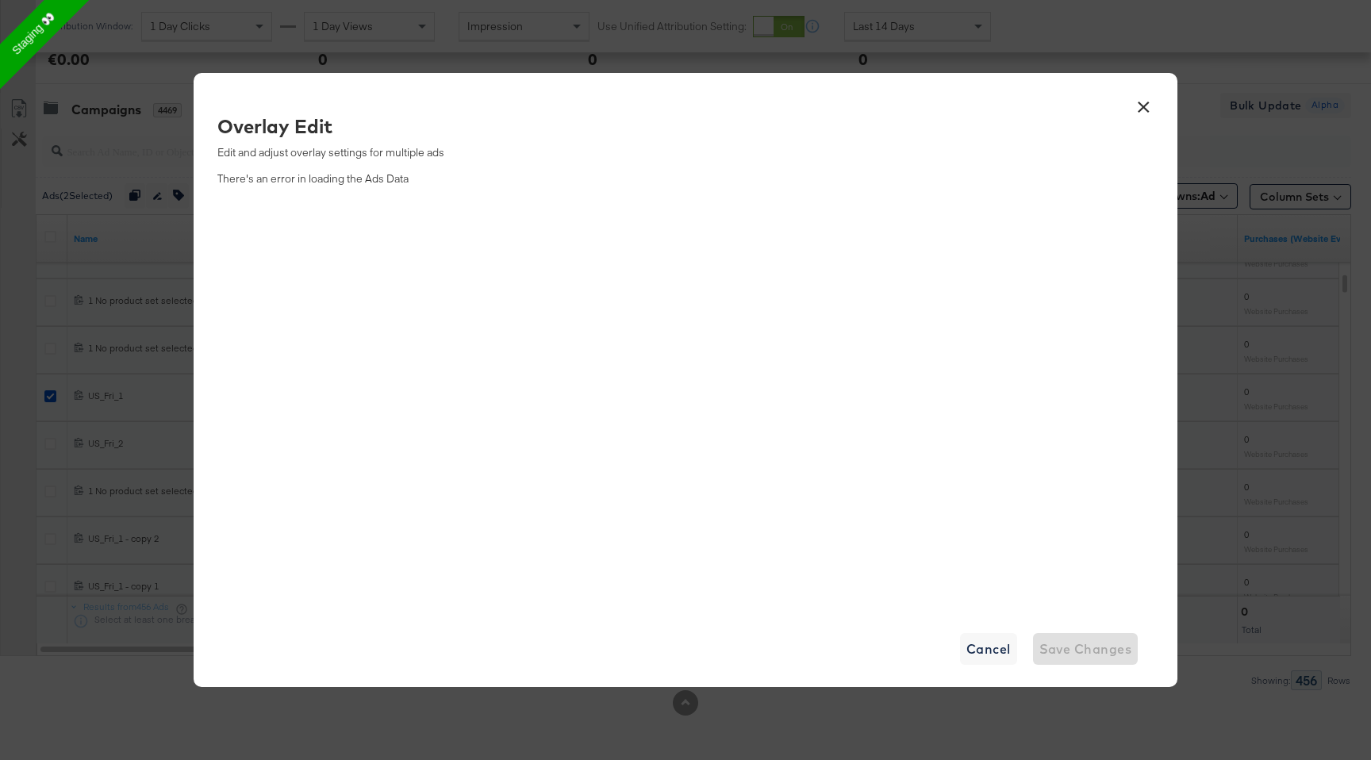
click at [1142, 97] on button "×" at bounding box center [1143, 103] width 29 height 29
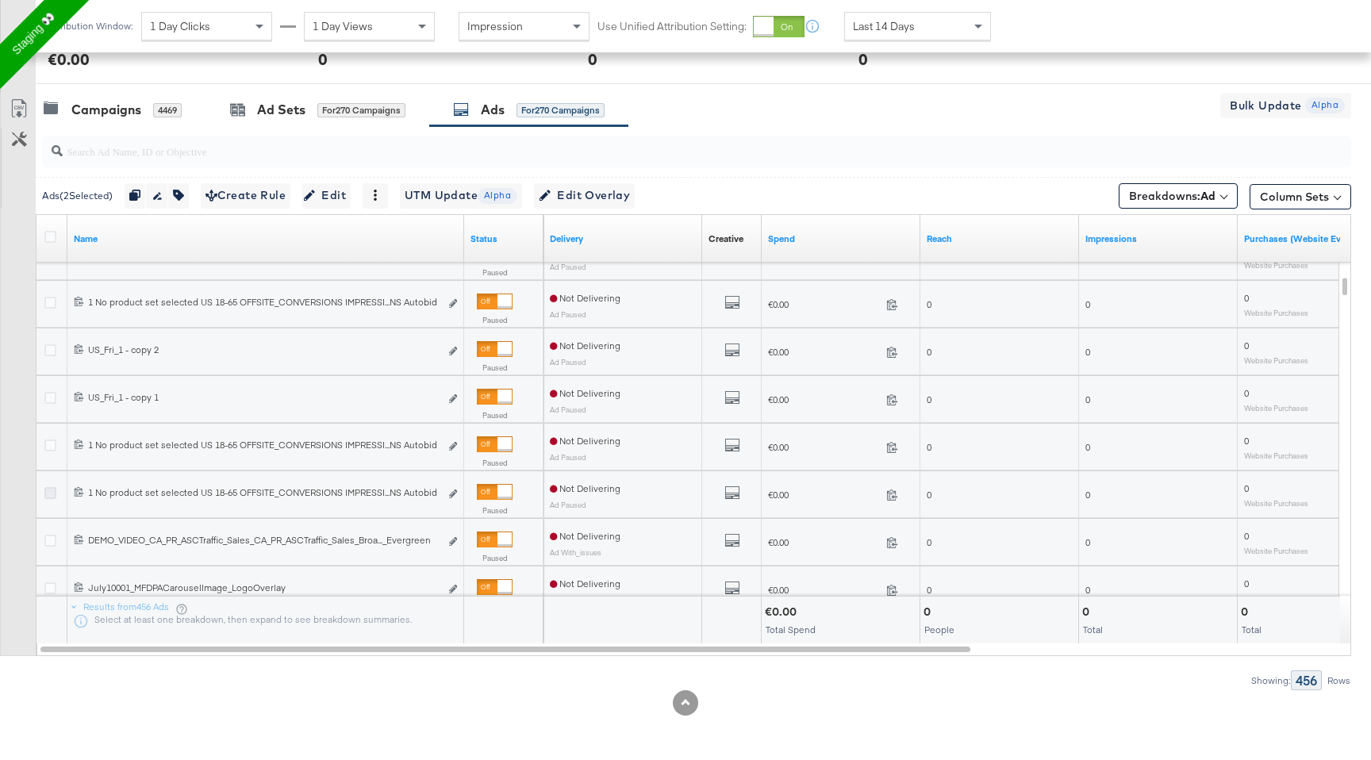
click at [46, 489] on icon at bounding box center [50, 493] width 12 height 12
click at [0, 0] on input "checkbox" at bounding box center [0, 0] width 0 height 0
click at [52, 541] on icon at bounding box center [50, 541] width 12 height 12
click at [0, 0] on input "checkbox" at bounding box center [0, 0] width 0 height 0
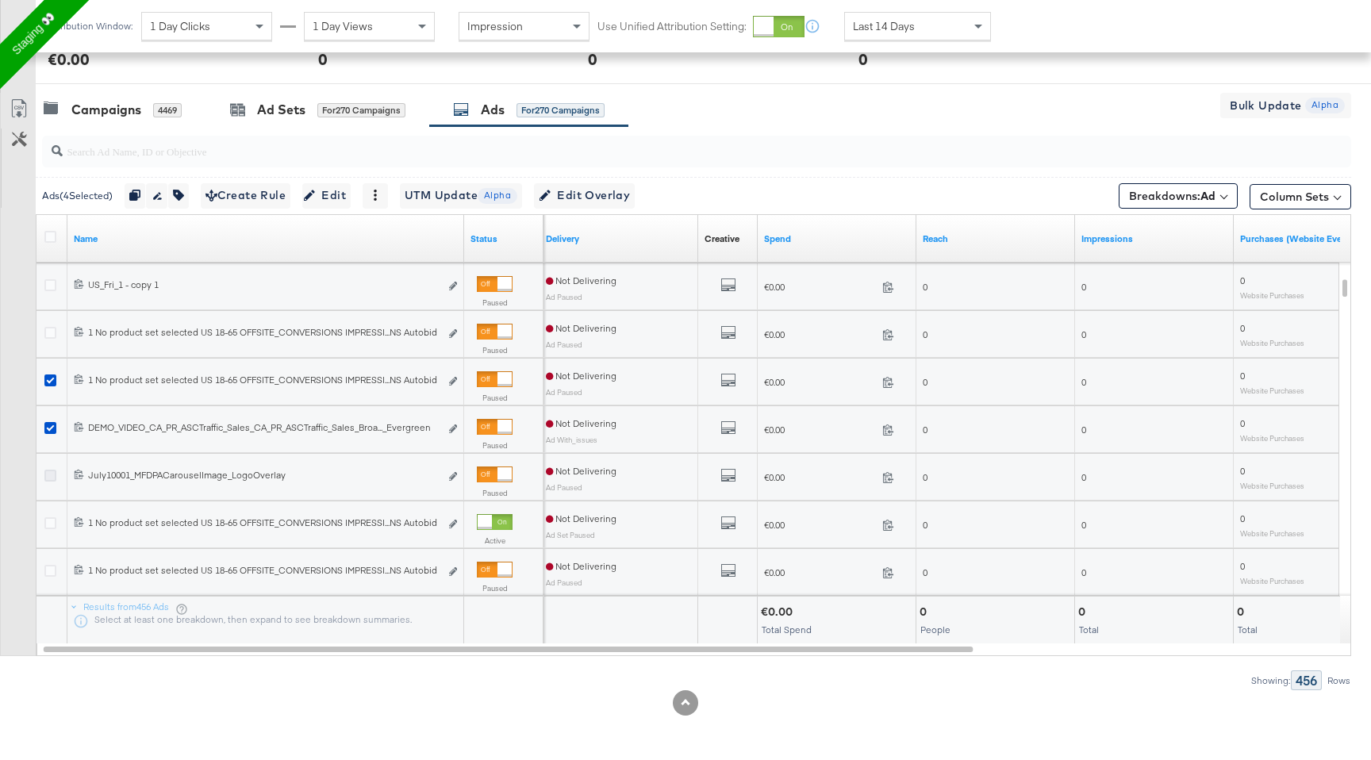
click at [53, 481] on icon at bounding box center [50, 476] width 12 height 12
click at [0, 0] on input "checkbox" at bounding box center [0, 0] width 0 height 0
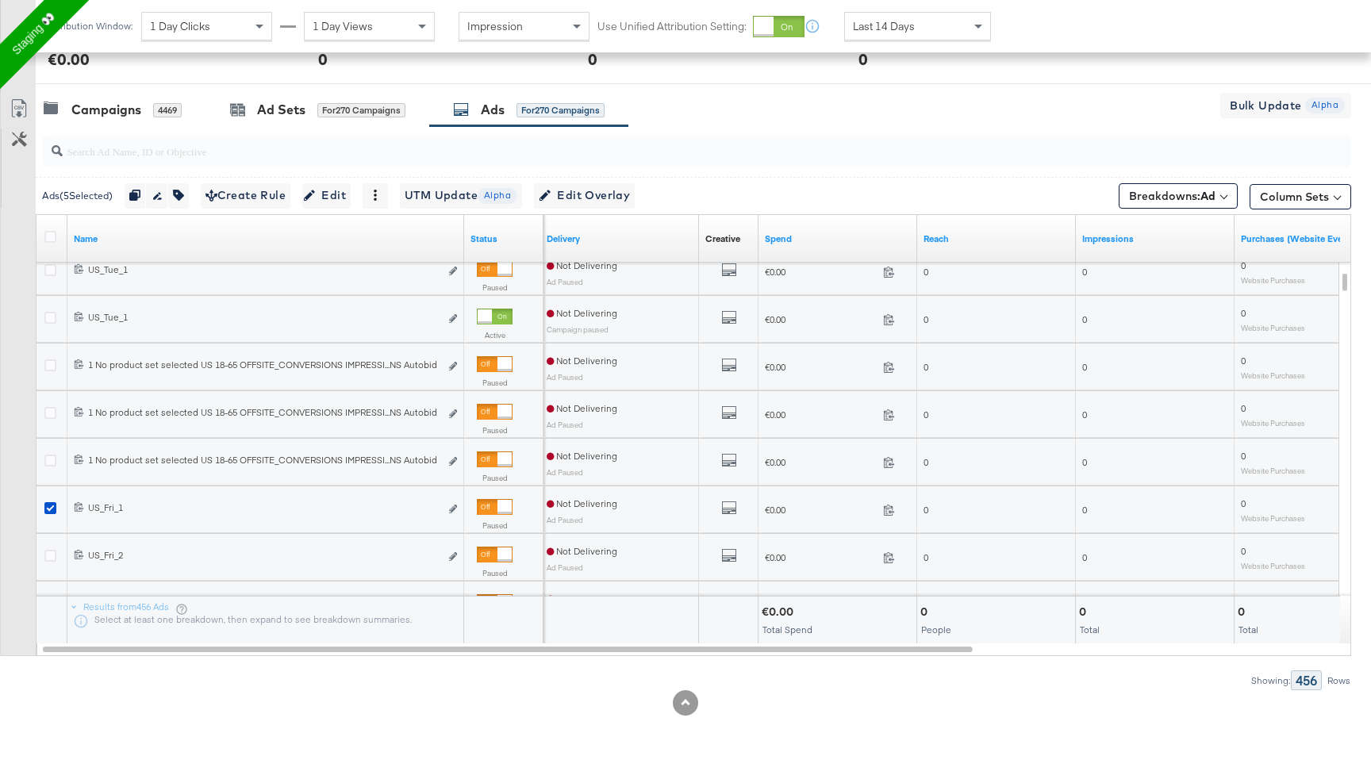
click at [48, 514] on div at bounding box center [52, 510] width 17 height 16
click at [49, 510] on icon at bounding box center [50, 508] width 12 height 12
click at [0, 0] on input "checkbox" at bounding box center [0, 0] width 0 height 0
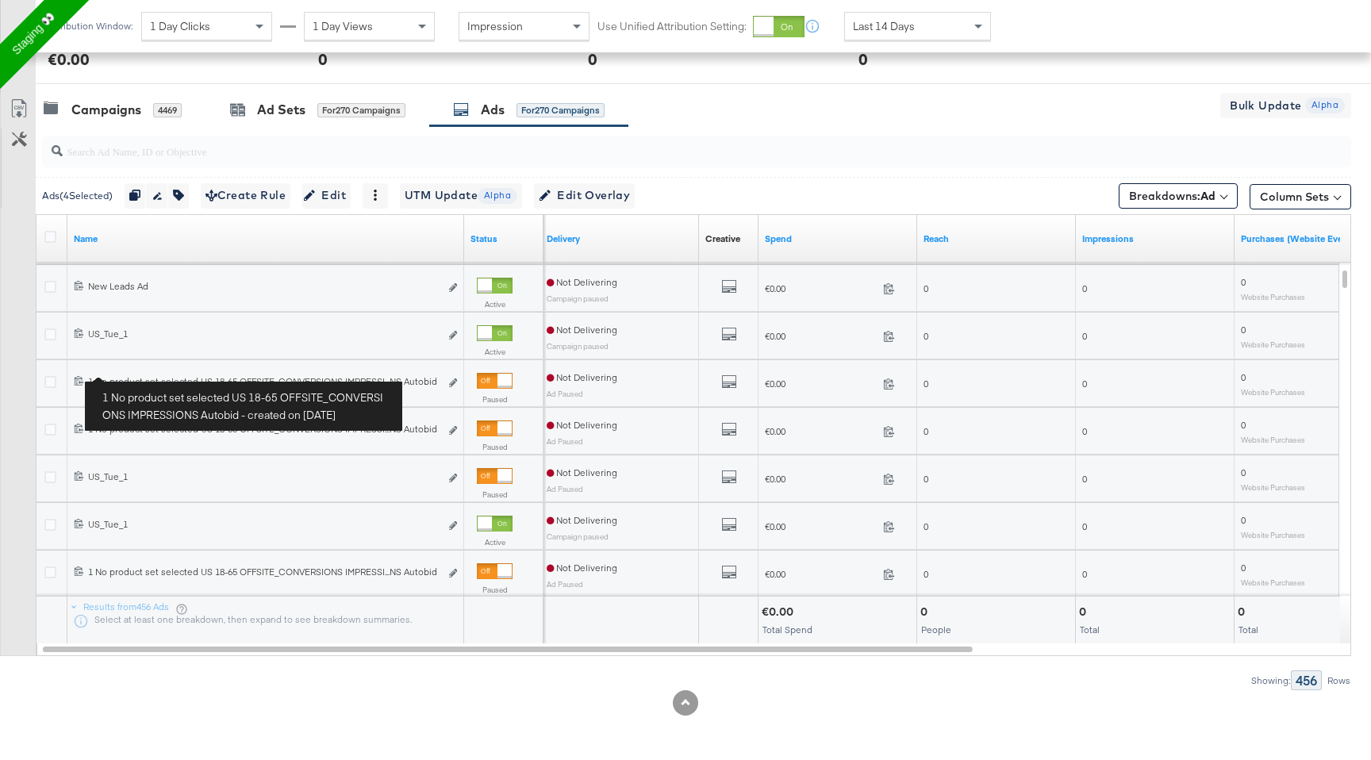
scroll to position [433, 0]
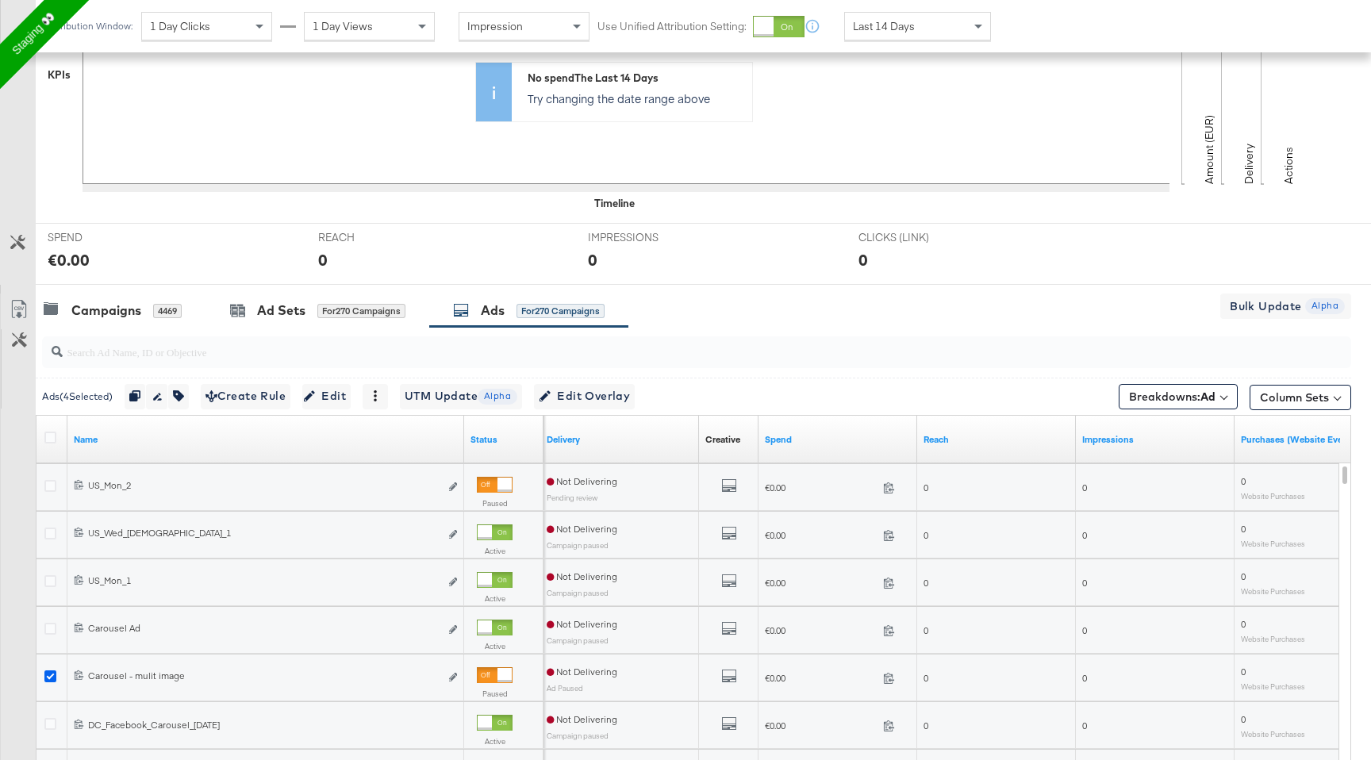
click at [44, 679] on icon at bounding box center [50, 677] width 12 height 12
click at [0, 0] on input "checkbox" at bounding box center [0, 0] width 0 height 0
click at [585, 402] on span "Edit Overlay Edit overlays for 3 ads" at bounding box center [584, 396] width 91 height 20
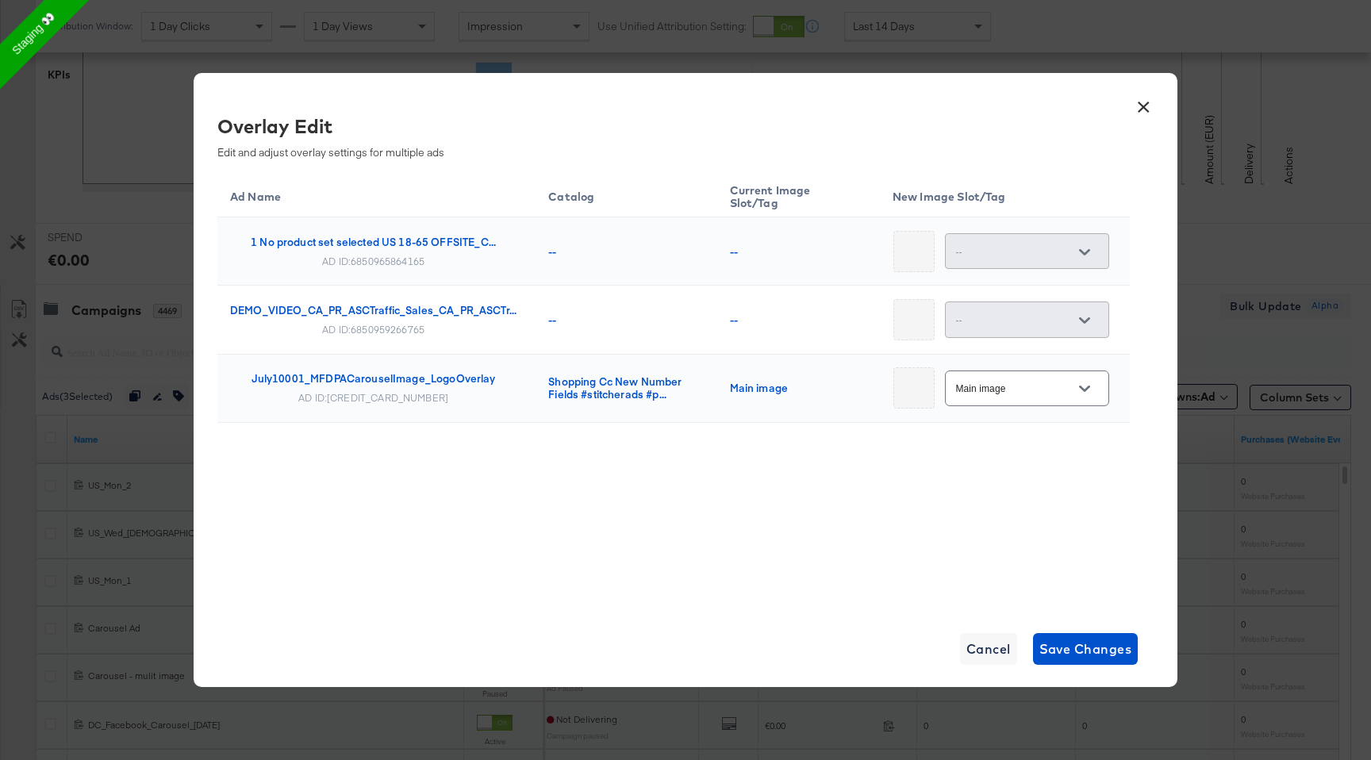
click at [1056, 371] on div "Main image" at bounding box center [1027, 389] width 164 height 36
click at [1068, 386] on div at bounding box center [1084, 389] width 33 height 24
click at [1094, 381] on div at bounding box center [1084, 389] width 33 height 24
click at [1089, 381] on button "Open" at bounding box center [1085, 389] width 24 height 24
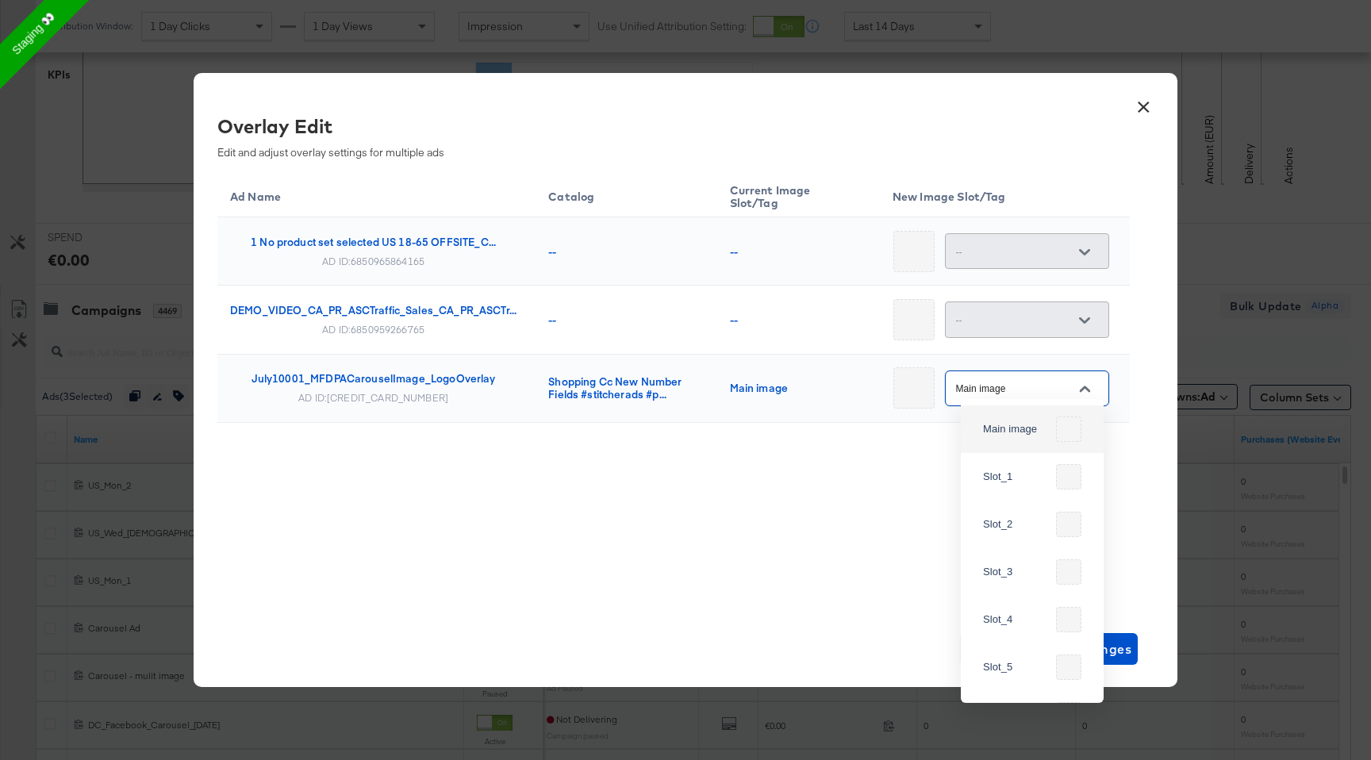
click at [1080, 313] on div at bounding box center [1084, 321] width 33 height 24
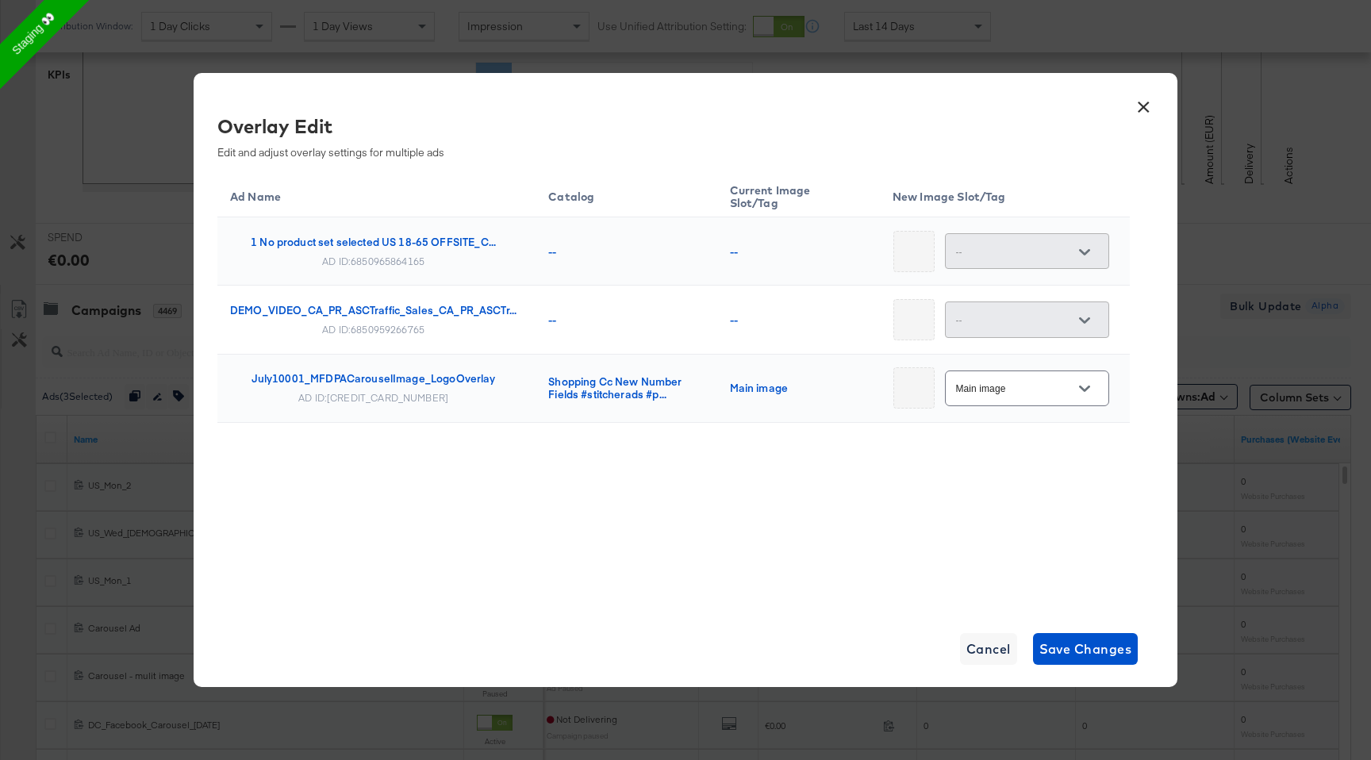
click at [884, 444] on div "Ad Name Catalog Current Image Slot/Tag New Image Slot/Tag 1 No product set sele…" at bounding box center [673, 336] width 913 height 331
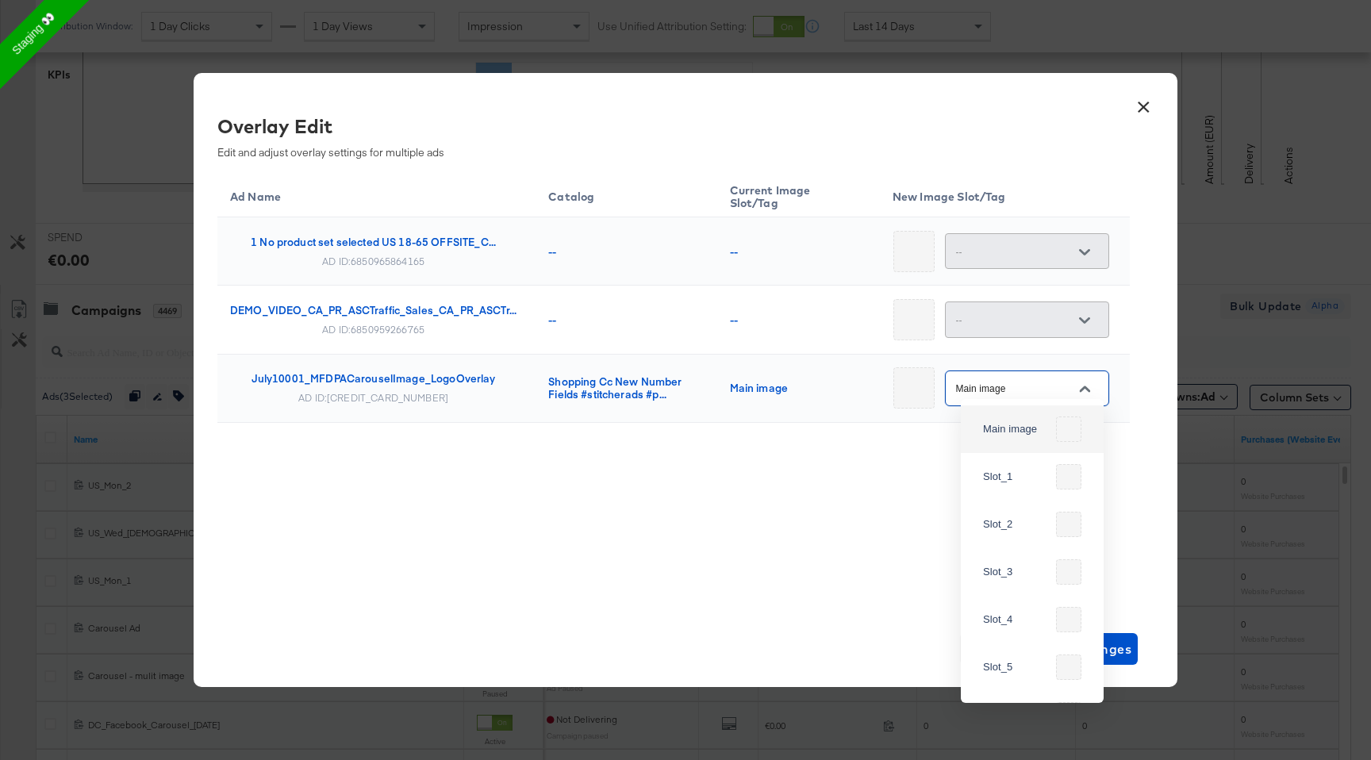
click at [1037, 382] on input "Main image" at bounding box center [1014, 389] width 125 height 18
click at [996, 571] on div "Slot_17" at bounding box center [1016, 578] width 67 height 16
type input "Slot_17"
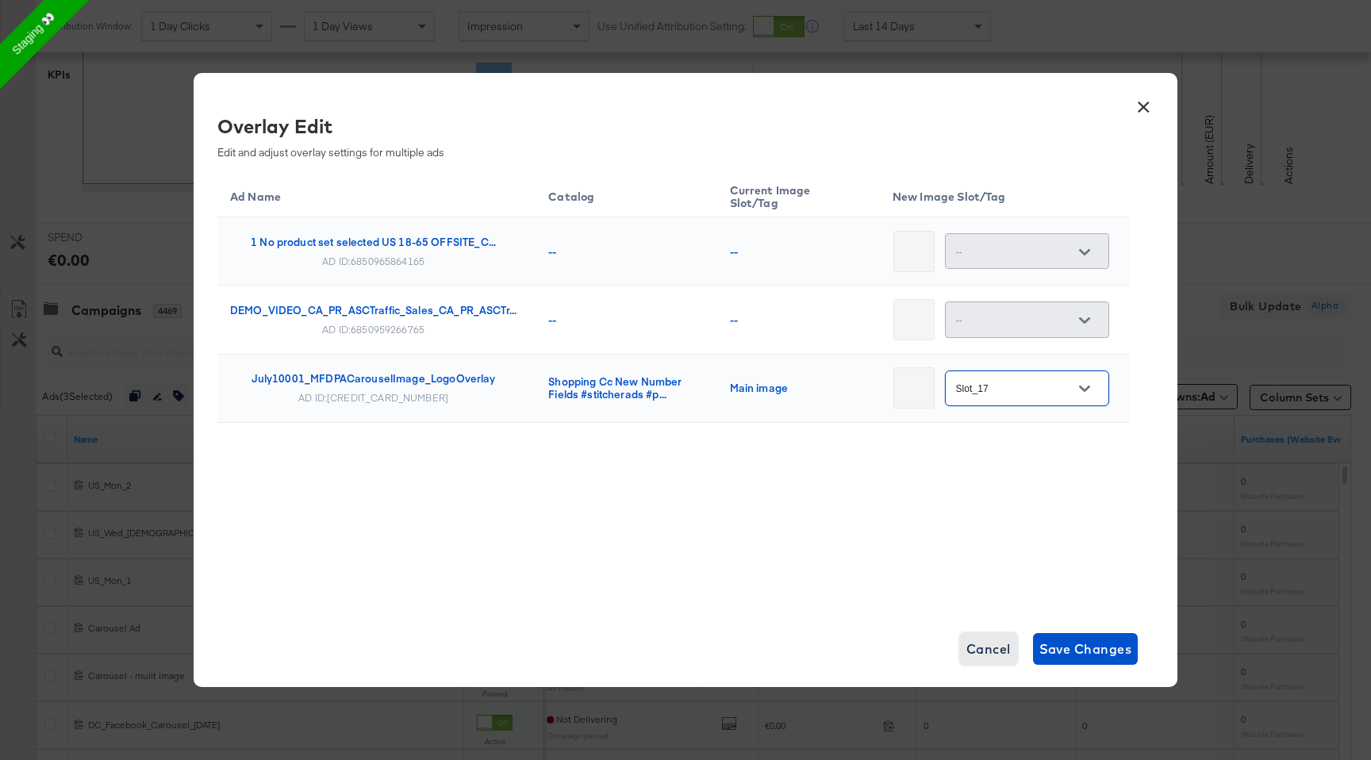
click at [974, 642] on span "Cancel" at bounding box center [989, 649] width 44 height 22
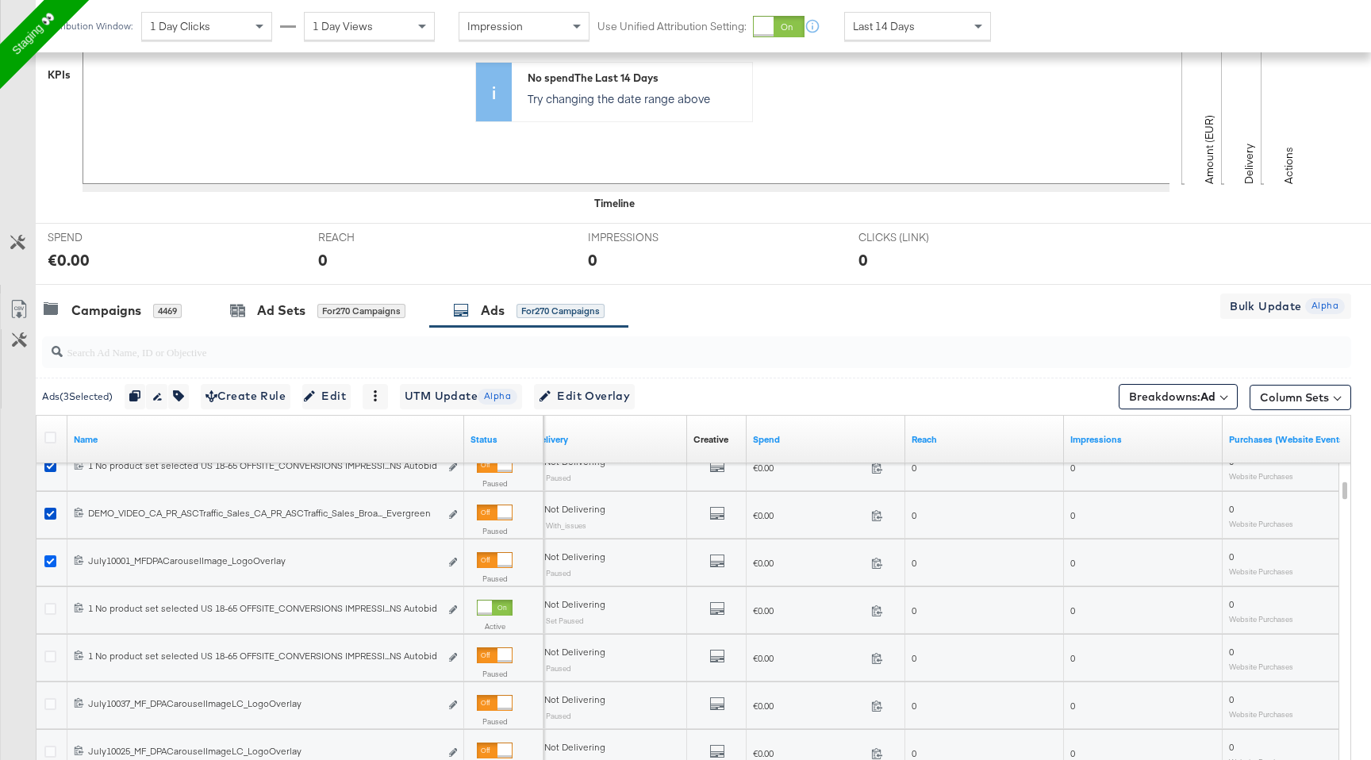
click at [47, 562] on icon at bounding box center [50, 561] width 12 height 12
click at [0, 0] on input "checkbox" at bounding box center [0, 0] width 0 height 0
click at [48, 512] on icon at bounding box center [50, 514] width 12 height 12
click at [0, 0] on input "checkbox" at bounding box center [0, 0] width 0 height 0
click at [52, 458] on div at bounding box center [52, 440] width 29 height 48
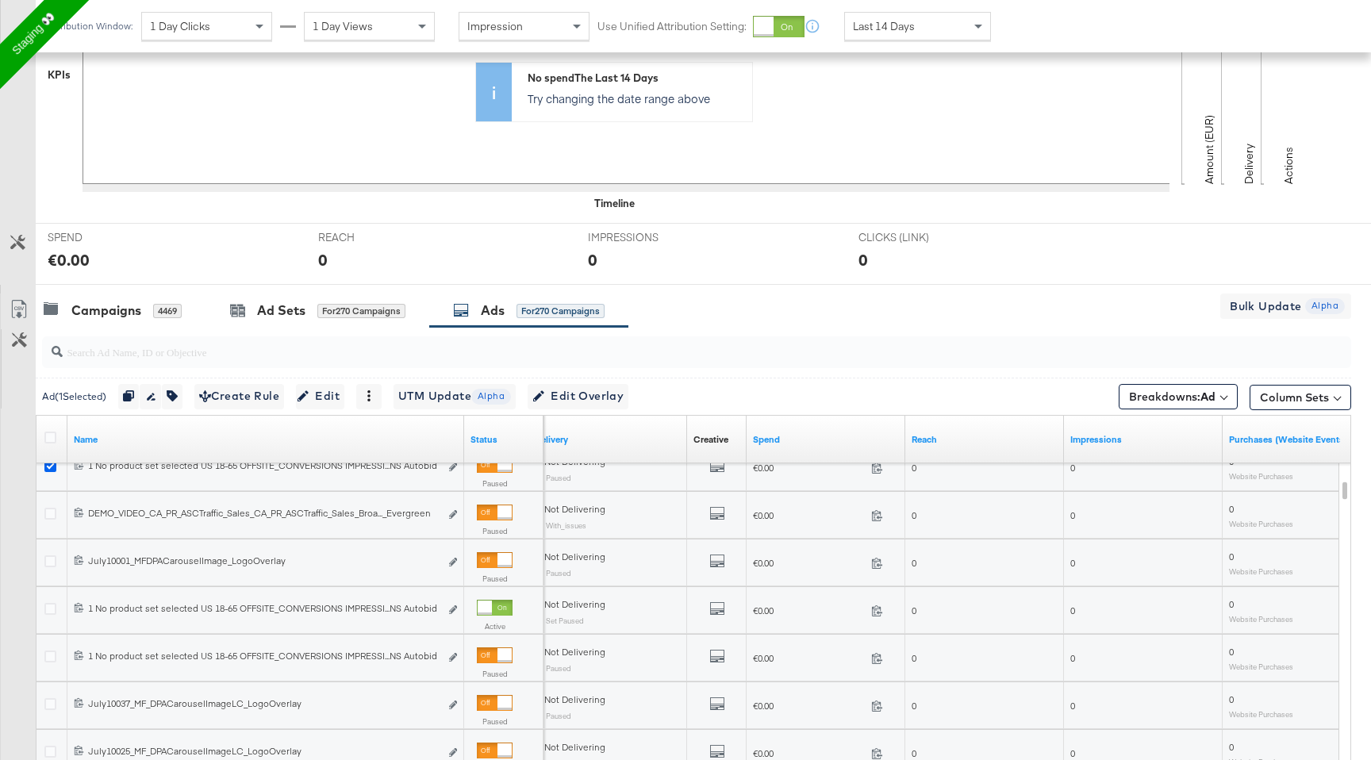
click at [49, 468] on icon at bounding box center [50, 466] width 12 height 12
click at [0, 0] on input "checkbox" at bounding box center [0, 0] width 0 height 0
click at [41, 660] on div at bounding box center [52, 658] width 29 height 29
click at [48, 659] on icon at bounding box center [50, 657] width 12 height 12
click at [0, 0] on input "checkbox" at bounding box center [0, 0] width 0 height 0
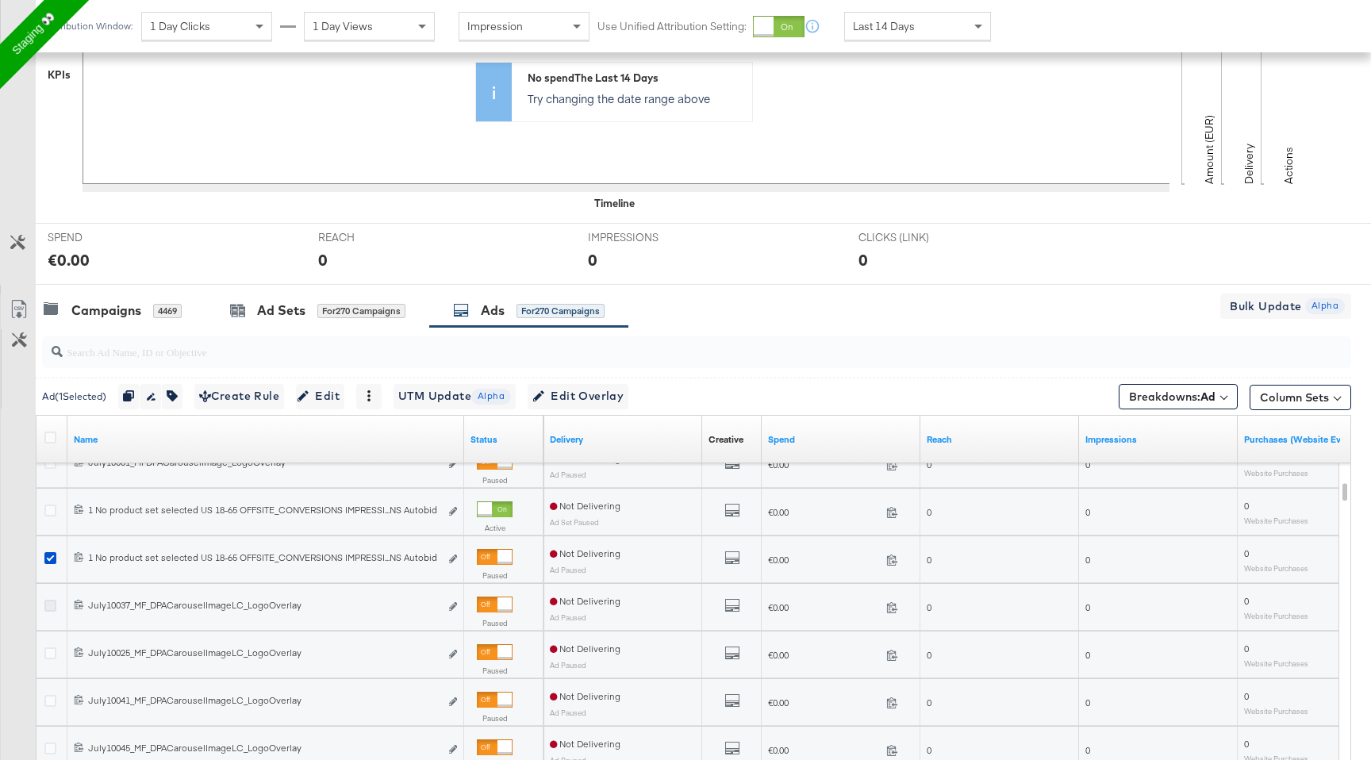
click at [50, 609] on icon at bounding box center [50, 606] width 12 height 12
click at [0, 0] on input "checkbox" at bounding box center [0, 0] width 0 height 0
click at [607, 379] on div "Ads ( 2 Selected) Duplicate 2 ads Rename 2 ads Tags for 2 campaigns Create Rule…" at bounding box center [694, 396] width 1316 height 37
click at [606, 394] on span "Edit Overlay Edit overlays for 2 ads" at bounding box center [584, 396] width 91 height 20
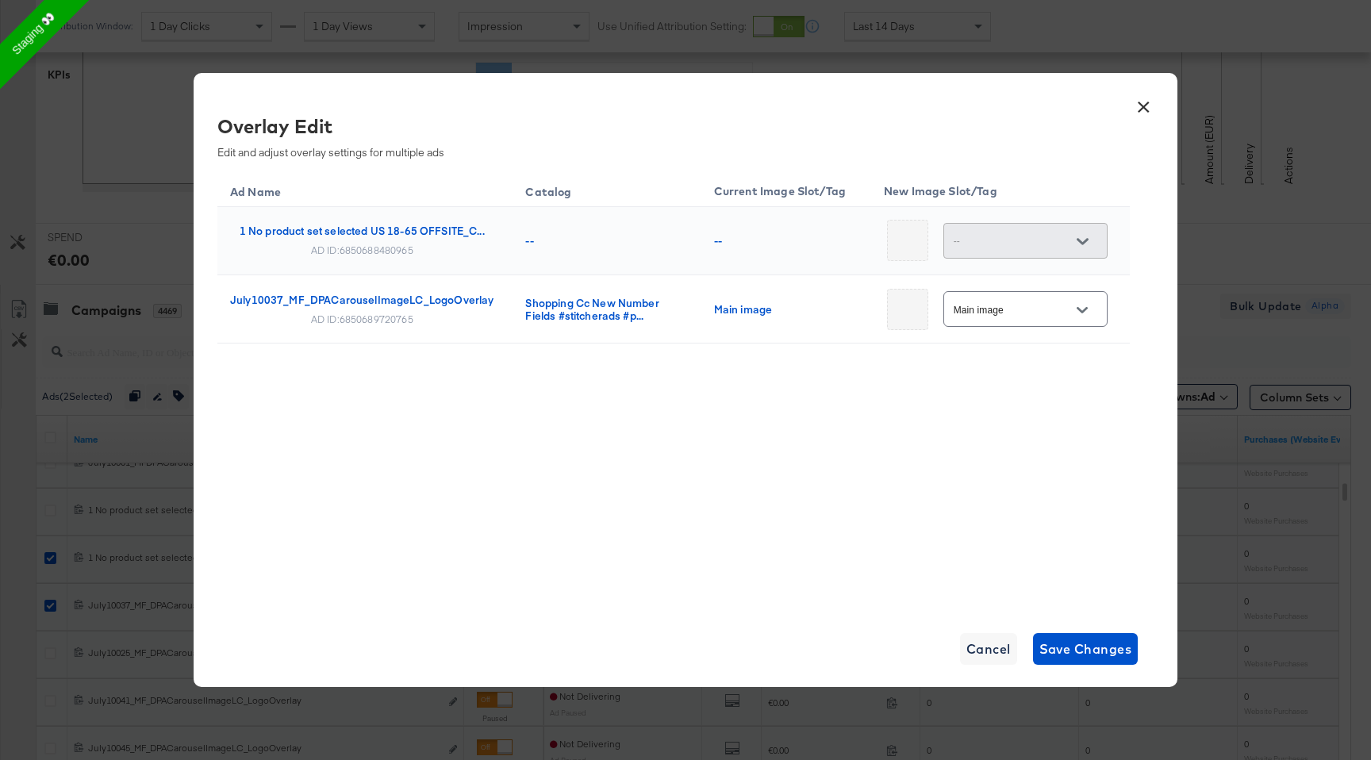
click at [1083, 313] on button "Open" at bounding box center [1082, 310] width 24 height 24
click at [1148, 114] on button "×" at bounding box center [1143, 103] width 29 height 29
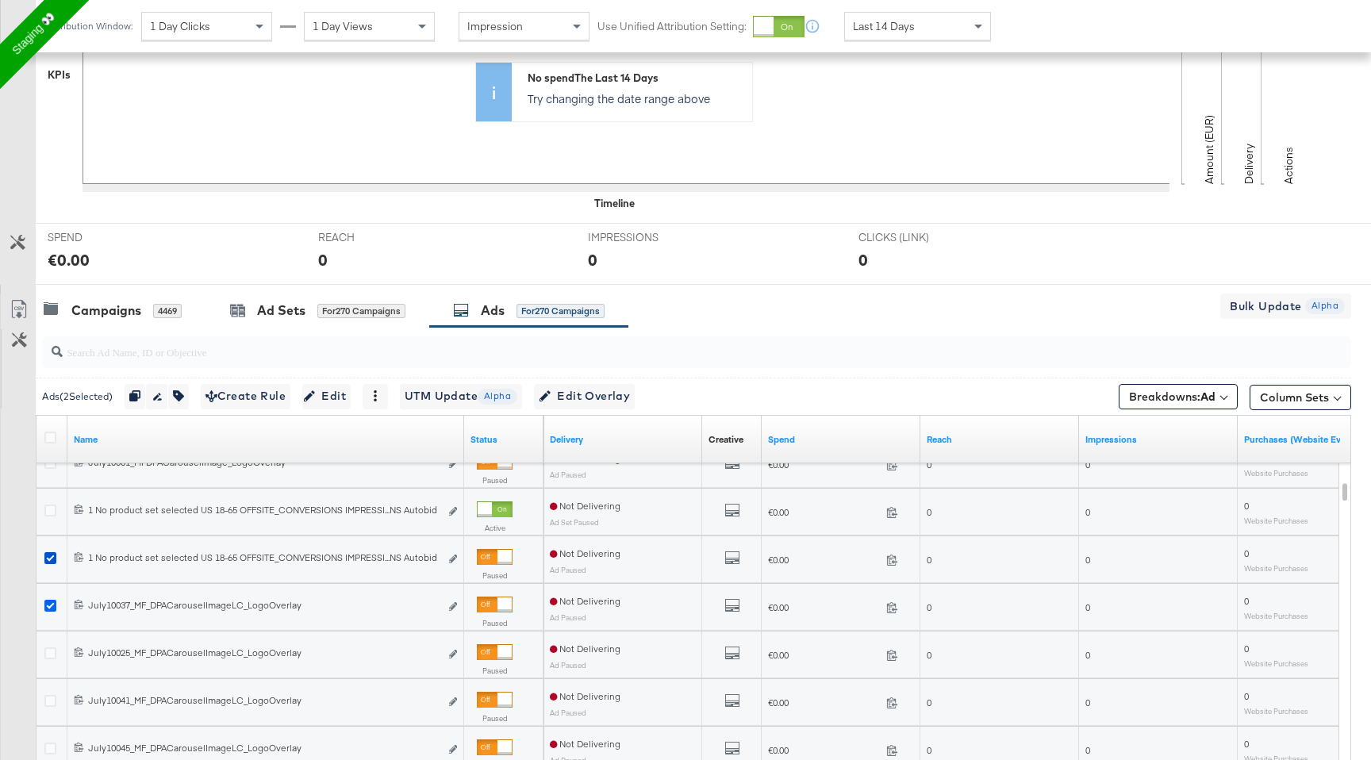
click at [44, 606] on icon at bounding box center [50, 606] width 12 height 12
click at [0, 0] on input "checkbox" at bounding box center [0, 0] width 0 height 0
click at [44, 563] on icon at bounding box center [50, 558] width 12 height 12
click at [0, 0] on input "checkbox" at bounding box center [0, 0] width 0 height 0
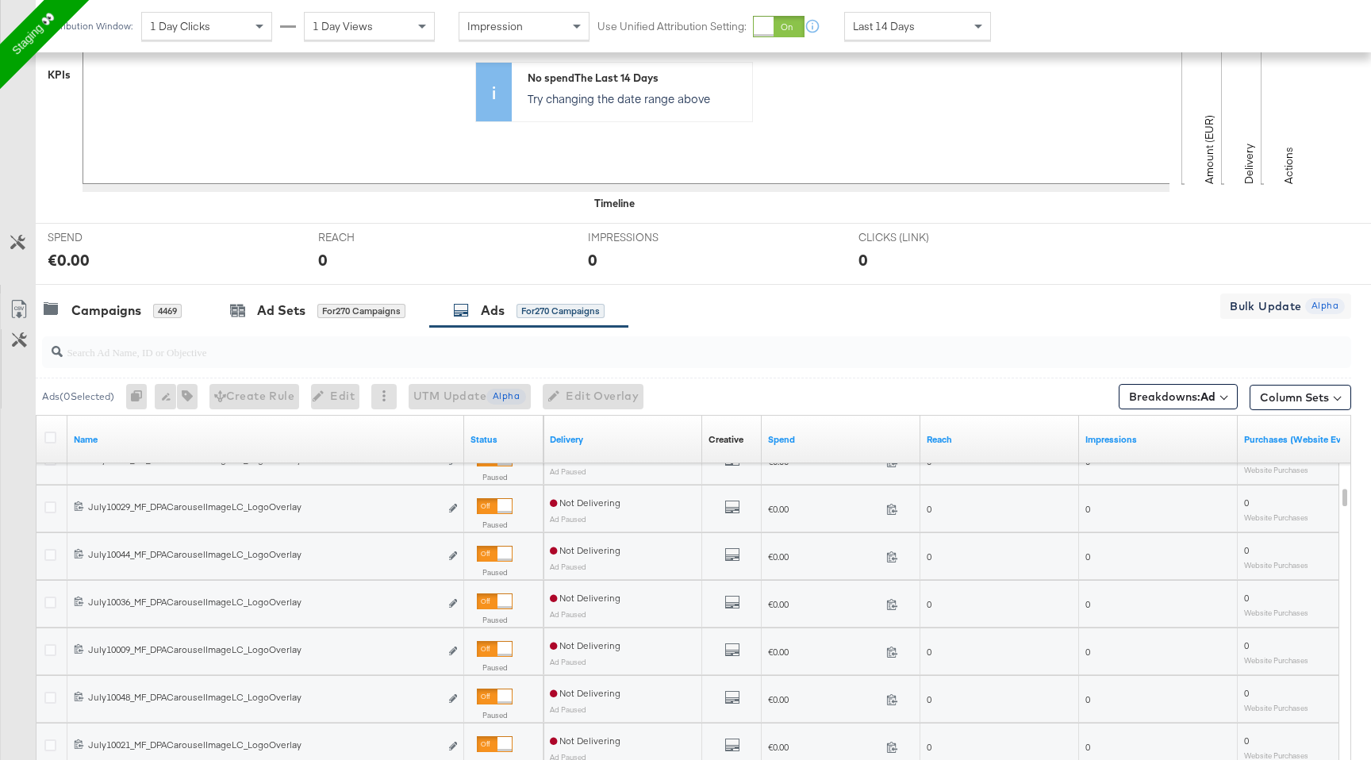
click at [52, 560] on div at bounding box center [52, 557] width 17 height 16
click at [49, 551] on icon at bounding box center [50, 555] width 12 height 12
click at [0, 0] on input "checkbox" at bounding box center [0, 0] width 0 height 0
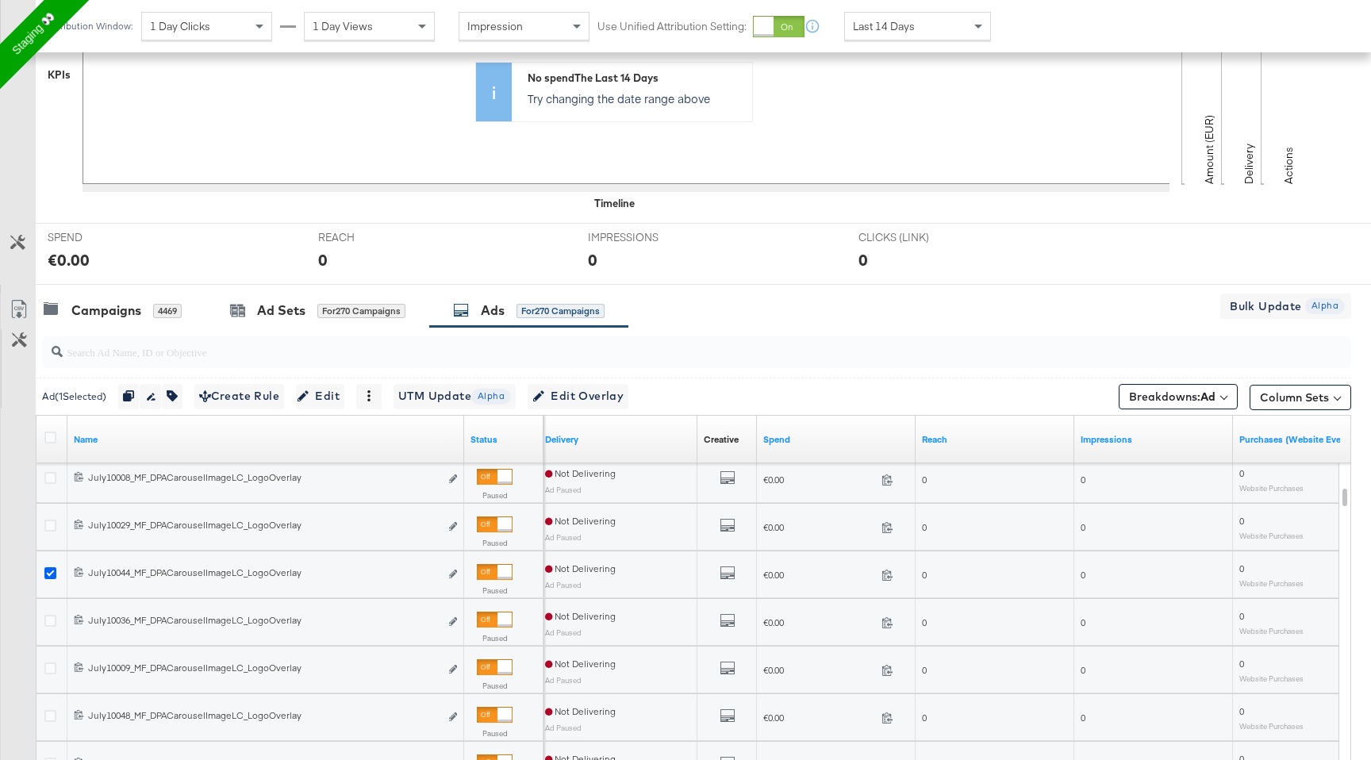
click at [51, 570] on icon at bounding box center [50, 573] width 12 height 12
click at [0, 0] on input "checkbox" at bounding box center [0, 0] width 0 height 0
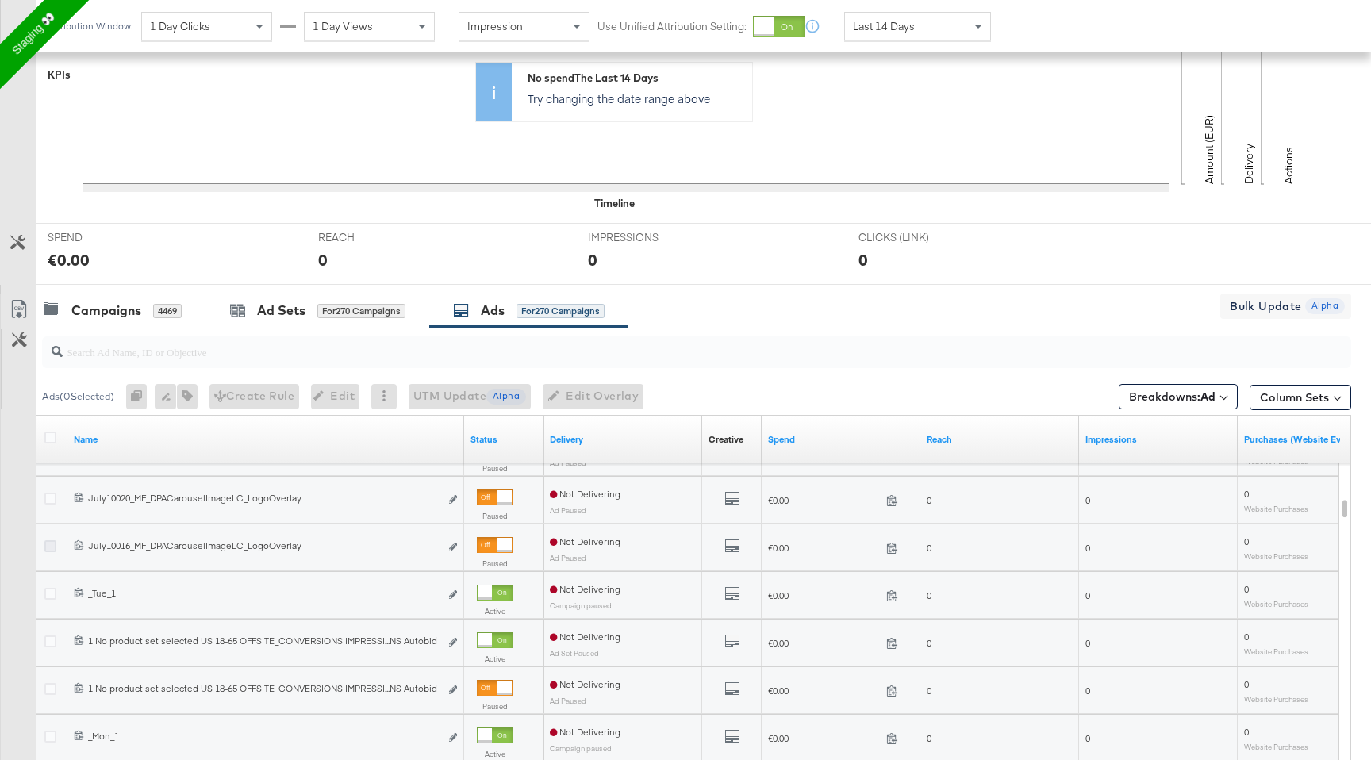
click at [49, 550] on icon at bounding box center [50, 546] width 12 height 12
click at [0, 0] on input "checkbox" at bounding box center [0, 0] width 0 height 0
click at [49, 590] on icon at bounding box center [50, 594] width 12 height 12
click at [0, 0] on input "checkbox" at bounding box center [0, 0] width 0 height 0
click at [49, 641] on icon at bounding box center [50, 642] width 12 height 12
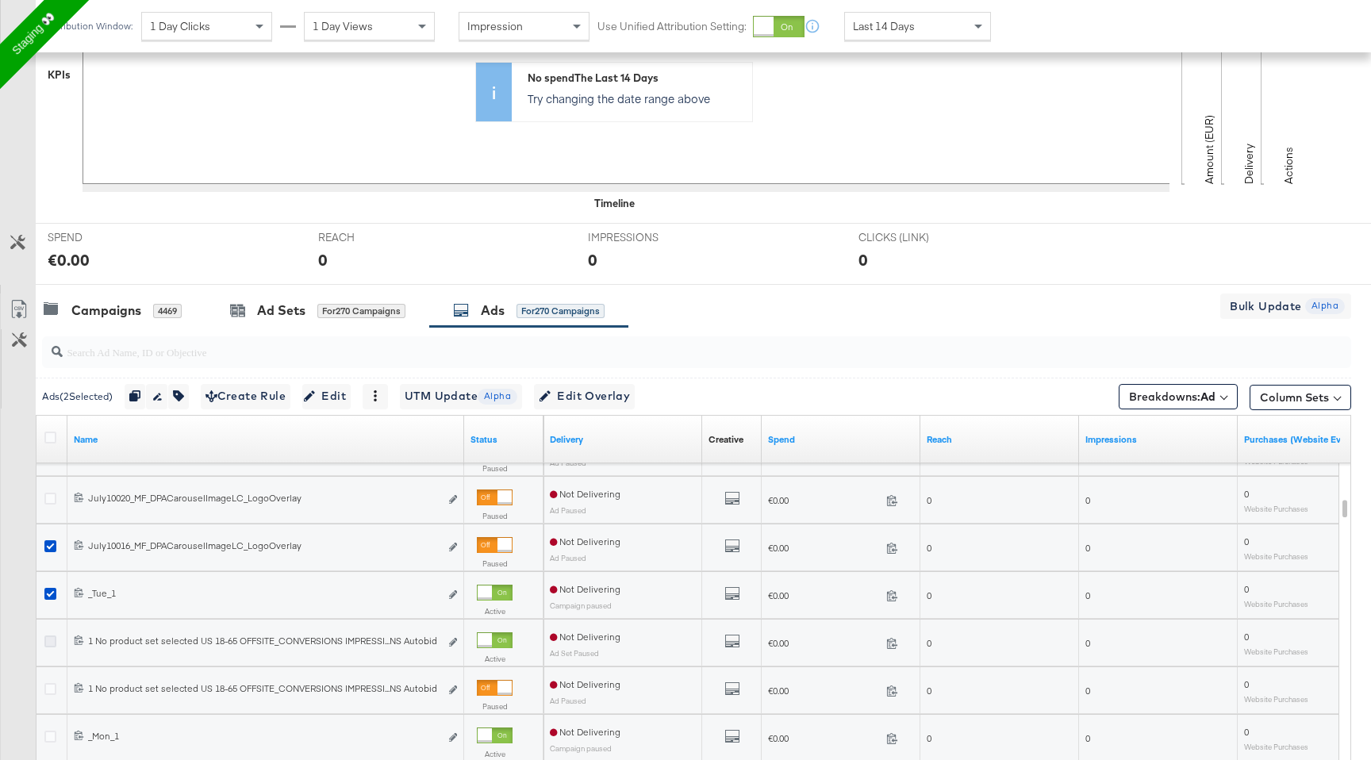
click at [0, 0] on input "checkbox" at bounding box center [0, 0] width 0 height 0
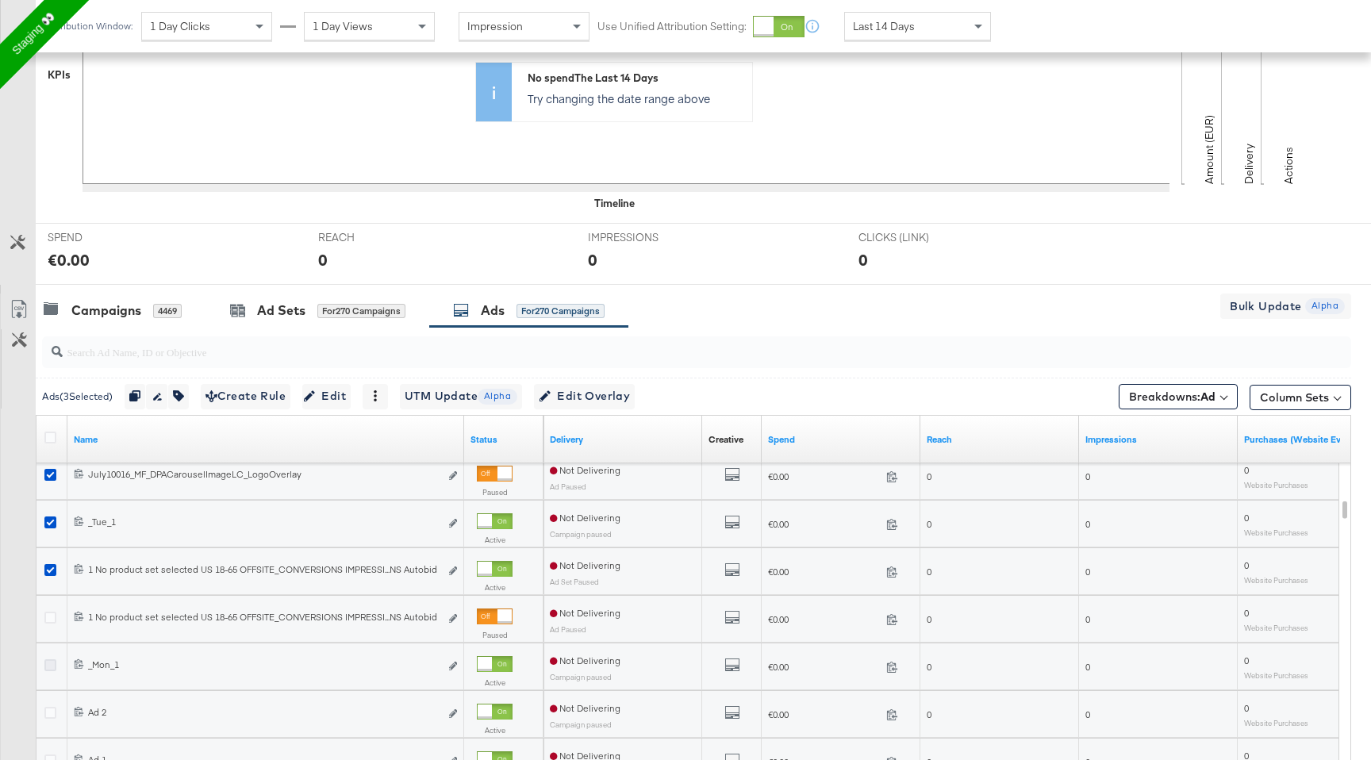
click at [54, 667] on icon at bounding box center [50, 665] width 12 height 12
click at [0, 0] on input "checkbox" at bounding box center [0, 0] width 0 height 0
click at [627, 397] on span "Edit Overlay Edit overlays for 4 ads" at bounding box center [584, 396] width 91 height 20
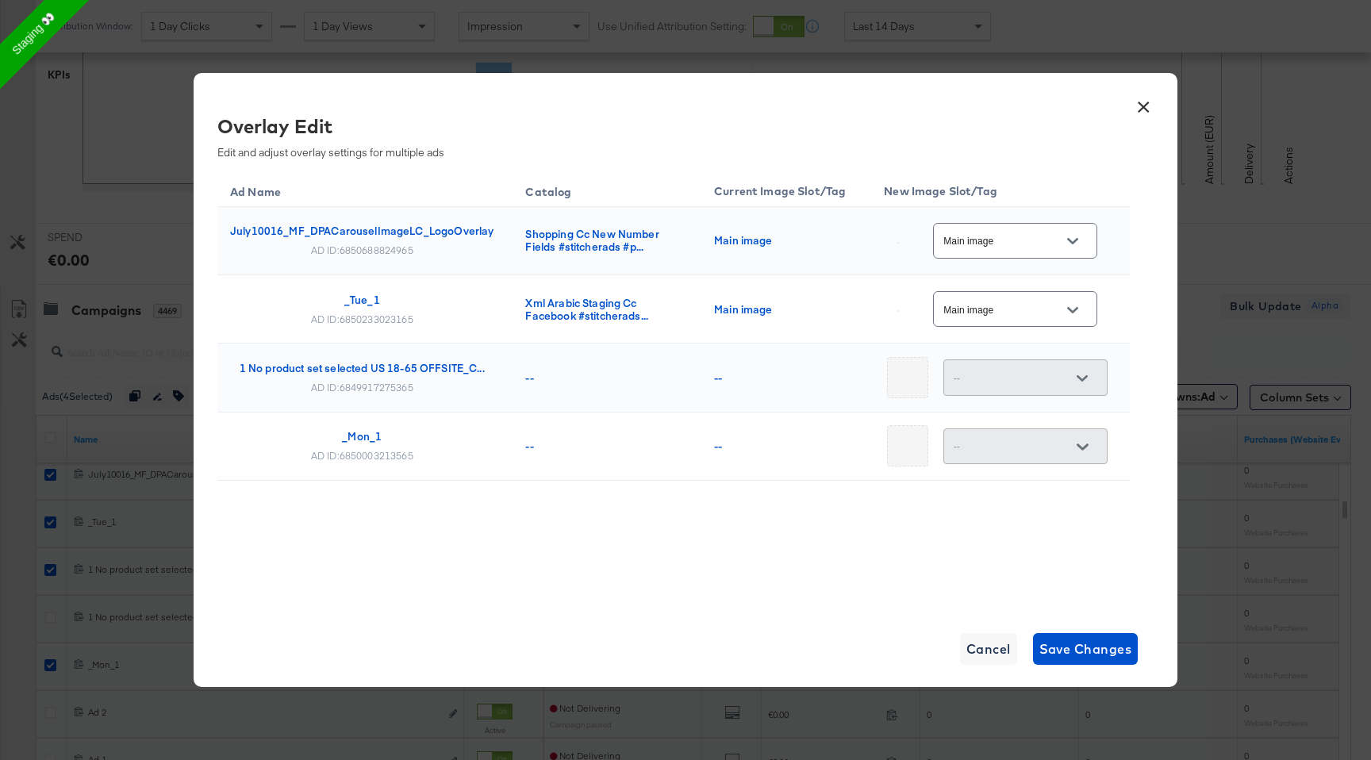
click at [989, 303] on input "Main image" at bounding box center [1002, 310] width 125 height 18
click at [1074, 225] on div "Main image" at bounding box center [1015, 241] width 164 height 36
click at [1074, 229] on button "Open" at bounding box center [1073, 241] width 24 height 24
click at [1140, 109] on button "×" at bounding box center [1143, 103] width 29 height 29
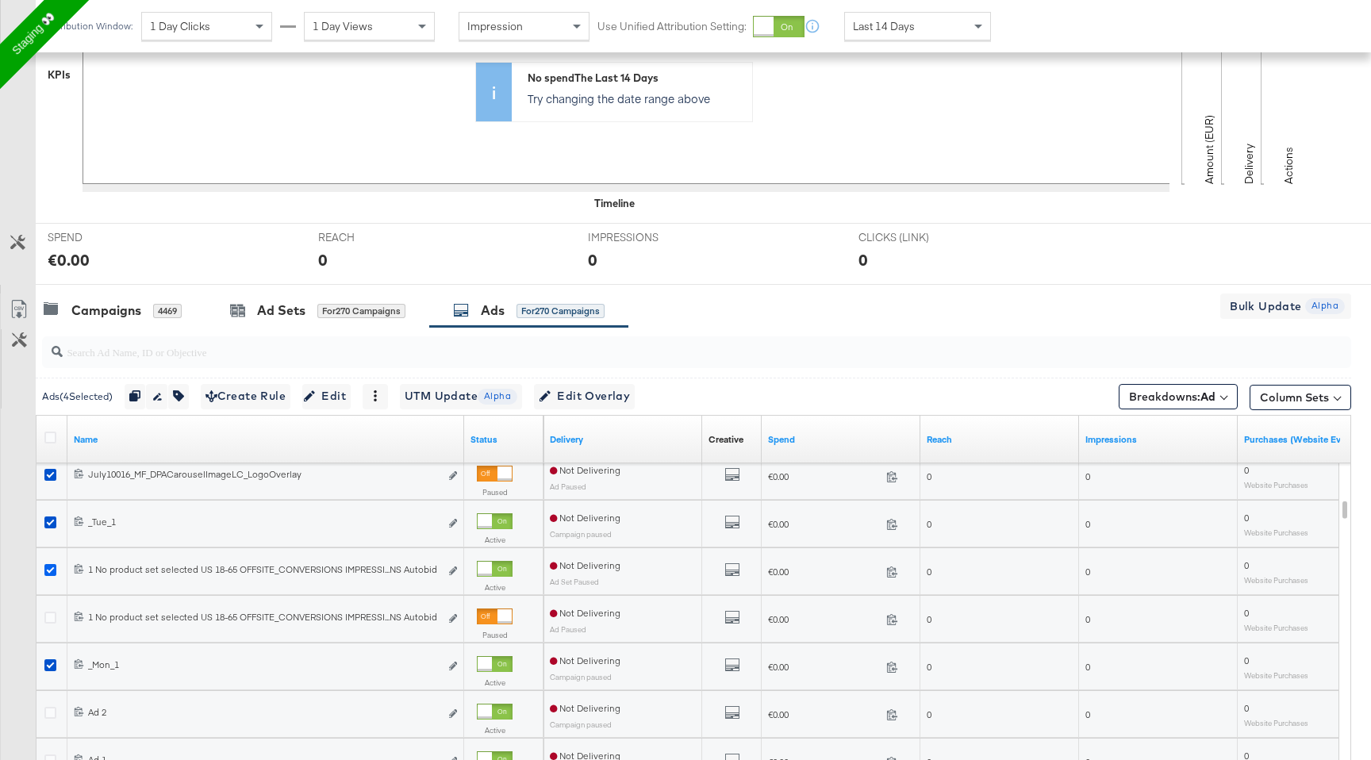
click at [48, 569] on icon at bounding box center [50, 570] width 12 height 12
click at [0, 0] on input "checkbox" at bounding box center [0, 0] width 0 height 0
click at [52, 513] on div at bounding box center [52, 524] width 29 height 29
click at [52, 475] on icon at bounding box center [50, 475] width 12 height 12
click at [0, 0] on input "checkbox" at bounding box center [0, 0] width 0 height 0
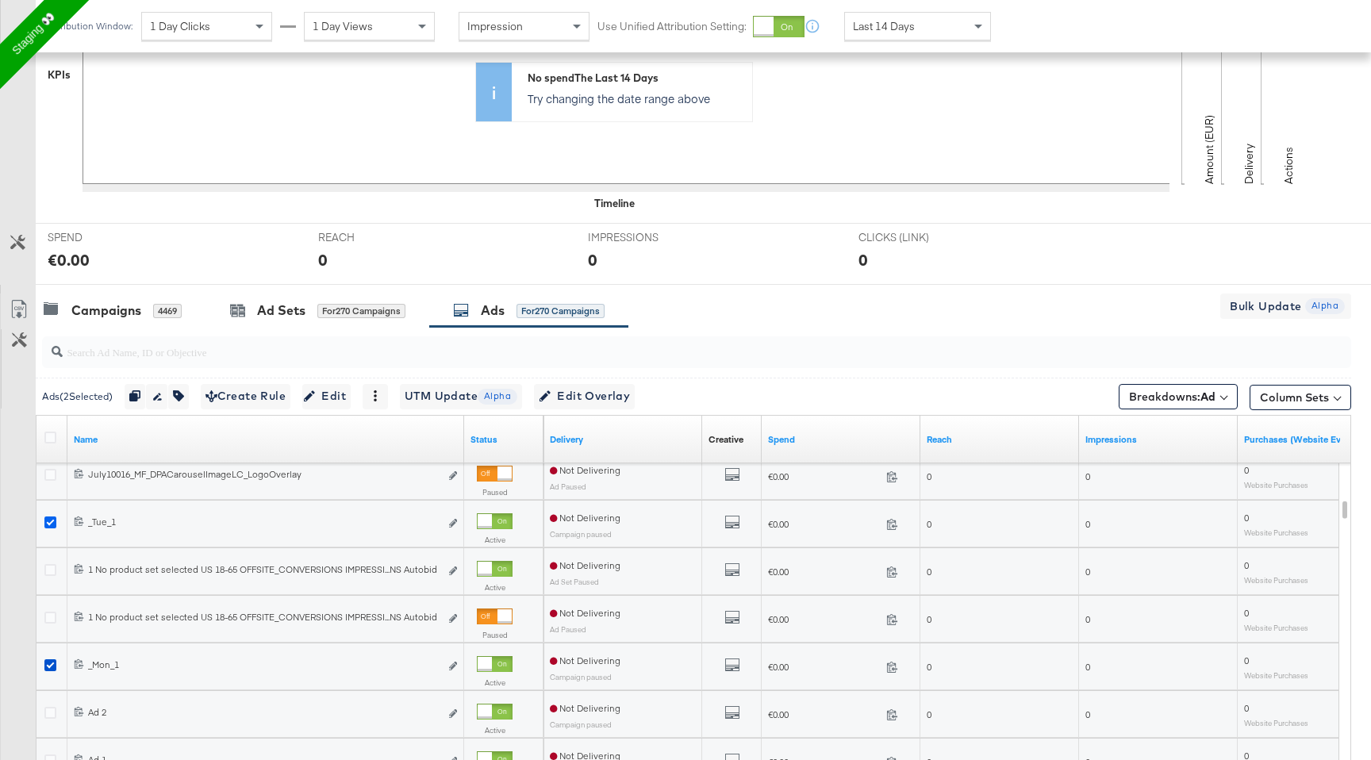
click at [47, 518] on icon at bounding box center [50, 523] width 12 height 12
click at [0, 0] on input "checkbox" at bounding box center [0, 0] width 0 height 0
click at [46, 654] on div at bounding box center [52, 667] width 29 height 29
click at [49, 661] on icon at bounding box center [50, 665] width 12 height 12
click at [0, 0] on input "checkbox" at bounding box center [0, 0] width 0 height 0
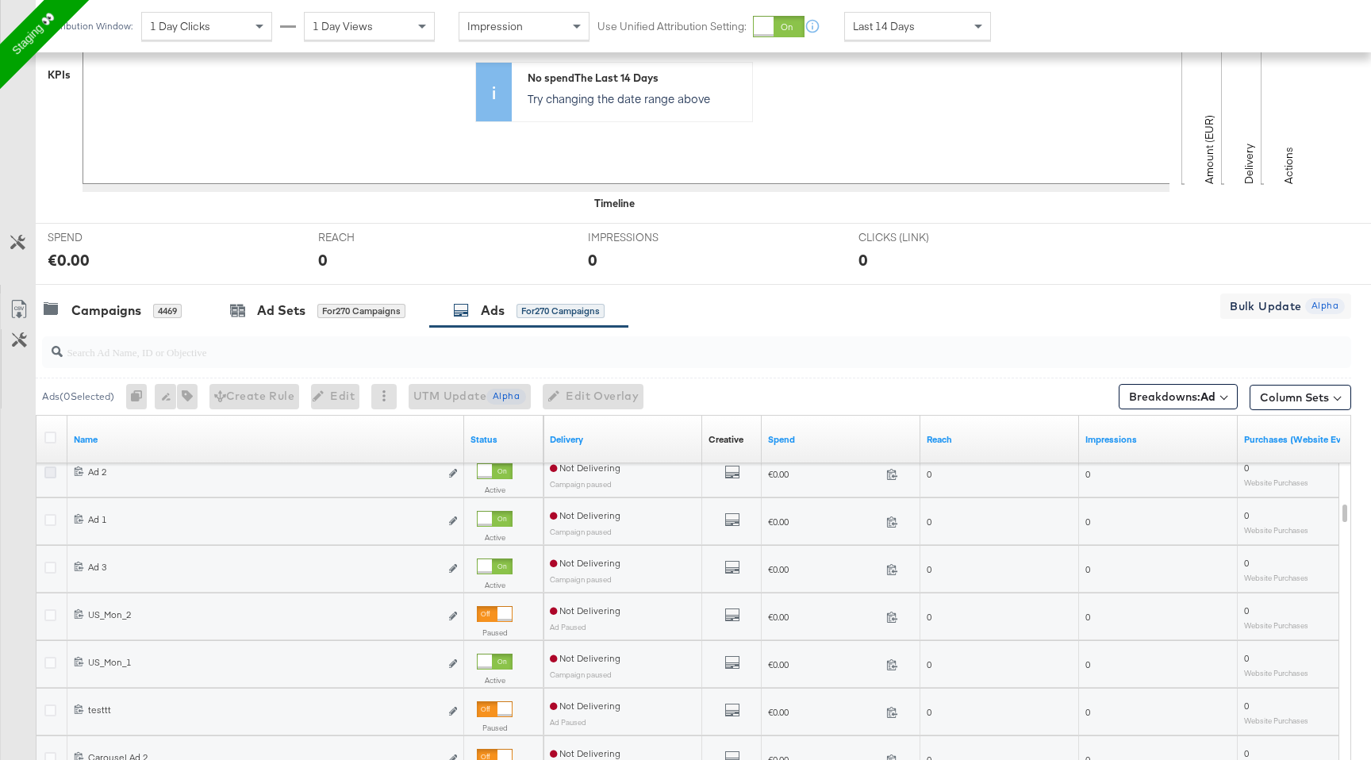
click at [52, 476] on icon at bounding box center [50, 473] width 12 height 12
click at [0, 0] on input "checkbox" at bounding box center [0, 0] width 0 height 0
click at [49, 526] on div at bounding box center [52, 522] width 17 height 16
click at [49, 521] on icon at bounding box center [50, 520] width 12 height 12
click at [0, 0] on input "checkbox" at bounding box center [0, 0] width 0 height 0
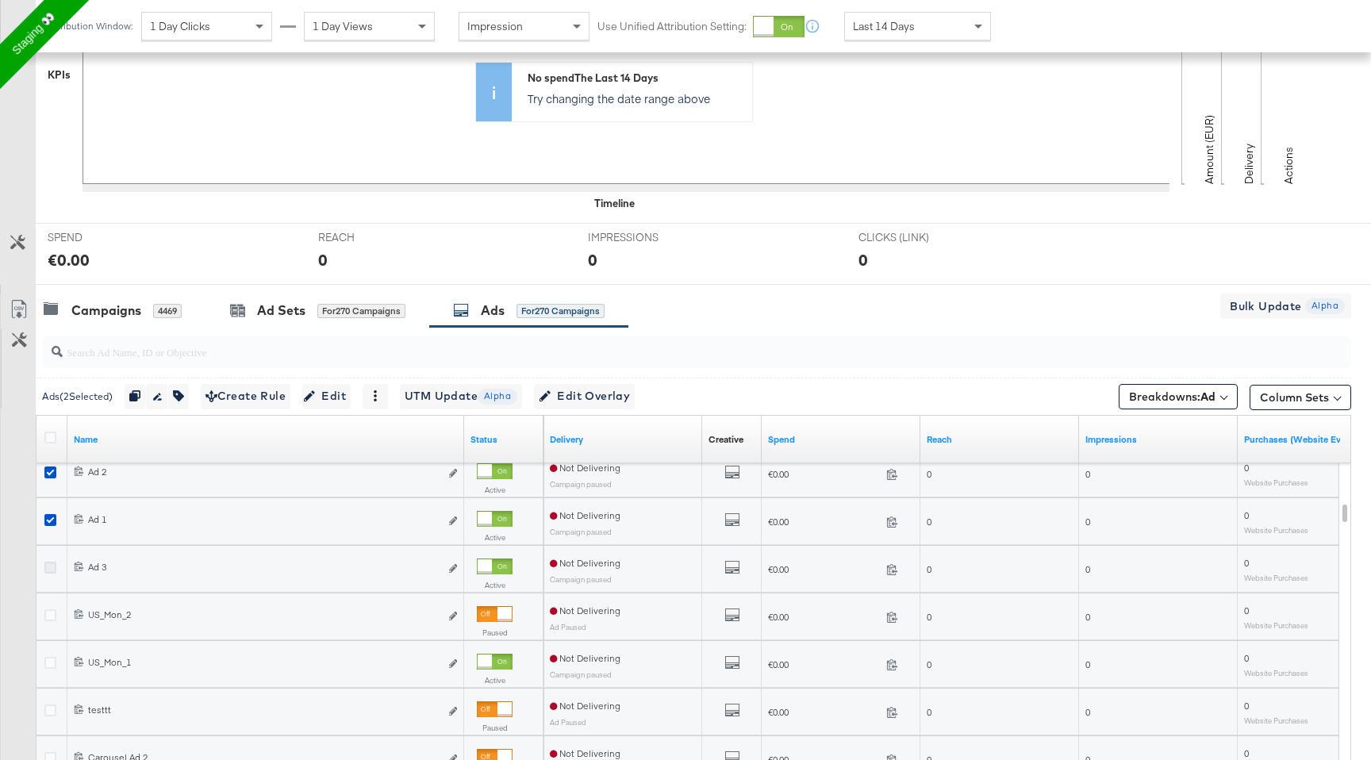
click at [49, 568] on icon at bounding box center [50, 568] width 12 height 12
click at [0, 0] on input "checkbox" at bounding box center [0, 0] width 0 height 0
click at [54, 620] on icon at bounding box center [50, 615] width 12 height 12
click at [0, 0] on input "checkbox" at bounding box center [0, 0] width 0 height 0
click at [46, 660] on icon at bounding box center [50, 663] width 12 height 12
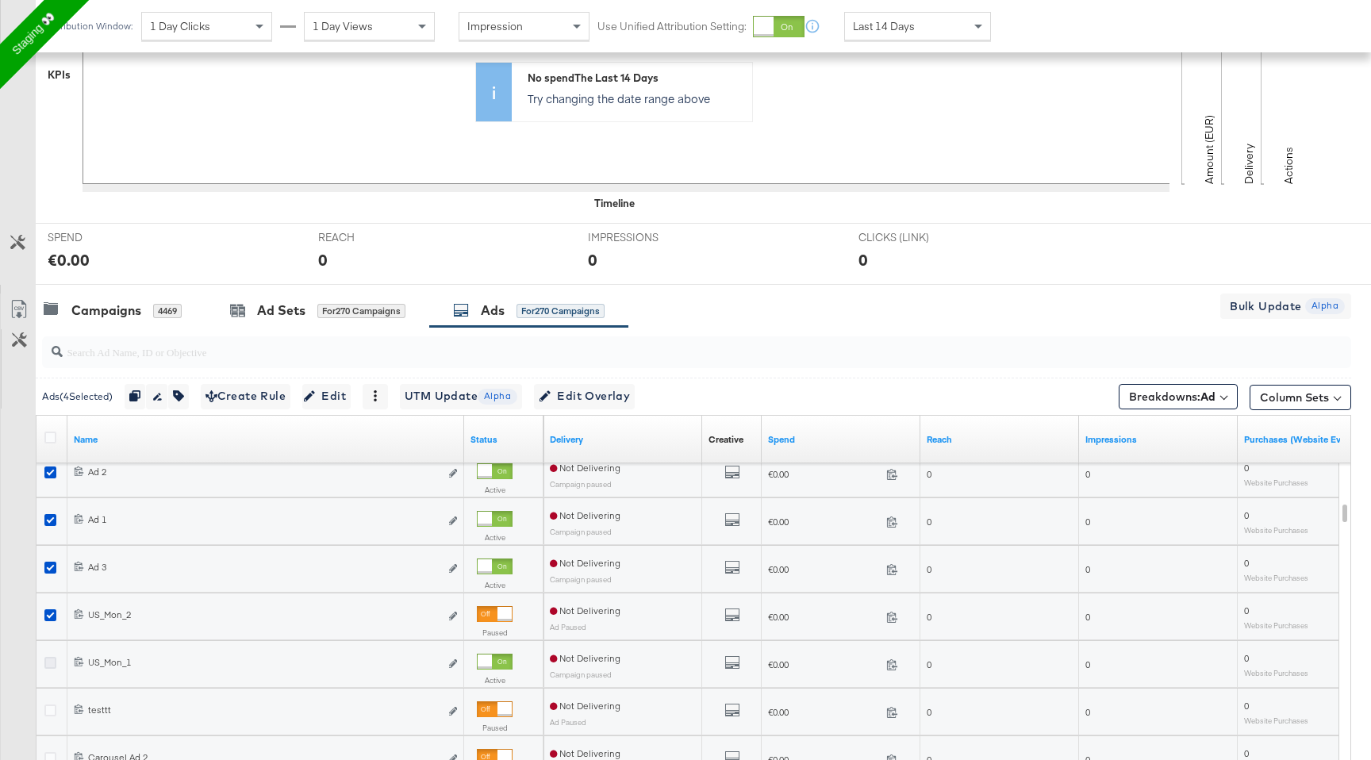
click at [0, 0] on input "checkbox" at bounding box center [0, 0] width 0 height 0
click at [601, 407] on button "Edit Overlay Edit overlays for 5 ads" at bounding box center [584, 396] width 101 height 25
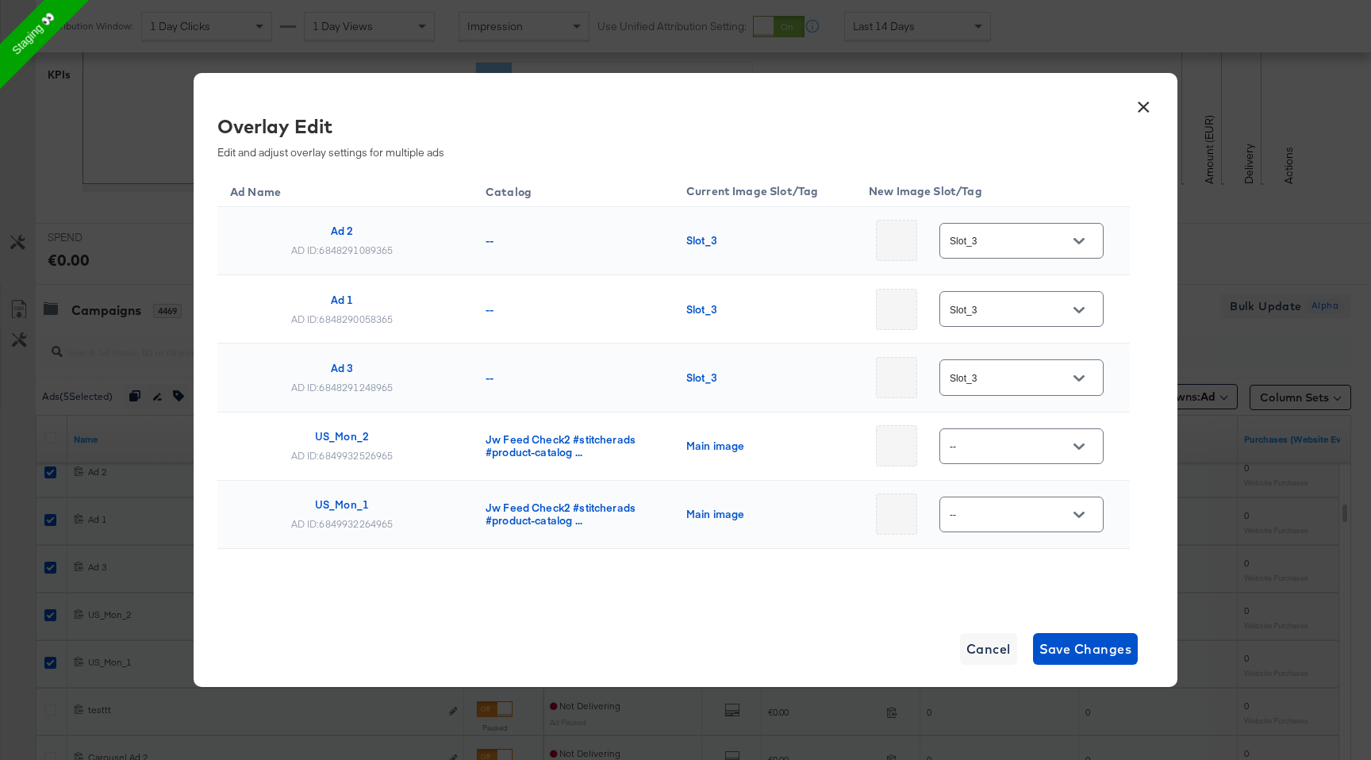
click at [1074, 225] on div "Slot_3" at bounding box center [1022, 241] width 164 height 36
click at [1076, 233] on button "Open" at bounding box center [1079, 241] width 24 height 24
click at [1015, 303] on div "Main image" at bounding box center [1026, 292] width 117 height 38
type input "Main image"
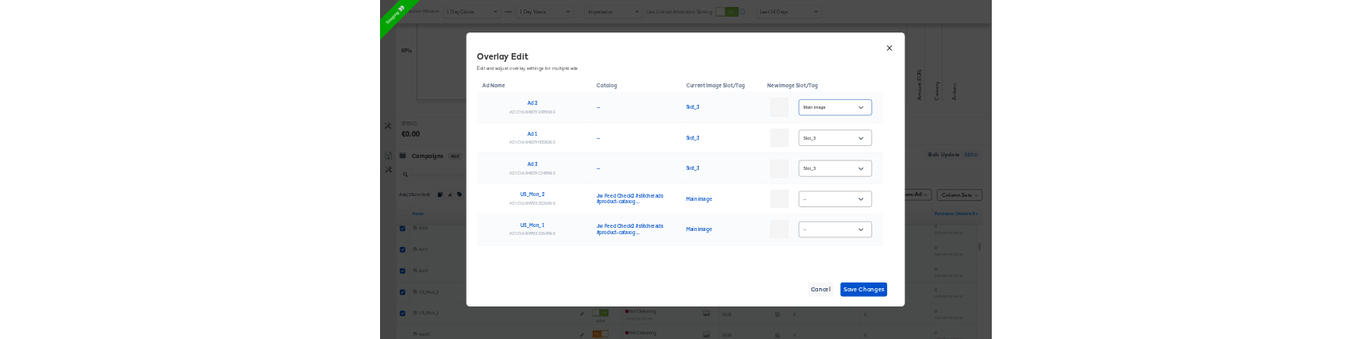
scroll to position [396, 0]
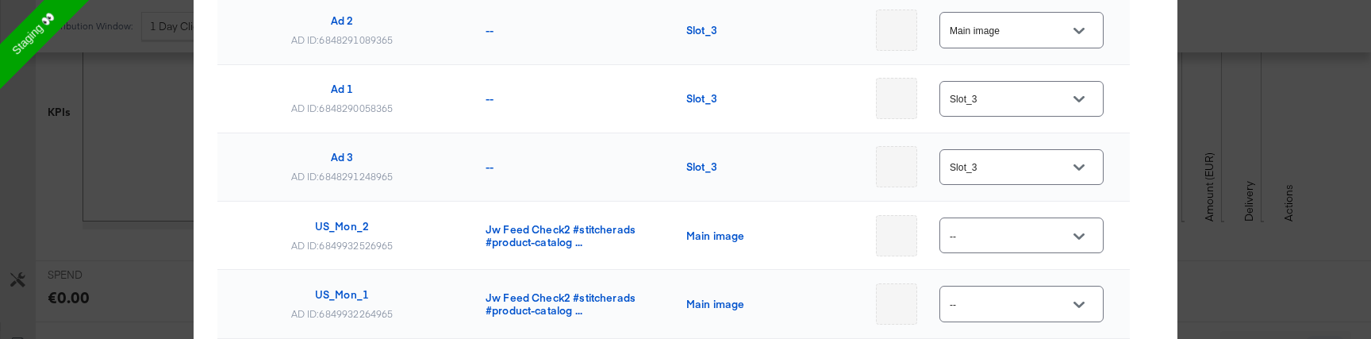
click at [1077, 37] on button "Open" at bounding box center [1079, 31] width 24 height 24
click at [1141, 140] on div "Overlay Edit Edit and adjust overlay settings for multiple ads Ad Name Catalog …" at bounding box center [685, 149] width 936 height 495
click at [1063, 110] on div at bounding box center [1079, 99] width 33 height 24
click at [1078, 94] on icon "Open" at bounding box center [1079, 99] width 11 height 11
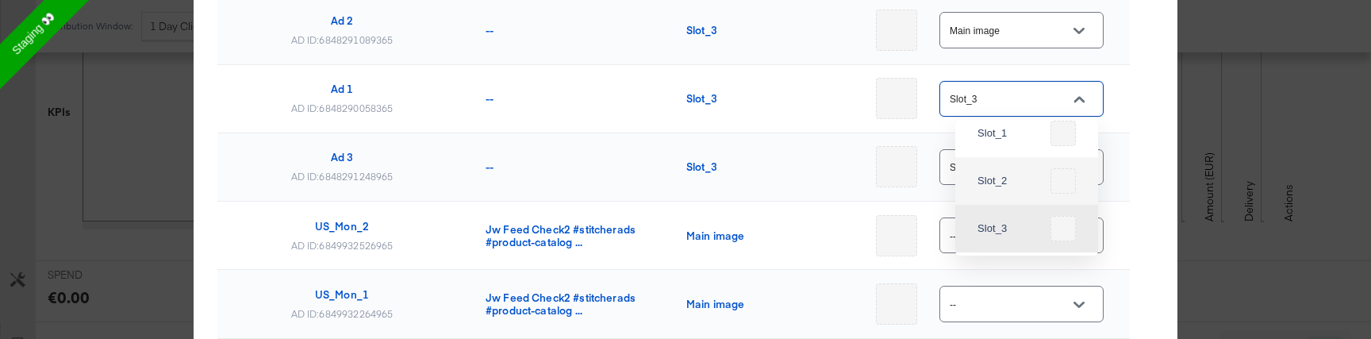
scroll to position [0, 0]
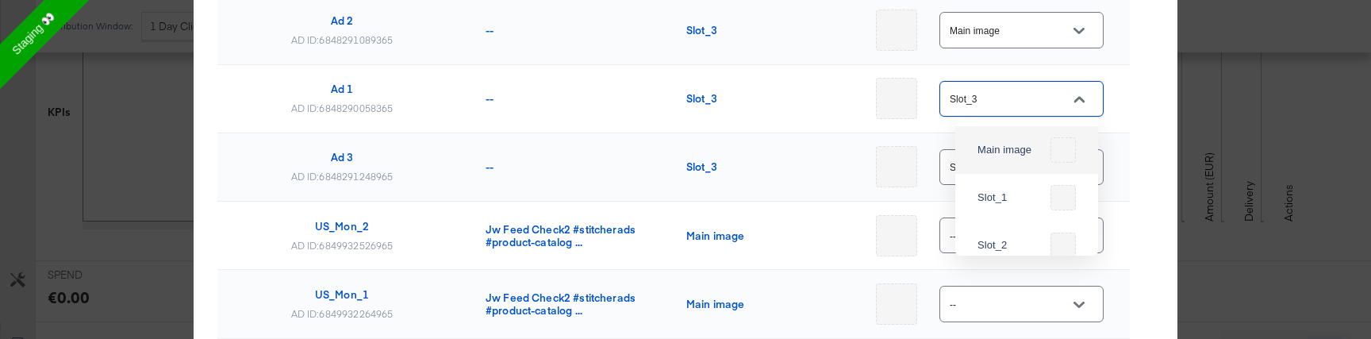
click at [1040, 165] on div "Main image" at bounding box center [1026, 150] width 117 height 38
type input "Main image"
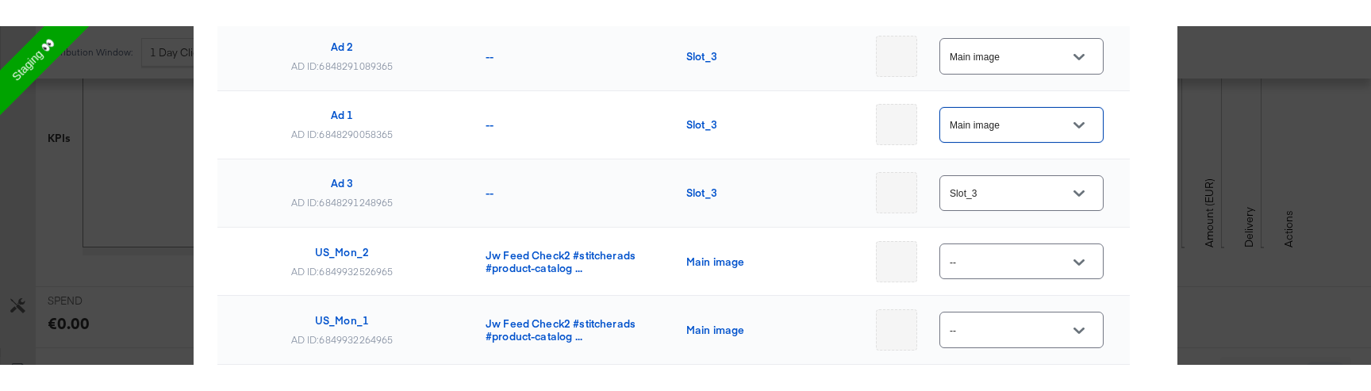
scroll to position [21, 0]
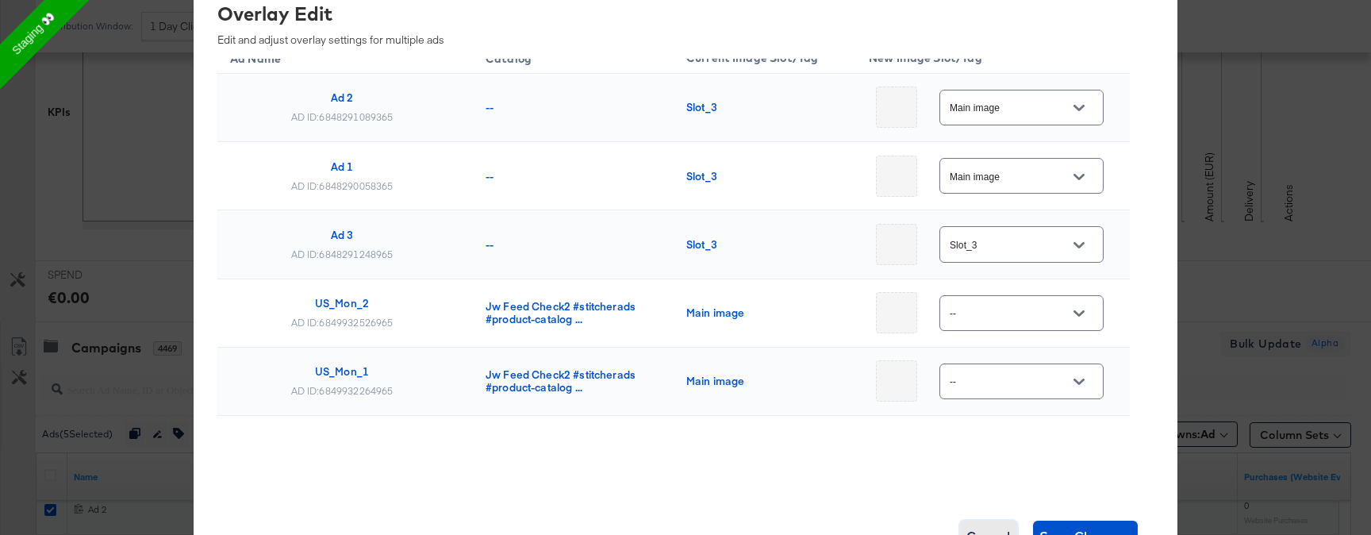
click at [999, 531] on span "Cancel" at bounding box center [989, 536] width 44 height 22
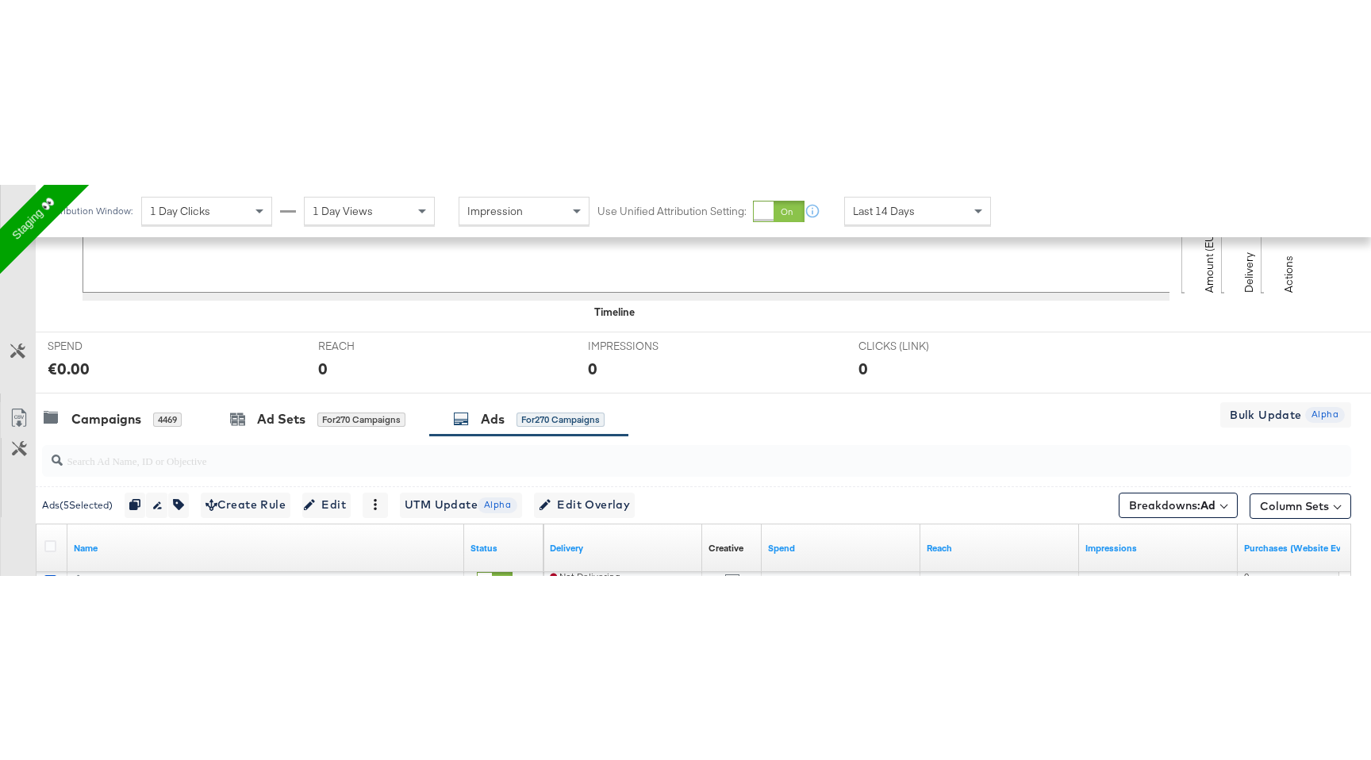
scroll to position [513, 0]
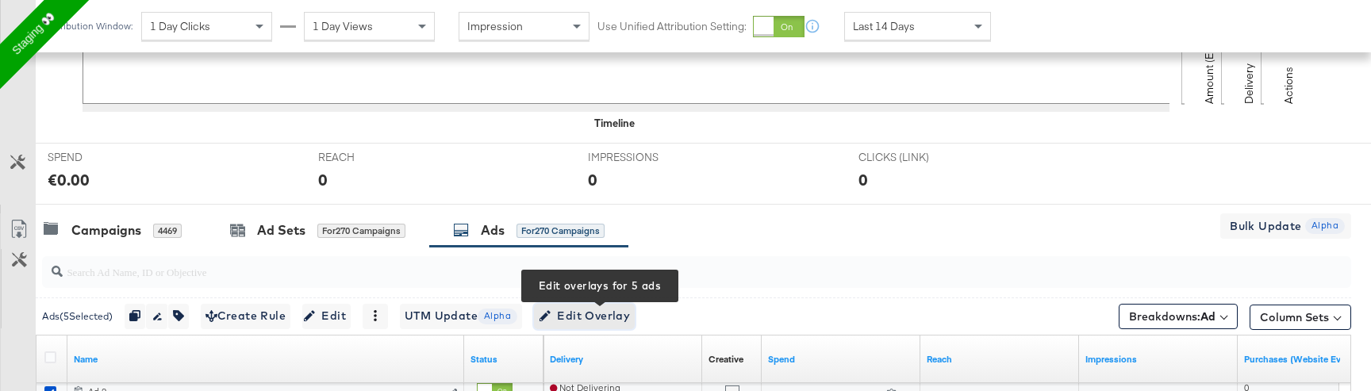
click at [624, 311] on span "Edit Overlay Edit overlays for 5 ads" at bounding box center [584, 316] width 91 height 20
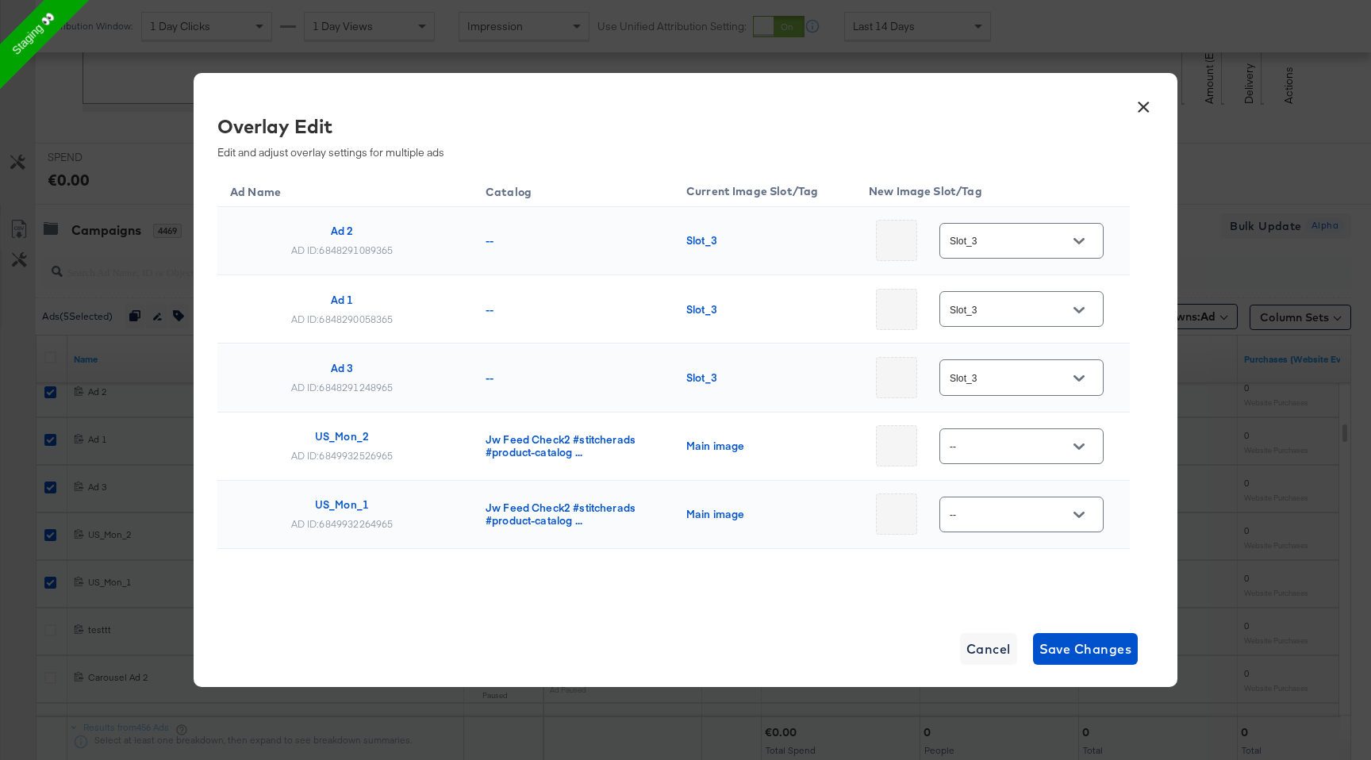
click at [1139, 108] on button "×" at bounding box center [1143, 103] width 29 height 29
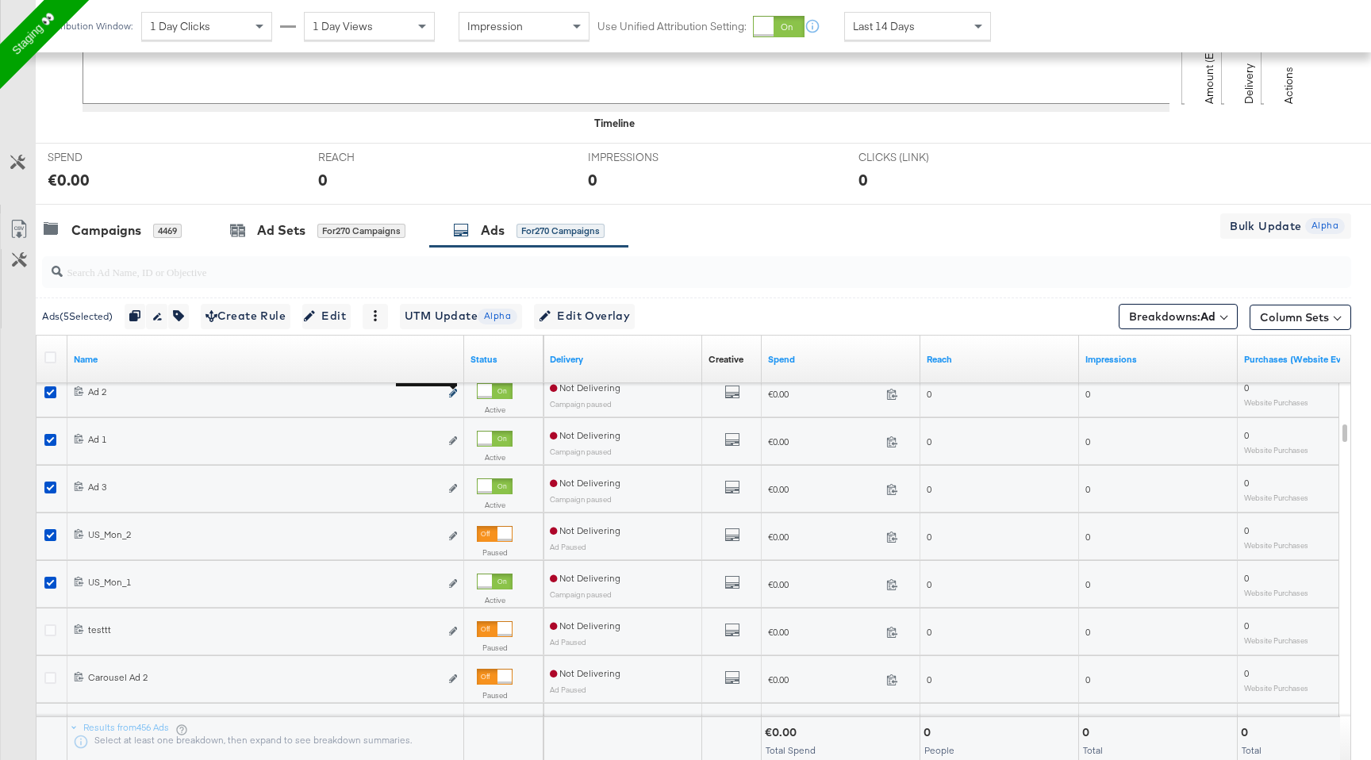
click at [454, 393] on icon "link" at bounding box center [453, 393] width 8 height 9
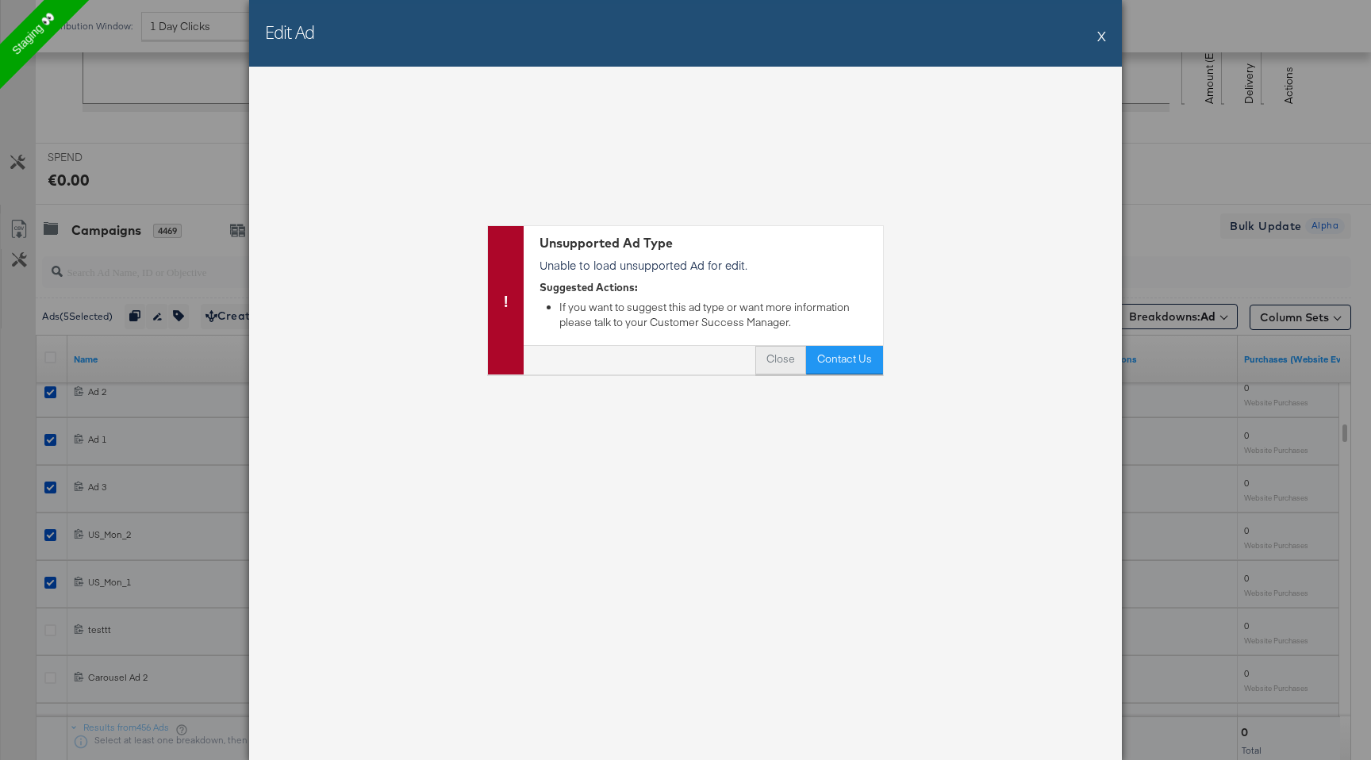
click at [782, 366] on button "Close" at bounding box center [780, 360] width 51 height 29
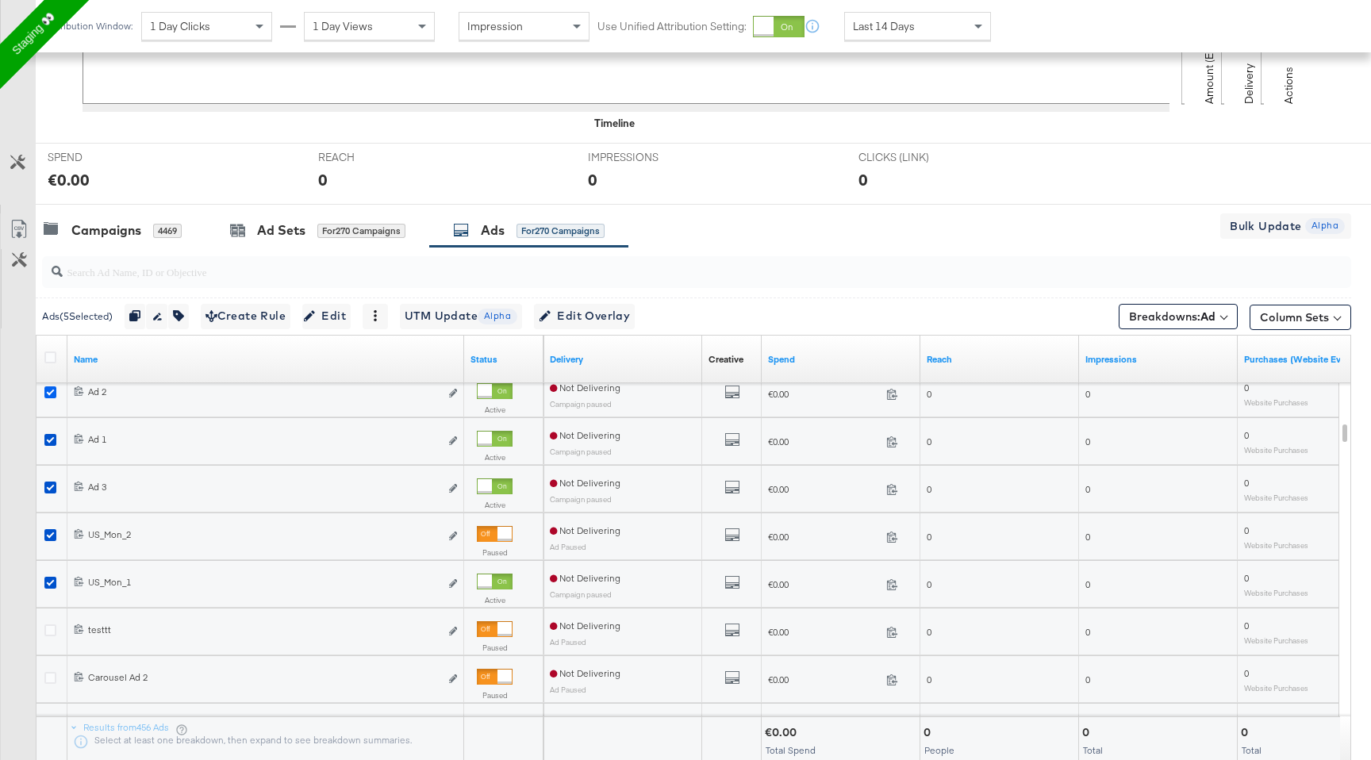
click at [50, 398] on icon at bounding box center [50, 392] width 12 height 12
click at [0, 0] on input "checkbox" at bounding box center [0, 0] width 0 height 0
click at [50, 425] on div at bounding box center [52, 442] width 29 height 48
click at [50, 430] on div at bounding box center [52, 442] width 29 height 29
click at [50, 448] on div at bounding box center [52, 442] width 17 height 16
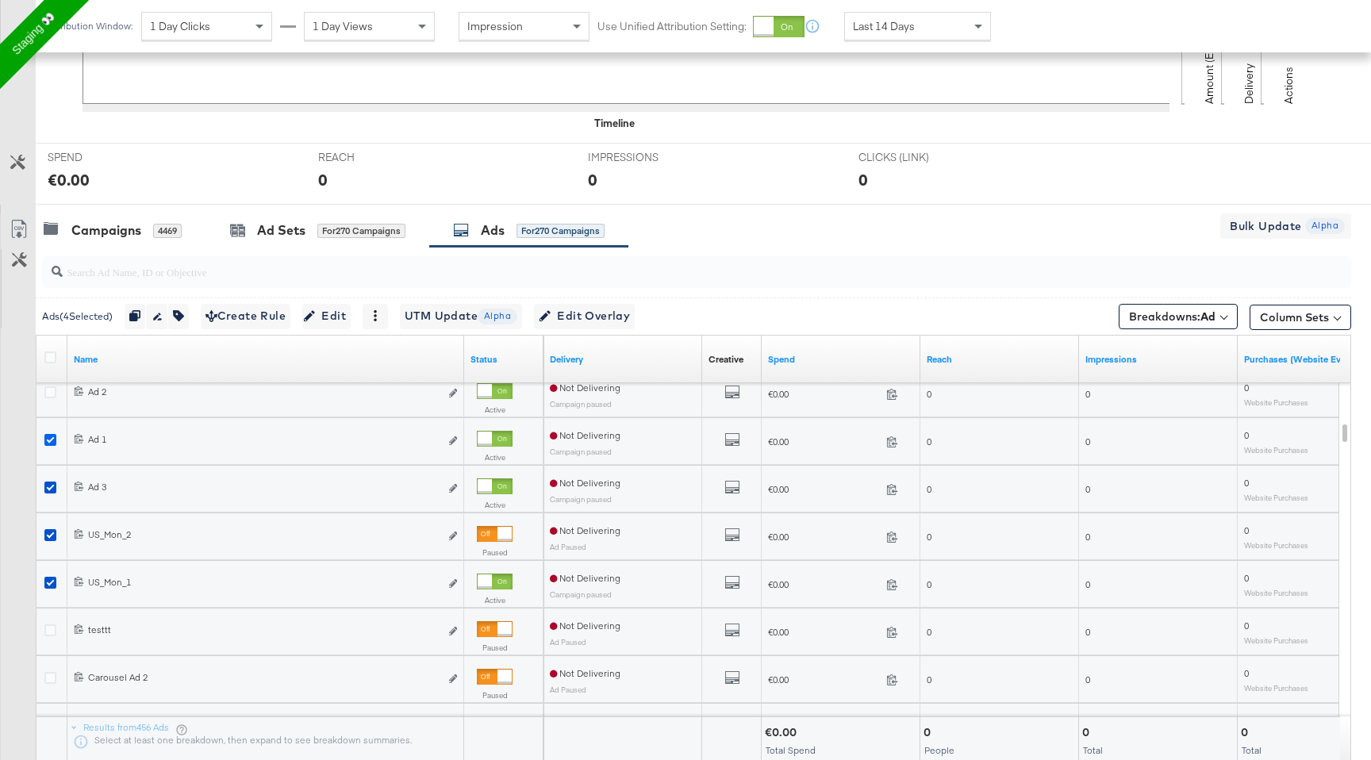
click at [50, 445] on icon at bounding box center [50, 440] width 12 height 12
click at [0, 0] on input "checkbox" at bounding box center [0, 0] width 0 height 0
click at [53, 482] on icon at bounding box center [50, 488] width 12 height 12
click at [0, 0] on input "checkbox" at bounding box center [0, 0] width 0 height 0
click at [53, 537] on icon at bounding box center [50, 535] width 12 height 12
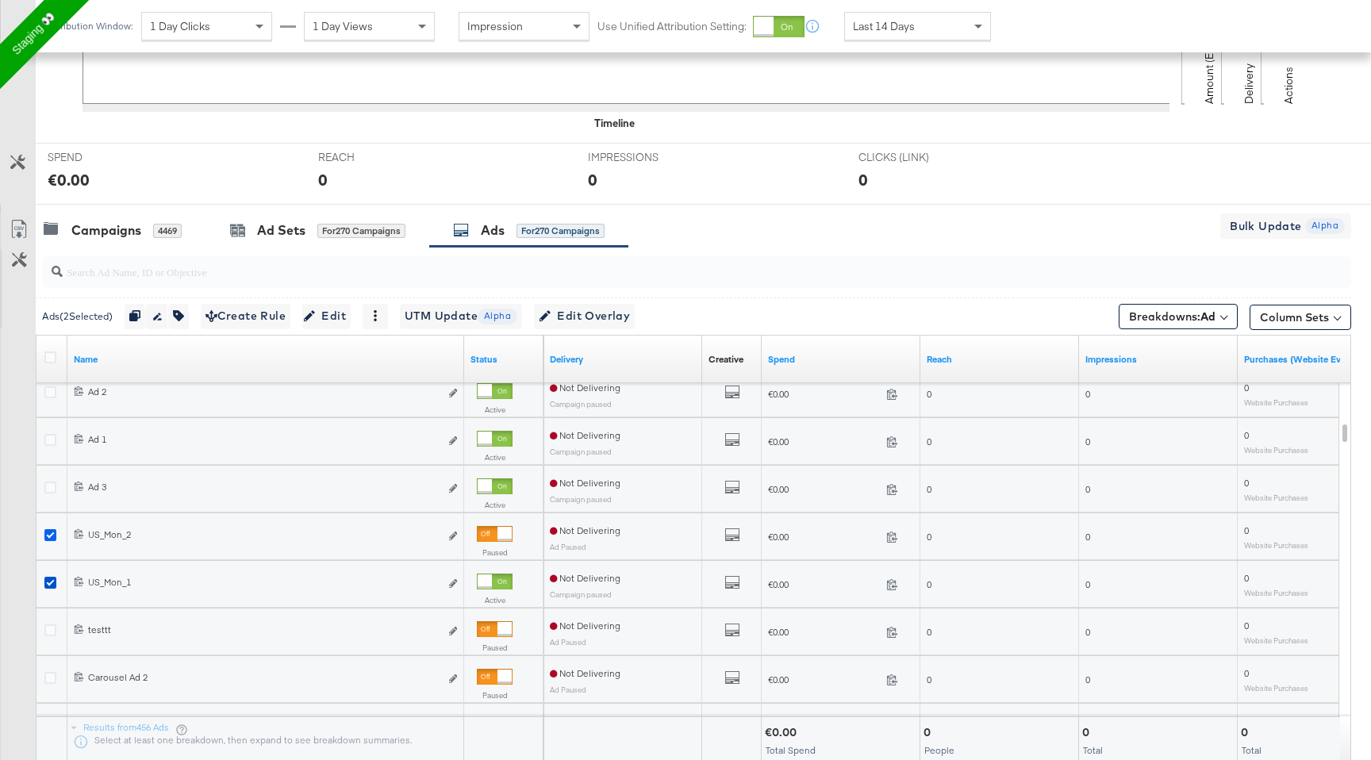
click at [0, 0] on input "checkbox" at bounding box center [0, 0] width 0 height 0
click at [52, 577] on icon at bounding box center [50, 583] width 12 height 12
click at [0, 0] on input "checkbox" at bounding box center [0, 0] width 0 height 0
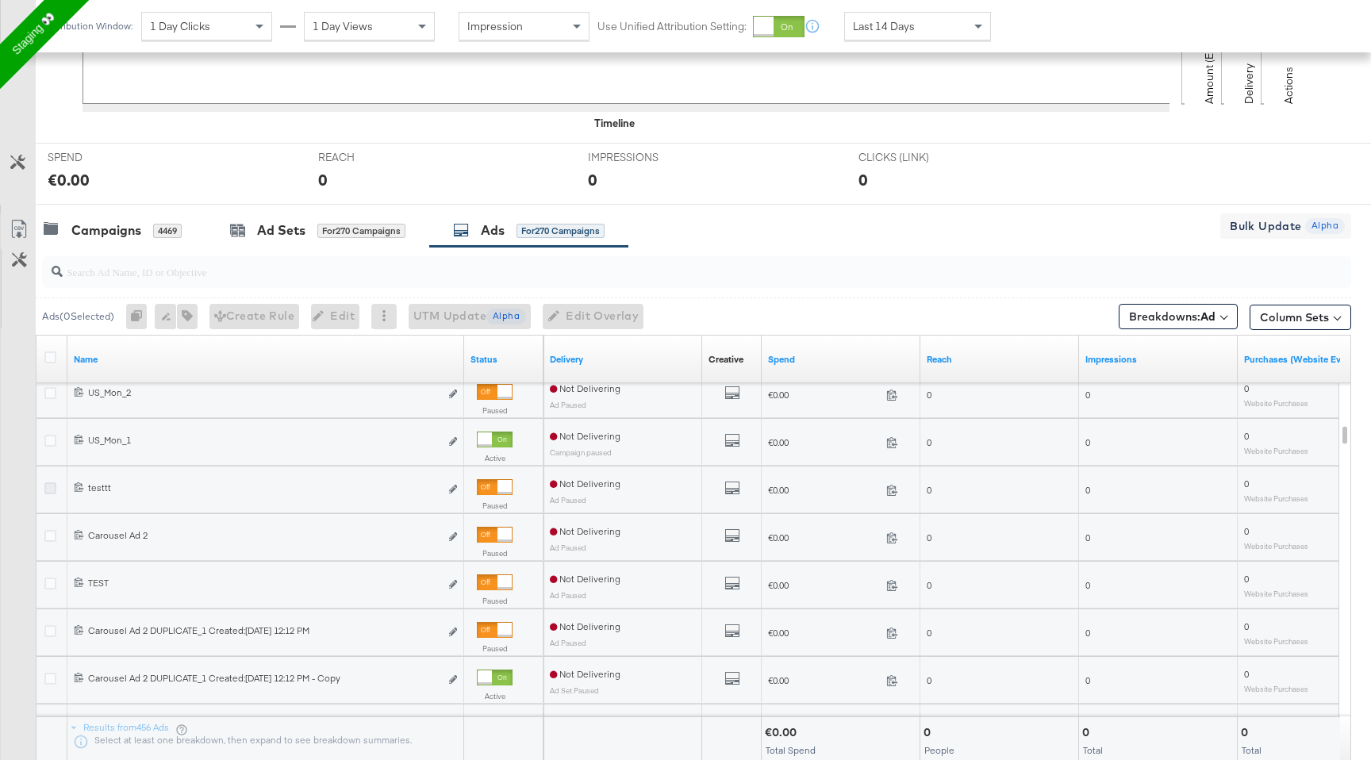
click at [47, 491] on icon at bounding box center [50, 488] width 12 height 12
click at [0, 0] on input "checkbox" at bounding box center [0, 0] width 0 height 0
click at [46, 530] on icon at bounding box center [50, 536] width 12 height 12
click at [0, 0] on input "checkbox" at bounding box center [0, 0] width 0 height 0
click at [52, 583] on icon at bounding box center [50, 584] width 12 height 12
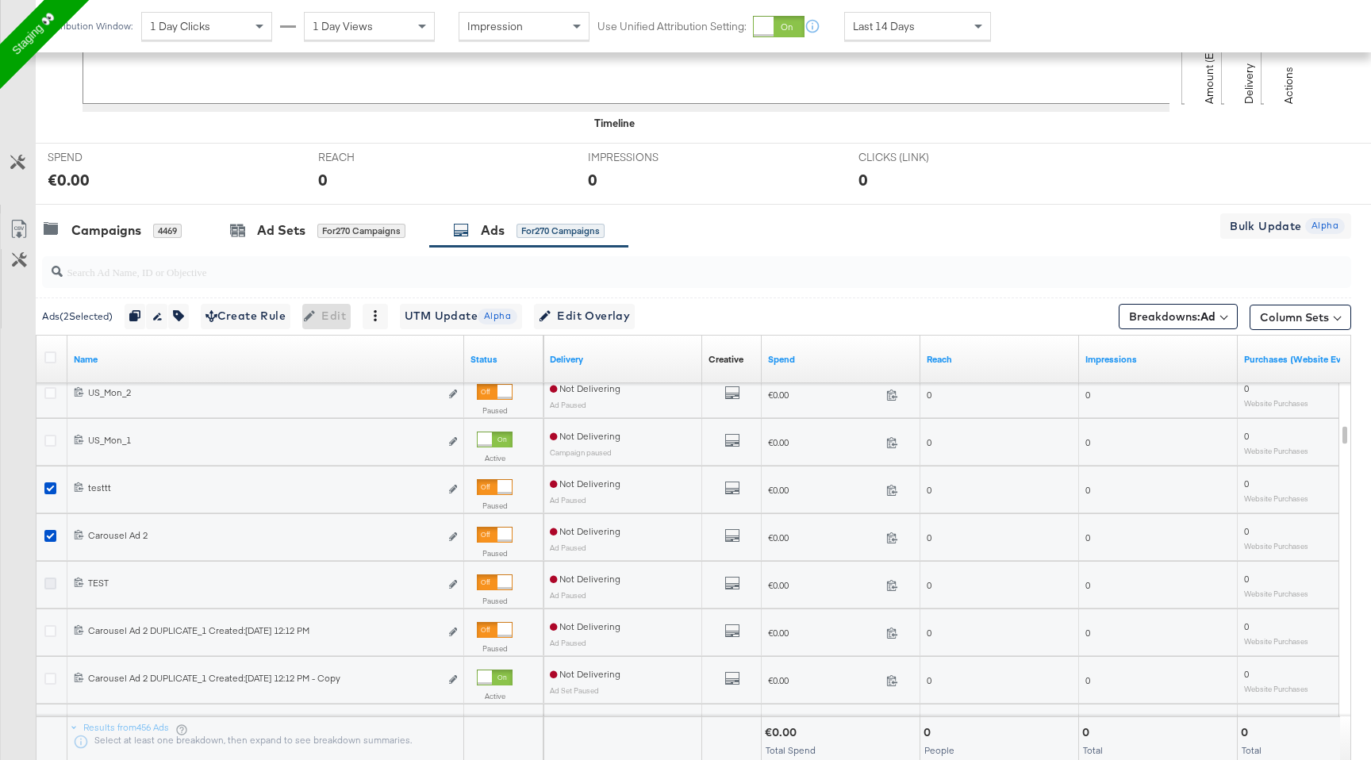
click at [0, 0] on input "checkbox" at bounding box center [0, 0] width 0 height 0
click at [567, 332] on div "Ads ( 3 Selected) Duplicate 3 ads Rename 3 ads Tags for 3 campaigns Create Rule…" at bounding box center [694, 316] width 1316 height 37
click at [582, 313] on span "Edit Overlay Edit overlays for 3 ads" at bounding box center [584, 316] width 91 height 20
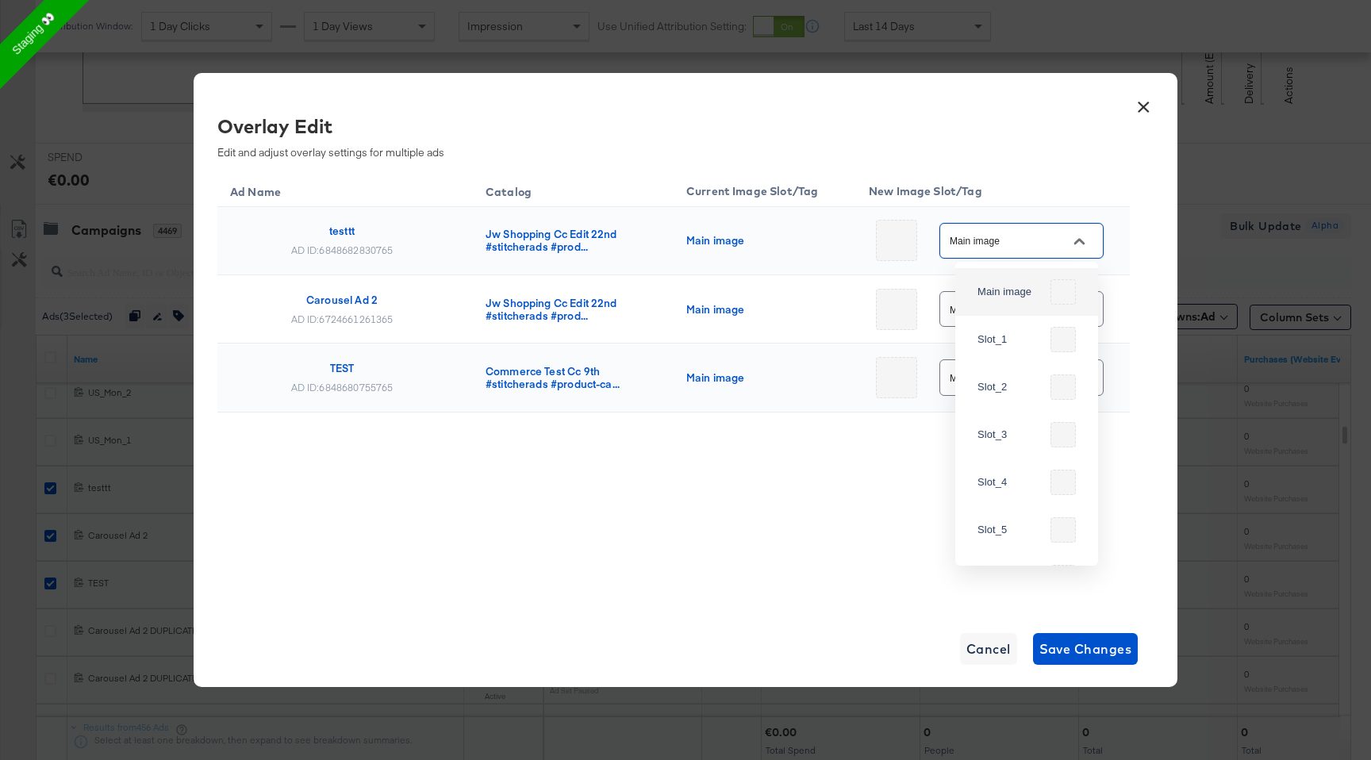
click at [1046, 244] on input "Main image" at bounding box center [1009, 242] width 125 height 18
click at [736, 475] on div "Ad Name Catalog Current Image Slot/Tag New Image Slot/Tag testtt AD ID: 6848682…" at bounding box center [673, 331] width 913 height 320
click at [967, 340] on td "Main image" at bounding box center [993, 309] width 274 height 68
click at [986, 314] on input "Main image" at bounding box center [1009, 310] width 125 height 18
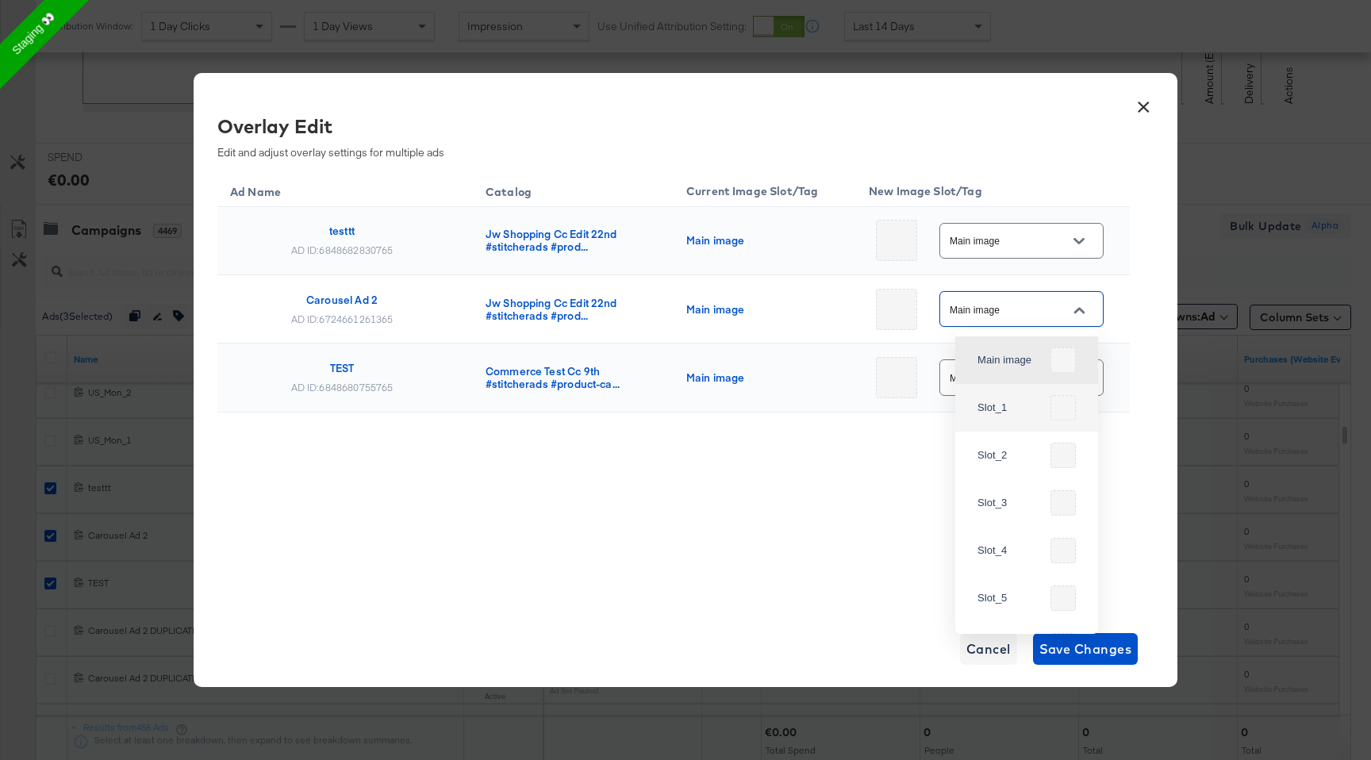
drag, startPoint x: 863, startPoint y: 462, endPoint x: 934, endPoint y: 425, distance: 79.9
click at [863, 461] on div "Ad Name Catalog Current Image Slot/Tag New Image Slot/Tag testtt AD ID: 6848682…" at bounding box center [673, 331] width 913 height 320
click at [993, 392] on div "Main image" at bounding box center [1022, 377] width 164 height 36
click at [1074, 378] on icon "Open" at bounding box center [1079, 378] width 11 height 11
click at [1153, 110] on button "×" at bounding box center [1143, 103] width 29 height 29
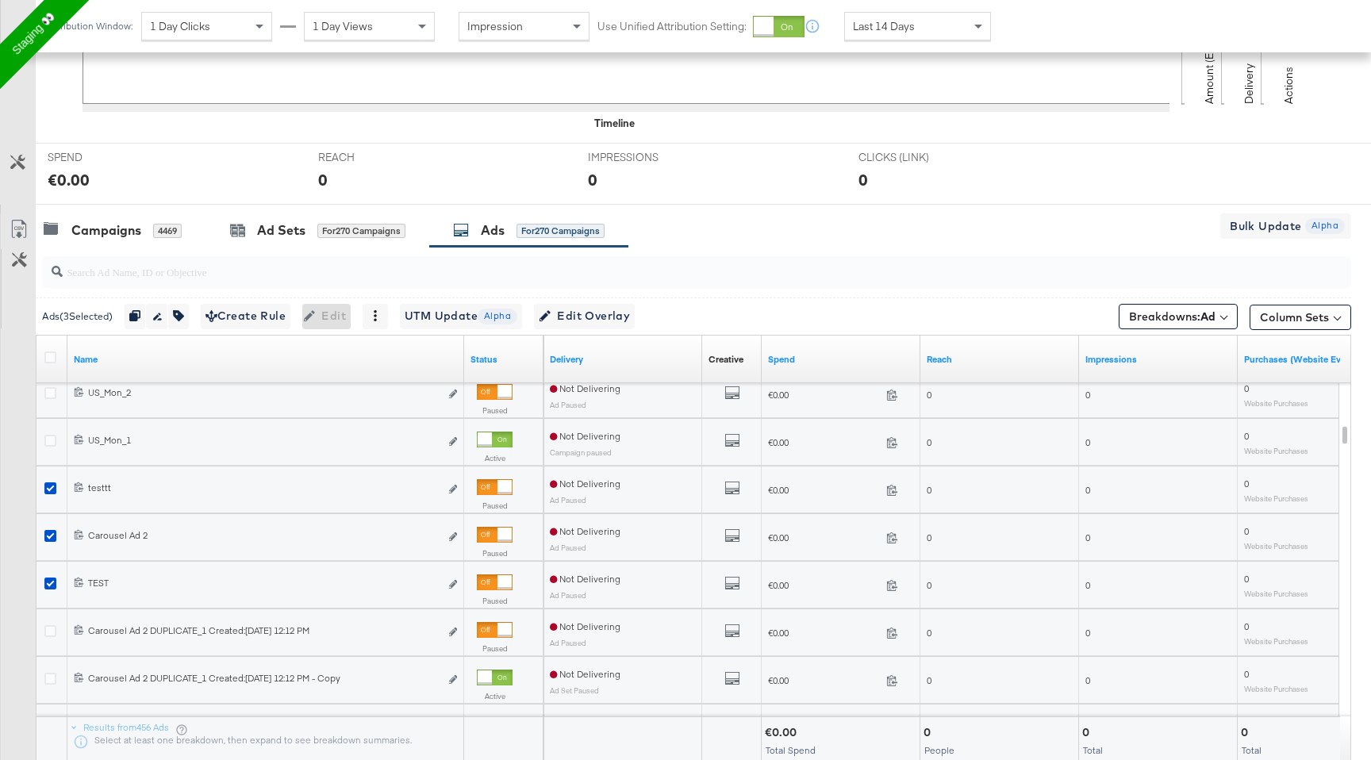
click at [52, 481] on div at bounding box center [52, 490] width 29 height 29
click at [52, 489] on icon at bounding box center [50, 488] width 12 height 12
click at [0, 0] on input "checkbox" at bounding box center [0, 0] width 0 height 0
click at [52, 527] on div at bounding box center [52, 538] width 29 height 29
click at [51, 532] on icon at bounding box center [50, 536] width 12 height 12
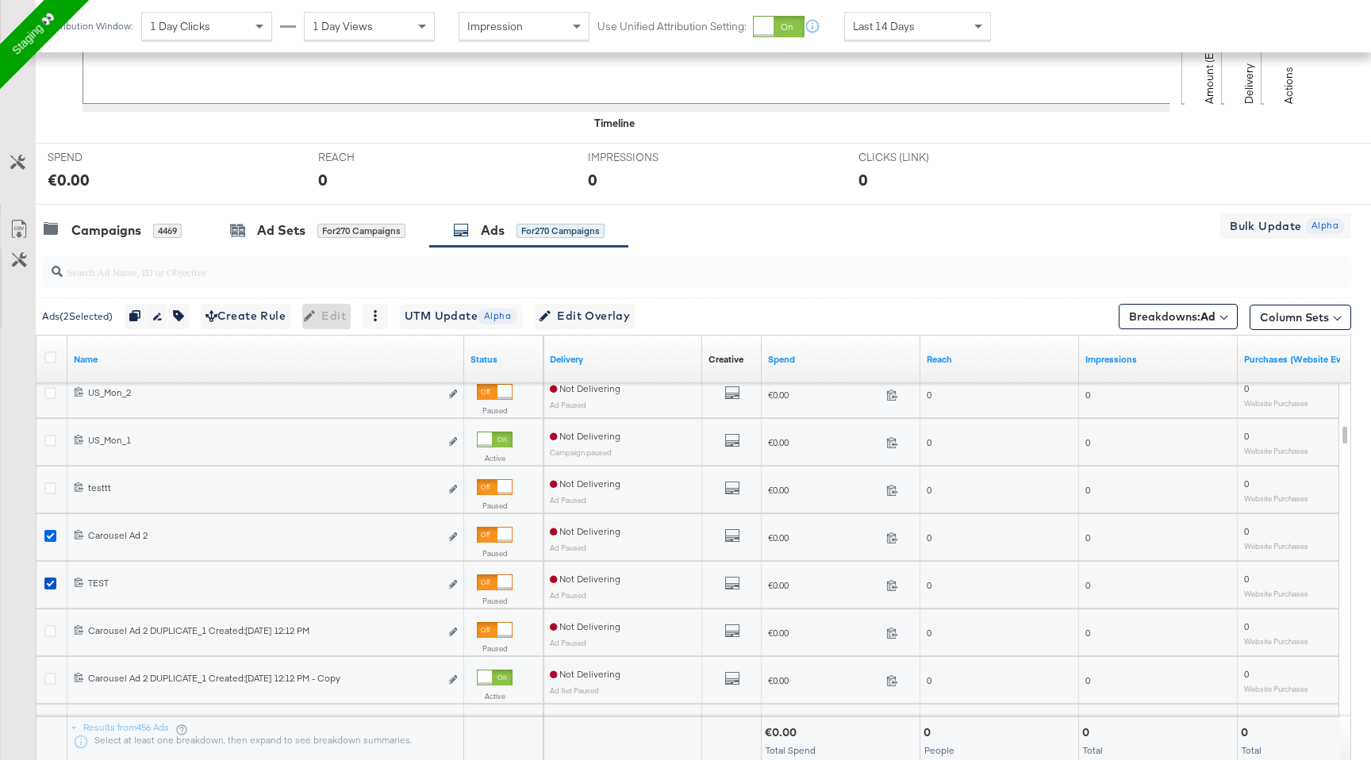
click at [0, 0] on input "checkbox" at bounding box center [0, 0] width 0 height 0
click at [48, 584] on icon at bounding box center [50, 584] width 12 height 12
click at [0, 0] on input "checkbox" at bounding box center [0, 0] width 0 height 0
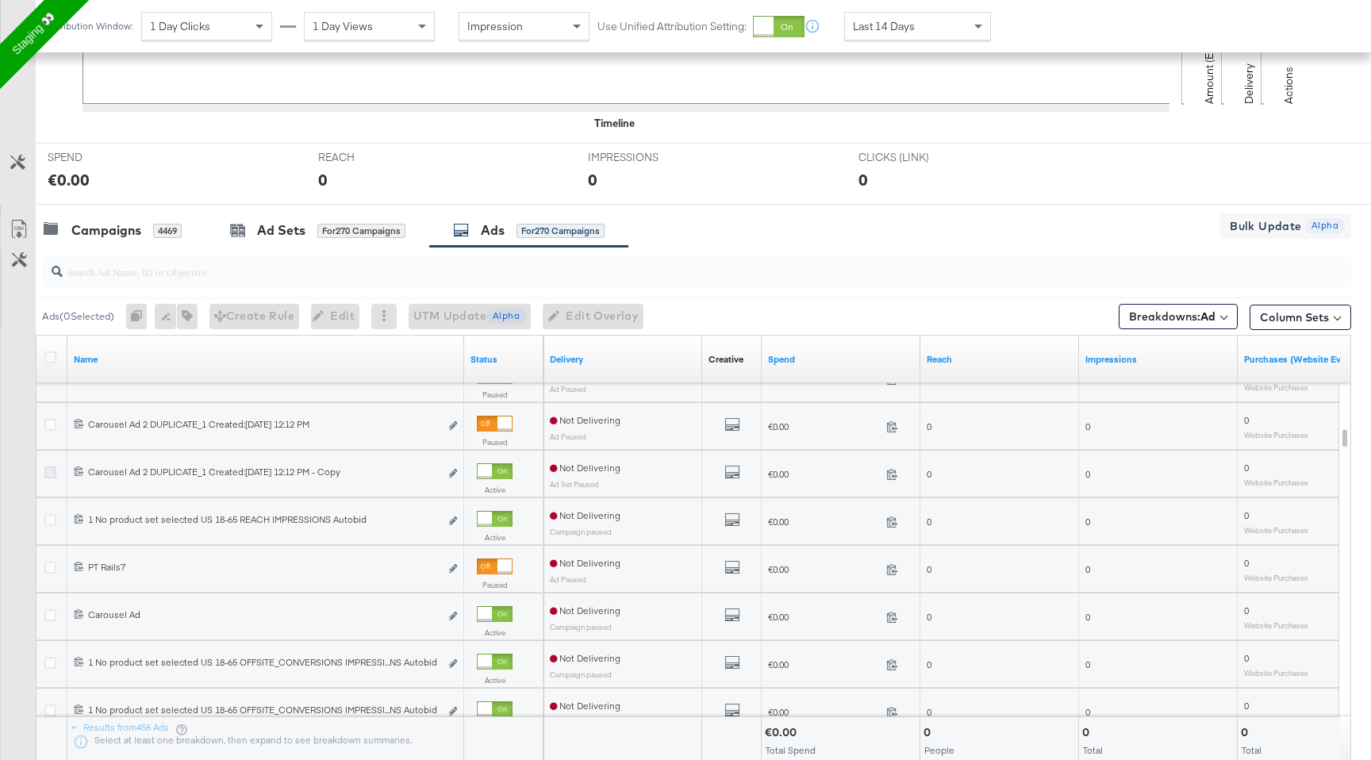
click at [46, 476] on icon at bounding box center [50, 473] width 12 height 12
click at [0, 0] on input "checkbox" at bounding box center [0, 0] width 0 height 0
click at [50, 522] on icon at bounding box center [50, 520] width 12 height 12
click at [0, 0] on input "checkbox" at bounding box center [0, 0] width 0 height 0
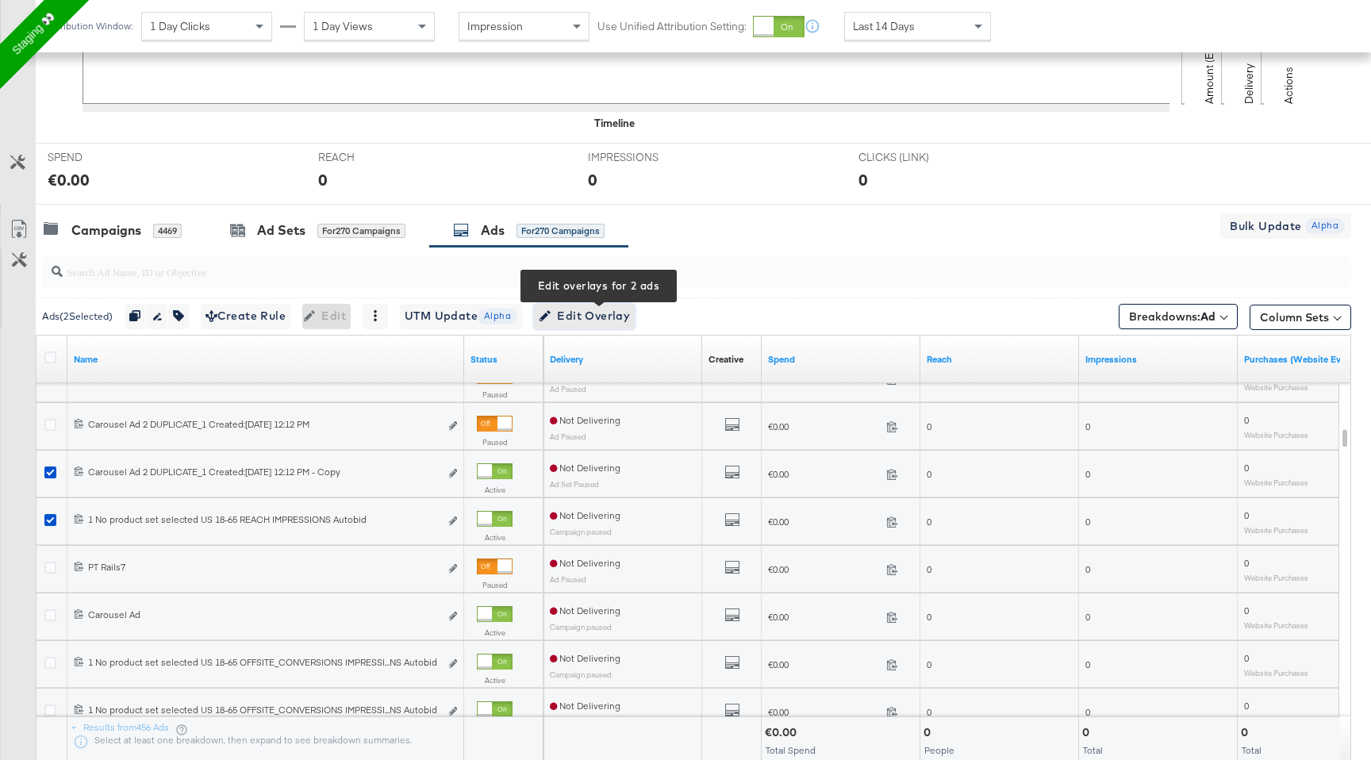
click at [582, 309] on span "Edit Overlay Edit overlays for 2 ads" at bounding box center [584, 316] width 91 height 20
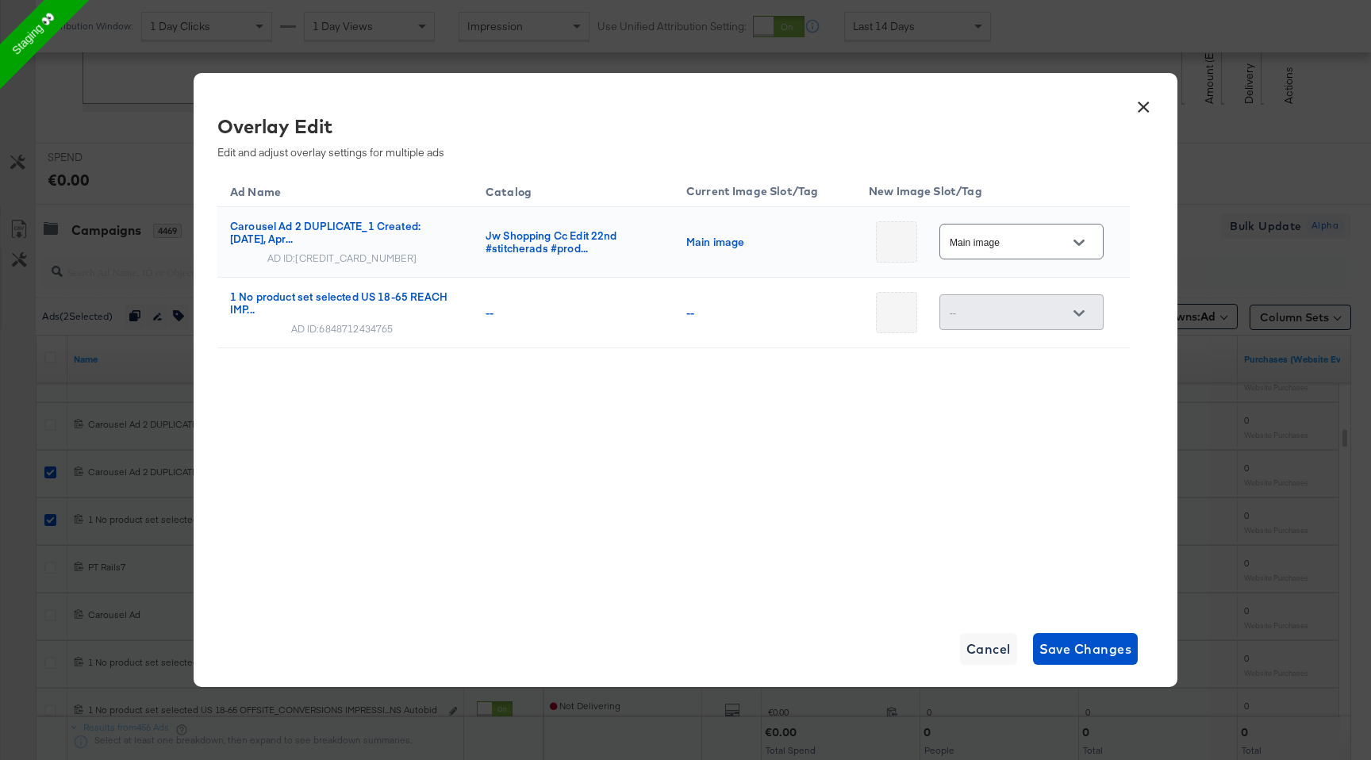
click at [1071, 236] on button "Open" at bounding box center [1079, 243] width 24 height 24
click at [1141, 101] on button "×" at bounding box center [1143, 103] width 29 height 29
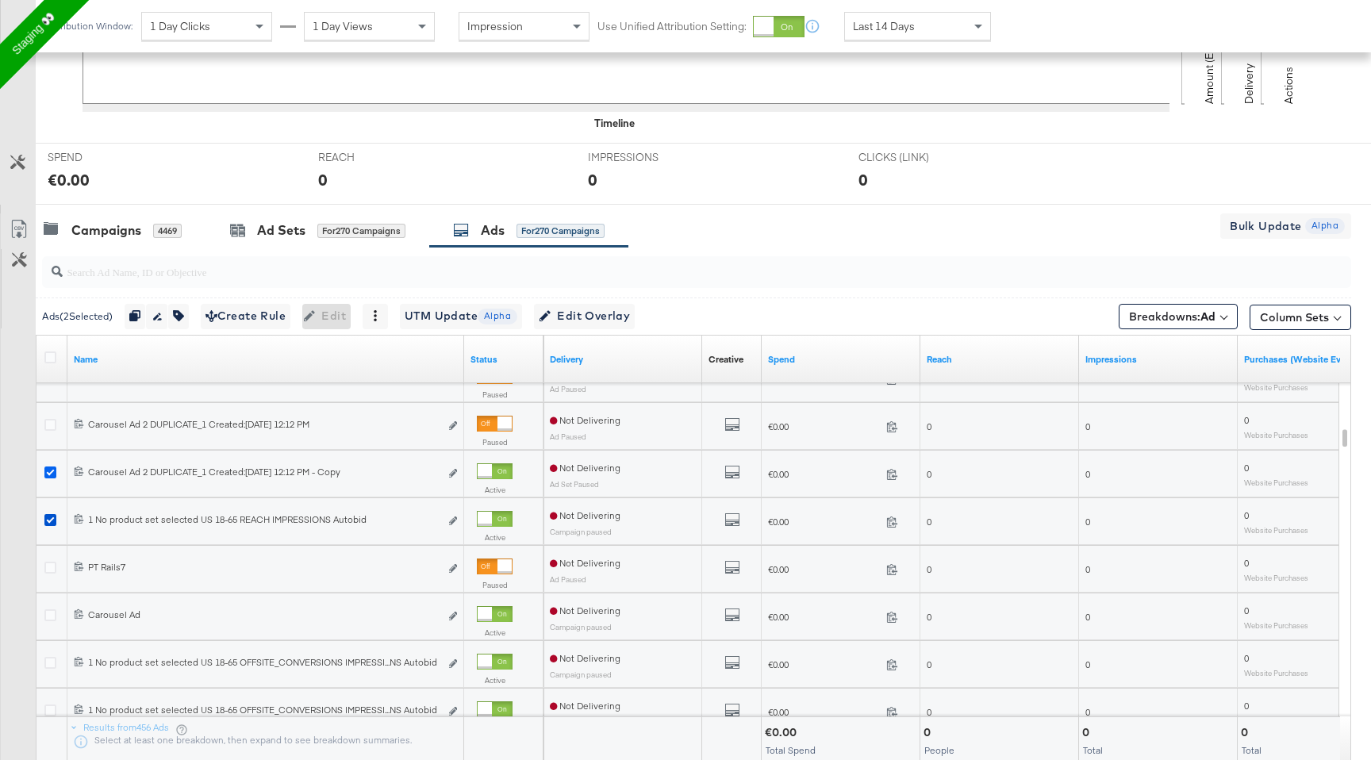
click at [51, 474] on icon at bounding box center [50, 473] width 12 height 12
click at [0, 0] on input "checkbox" at bounding box center [0, 0] width 0 height 0
click at [51, 525] on icon at bounding box center [50, 520] width 12 height 12
click at [0, 0] on input "checkbox" at bounding box center [0, 0] width 0 height 0
click at [42, 615] on div at bounding box center [52, 617] width 29 height 29
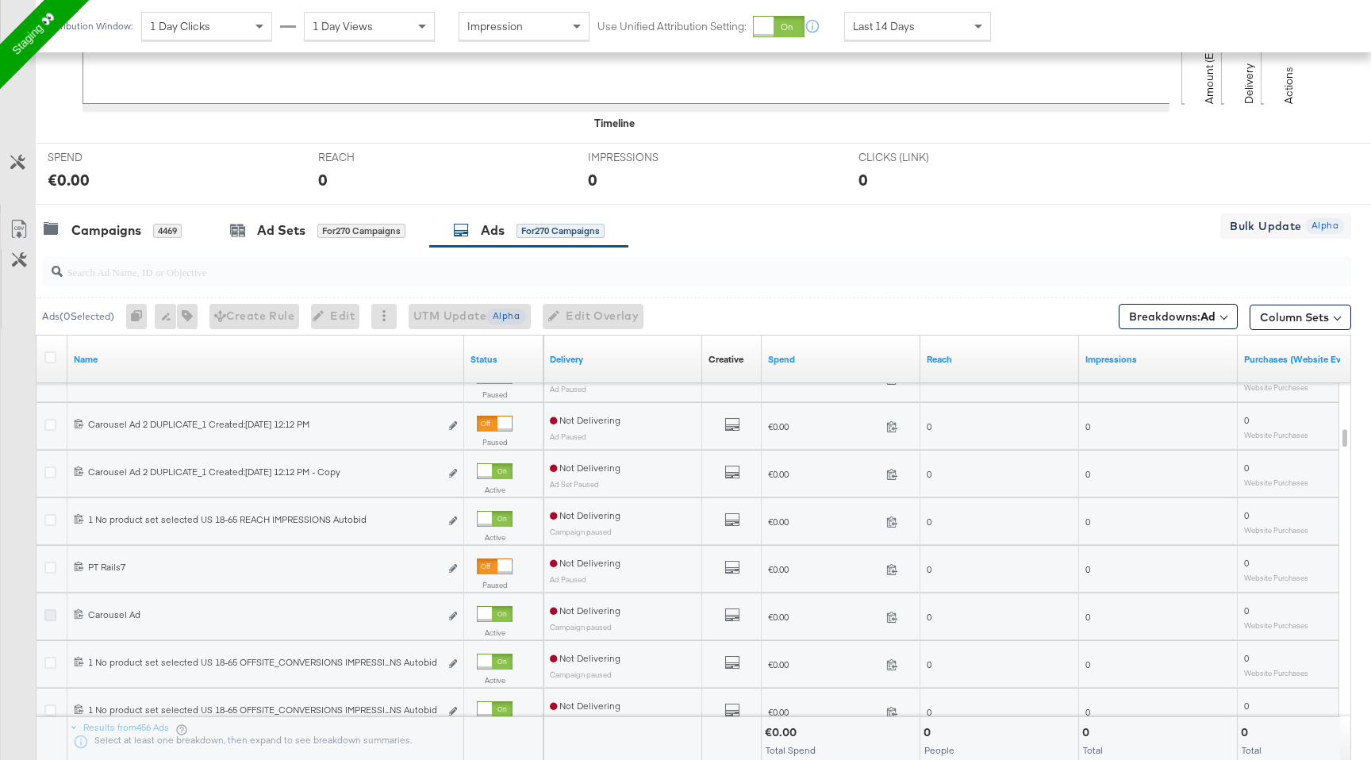
click at [52, 615] on icon at bounding box center [50, 615] width 12 height 12
click at [0, 0] on input "checkbox" at bounding box center [0, 0] width 0 height 0
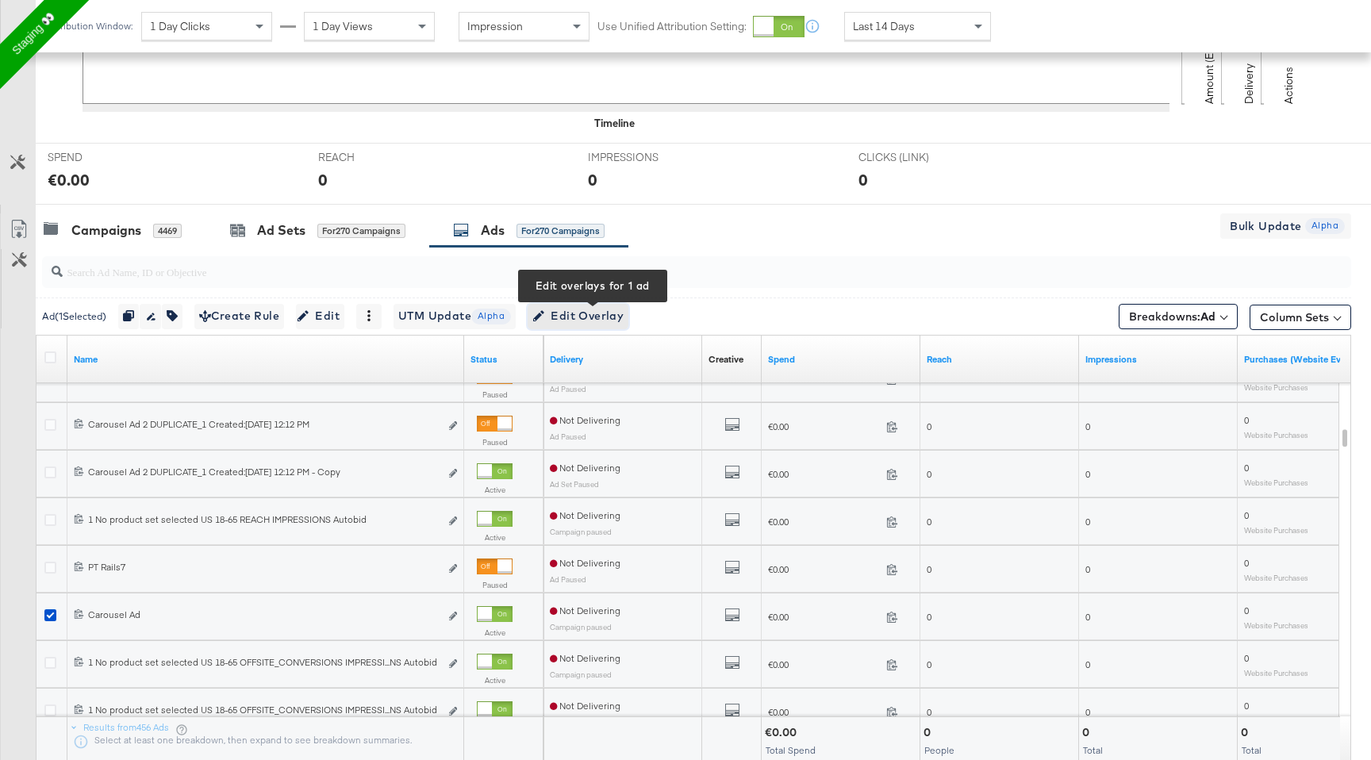
click at [575, 321] on span "Edit Overlay Edit overlays for 1 ad" at bounding box center [577, 316] width 91 height 20
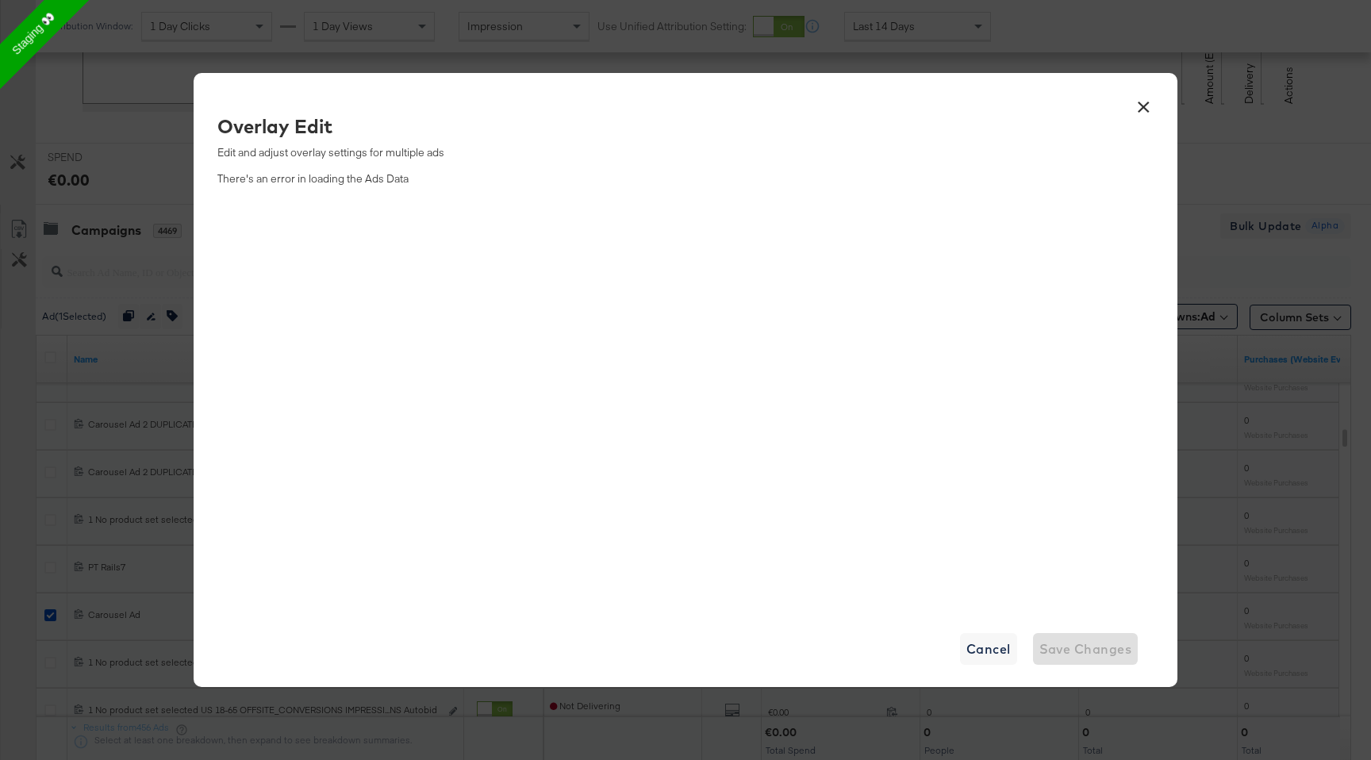
click at [1132, 106] on button "×" at bounding box center [1143, 103] width 29 height 29
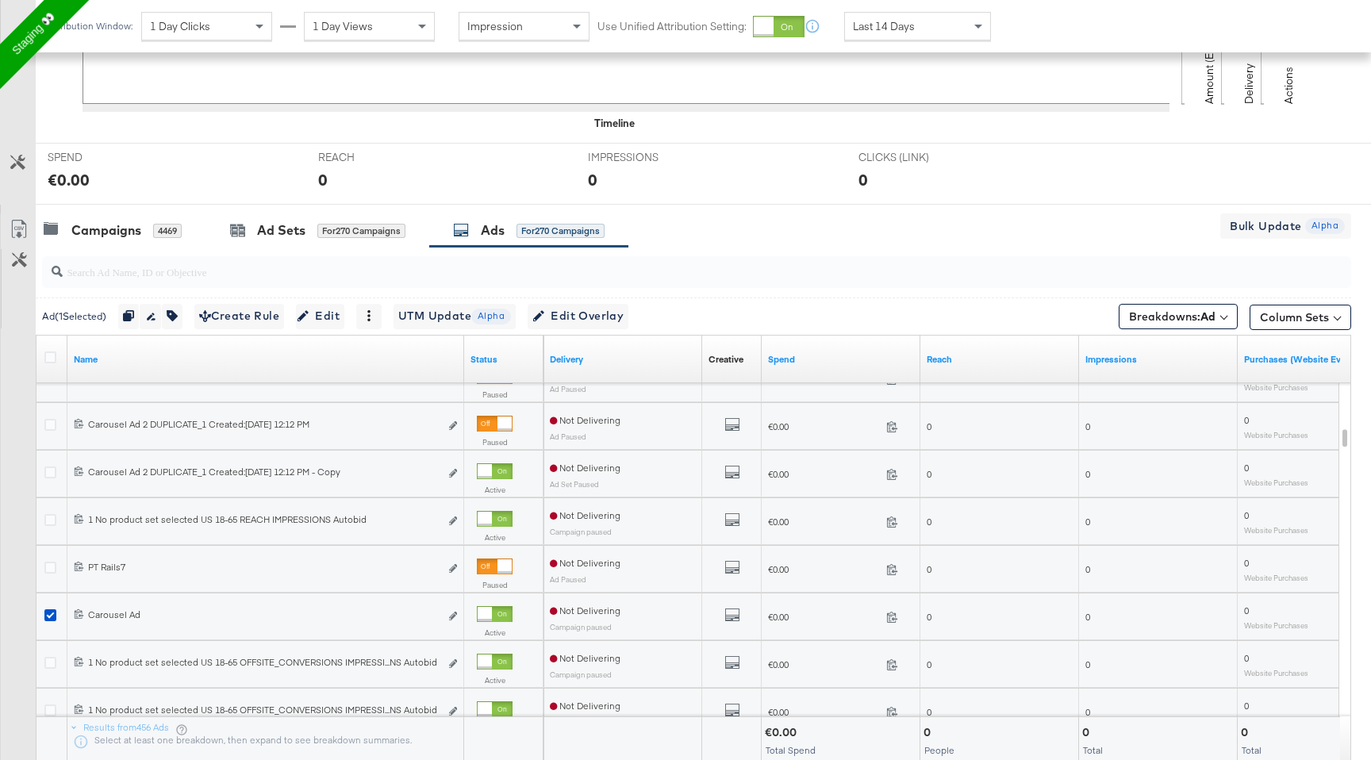
click at [49, 607] on div at bounding box center [52, 617] width 29 height 29
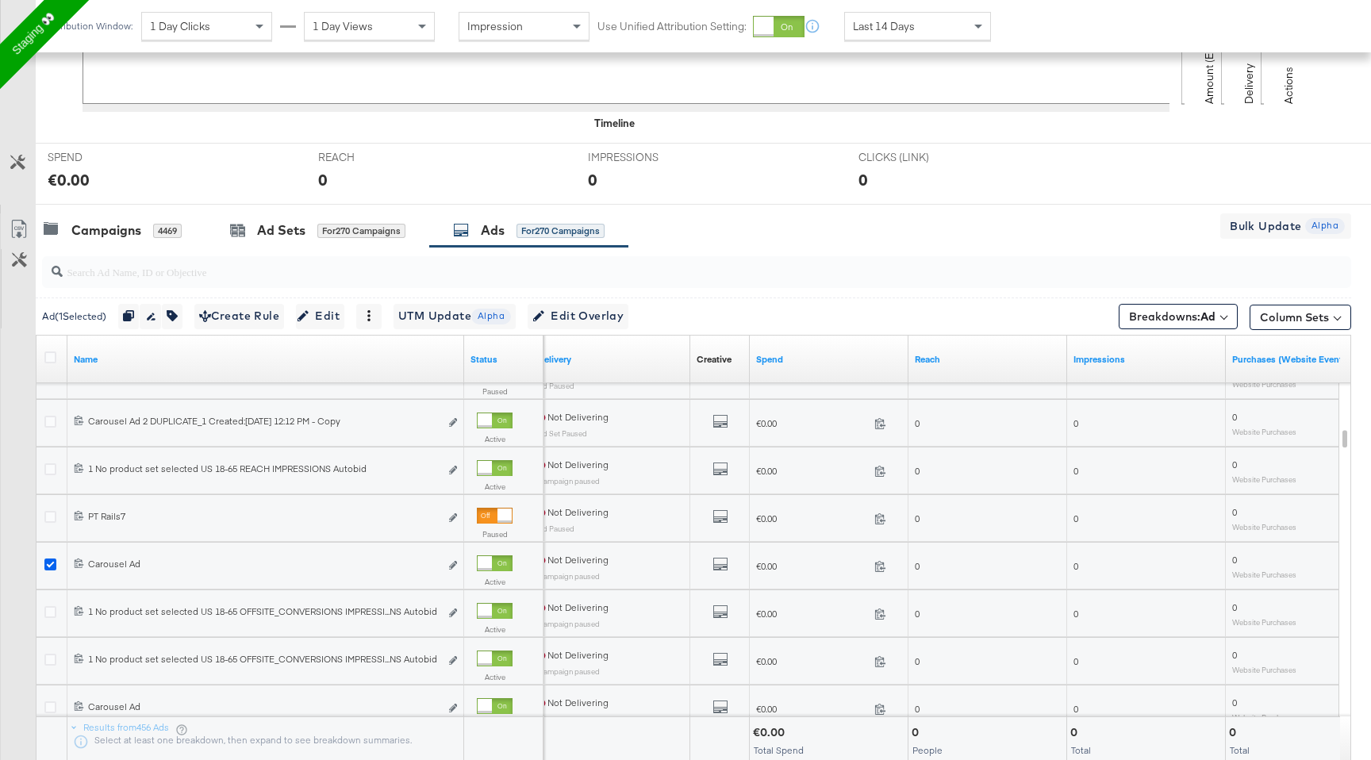
click at [49, 559] on icon at bounding box center [50, 565] width 12 height 12
click at [0, 0] on input "checkbox" at bounding box center [0, 0] width 0 height 0
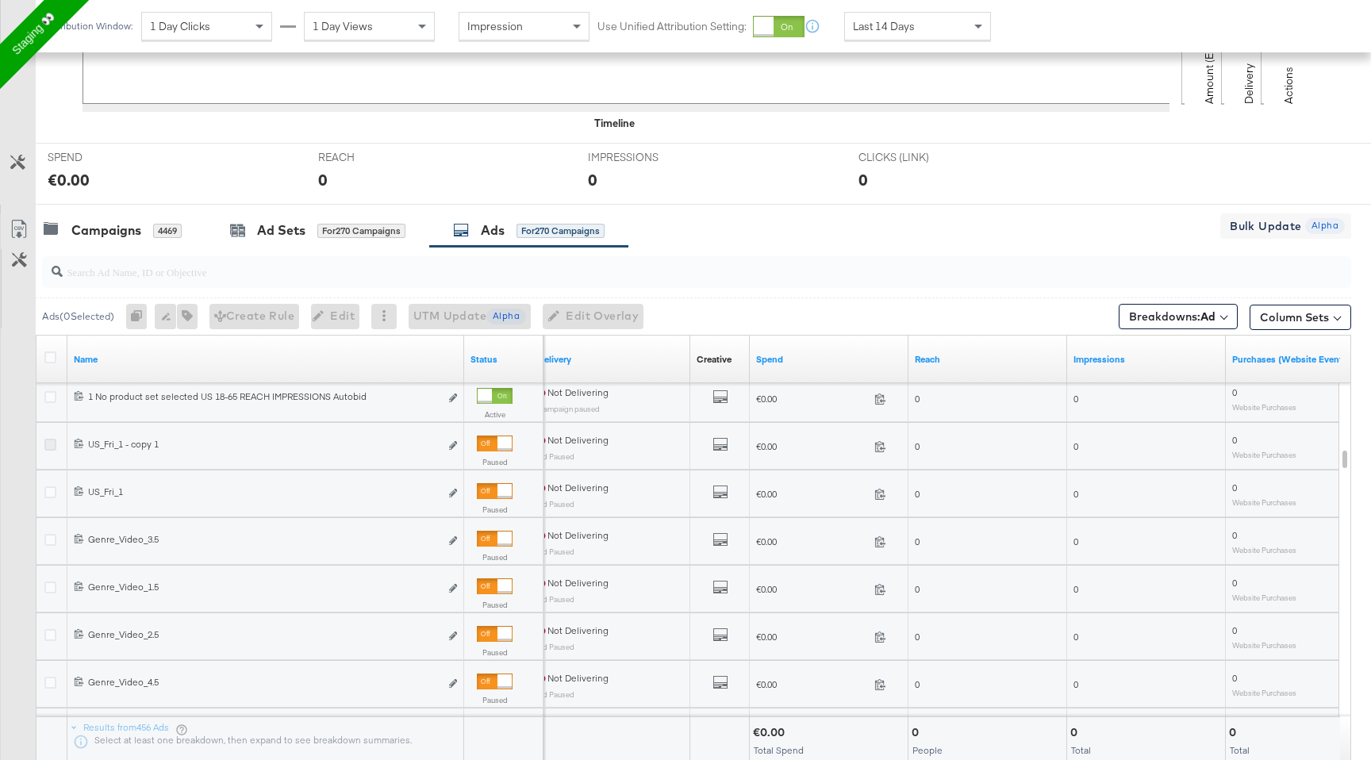
click at [50, 444] on icon at bounding box center [50, 445] width 12 height 12
click at [0, 0] on input "checkbox" at bounding box center [0, 0] width 0 height 0
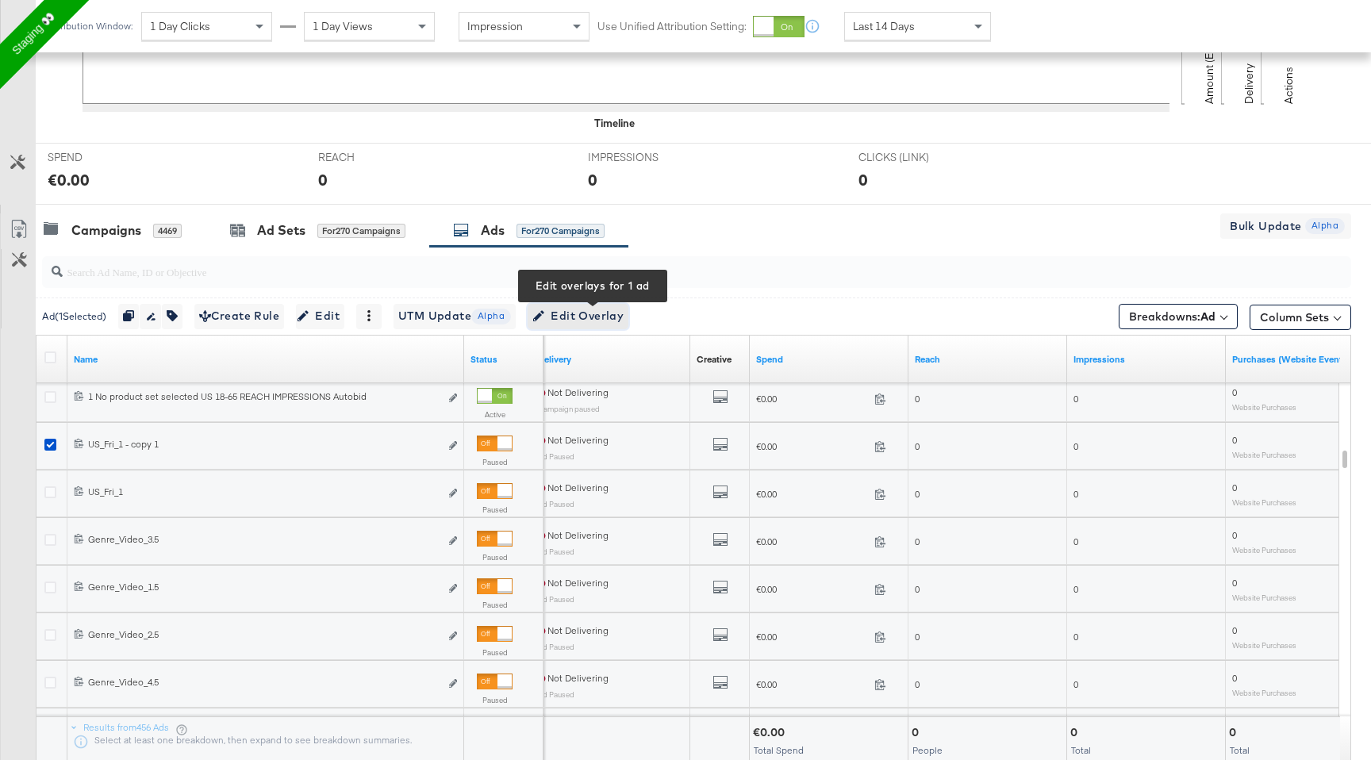
click at [590, 316] on span "Edit Overlay Edit overlays for 1 ad" at bounding box center [577, 316] width 91 height 20
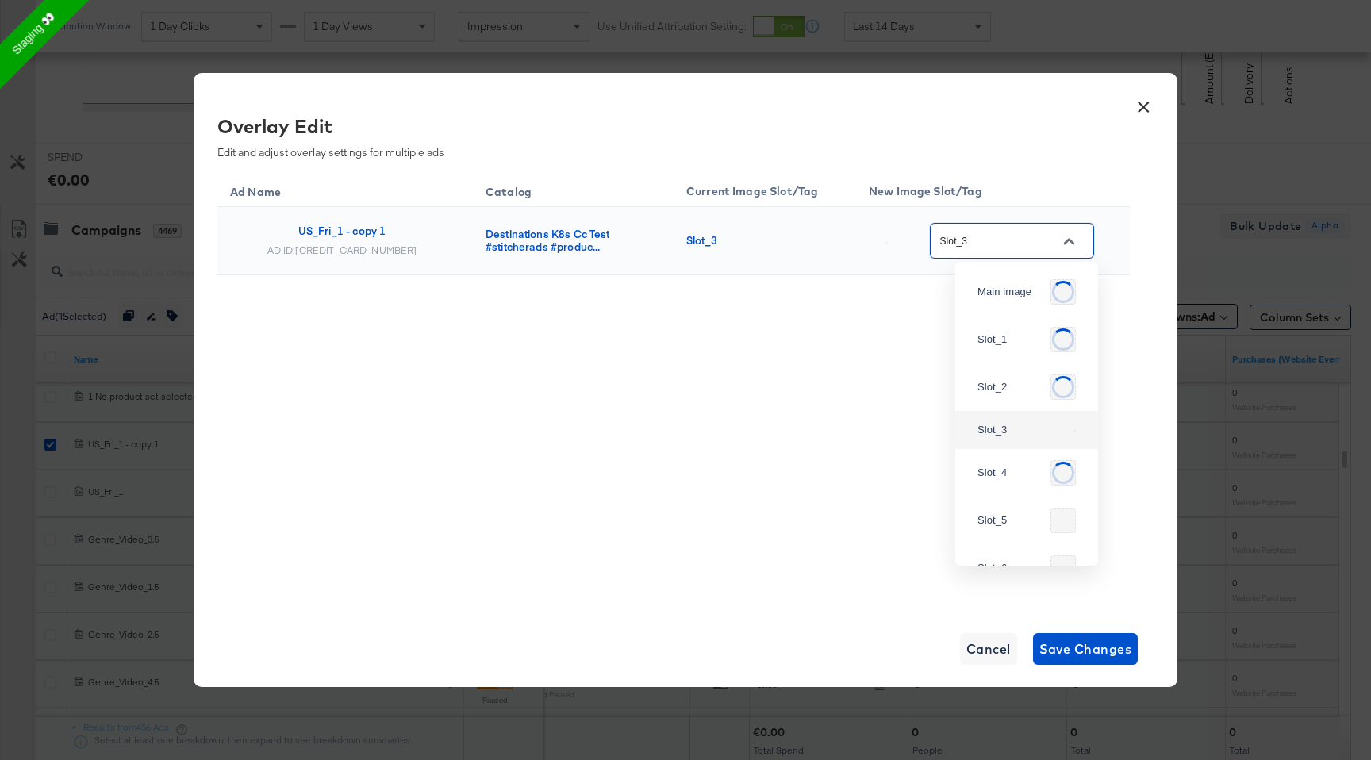
click at [1007, 241] on input "Slot_3" at bounding box center [999, 242] width 125 height 18
click at [990, 446] on div "Slot_4" at bounding box center [1023, 438] width 90 height 16
type input "Slot_4"
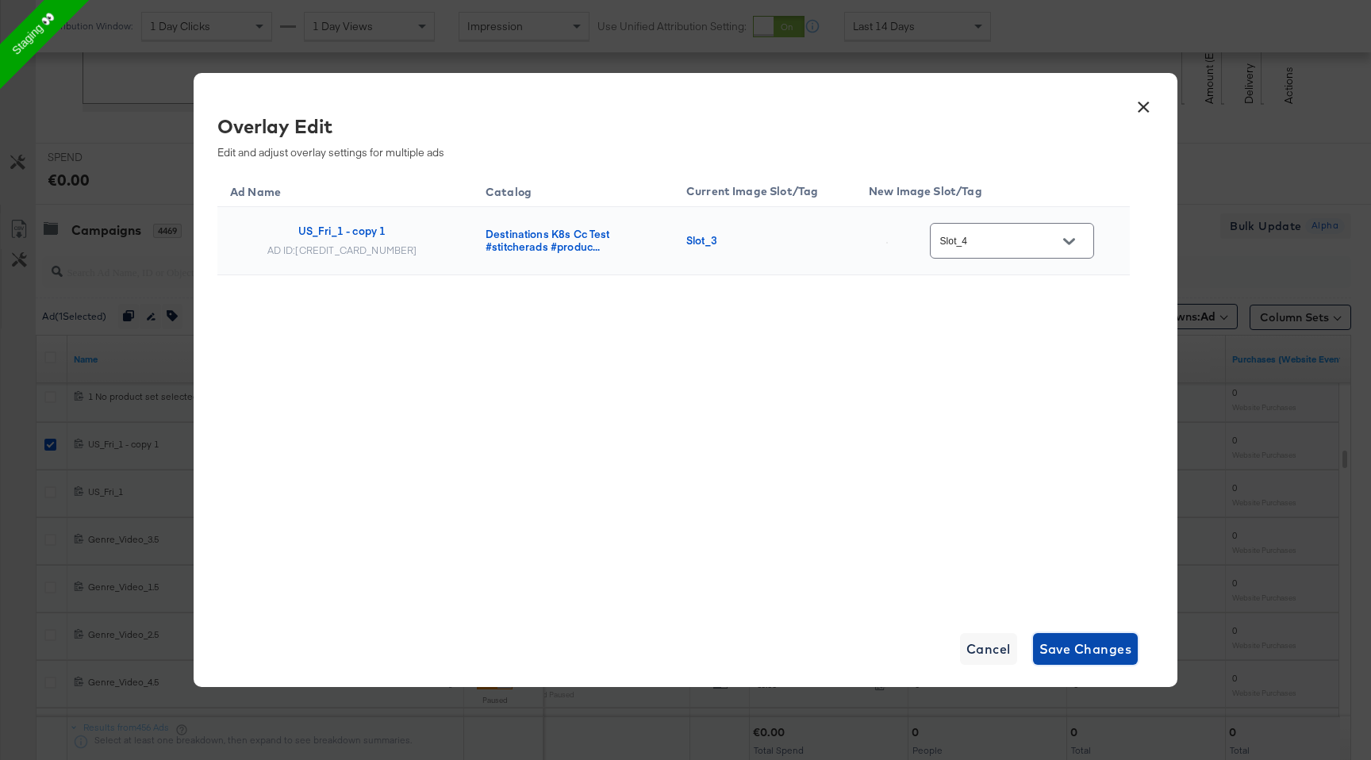
click at [1070, 638] on span "Save Changes" at bounding box center [1086, 649] width 93 height 22
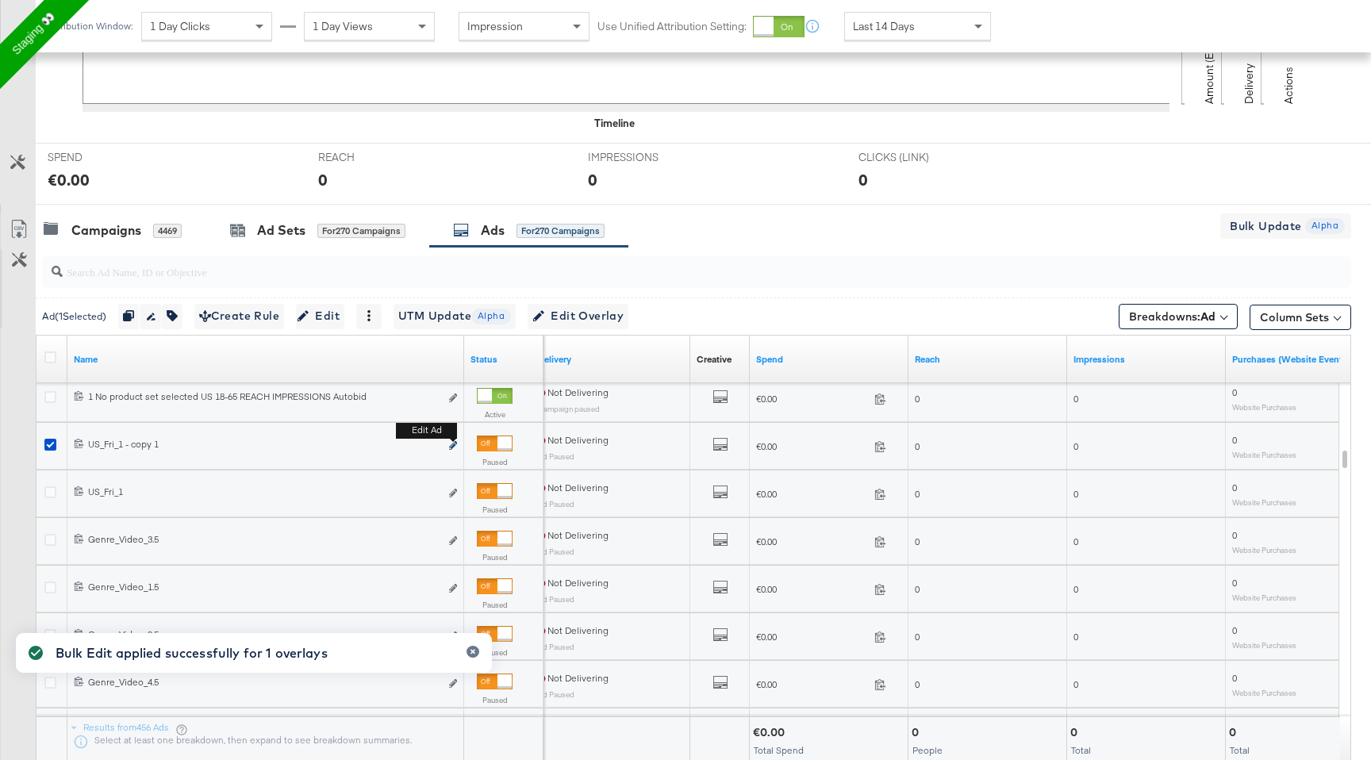
click at [454, 444] on icon "link" at bounding box center [453, 445] width 8 height 9
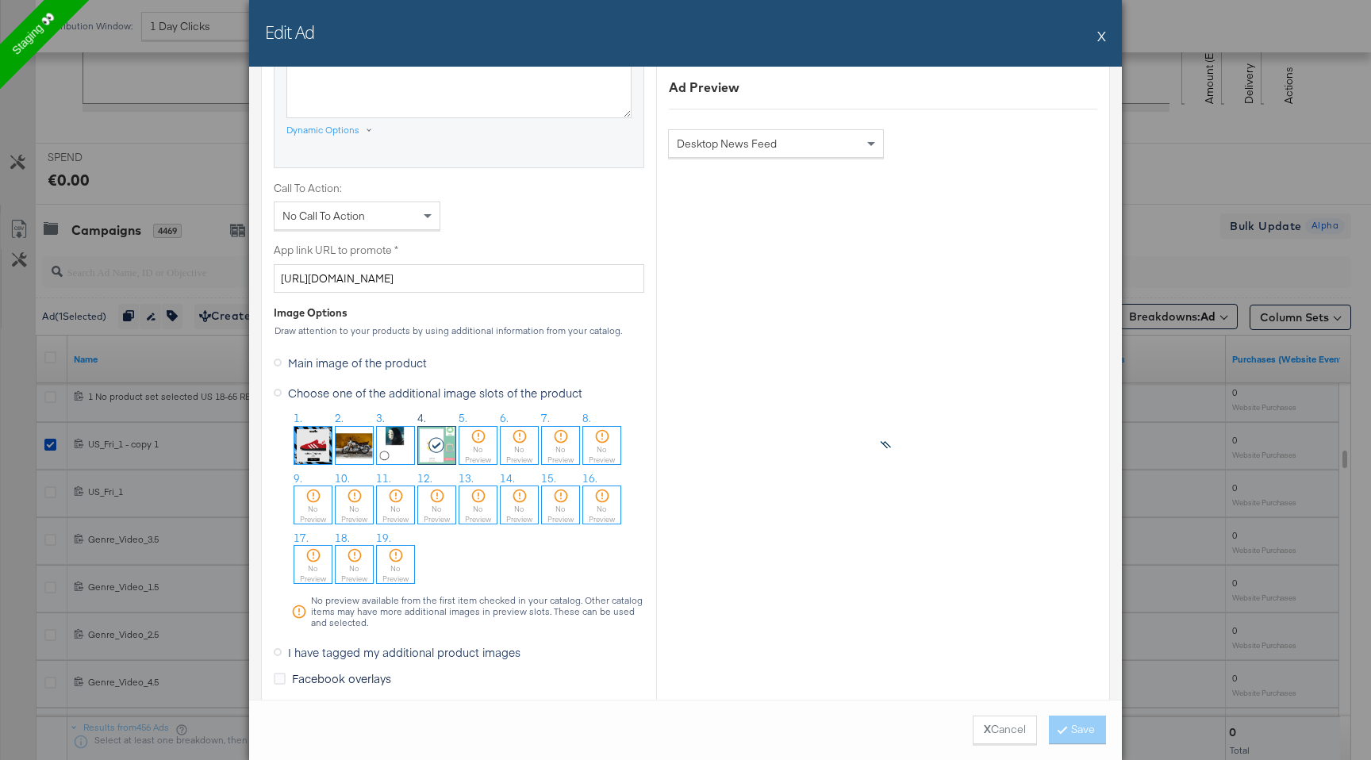
scroll to position [1103, 0]
click at [321, 451] on img at bounding box center [312, 444] width 37 height 37
click at [1080, 725] on button "Save" at bounding box center [1077, 730] width 57 height 29
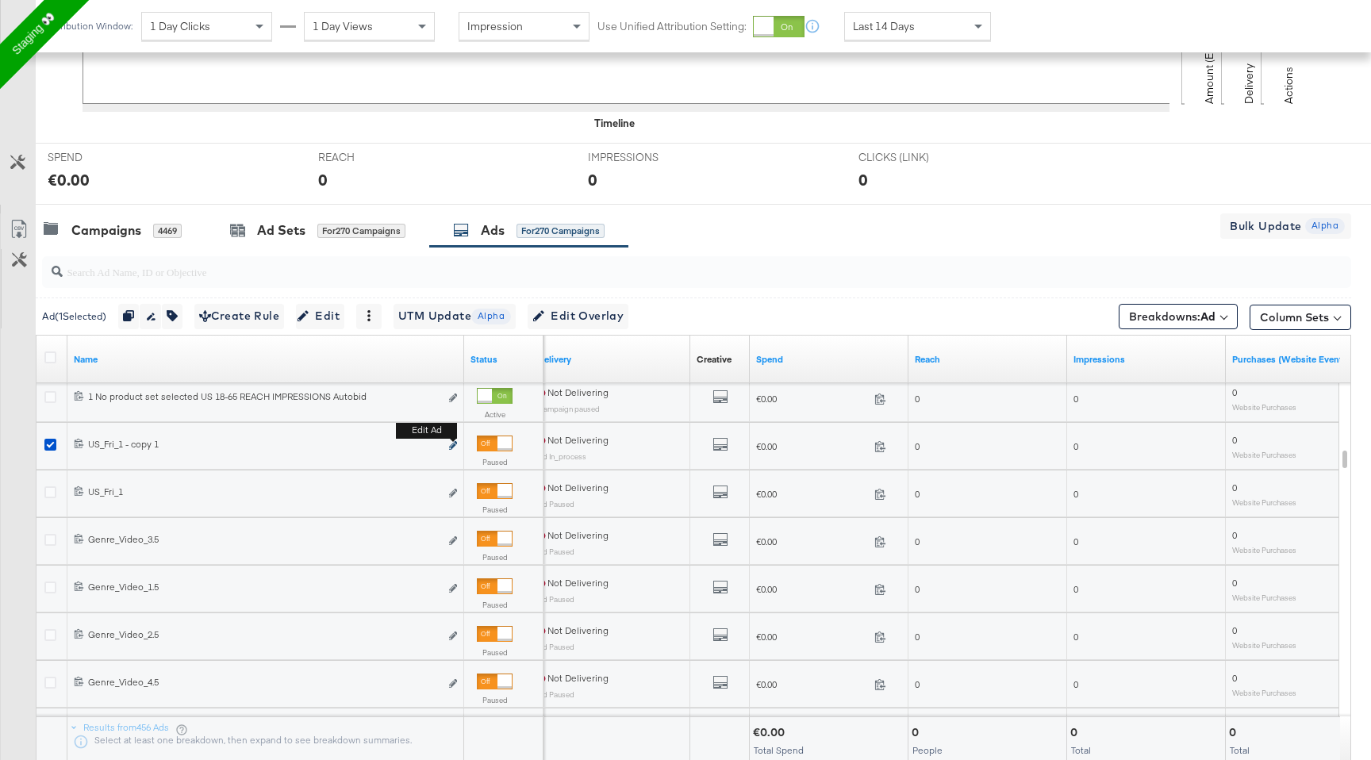
click at [451, 448] on icon "link" at bounding box center [453, 445] width 8 height 9
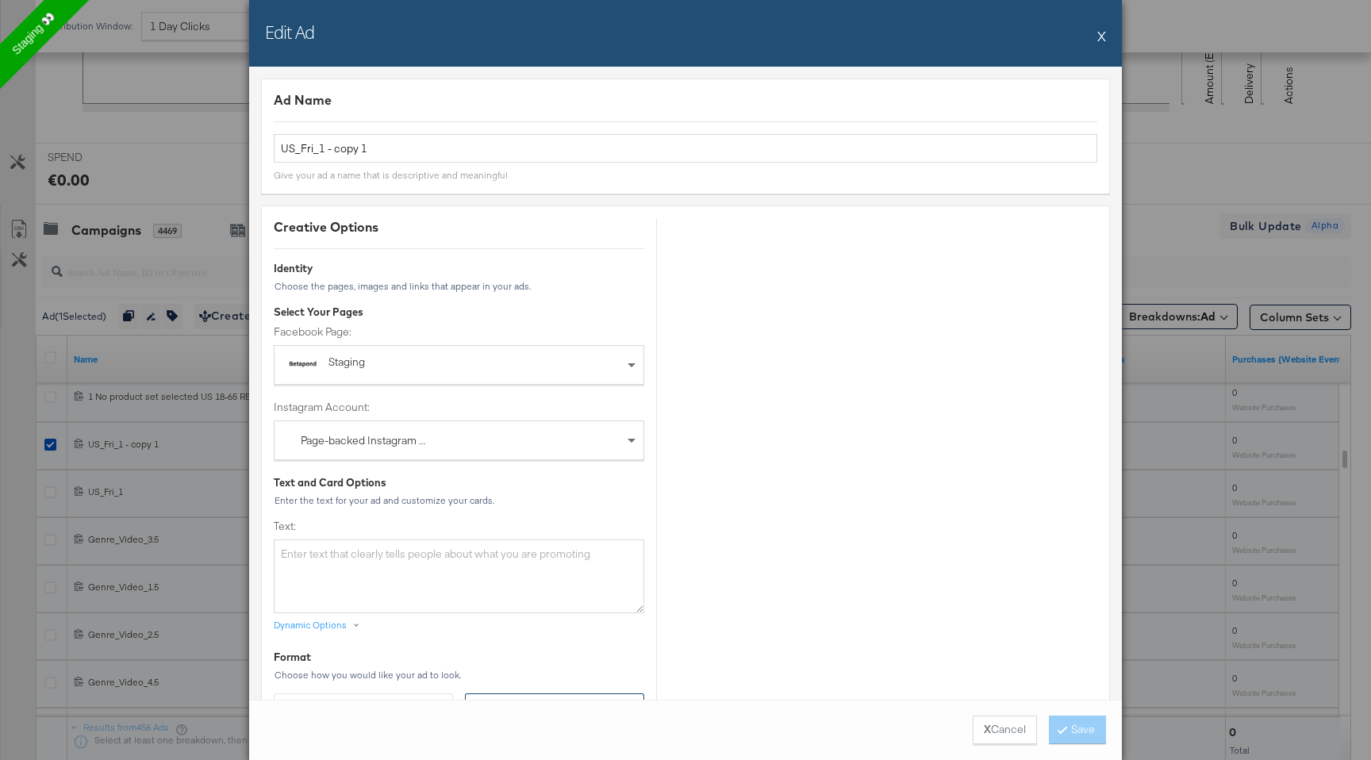
scroll to position [22, 0]
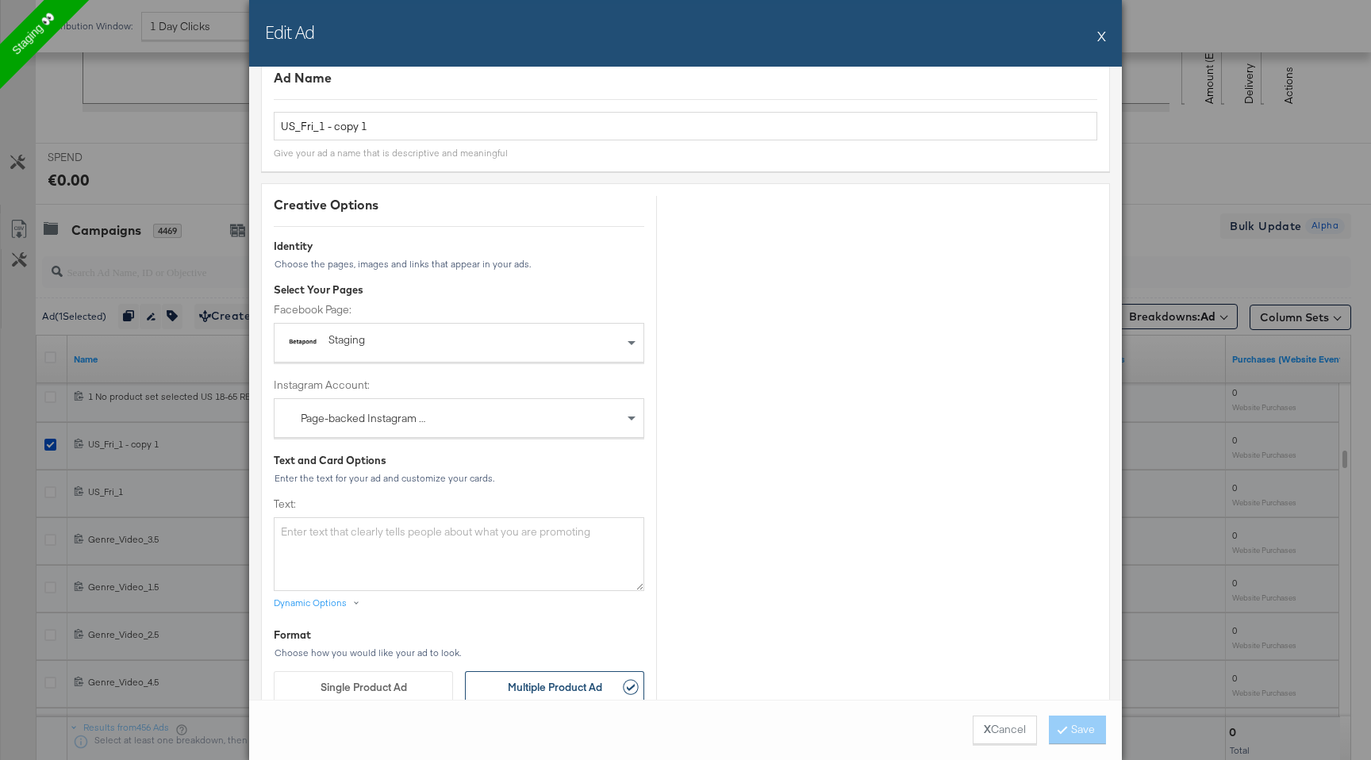
click at [1100, 31] on button "X" at bounding box center [1101, 36] width 9 height 32
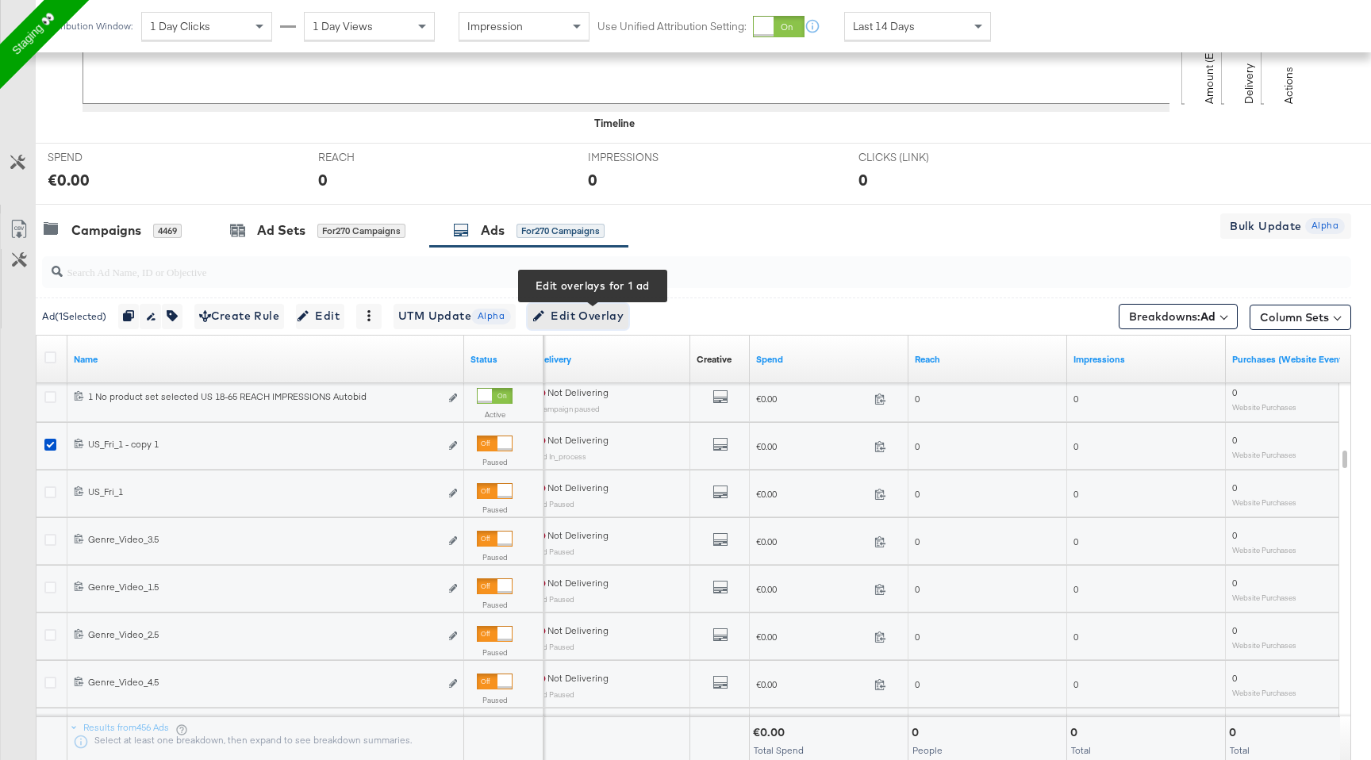
click at [605, 312] on span "Edit Overlay Edit overlays for 1 ad" at bounding box center [577, 316] width 91 height 20
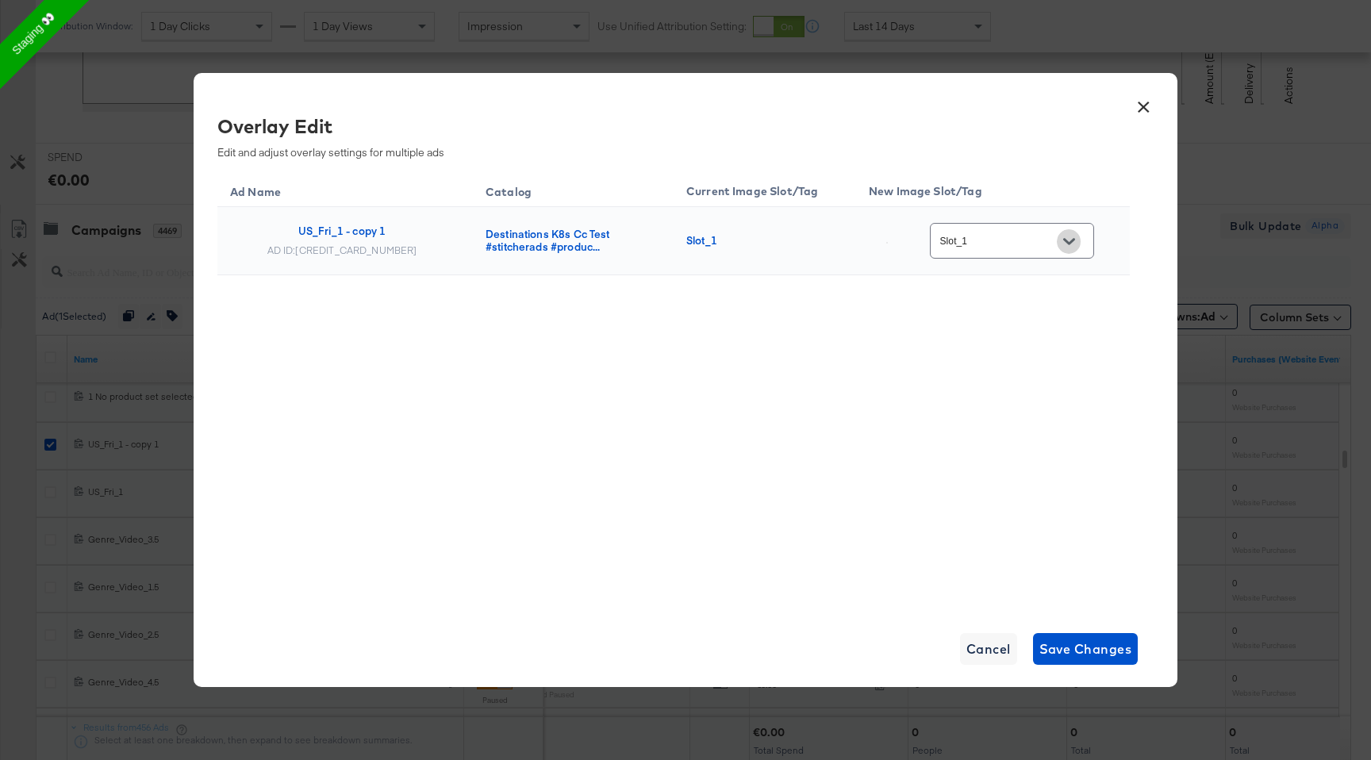
click at [1074, 240] on icon "Open" at bounding box center [1068, 241] width 11 height 6
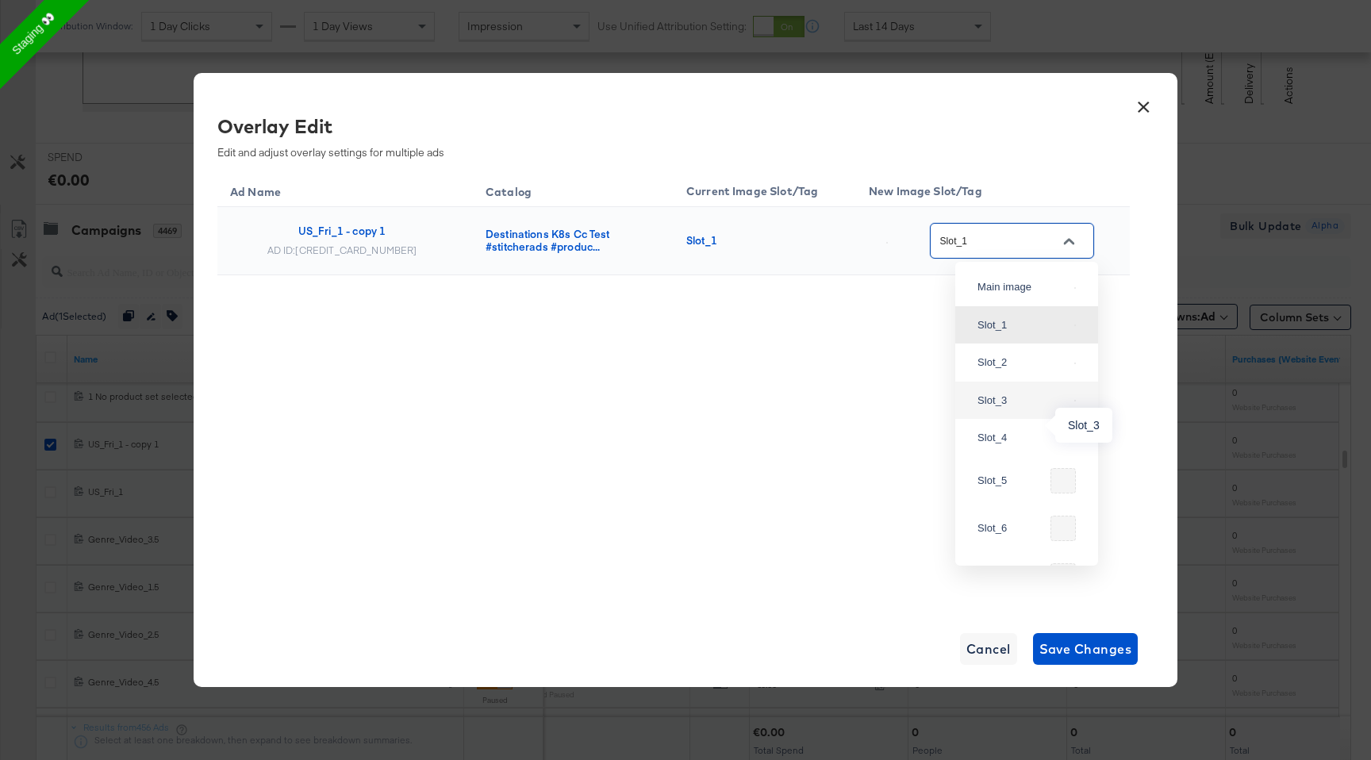
click at [1029, 409] on div "Slot_3" at bounding box center [1023, 401] width 90 height 16
type input "Slot_3"
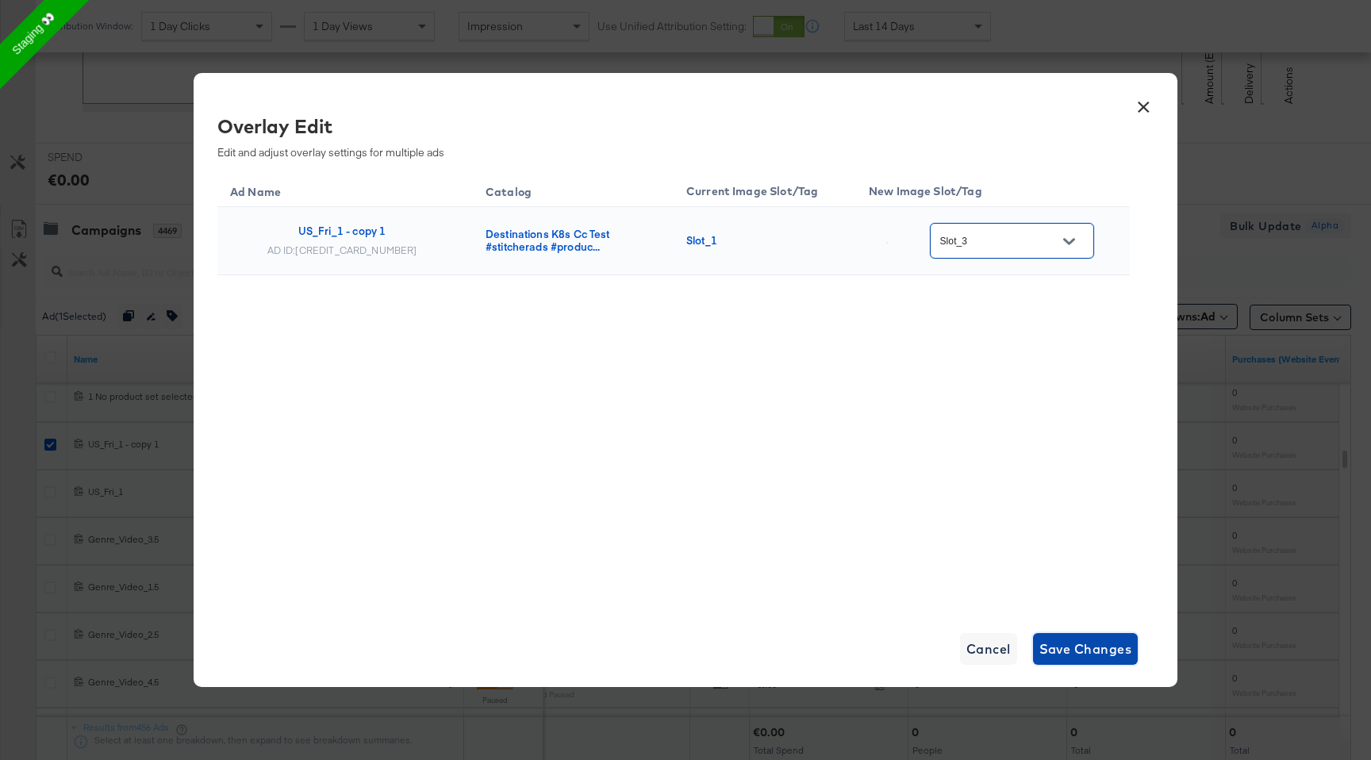
click at [1047, 643] on span "Save Changes" at bounding box center [1086, 649] width 93 height 22
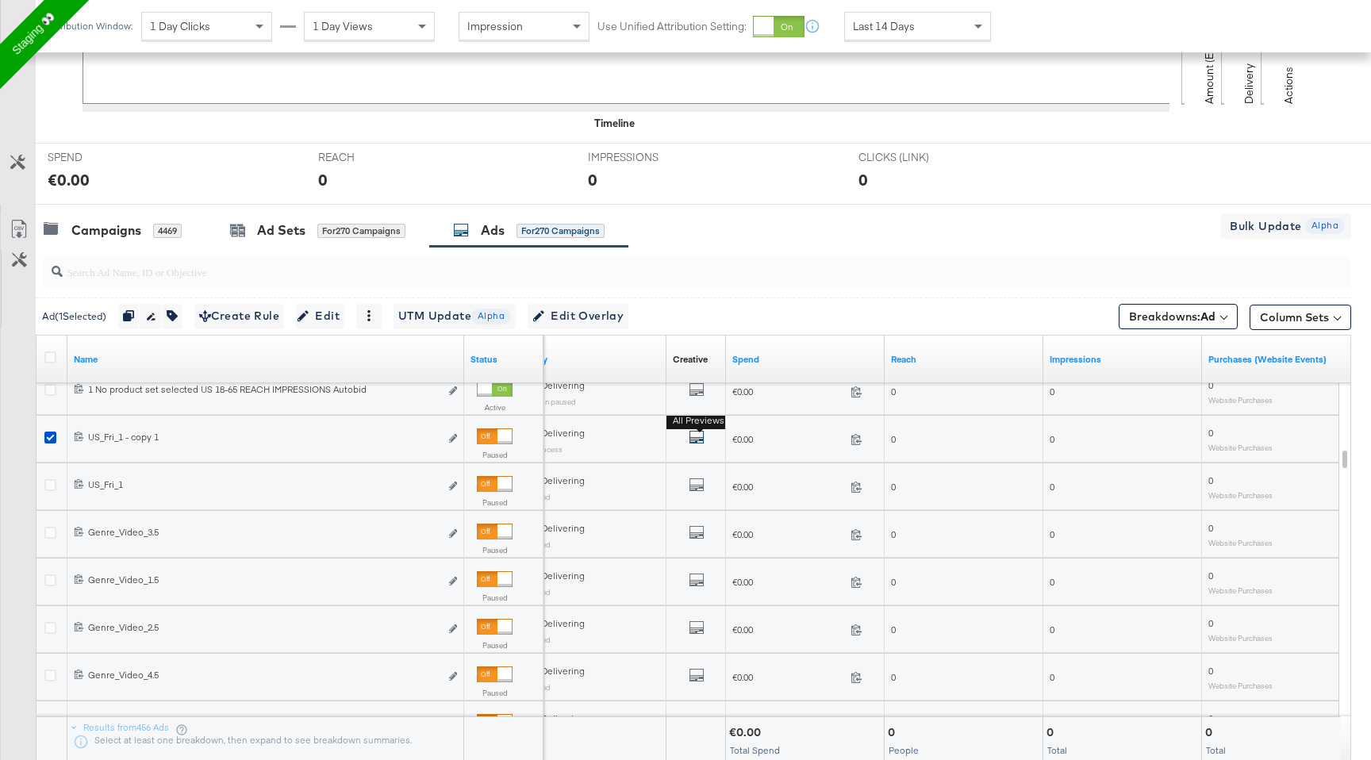
click at [701, 438] on icon "default" at bounding box center [697, 437] width 16 height 16
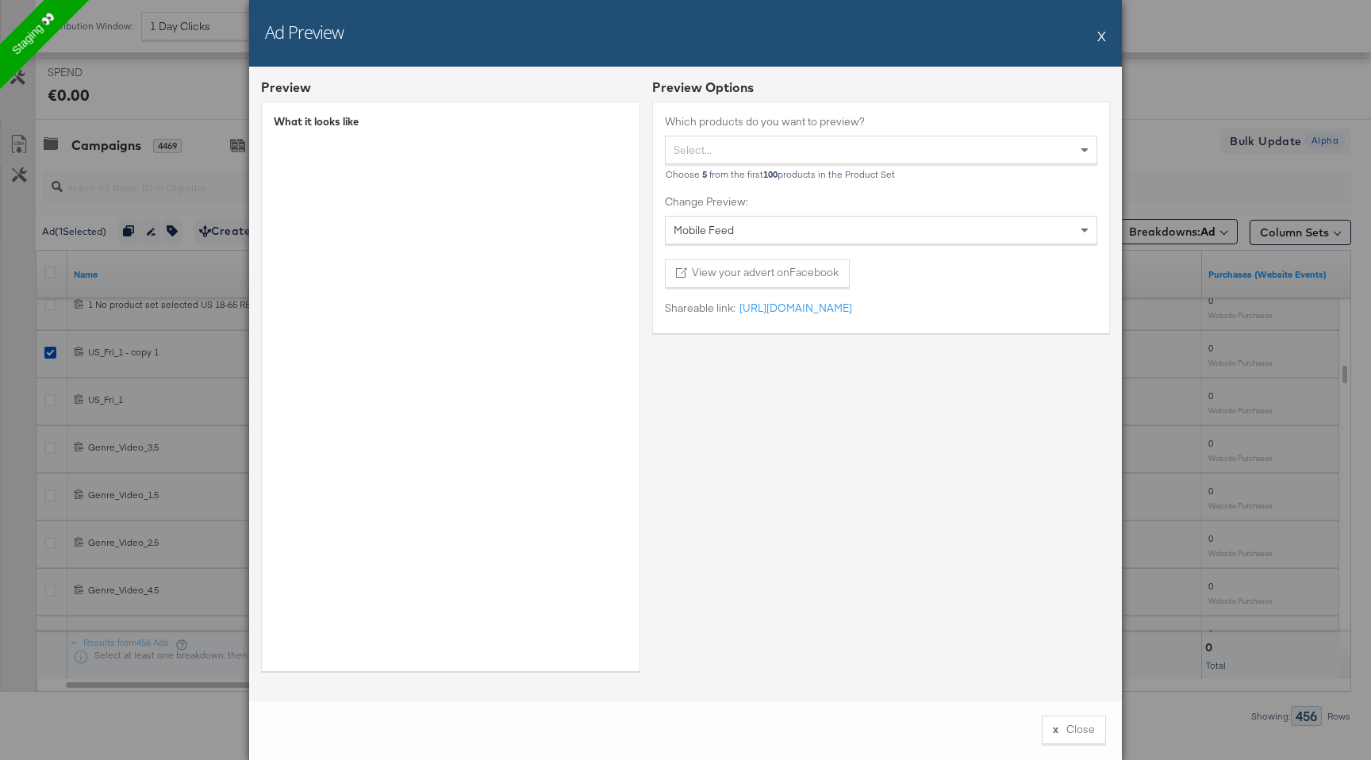
scroll to position [634, 0]
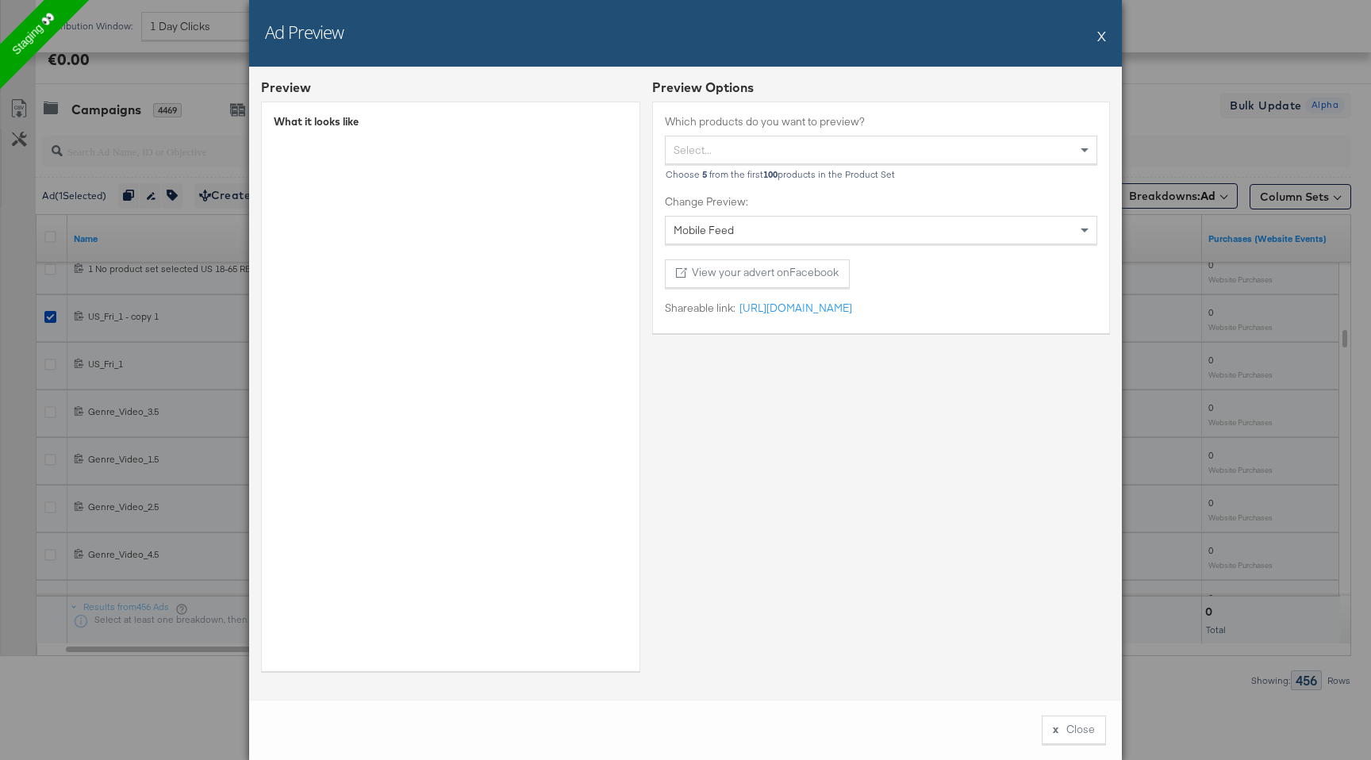
click at [1101, 33] on button "X" at bounding box center [1101, 36] width 9 height 32
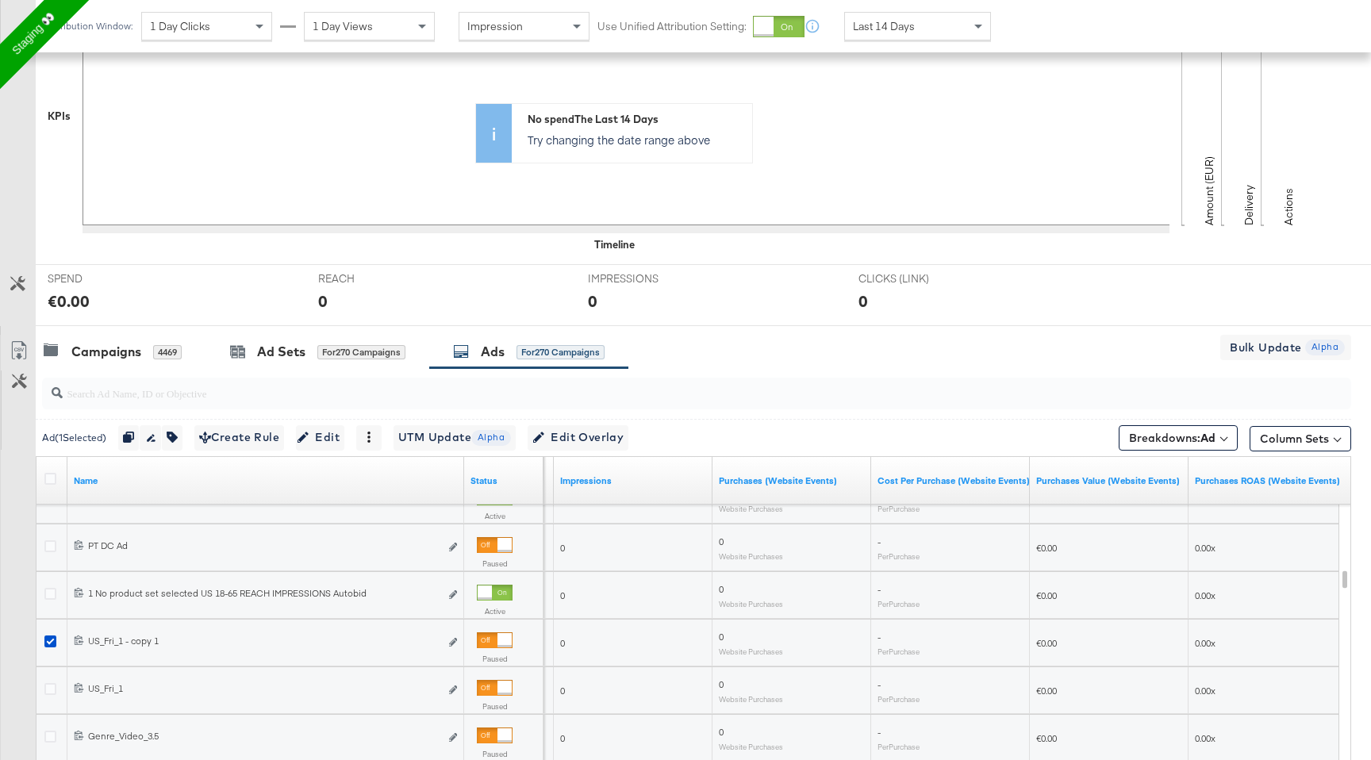
scroll to position [413, 0]
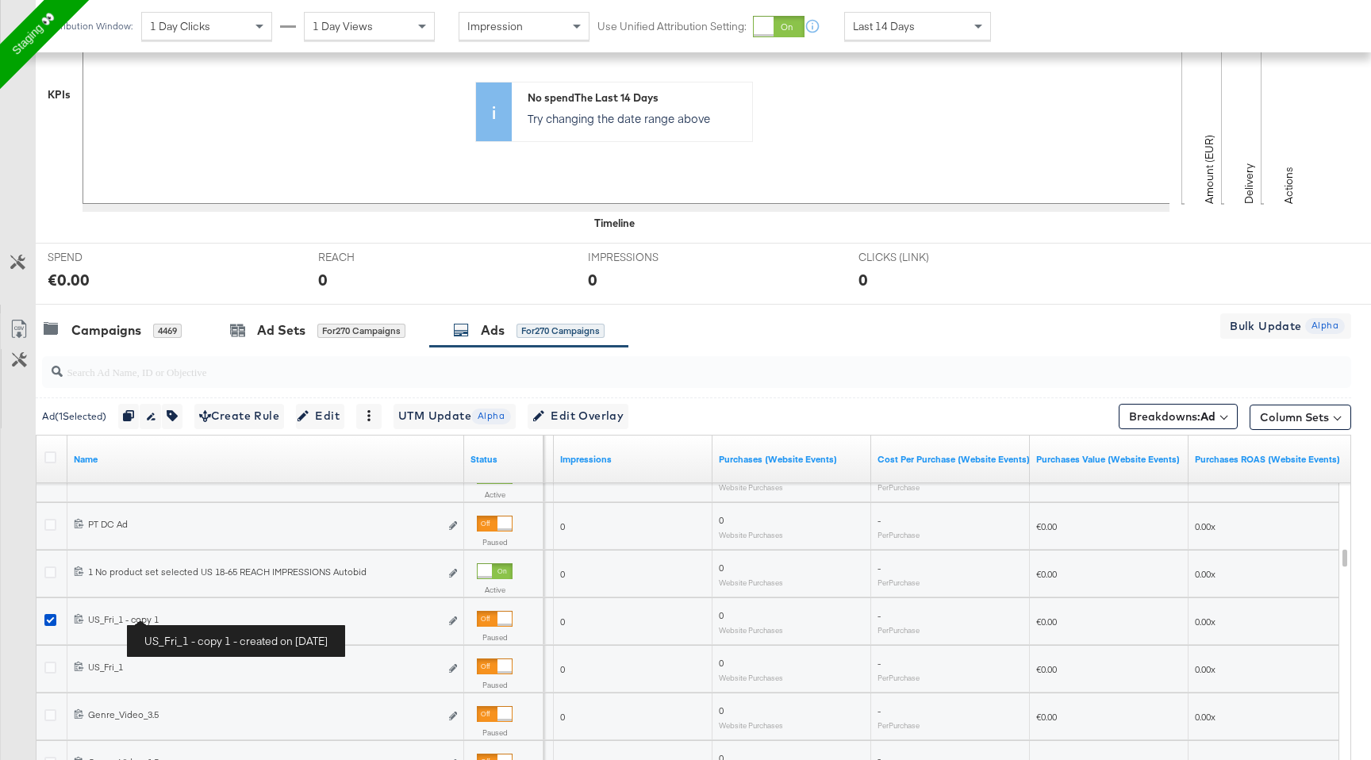
click at [130, 618] on div "US_Fri_1 - copy 1 US_Fri_1 - copy 1" at bounding box center [264, 619] width 352 height 13
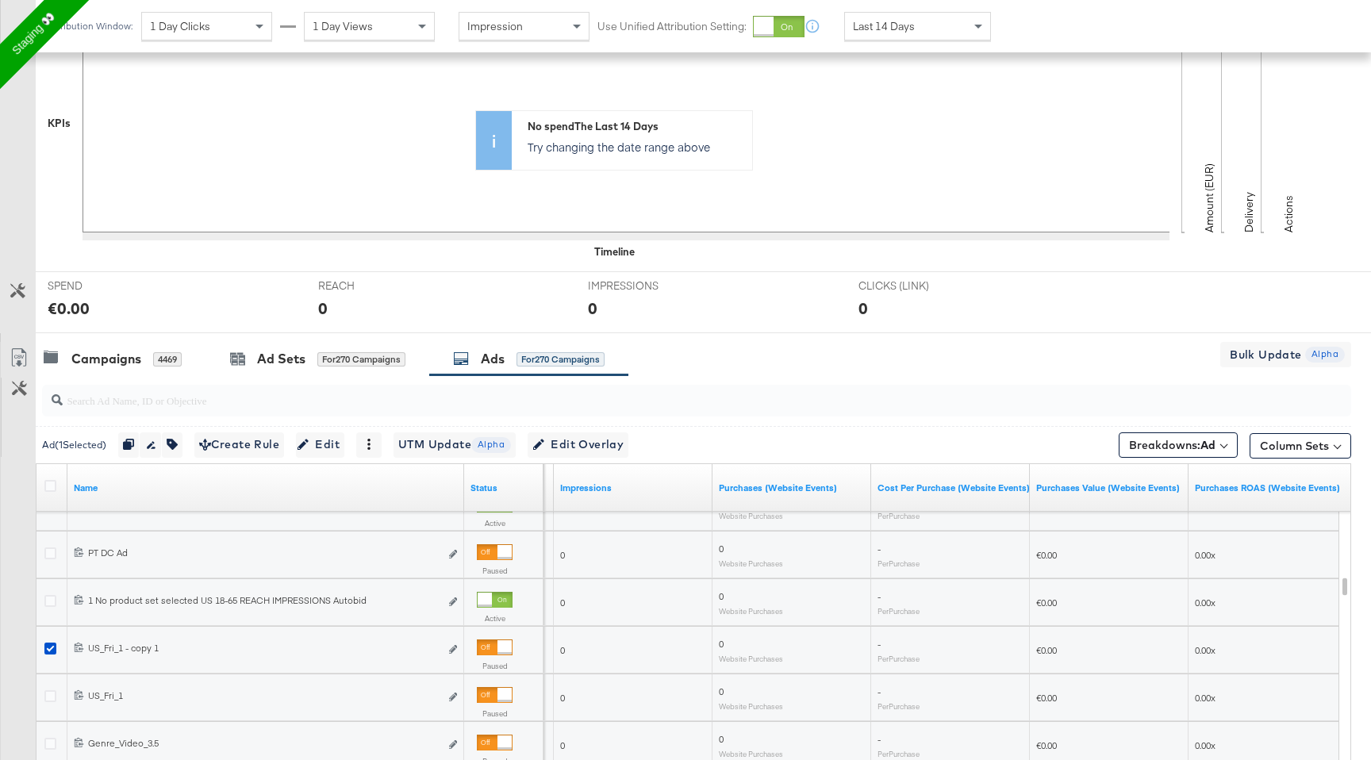
scroll to position [390, 0]
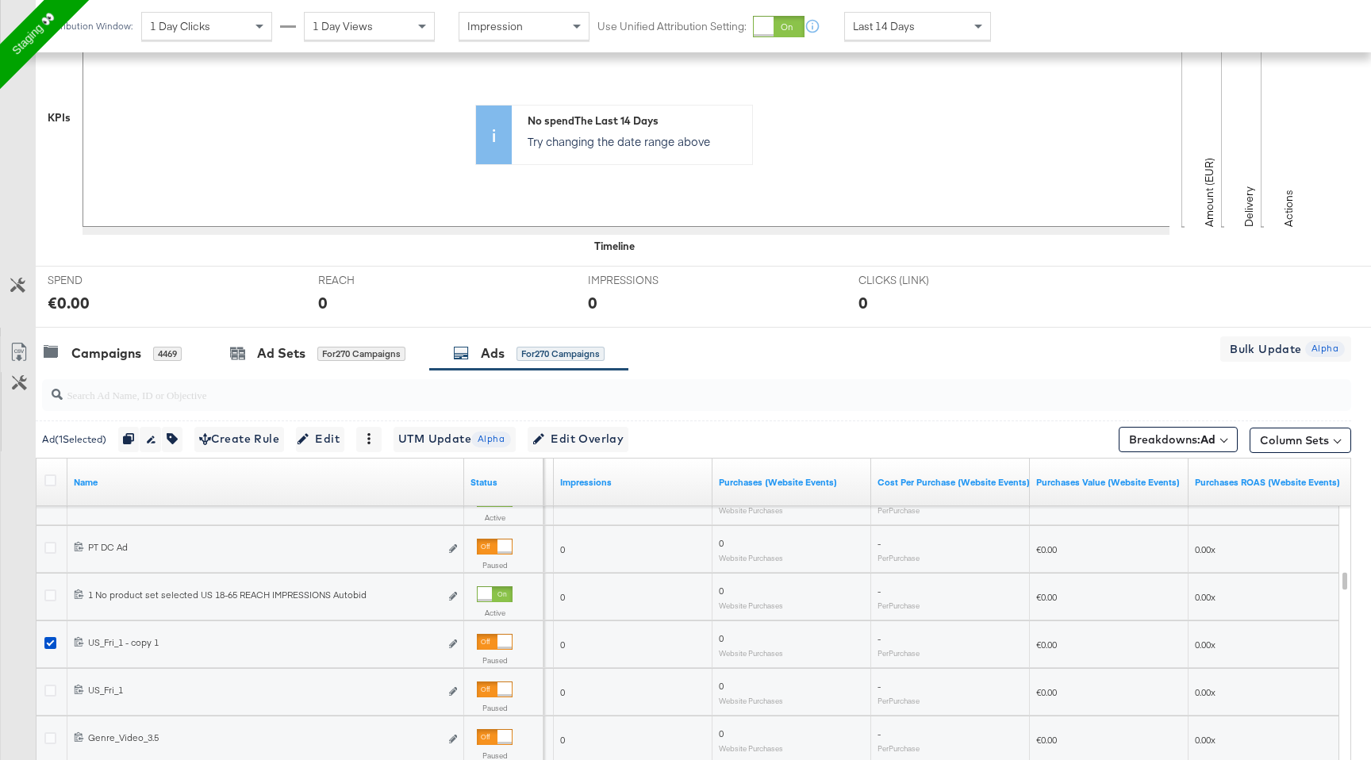
click at [90, 632] on div "6845803831165 US_Fri_1 - copy 1 US_Fri_1 - copy 1 Edit ad" at bounding box center [265, 644] width 397 height 29
click at [355, 348] on div "for 270 Campaigns" at bounding box center [361, 354] width 88 height 14
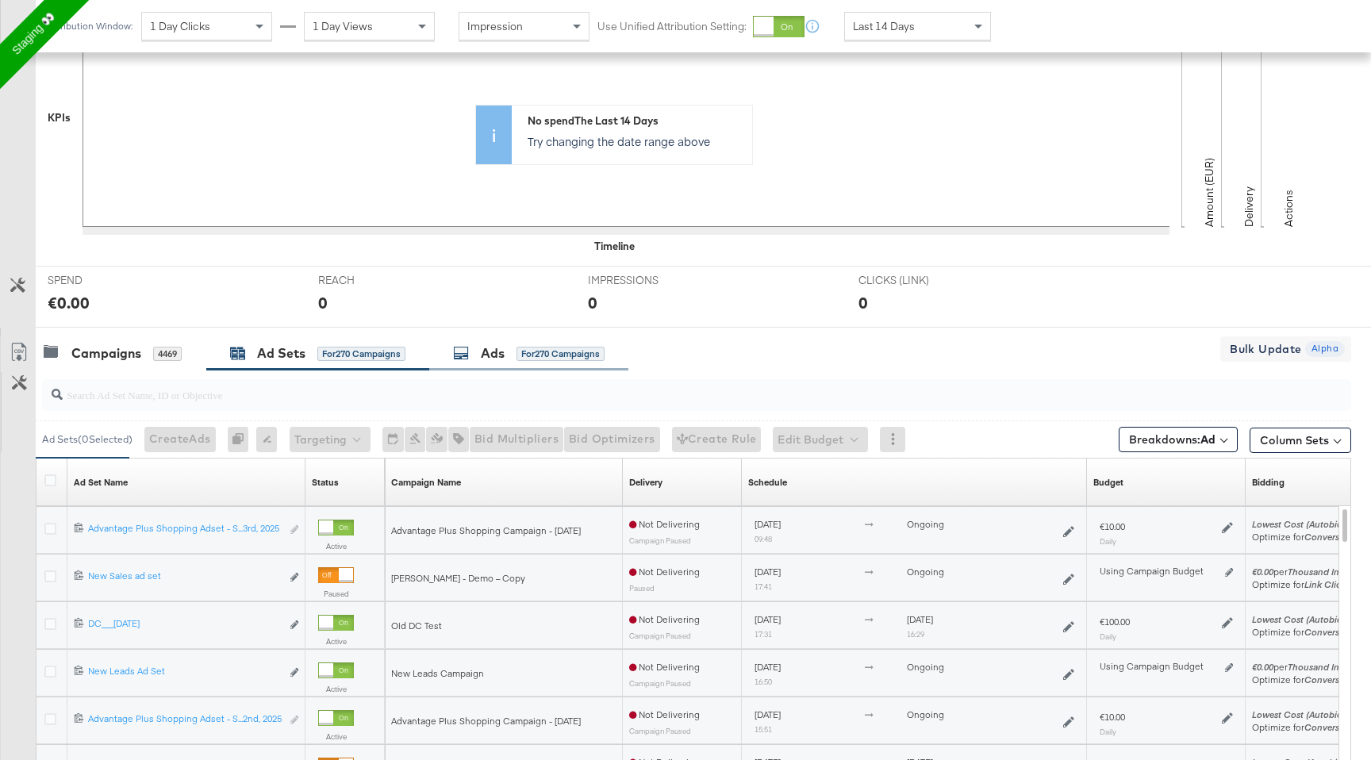
click at [492, 353] on div "Ads" at bounding box center [493, 353] width 24 height 18
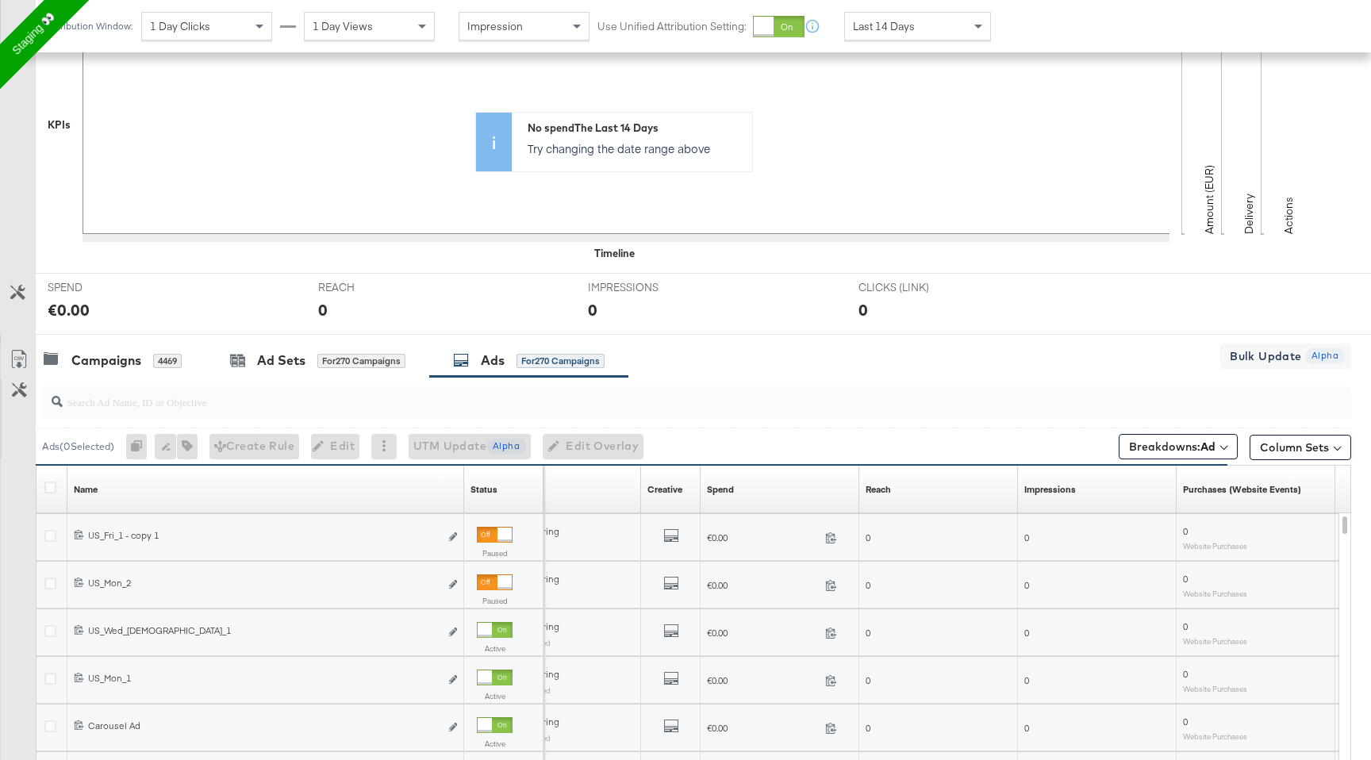
scroll to position [217, 0]
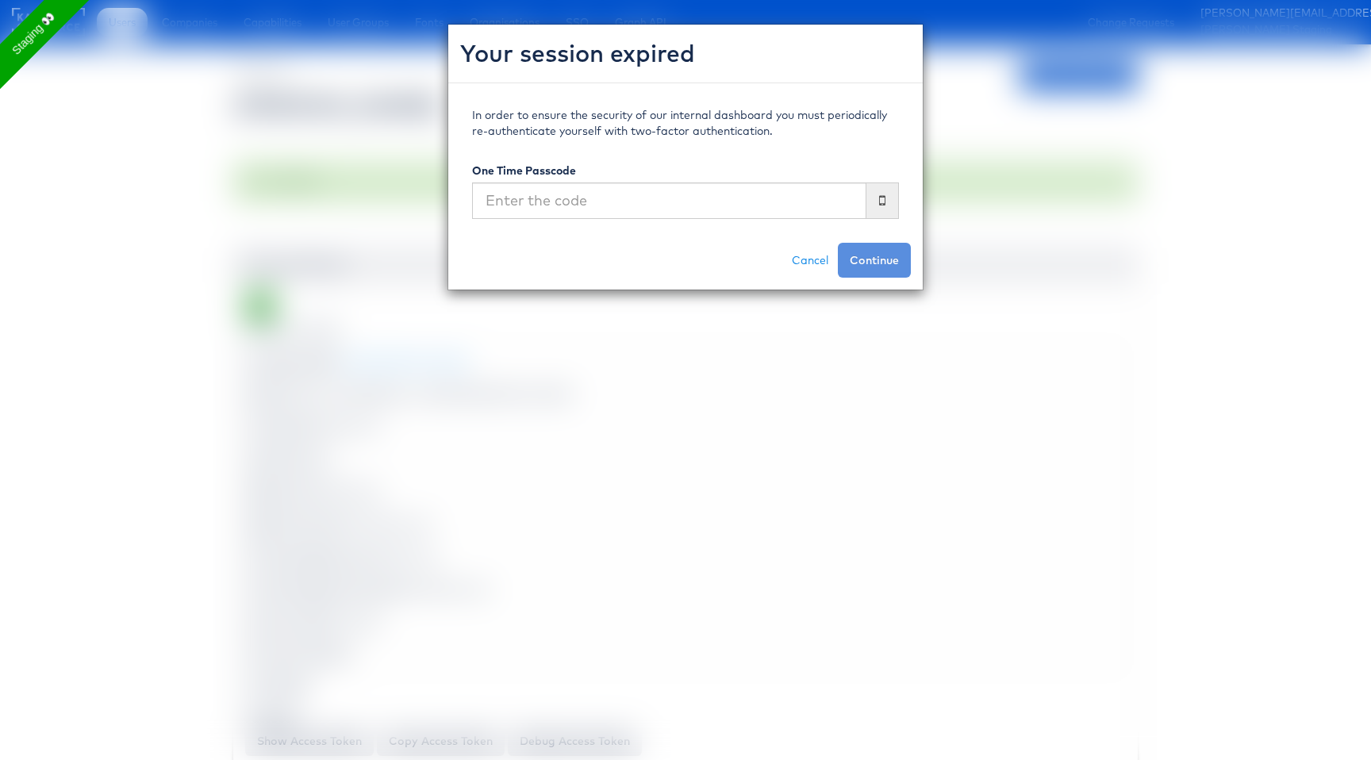
scroll to position [1248, 0]
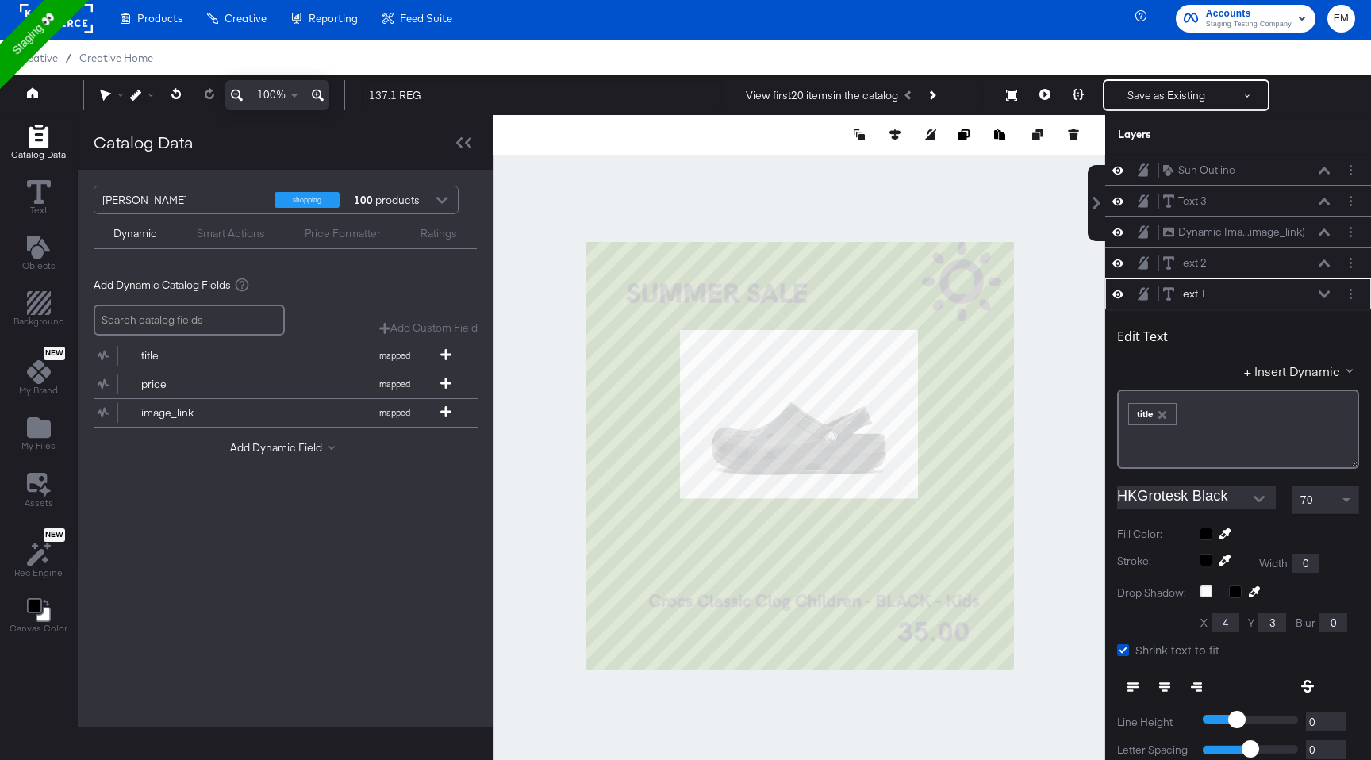
scroll to position [151, 0]
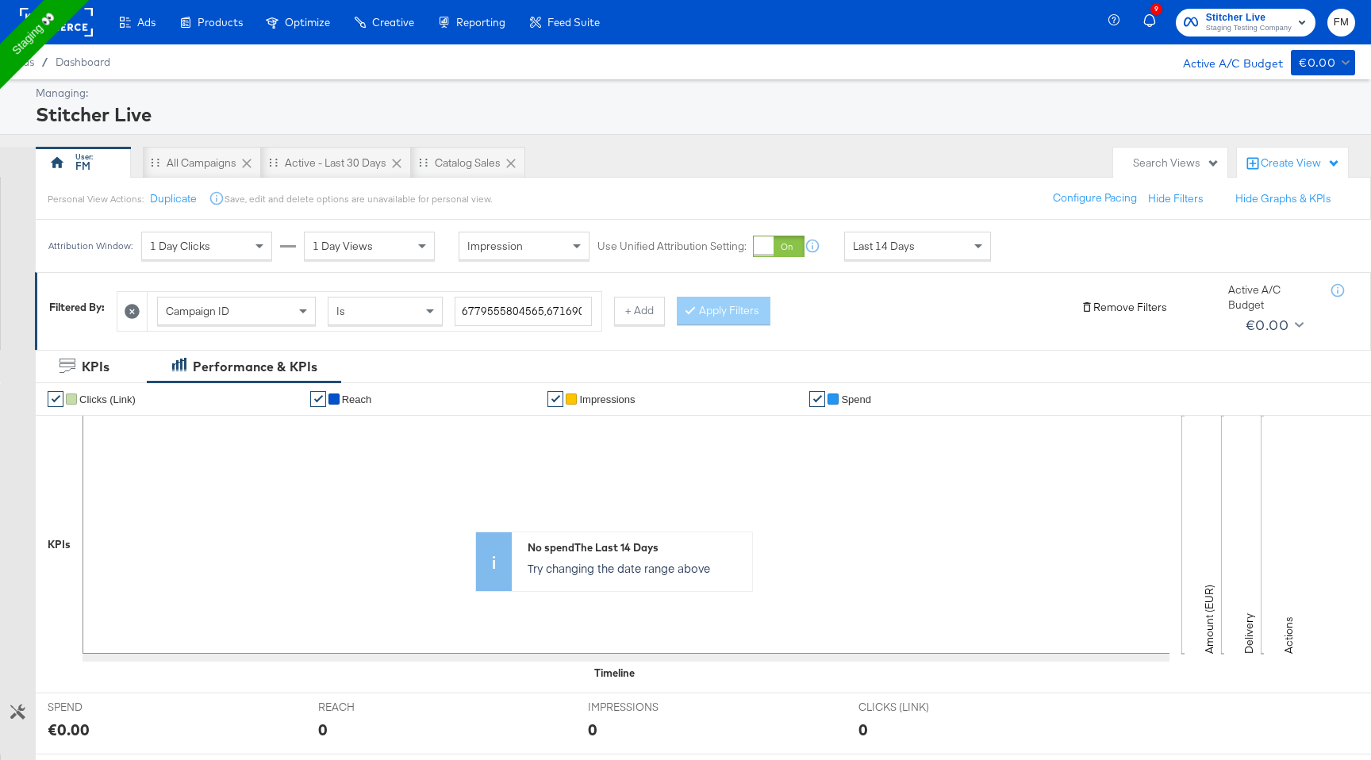
click at [1134, 301] on button "Remove Filters" at bounding box center [1124, 307] width 86 height 15
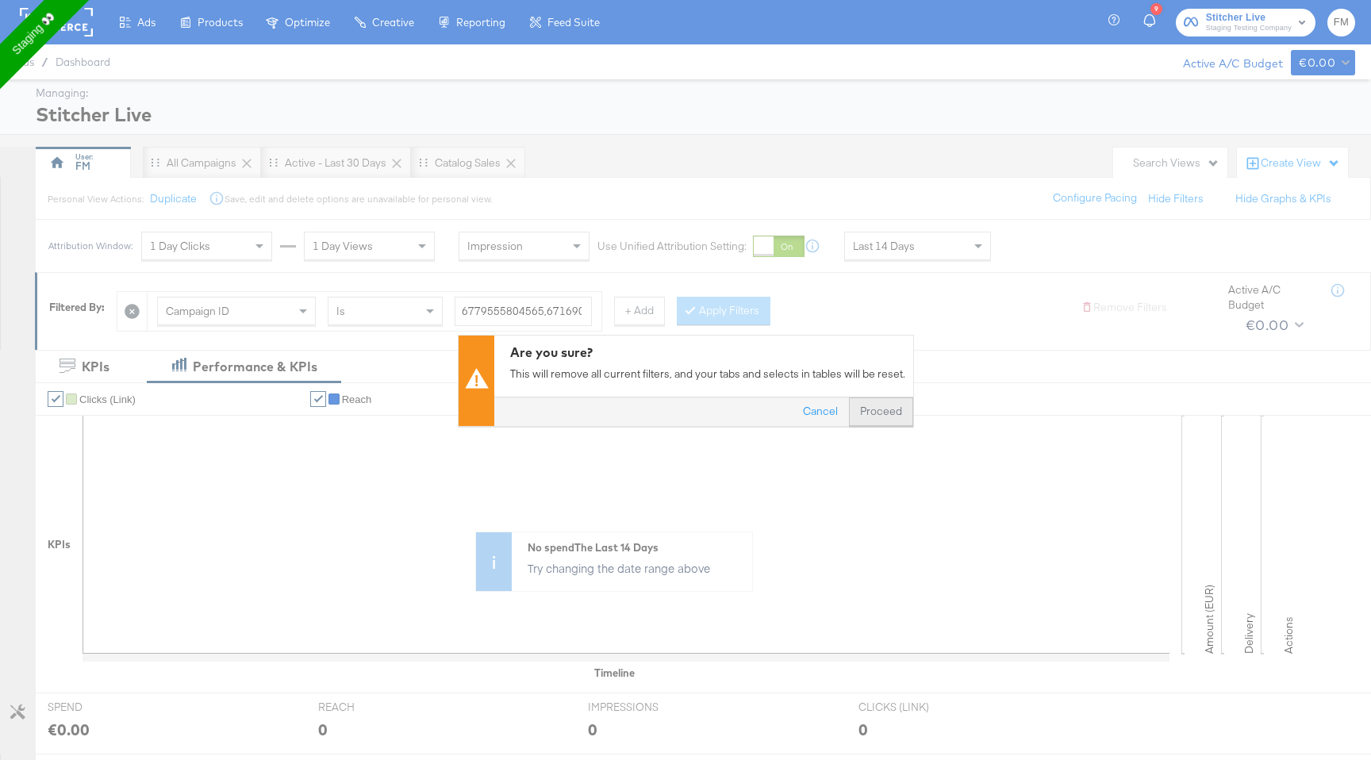
click at [889, 409] on button "Proceed" at bounding box center [881, 411] width 64 height 29
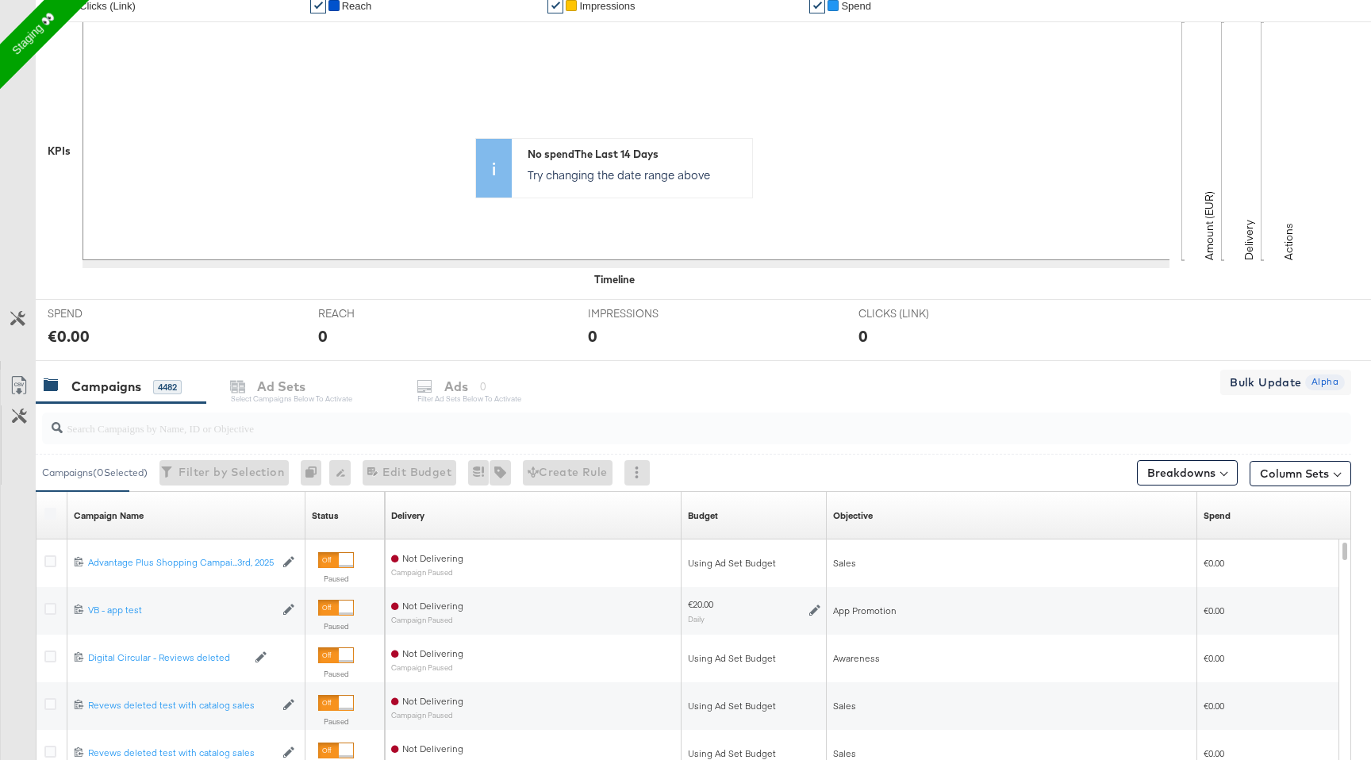
scroll to position [634, 0]
